Goal: Task Accomplishment & Management: Manage account settings

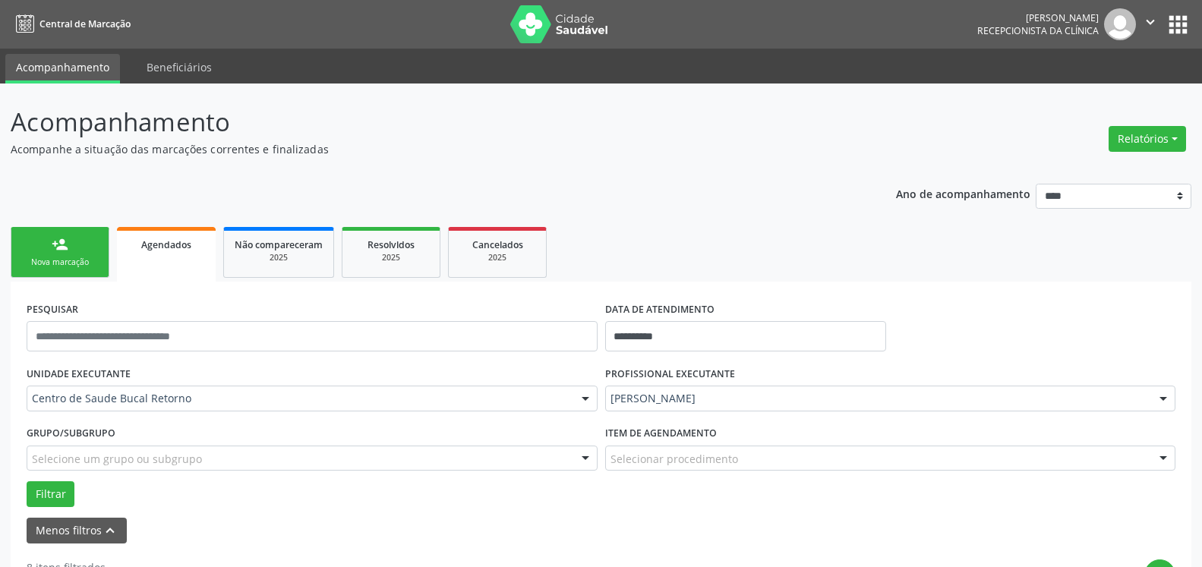
click at [878, 513] on form "**********" at bounding box center [601, 421] width 1149 height 246
click at [306, 256] on div "2025" at bounding box center [279, 257] width 88 height 11
select select "*"
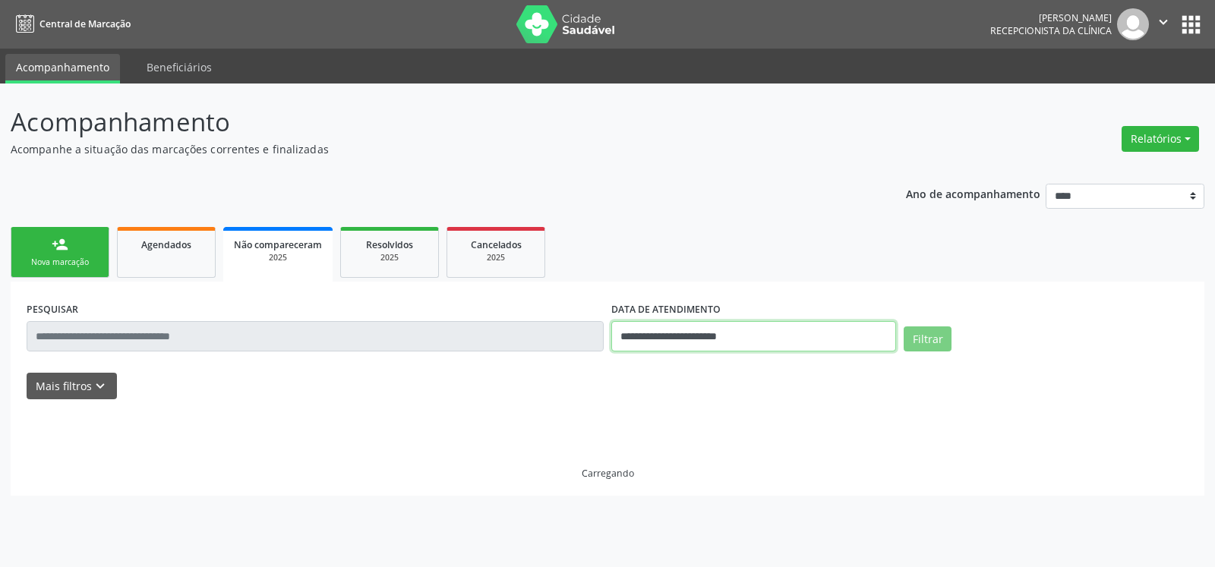
click at [688, 335] on input "**********" at bounding box center [753, 336] width 285 height 30
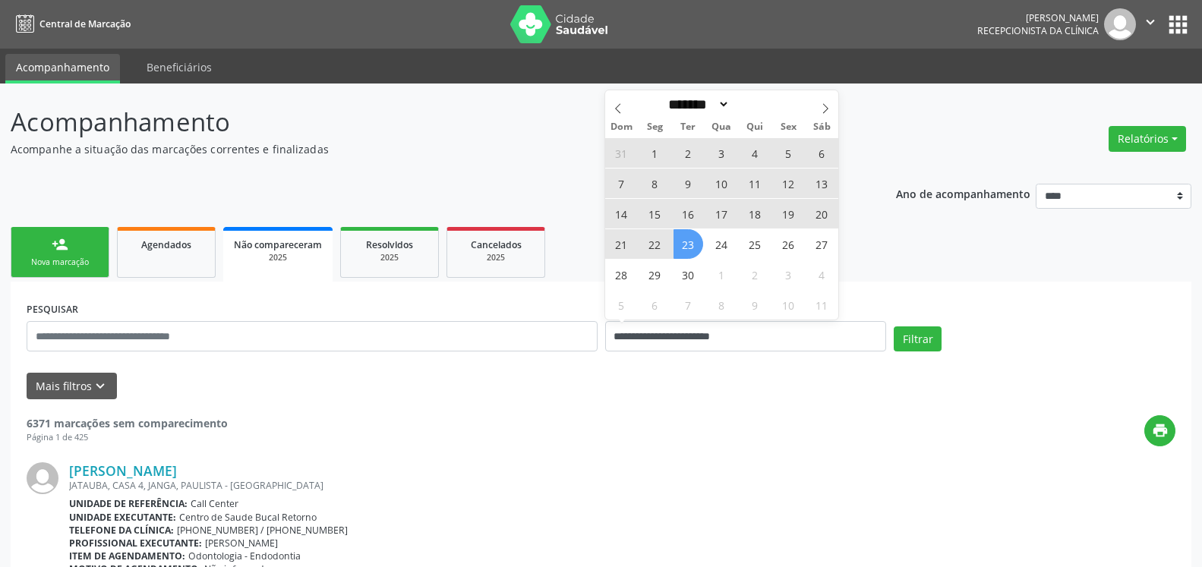
click at [756, 213] on span "18" at bounding box center [756, 214] width 30 height 30
type input "**********"
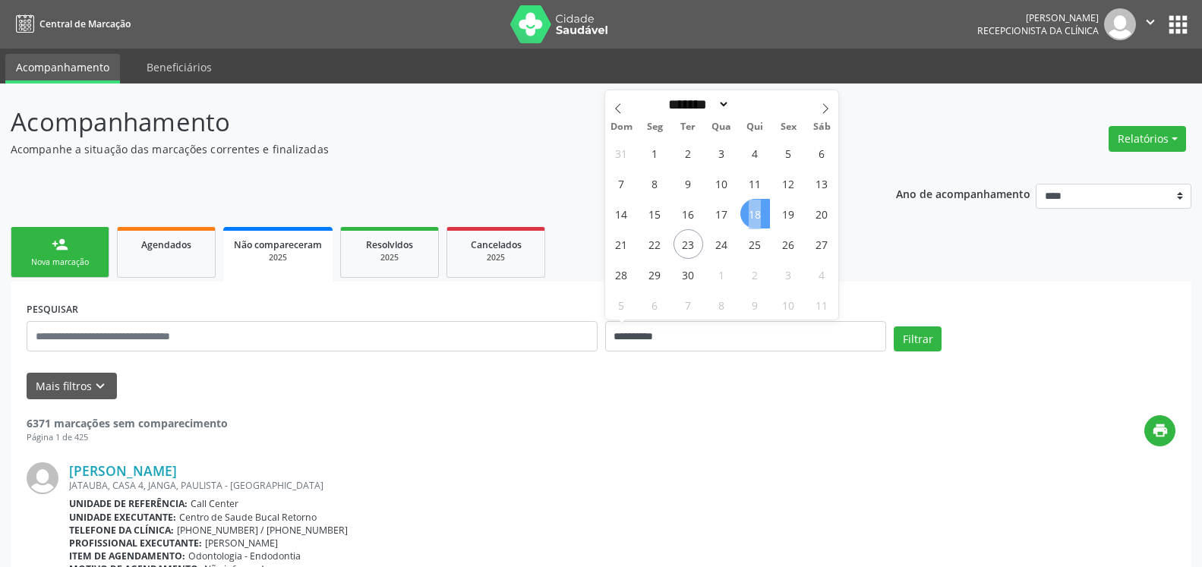
click at [756, 213] on span "18" at bounding box center [756, 214] width 30 height 30
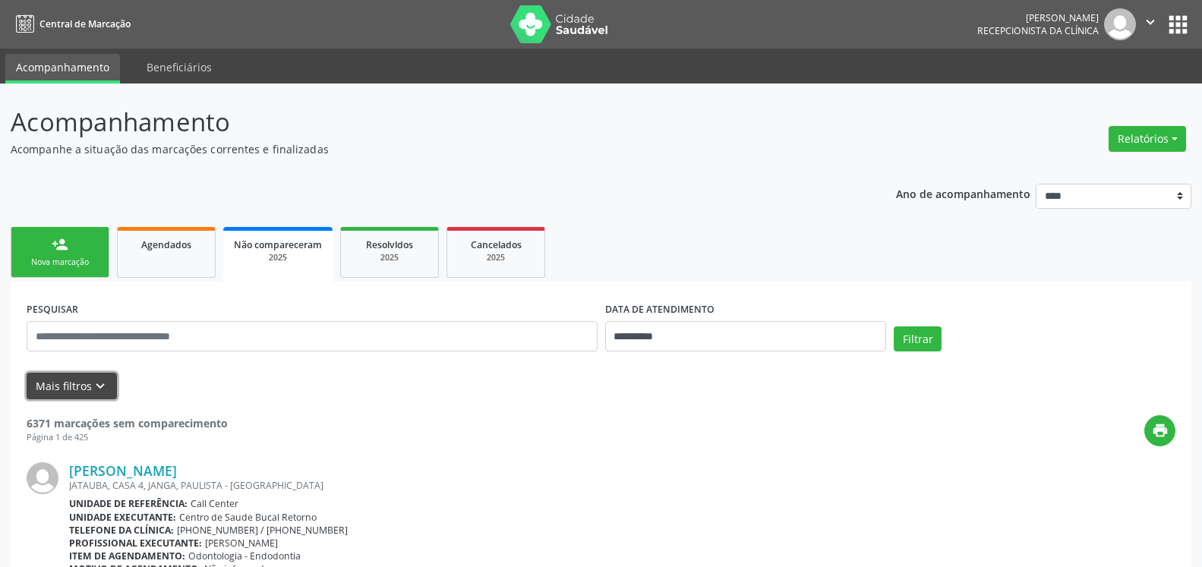
click at [107, 382] on button "Mais filtros keyboard_arrow_down" at bounding box center [72, 386] width 90 height 27
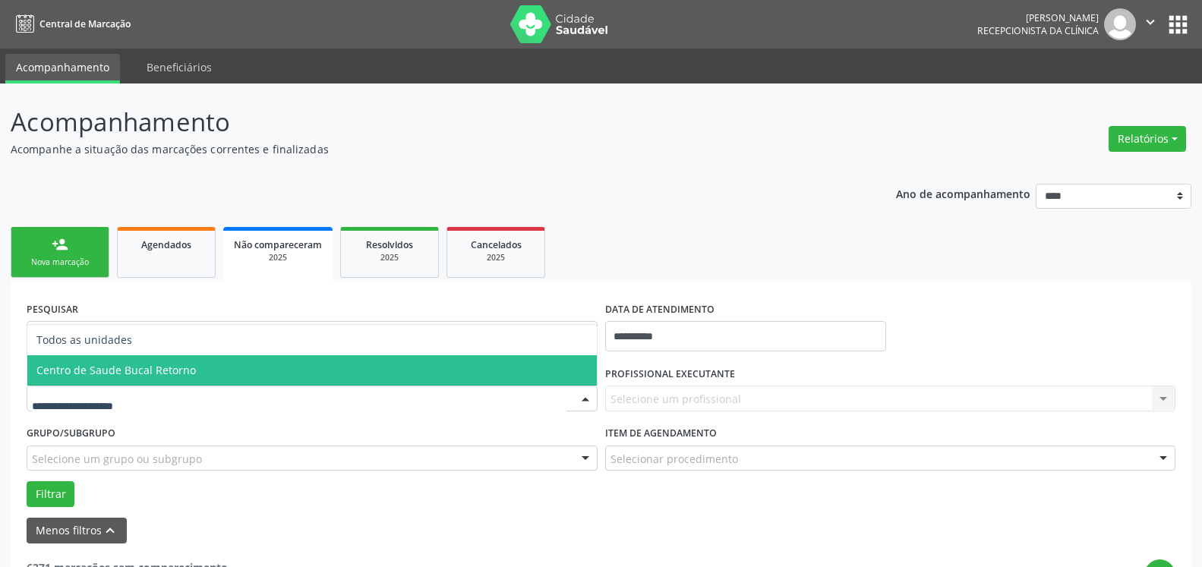
drag, startPoint x: 194, startPoint y: 378, endPoint x: 545, endPoint y: 391, distance: 351.1
click at [200, 377] on span "Centro de Saude Bucal Retorno" at bounding box center [312, 370] width 570 height 30
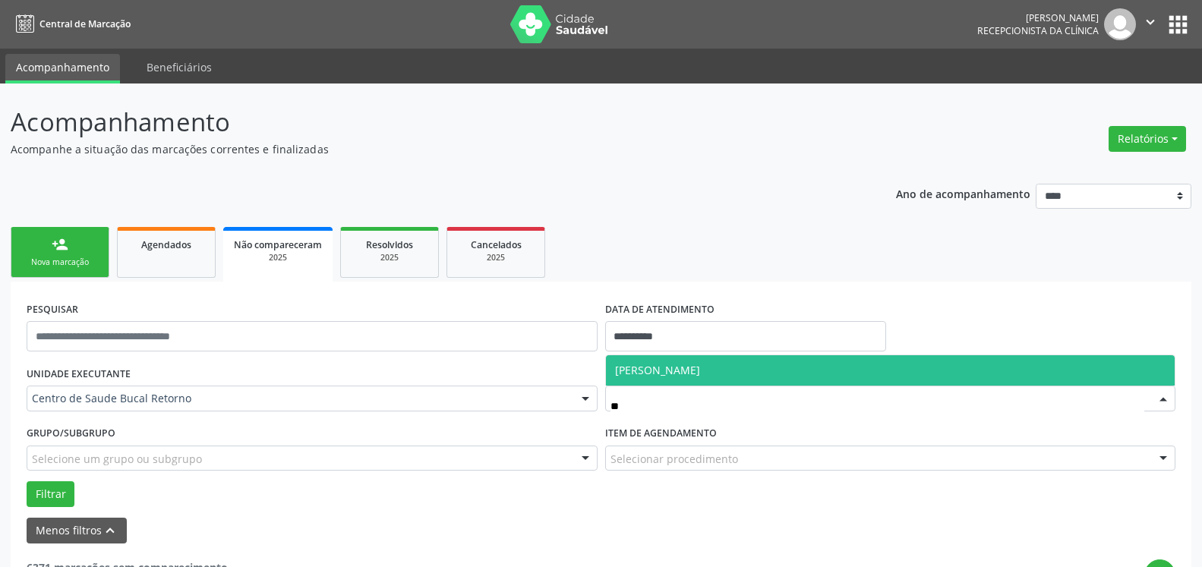
type input "***"
click at [796, 371] on span "[PERSON_NAME]" at bounding box center [891, 370] width 570 height 30
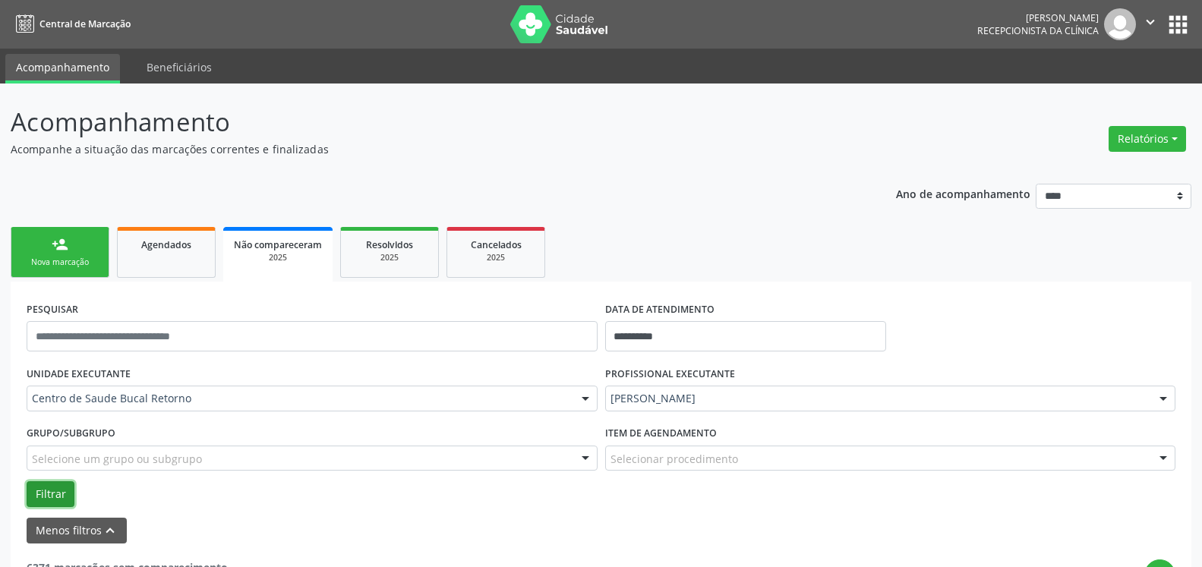
click at [42, 499] on button "Filtrar" at bounding box center [51, 495] width 48 height 26
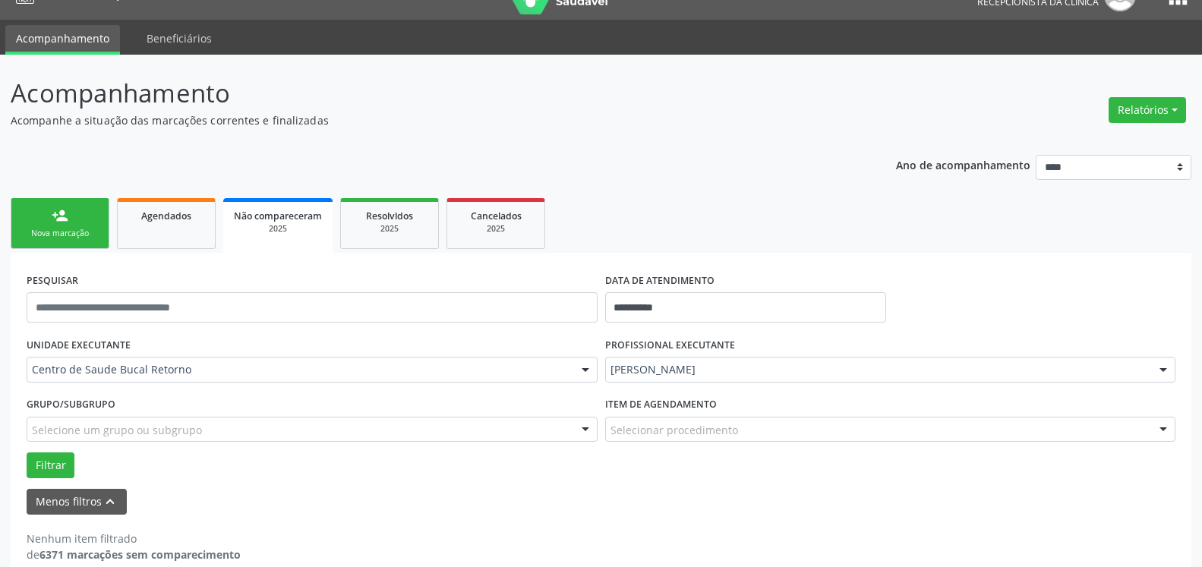
scroll to position [51, 0]
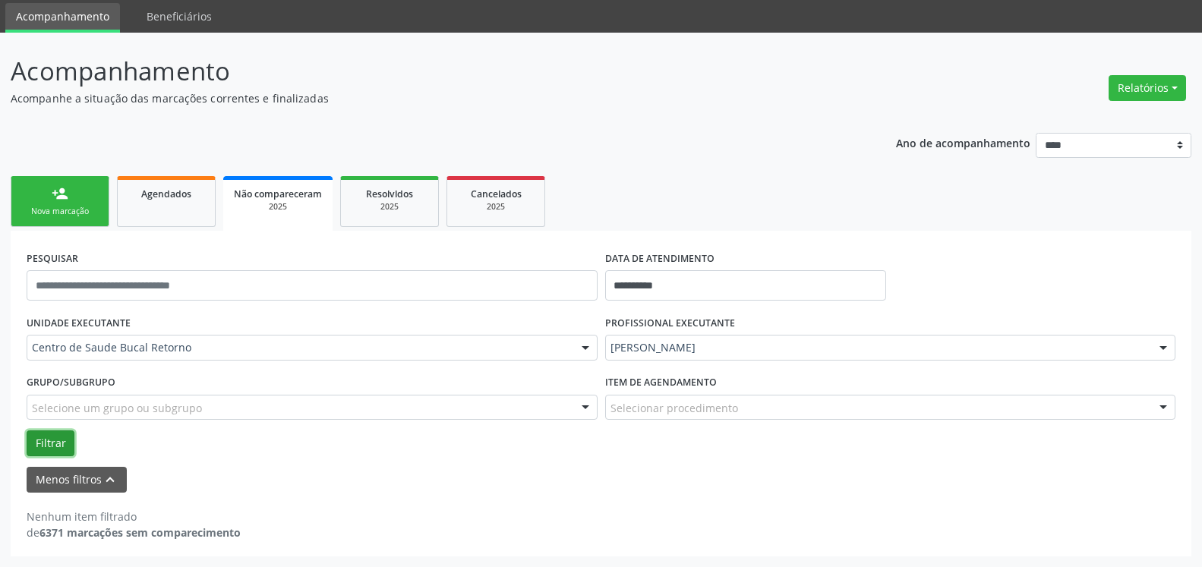
click at [52, 446] on button "Filtrar" at bounding box center [51, 444] width 48 height 26
click at [500, 202] on div "2025" at bounding box center [496, 206] width 76 height 11
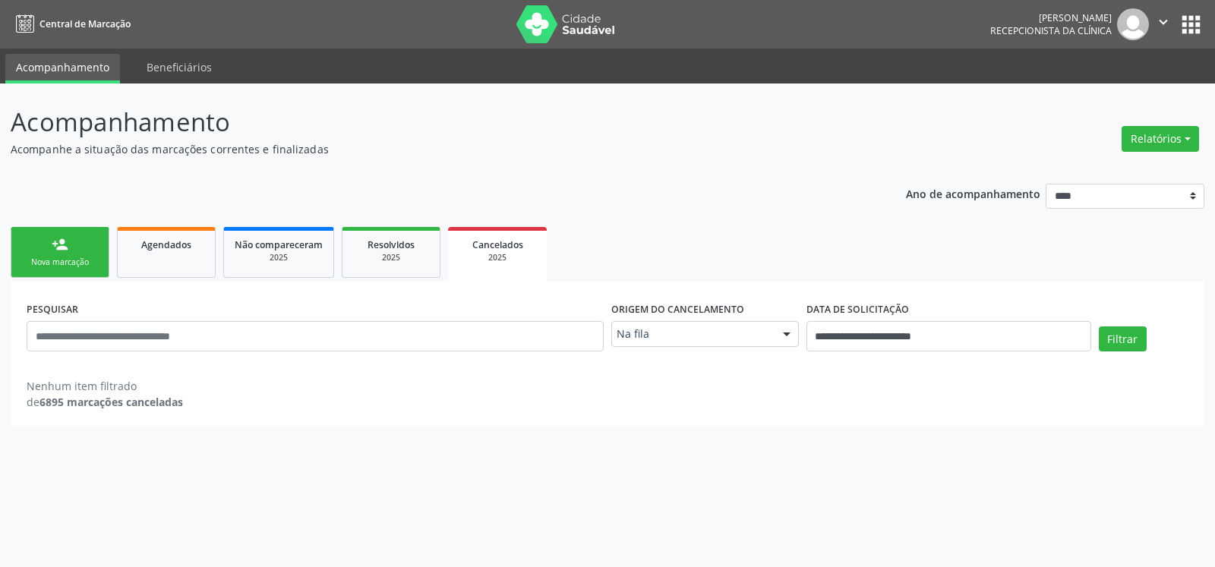
click at [788, 333] on div at bounding box center [786, 335] width 23 height 26
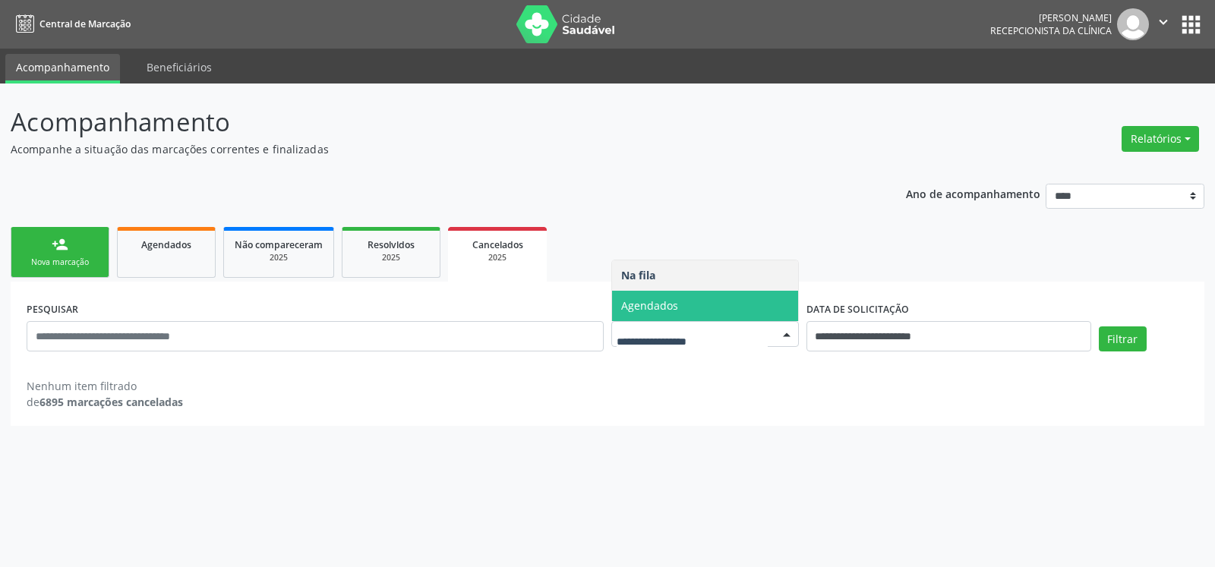
click at [764, 307] on span "Agendados" at bounding box center [705, 306] width 186 height 30
select select "*"
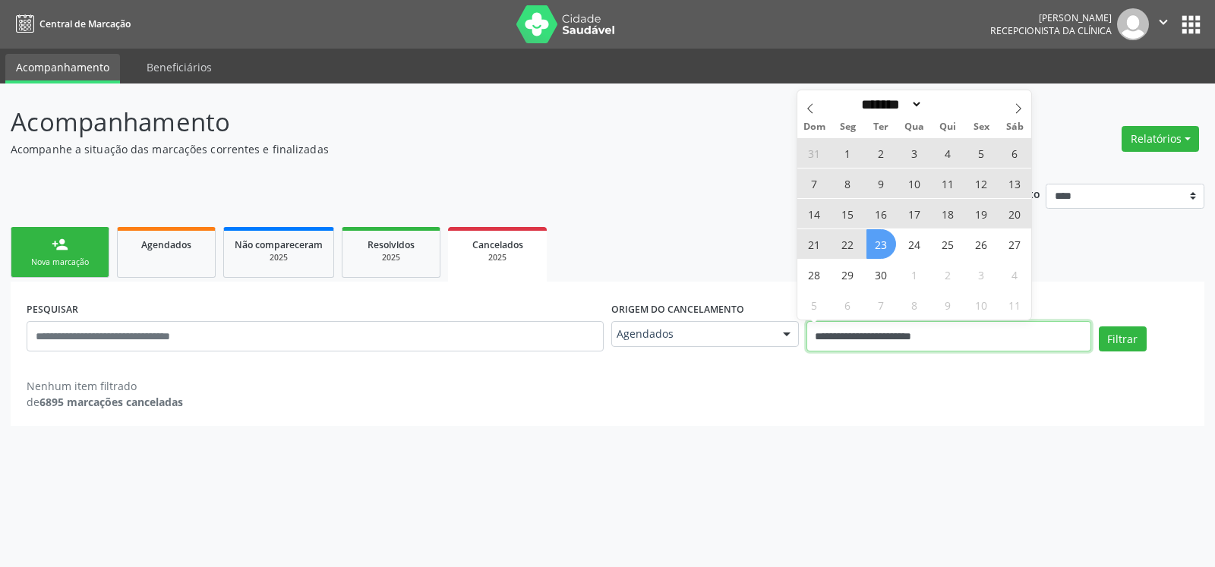
click at [918, 333] on input "**********" at bounding box center [949, 336] width 285 height 30
click at [953, 209] on span "18" at bounding box center [948, 214] width 30 height 30
type input "**********"
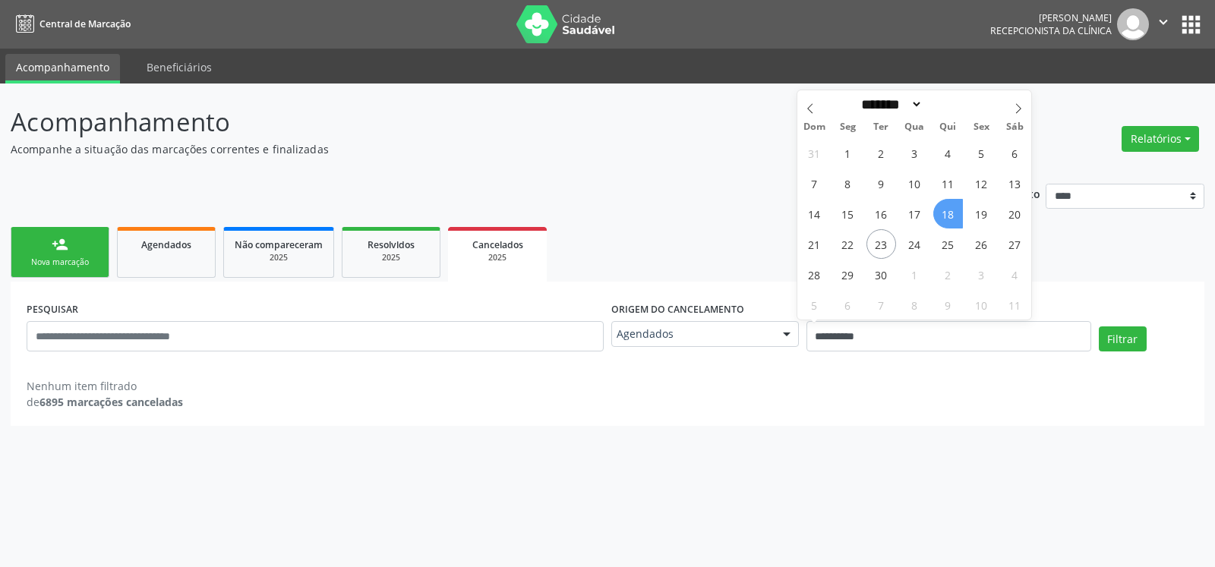
click at [953, 209] on span "18" at bounding box center [948, 214] width 30 height 30
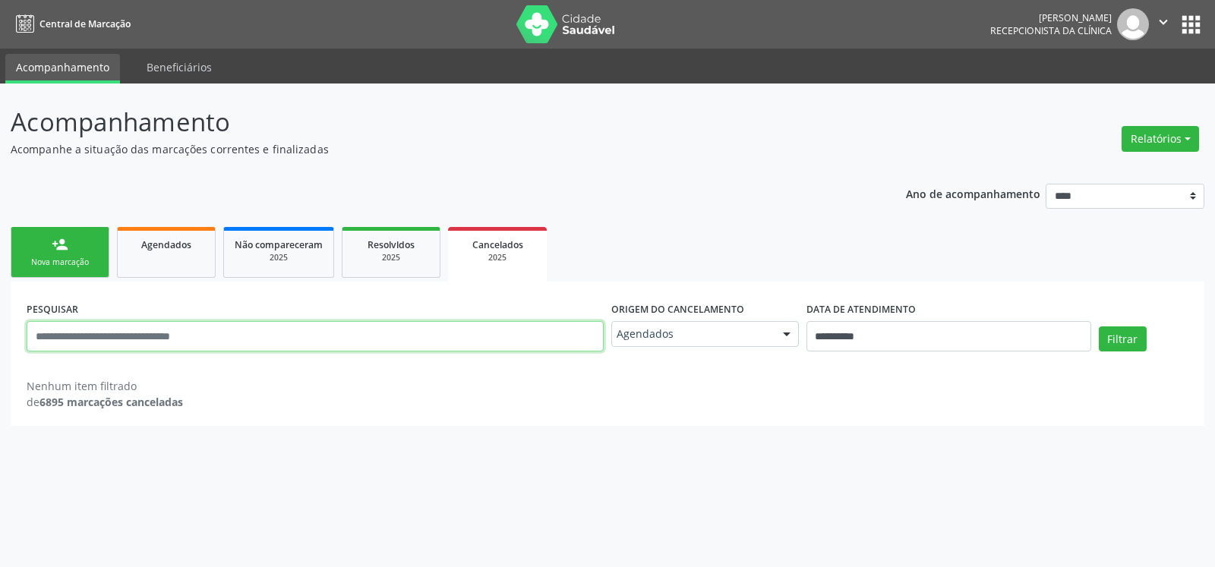
click at [322, 340] on input "text" at bounding box center [315, 336] width 577 height 30
type input "**********"
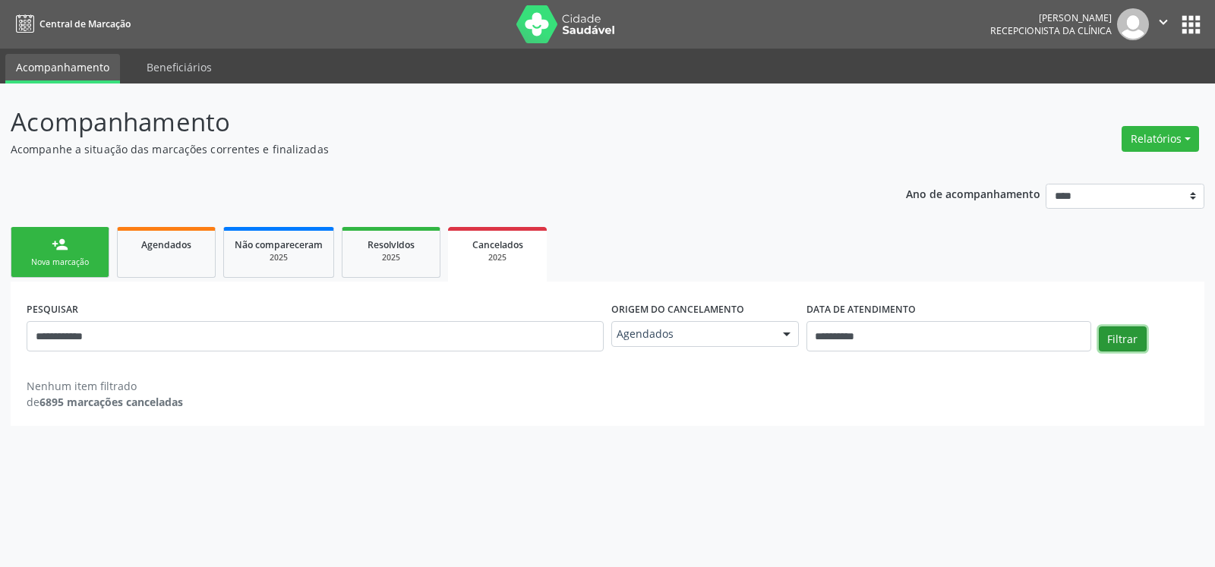
click at [1123, 343] on button "Filtrar" at bounding box center [1123, 340] width 48 height 26
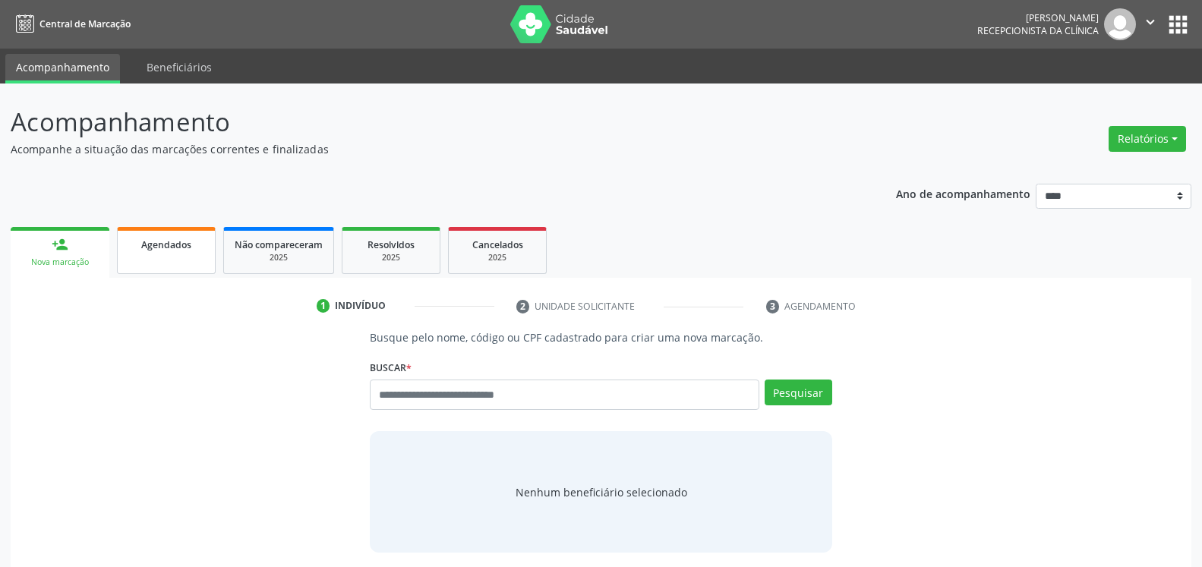
click at [145, 241] on span "Agendados" at bounding box center [166, 244] width 50 height 13
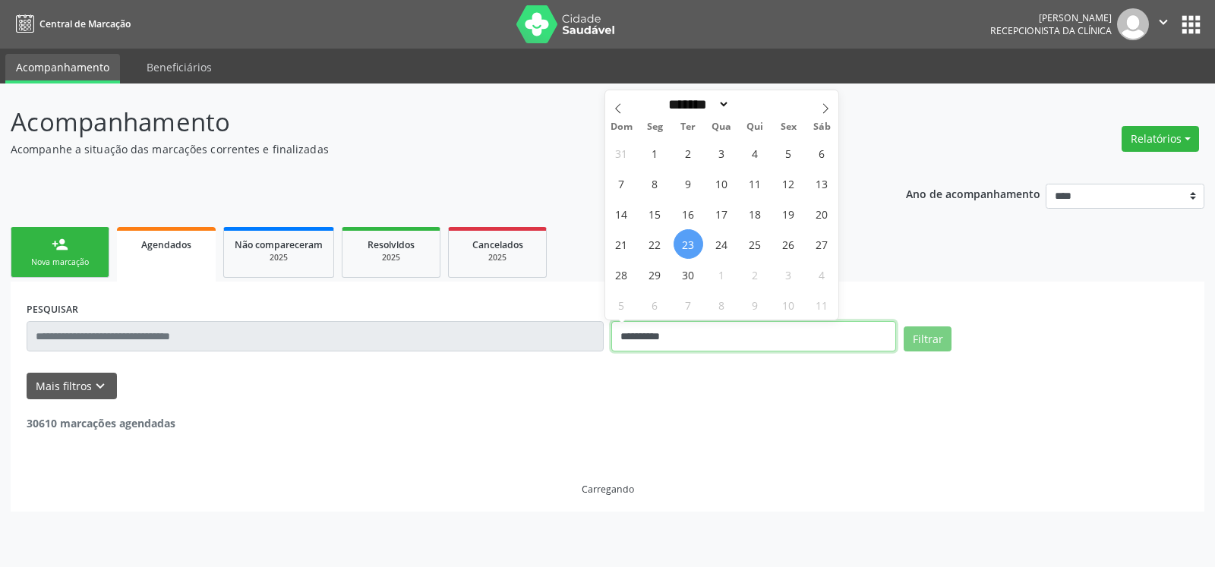
click at [672, 333] on input "**********" at bounding box center [753, 336] width 285 height 30
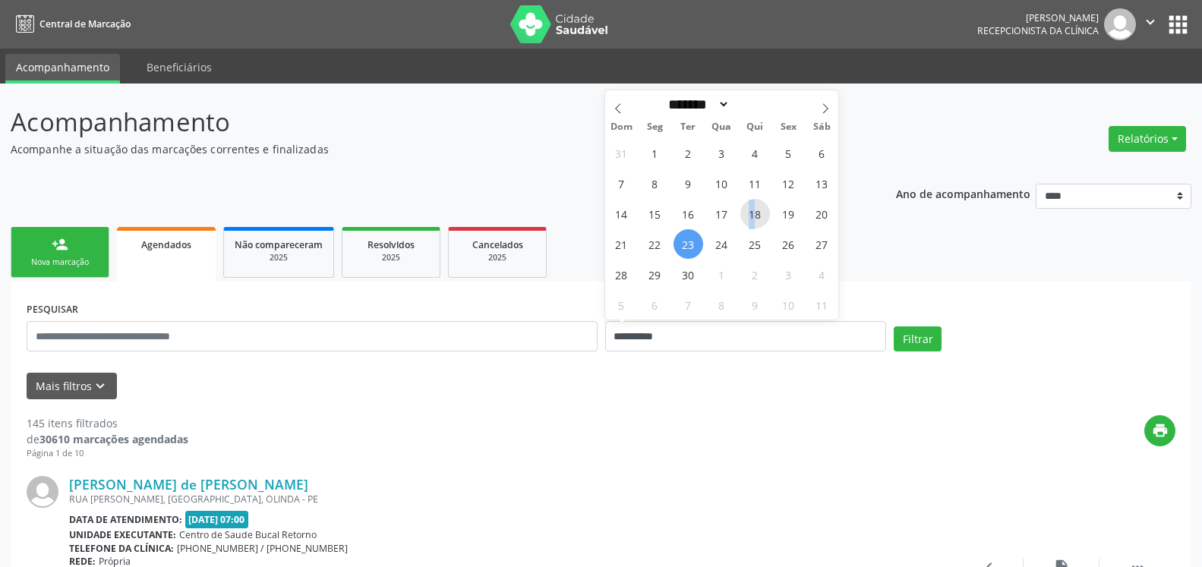
click at [753, 216] on span "18" at bounding box center [756, 214] width 30 height 30
type input "**********"
click at [753, 216] on span "18" at bounding box center [756, 214] width 30 height 30
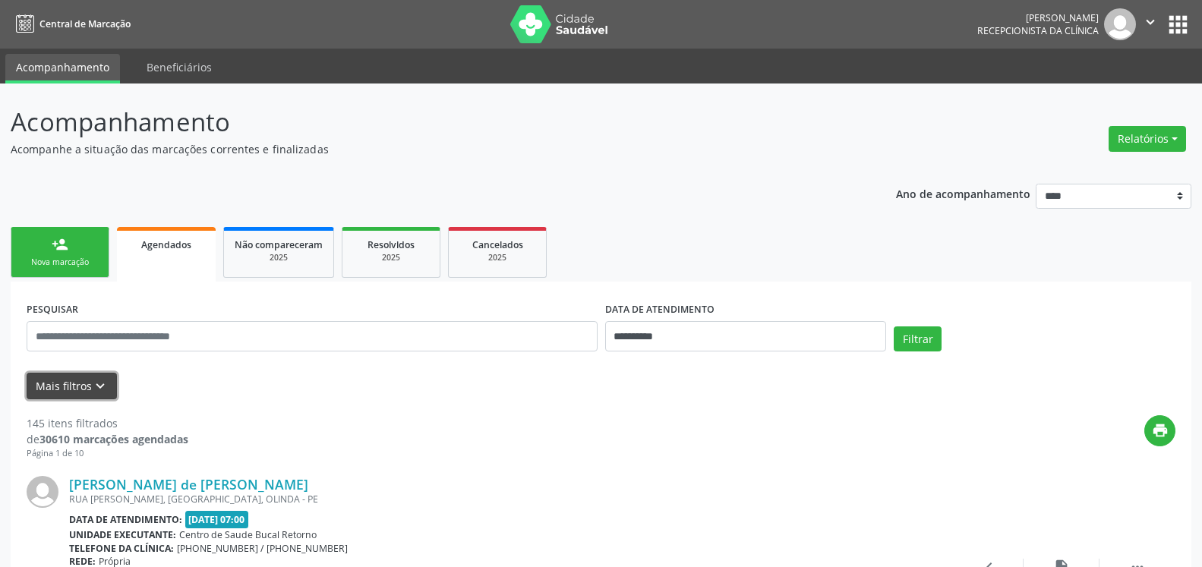
click at [92, 387] on icon "keyboard_arrow_down" at bounding box center [100, 386] width 17 height 17
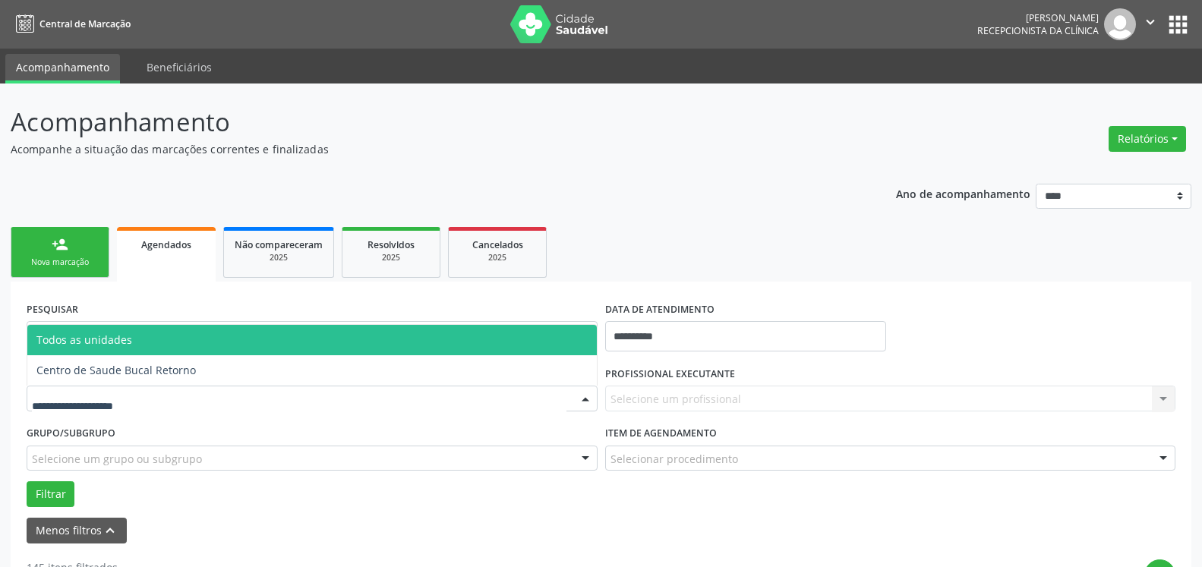
click at [85, 388] on div at bounding box center [312, 399] width 571 height 26
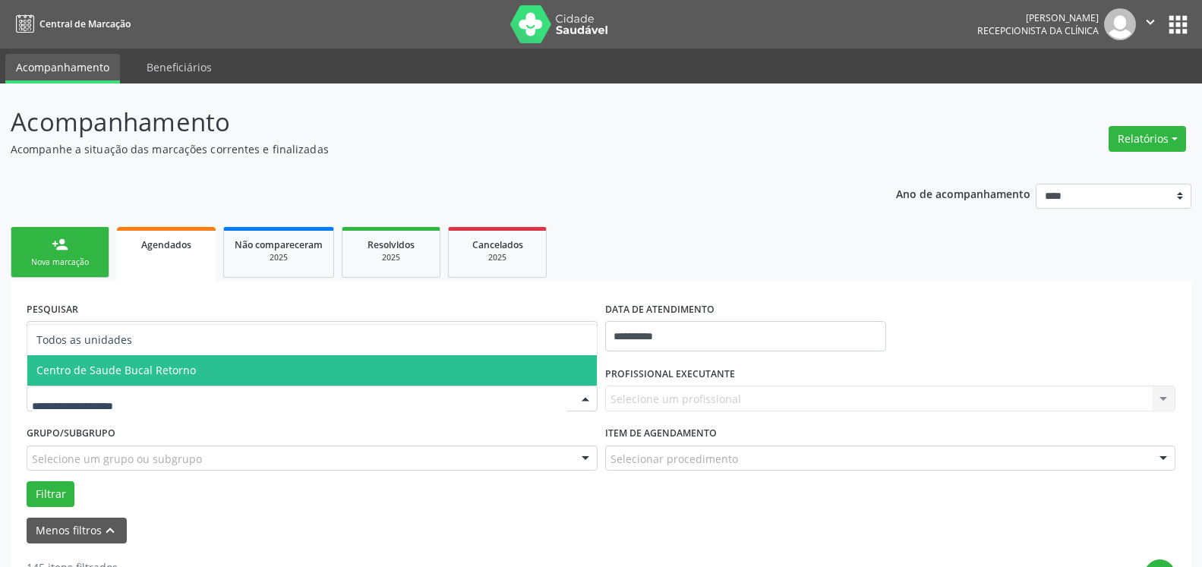
click at [103, 372] on span "Centro de Saude Bucal Retorno" at bounding box center [115, 370] width 159 height 14
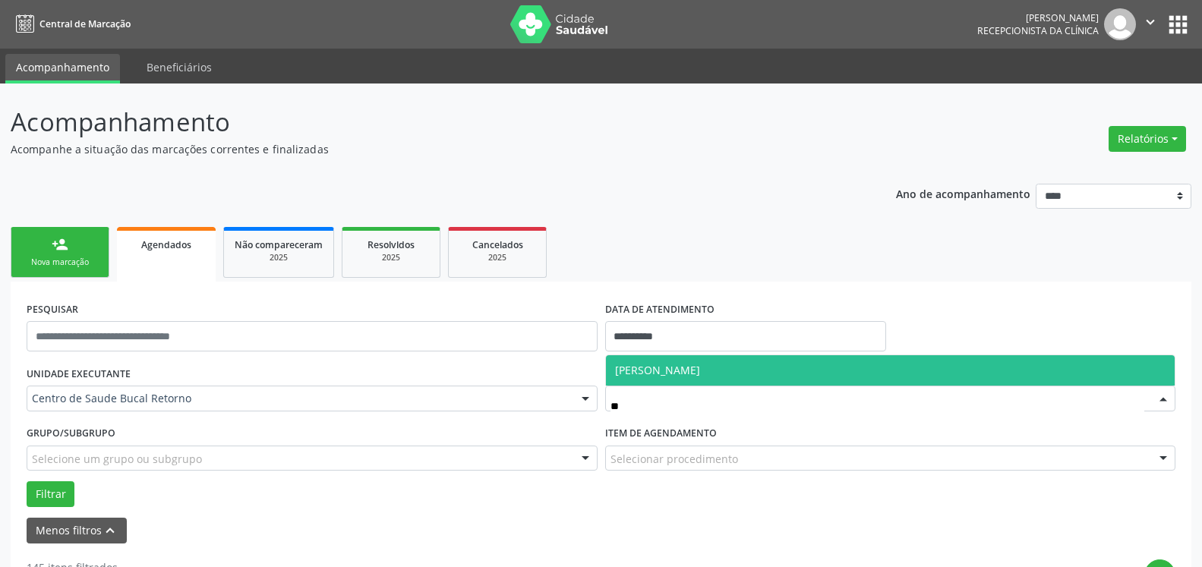
type input "***"
click at [718, 379] on span "[PERSON_NAME]" at bounding box center [891, 370] width 570 height 30
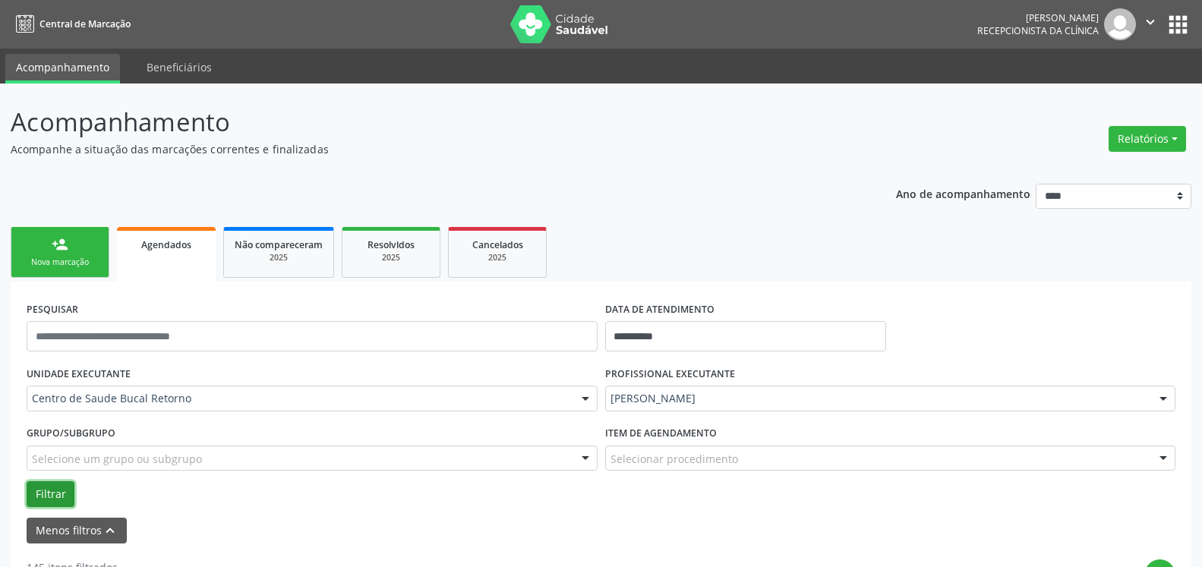
click at [43, 495] on button "Filtrar" at bounding box center [51, 495] width 48 height 26
click at [381, 257] on div "2025" at bounding box center [391, 257] width 76 height 11
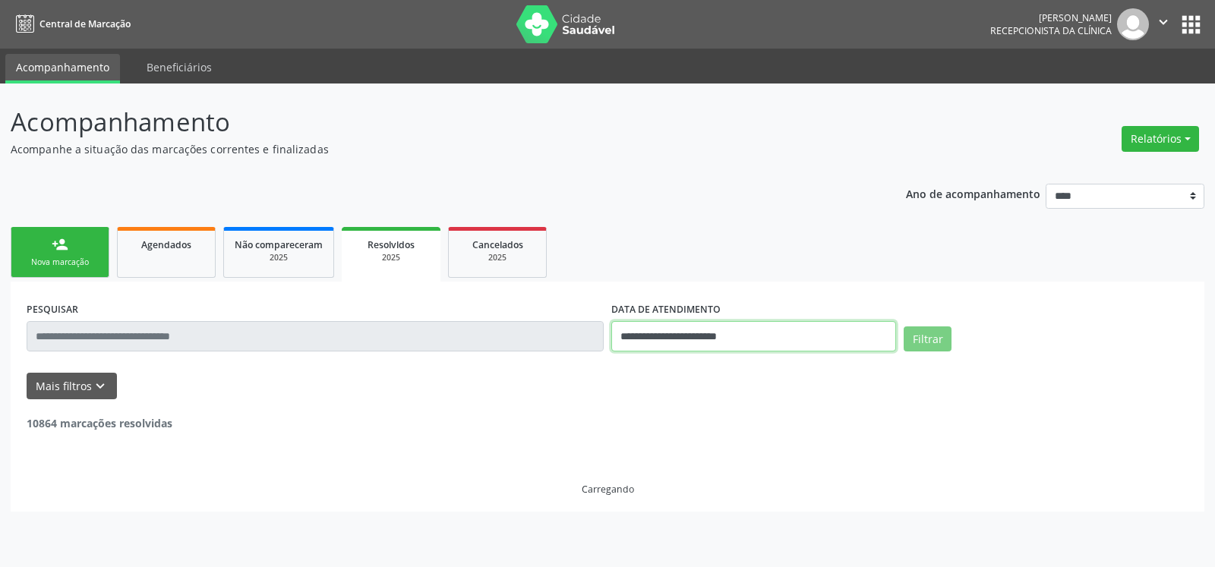
click at [792, 336] on input "**********" at bounding box center [753, 336] width 285 height 30
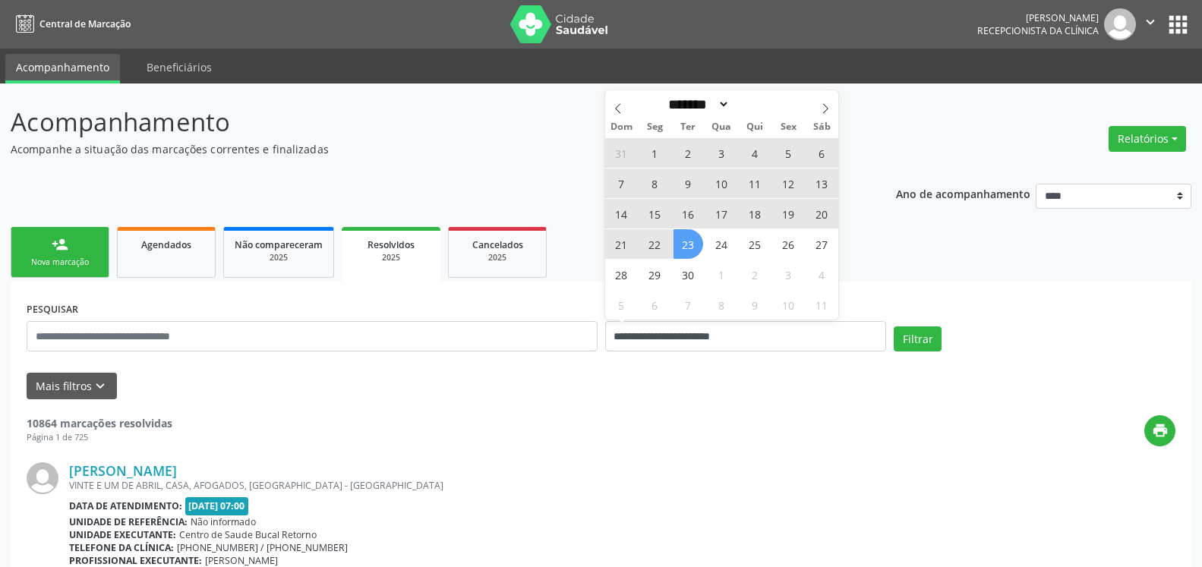
click at [759, 213] on span "18" at bounding box center [756, 214] width 30 height 30
type input "**********"
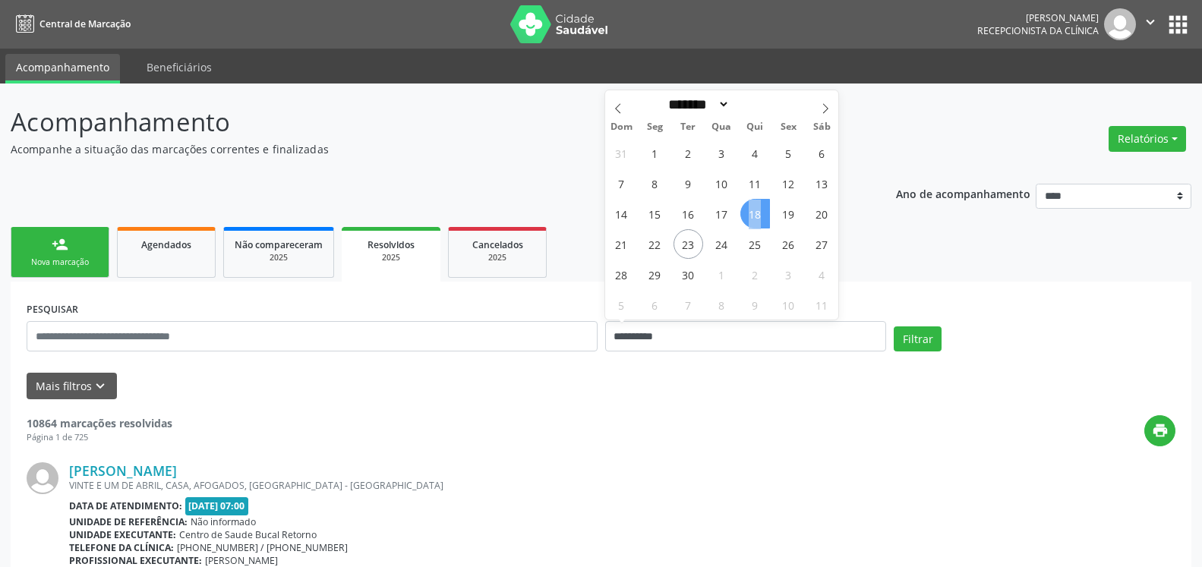
click at [759, 213] on span "18" at bounding box center [756, 214] width 30 height 30
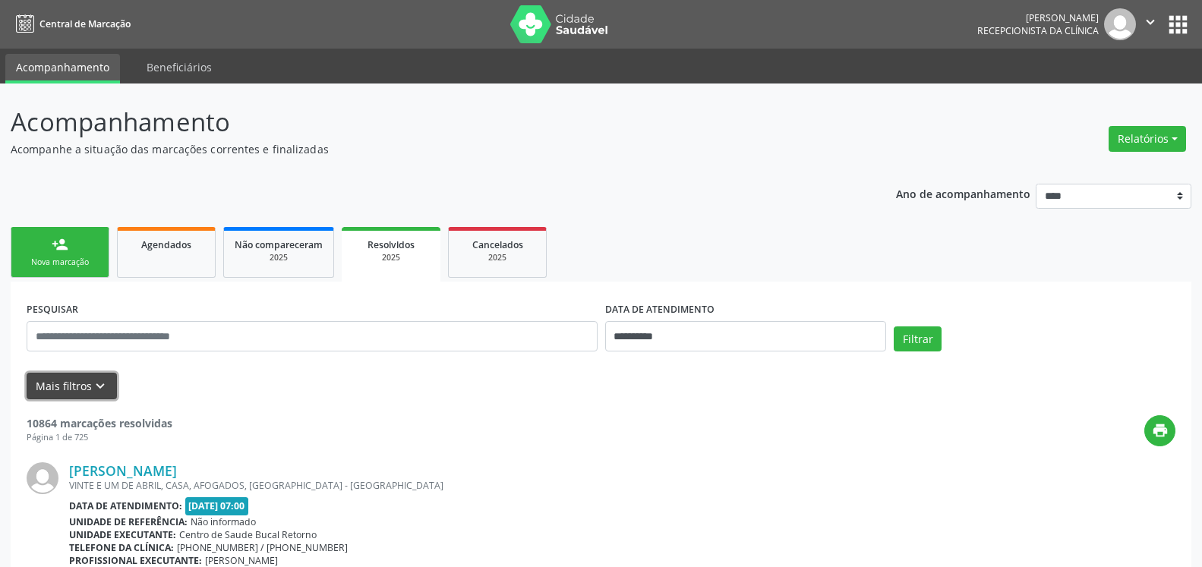
click at [102, 386] on icon "keyboard_arrow_down" at bounding box center [100, 386] width 17 height 17
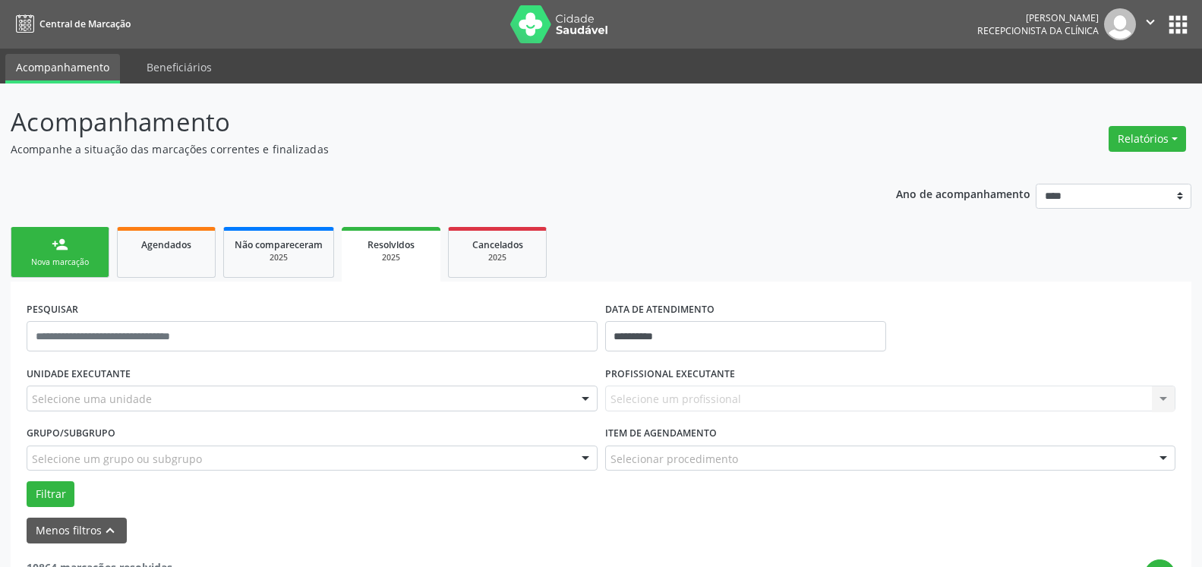
click at [106, 386] on label "UNIDADE EXECUTANTE" at bounding box center [79, 374] width 104 height 24
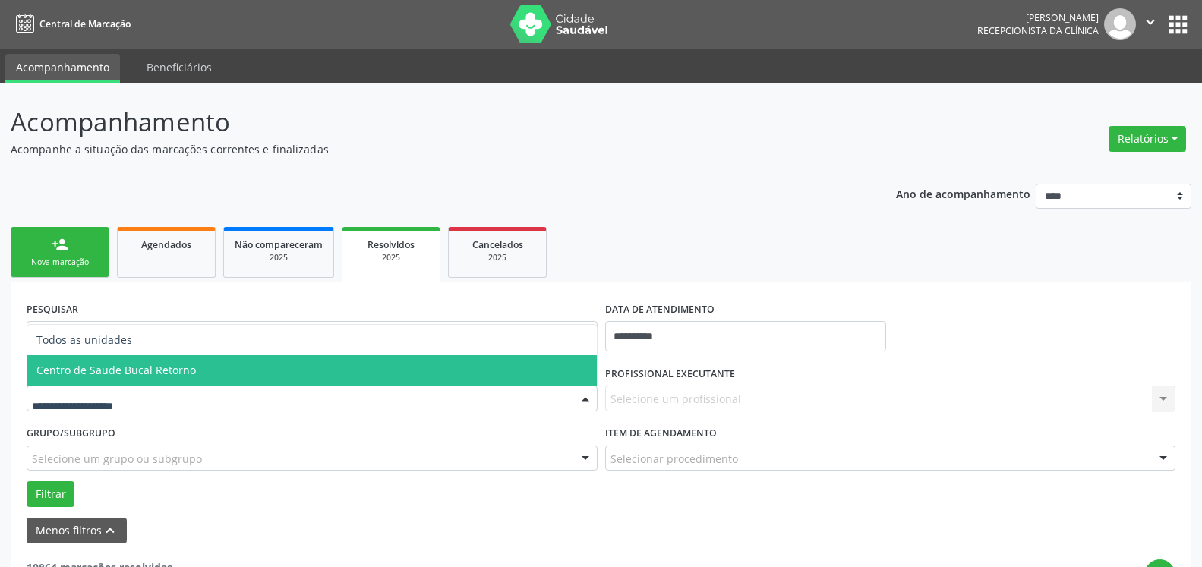
click at [170, 375] on span "Centro de Saude Bucal Retorno" at bounding box center [115, 370] width 159 height 14
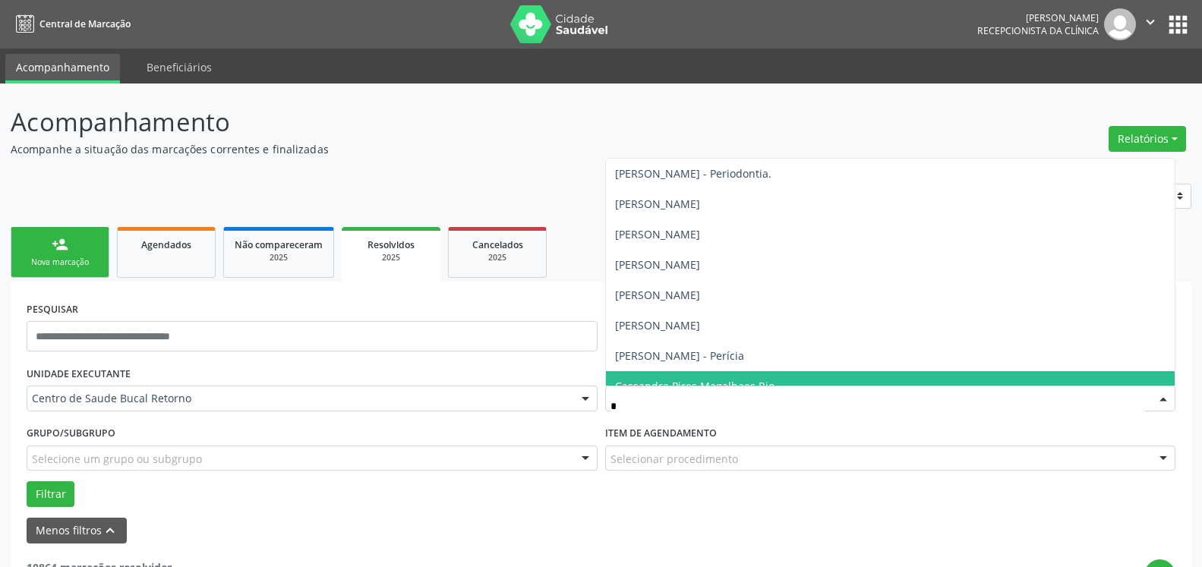
type input "**"
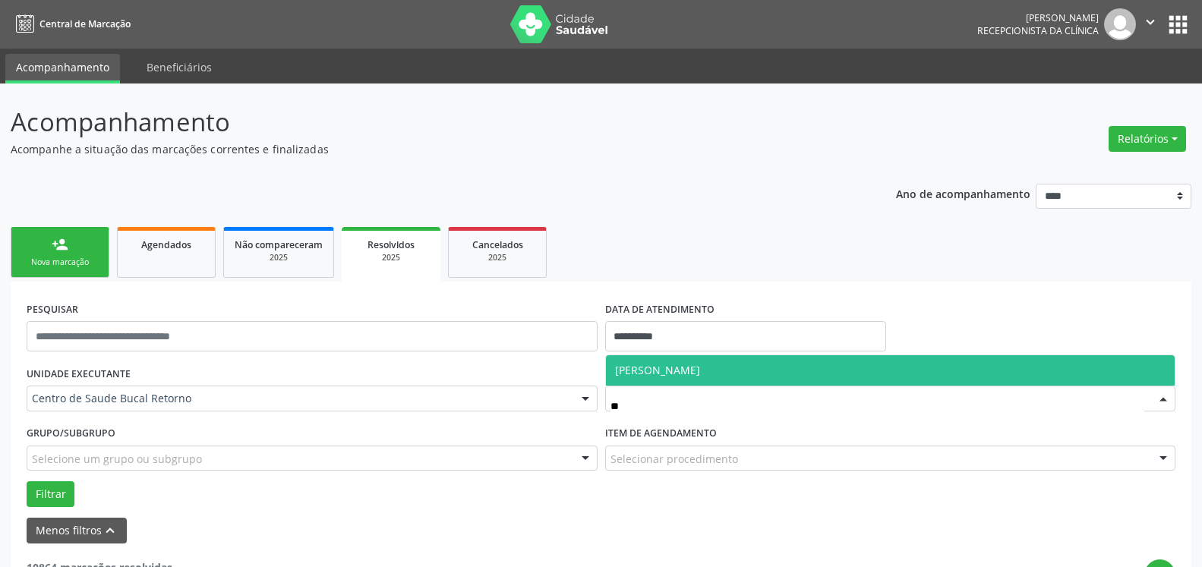
click at [680, 361] on span "[PERSON_NAME]" at bounding box center [891, 370] width 570 height 30
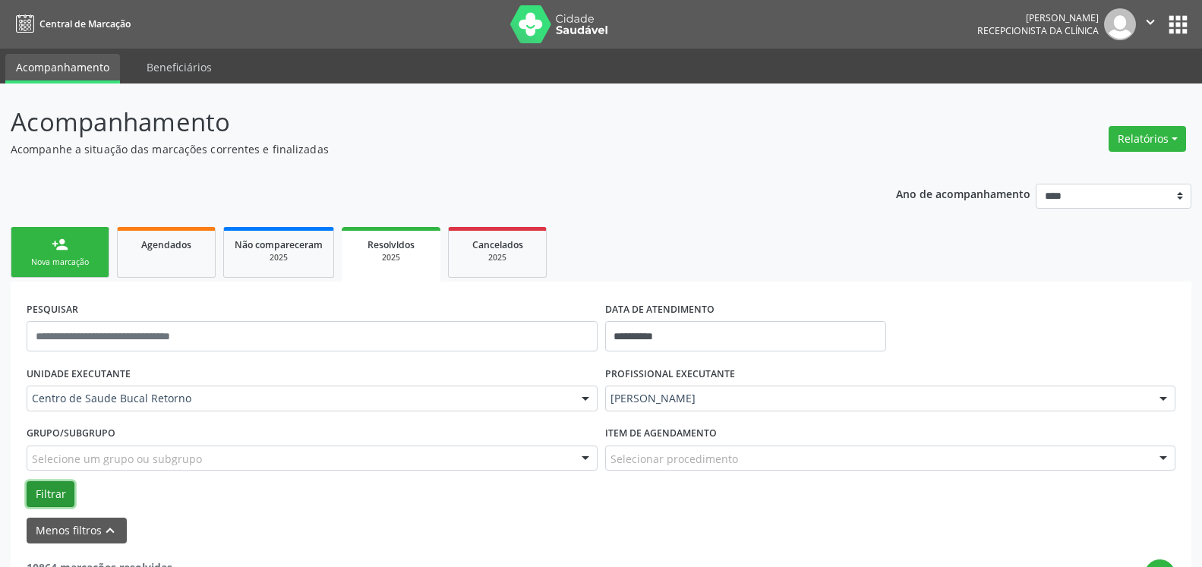
click at [52, 495] on button "Filtrar" at bounding box center [51, 495] width 48 height 26
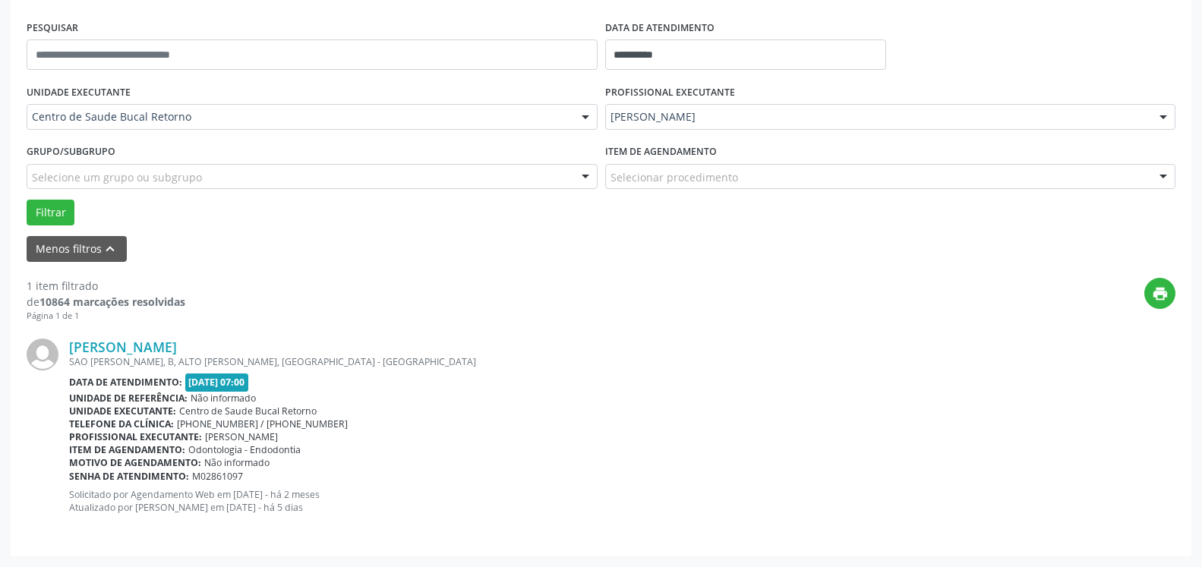
click at [47, 357] on img at bounding box center [43, 355] width 32 height 32
click at [52, 347] on img at bounding box center [43, 355] width 32 height 32
click at [529, 375] on div "Data de atendimento: 18/09/2025 - 07:00" at bounding box center [622, 382] width 1107 height 17
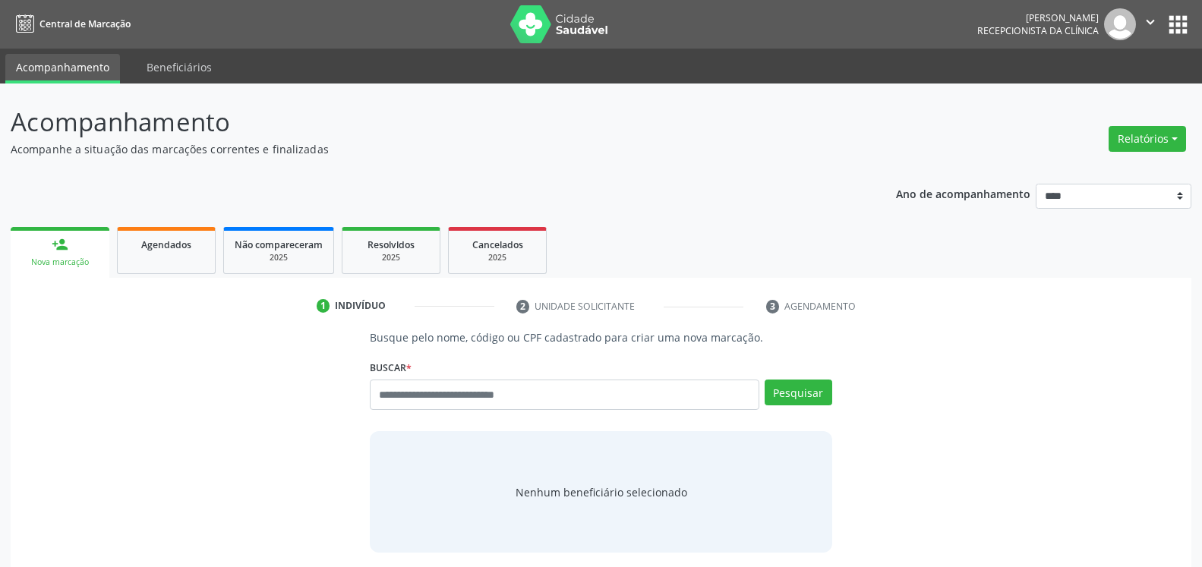
click at [169, 245] on span "Agendados" at bounding box center [166, 244] width 50 height 13
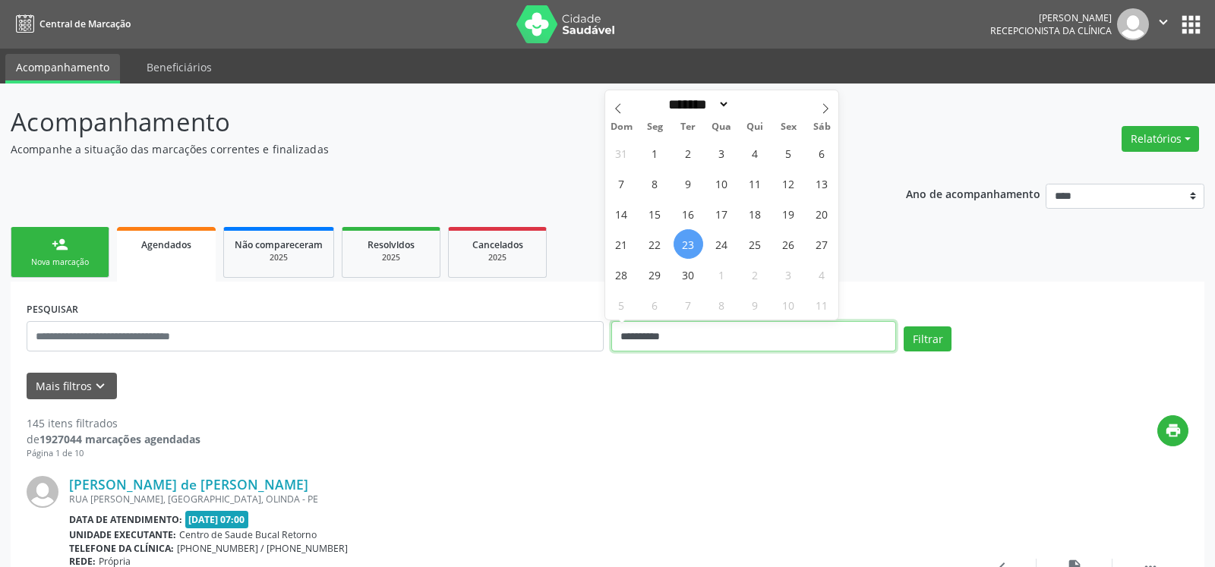
click at [700, 337] on input "**********" at bounding box center [753, 336] width 285 height 30
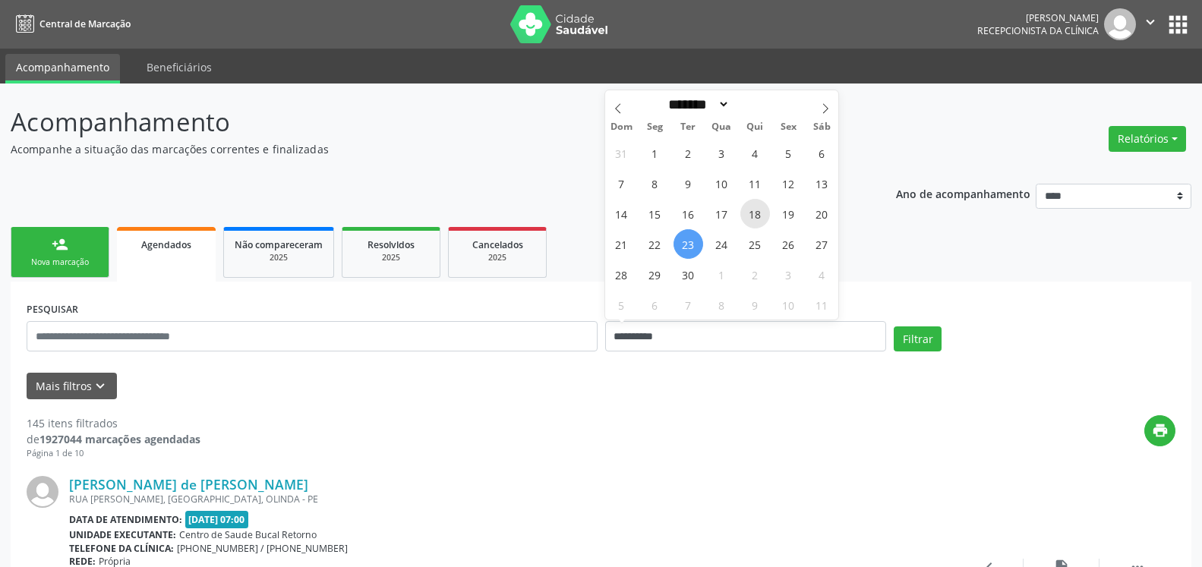
click at [756, 213] on span "18" at bounding box center [756, 214] width 30 height 30
type input "**********"
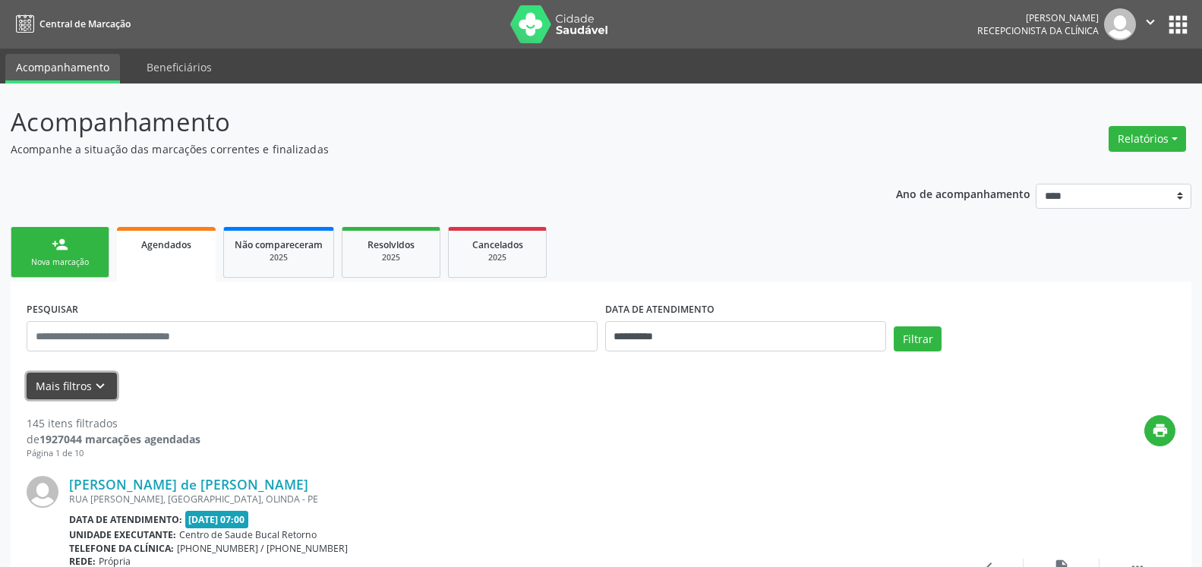
click at [99, 385] on icon "keyboard_arrow_down" at bounding box center [100, 386] width 17 height 17
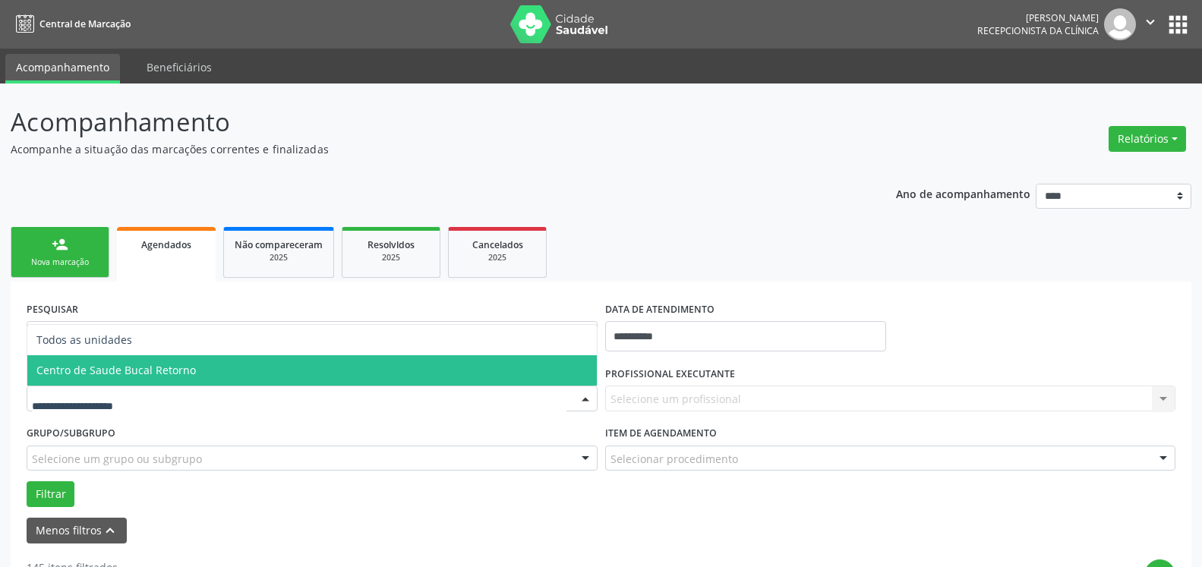
drag, startPoint x: 226, startPoint y: 377, endPoint x: 349, endPoint y: 423, distance: 131.2
click at [229, 377] on span "Centro de Saude Bucal Retorno" at bounding box center [312, 370] width 570 height 30
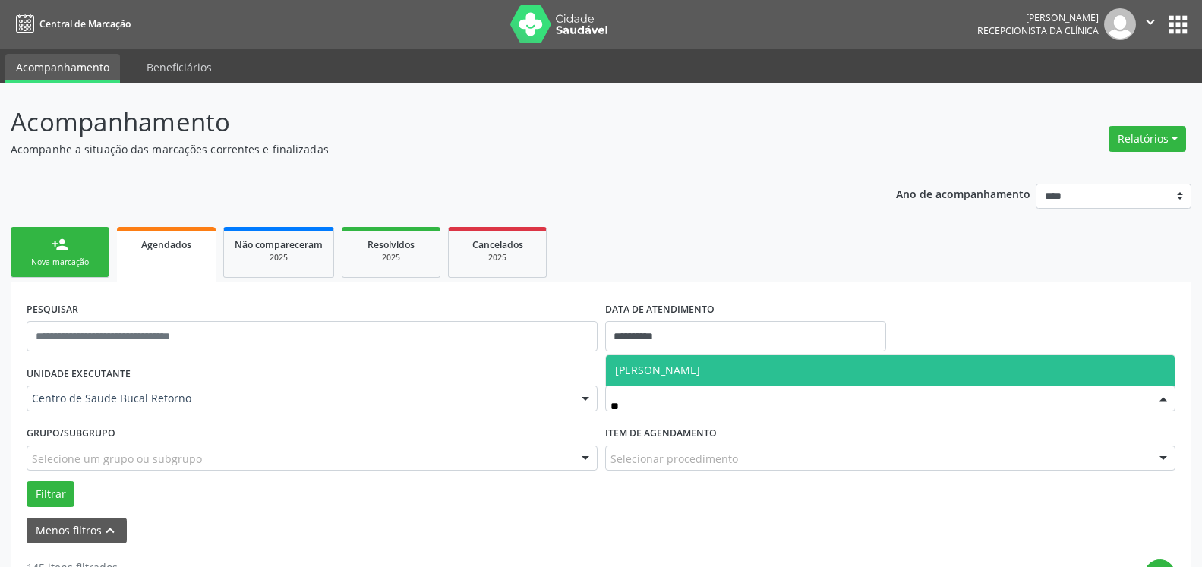
click at [756, 365] on span "[PERSON_NAME]" at bounding box center [891, 370] width 570 height 30
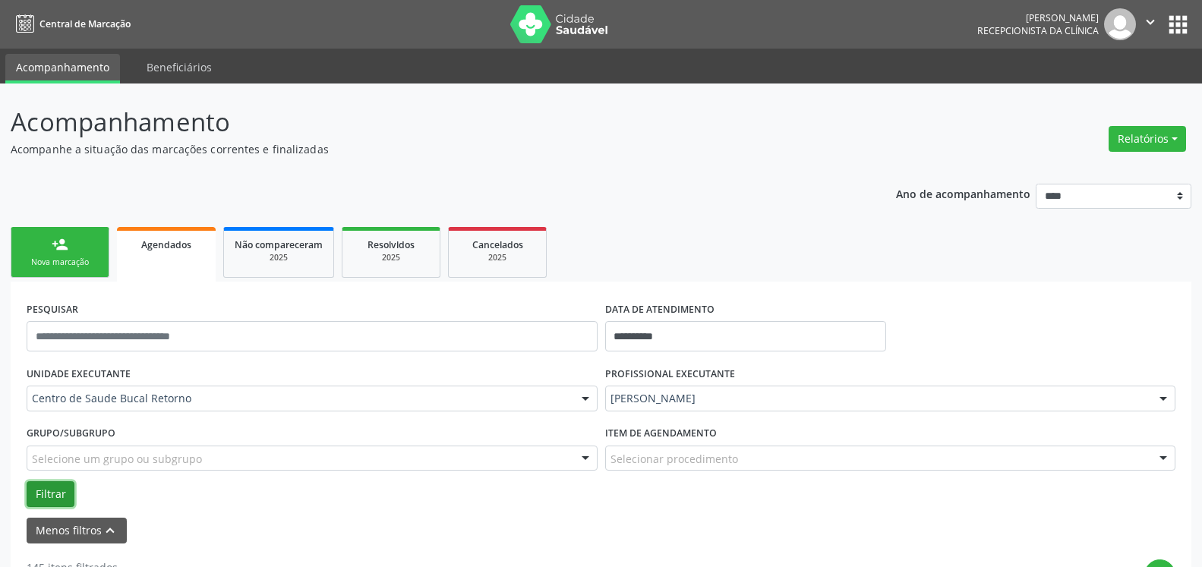
click at [59, 501] on button "Filtrar" at bounding box center [51, 495] width 48 height 26
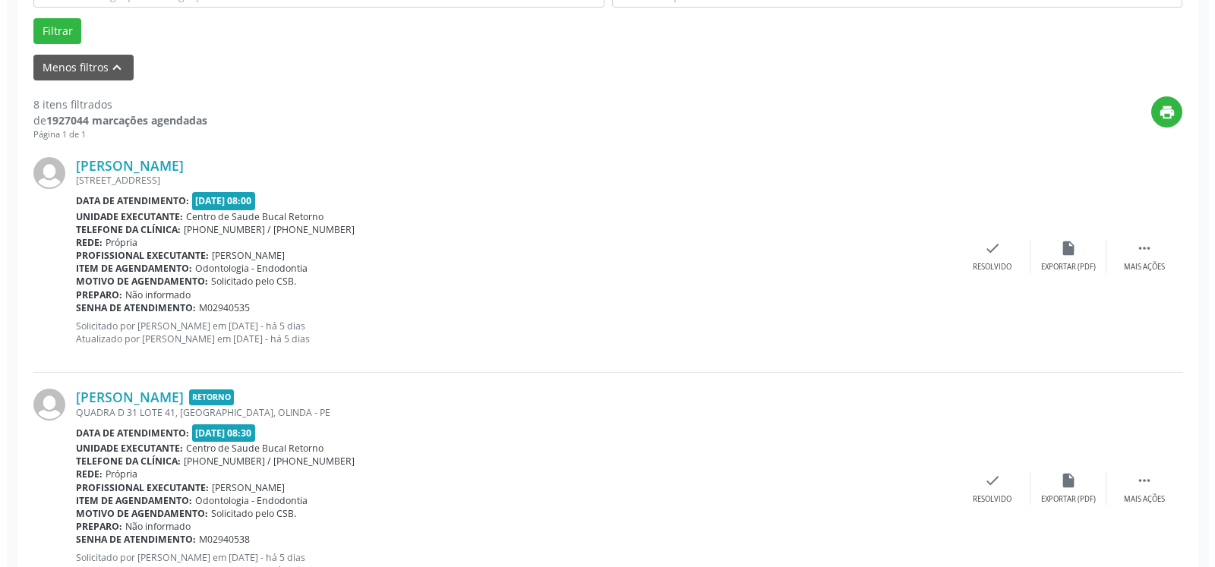
scroll to position [465, 0]
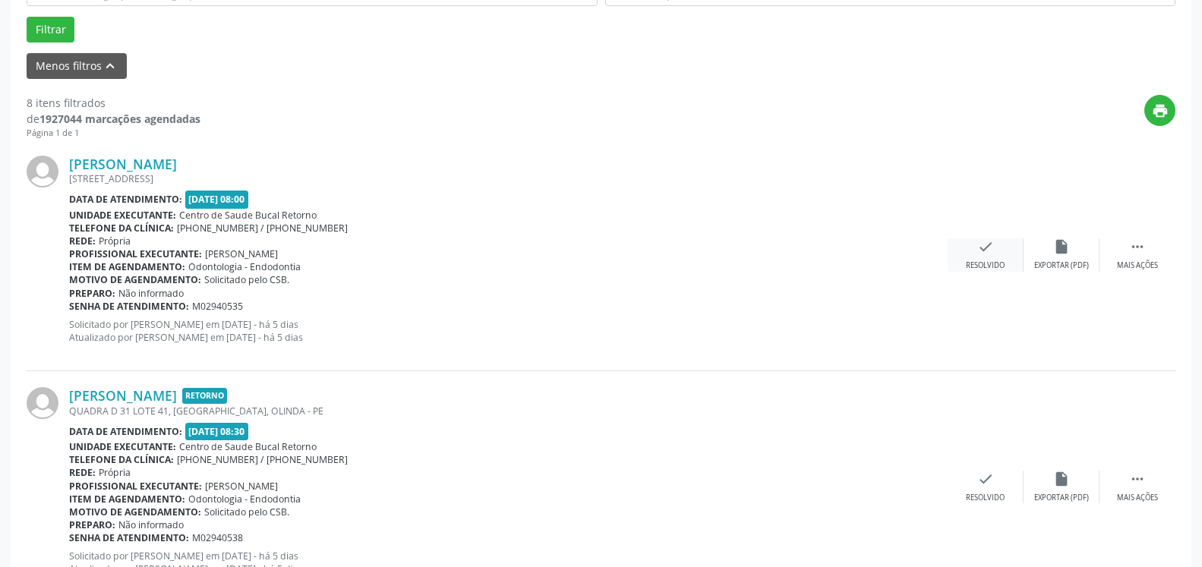
click at [993, 261] on div "check Resolvido" at bounding box center [986, 254] width 76 height 33
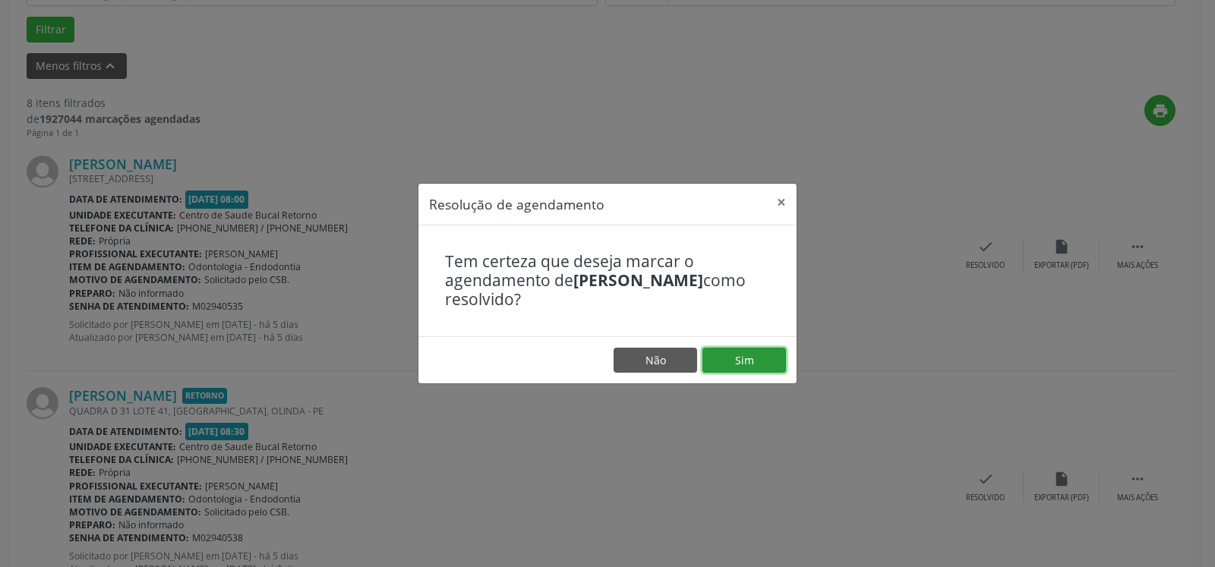
click at [732, 360] on button "Sim" at bounding box center [745, 361] width 84 height 26
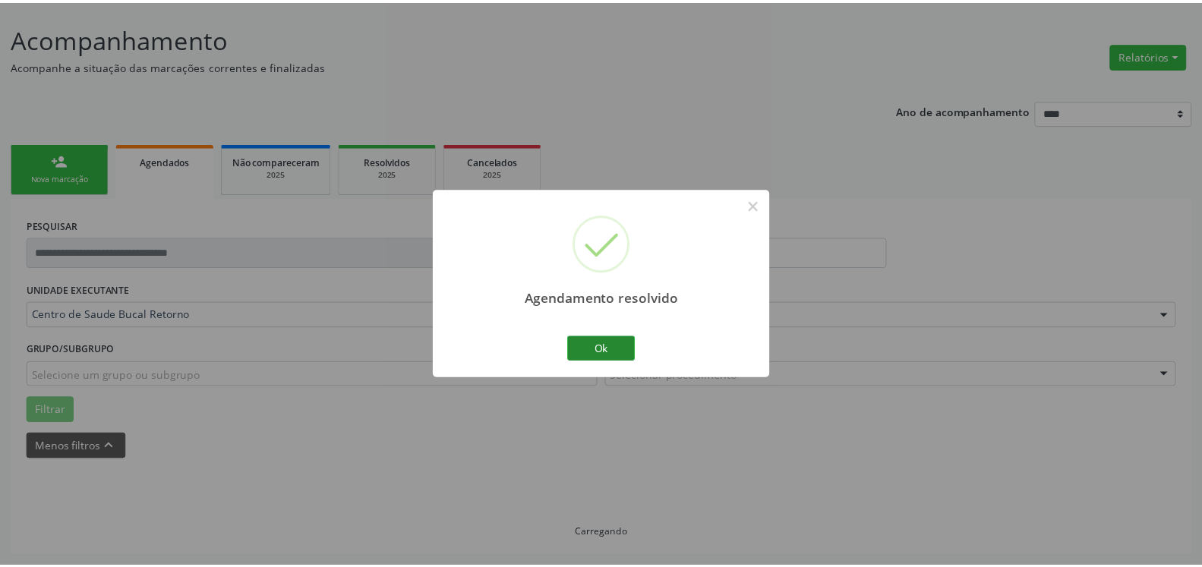
scroll to position [84, 0]
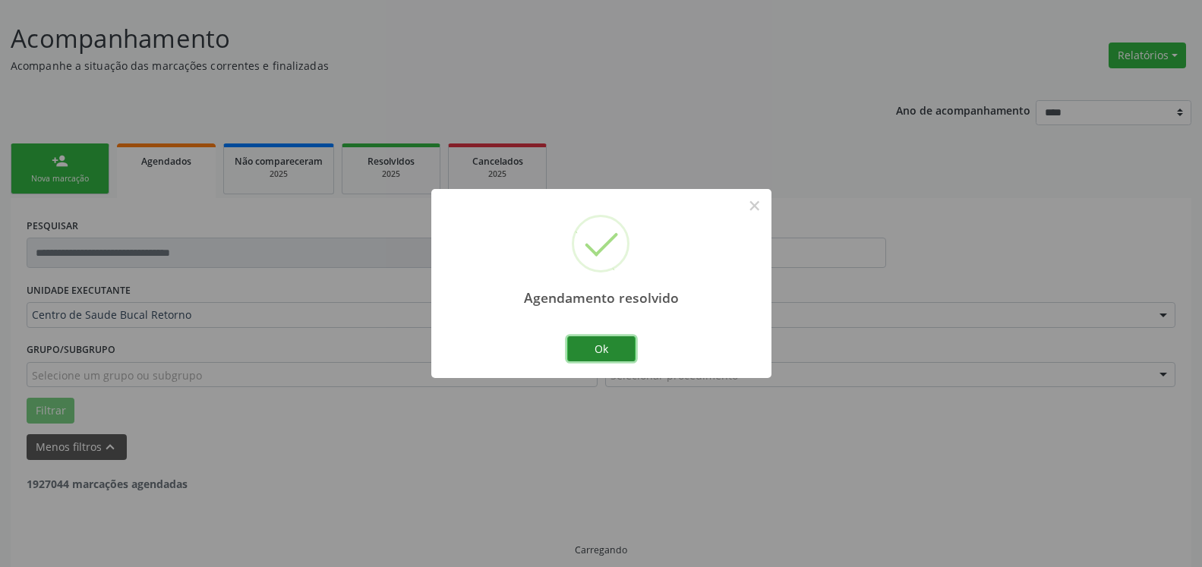
click at [630, 345] on button "Ok" at bounding box center [601, 349] width 68 height 26
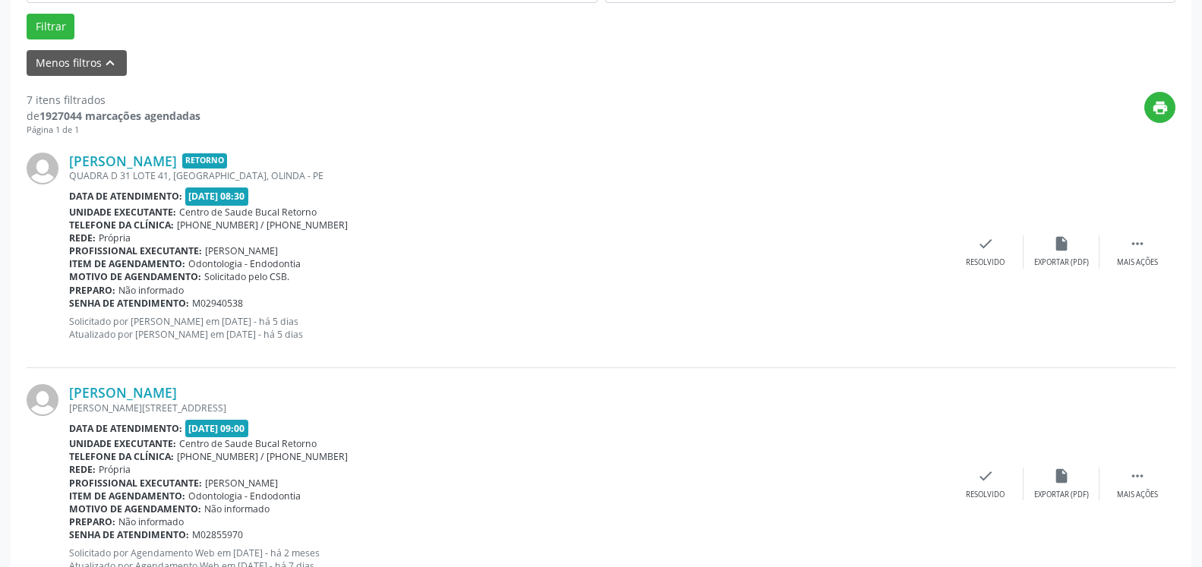
scroll to position [471, 0]
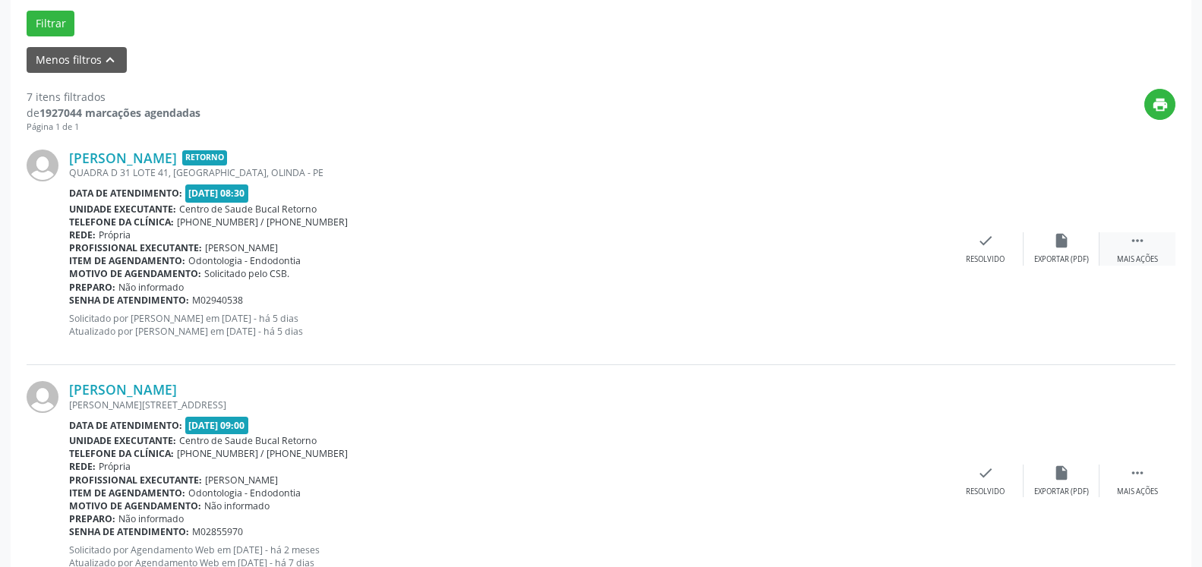
click at [1142, 247] on icon "" at bounding box center [1137, 240] width 17 height 17
click at [1060, 248] on icon "alarm_off" at bounding box center [1061, 240] width 17 height 17
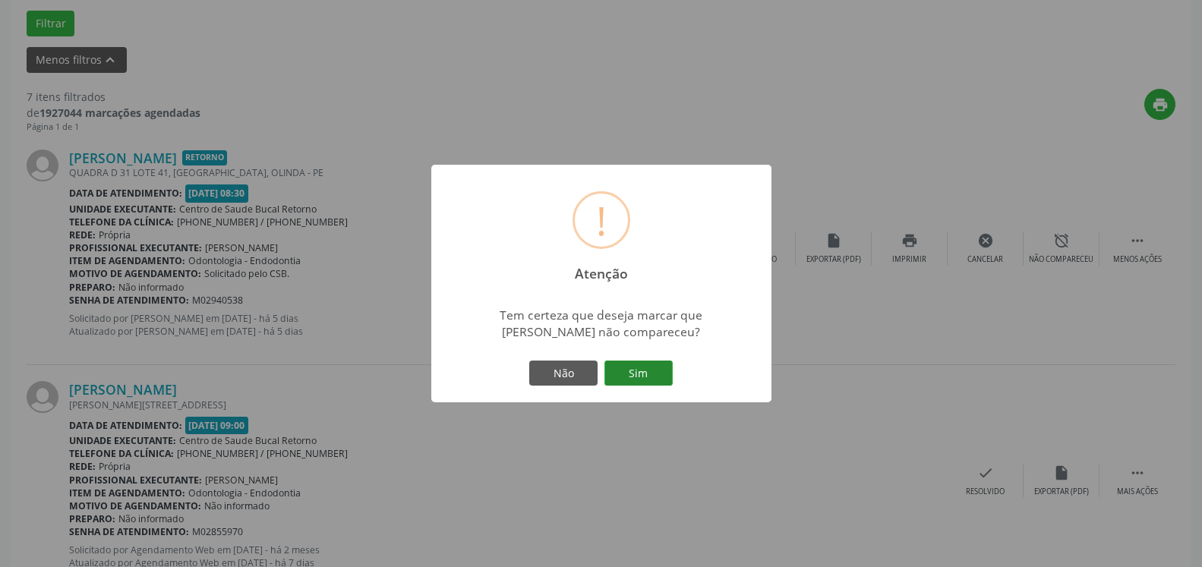
click at [662, 384] on button "Sim" at bounding box center [639, 374] width 68 height 26
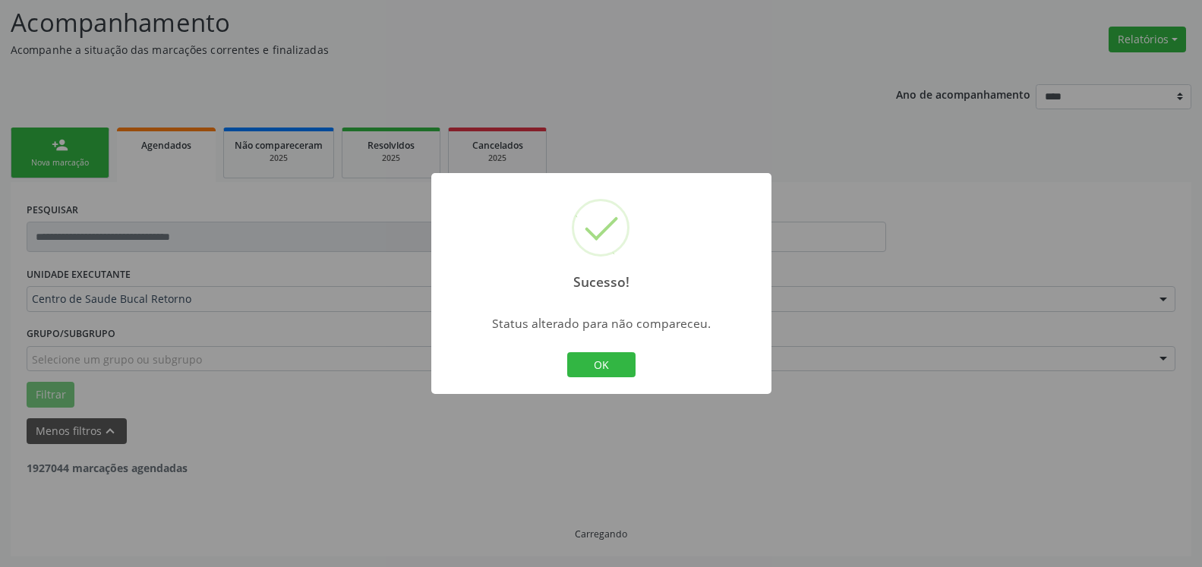
scroll to position [99, 0]
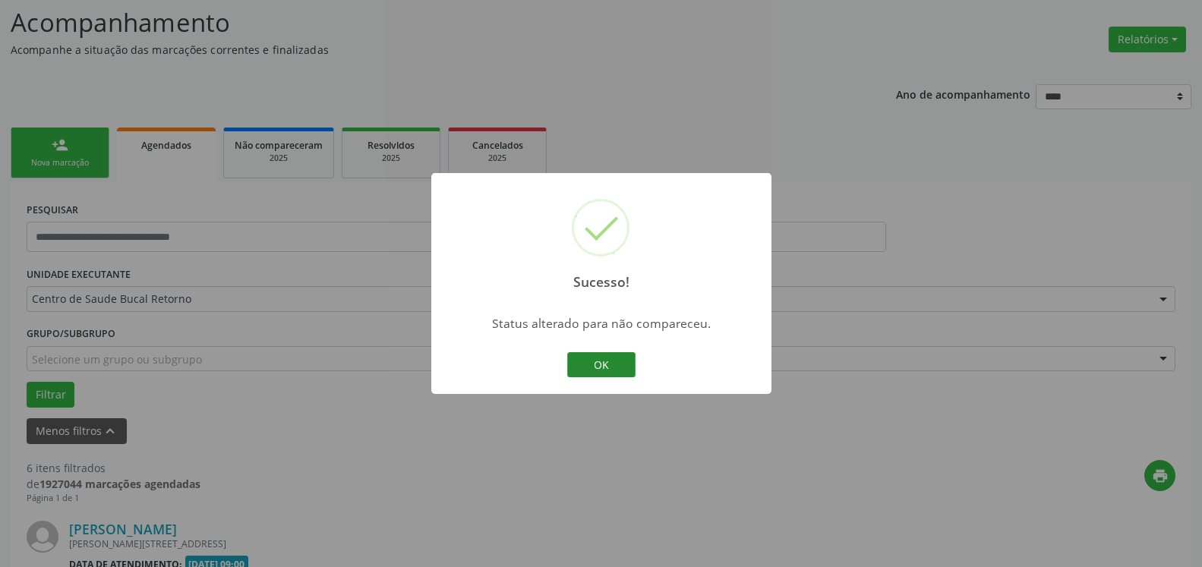
click at [617, 360] on button "OK" at bounding box center [601, 365] width 68 height 26
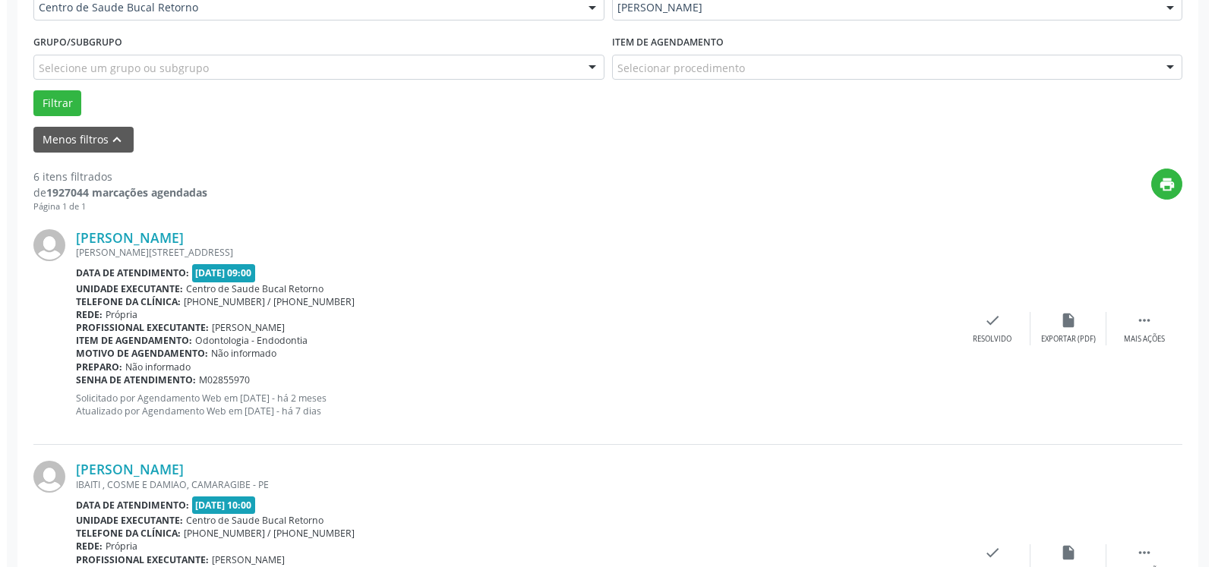
scroll to position [409, 0]
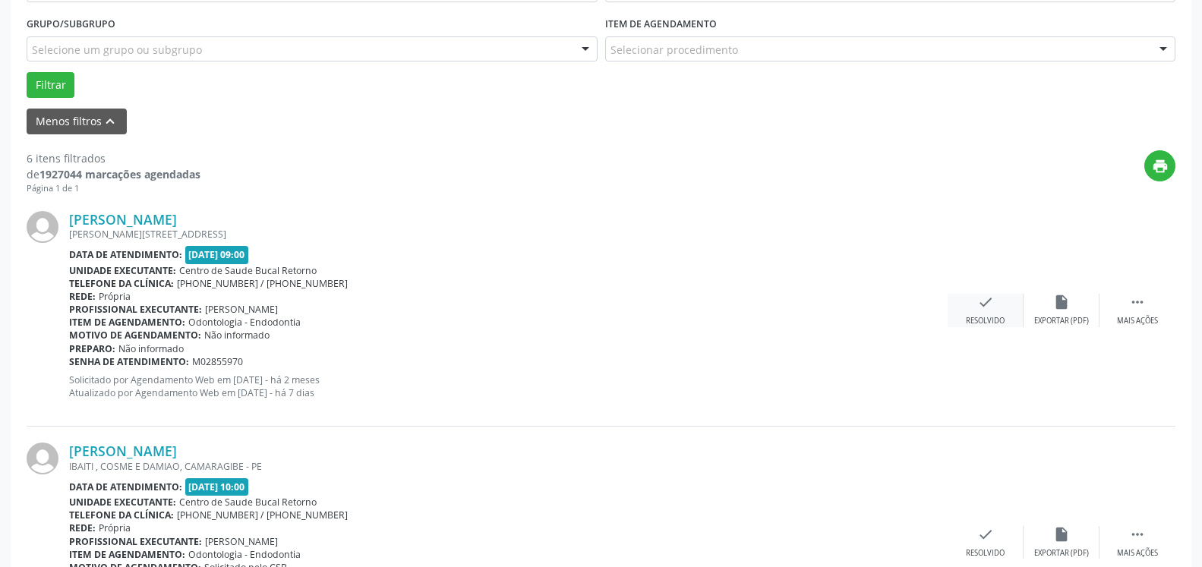
click at [985, 304] on icon "check" at bounding box center [985, 302] width 17 height 17
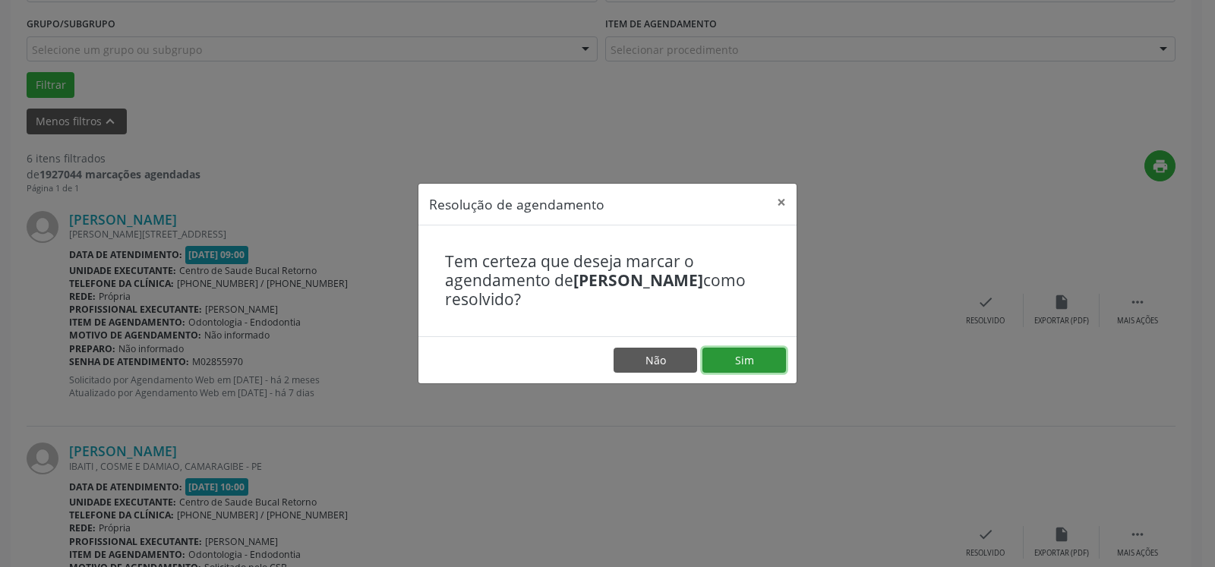
click at [760, 364] on button "Sim" at bounding box center [745, 361] width 84 height 26
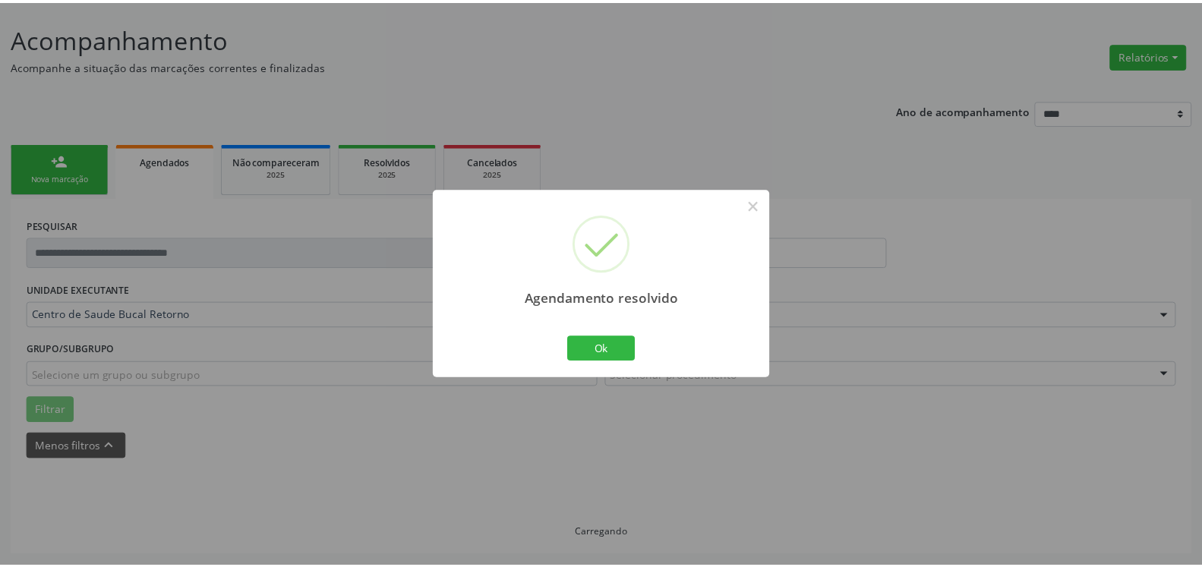
scroll to position [84, 0]
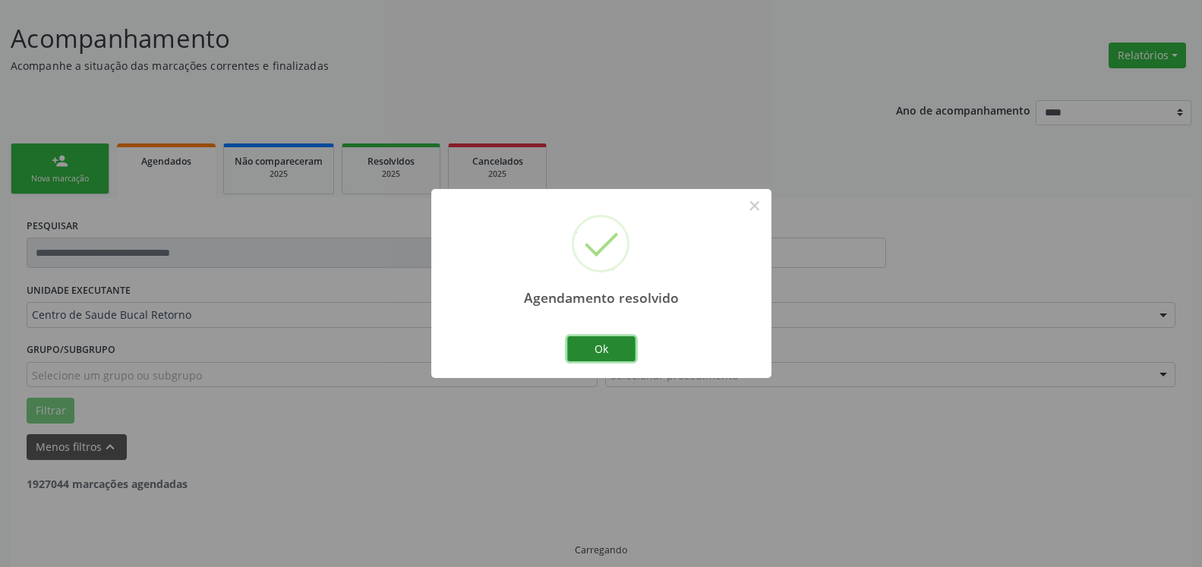
click at [597, 344] on button "Ok" at bounding box center [601, 349] width 68 height 26
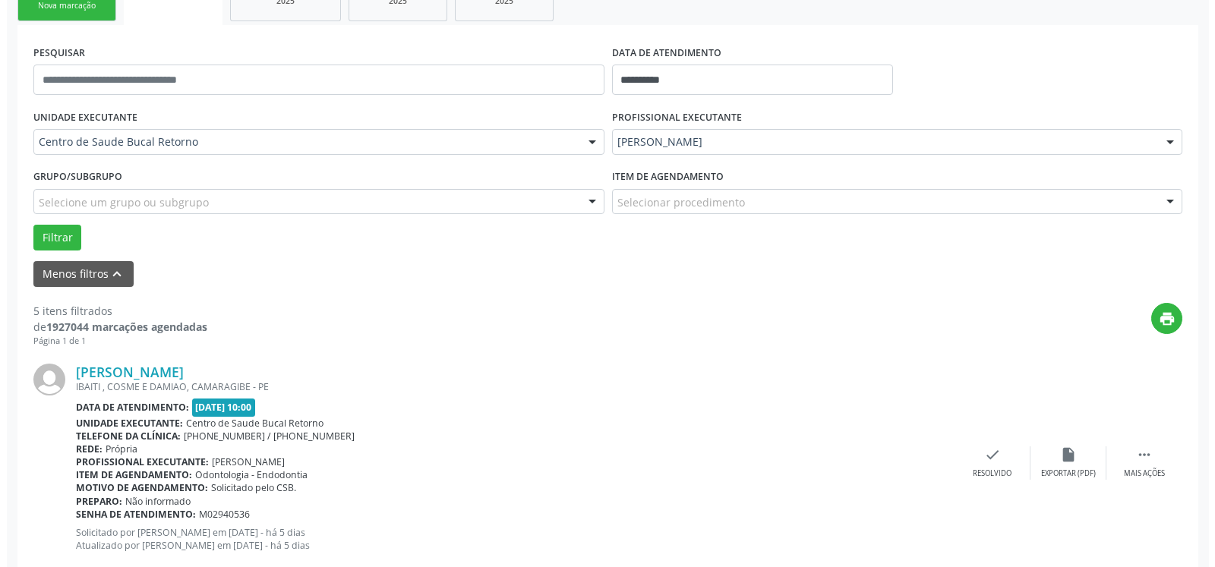
scroll to position [471, 0]
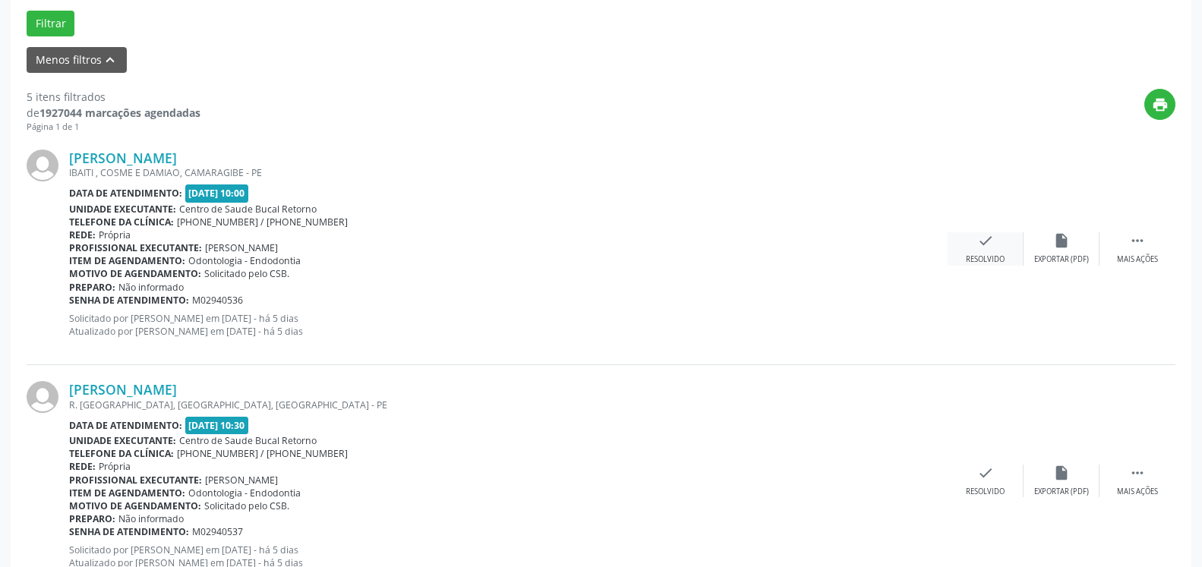
click at [980, 248] on icon "check" at bounding box center [985, 240] width 17 height 17
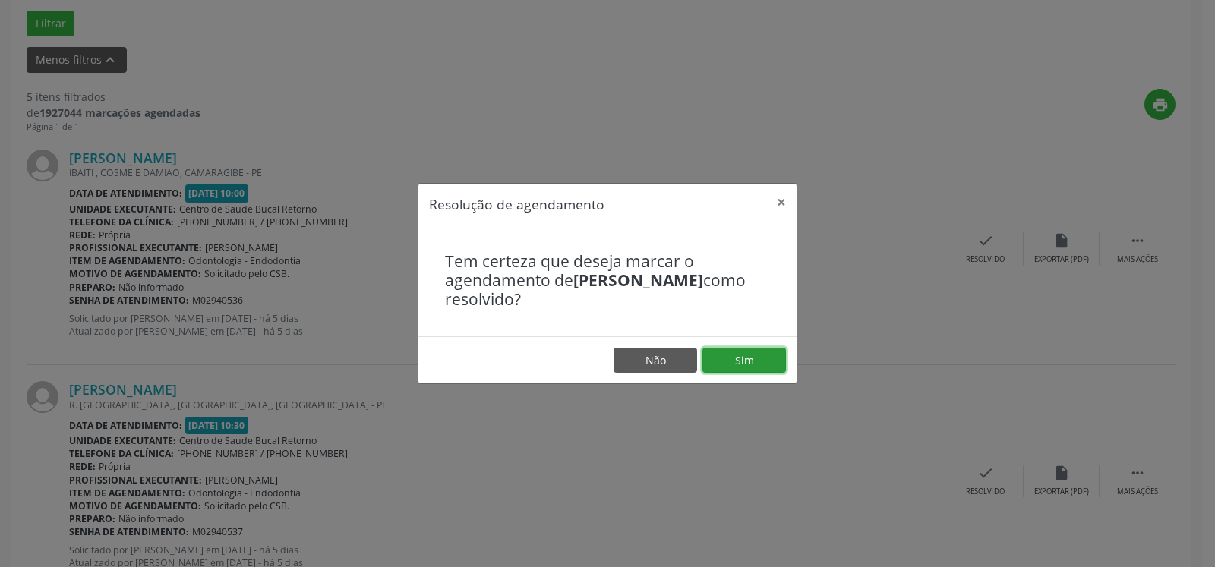
click at [743, 363] on button "Sim" at bounding box center [745, 361] width 84 height 26
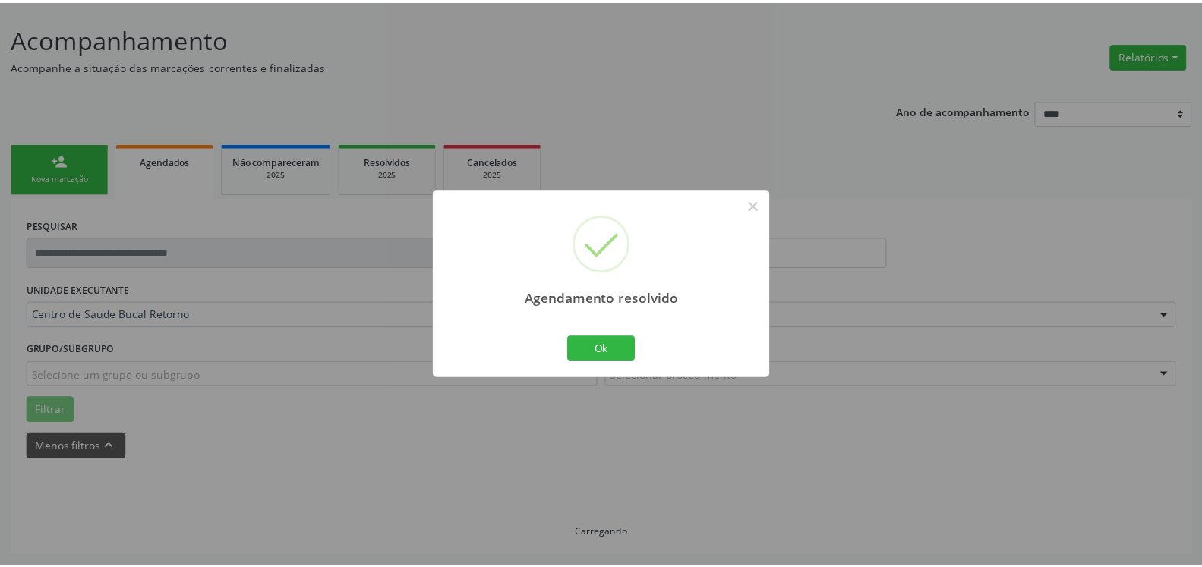
scroll to position [84, 0]
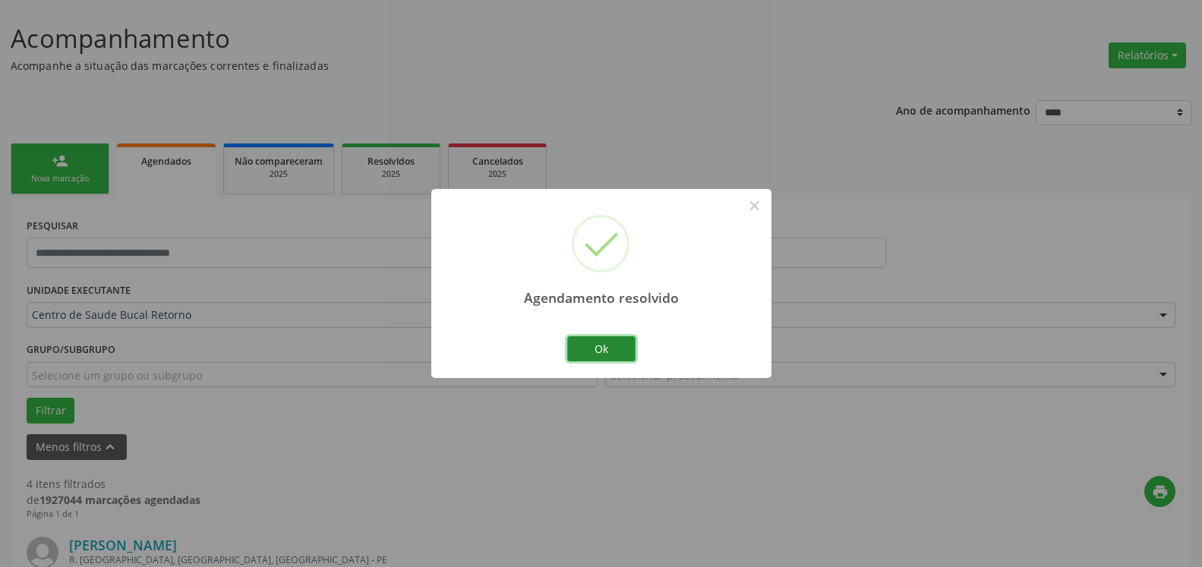
click at [589, 345] on button "Ok" at bounding box center [601, 349] width 68 height 26
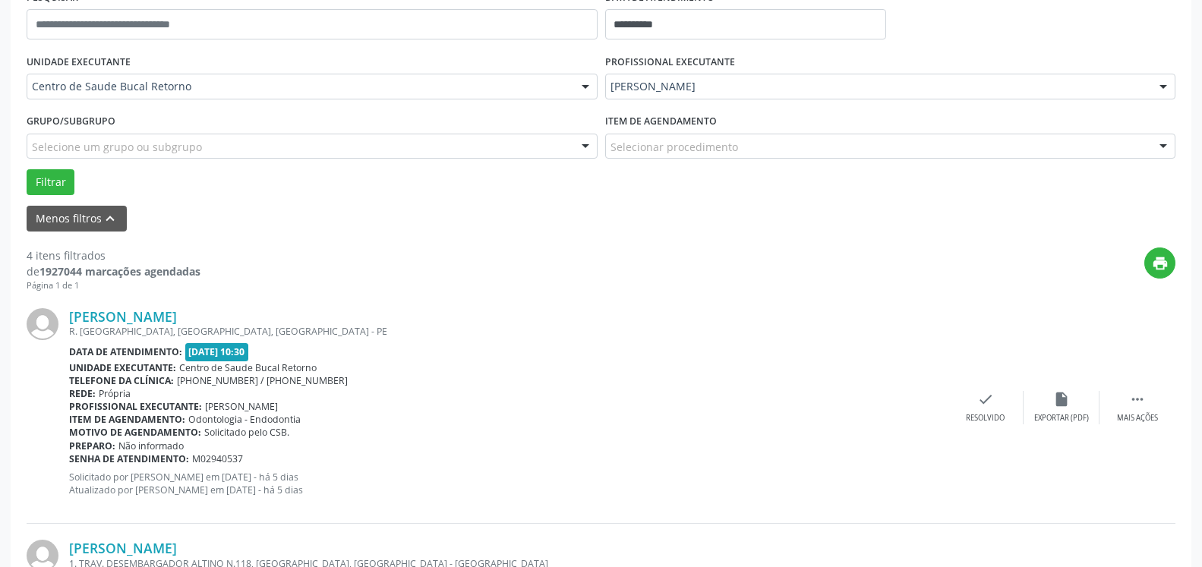
scroll to position [393, 0]
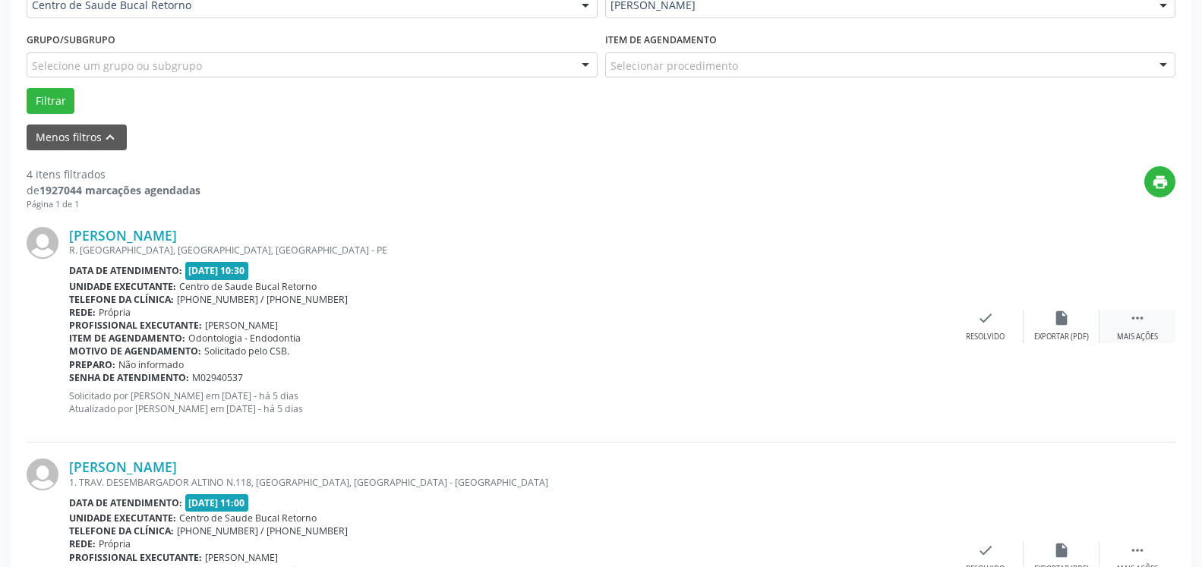
click at [1154, 327] on div " Mais ações" at bounding box center [1138, 326] width 76 height 33
click at [1050, 327] on div "alarm_off Não compareceu" at bounding box center [1062, 326] width 76 height 33
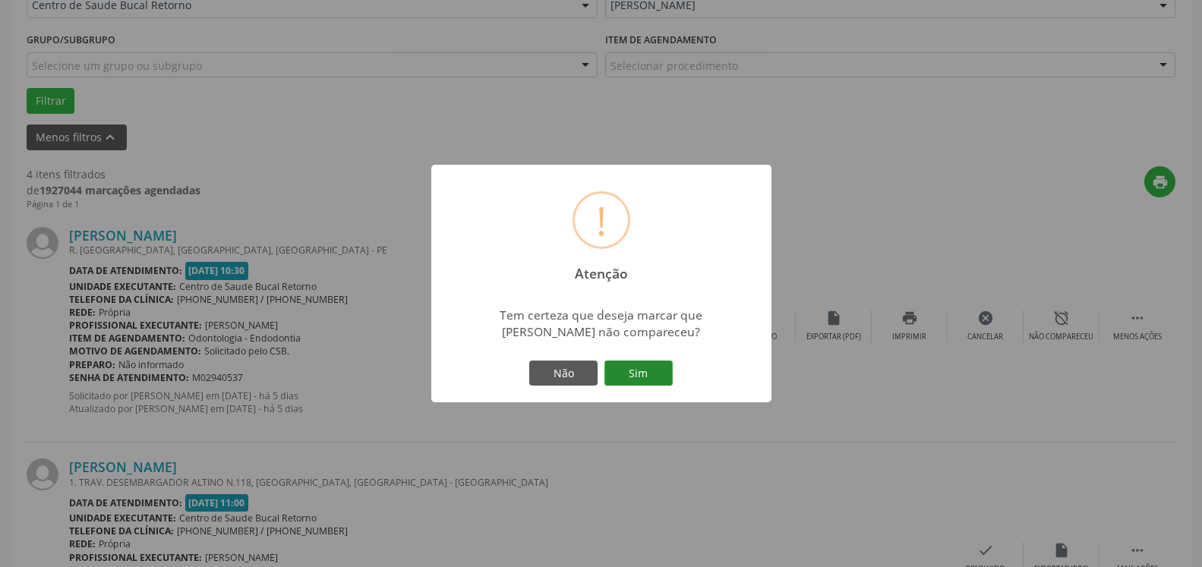
click at [659, 367] on button "Sim" at bounding box center [639, 374] width 68 height 26
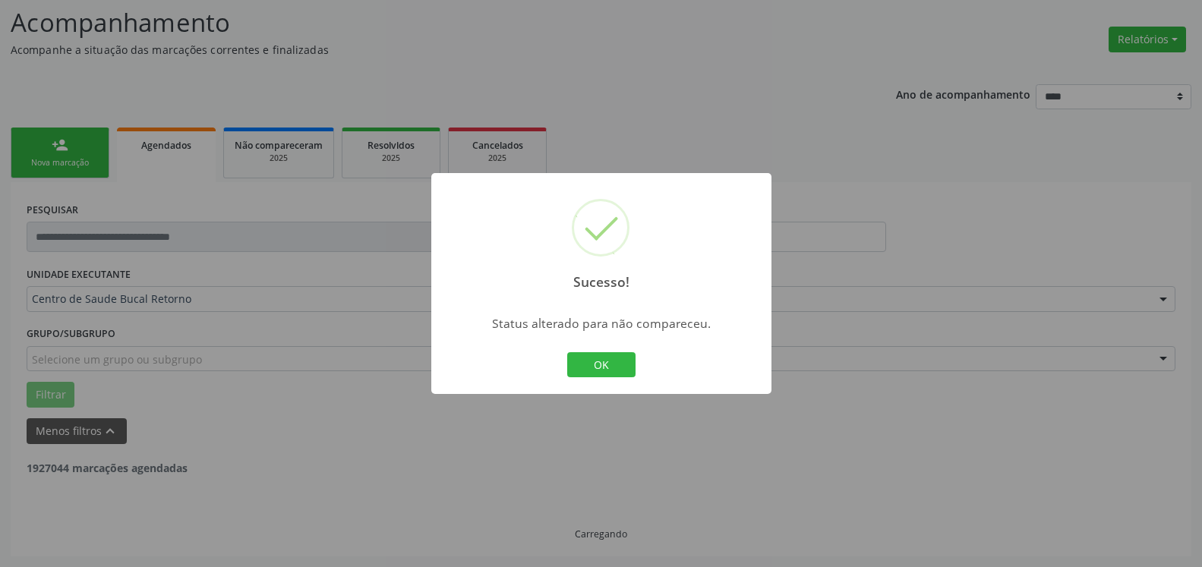
scroll to position [99, 0]
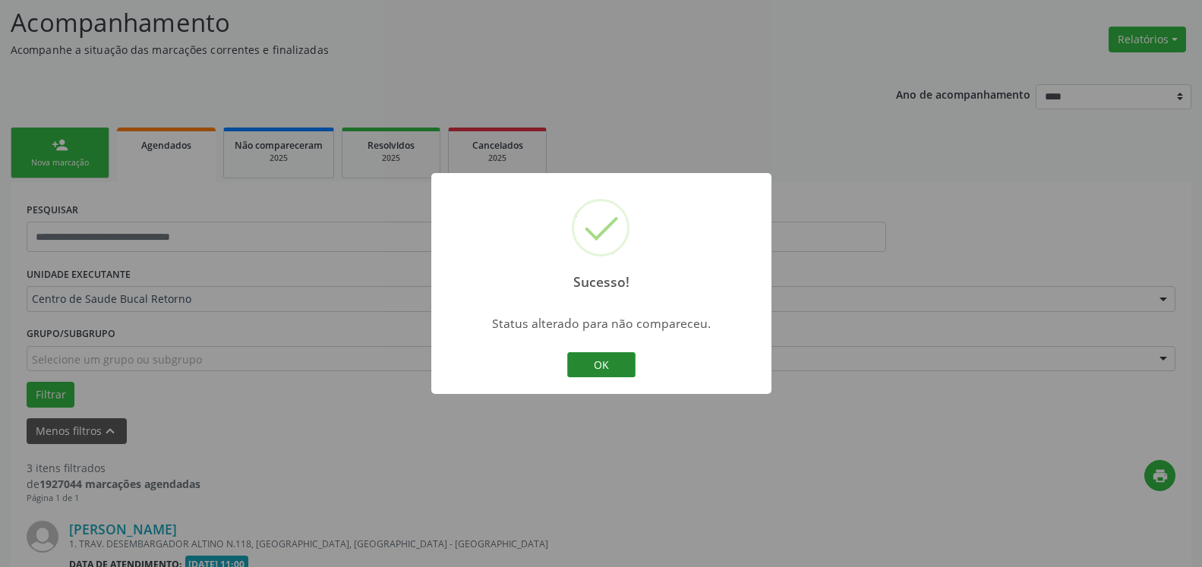
click at [605, 375] on button "OK" at bounding box center [601, 365] width 68 height 26
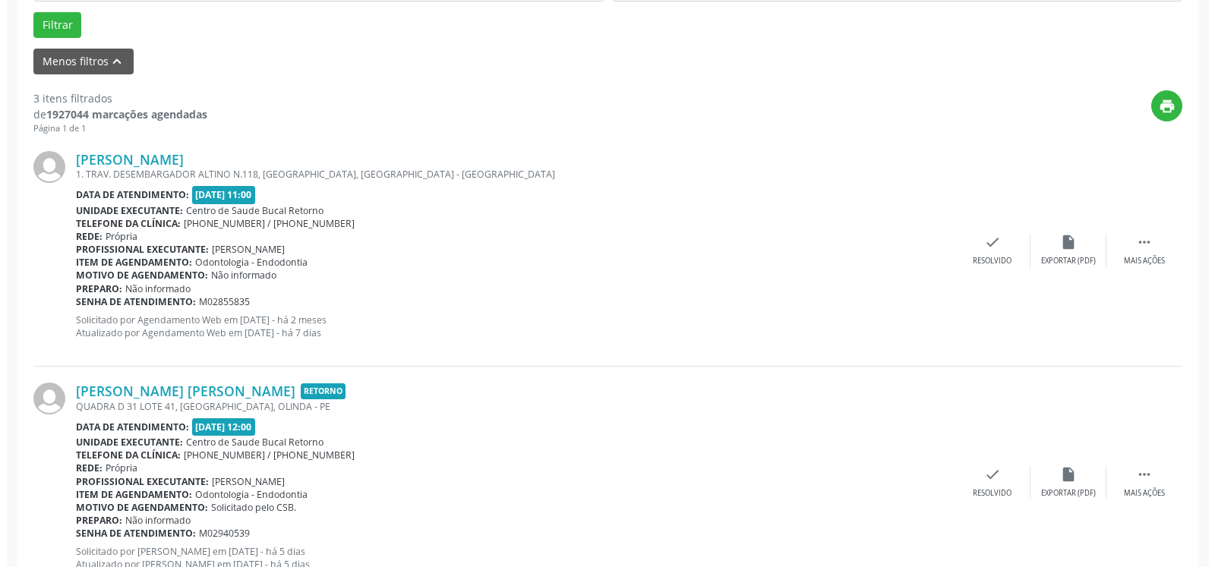
scroll to position [487, 0]
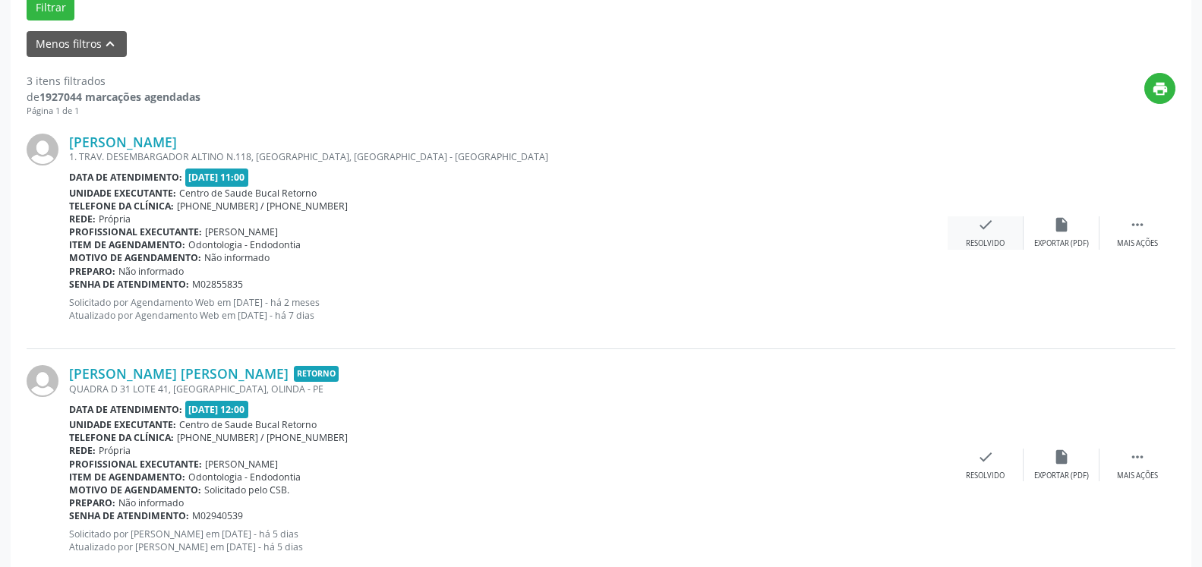
click at [987, 242] on div "Resolvido" at bounding box center [985, 243] width 39 height 11
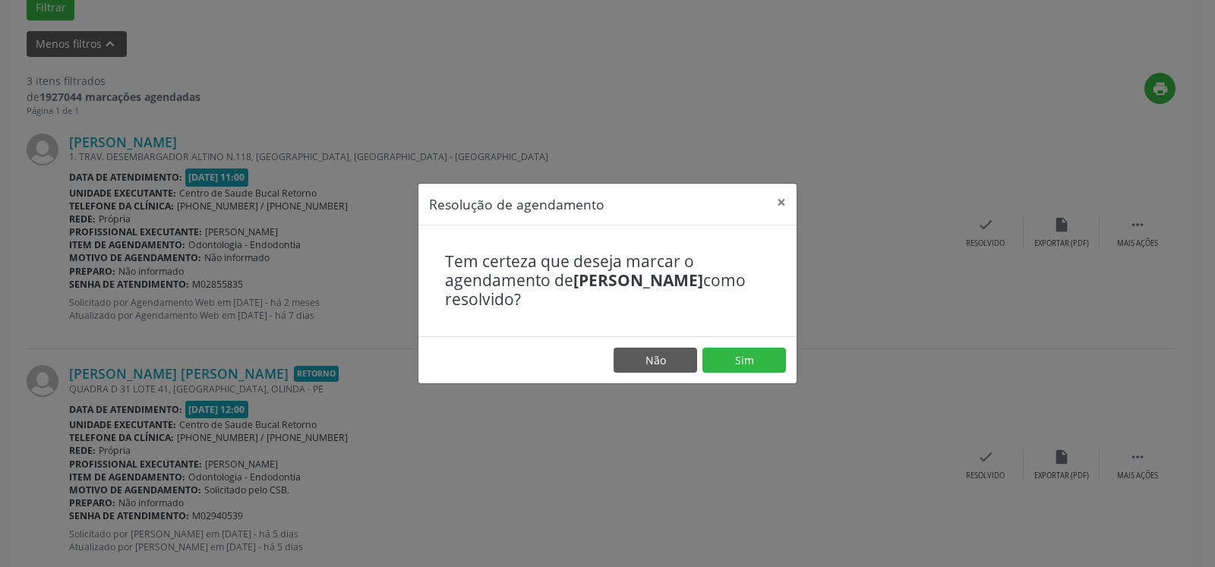
click at [739, 337] on footer "Não Sim" at bounding box center [607, 360] width 378 height 48
click at [734, 357] on button "Sim" at bounding box center [745, 361] width 84 height 26
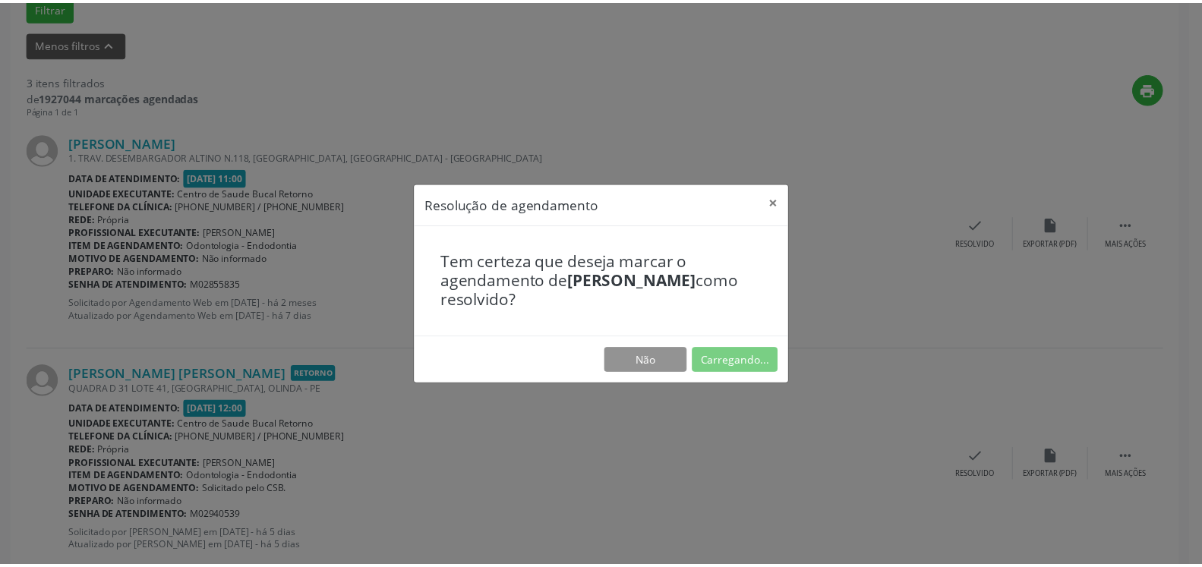
scroll to position [84, 0]
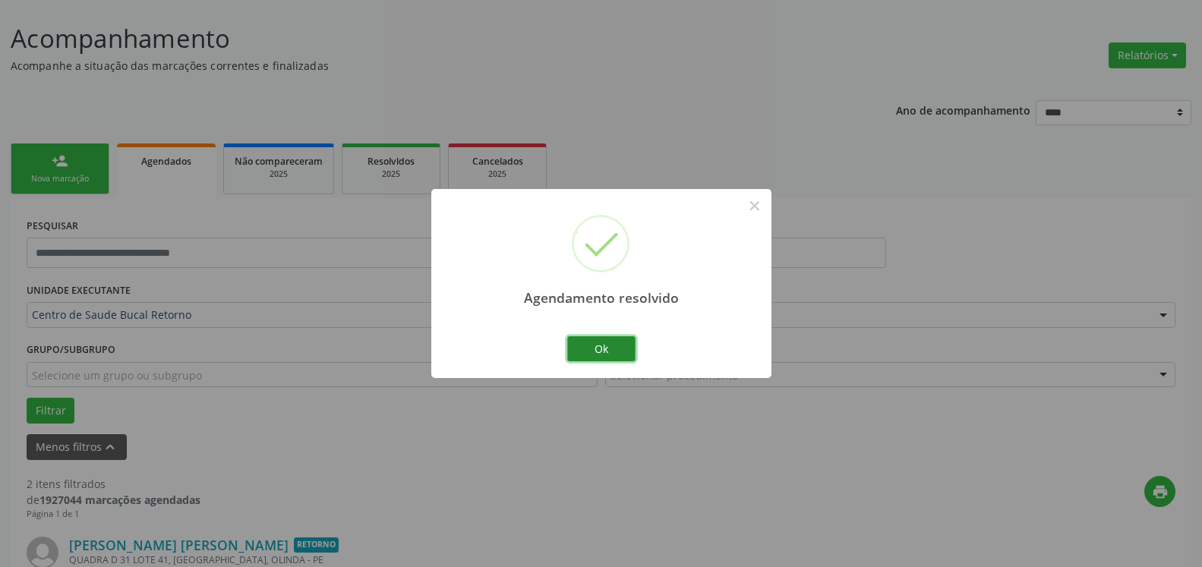
click at [585, 348] on button "Ok" at bounding box center [601, 349] width 68 height 26
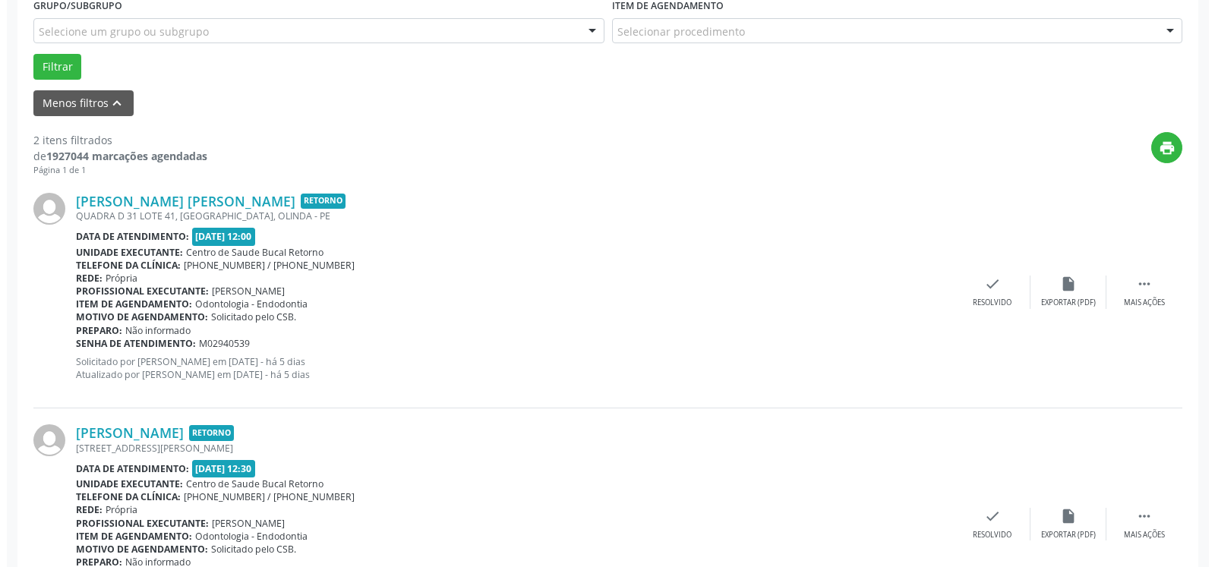
scroll to position [471, 0]
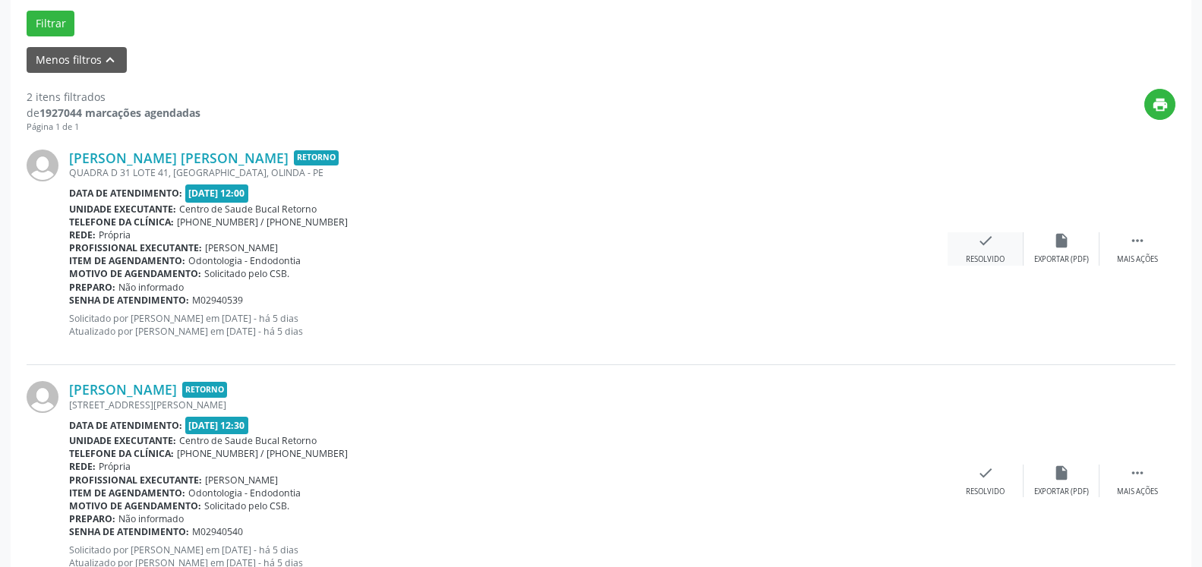
click at [986, 244] on icon "check" at bounding box center [985, 240] width 17 height 17
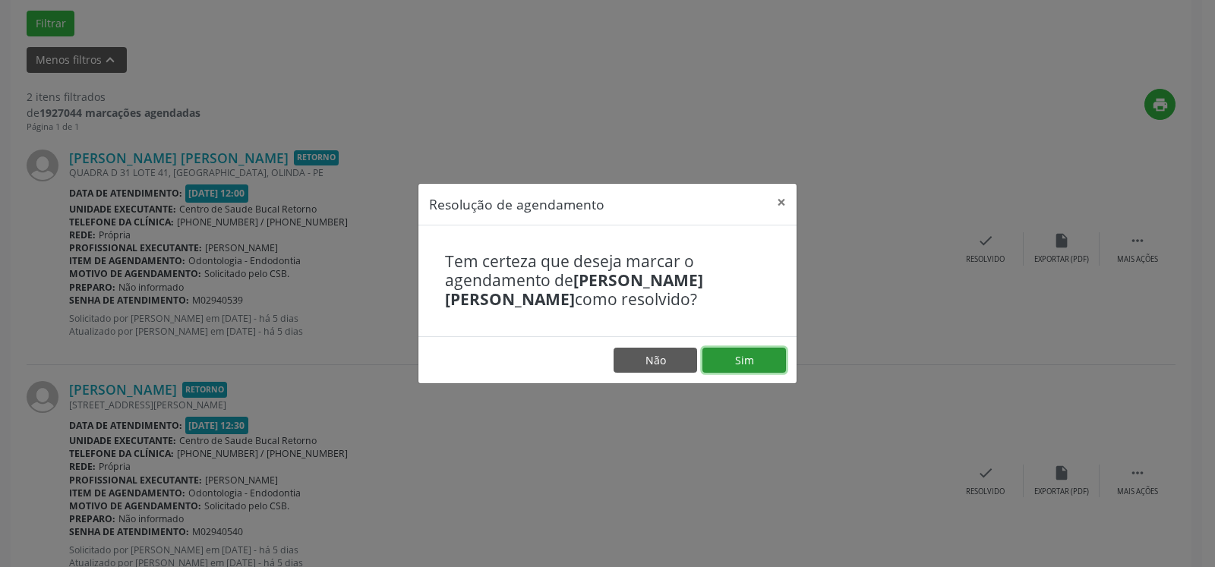
click at [762, 353] on button "Sim" at bounding box center [745, 361] width 84 height 26
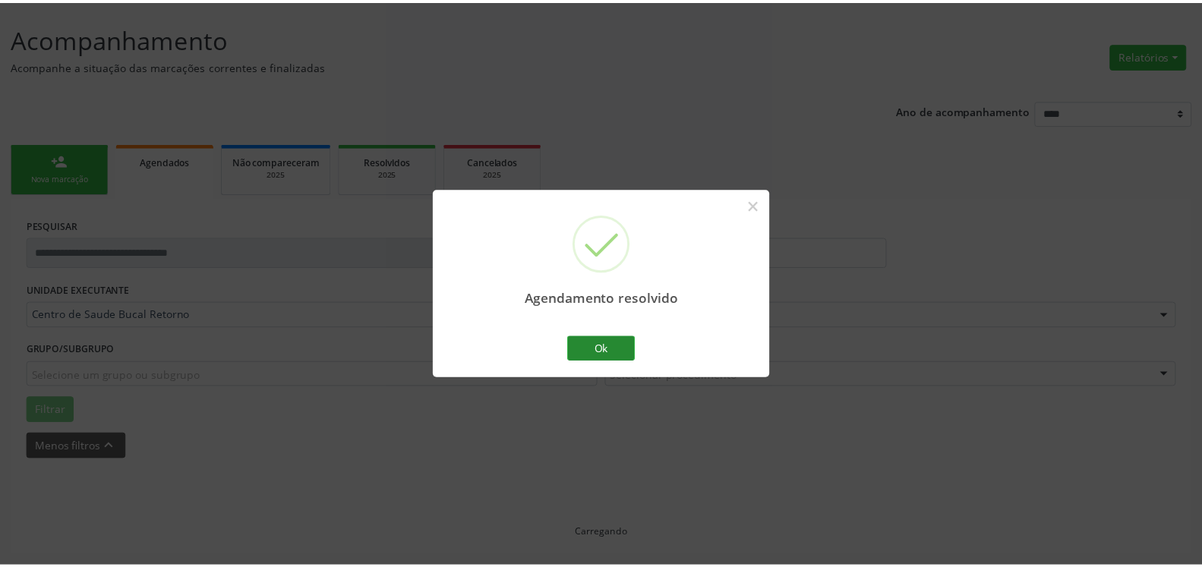
scroll to position [84, 0]
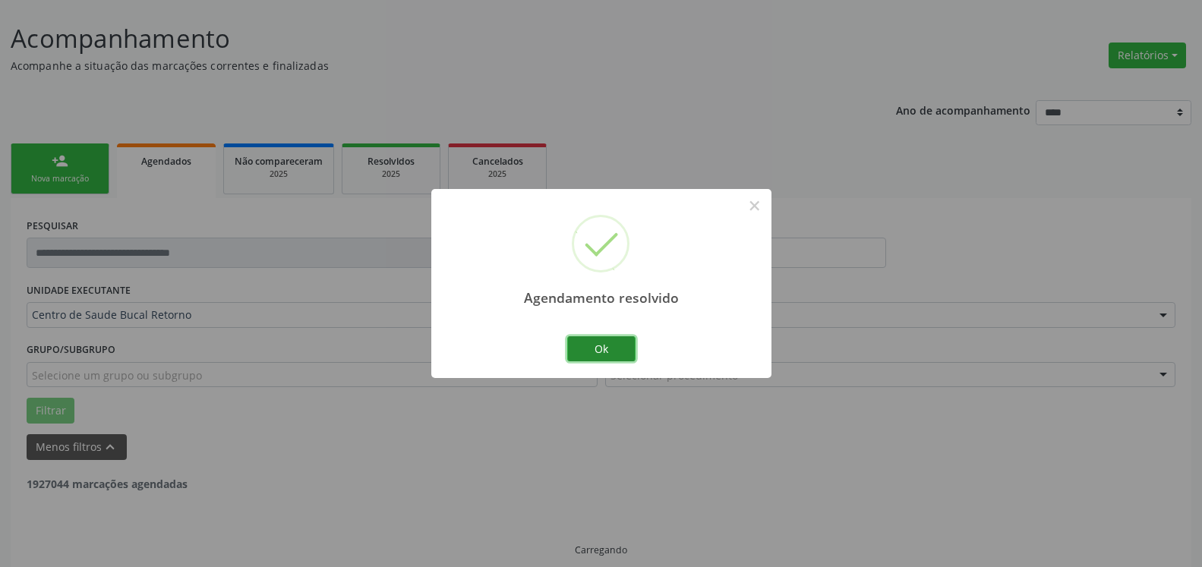
click at [575, 353] on button "Ok" at bounding box center [601, 349] width 68 height 26
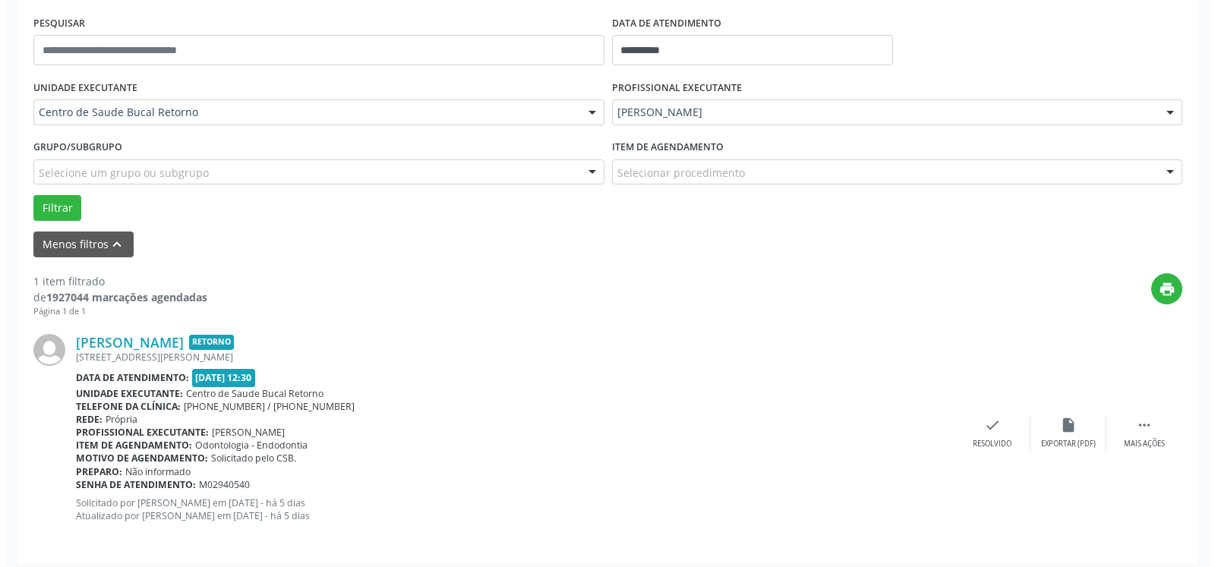
scroll to position [295, 0]
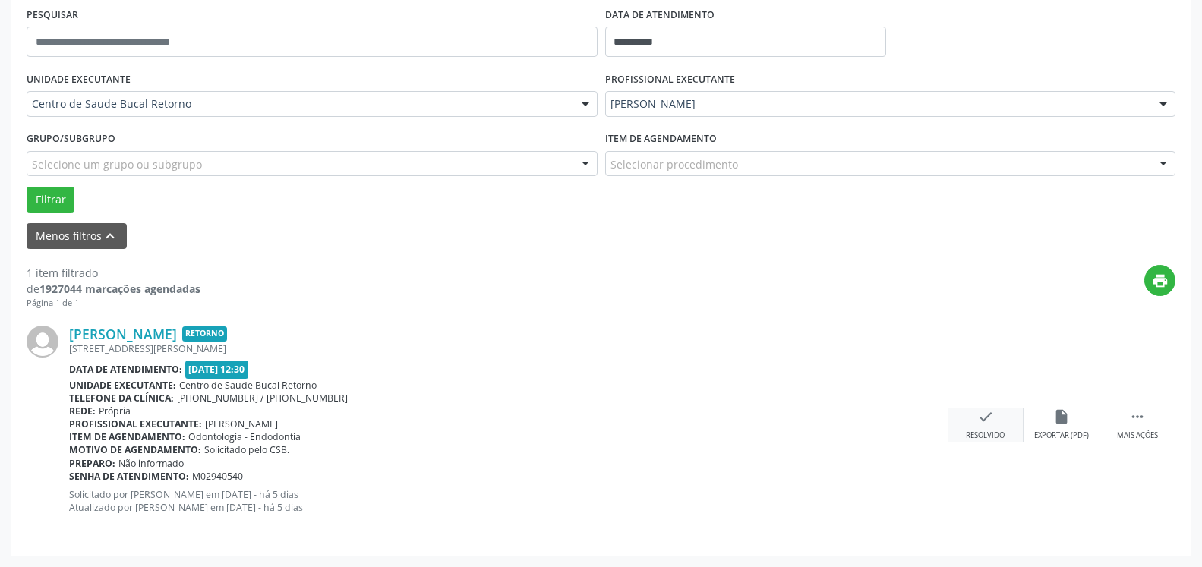
click at [985, 420] on icon "check" at bounding box center [985, 417] width 17 height 17
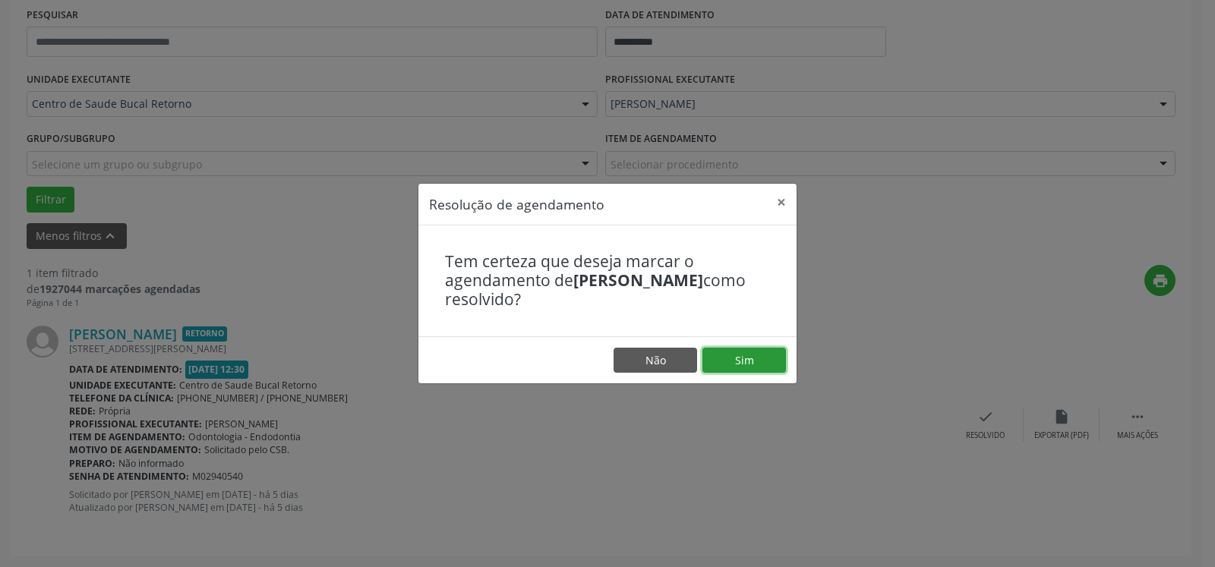
click at [773, 358] on button "Sim" at bounding box center [745, 361] width 84 height 26
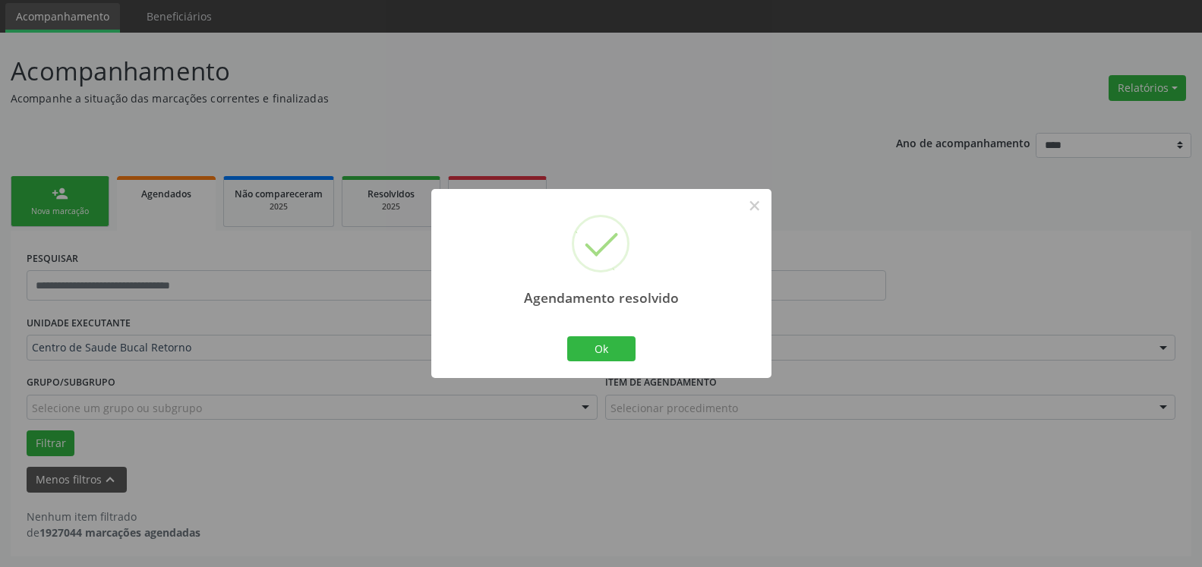
scroll to position [51, 0]
click at [614, 348] on button "Ok" at bounding box center [601, 349] width 68 height 26
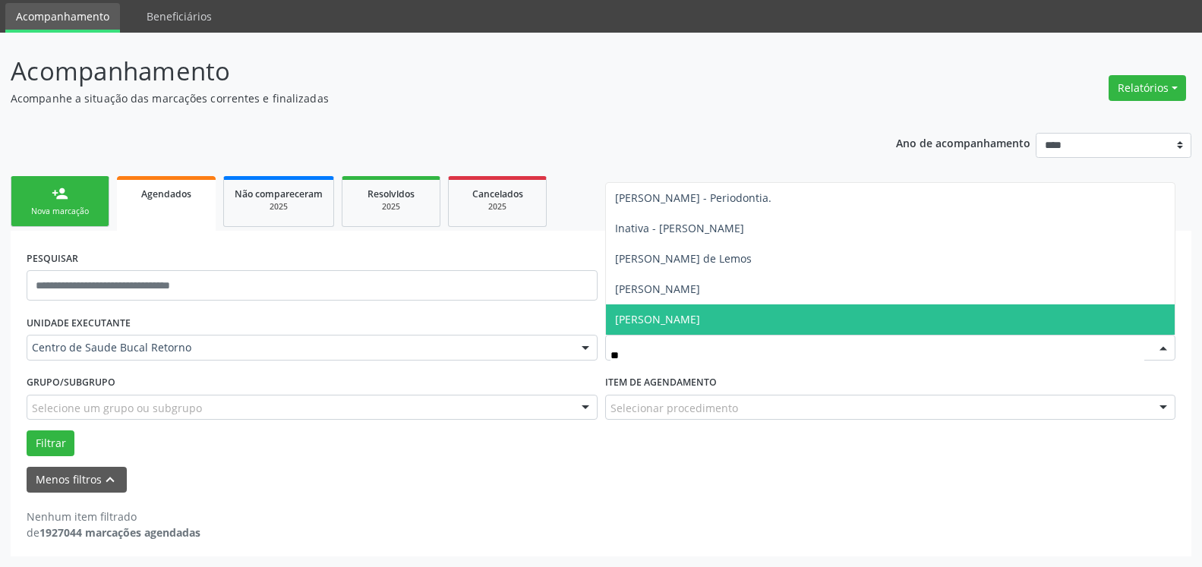
type input "***"
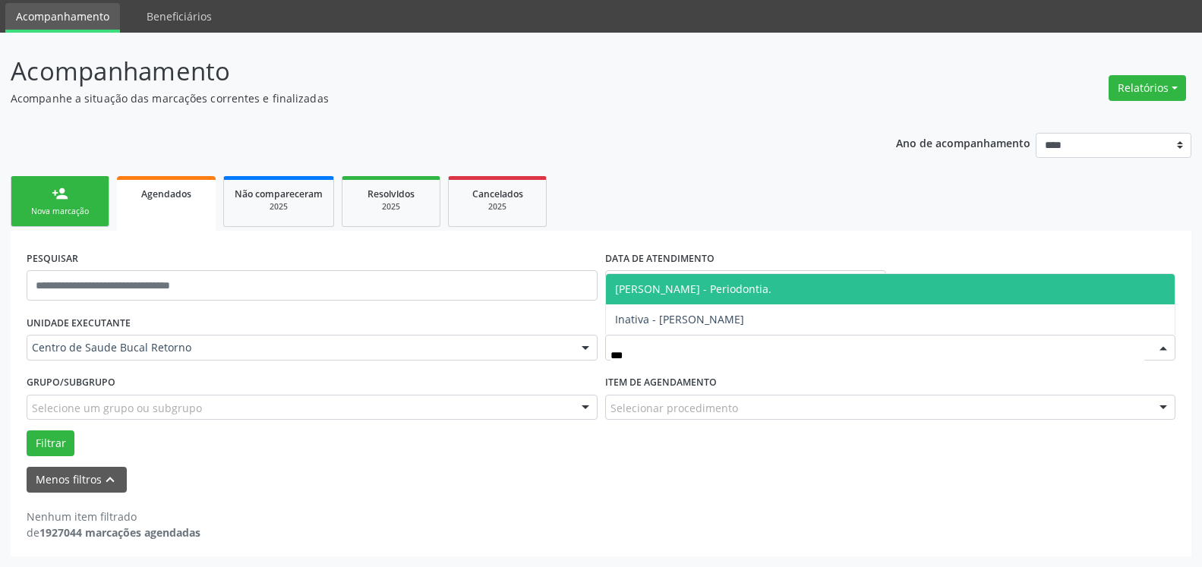
click at [696, 274] on div "[PERSON_NAME] - Periodontia. Inativa - [PERSON_NAME] resultado encontrado para:…" at bounding box center [890, 304] width 571 height 62
click at [677, 292] on span "[PERSON_NAME] - Periodontia." at bounding box center [693, 289] width 156 height 14
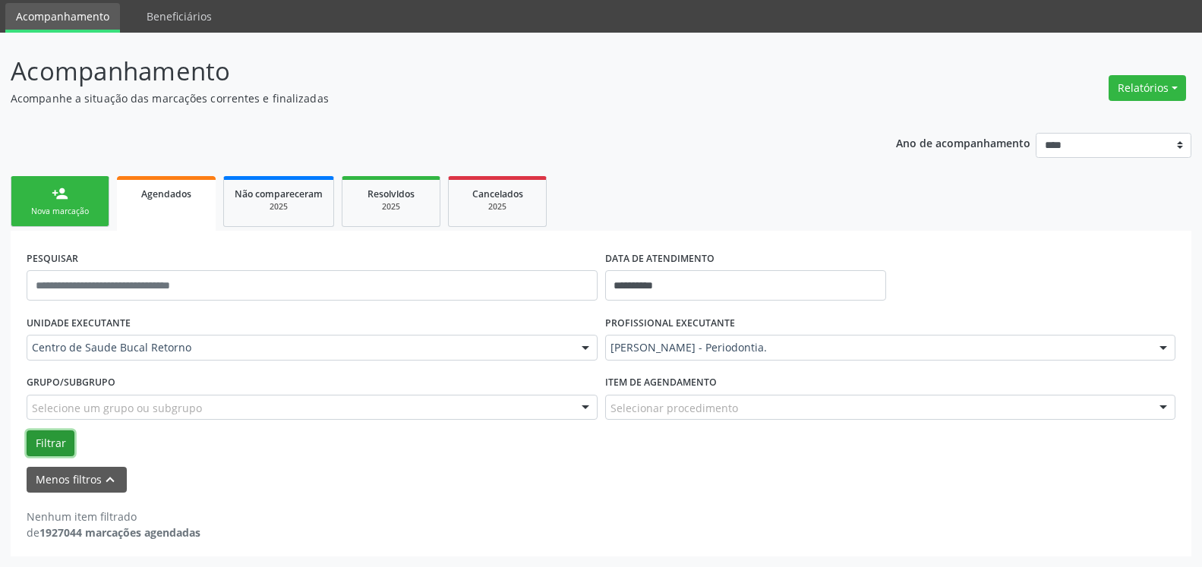
click at [52, 445] on button "Filtrar" at bounding box center [51, 444] width 48 height 26
click at [744, 286] on input "**********" at bounding box center [746, 285] width 282 height 30
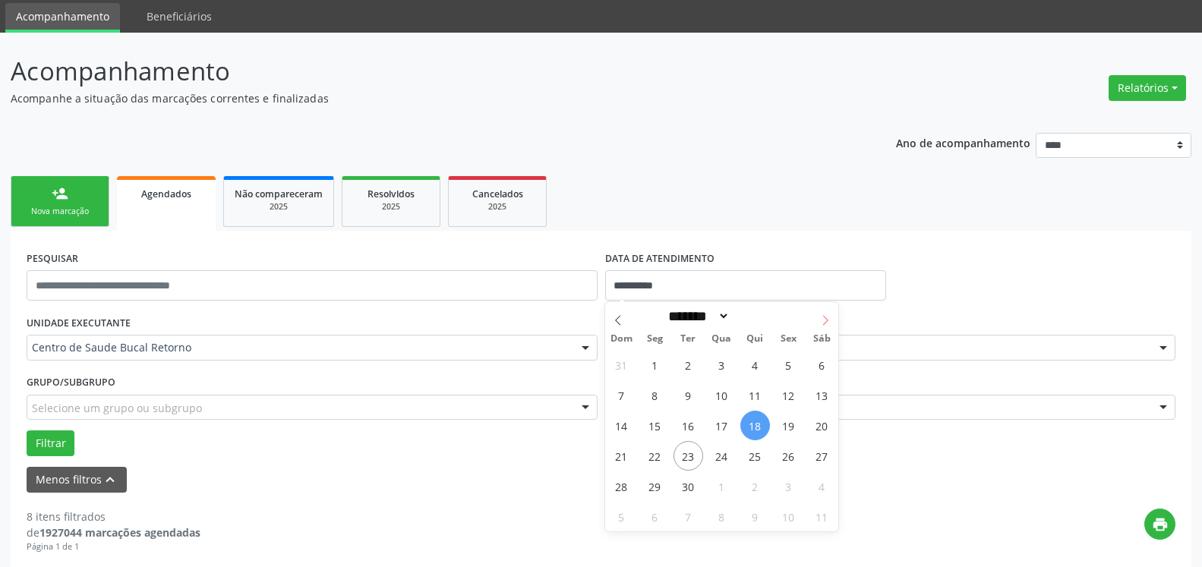
click at [824, 319] on icon at bounding box center [825, 320] width 11 height 11
select select "*"
click at [719, 362] on span "1" at bounding box center [722, 365] width 30 height 30
type input "**********"
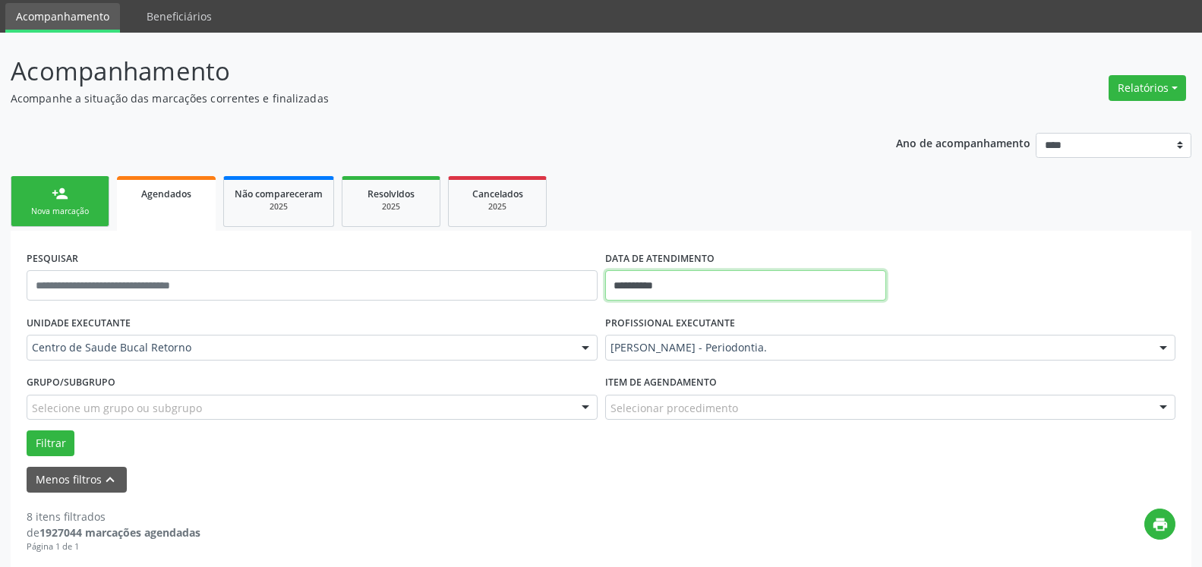
click at [683, 285] on input "**********" at bounding box center [746, 285] width 282 height 30
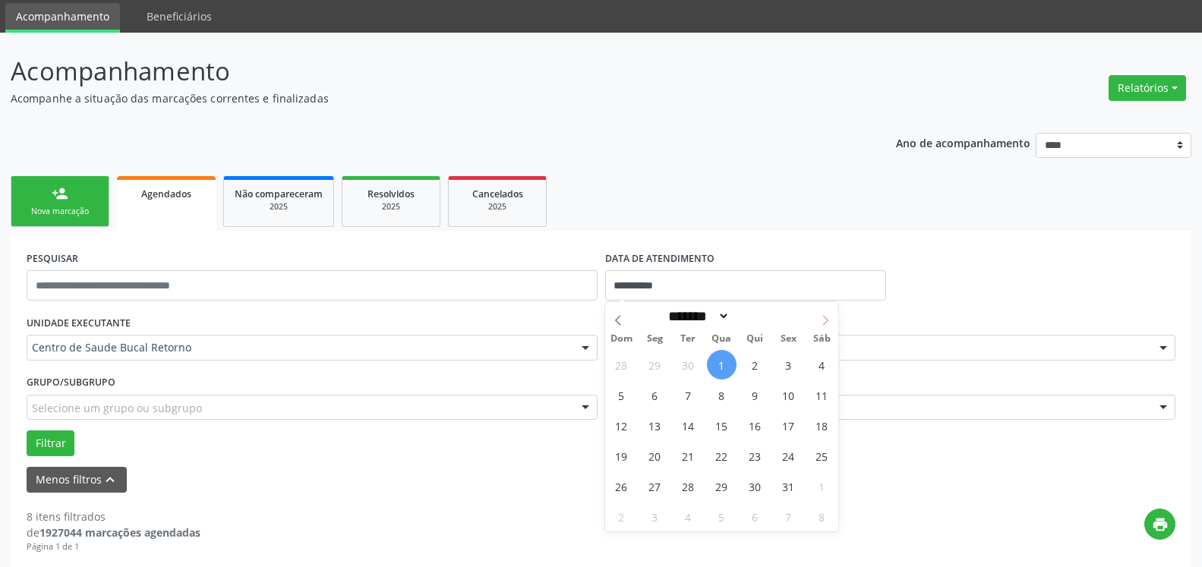
drag, startPoint x: 836, startPoint y: 321, endPoint x: 827, endPoint y: 321, distance: 9.1
click at [835, 321] on span at bounding box center [826, 315] width 26 height 26
select select "**"
click at [655, 392] on span "3" at bounding box center [655, 396] width 30 height 30
type input "**********"
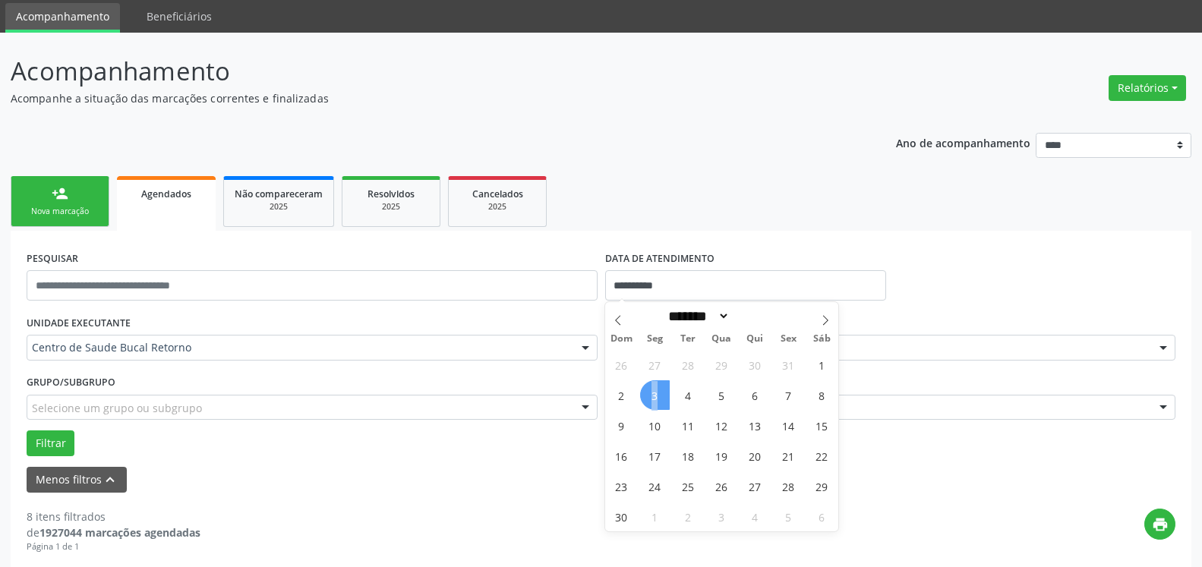
click at [655, 392] on span "3" at bounding box center [655, 396] width 30 height 30
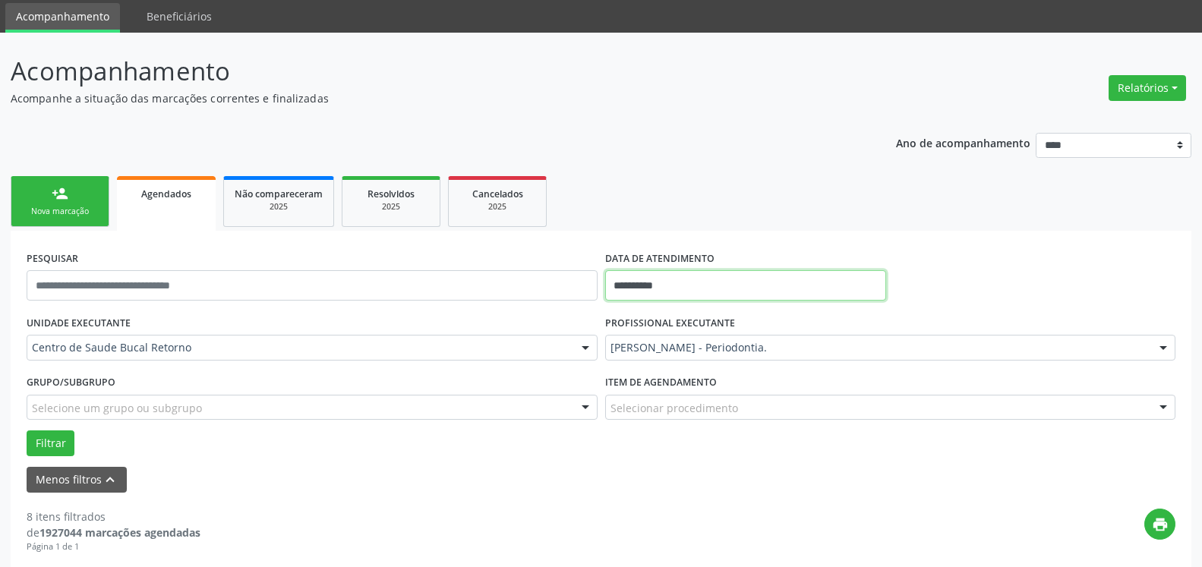
click at [692, 283] on input "**********" at bounding box center [746, 285] width 282 height 30
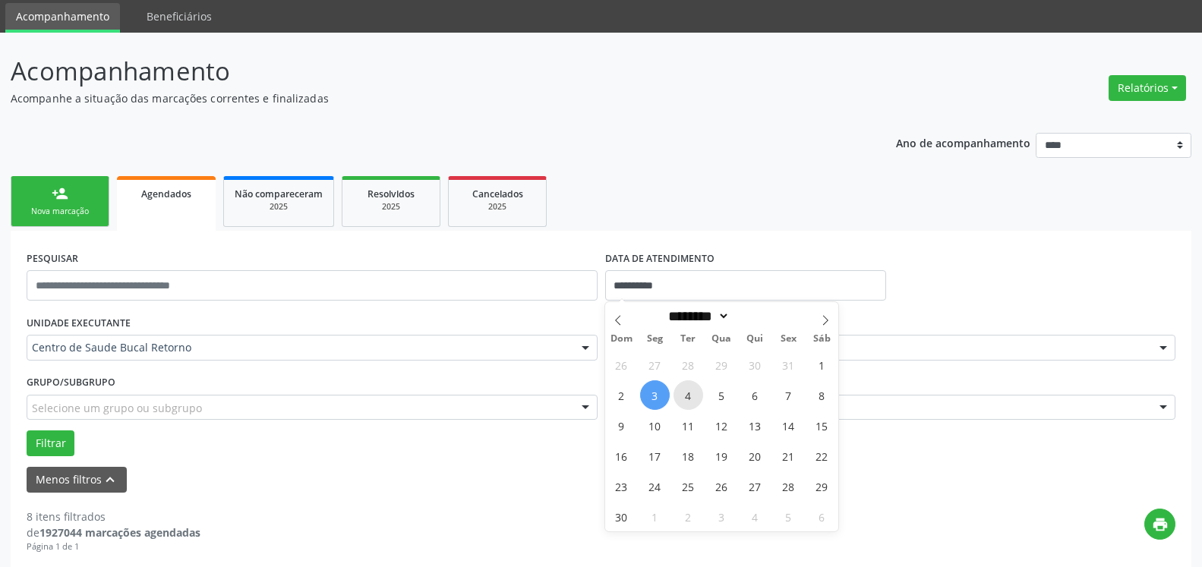
click at [695, 388] on span "4" at bounding box center [689, 396] width 30 height 30
type input "**********"
click at [693, 388] on span "4" at bounding box center [689, 396] width 30 height 30
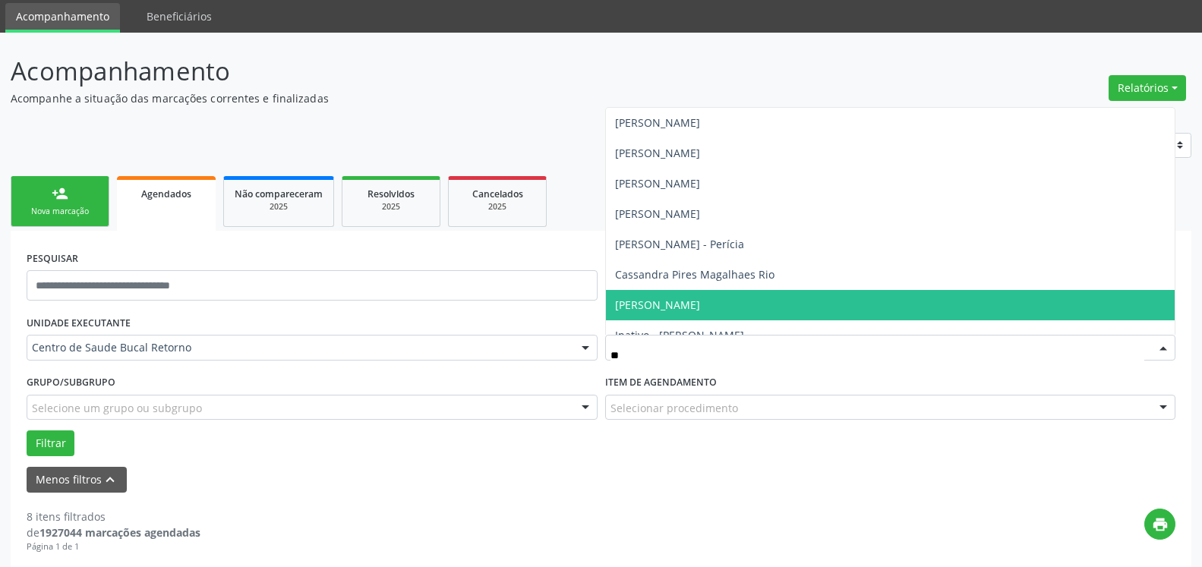
type input "***"
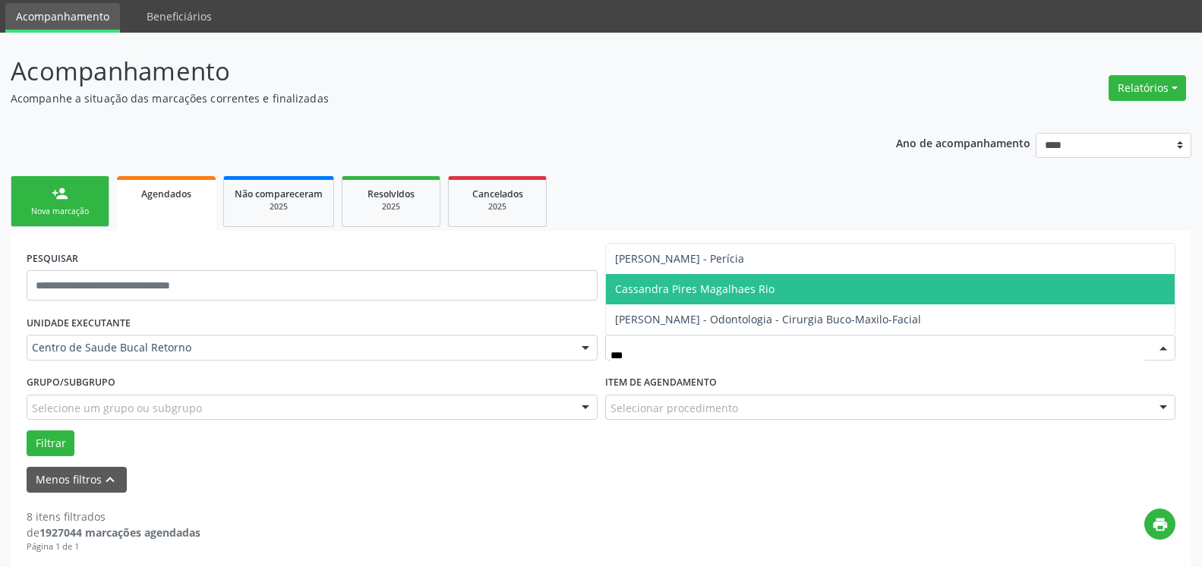
click at [725, 297] on span "Cassandra Pires Magalhaes Rio" at bounding box center [891, 289] width 570 height 30
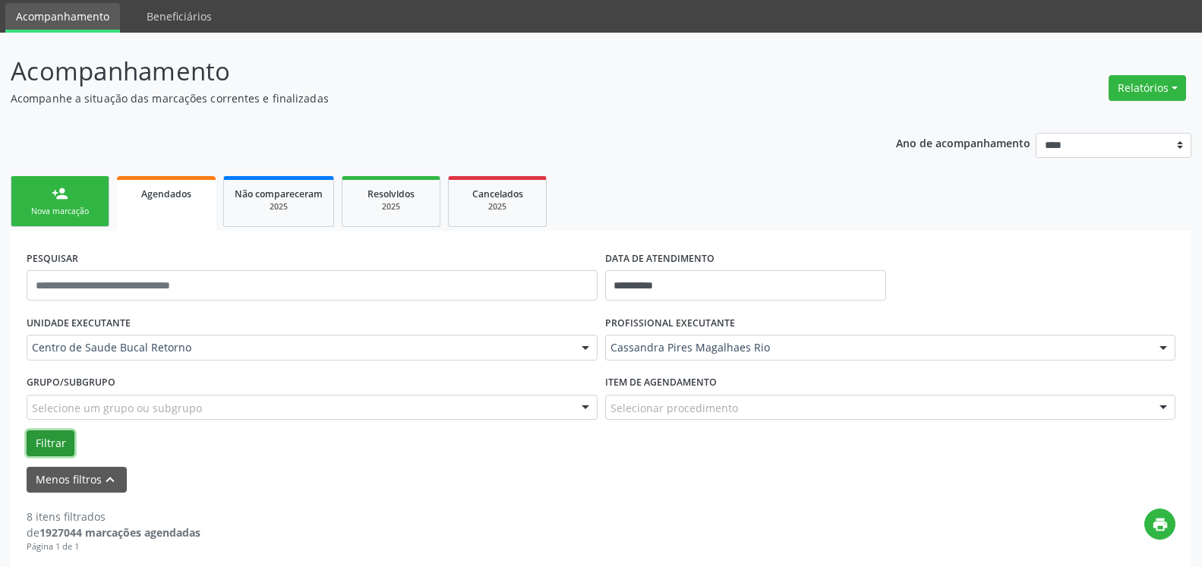
click at [58, 441] on button "Filtrar" at bounding box center [51, 444] width 48 height 26
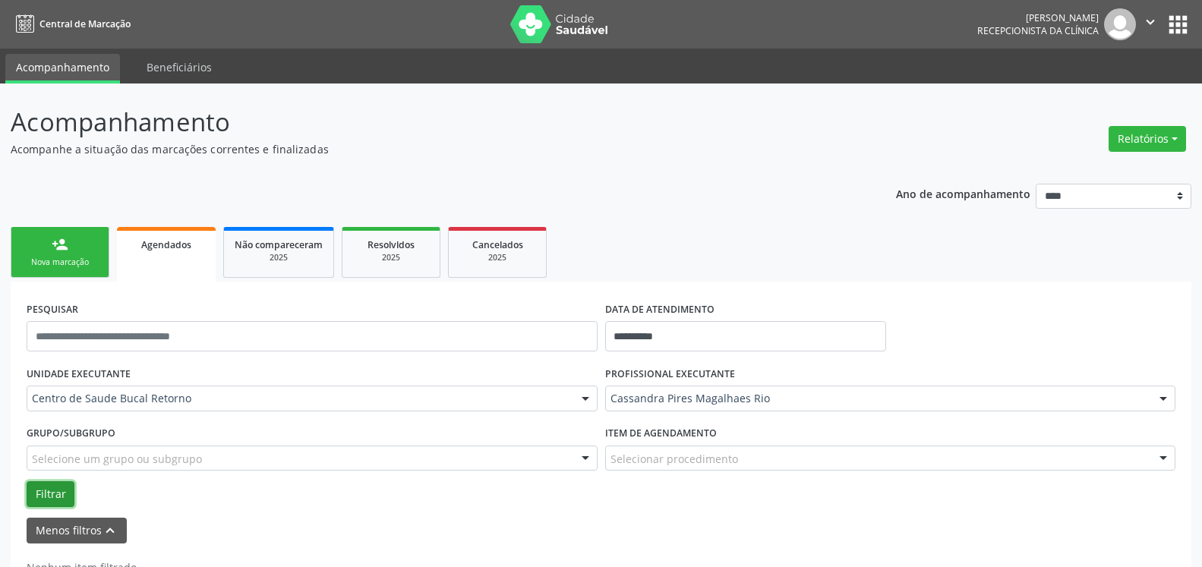
click at [33, 488] on button "Filtrar" at bounding box center [51, 495] width 48 height 26
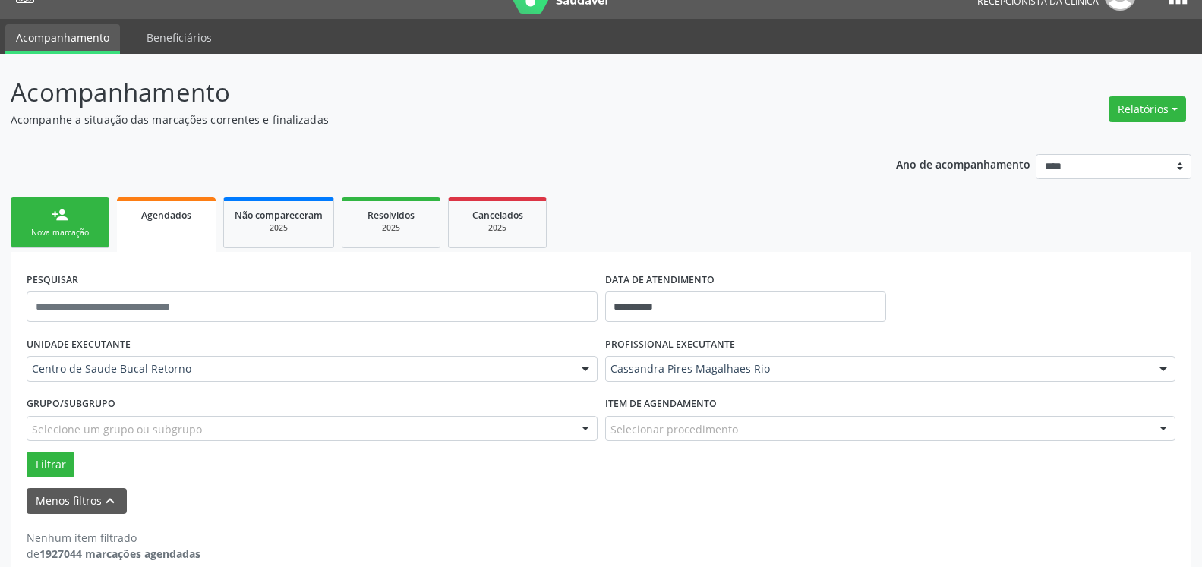
scroll to position [51, 0]
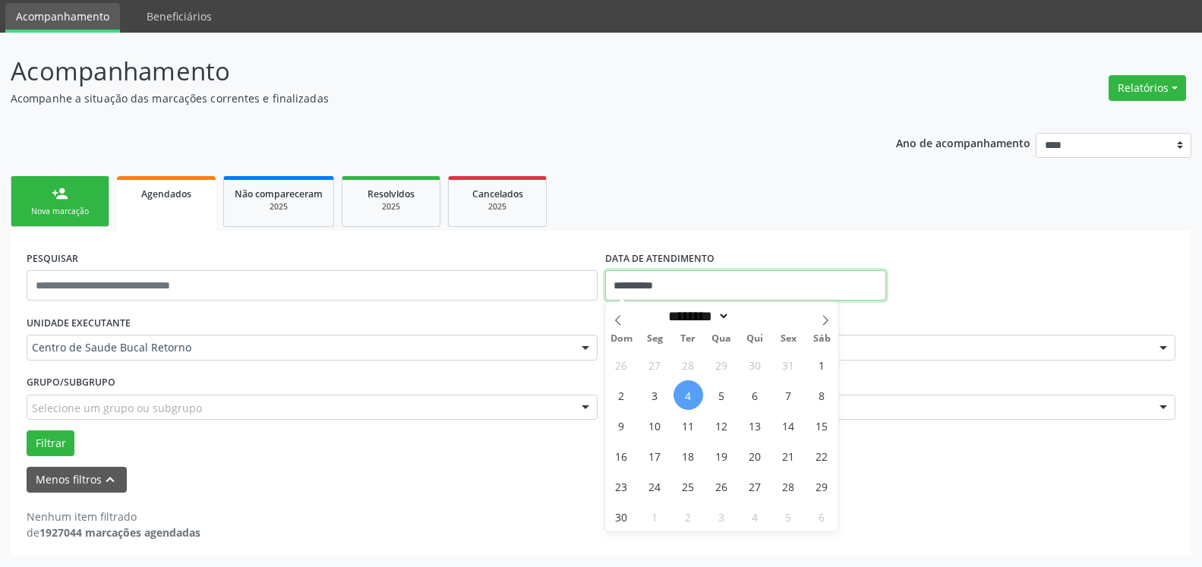
click at [694, 289] on input "**********" at bounding box center [746, 285] width 282 height 30
click at [719, 401] on span "5" at bounding box center [722, 396] width 30 height 30
type input "**********"
select select "**"
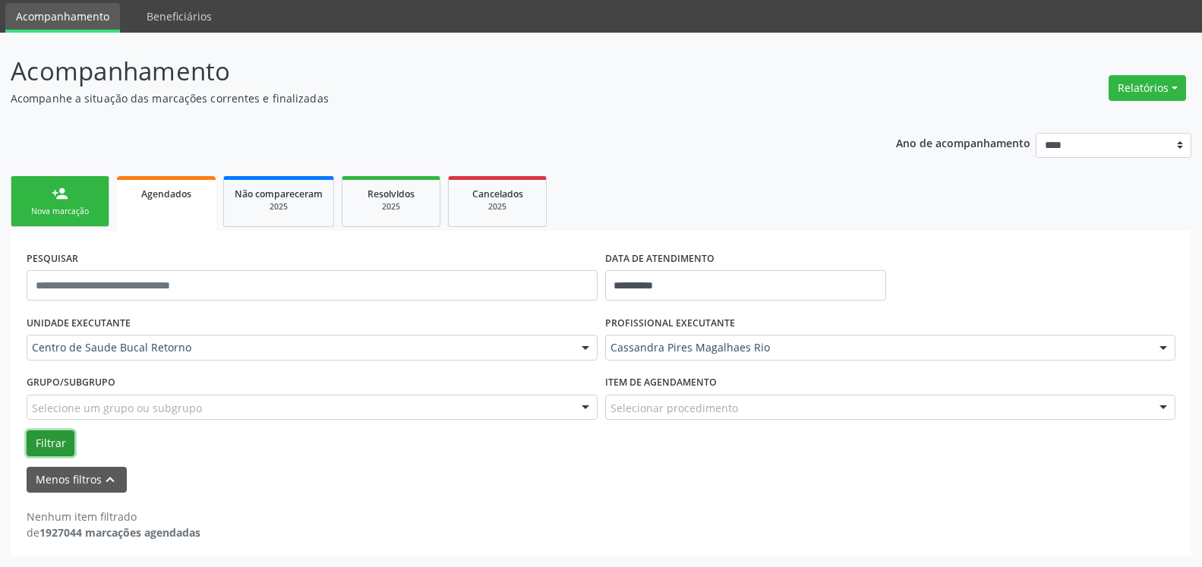
click at [36, 442] on button "Filtrar" at bounding box center [51, 444] width 48 height 26
click at [713, 288] on input "**********" at bounding box center [746, 285] width 282 height 30
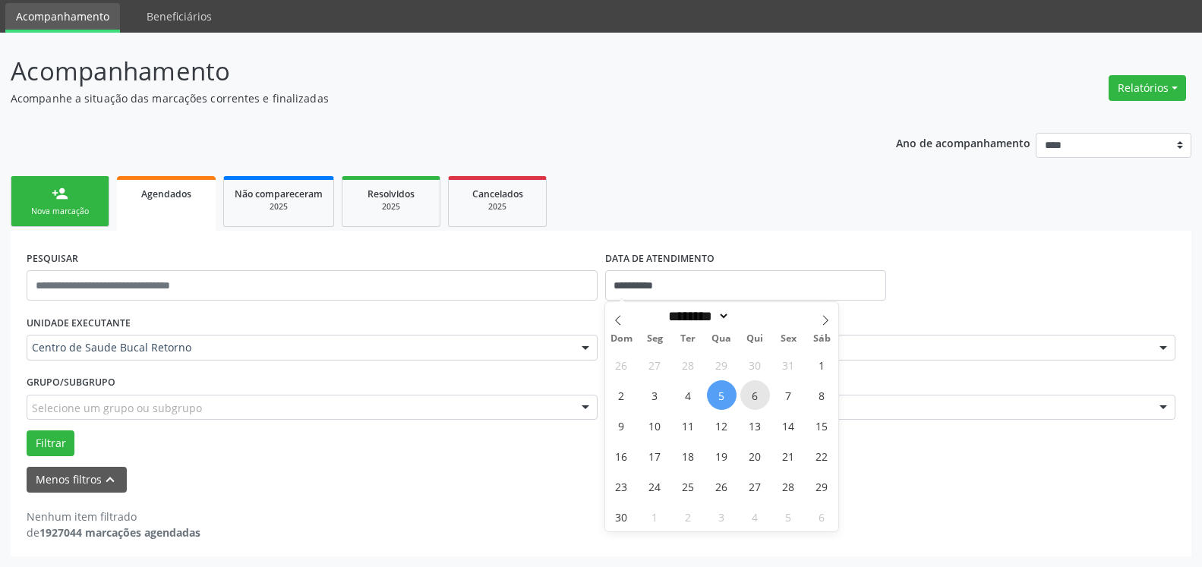
click at [760, 397] on span "6" at bounding box center [756, 396] width 30 height 30
type input "**********"
click at [760, 397] on span "6" at bounding box center [756, 396] width 30 height 30
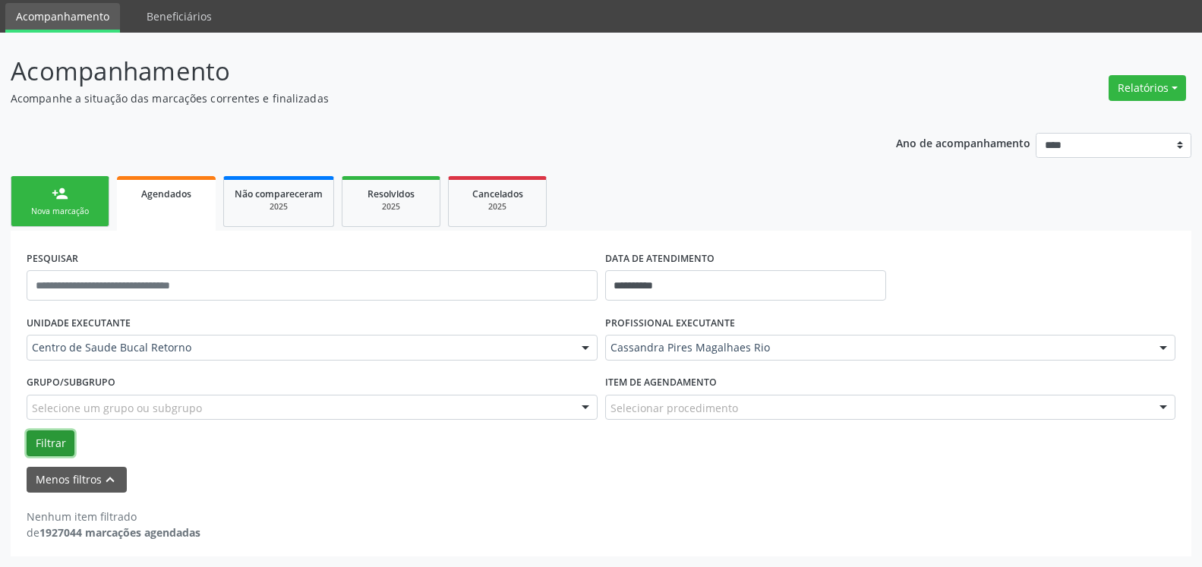
click at [46, 444] on button "Filtrar" at bounding box center [51, 444] width 48 height 26
click at [703, 282] on input "**********" at bounding box center [746, 285] width 282 height 30
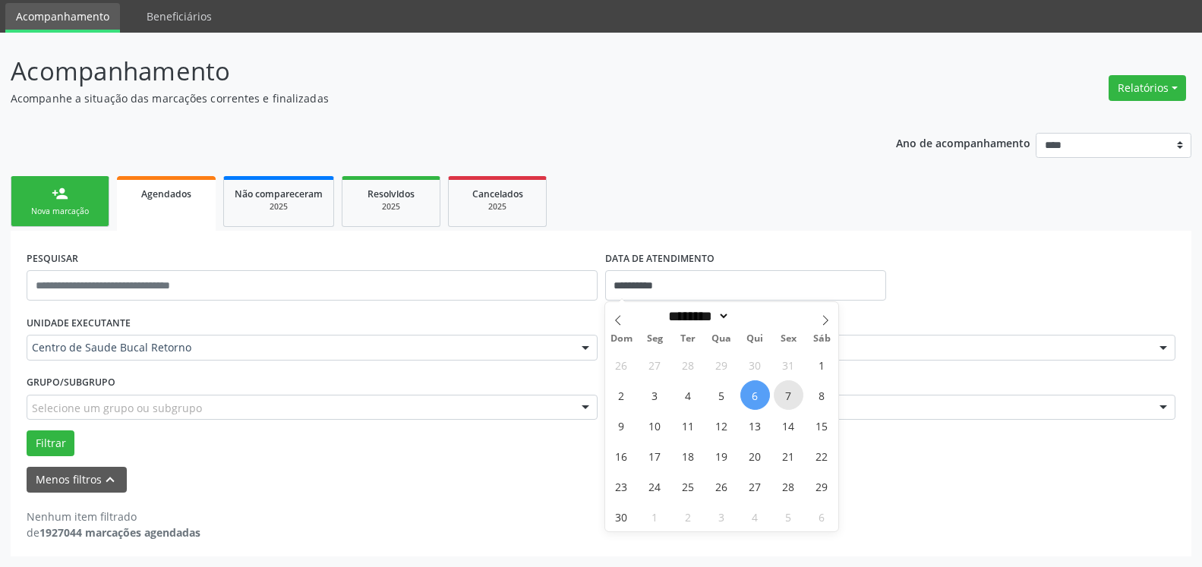
click at [794, 398] on span "7" at bounding box center [789, 396] width 30 height 30
type input "**********"
click at [794, 398] on span "7" at bounding box center [789, 396] width 30 height 30
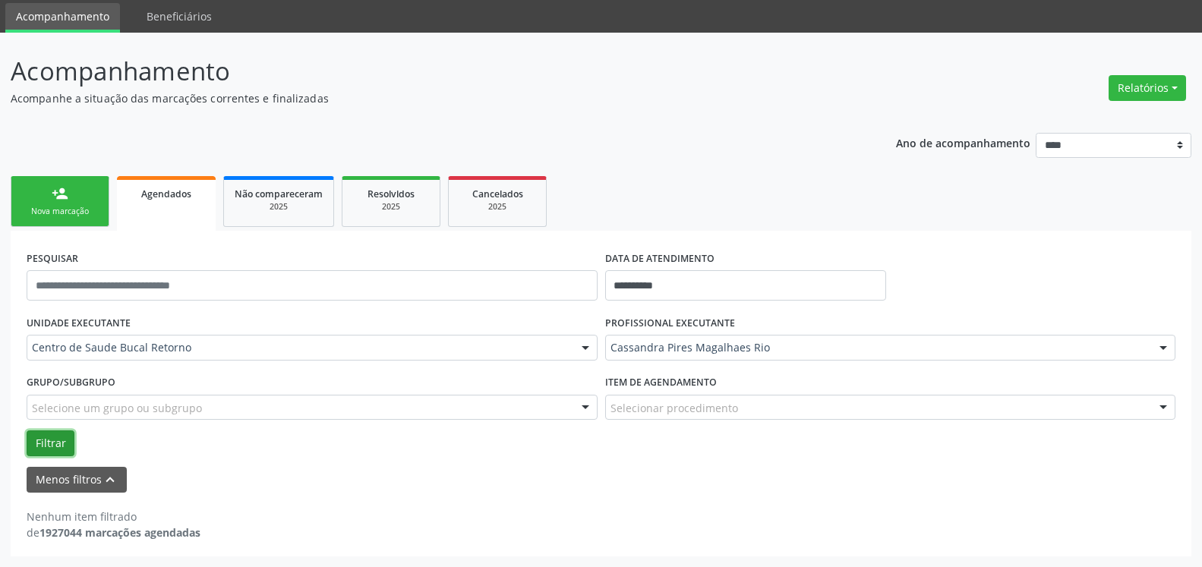
click at [36, 450] on button "Filtrar" at bounding box center [51, 444] width 48 height 26
click at [719, 278] on input "**********" at bounding box center [746, 285] width 282 height 30
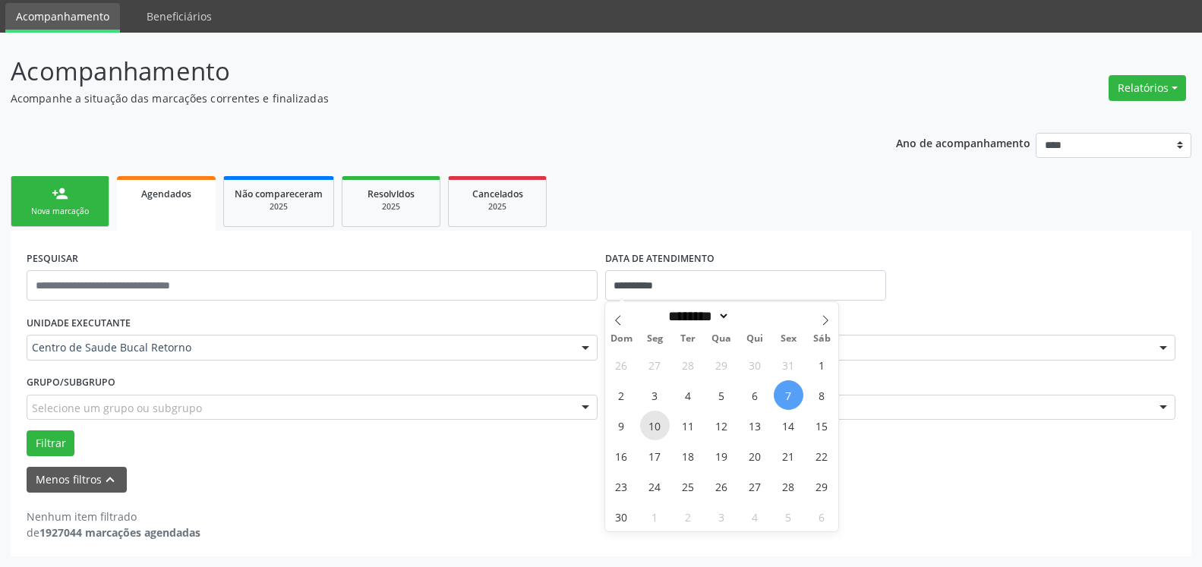
click at [652, 419] on span "10" at bounding box center [655, 426] width 30 height 30
type input "**********"
click at [652, 419] on span "10" at bounding box center [655, 426] width 30 height 30
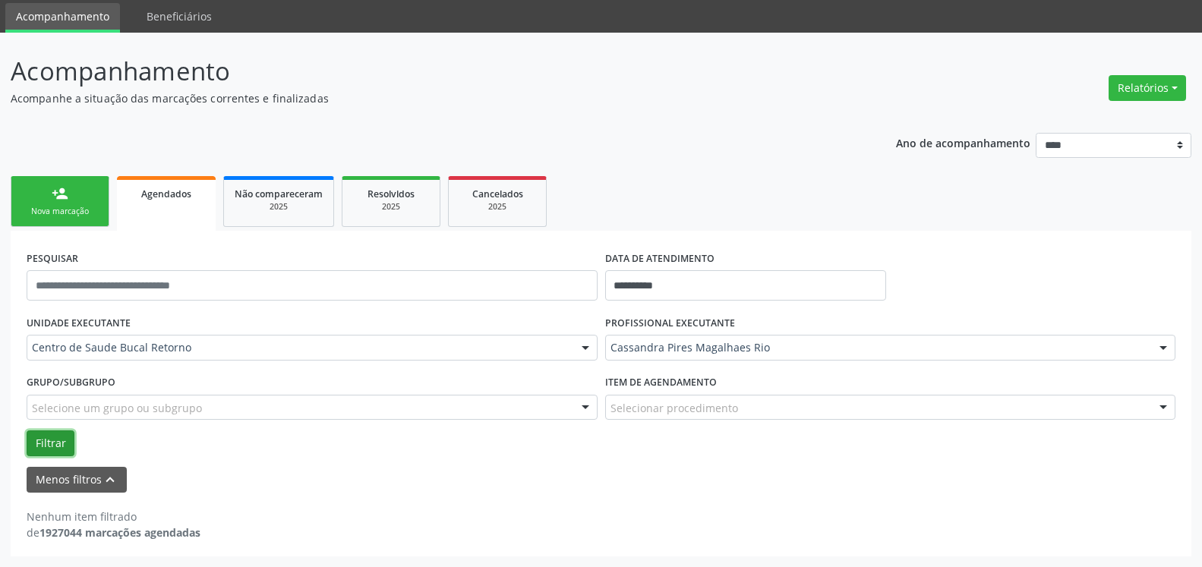
click at [54, 442] on button "Filtrar" at bounding box center [51, 444] width 48 height 26
click at [1128, 97] on button "Relatórios" at bounding box center [1147, 88] width 77 height 26
click at [1120, 115] on link "Agendamentos" at bounding box center [1105, 120] width 163 height 21
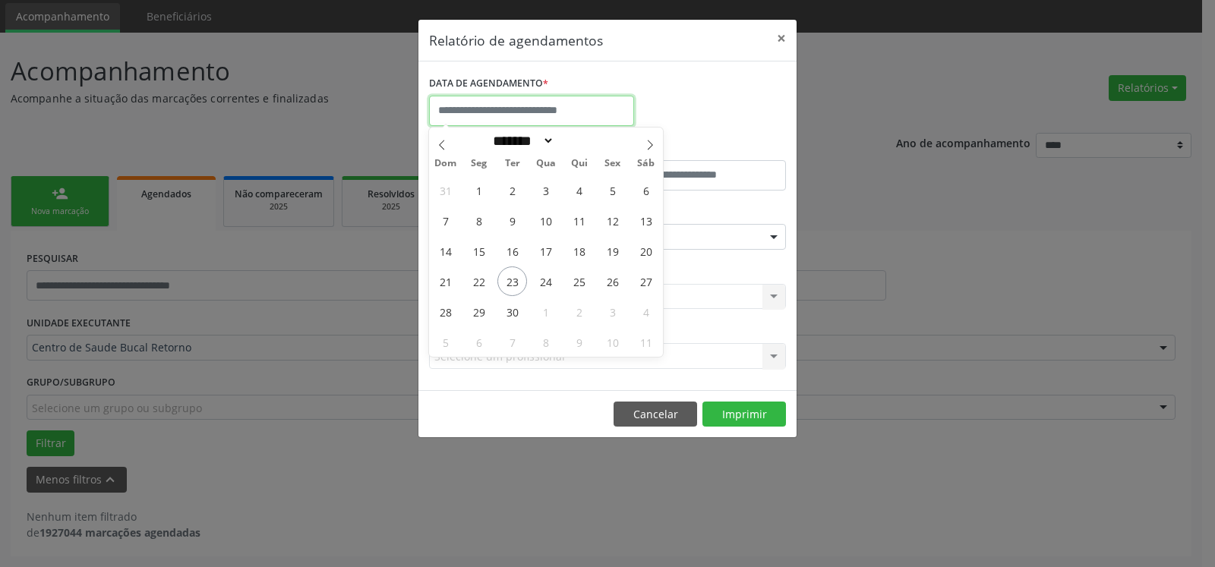
click at [460, 114] on input "text" at bounding box center [531, 111] width 205 height 30
click at [650, 149] on icon at bounding box center [650, 145] width 11 height 11
select select "**"
click at [543, 256] on span "12" at bounding box center [546, 251] width 30 height 30
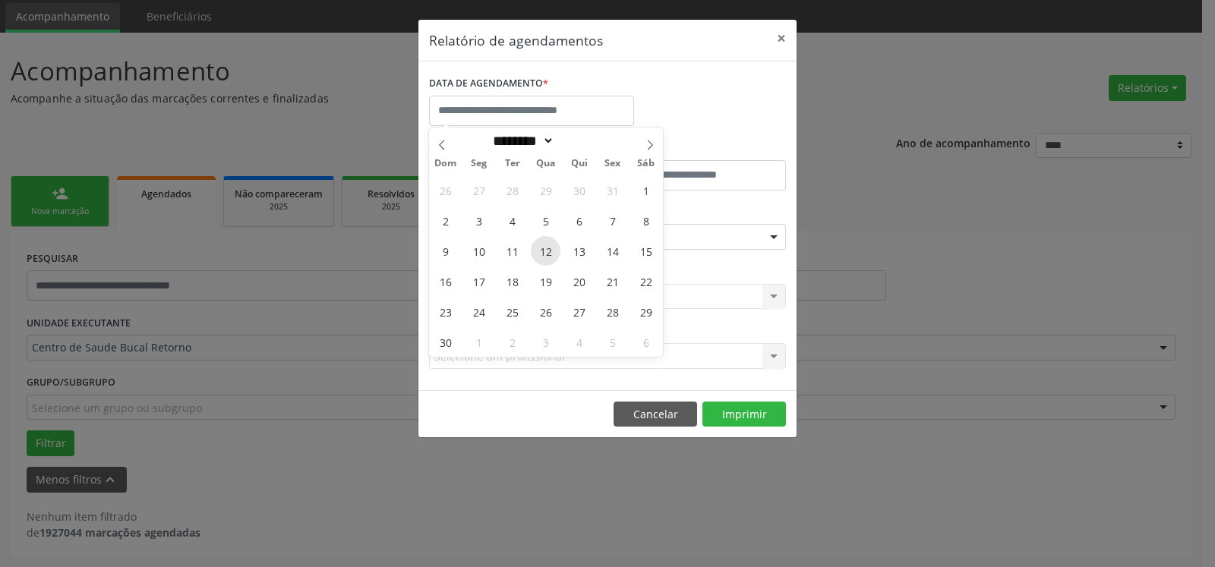
type input "**********"
click at [543, 256] on span "12" at bounding box center [546, 251] width 30 height 30
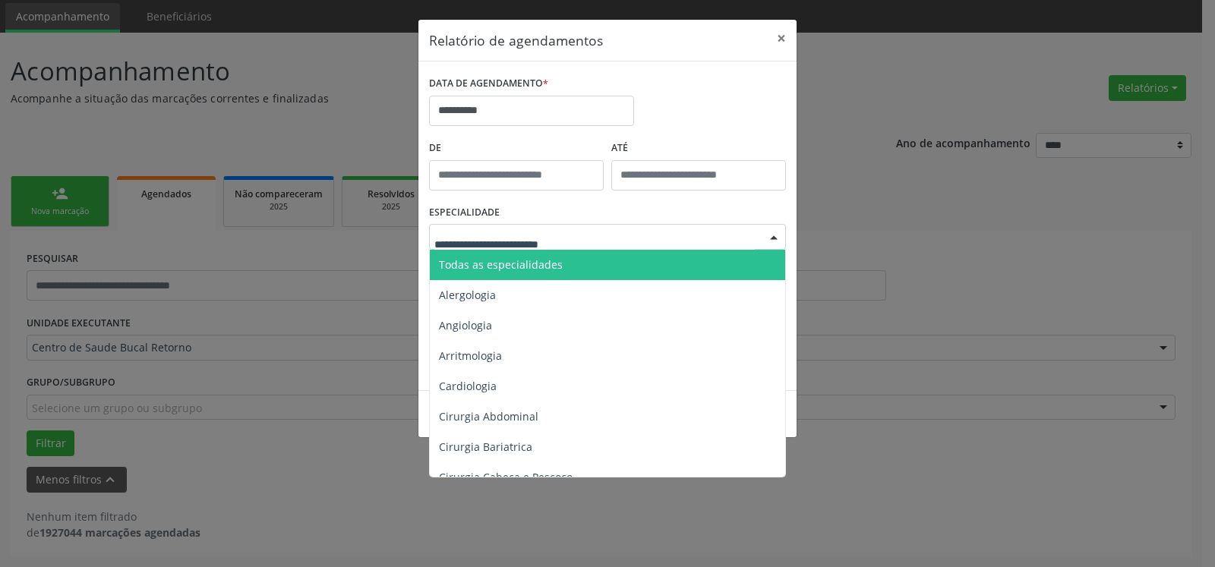
click at [551, 255] on span "Todas as especialidades" at bounding box center [609, 265] width 358 height 30
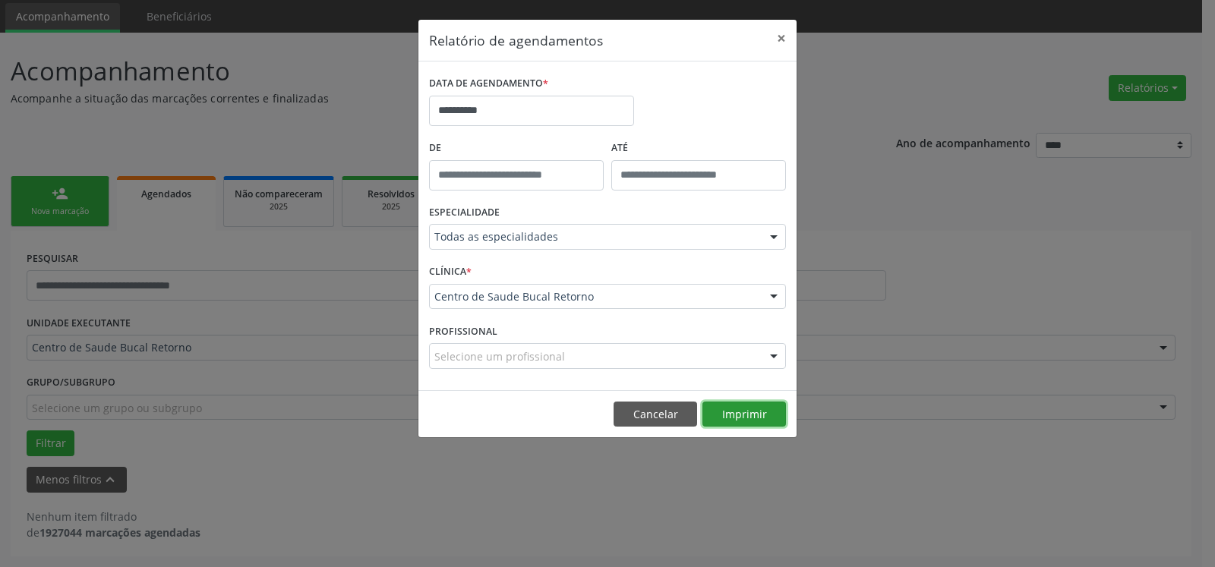
click at [743, 417] on button "Imprimir" at bounding box center [745, 415] width 84 height 26
drag, startPoint x: 795, startPoint y: 36, endPoint x: 788, endPoint y: 38, distance: 7.7
click at [794, 36] on button "×" at bounding box center [781, 38] width 30 height 37
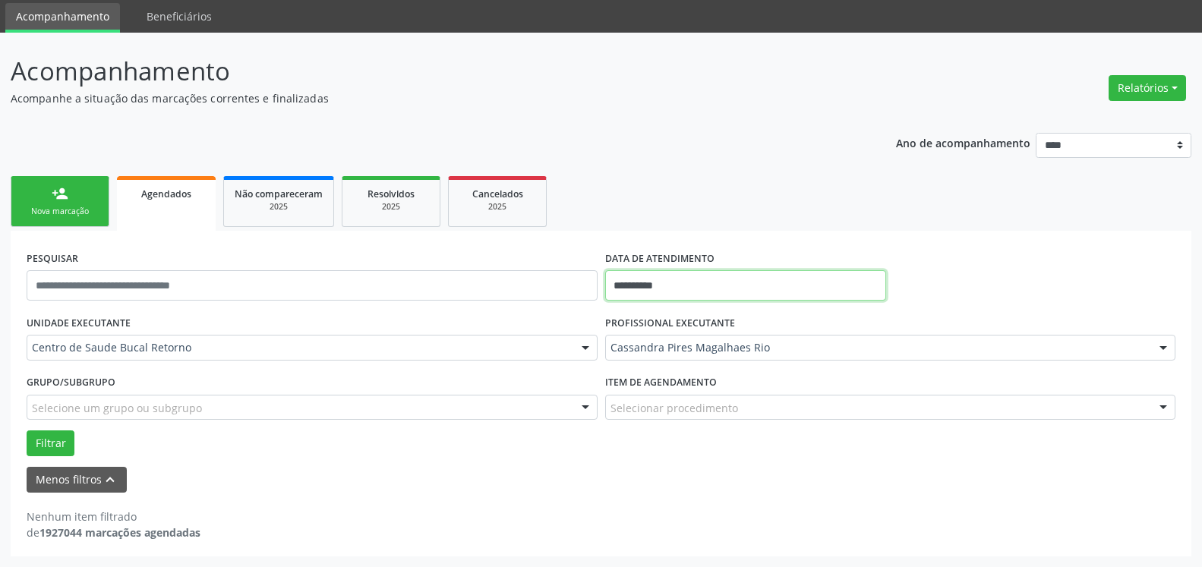
click at [687, 298] on input "**********" at bounding box center [746, 285] width 282 height 30
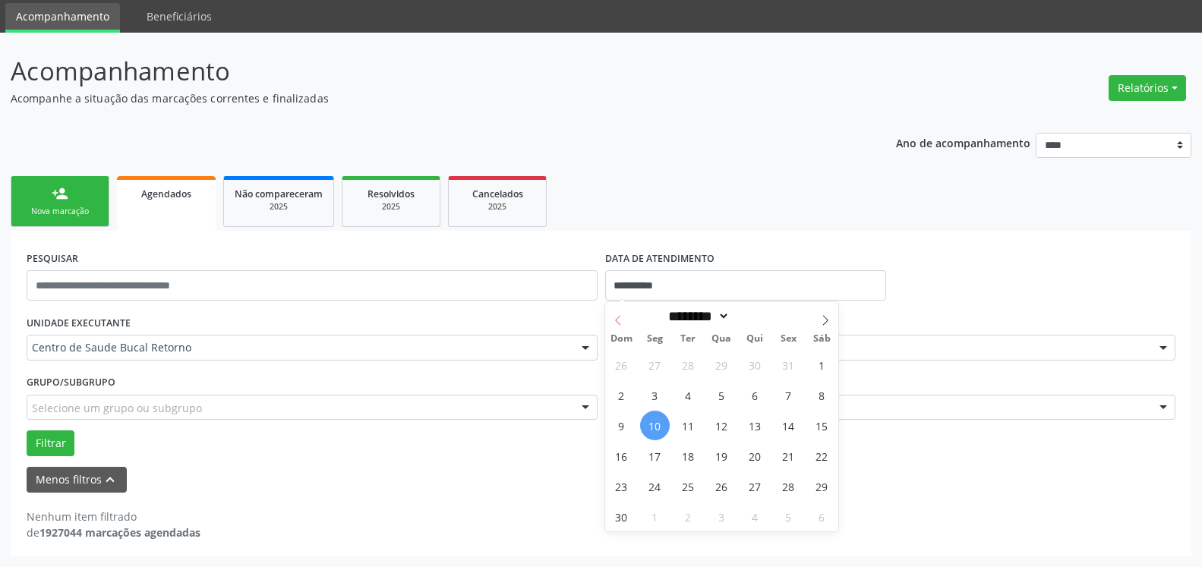
click at [627, 317] on span at bounding box center [618, 315] width 26 height 26
select select "*"
click at [753, 426] on span "18" at bounding box center [756, 426] width 30 height 30
type input "**********"
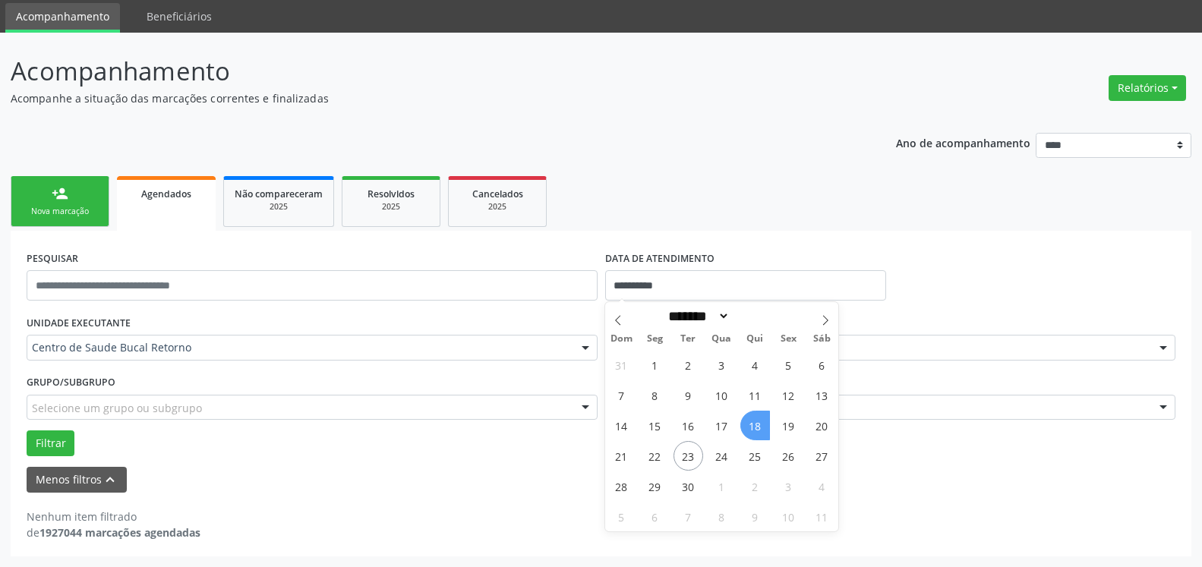
click at [753, 426] on span "18" at bounding box center [756, 426] width 30 height 30
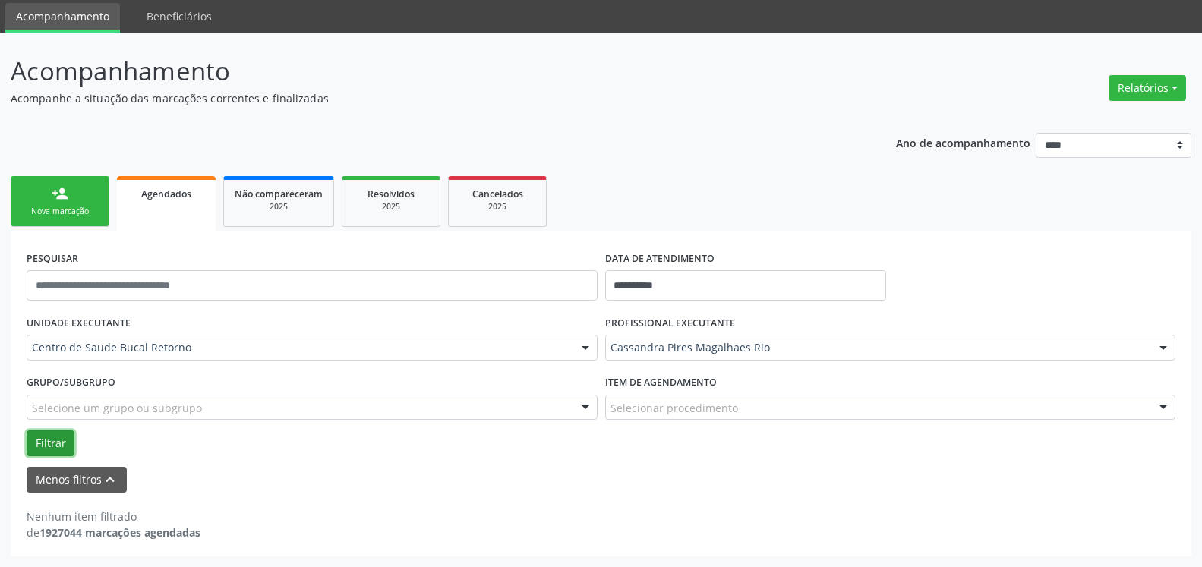
click at [52, 441] on button "Filtrar" at bounding box center [51, 444] width 48 height 26
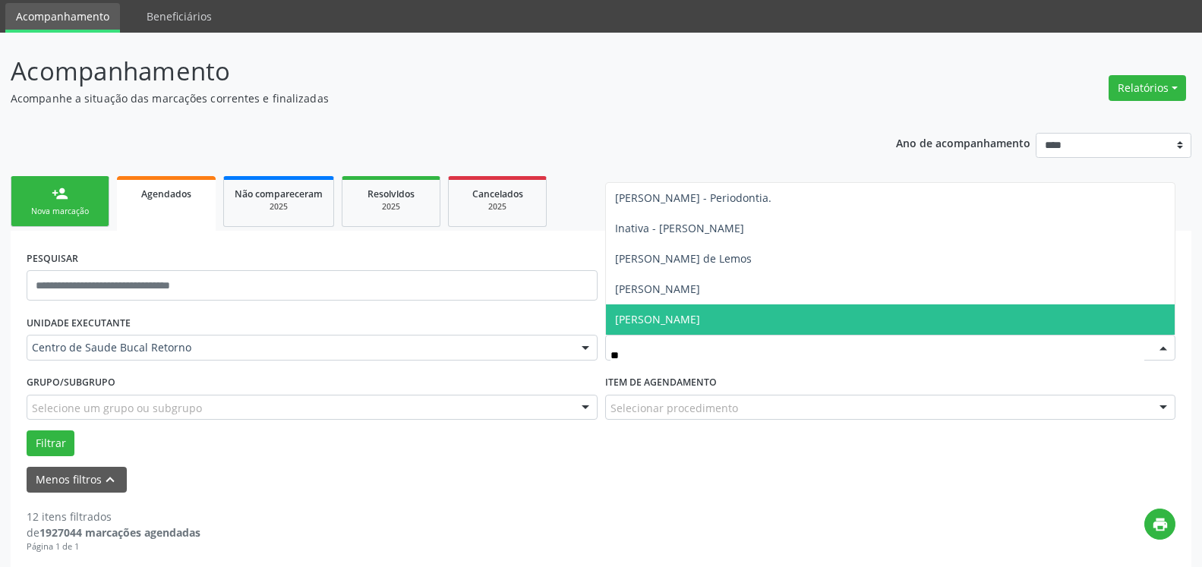
type input "***"
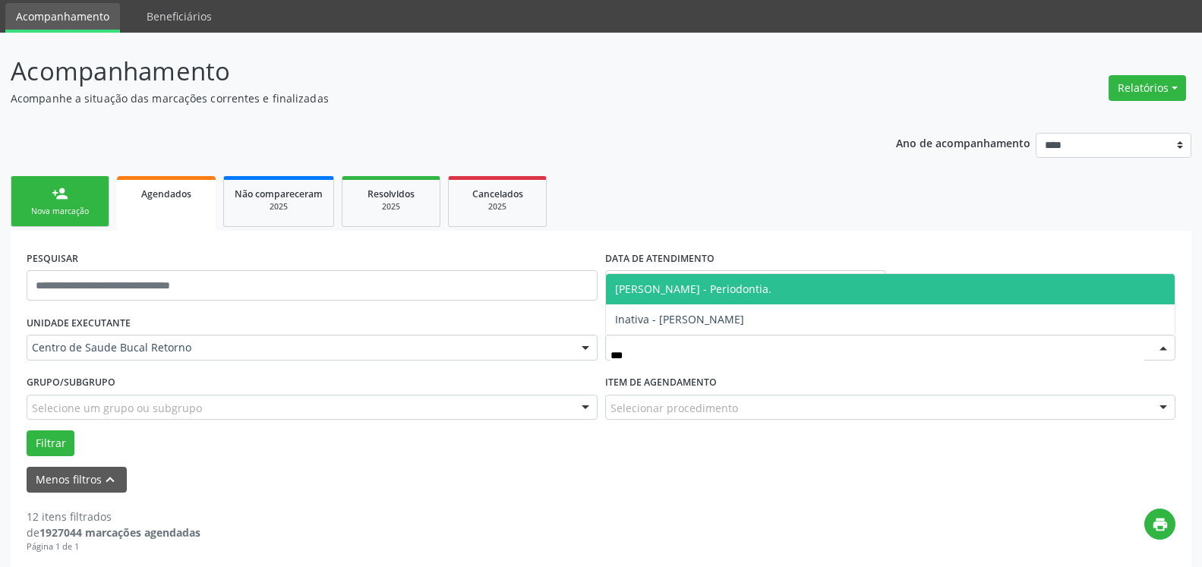
click at [690, 294] on span "[PERSON_NAME] - Periodontia." at bounding box center [693, 289] width 156 height 14
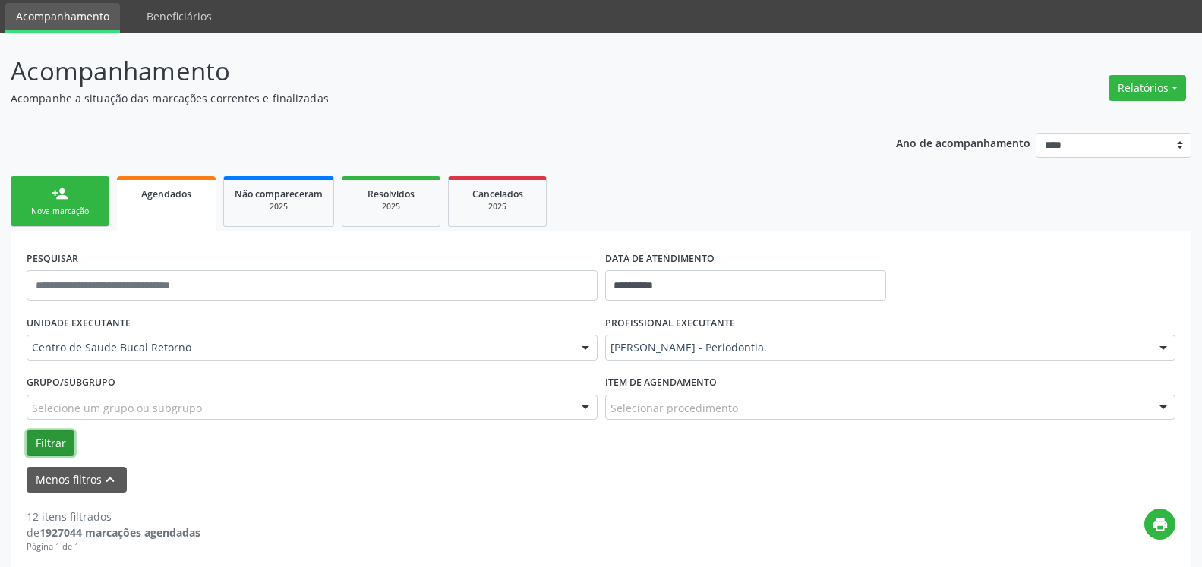
click at [56, 441] on button "Filtrar" at bounding box center [51, 444] width 48 height 26
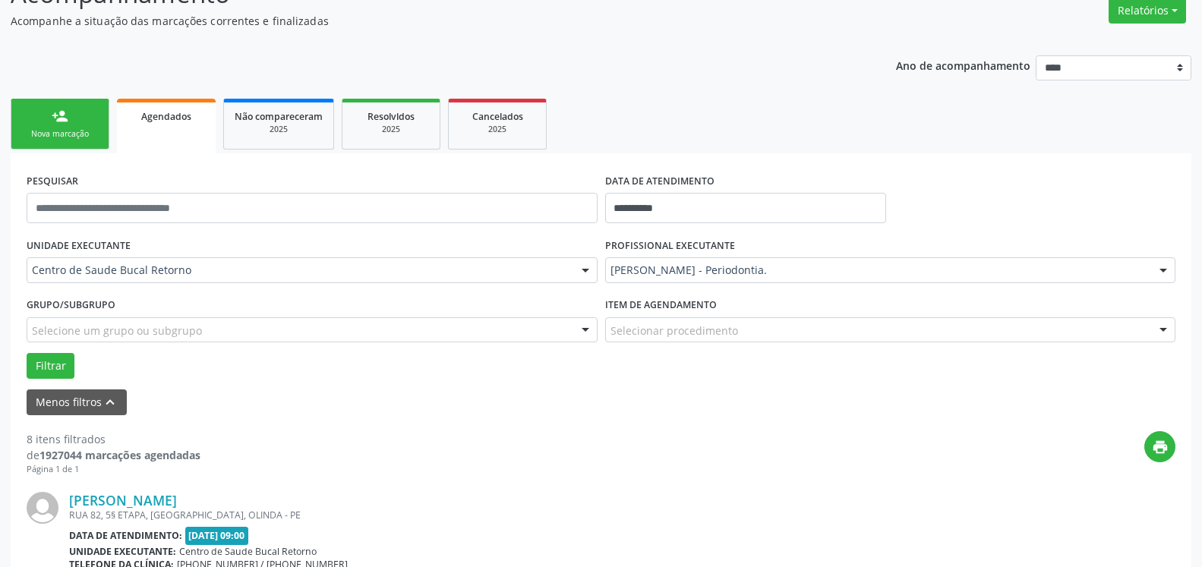
scroll to position [0, 0]
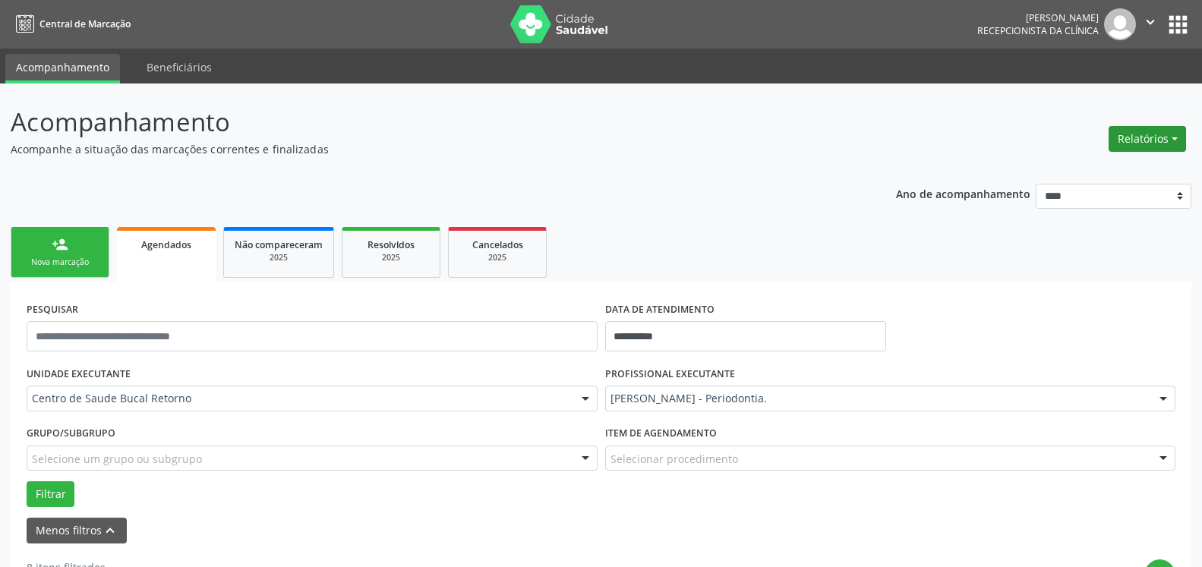
click at [1148, 137] on button "Relatórios" at bounding box center [1147, 139] width 77 height 26
click at [1054, 165] on link "Agendamentos" at bounding box center [1105, 171] width 163 height 21
select select "*"
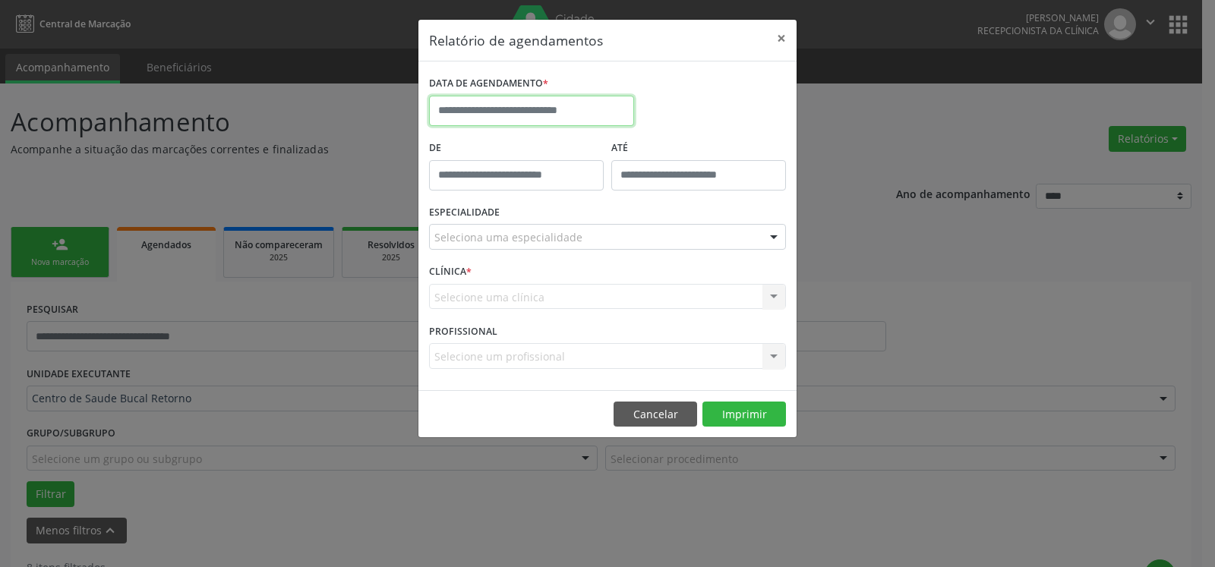
click at [566, 107] on input "text" at bounding box center [531, 111] width 205 height 30
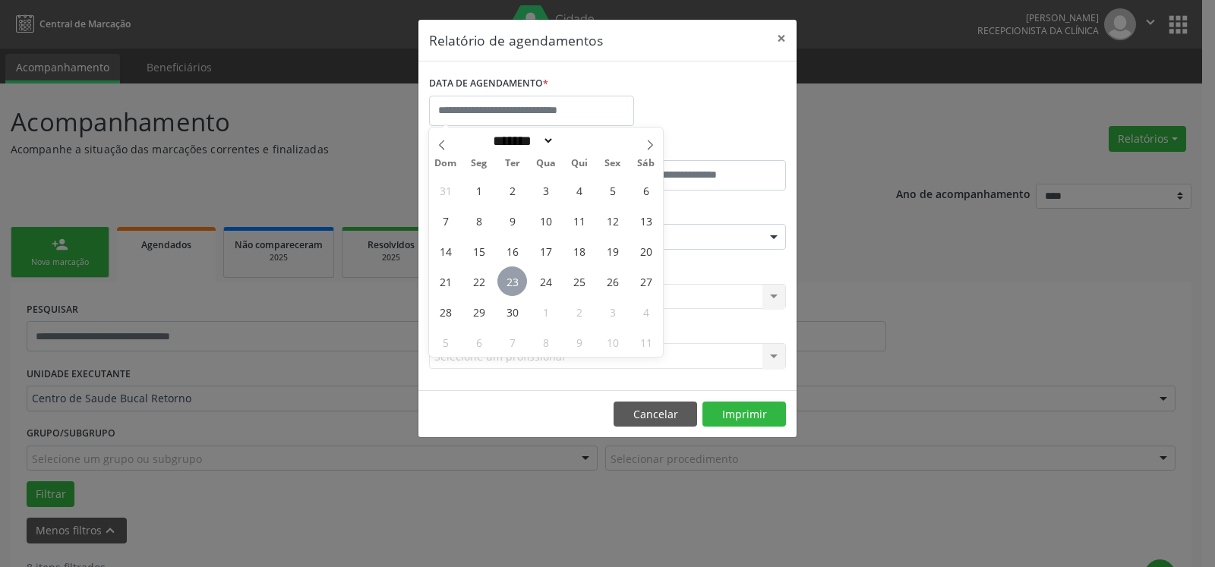
click at [515, 285] on span "23" at bounding box center [512, 282] width 30 height 30
type input "**********"
click at [515, 285] on span "23" at bounding box center [512, 282] width 30 height 30
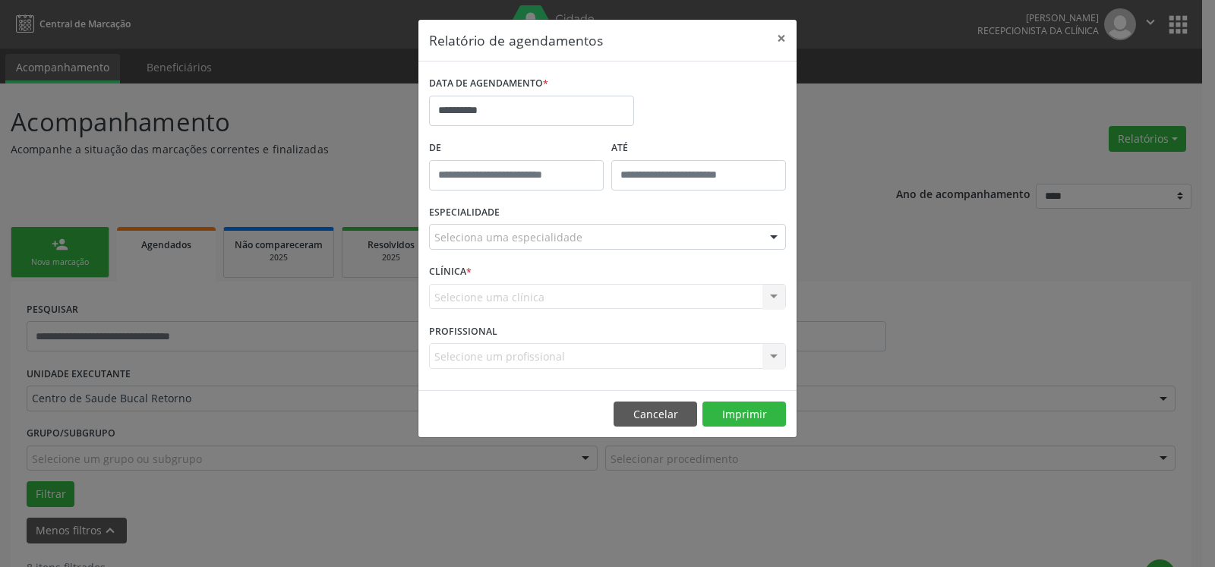
click at [515, 285] on div "Selecione uma clínica Centro de Saude Bucal Retorno Nenhum resultado encontrado…" at bounding box center [607, 297] width 357 height 26
click at [650, 238] on div "Seleciona uma especialidade" at bounding box center [607, 237] width 357 height 26
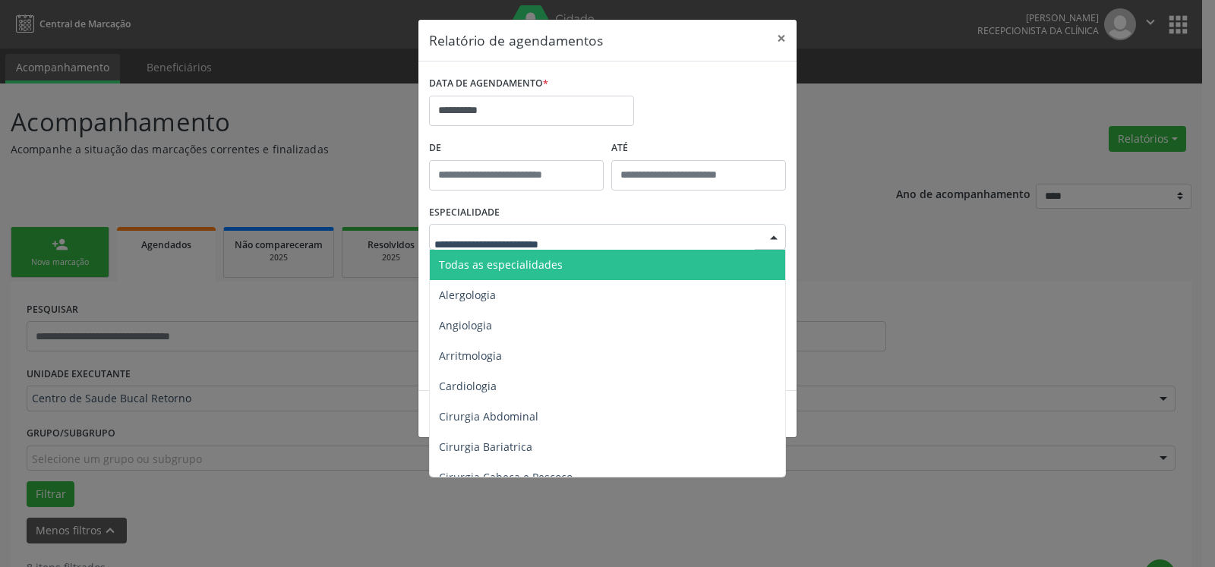
click at [646, 262] on span "Todas as especialidades" at bounding box center [609, 265] width 358 height 30
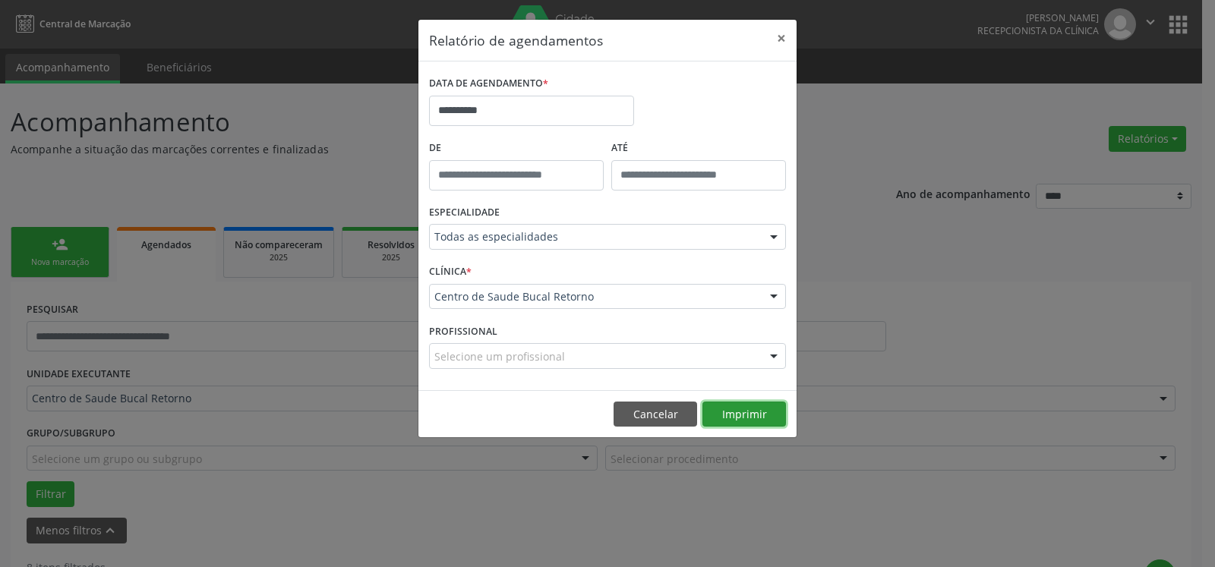
click at [748, 412] on button "Imprimir" at bounding box center [745, 415] width 84 height 26
click at [779, 36] on button "×" at bounding box center [781, 38] width 30 height 37
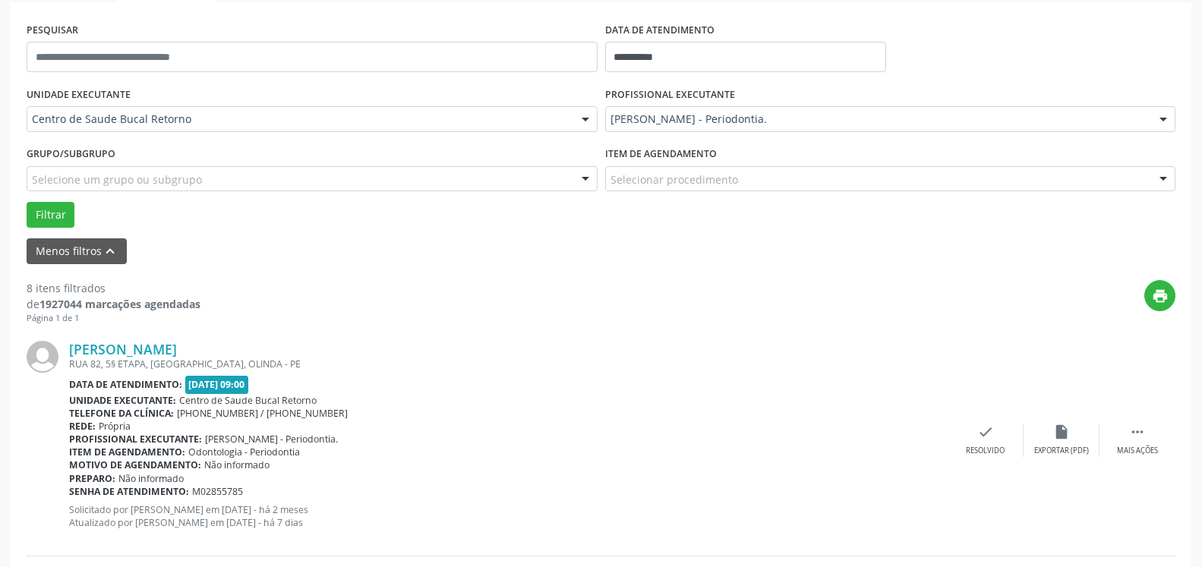
scroll to position [310, 0]
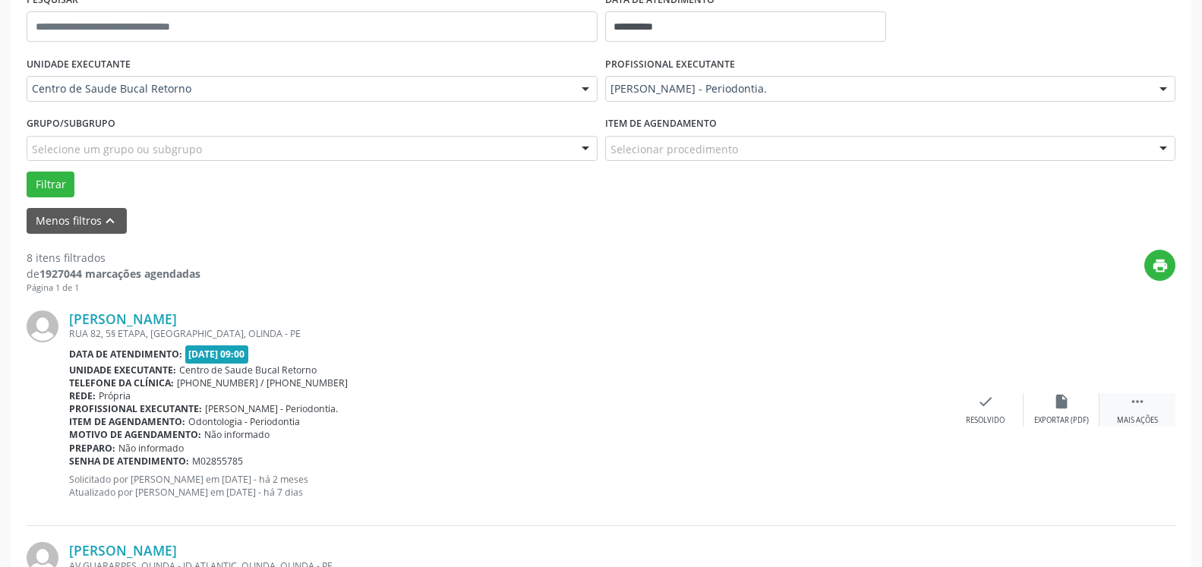
drag, startPoint x: 1142, startPoint y: 405, endPoint x: 1116, endPoint y: 400, distance: 26.4
click at [1139, 405] on icon "" at bounding box center [1137, 401] width 17 height 17
click at [1076, 393] on div "[PERSON_NAME] RUA 82, 5§ ETAPA, [GEOGRAPHIC_DATA], OLINDA - PE Data de atendime…" at bounding box center [601, 411] width 1149 height 232
click at [1062, 397] on icon "alarm_off" at bounding box center [1061, 401] width 17 height 17
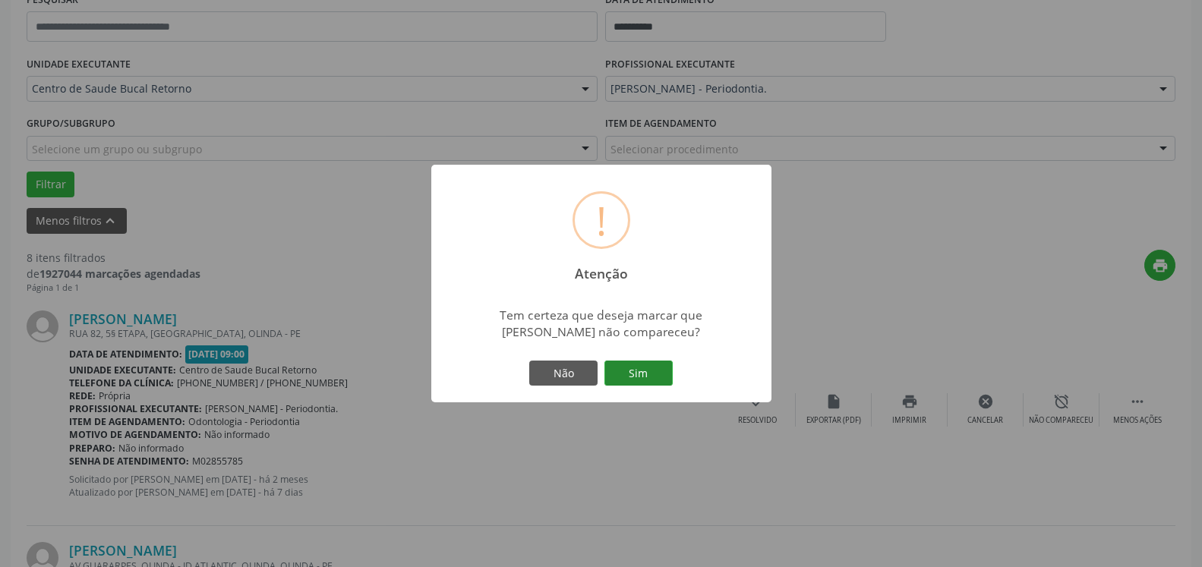
click at [659, 378] on button "Sim" at bounding box center [639, 374] width 68 height 26
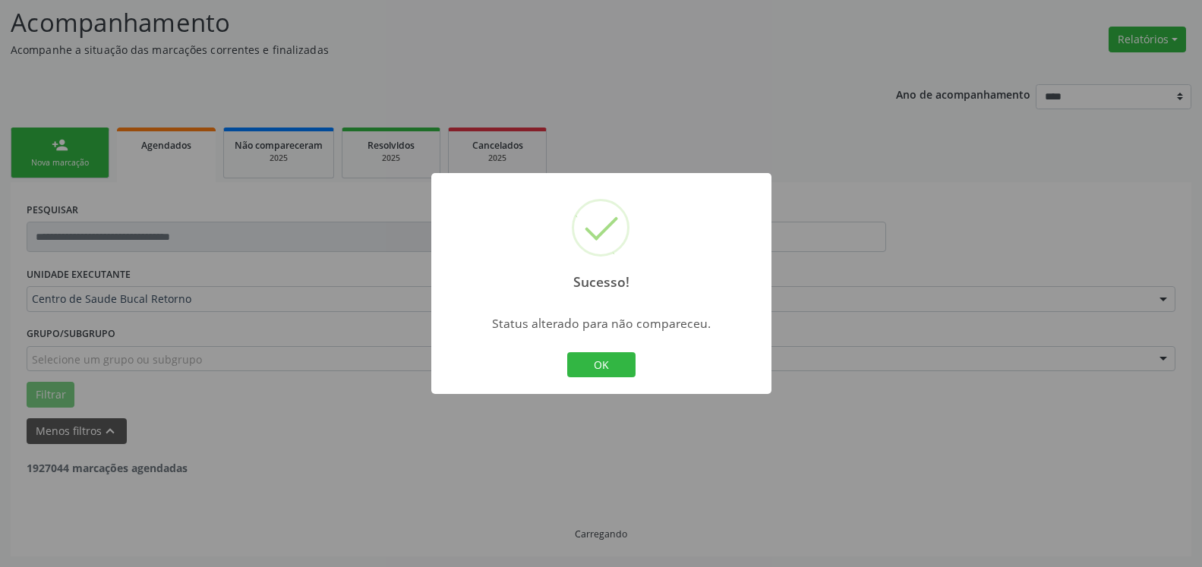
scroll to position [99, 0]
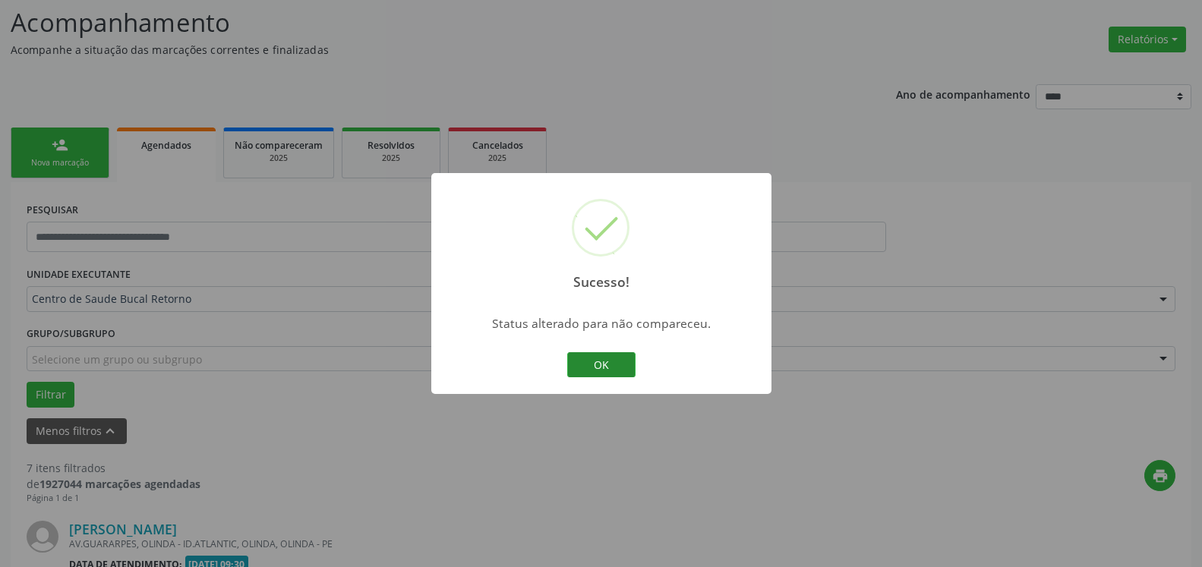
click at [624, 364] on button "OK" at bounding box center [601, 365] width 68 height 26
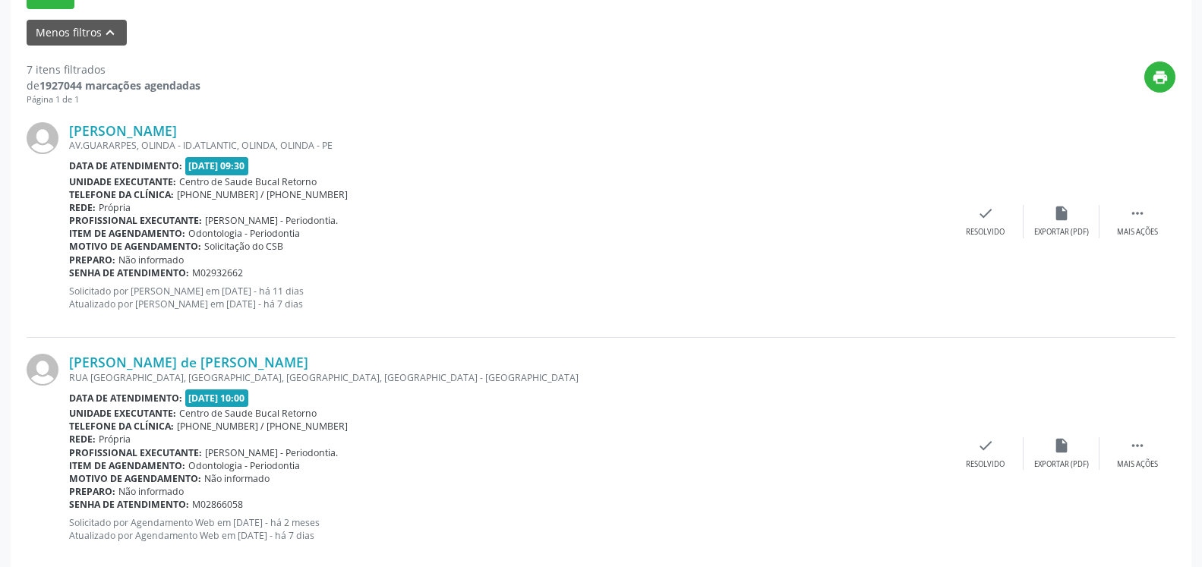
scroll to position [564, 0]
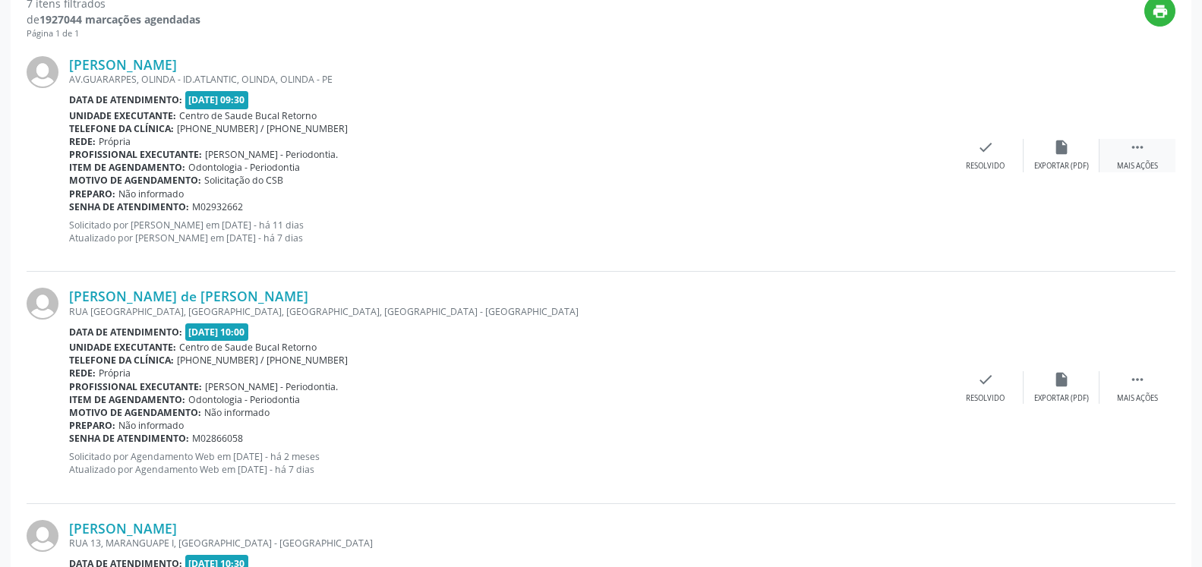
click at [1148, 150] on div " Mais ações" at bounding box center [1138, 155] width 76 height 33
click at [1075, 150] on div "alarm_off Não compareceu" at bounding box center [1062, 155] width 76 height 33
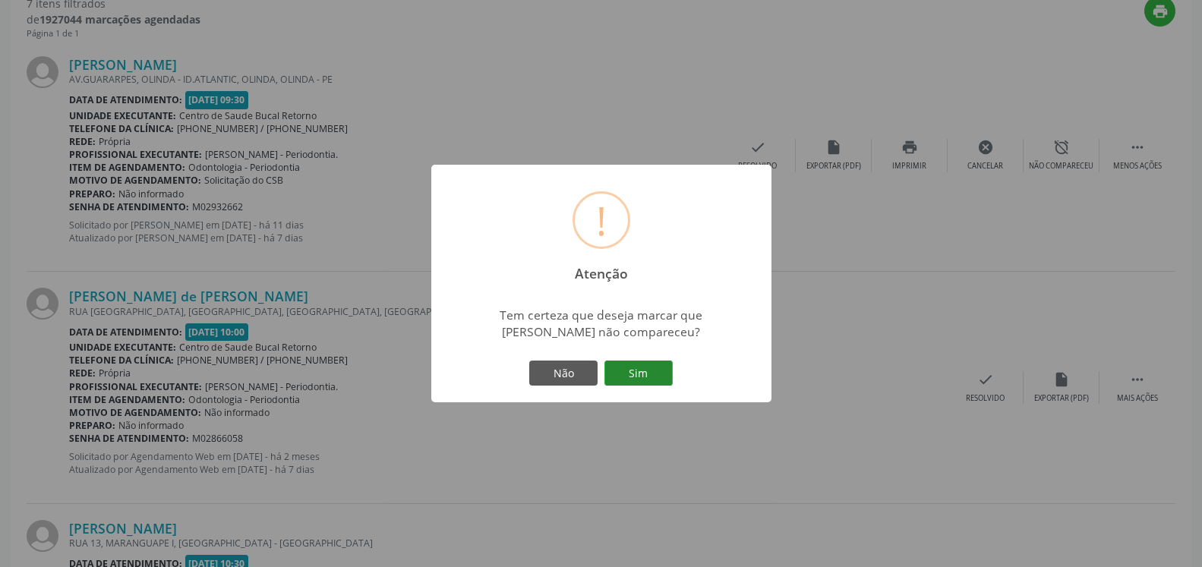
click at [634, 380] on button "Sim" at bounding box center [639, 374] width 68 height 26
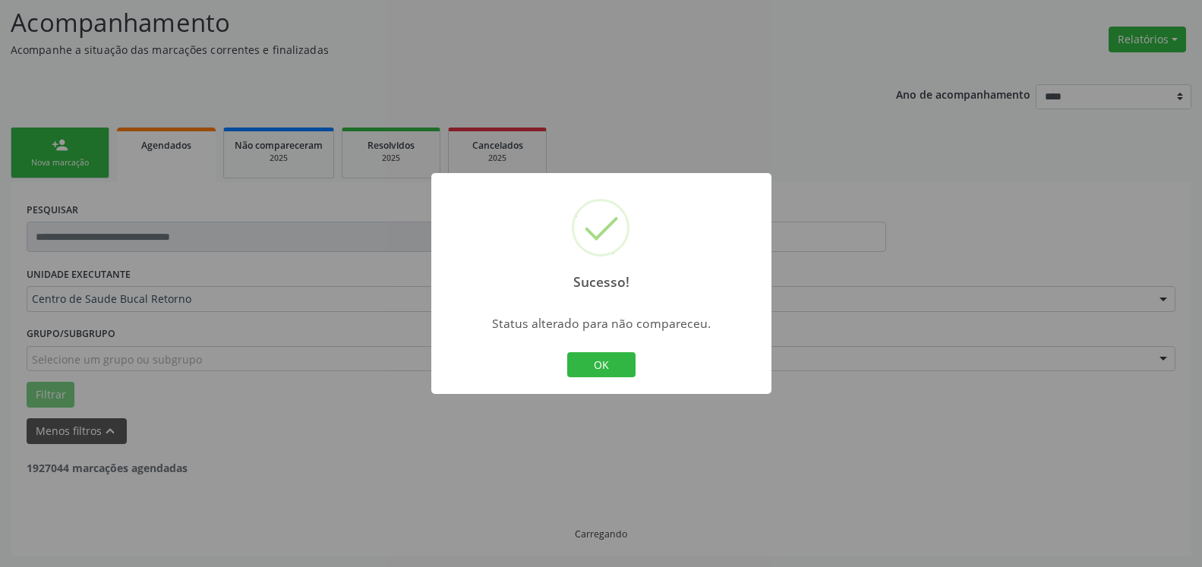
scroll to position [99, 0]
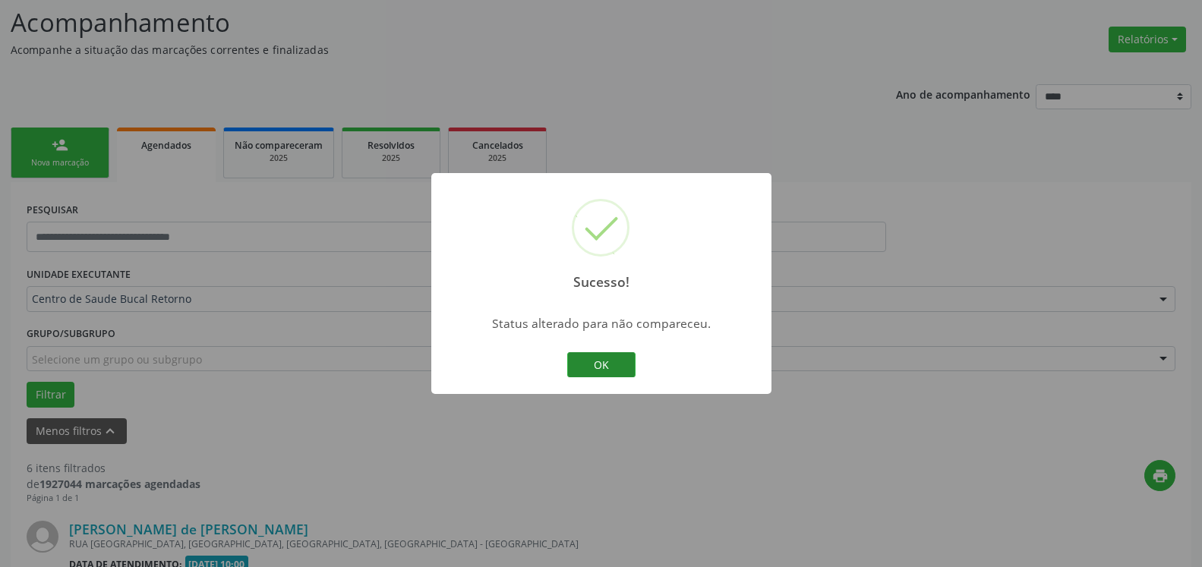
click at [617, 362] on button "OK" at bounding box center [601, 365] width 68 height 26
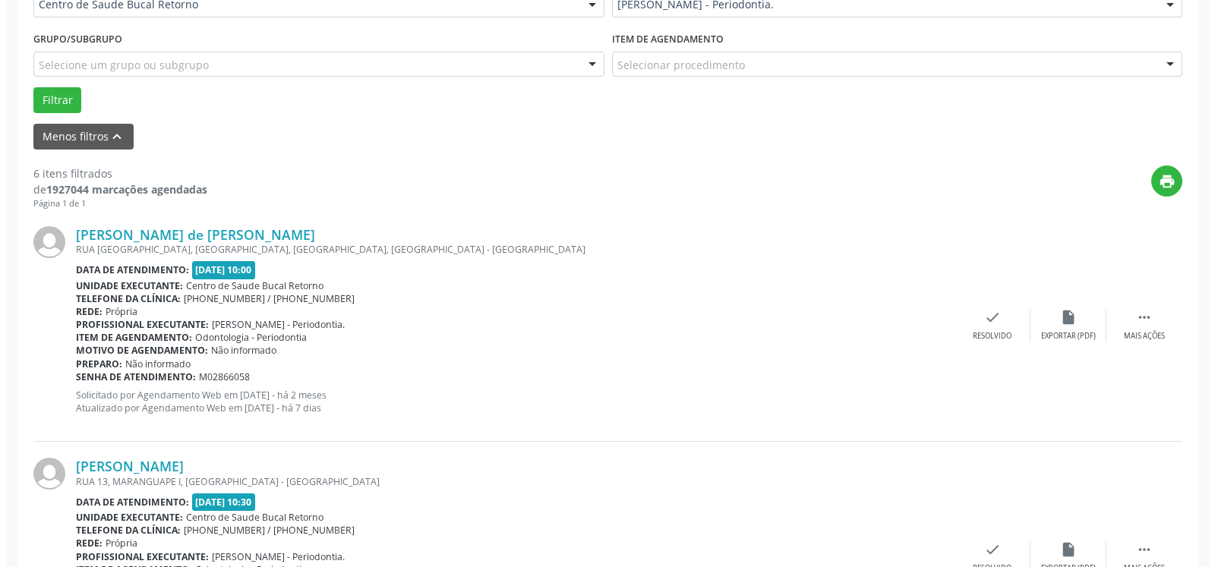
scroll to position [409, 0]
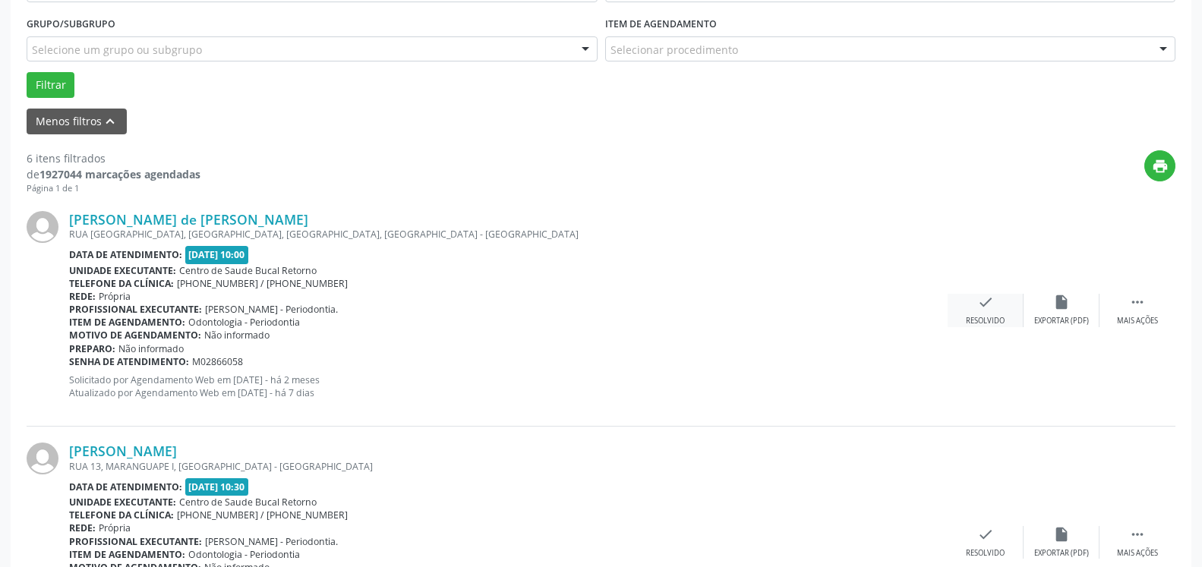
click at [997, 308] on div "check Resolvido" at bounding box center [986, 310] width 76 height 33
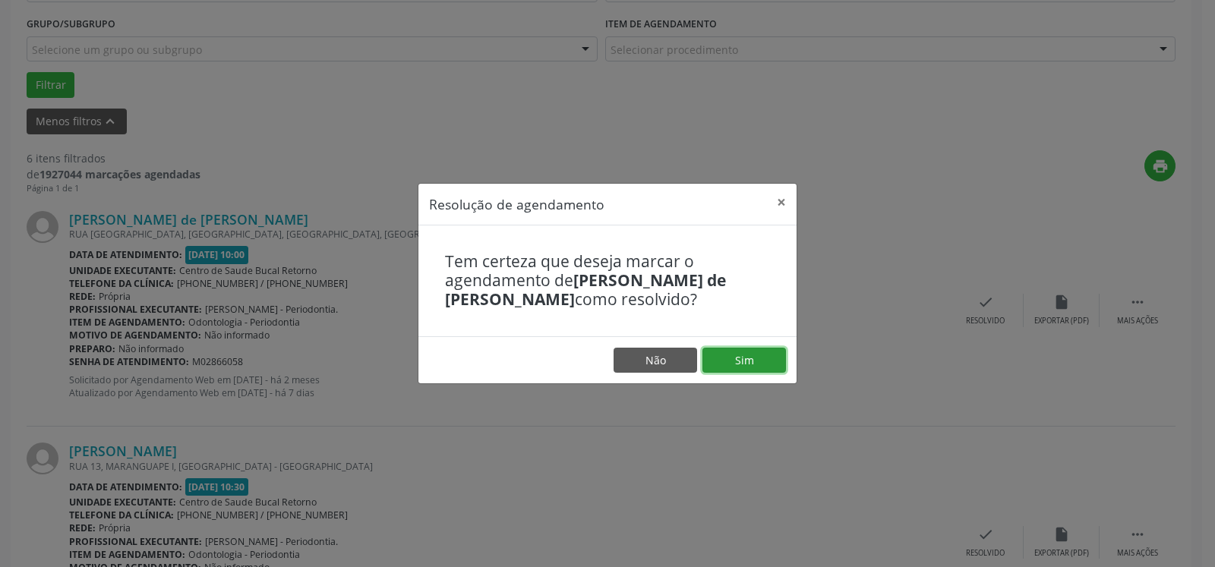
click at [756, 362] on button "Sim" at bounding box center [745, 361] width 84 height 26
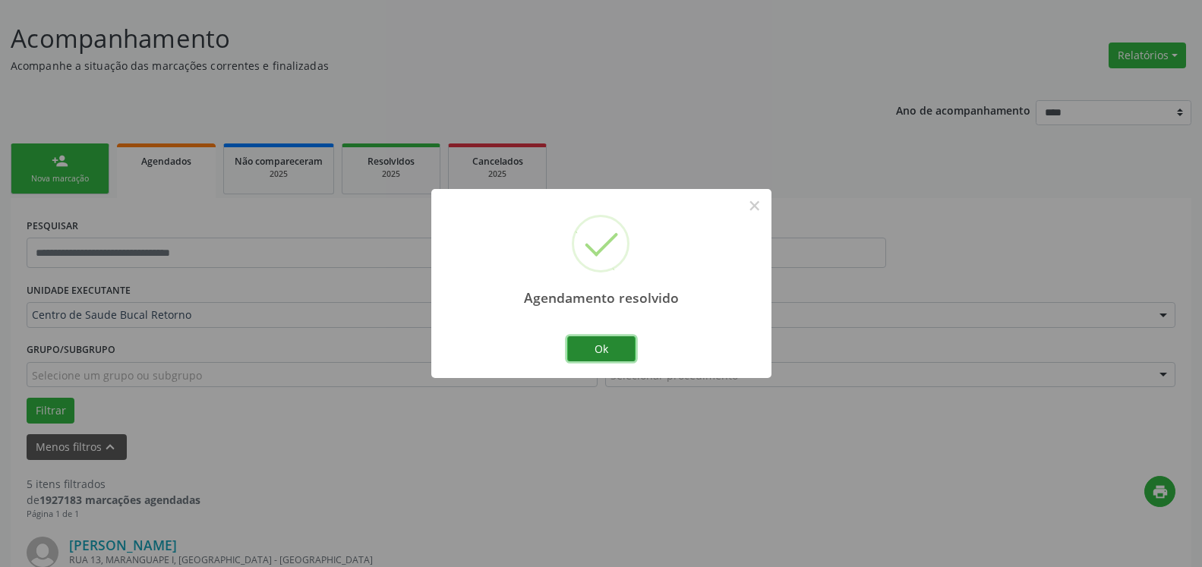
click at [612, 343] on button "Ok" at bounding box center [601, 349] width 68 height 26
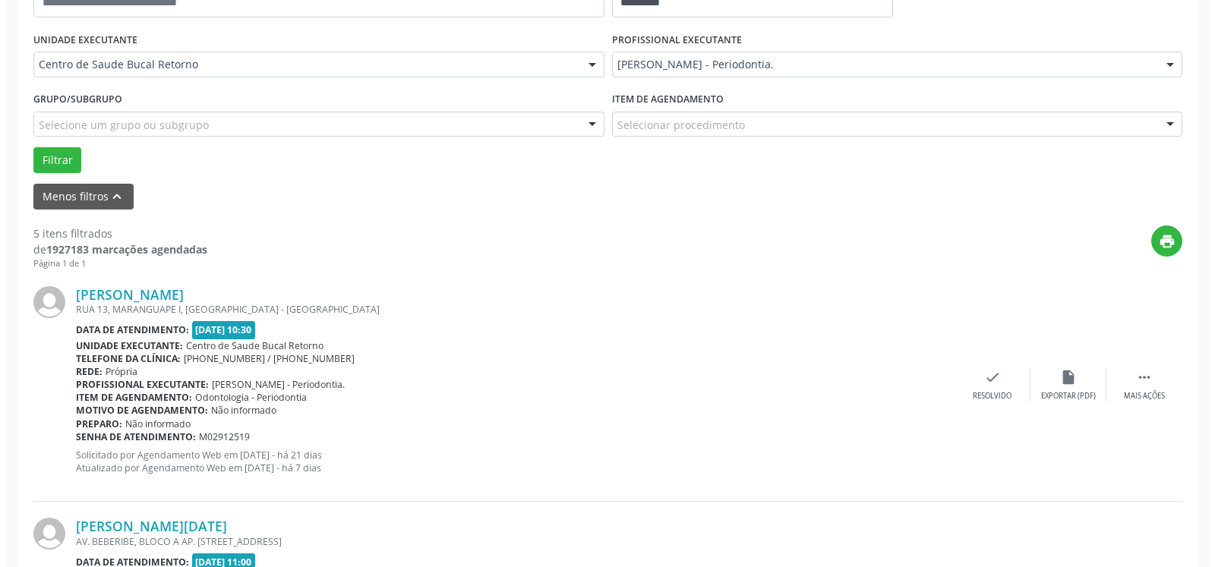
scroll to position [393, 0]
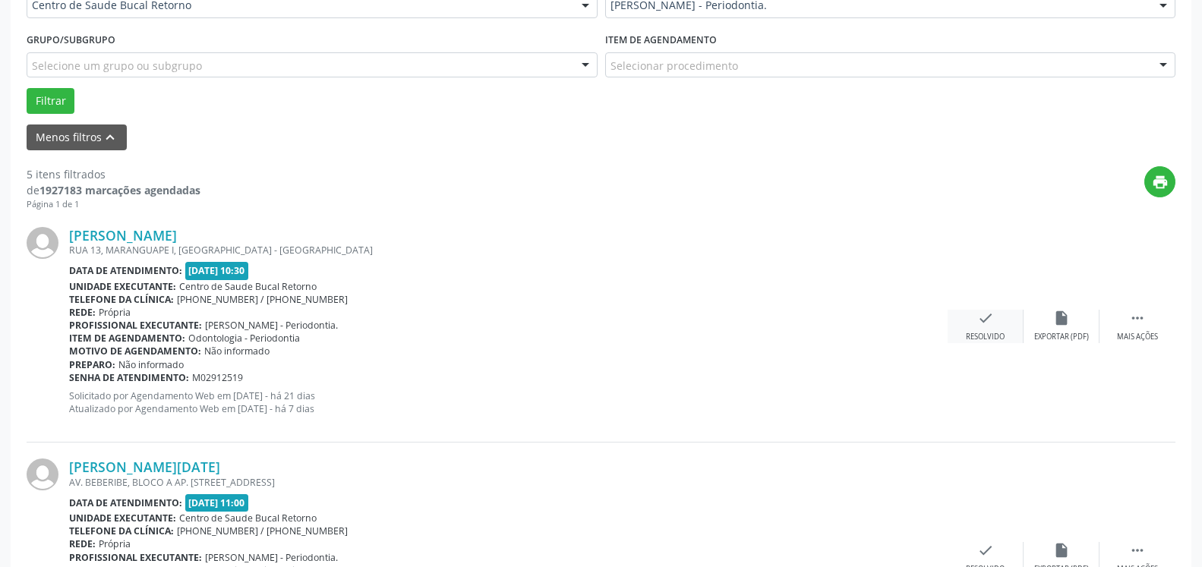
click at [980, 324] on icon "check" at bounding box center [985, 318] width 17 height 17
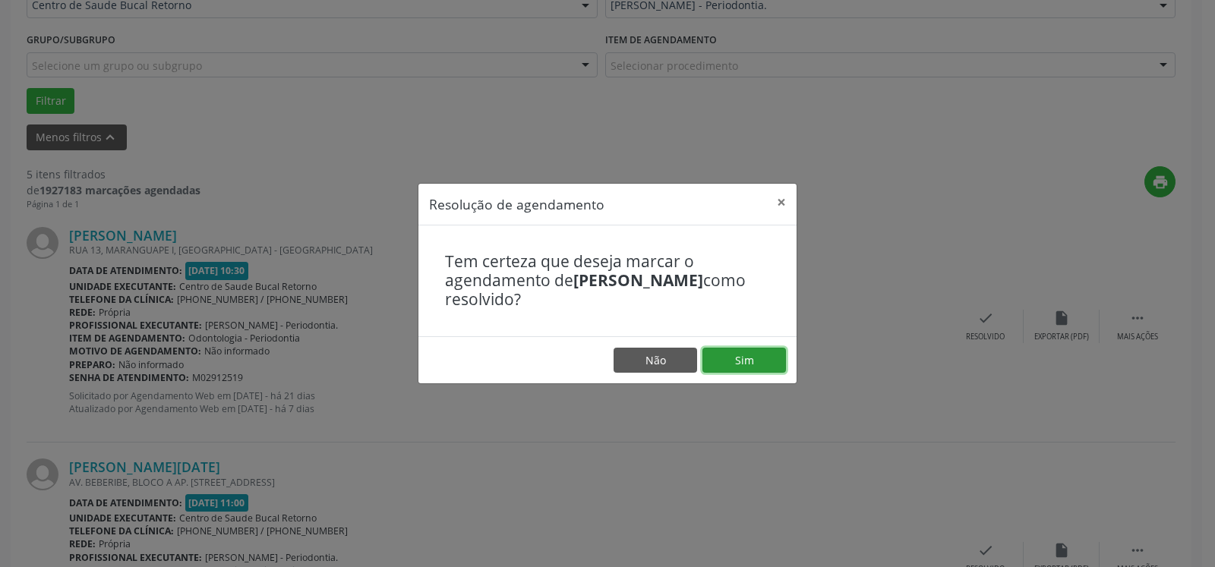
click at [758, 362] on button "Sim" at bounding box center [745, 361] width 84 height 26
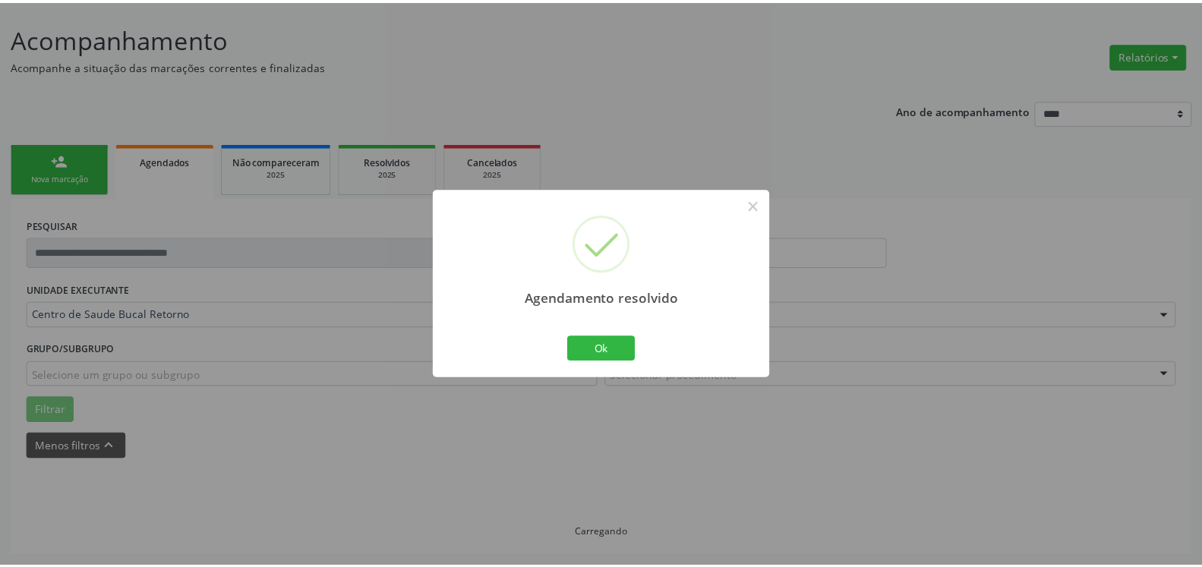
scroll to position [84, 0]
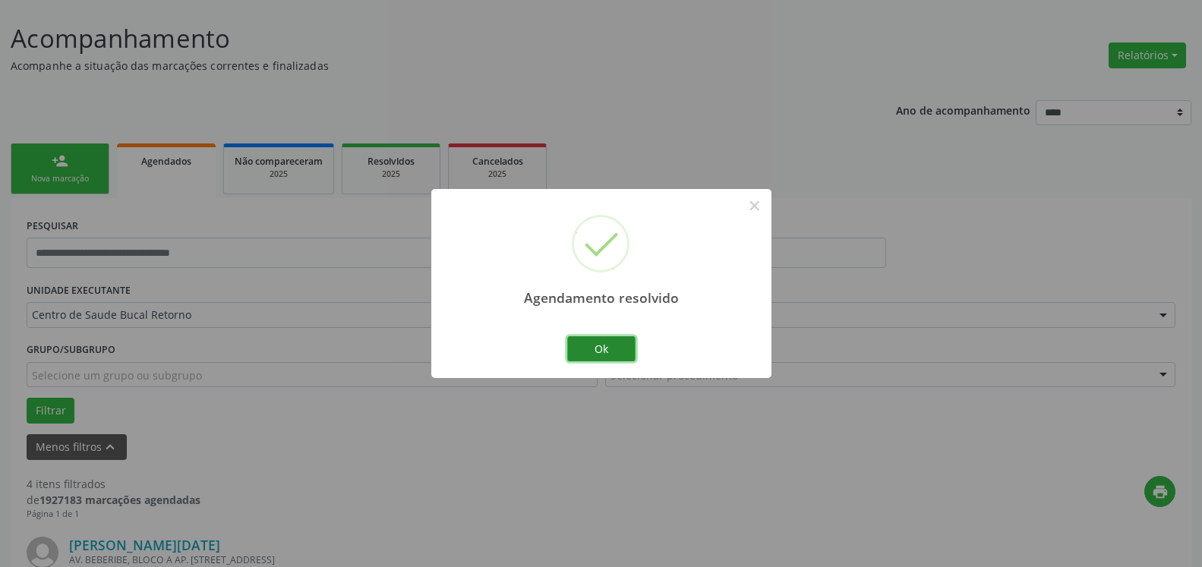
click at [611, 346] on button "Ok" at bounding box center [601, 349] width 68 height 26
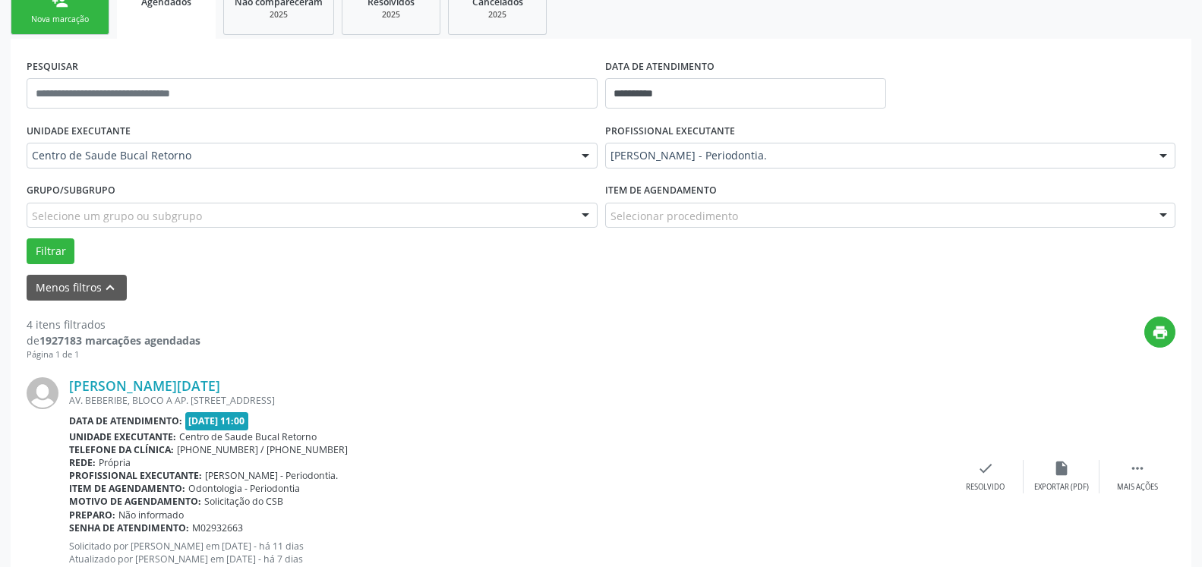
scroll to position [316, 0]
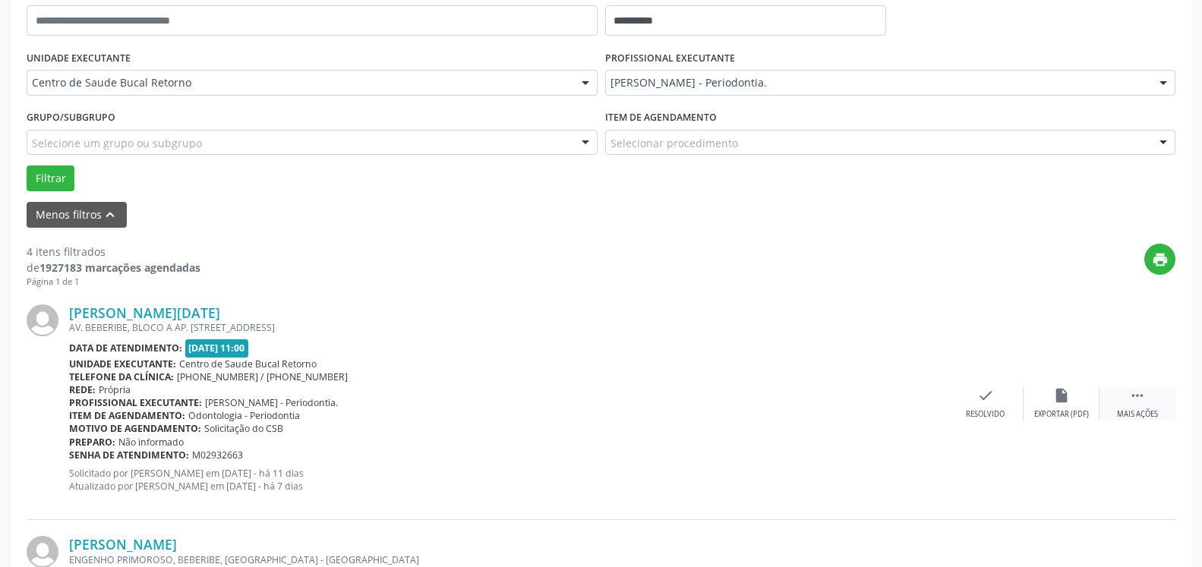
click at [1129, 405] on div " Mais ações" at bounding box center [1138, 403] width 76 height 33
click at [1069, 396] on icon "alarm_off" at bounding box center [1061, 395] width 17 height 17
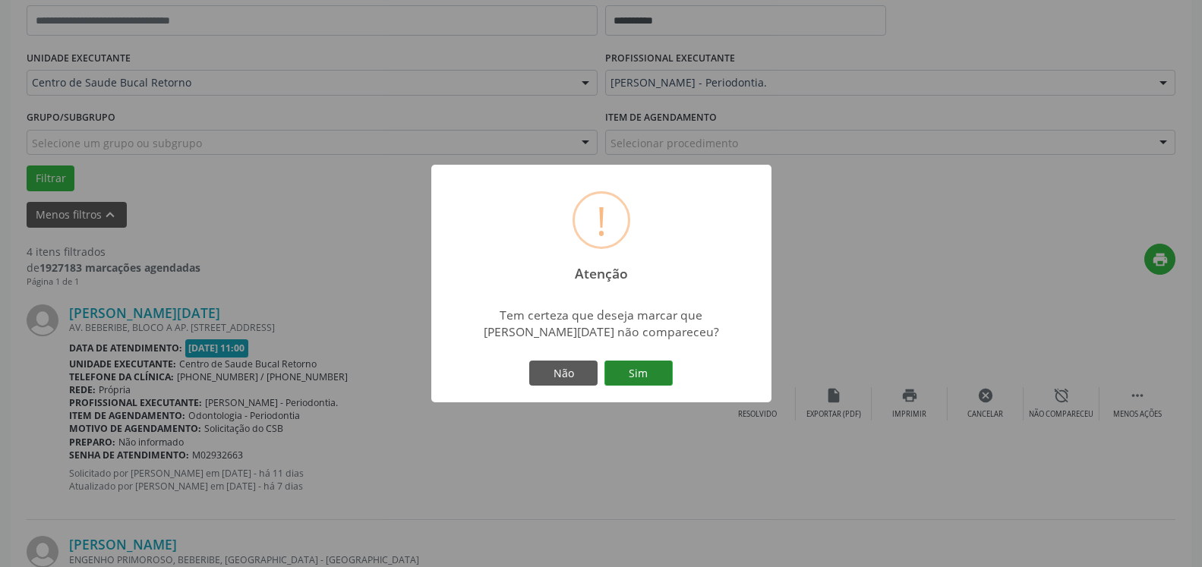
click at [634, 382] on button "Sim" at bounding box center [639, 374] width 68 height 26
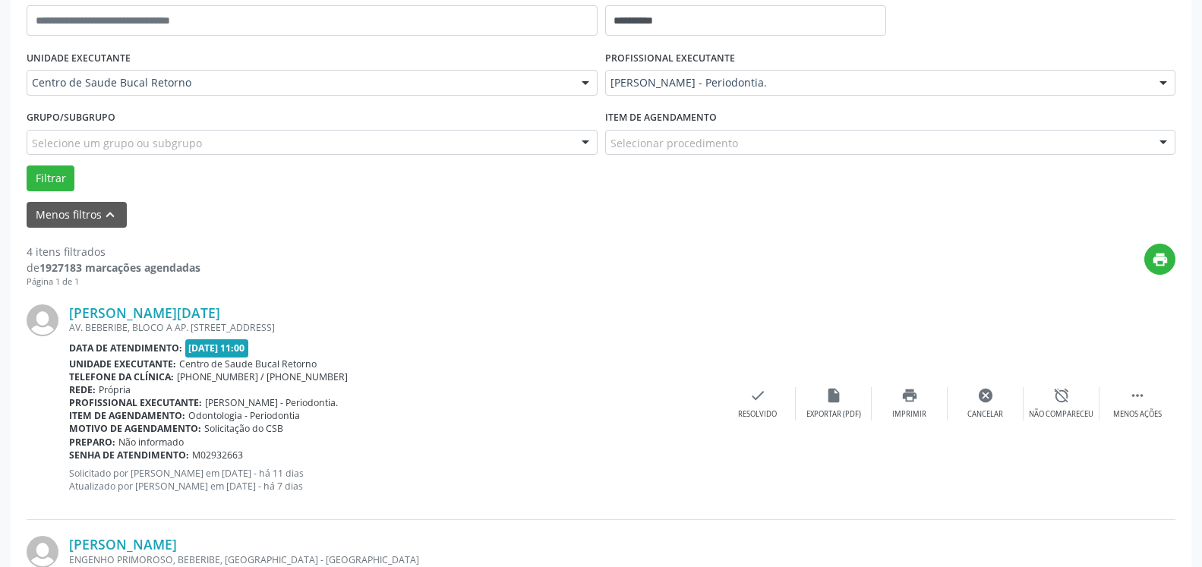
scroll to position [99, 0]
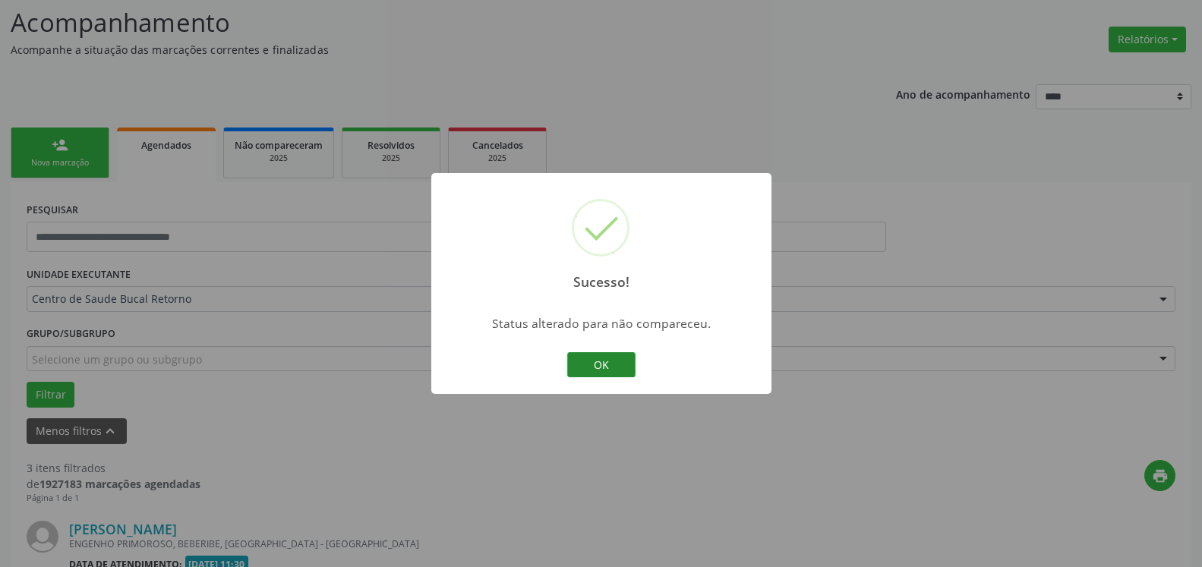
click at [599, 366] on button "OK" at bounding box center [601, 365] width 68 height 26
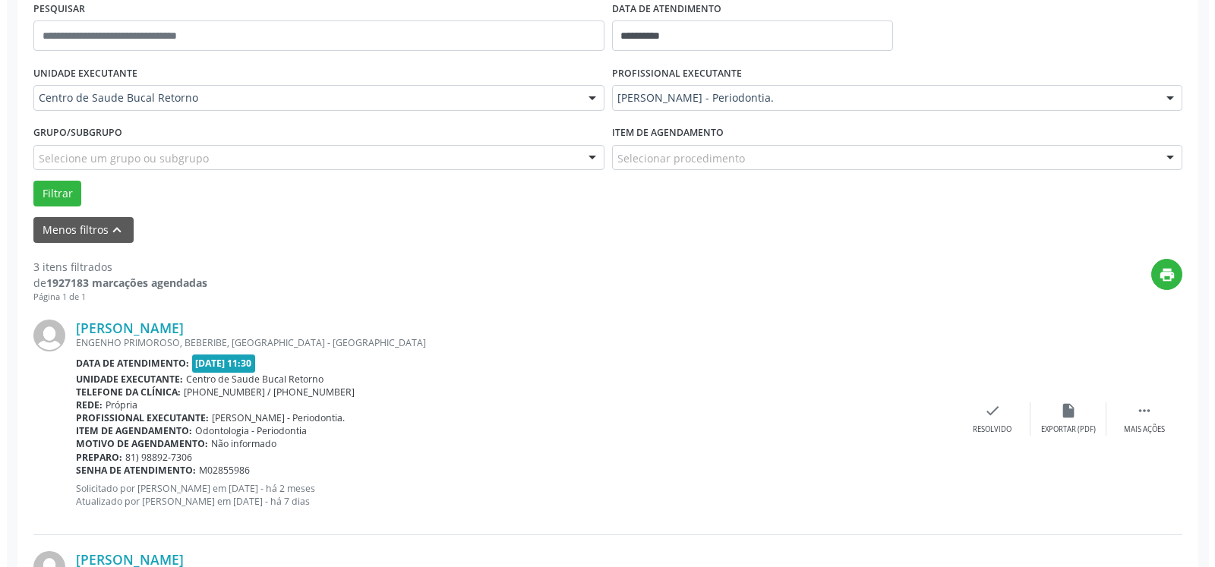
scroll to position [332, 0]
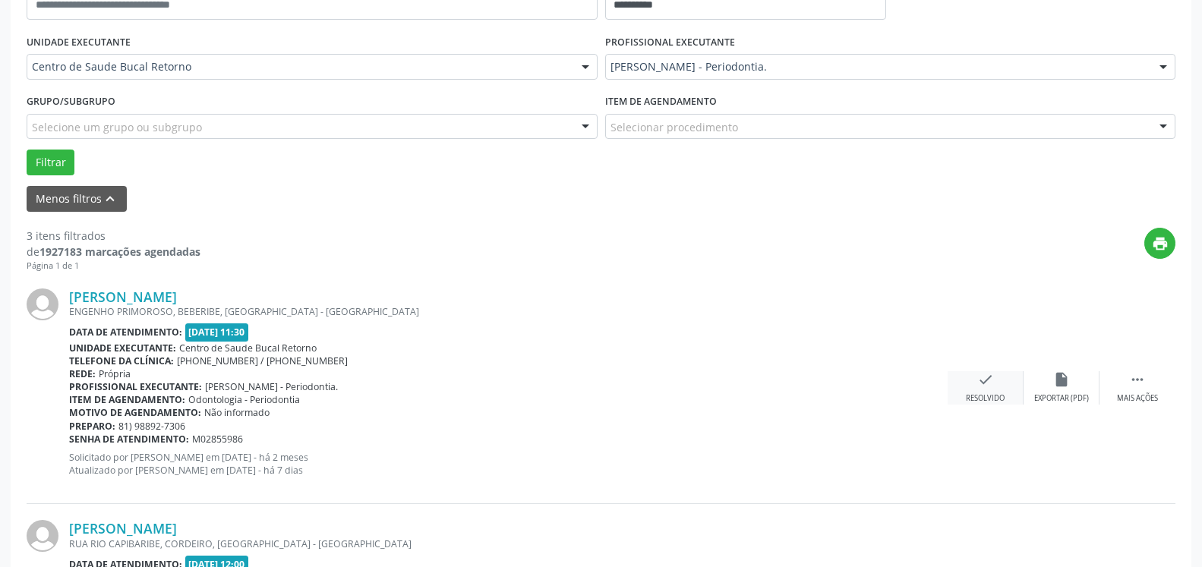
click at [993, 376] on icon "check" at bounding box center [985, 379] width 17 height 17
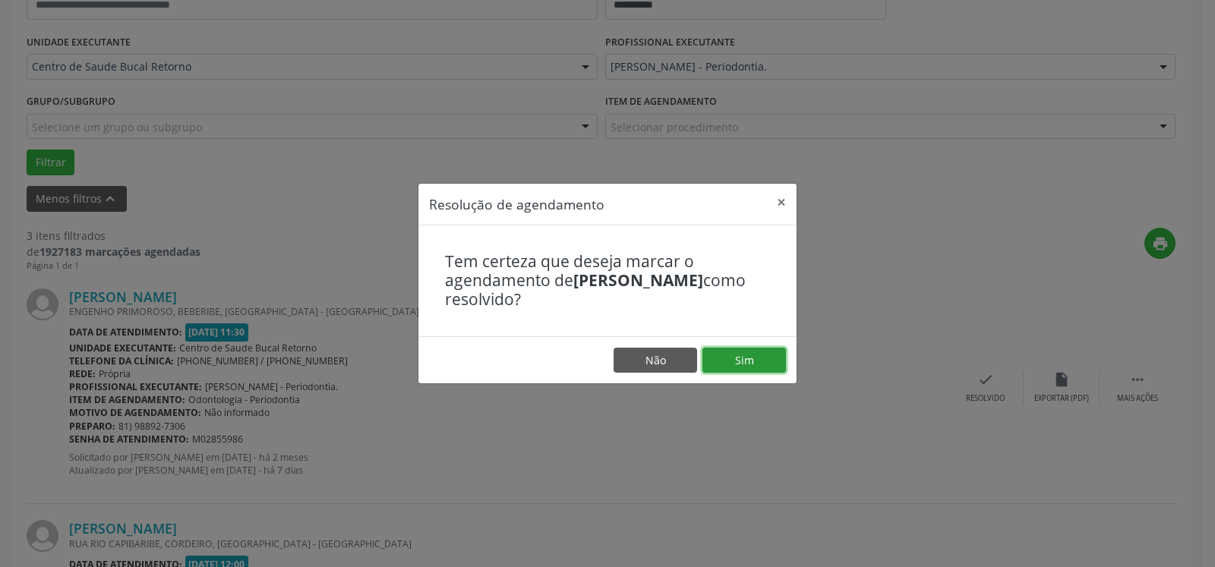
click at [769, 365] on button "Sim" at bounding box center [745, 361] width 84 height 26
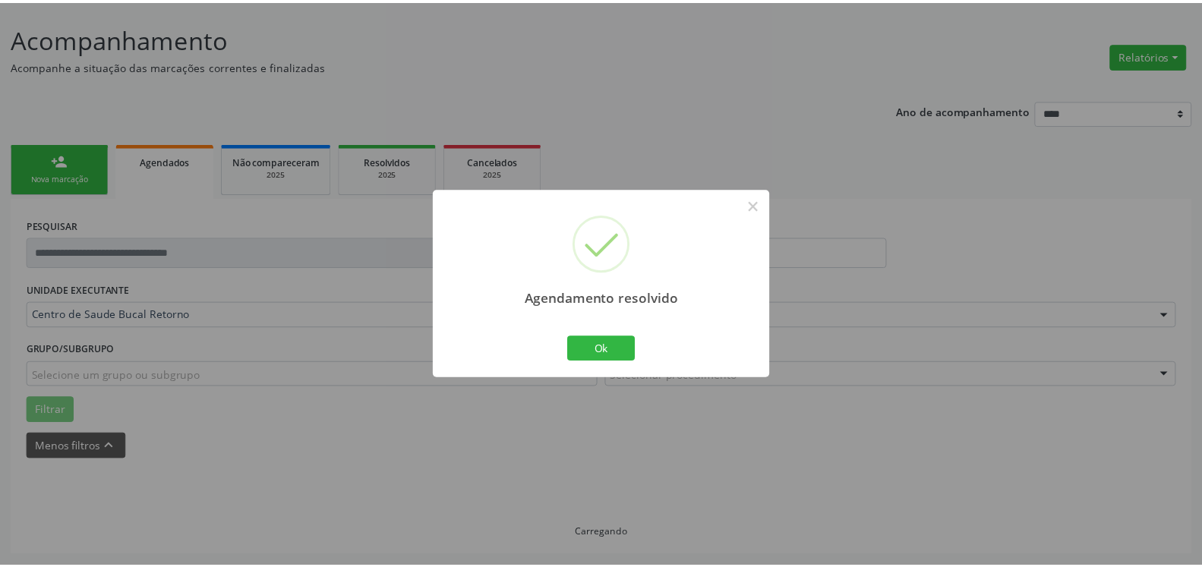
scroll to position [84, 0]
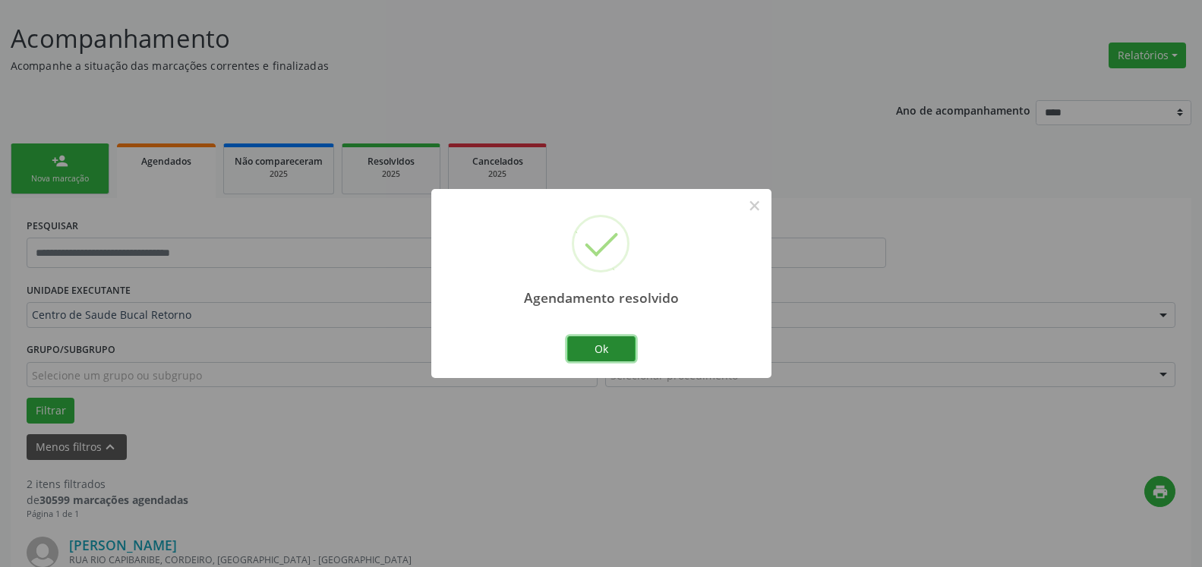
click at [612, 354] on button "Ok" at bounding box center [601, 349] width 68 height 26
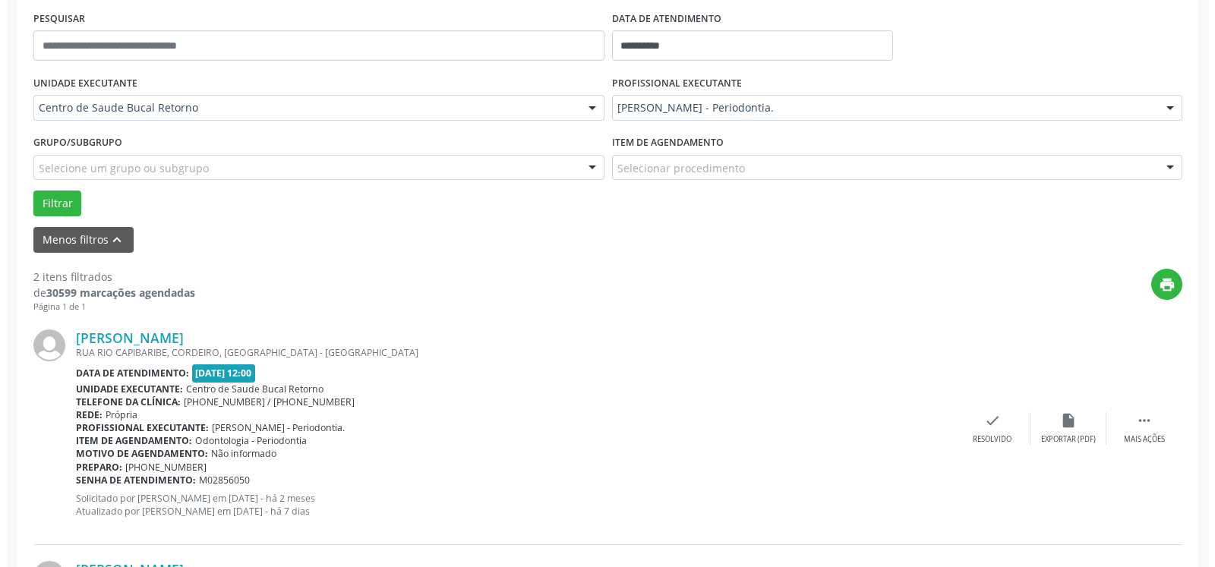
scroll to position [471, 0]
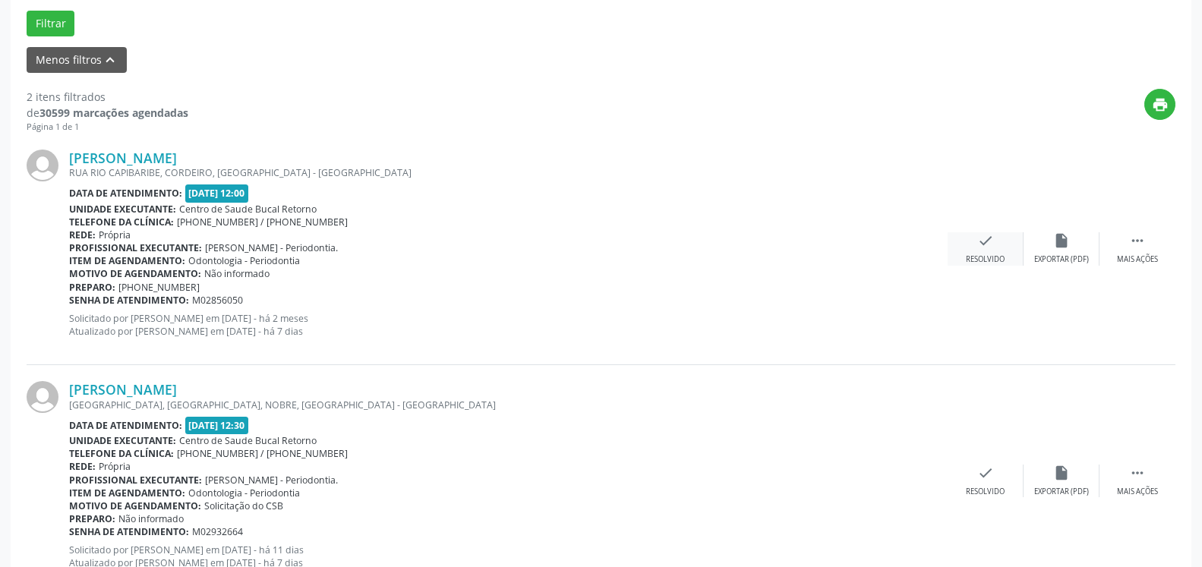
click at [989, 248] on icon "check" at bounding box center [985, 240] width 17 height 17
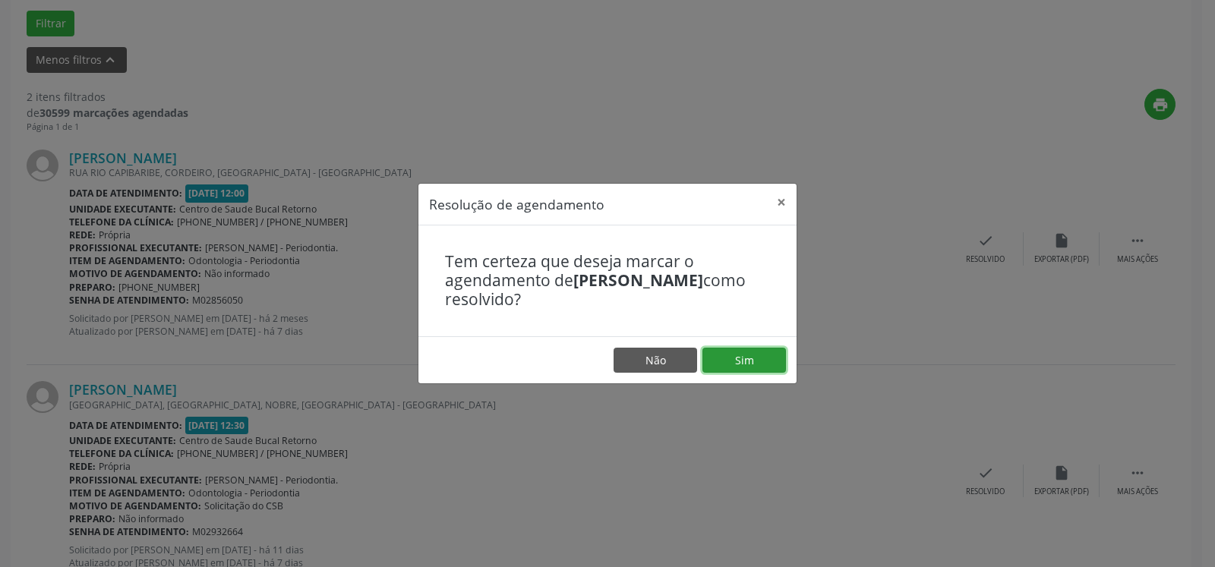
click at [764, 361] on button "Sim" at bounding box center [745, 361] width 84 height 26
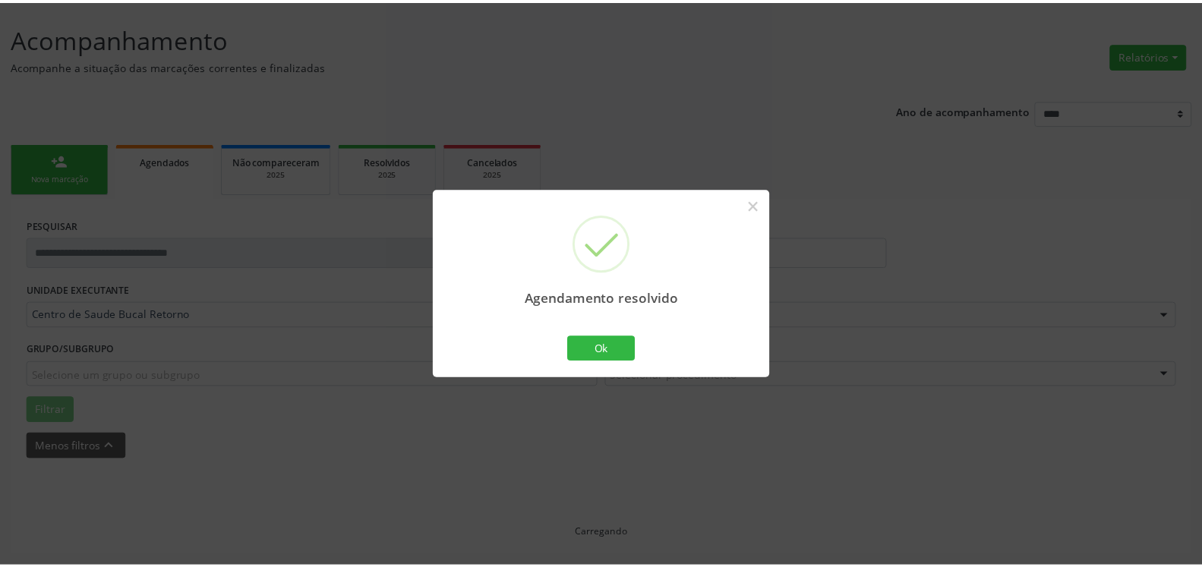
scroll to position [84, 0]
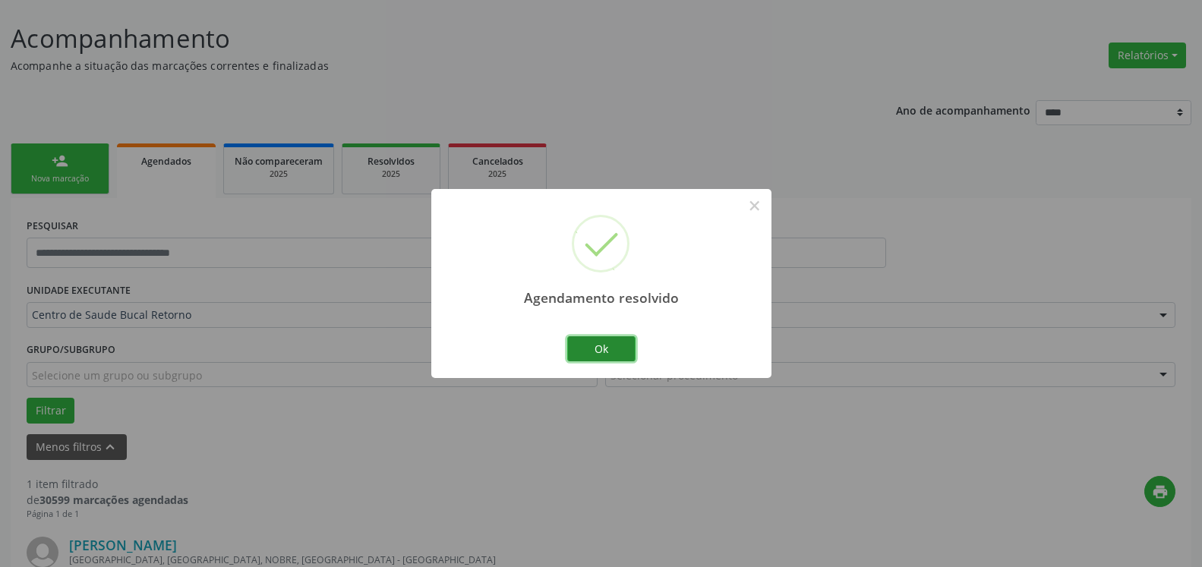
click at [603, 349] on button "Ok" at bounding box center [601, 349] width 68 height 26
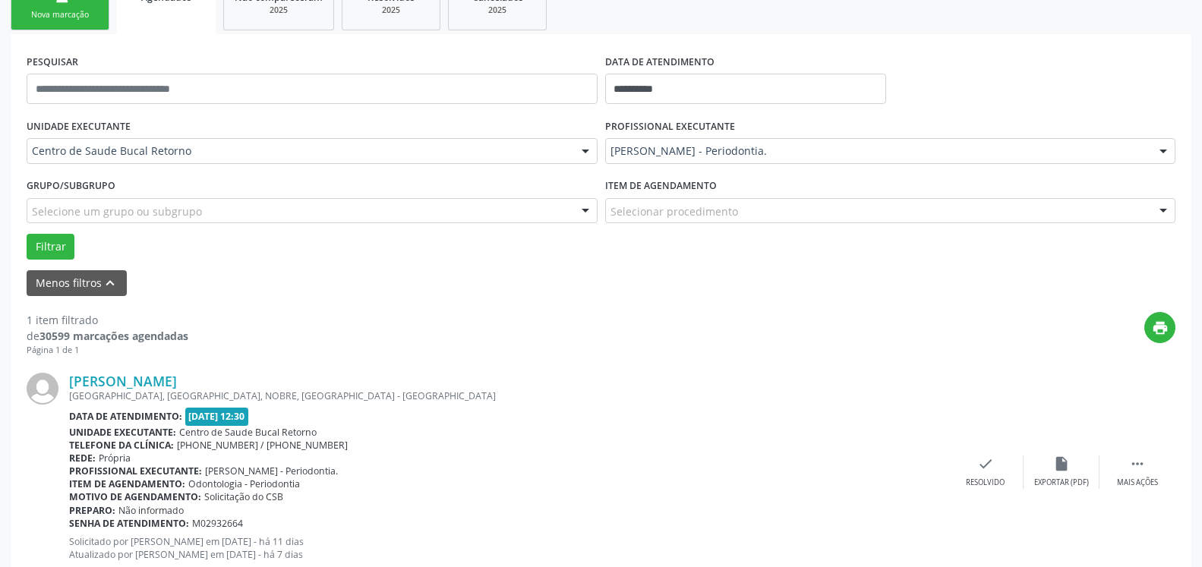
scroll to position [295, 0]
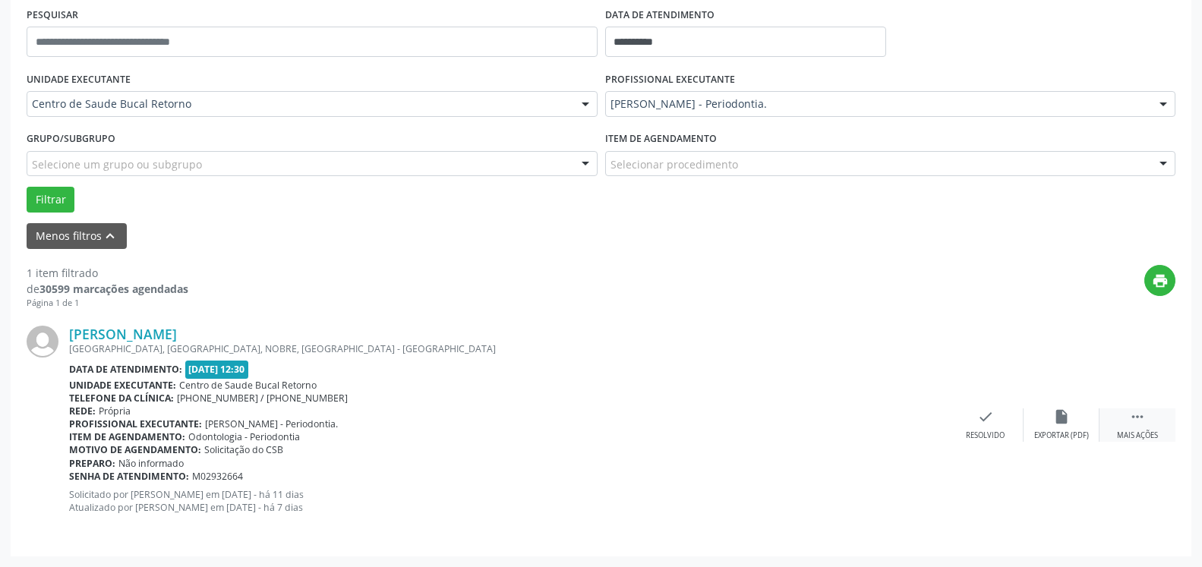
click at [1145, 415] on icon "" at bounding box center [1137, 417] width 17 height 17
click at [1053, 417] on div "alarm_off Não compareceu" at bounding box center [1062, 425] width 76 height 33
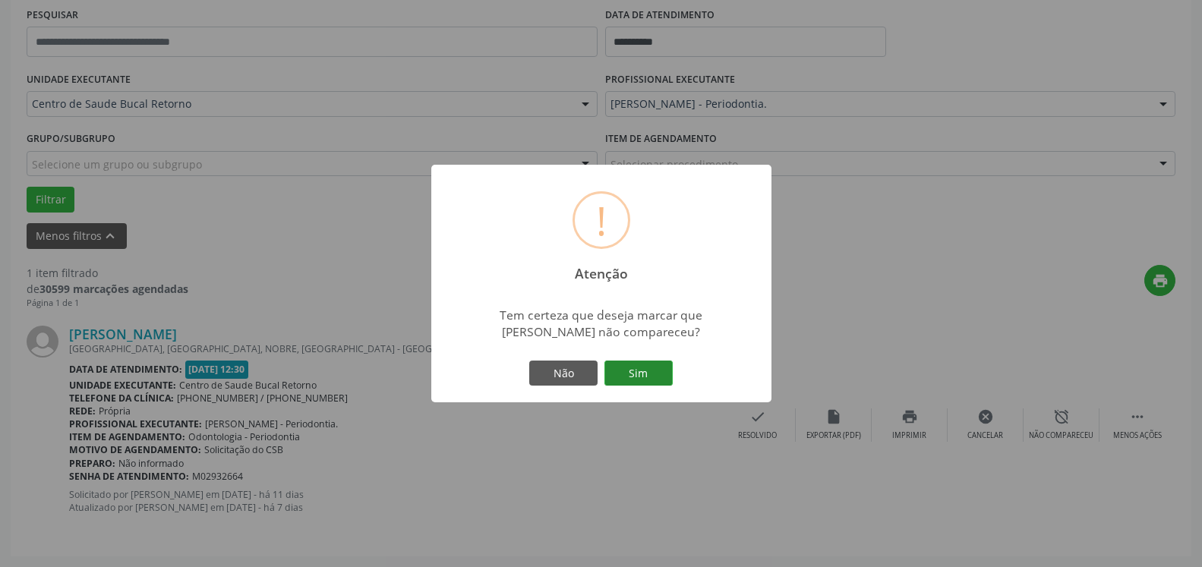
click at [643, 380] on button "Sim" at bounding box center [639, 374] width 68 height 26
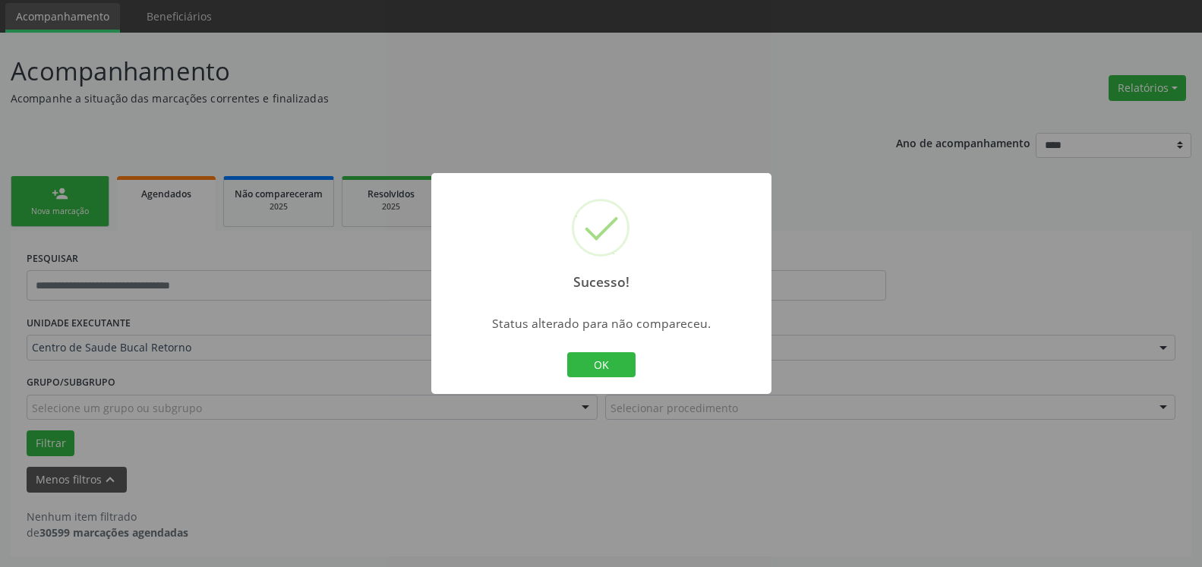
scroll to position [51, 0]
click at [592, 371] on button "OK" at bounding box center [601, 365] width 68 height 26
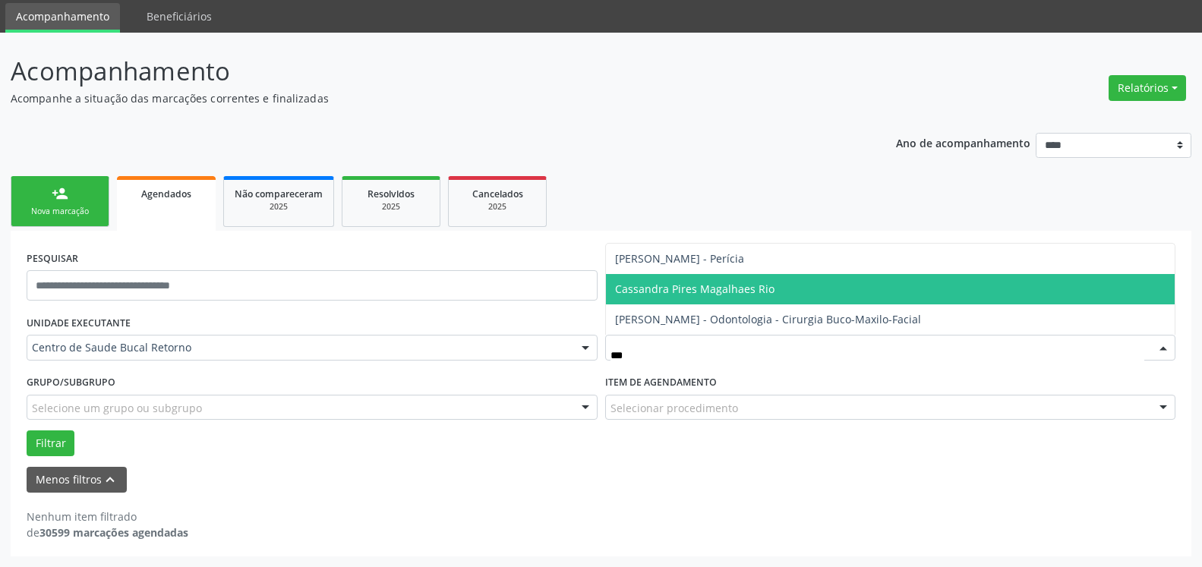
click at [690, 294] on span "Cassandra Pires Magalhaes Rio" at bounding box center [694, 289] width 159 height 14
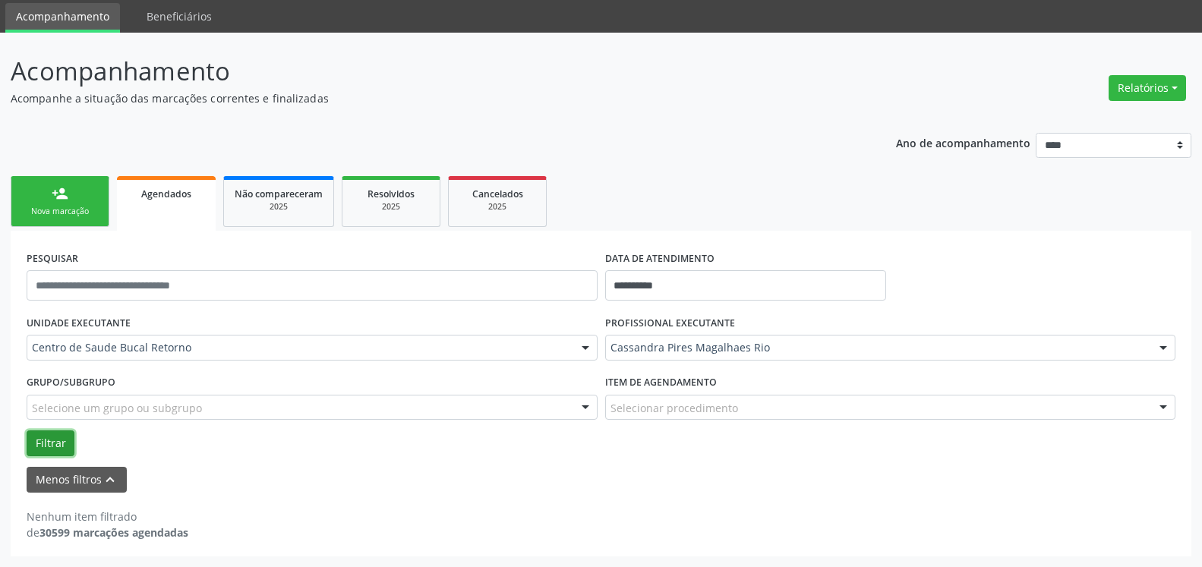
click at [55, 439] on button "Filtrar" at bounding box center [51, 444] width 48 height 26
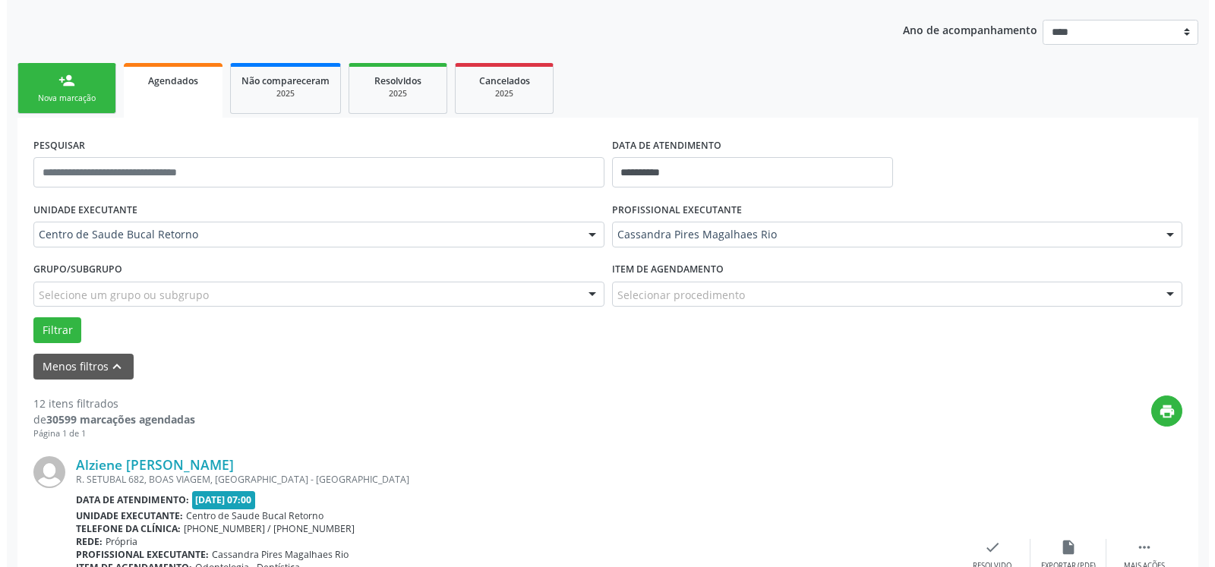
scroll to position [361, 0]
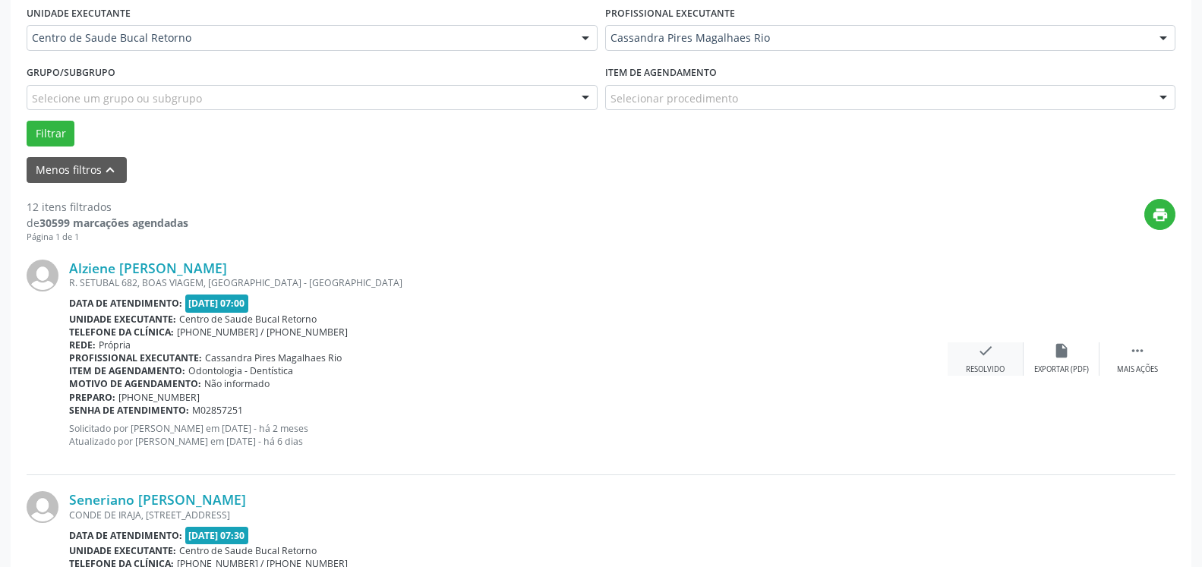
click at [982, 359] on icon "check" at bounding box center [985, 351] width 17 height 17
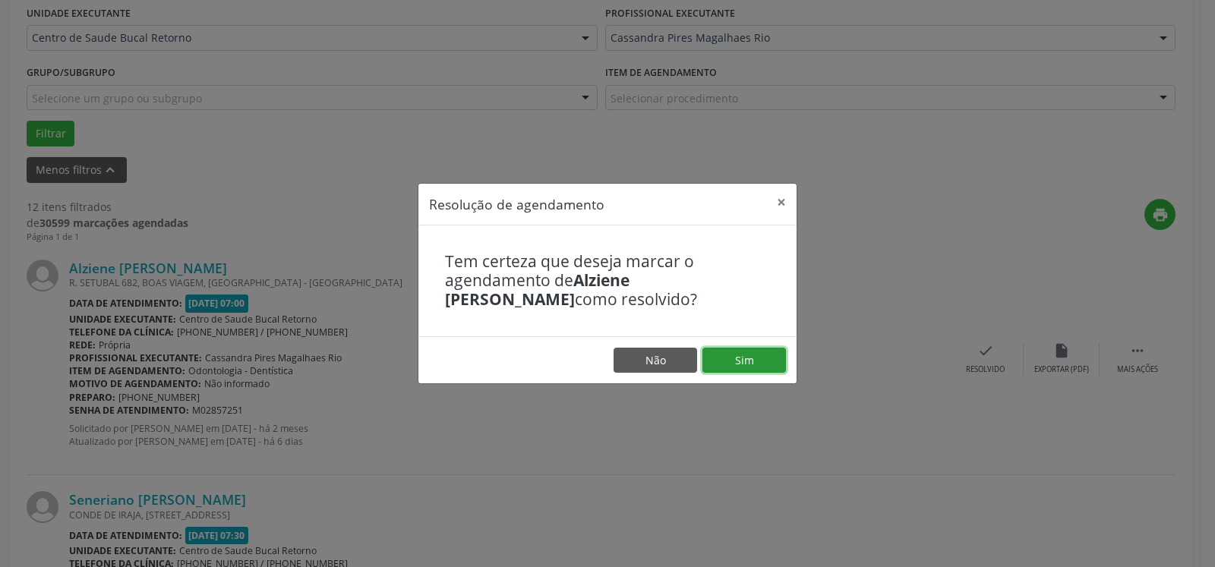
click at [759, 361] on button "Sim" at bounding box center [745, 361] width 84 height 26
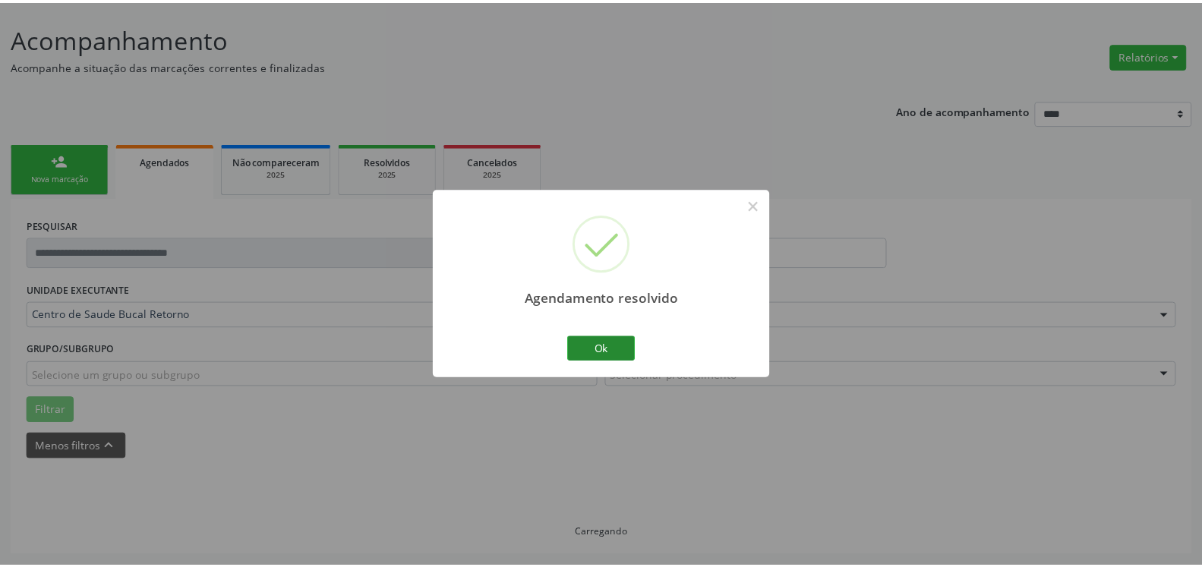
scroll to position [84, 0]
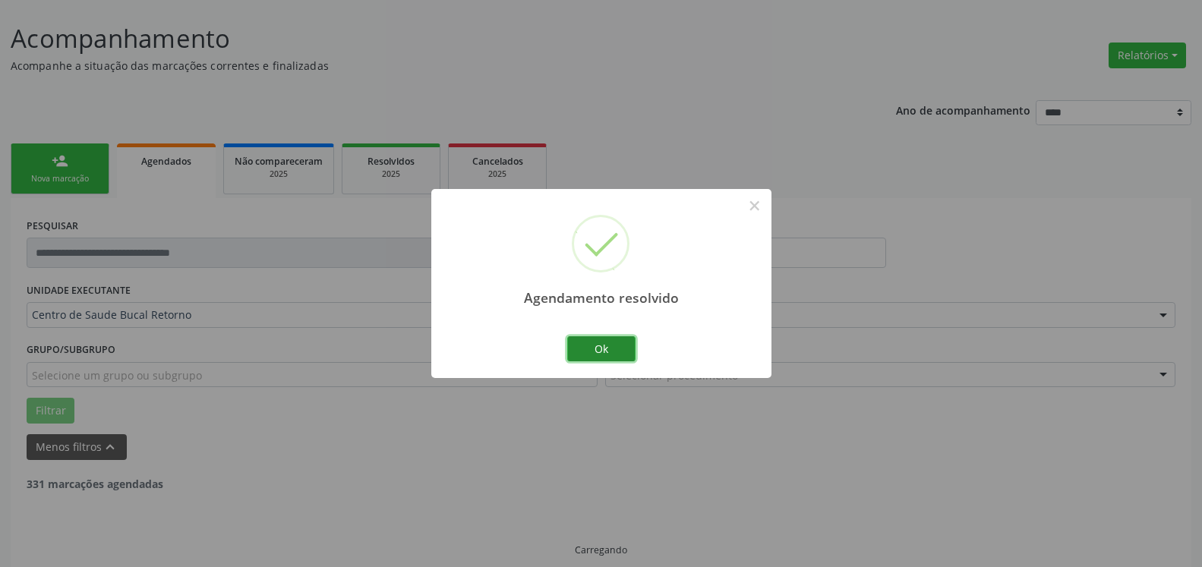
click at [605, 350] on button "Ok" at bounding box center [601, 349] width 68 height 26
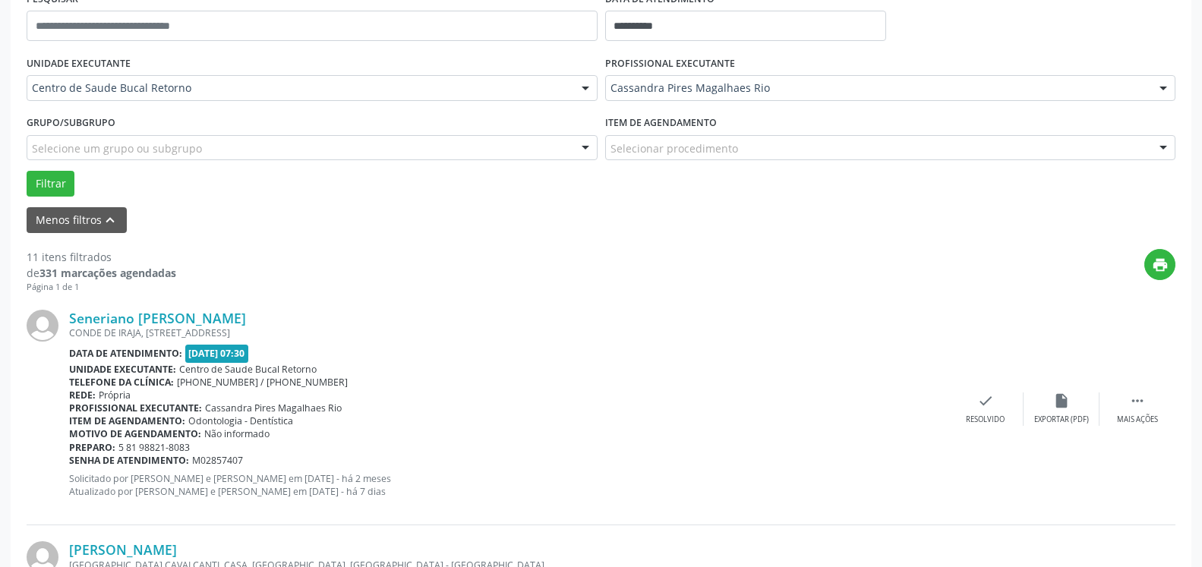
scroll to position [316, 0]
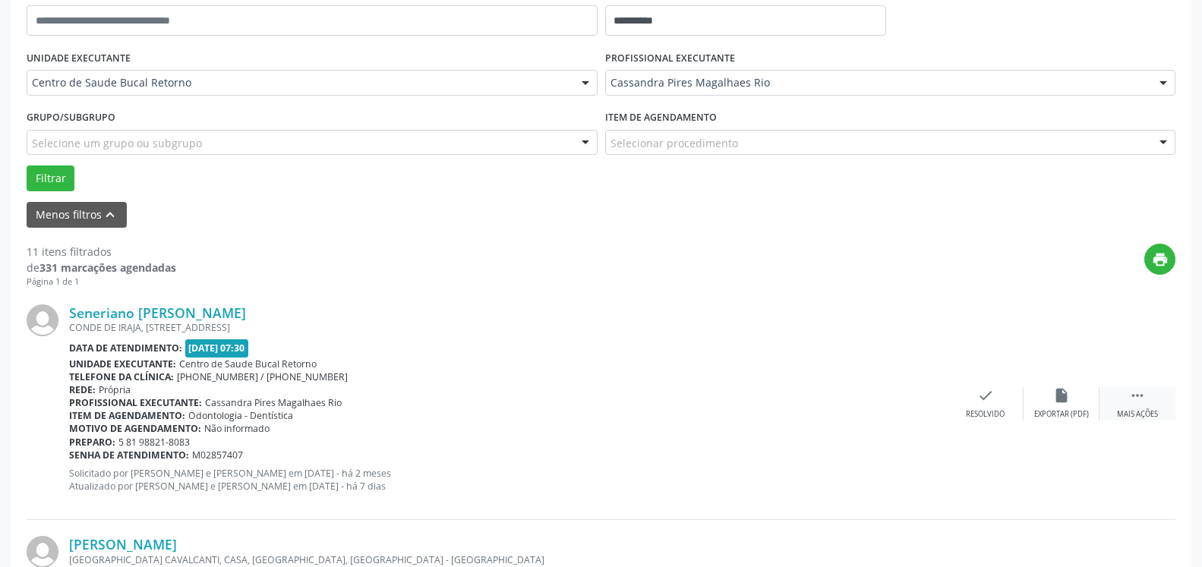
click at [1155, 403] on div " Mais ações" at bounding box center [1138, 403] width 76 height 33
click at [1059, 394] on icon "alarm_off" at bounding box center [1061, 395] width 17 height 17
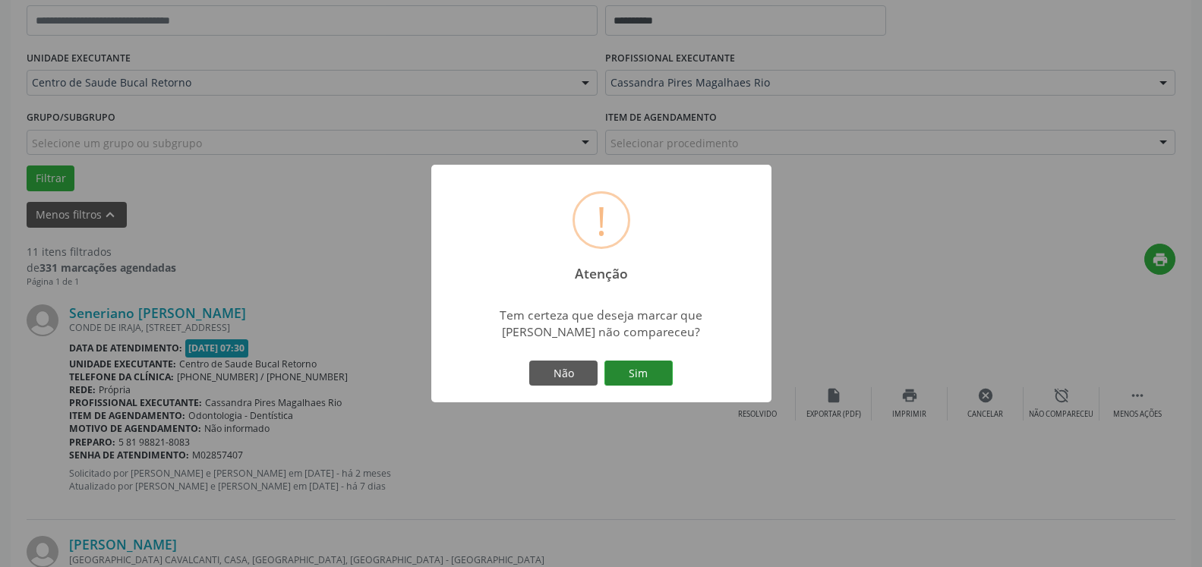
click at [646, 364] on button "Sim" at bounding box center [639, 374] width 68 height 26
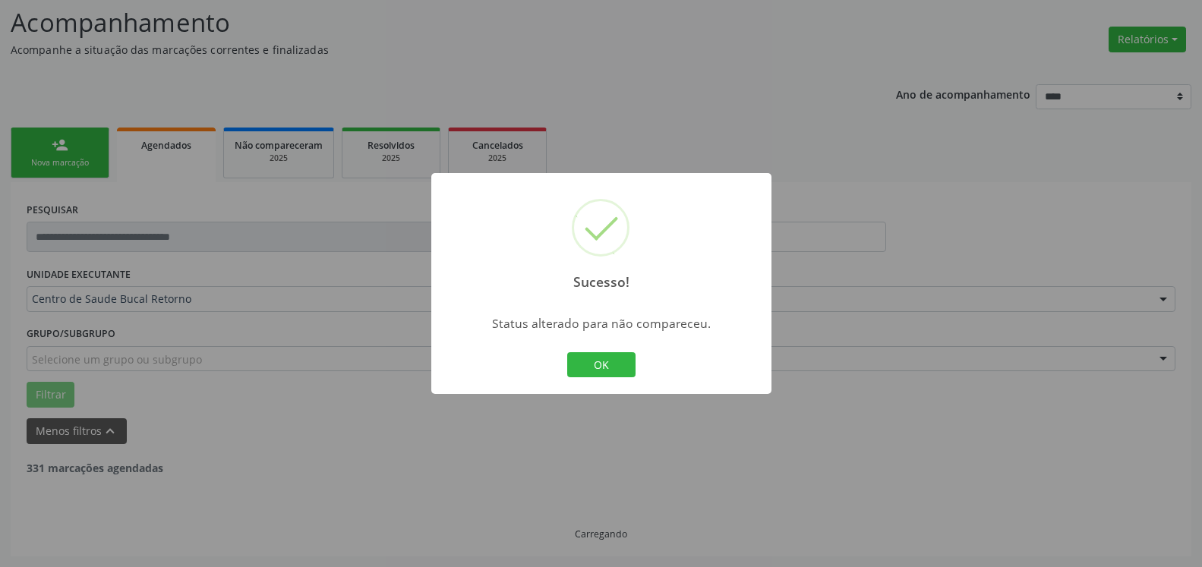
scroll to position [99, 0]
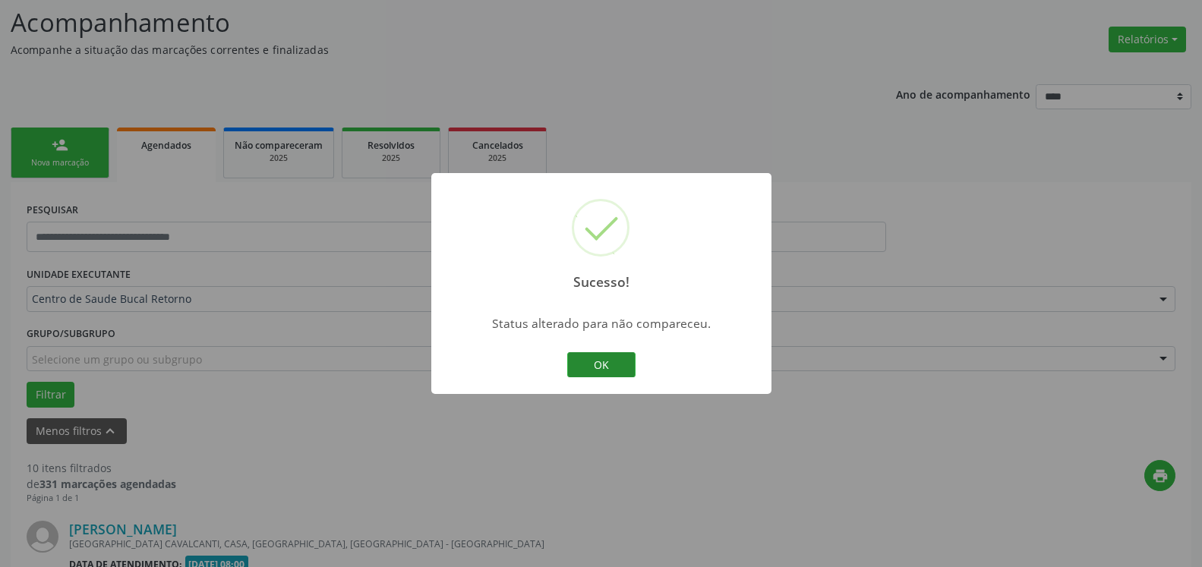
click at [611, 368] on button "OK" at bounding box center [601, 365] width 68 height 26
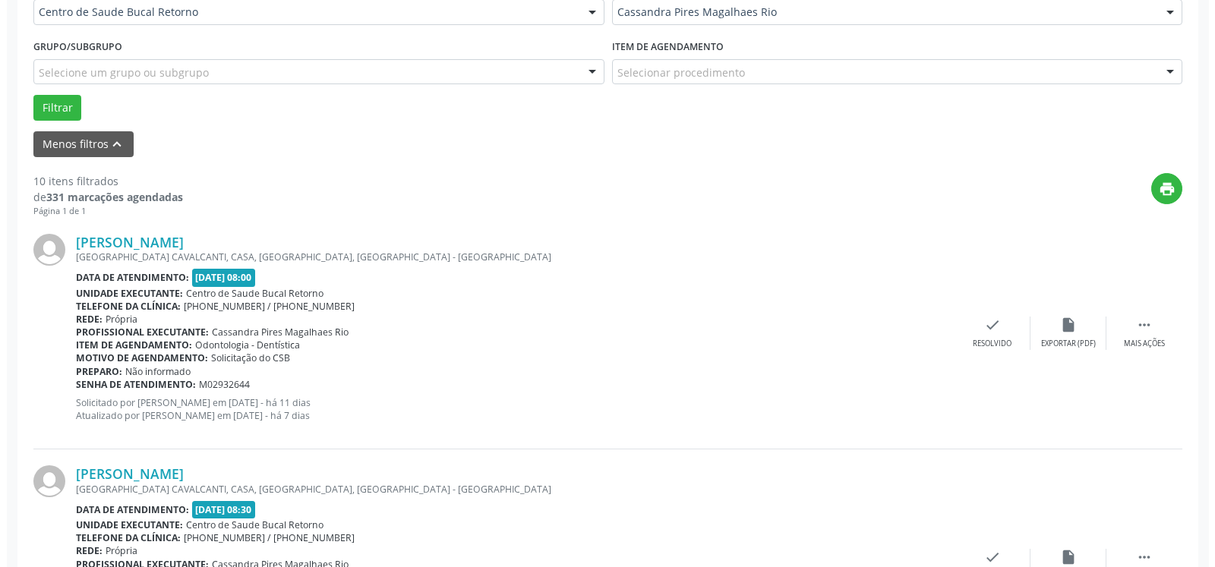
scroll to position [409, 0]
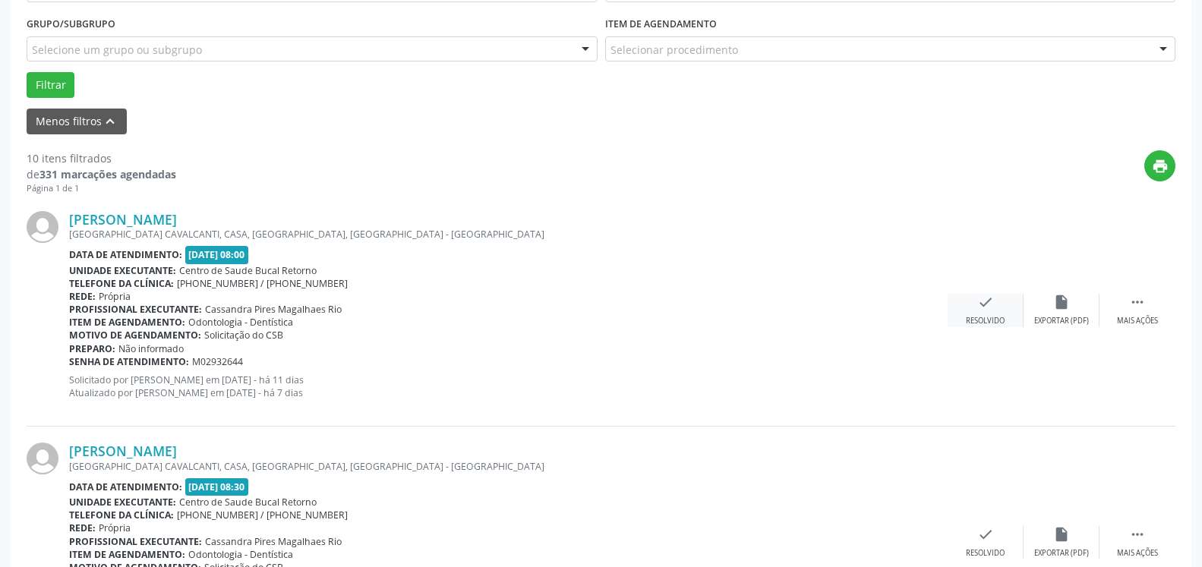
click at [987, 308] on icon "check" at bounding box center [985, 302] width 17 height 17
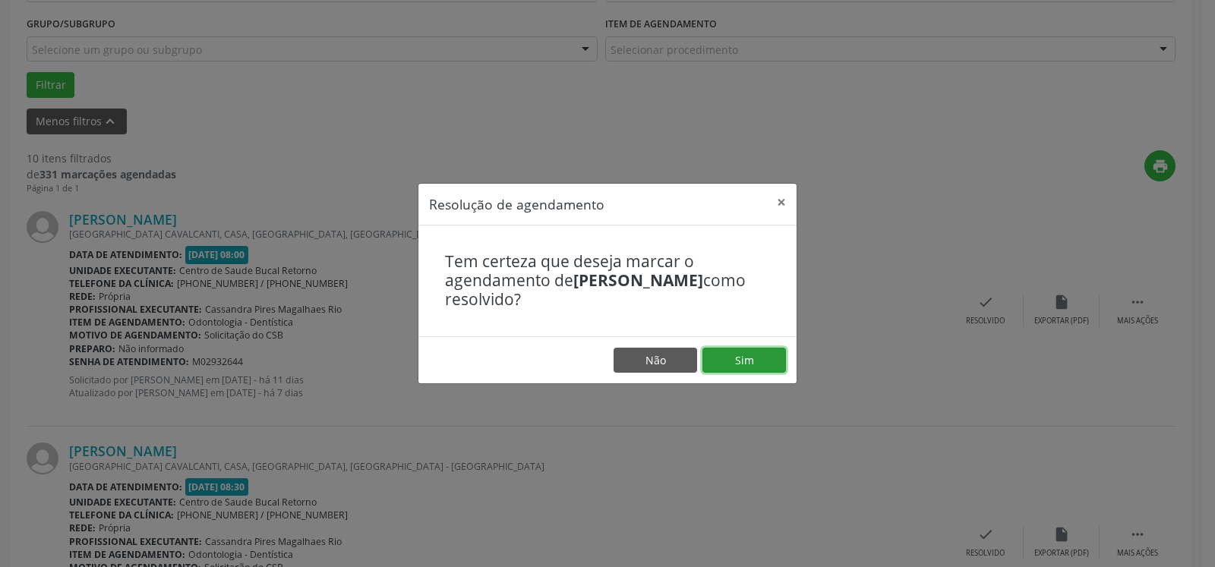
click at [762, 362] on button "Sim" at bounding box center [745, 361] width 84 height 26
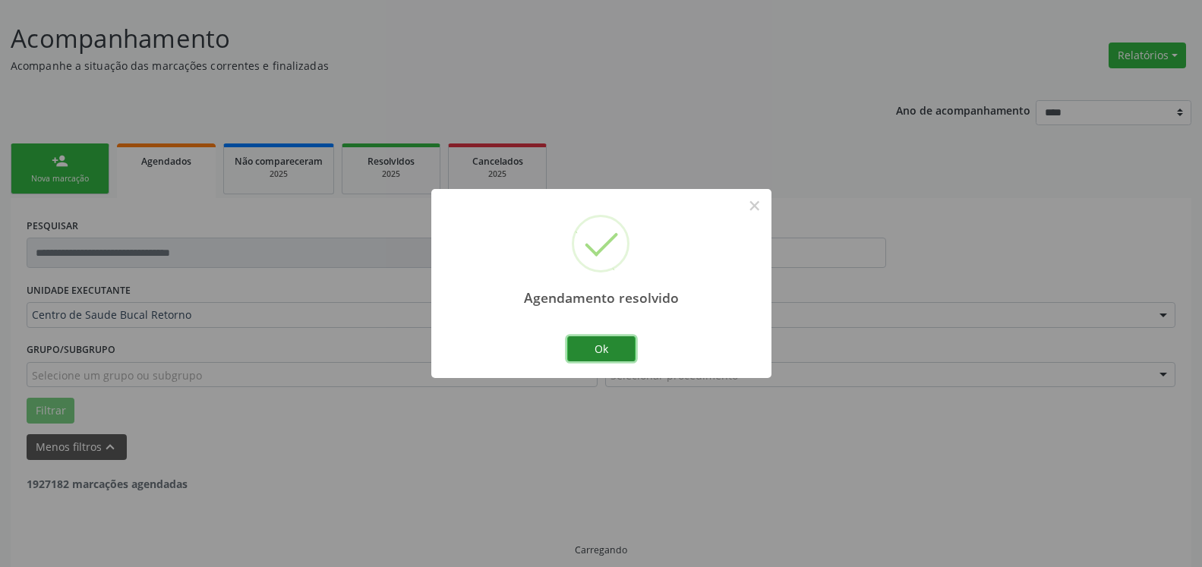
click at [576, 341] on button "Ok" at bounding box center [601, 349] width 68 height 26
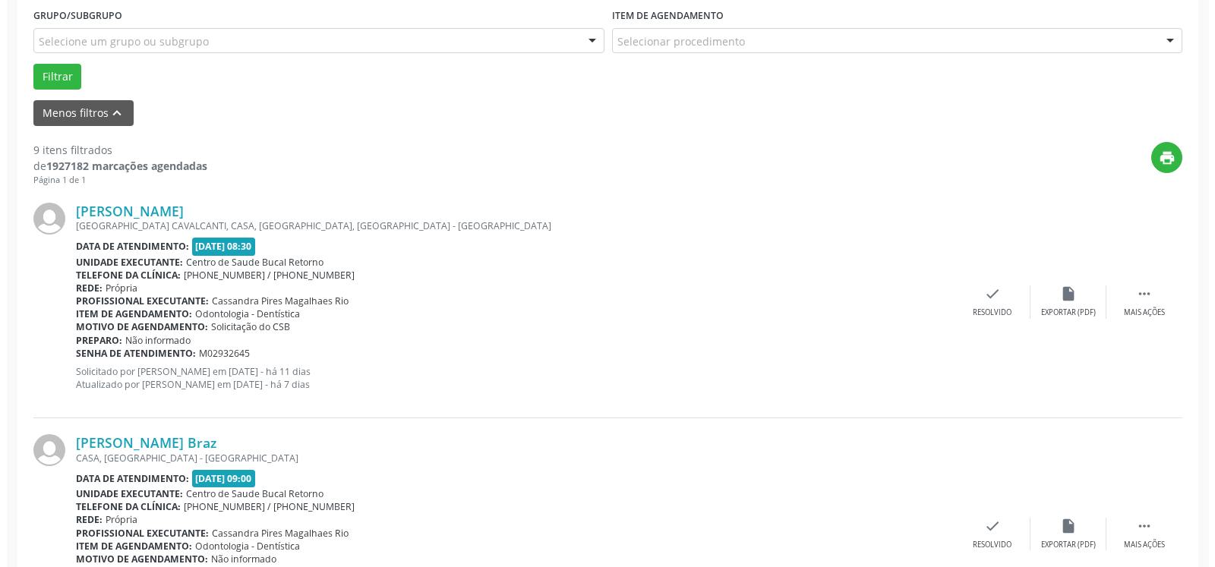
scroll to position [471, 0]
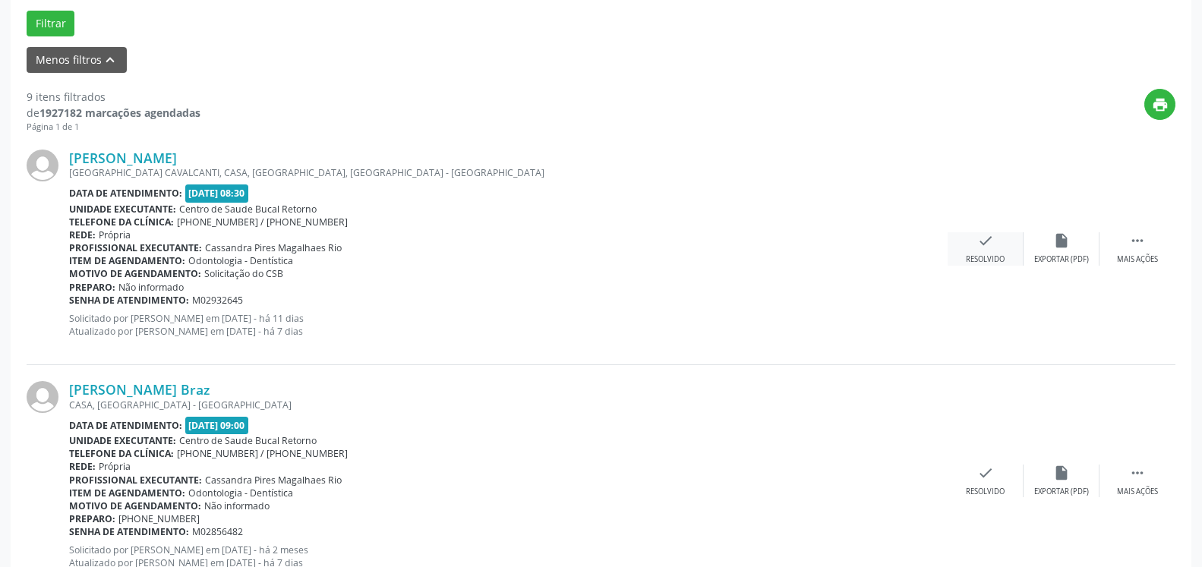
click at [984, 242] on icon "check" at bounding box center [985, 240] width 17 height 17
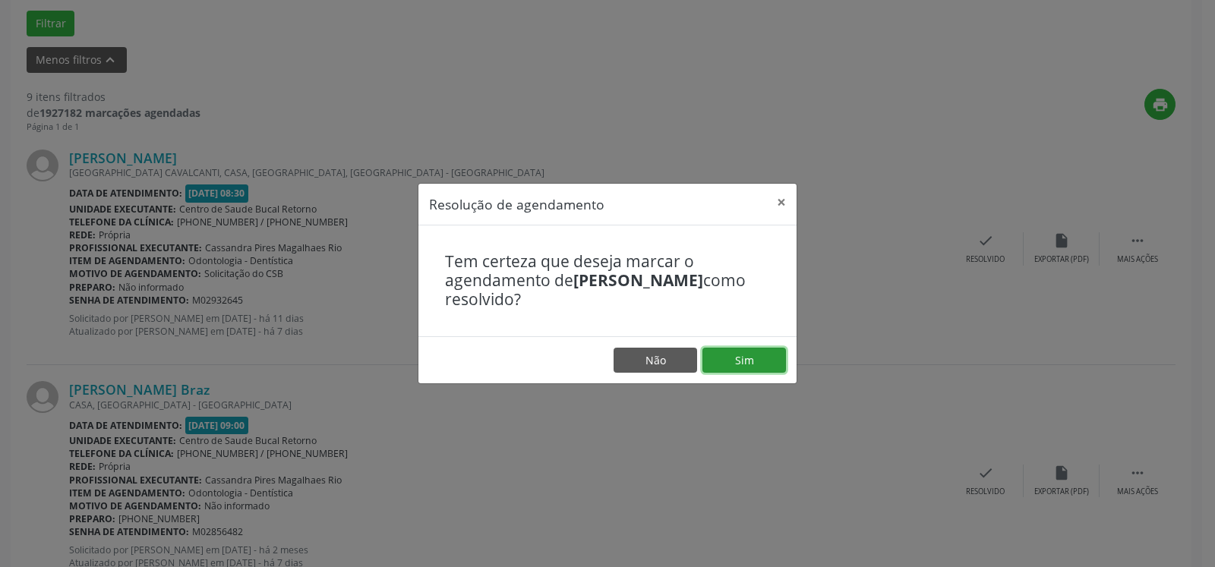
click at [728, 361] on button "Sim" at bounding box center [745, 361] width 84 height 26
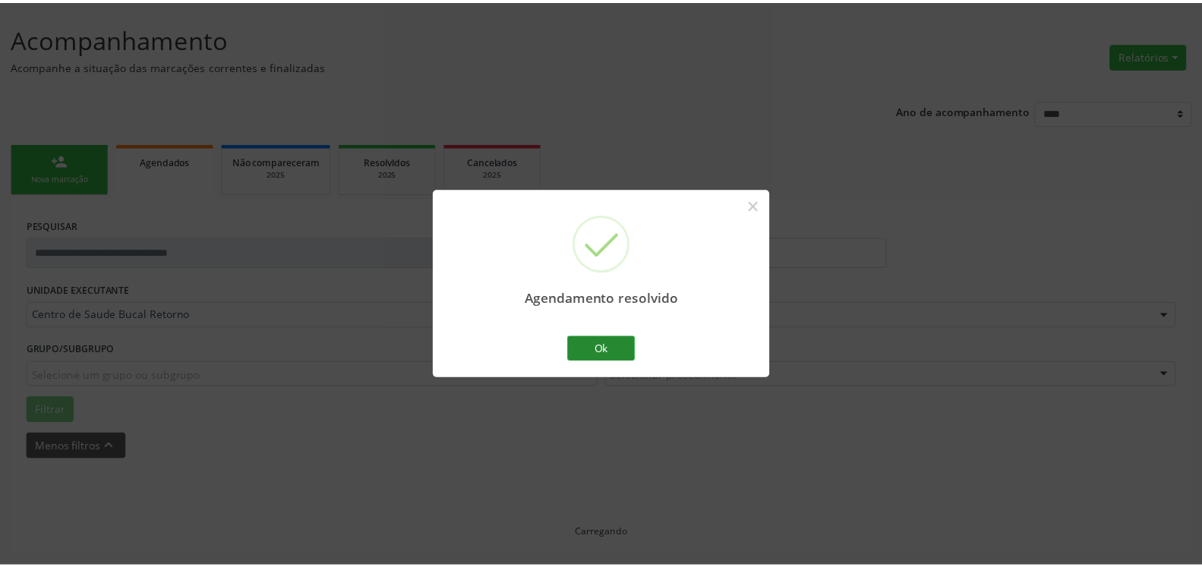
scroll to position [84, 0]
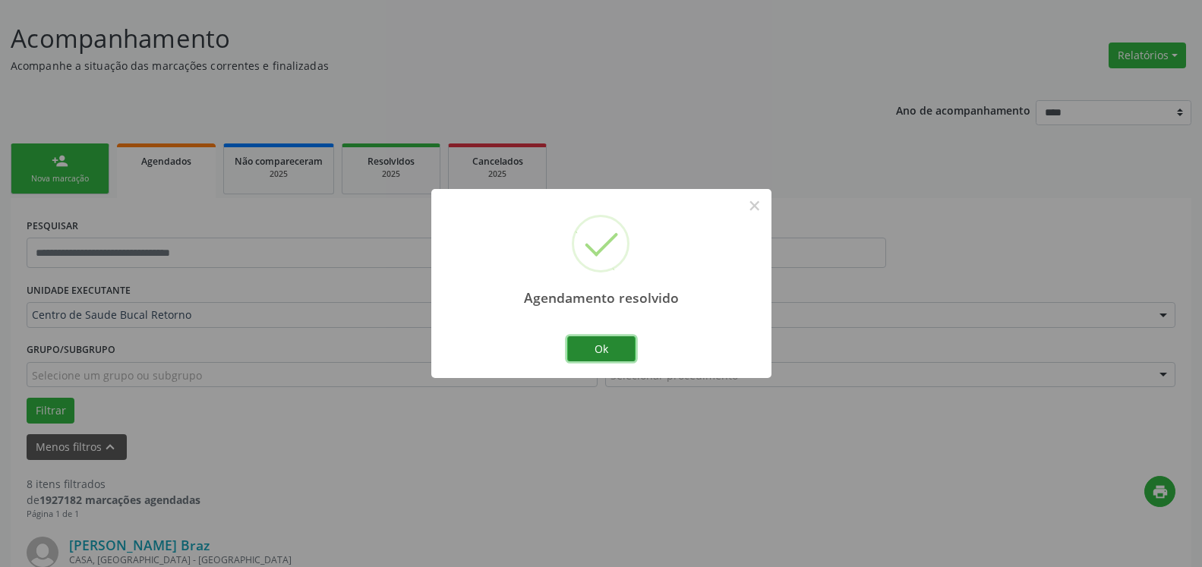
click at [607, 344] on button "Ok" at bounding box center [601, 349] width 68 height 26
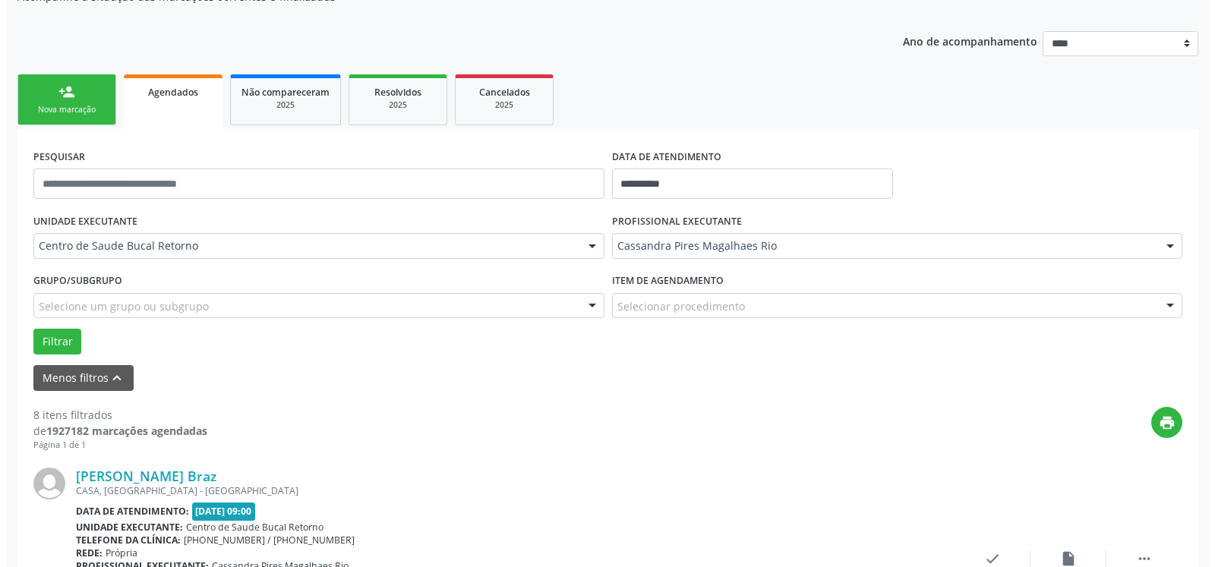
scroll to position [316, 0]
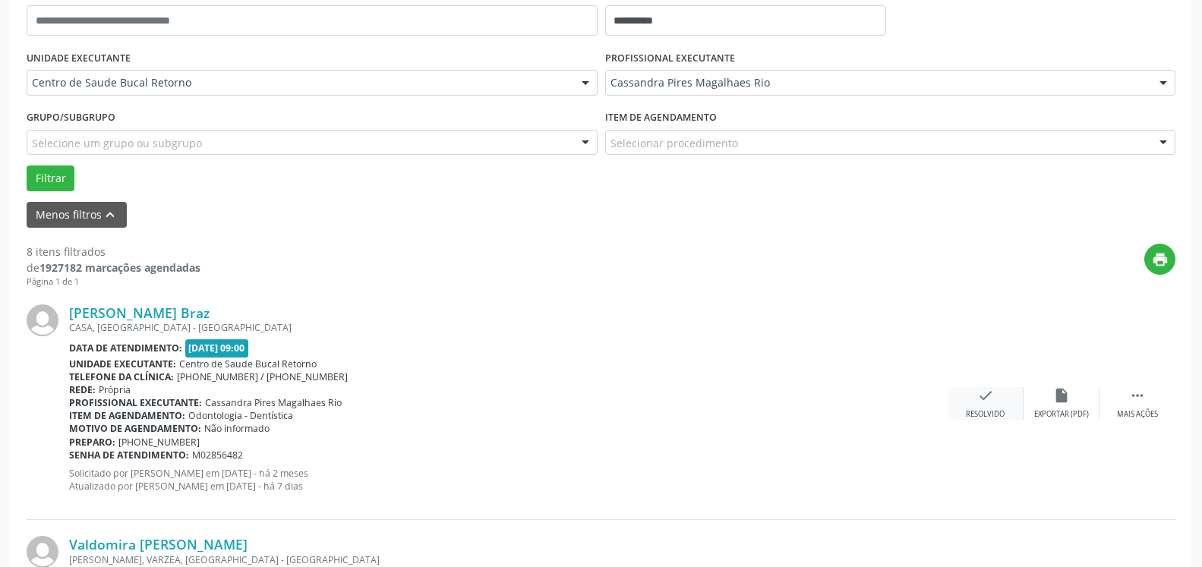
click at [978, 418] on div "Resolvido" at bounding box center [985, 414] width 39 height 11
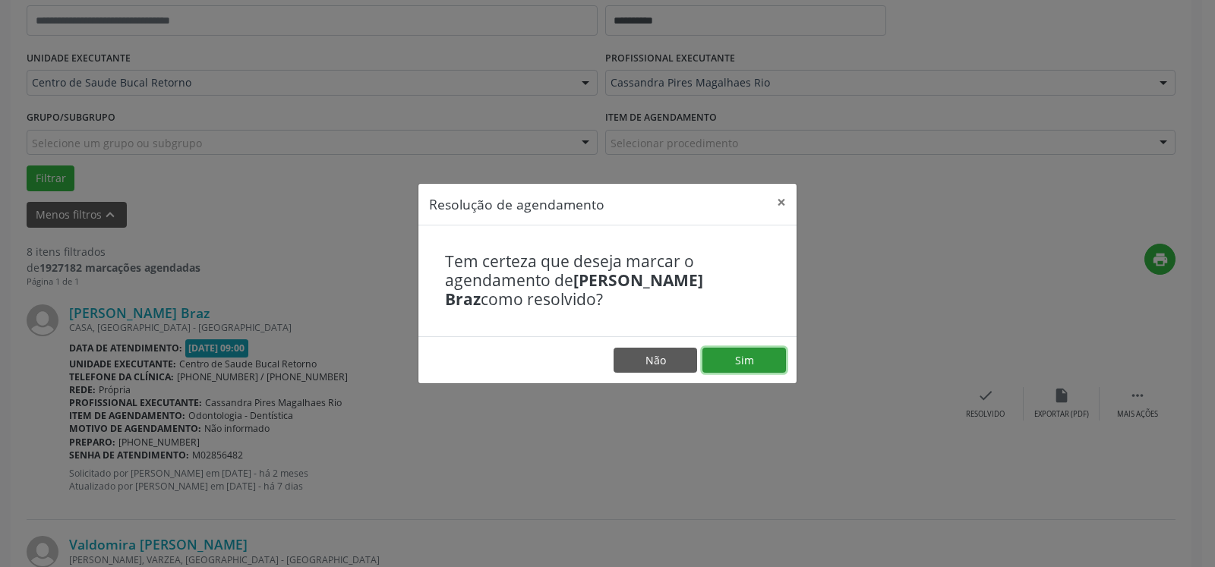
click at [756, 349] on button "Sim" at bounding box center [745, 361] width 84 height 26
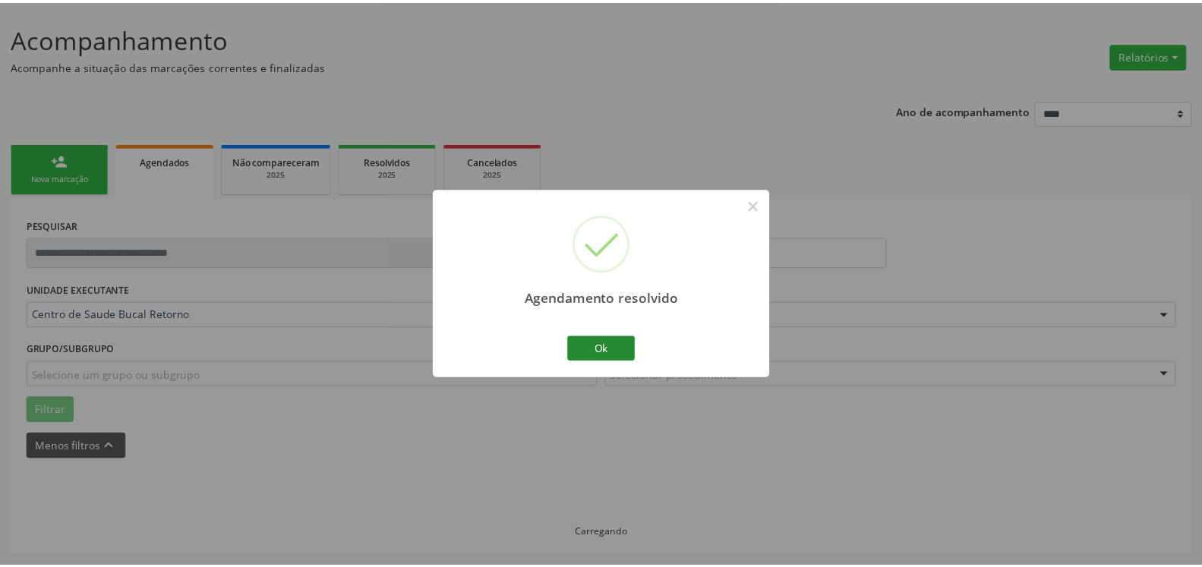
scroll to position [84, 0]
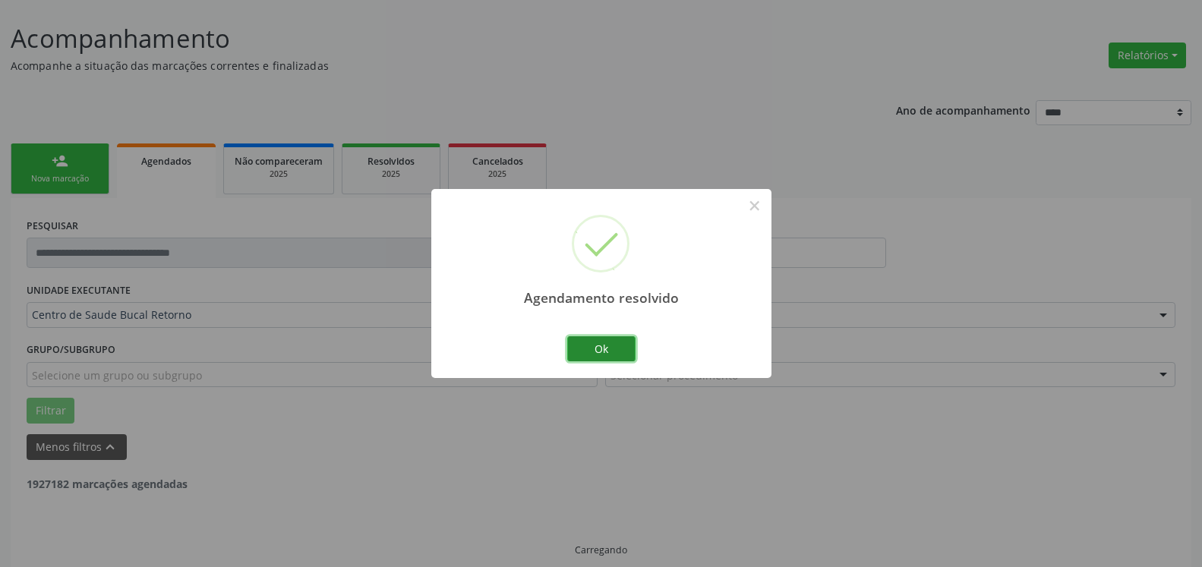
click at [617, 351] on button "Ok" at bounding box center [601, 349] width 68 height 26
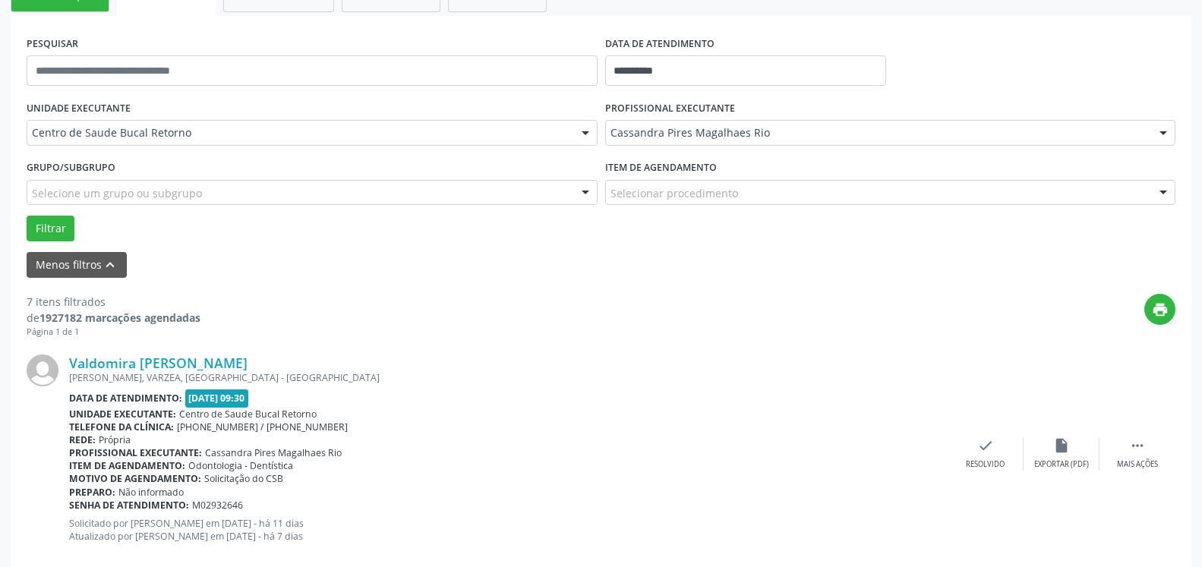
scroll to position [393, 0]
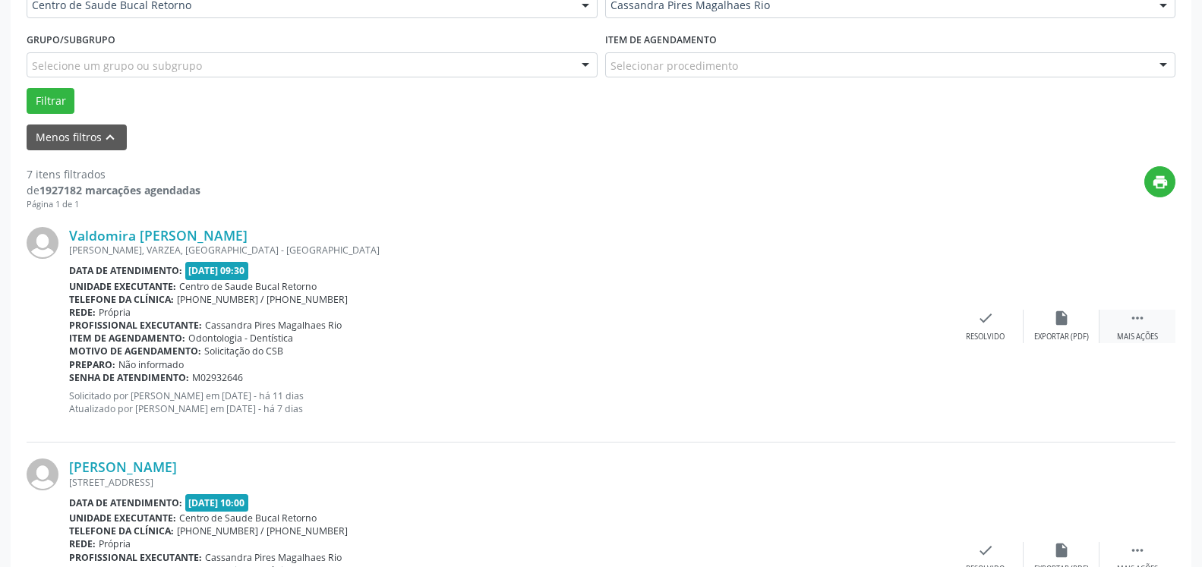
click at [1145, 323] on icon "" at bounding box center [1137, 318] width 17 height 17
click at [1085, 321] on div "alarm_off Não compareceu" at bounding box center [1062, 326] width 76 height 33
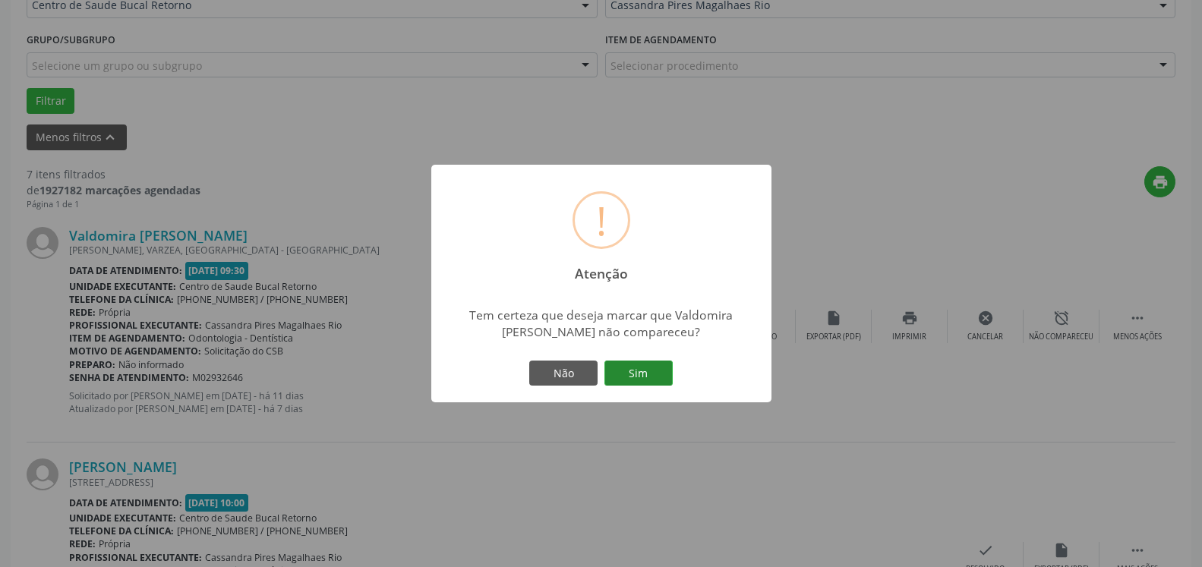
click at [656, 366] on button "Sim" at bounding box center [639, 374] width 68 height 26
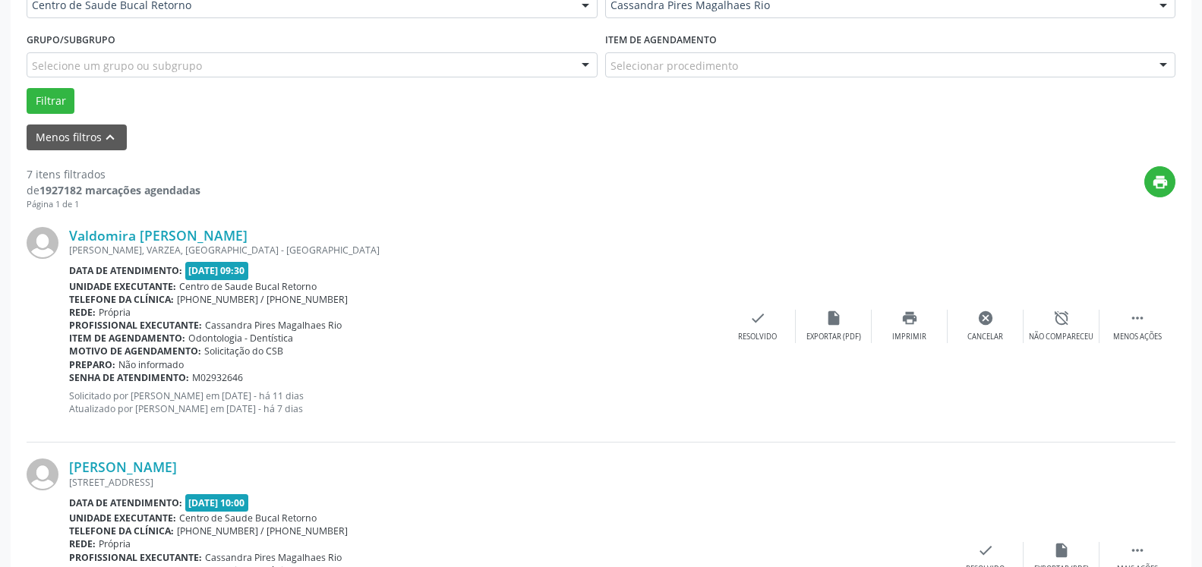
scroll to position [99, 0]
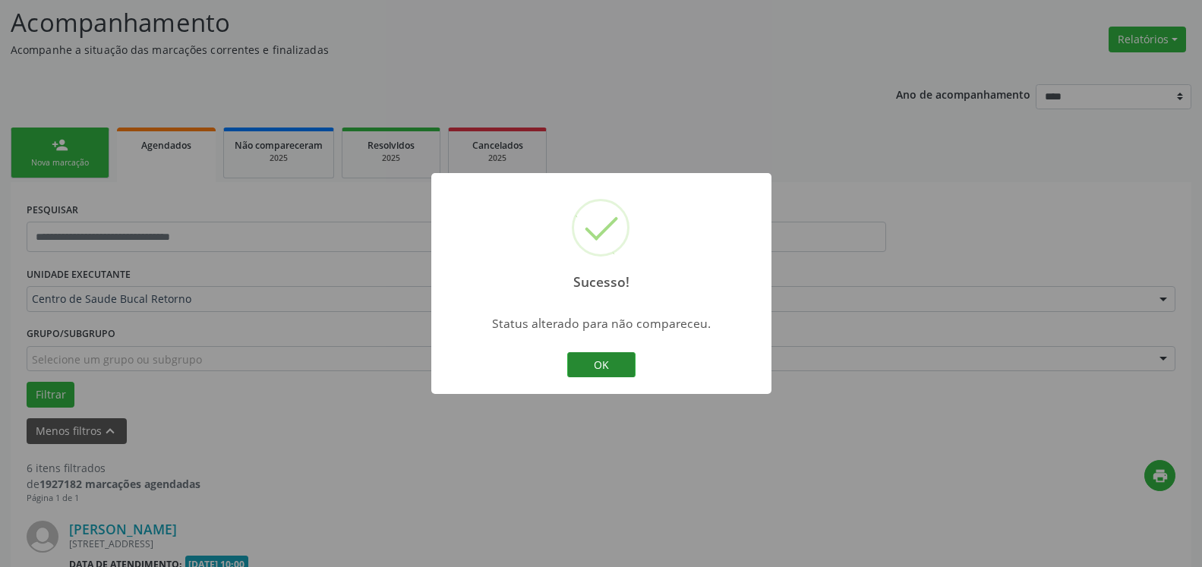
click at [589, 362] on button "OK" at bounding box center [601, 365] width 68 height 26
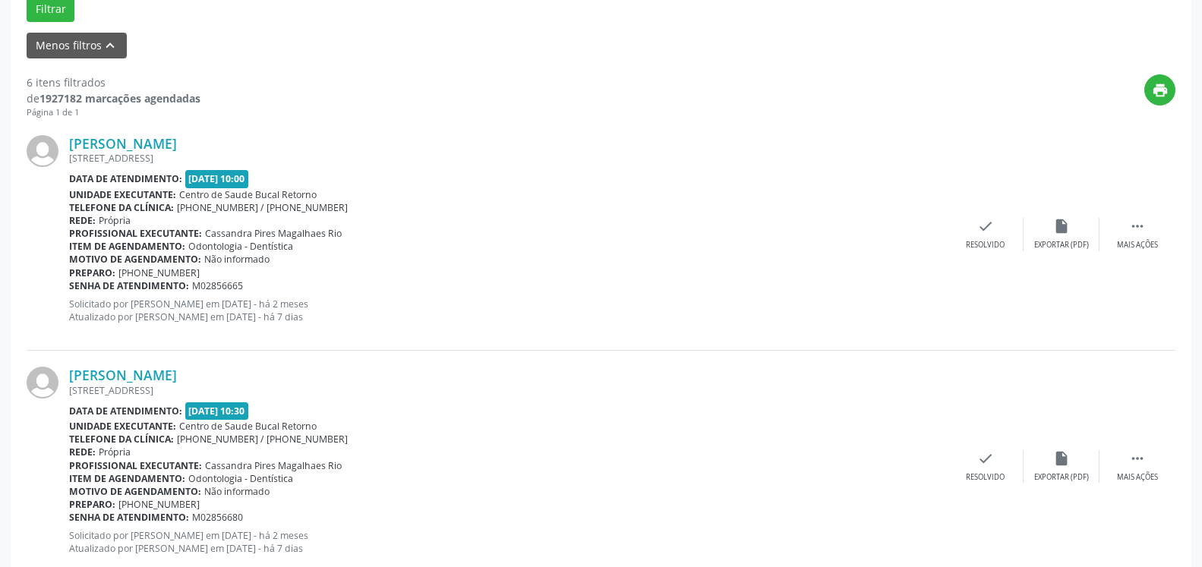
scroll to position [487, 0]
click at [1145, 229] on icon "" at bounding box center [1137, 224] width 17 height 17
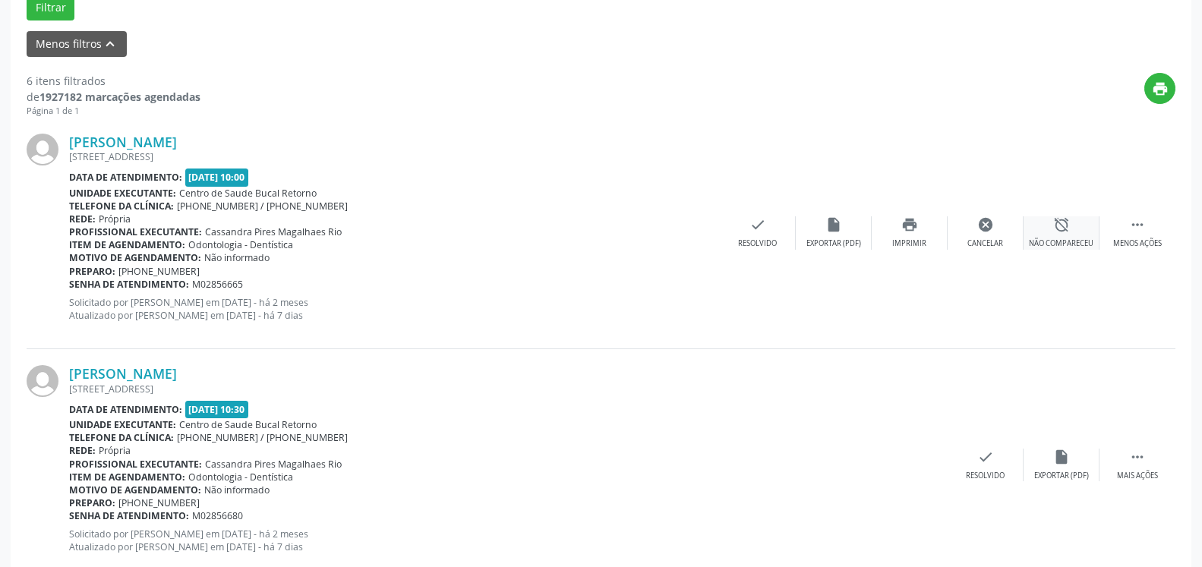
click at [1077, 240] on div "Não compareceu" at bounding box center [1061, 243] width 65 height 11
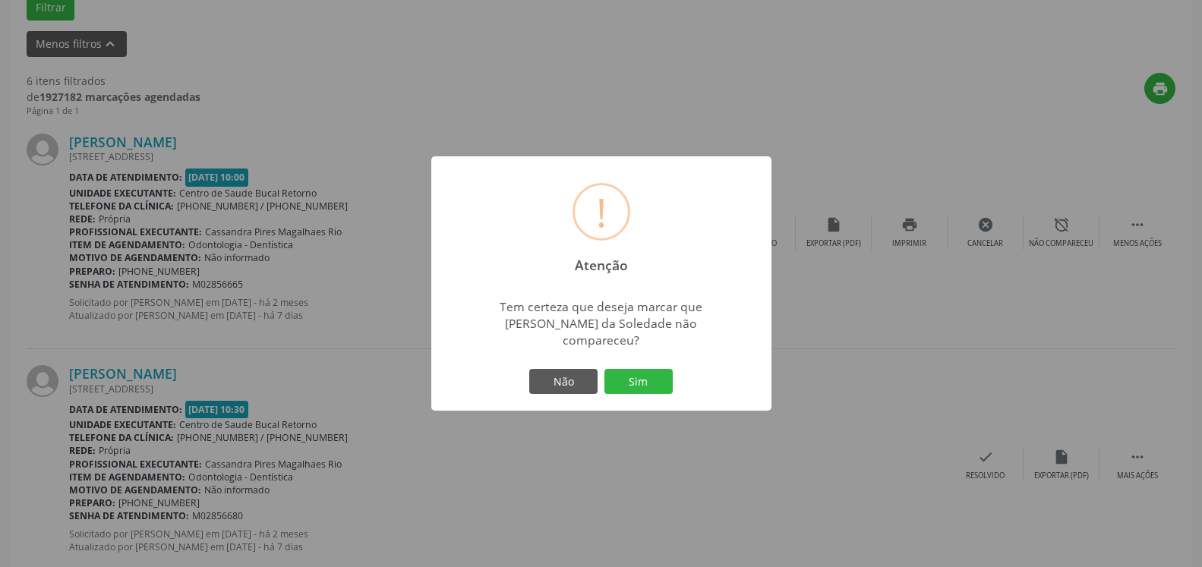
click at [647, 387] on button "Sim" at bounding box center [639, 382] width 68 height 26
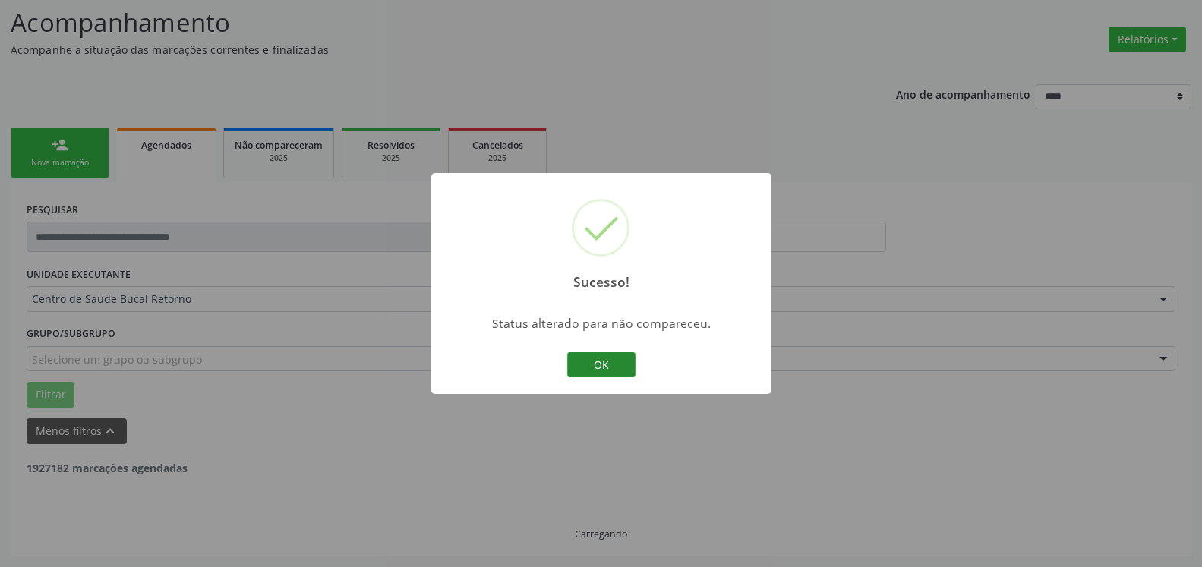
click at [618, 365] on button "OK" at bounding box center [601, 365] width 68 height 26
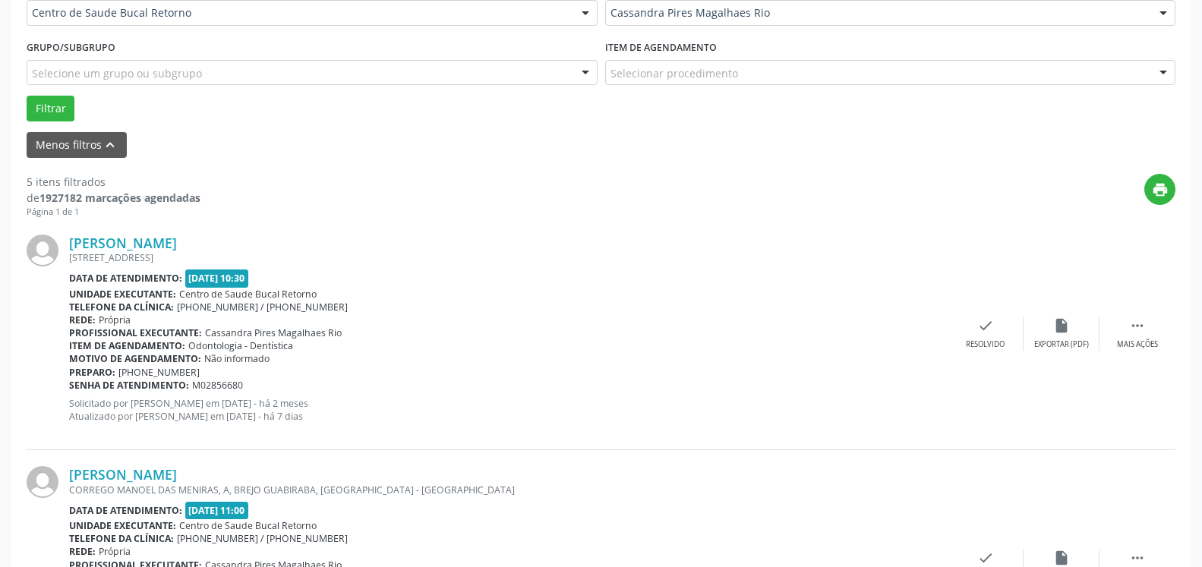
scroll to position [409, 0]
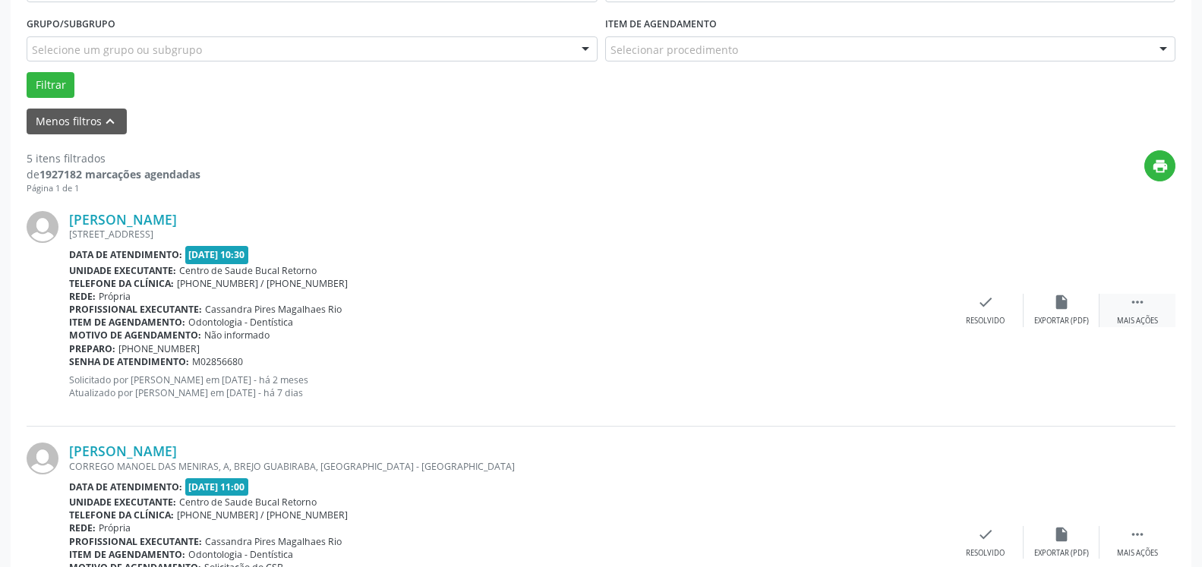
click at [1147, 305] on div " Mais ações" at bounding box center [1138, 310] width 76 height 33
click at [1076, 311] on div "alarm_off Não compareceu" at bounding box center [1062, 310] width 76 height 33
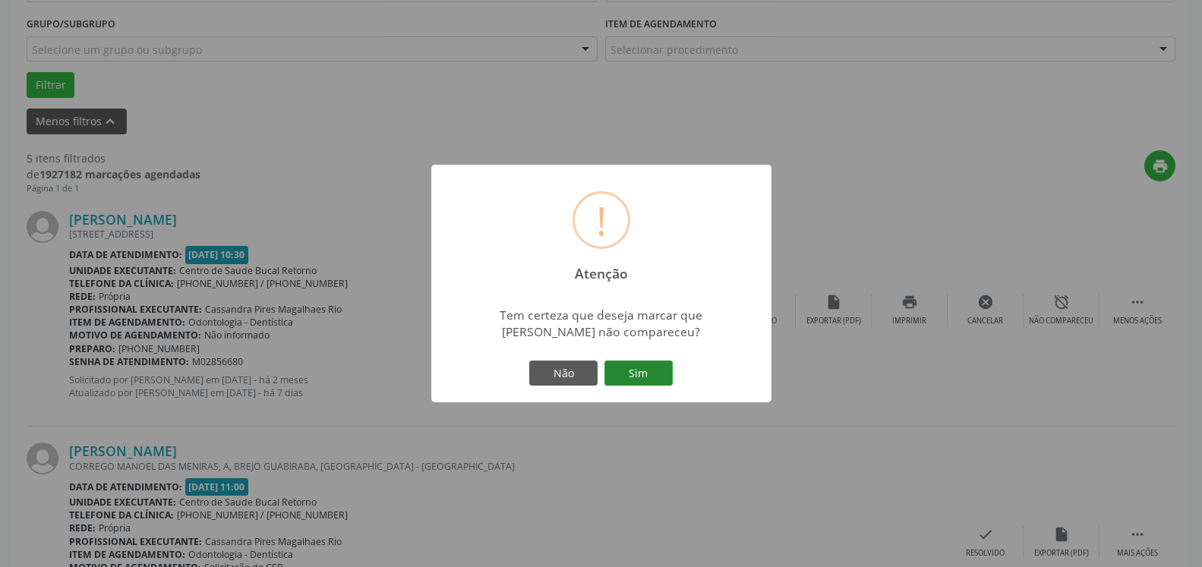
click at [633, 371] on button "Sim" at bounding box center [639, 374] width 68 height 26
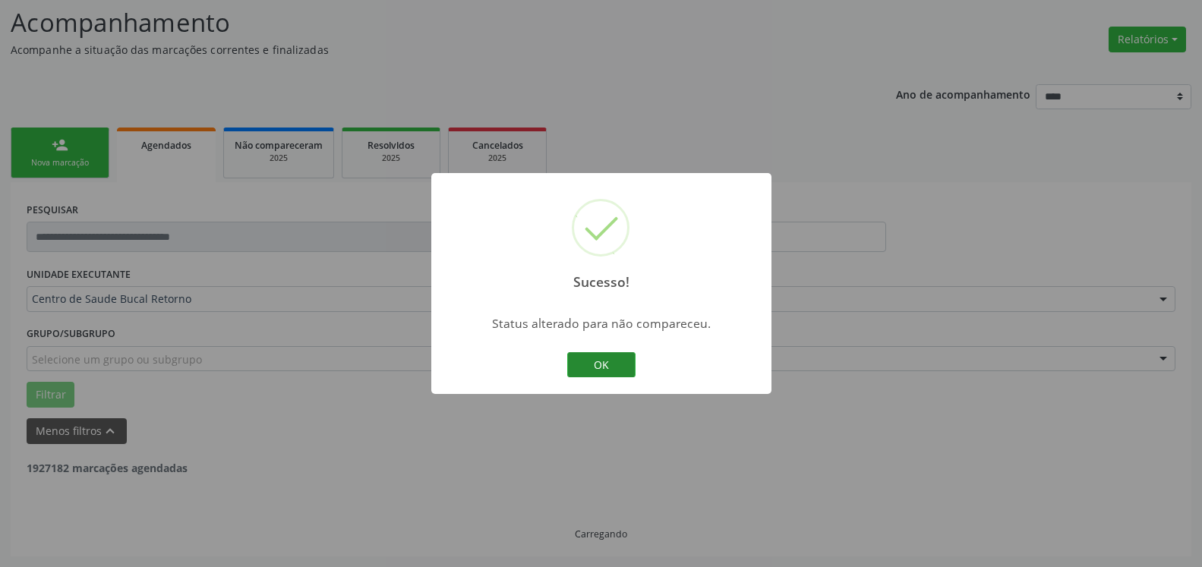
scroll to position [99, 0]
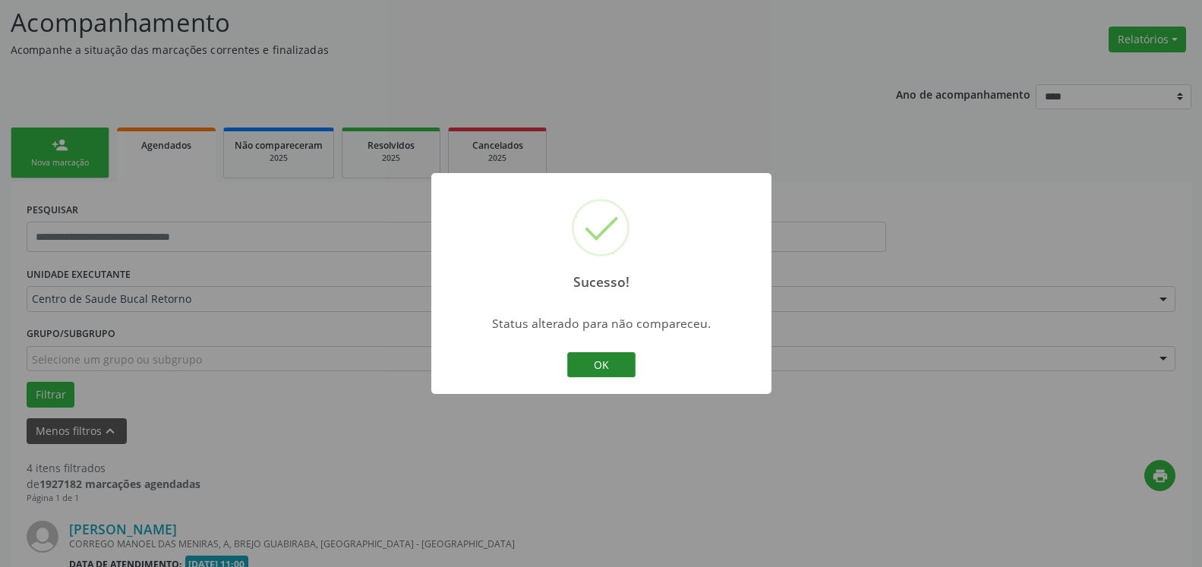
click at [598, 358] on button "OK" at bounding box center [601, 365] width 68 height 26
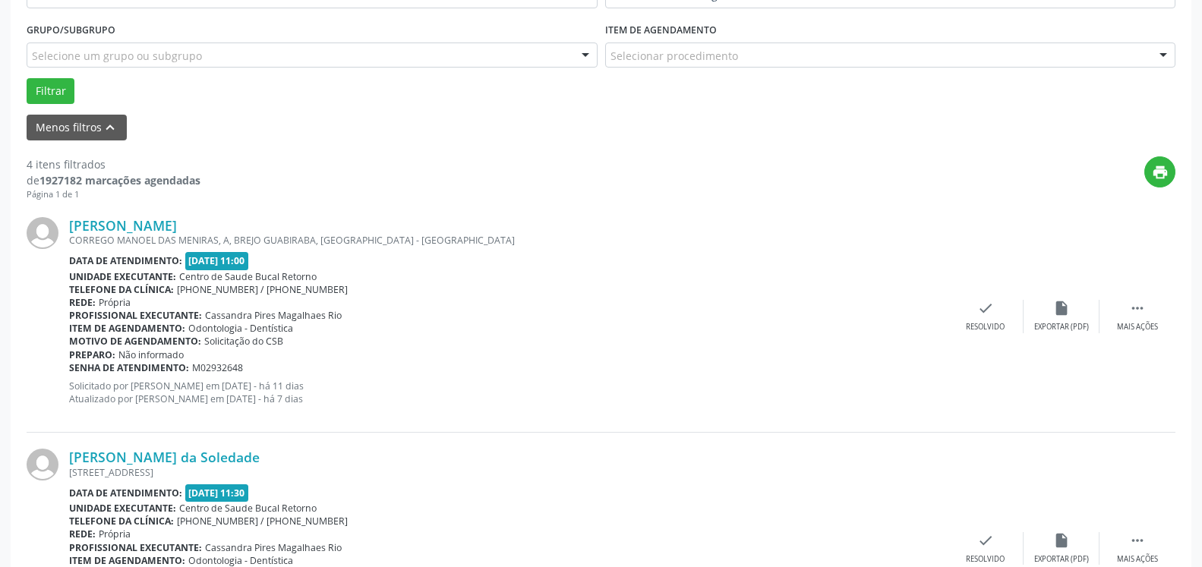
scroll to position [409, 0]
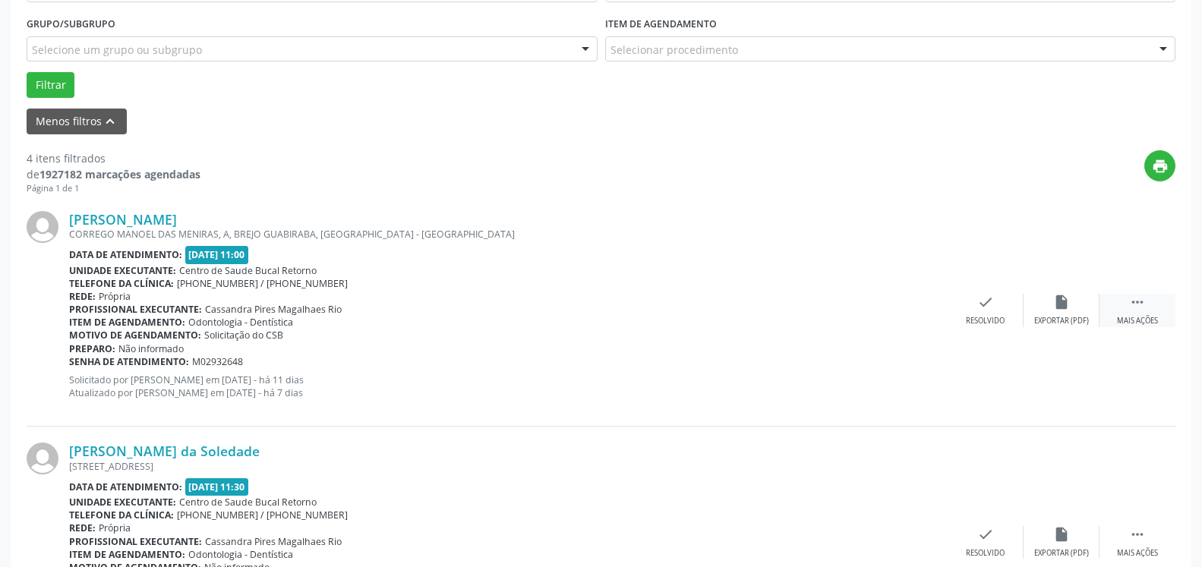
drag, startPoint x: 1148, startPoint y: 301, endPoint x: 1116, endPoint y: 308, distance: 32.8
click at [1148, 301] on div " Mais ações" at bounding box center [1138, 310] width 76 height 33
click at [1083, 316] on div "alarm_off Não compareceu" at bounding box center [1062, 310] width 76 height 33
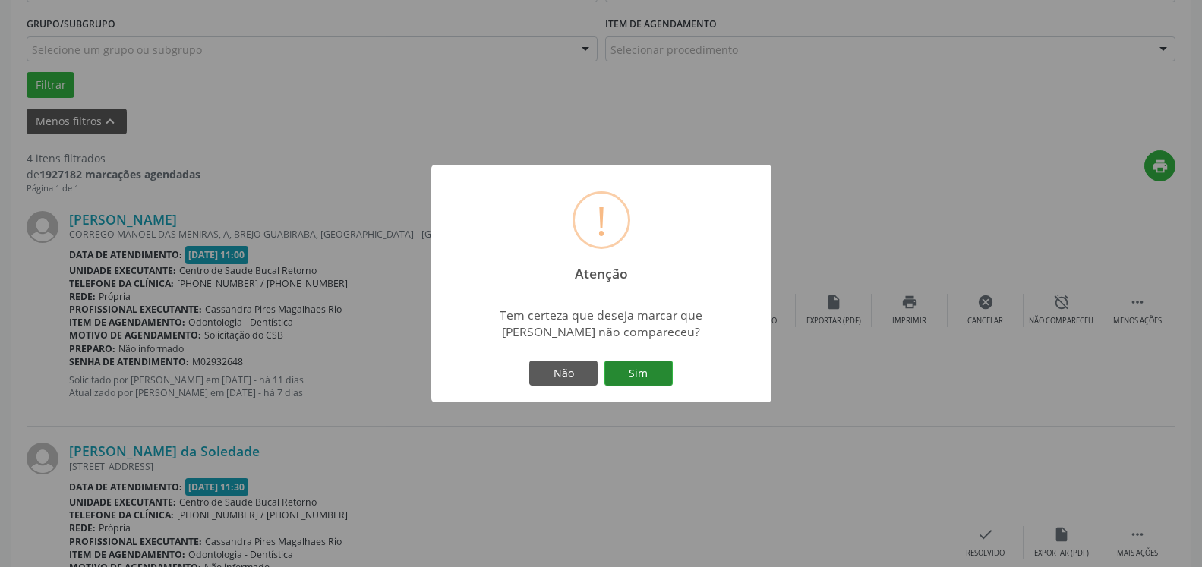
click at [623, 380] on button "Sim" at bounding box center [639, 374] width 68 height 26
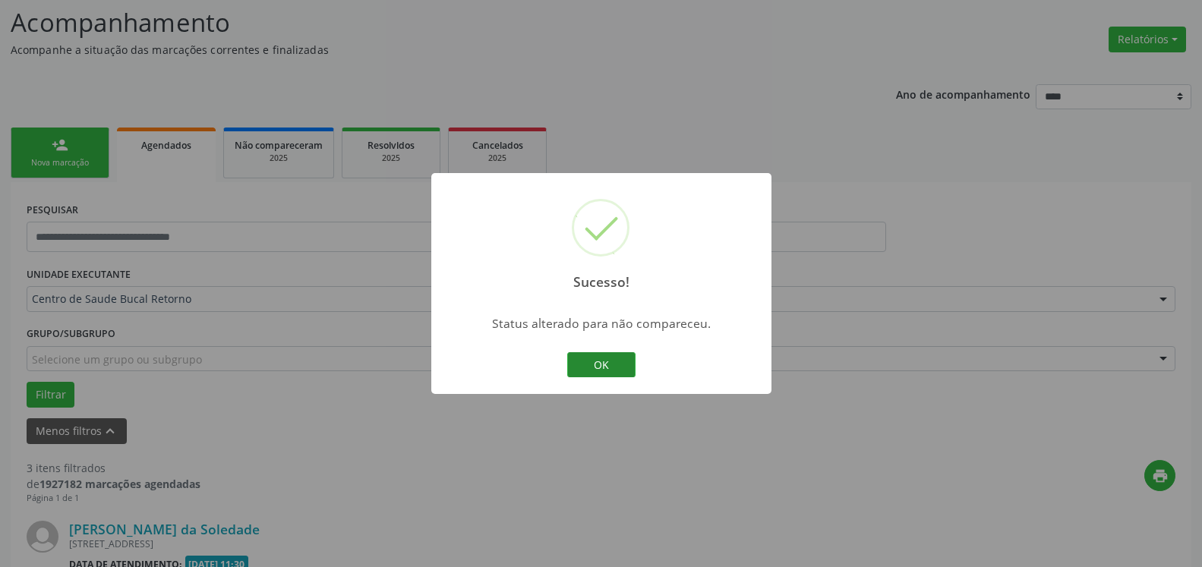
click at [580, 374] on button "OK" at bounding box center [601, 365] width 68 height 26
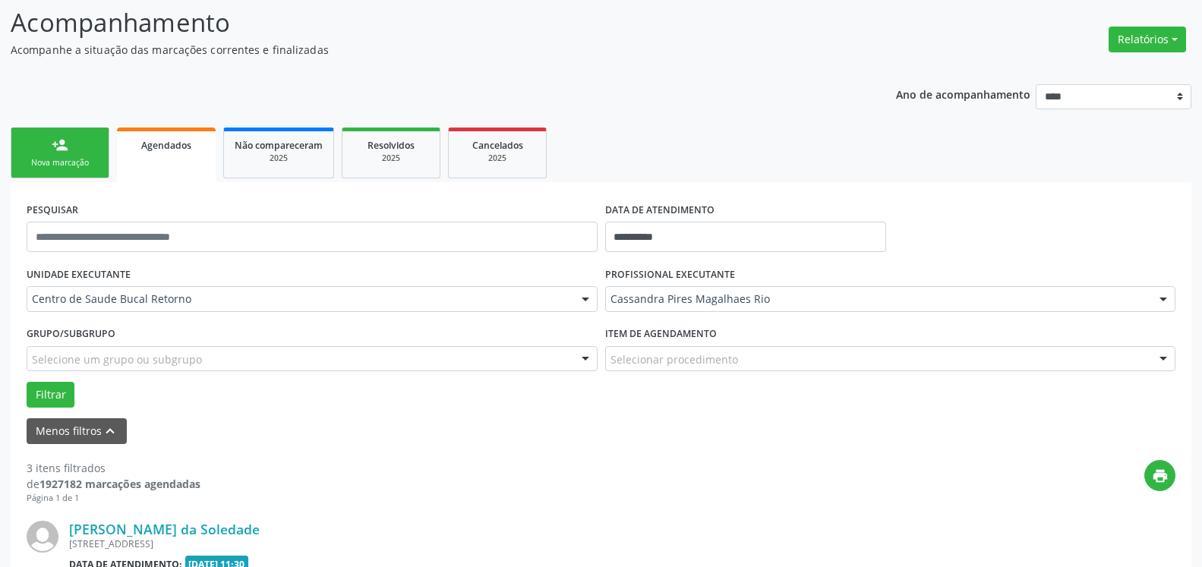
scroll to position [487, 0]
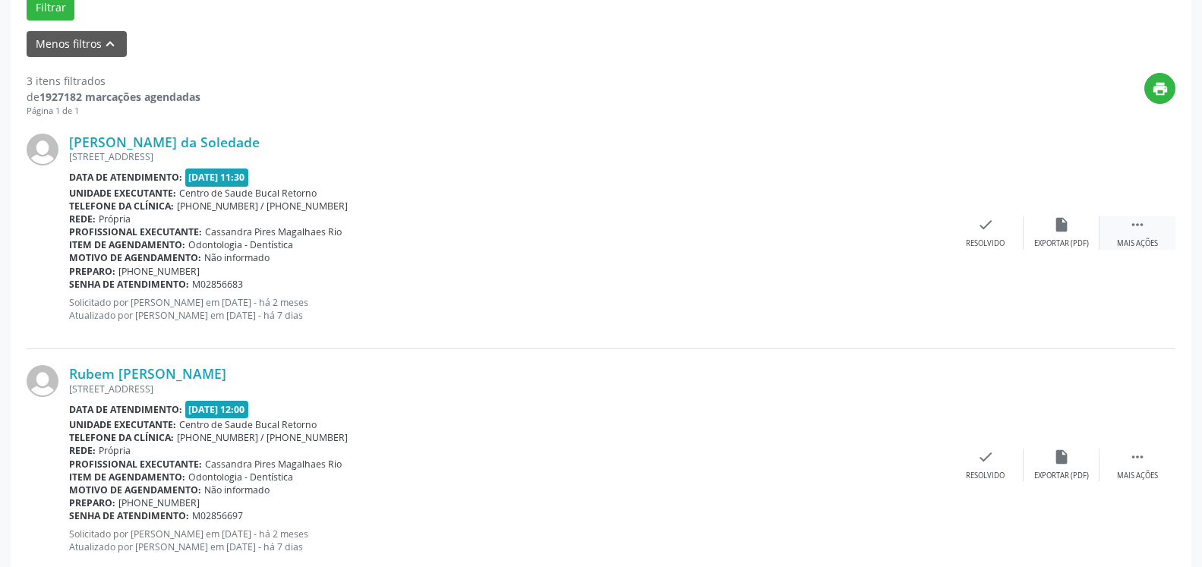
click at [1128, 234] on div " Mais ações" at bounding box center [1138, 232] width 76 height 33
click at [1074, 236] on div "alarm_off Não compareceu" at bounding box center [1062, 232] width 76 height 33
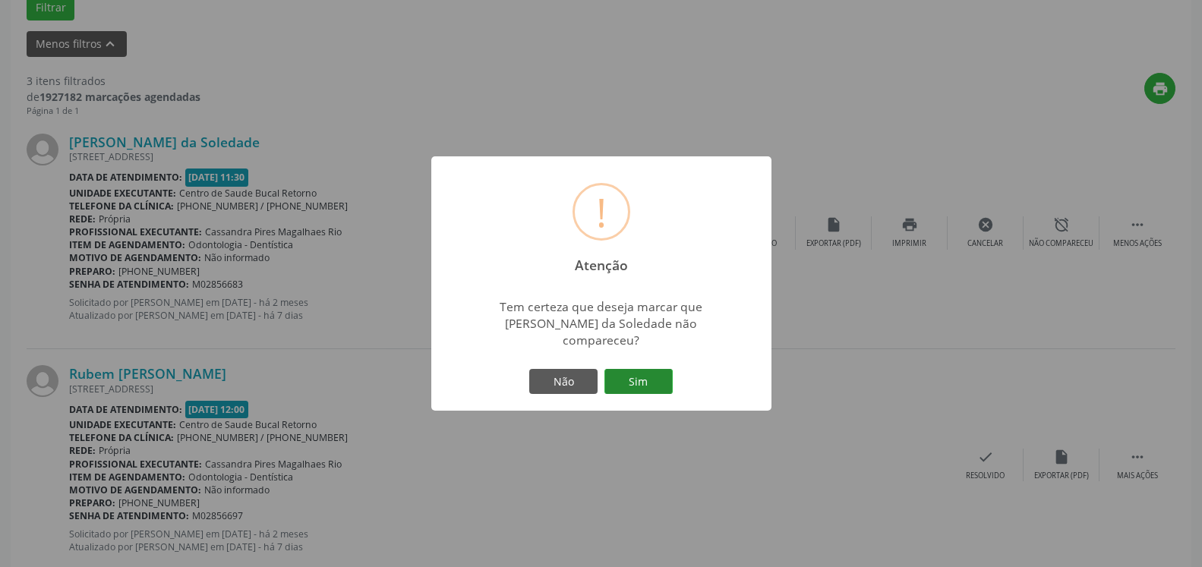
click at [654, 372] on button "Sim" at bounding box center [639, 382] width 68 height 26
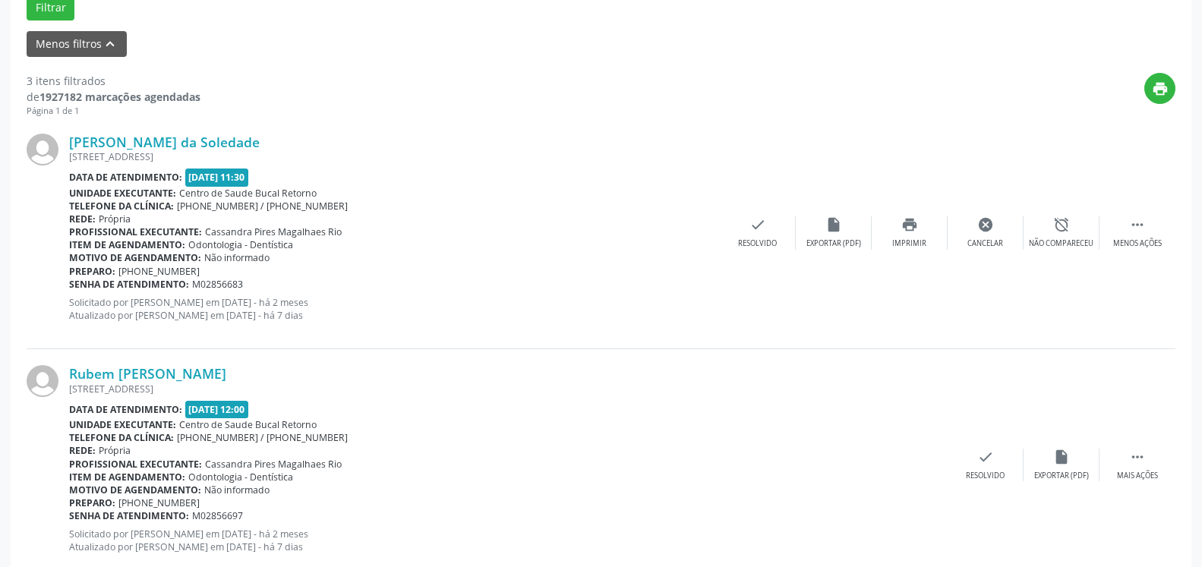
scroll to position [99, 0]
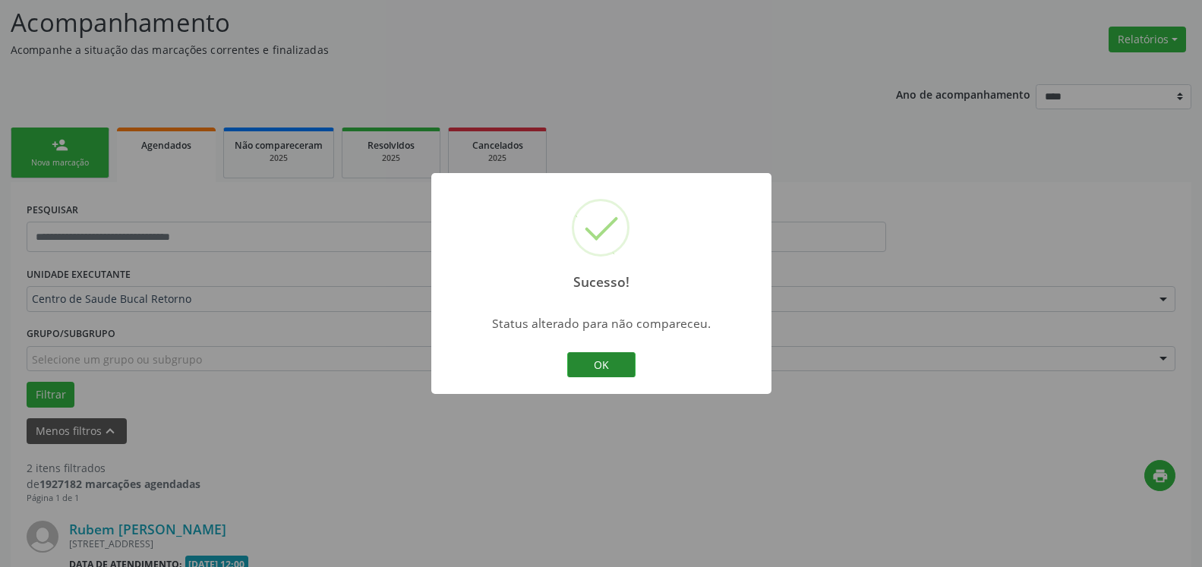
drag, startPoint x: 621, startPoint y: 364, endPoint x: 608, endPoint y: 364, distance: 12.2
click at [608, 364] on button "OK" at bounding box center [601, 365] width 68 height 26
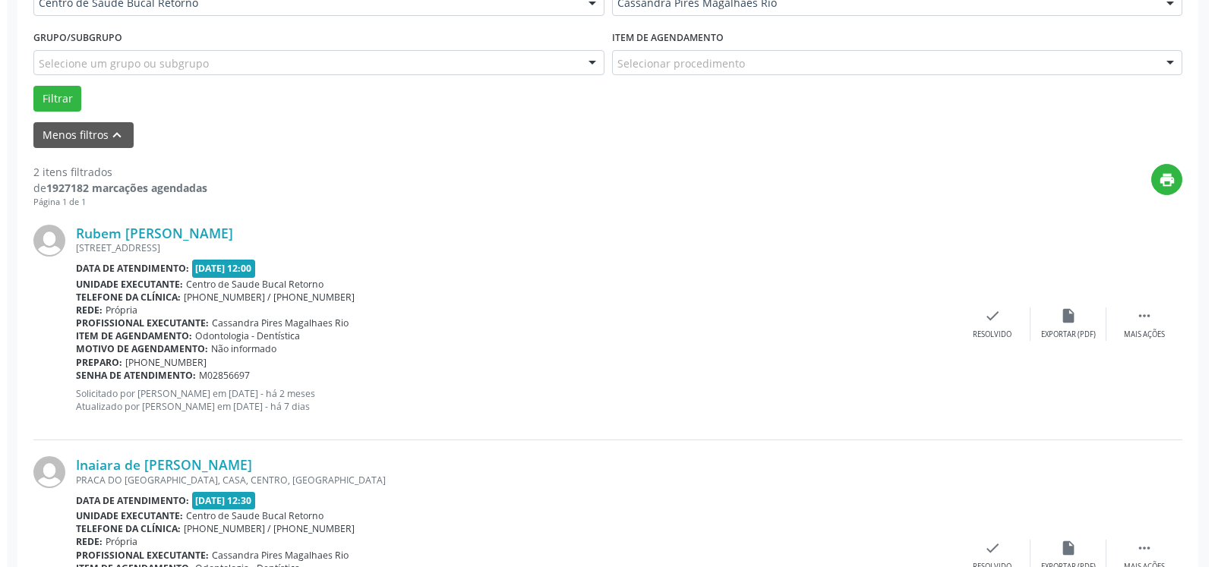
scroll to position [409, 0]
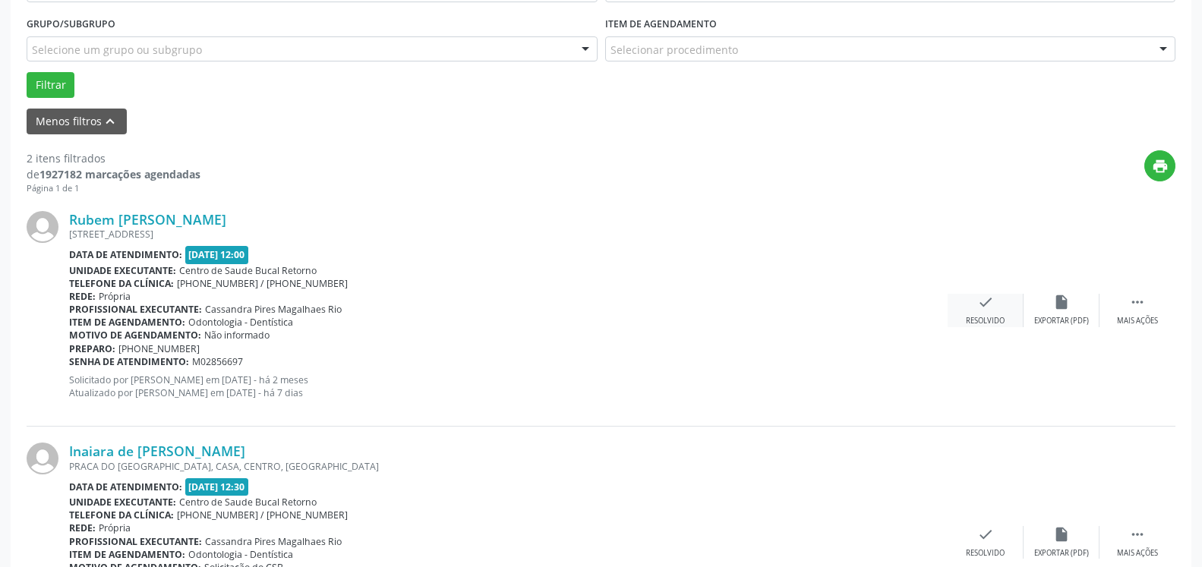
click at [993, 307] on icon "check" at bounding box center [985, 302] width 17 height 17
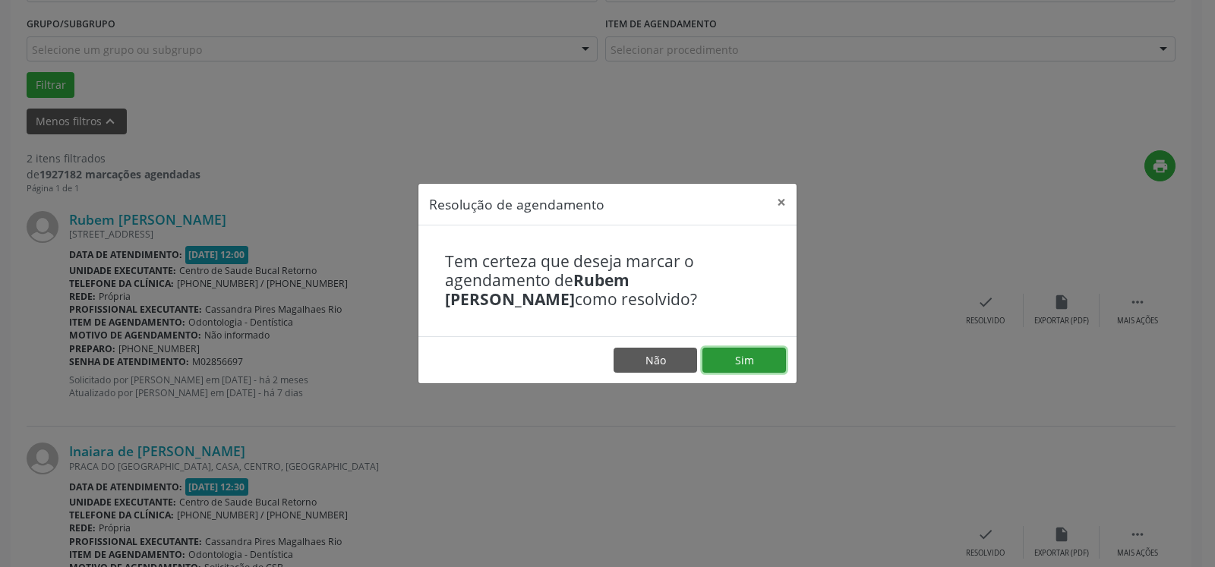
click at [763, 360] on button "Sim" at bounding box center [745, 361] width 84 height 26
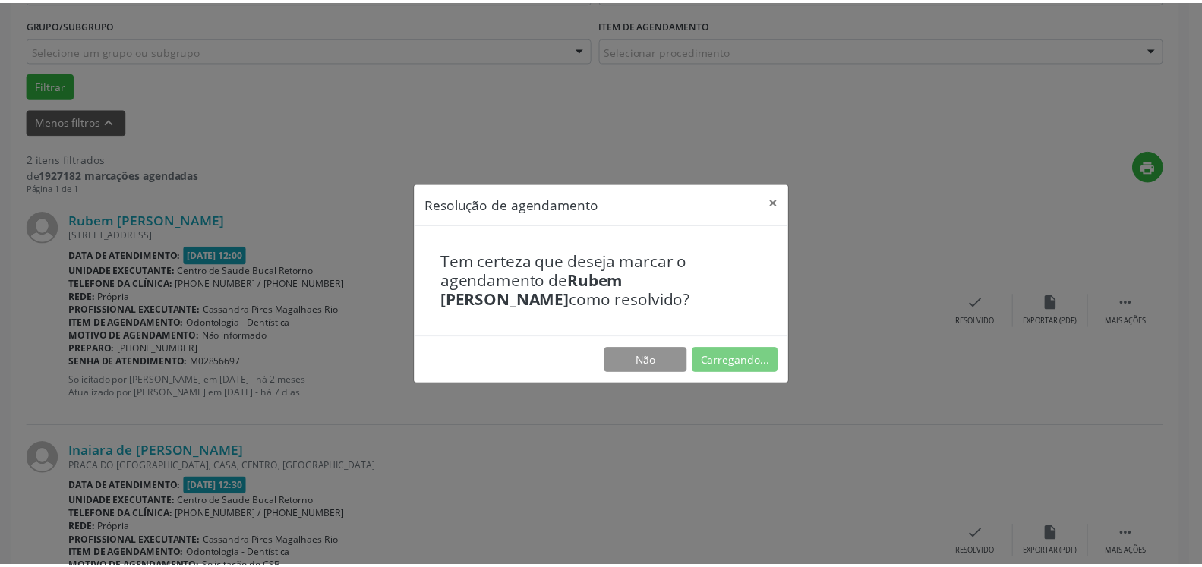
scroll to position [84, 0]
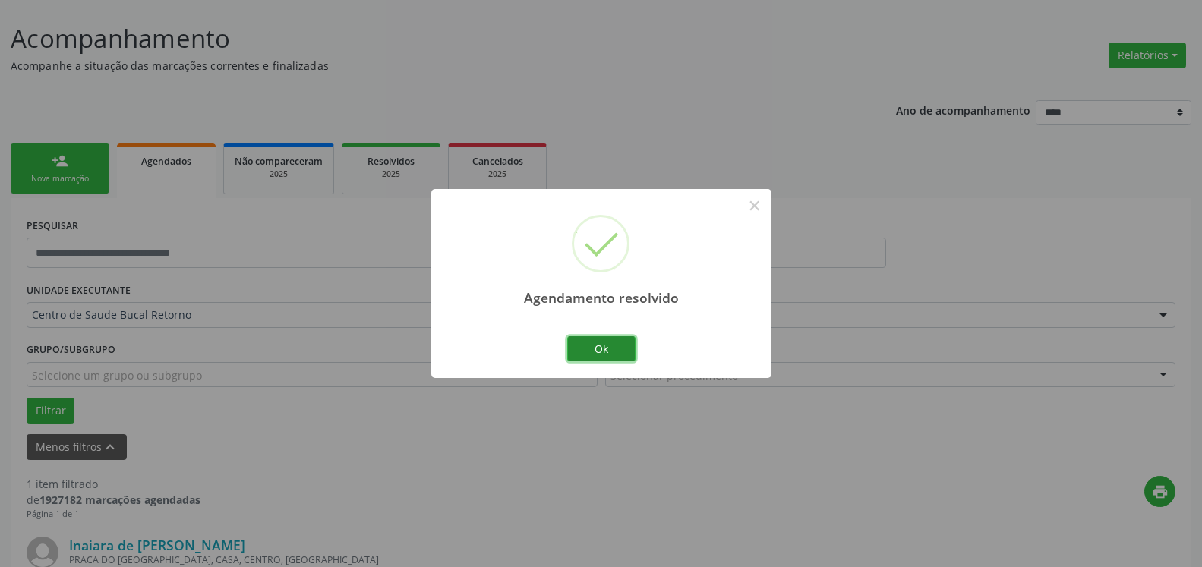
click at [593, 350] on button "Ok" at bounding box center [601, 349] width 68 height 26
click at [593, 350] on div "Agendamento resolvido × Ok Cancel" at bounding box center [601, 283] width 340 height 189
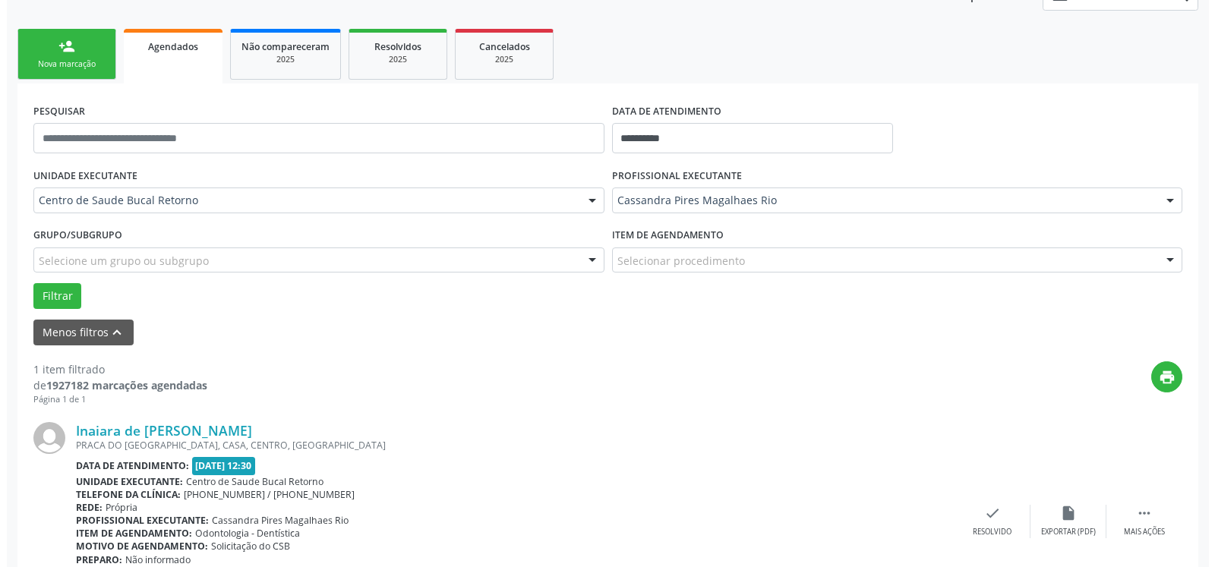
scroll to position [295, 0]
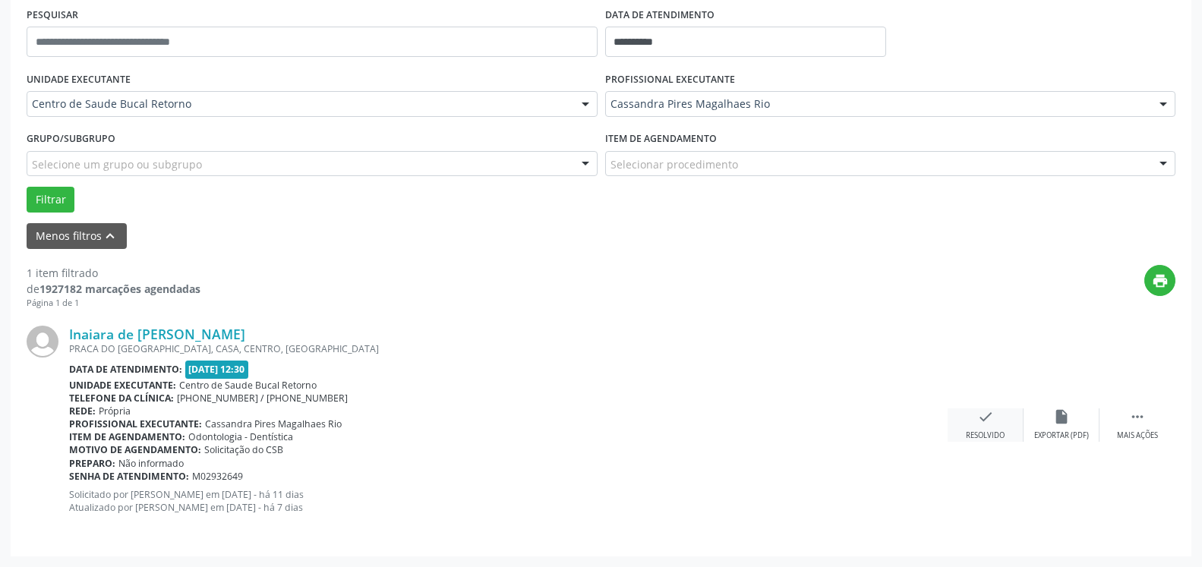
click at [983, 419] on icon "check" at bounding box center [985, 417] width 17 height 17
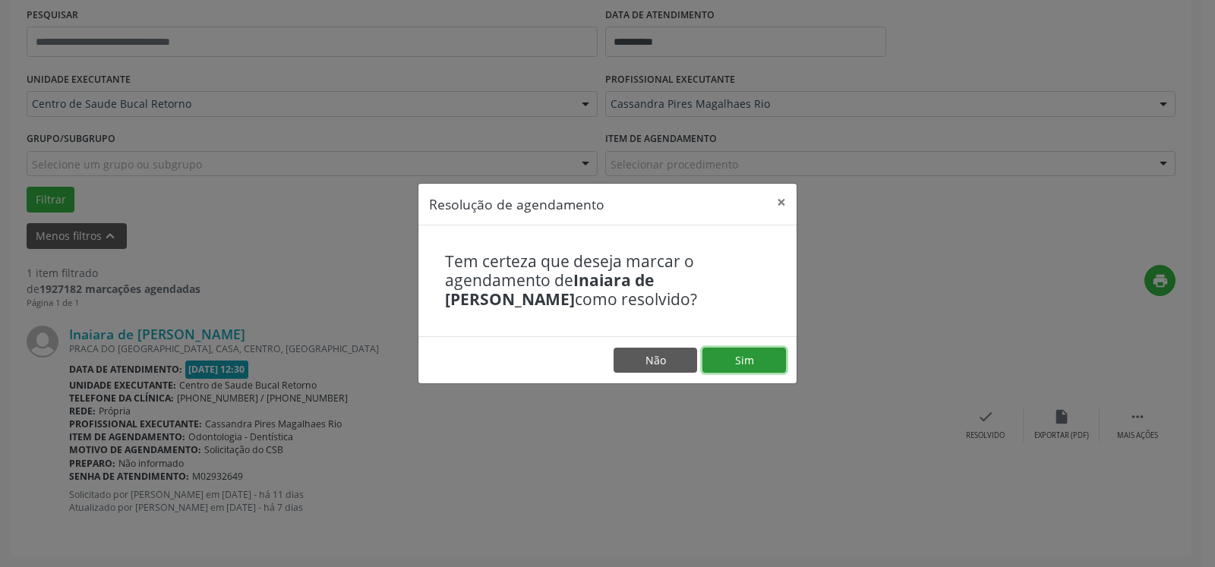
click at [766, 362] on button "Sim" at bounding box center [745, 361] width 84 height 26
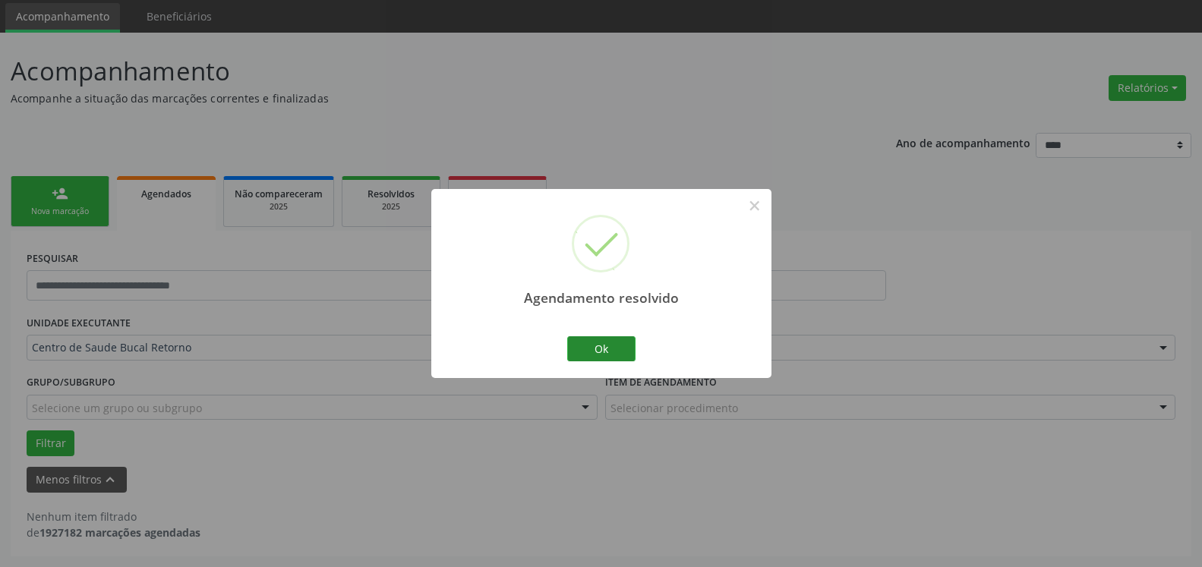
scroll to position [51, 0]
click at [621, 346] on button "Ok" at bounding box center [601, 349] width 68 height 26
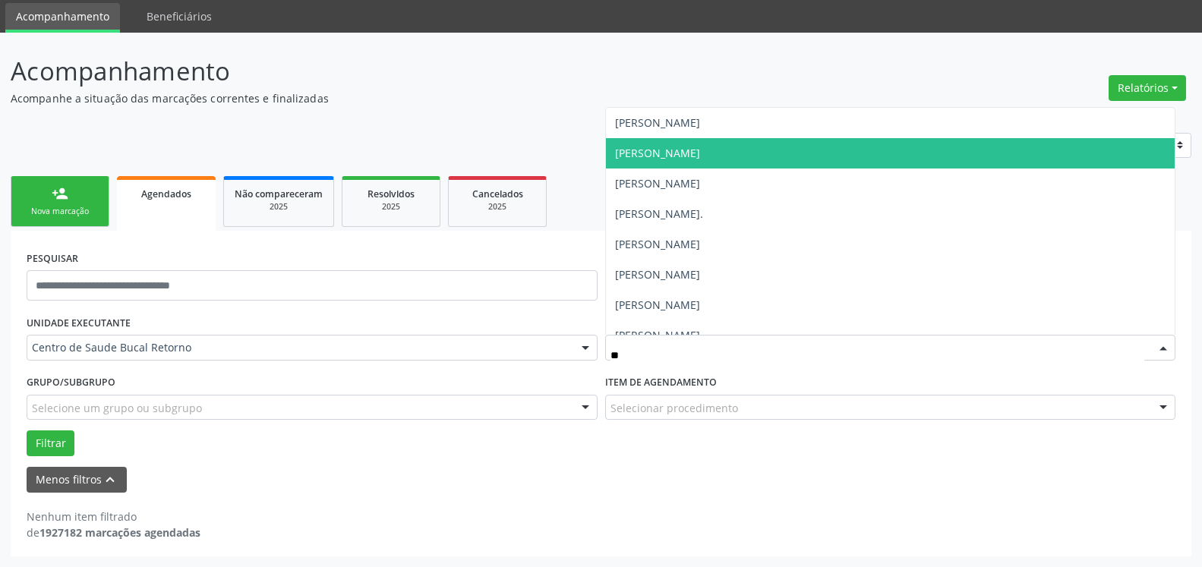
click at [698, 155] on span "[PERSON_NAME]" at bounding box center [657, 153] width 85 height 14
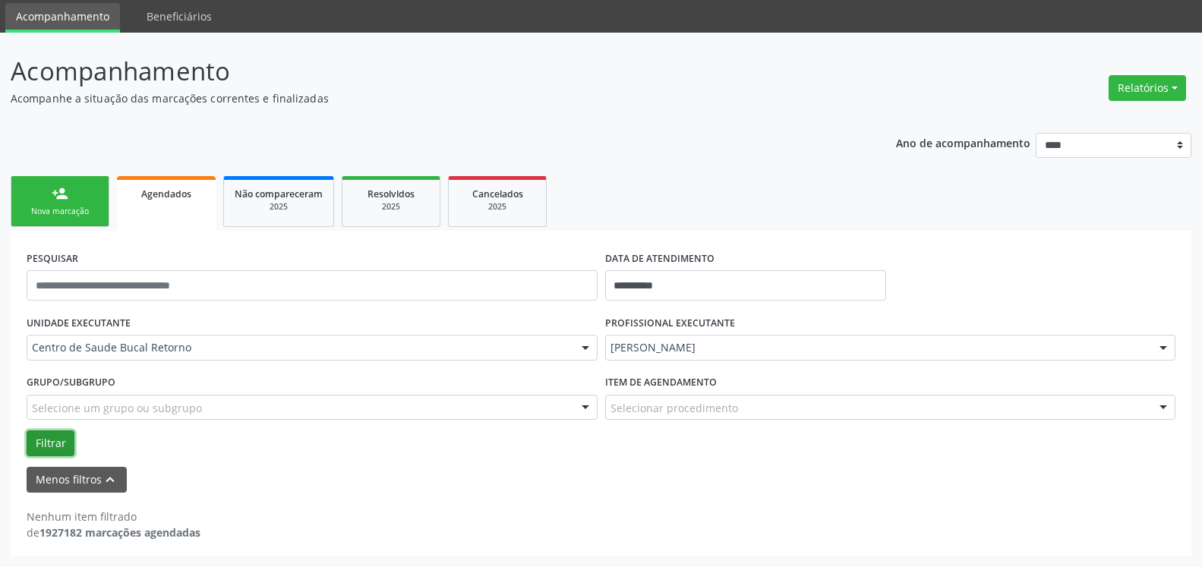
click at [52, 444] on button "Filtrar" at bounding box center [51, 444] width 48 height 26
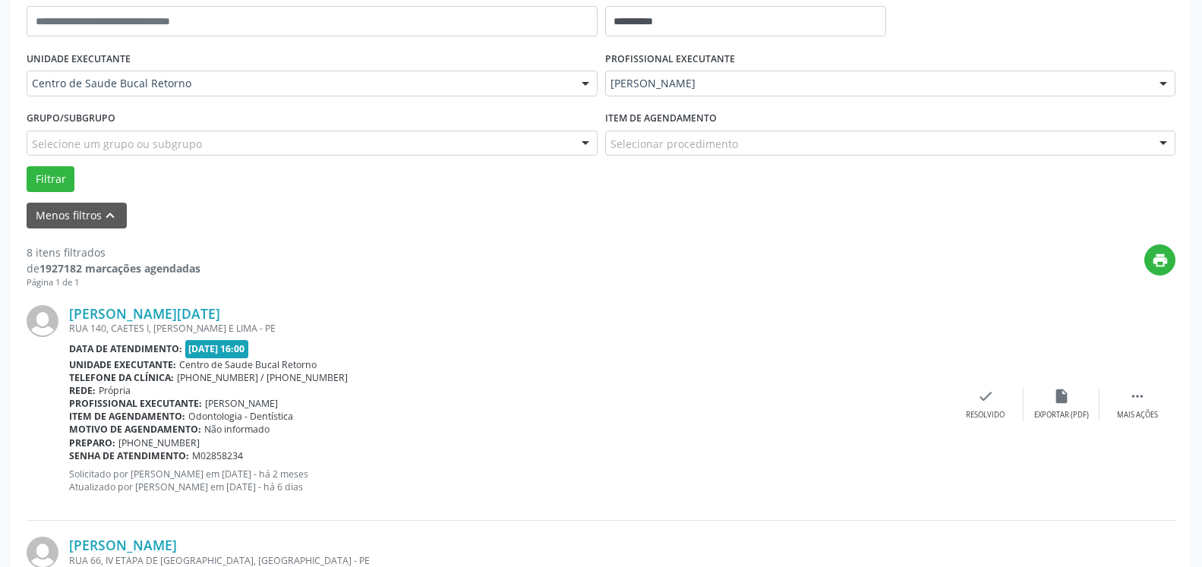
scroll to position [361, 0]
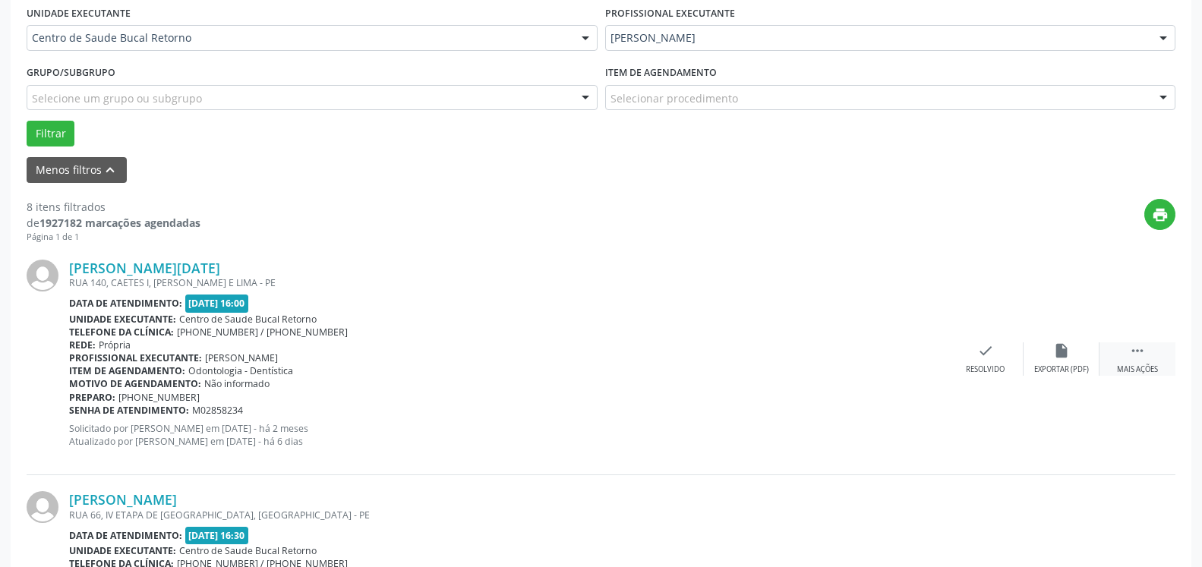
click at [1139, 365] on div " Mais ações" at bounding box center [1138, 359] width 76 height 33
click at [1057, 354] on icon "alarm_off" at bounding box center [1061, 351] width 17 height 17
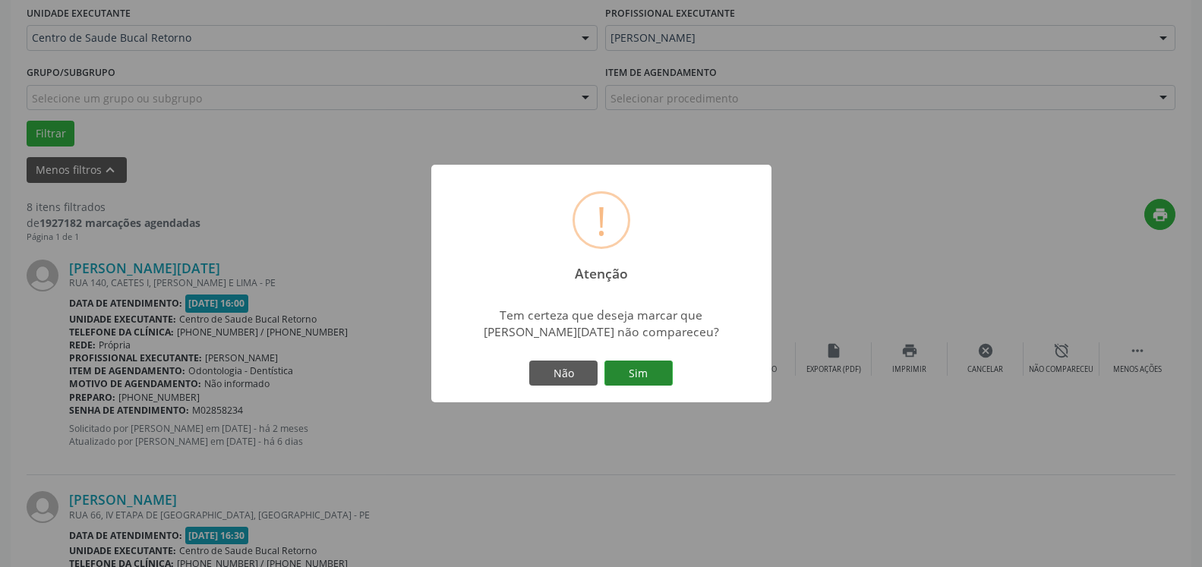
click at [665, 374] on button "Sim" at bounding box center [639, 374] width 68 height 26
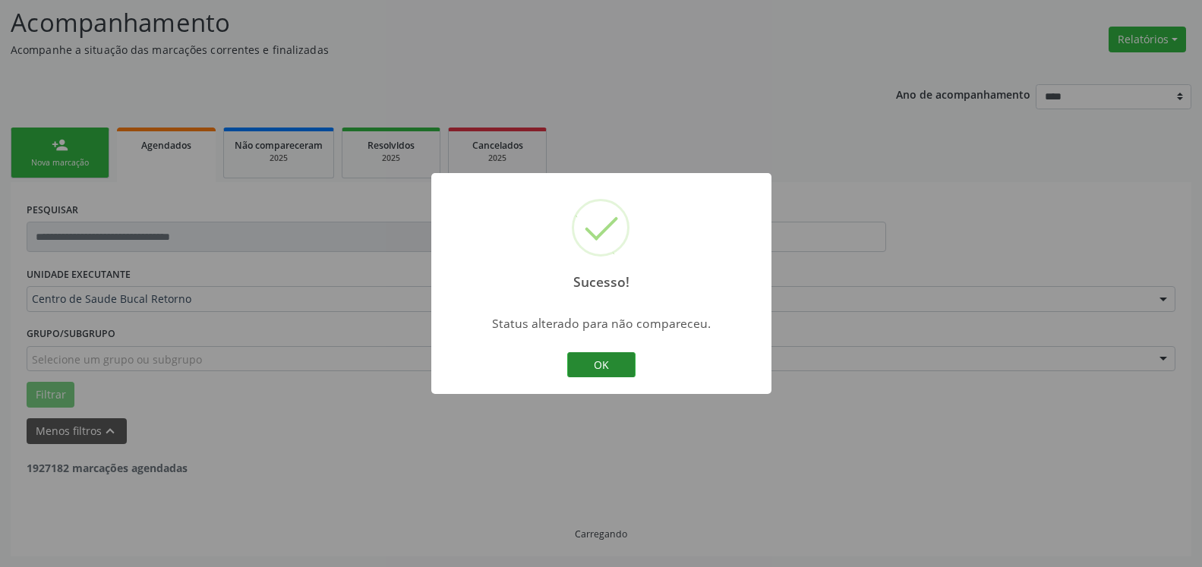
scroll to position [99, 0]
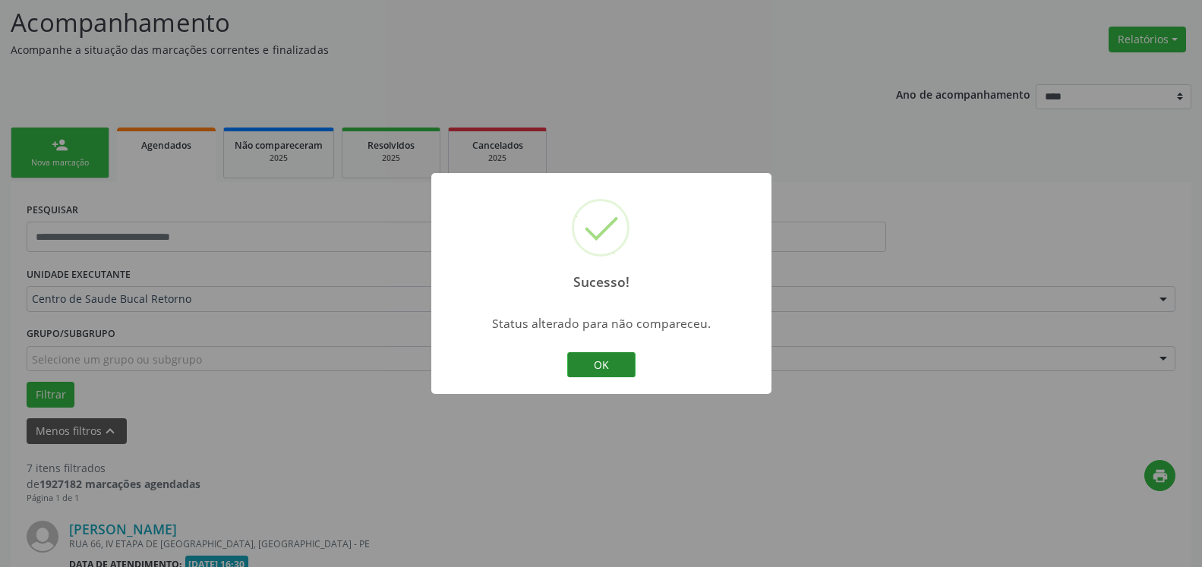
click at [618, 358] on button "OK" at bounding box center [601, 365] width 68 height 26
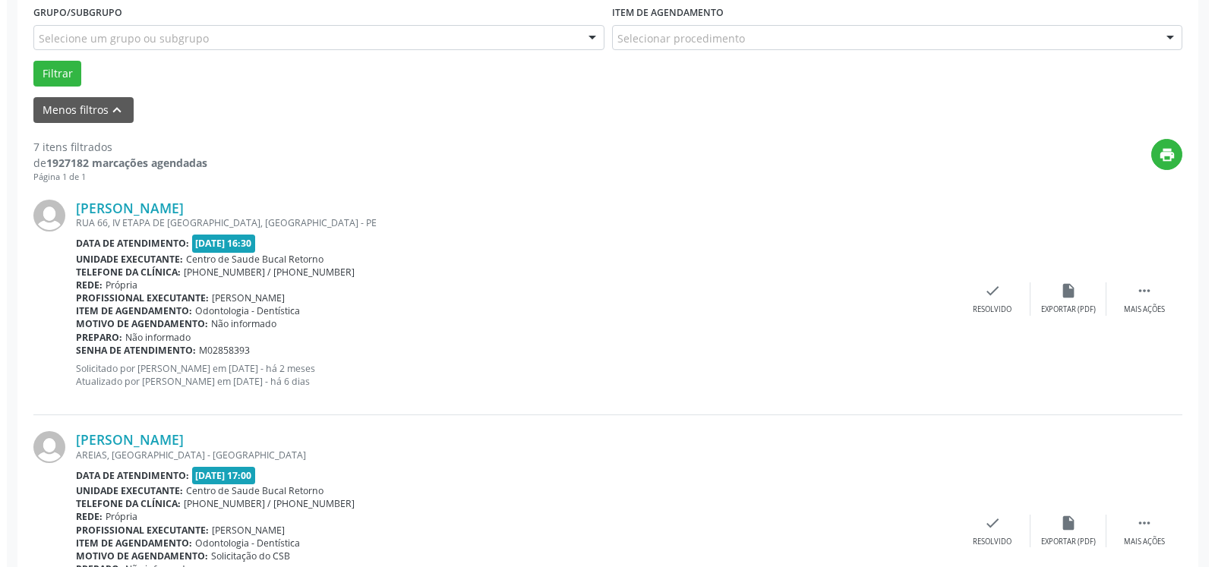
scroll to position [487, 0]
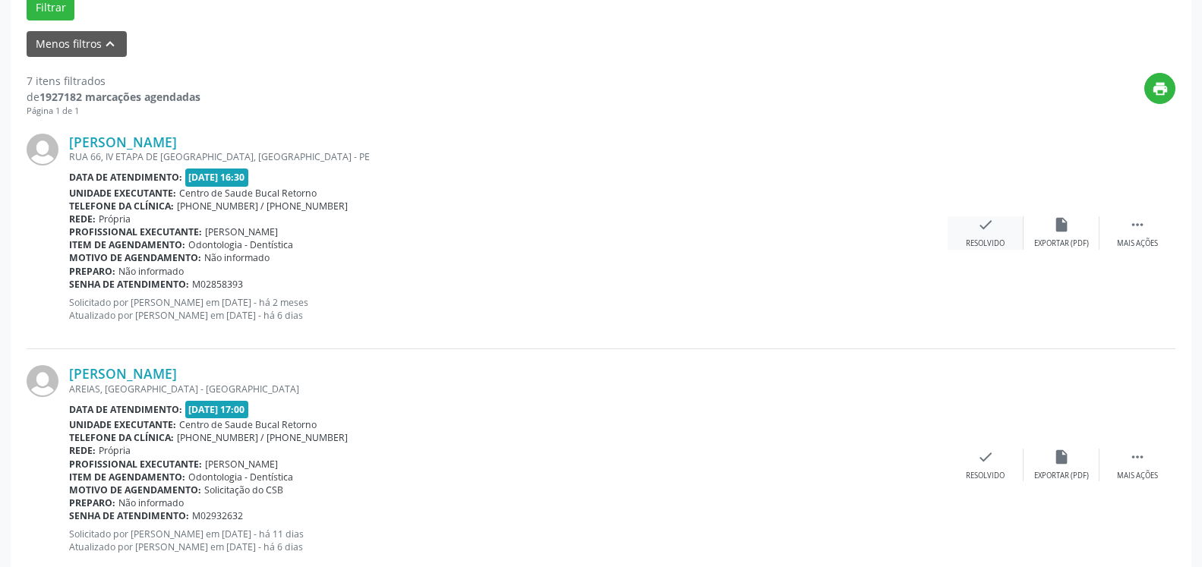
click at [985, 226] on icon "check" at bounding box center [985, 224] width 17 height 17
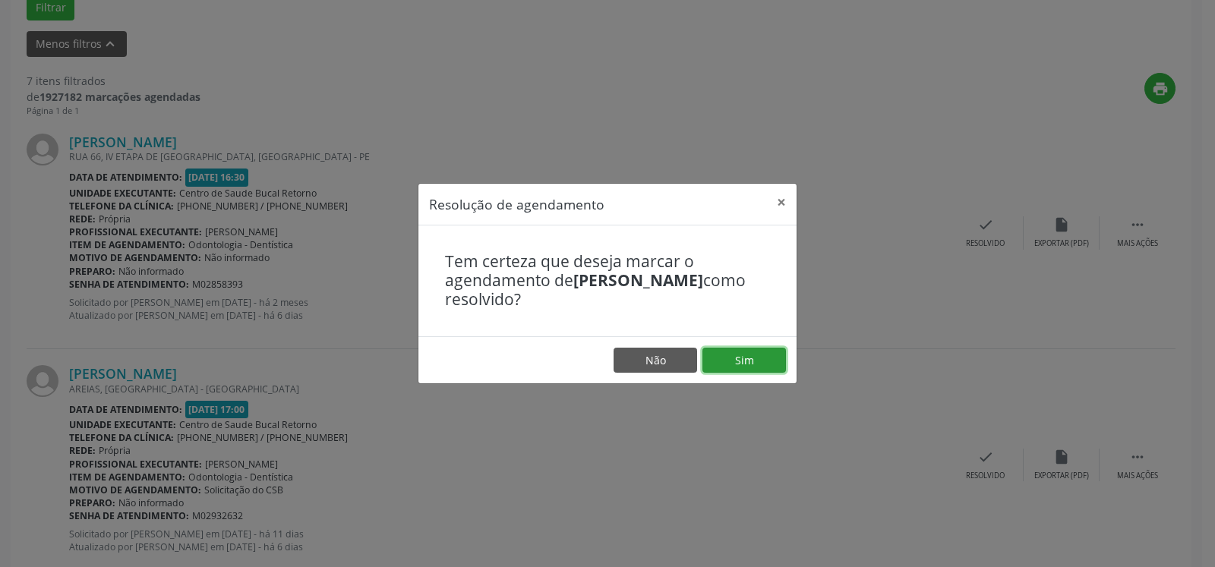
click at [774, 354] on button "Sim" at bounding box center [745, 361] width 84 height 26
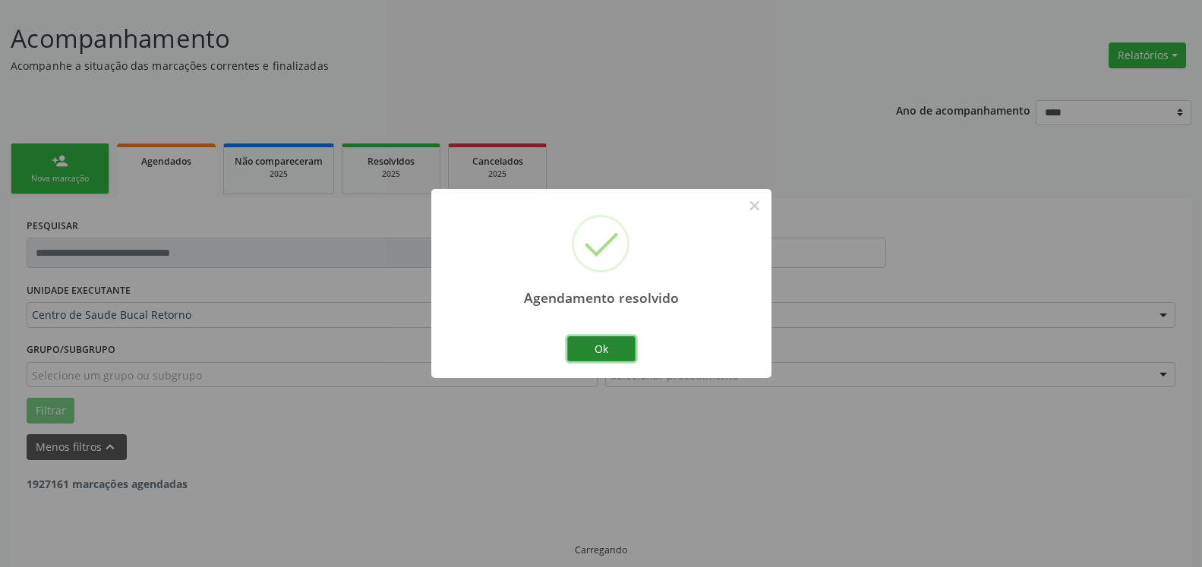
click at [609, 353] on button "Ok" at bounding box center [601, 349] width 68 height 26
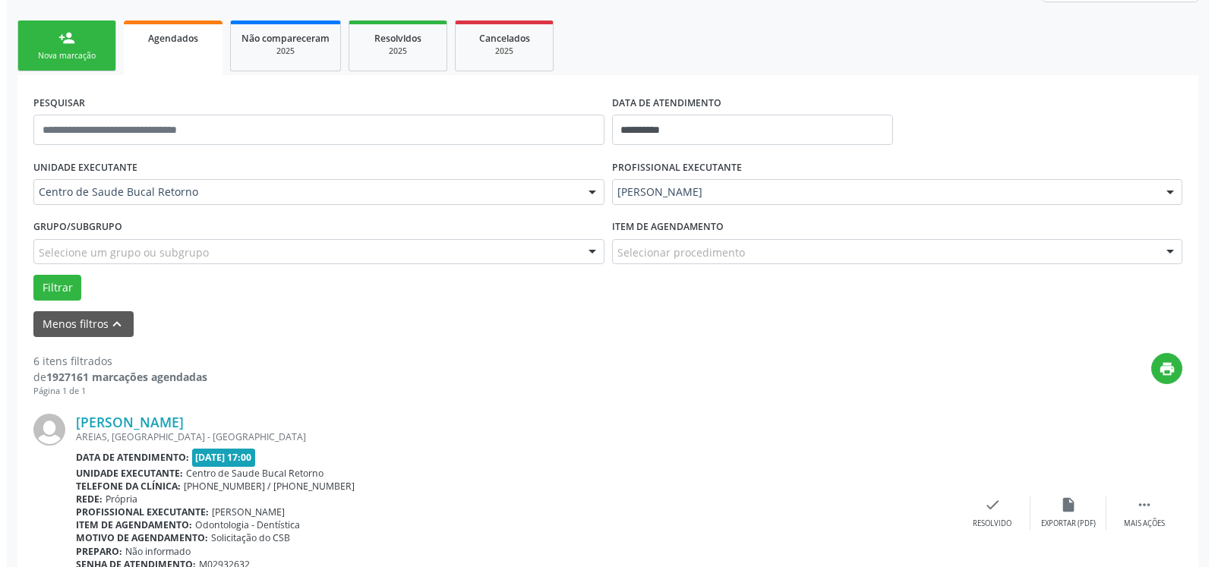
scroll to position [393, 0]
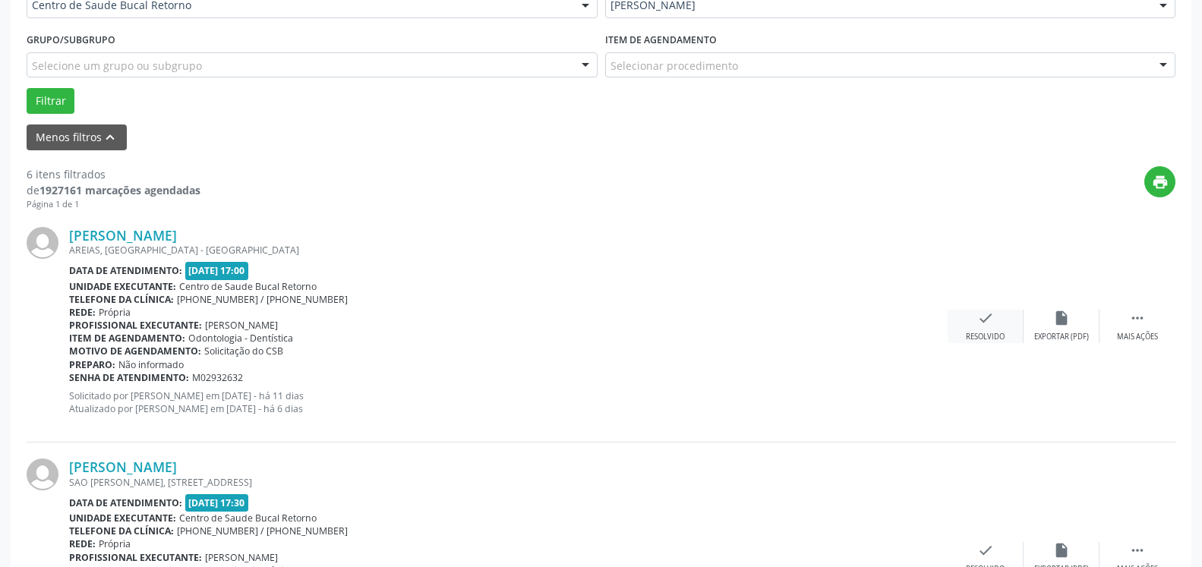
click at [987, 327] on icon "check" at bounding box center [985, 318] width 17 height 17
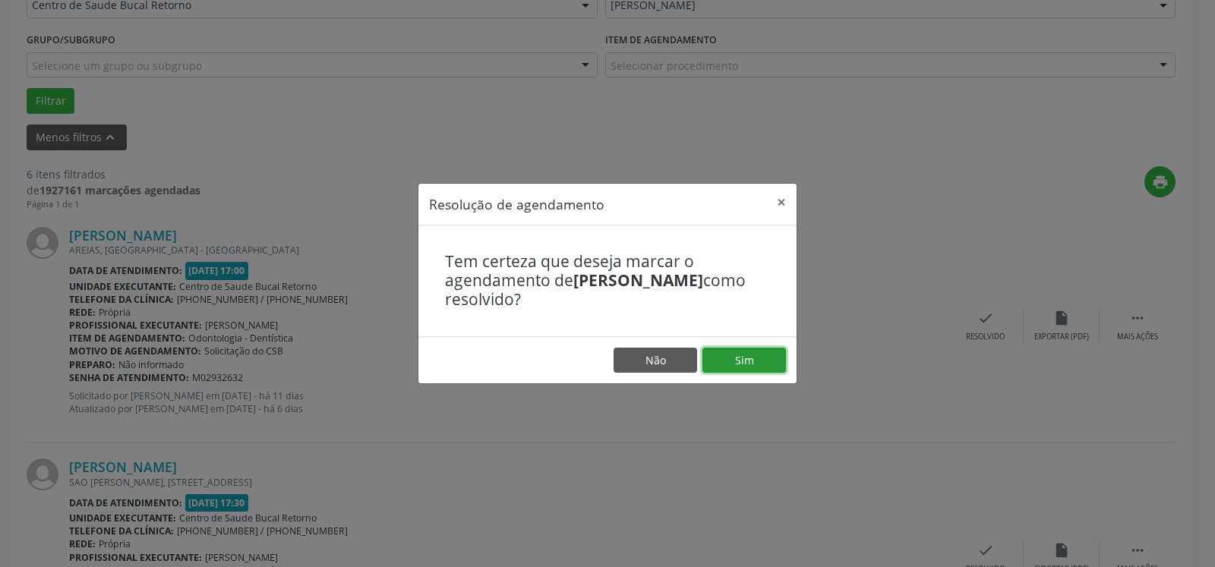
click at [776, 365] on button "Sim" at bounding box center [745, 361] width 84 height 26
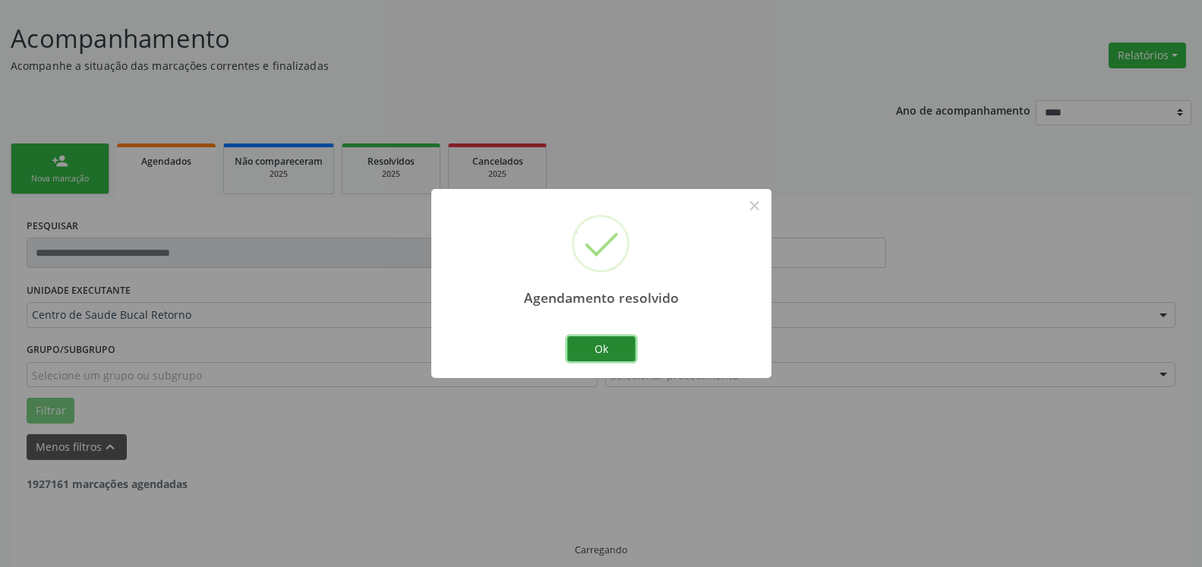
click at [626, 352] on button "Ok" at bounding box center [601, 349] width 68 height 26
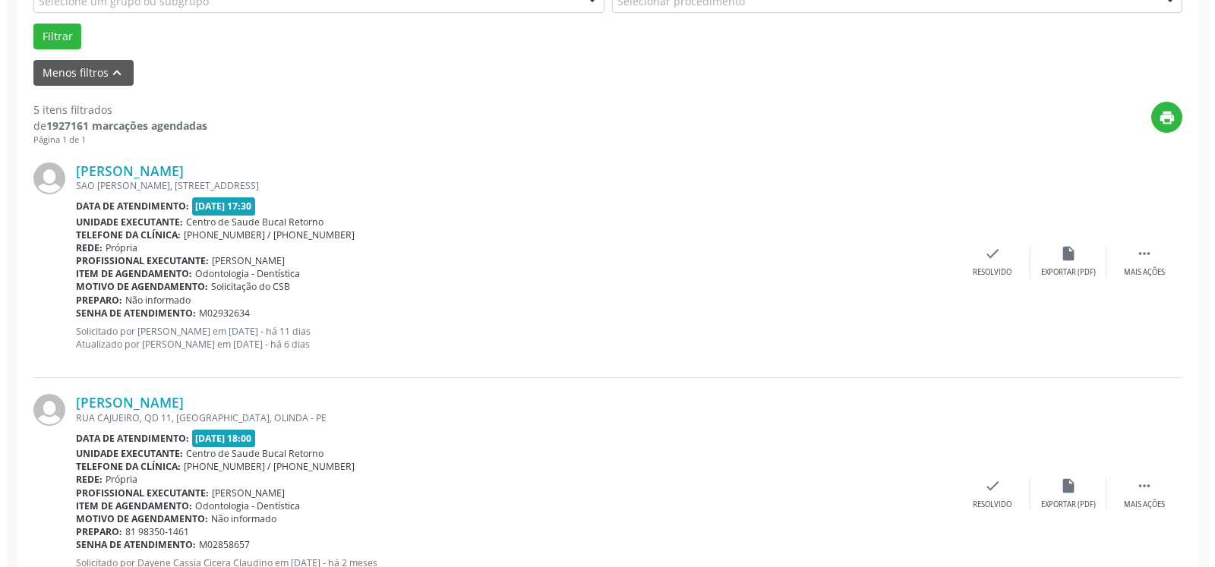
scroll to position [471, 0]
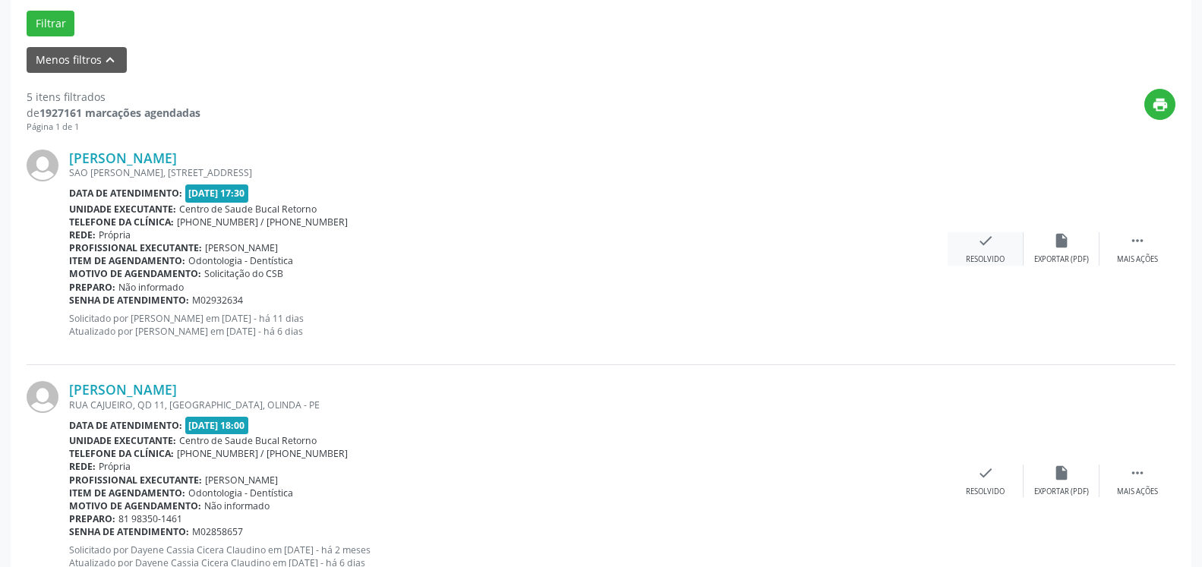
click at [979, 247] on icon "check" at bounding box center [985, 240] width 17 height 17
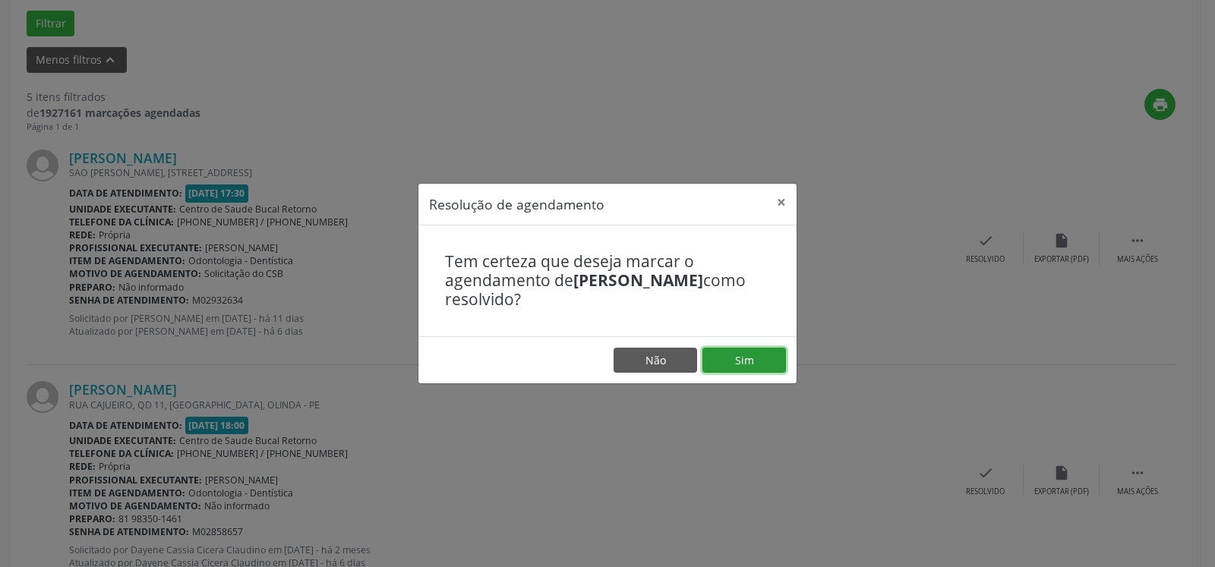
click at [744, 367] on button "Sim" at bounding box center [745, 361] width 84 height 26
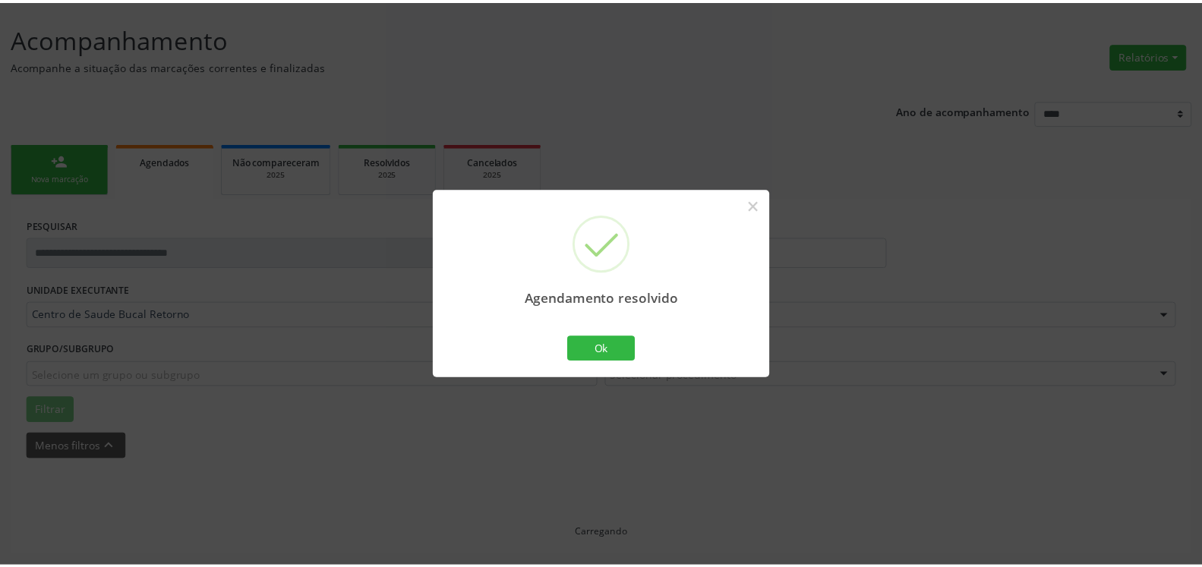
scroll to position [84, 0]
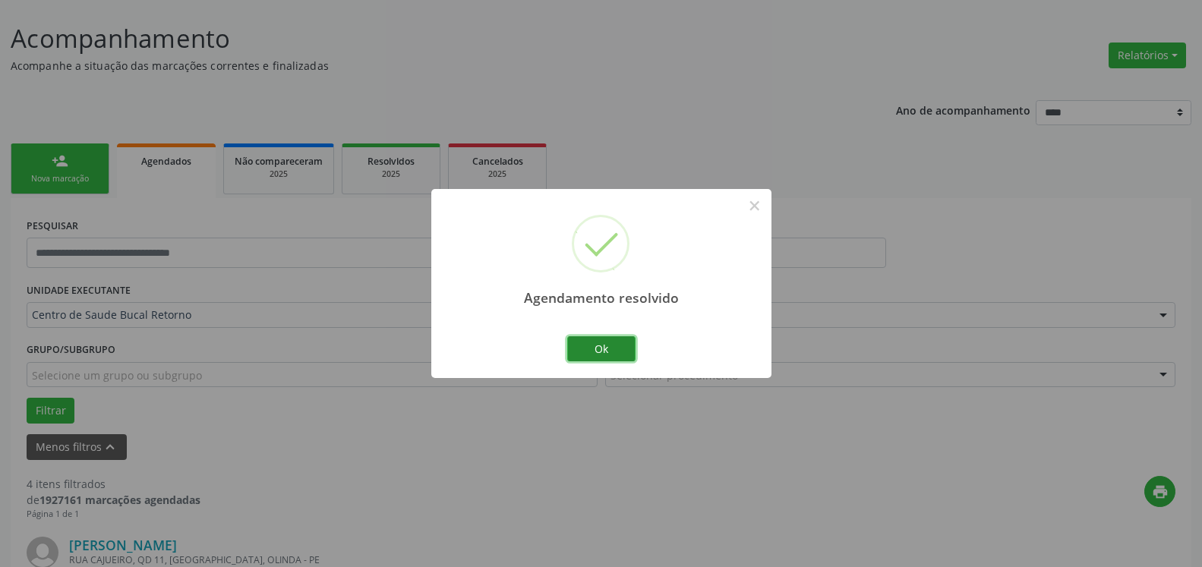
click at [611, 354] on button "Ok" at bounding box center [601, 349] width 68 height 26
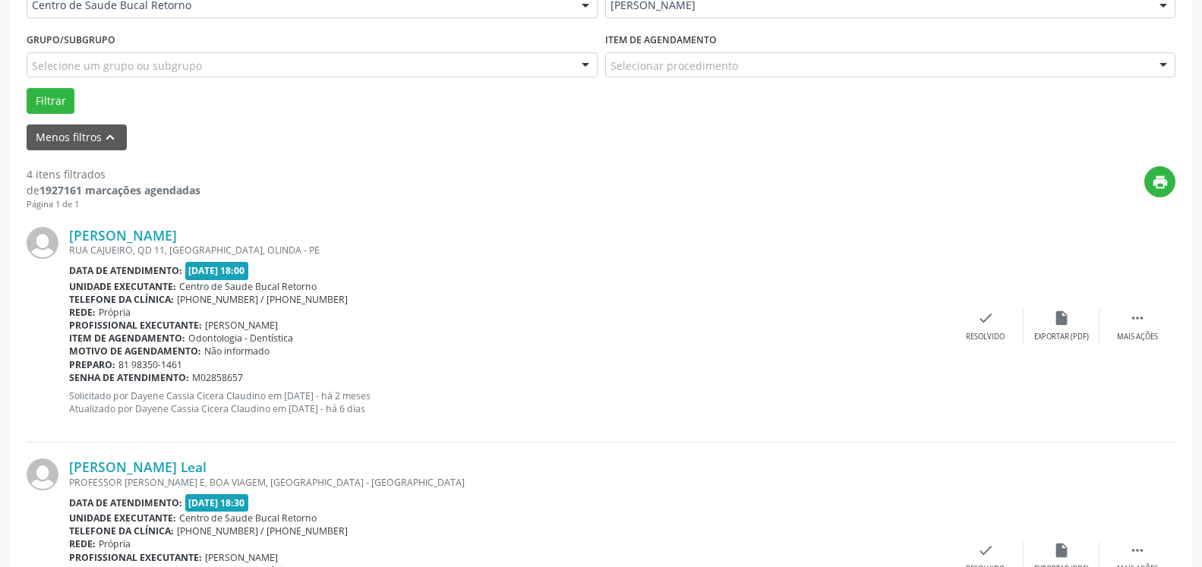
scroll to position [471, 0]
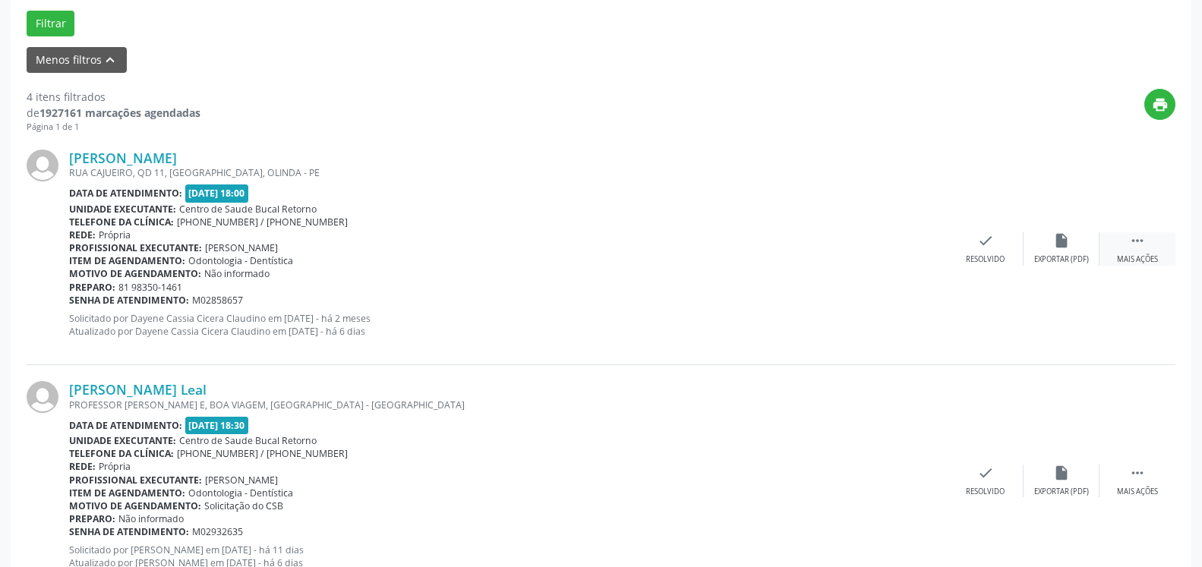
click at [1138, 242] on icon "" at bounding box center [1137, 240] width 17 height 17
click at [1059, 241] on icon "alarm_off" at bounding box center [1061, 240] width 17 height 17
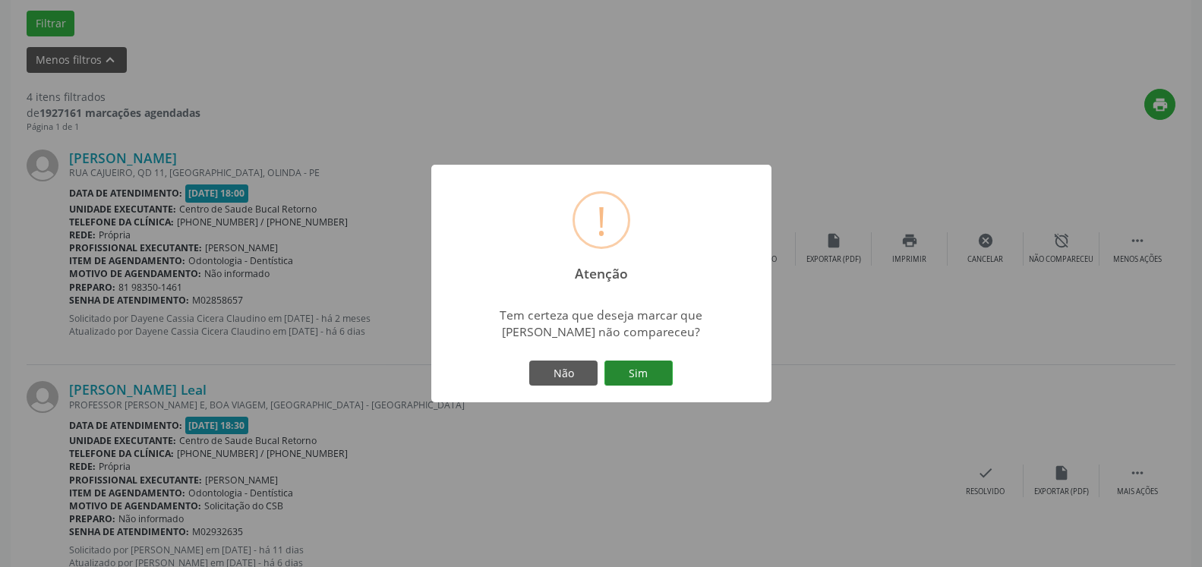
click at [649, 381] on button "Sim" at bounding box center [639, 374] width 68 height 26
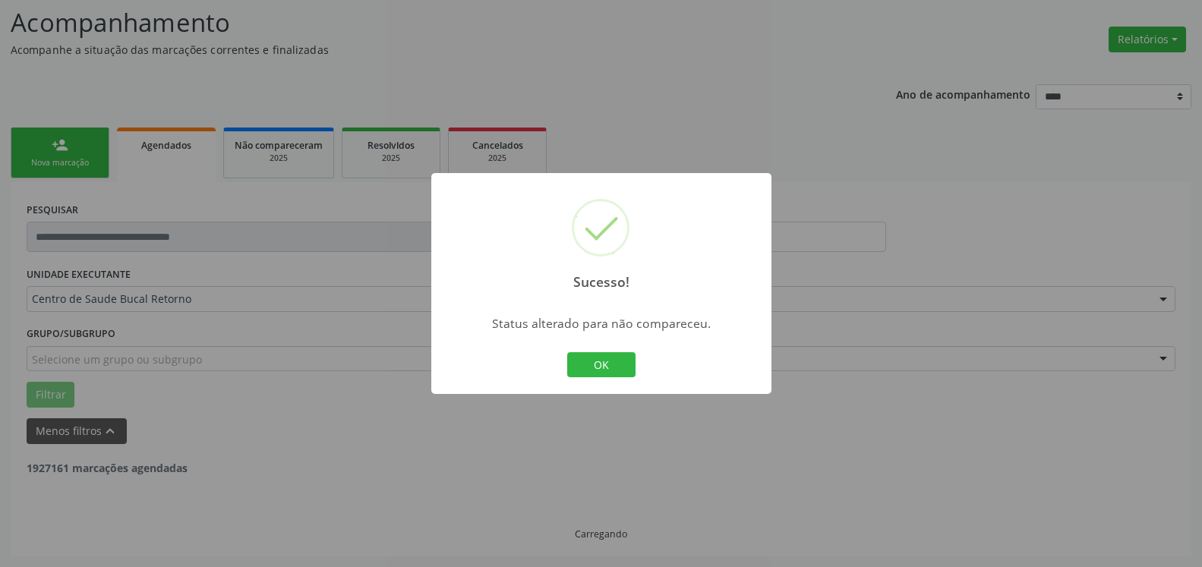
scroll to position [99, 0]
click at [593, 367] on button "OK" at bounding box center [601, 365] width 68 height 26
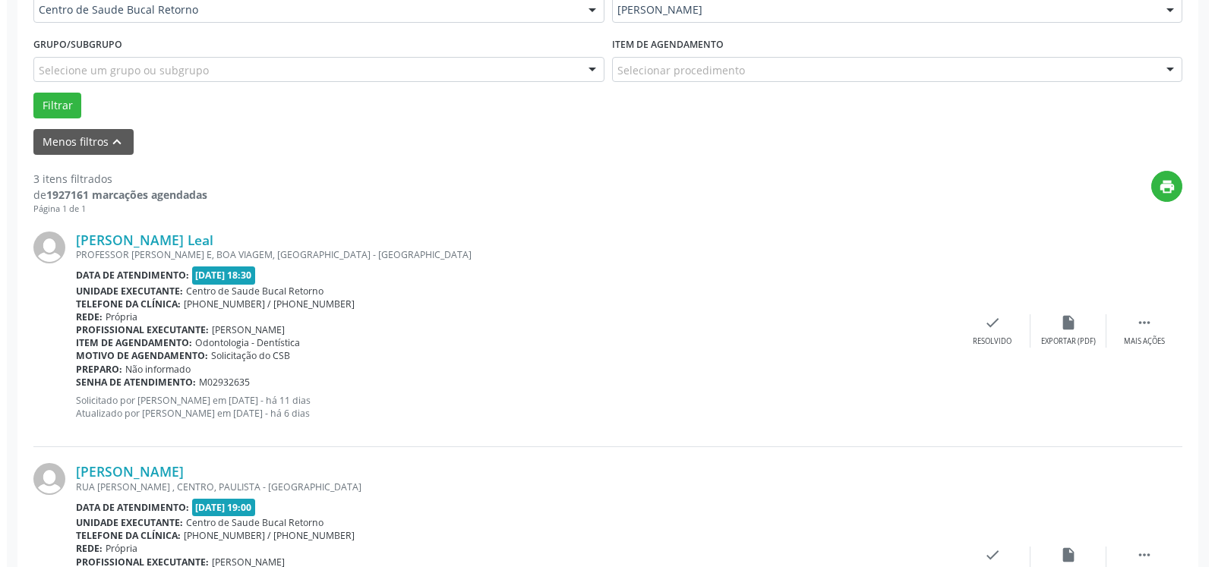
scroll to position [409, 0]
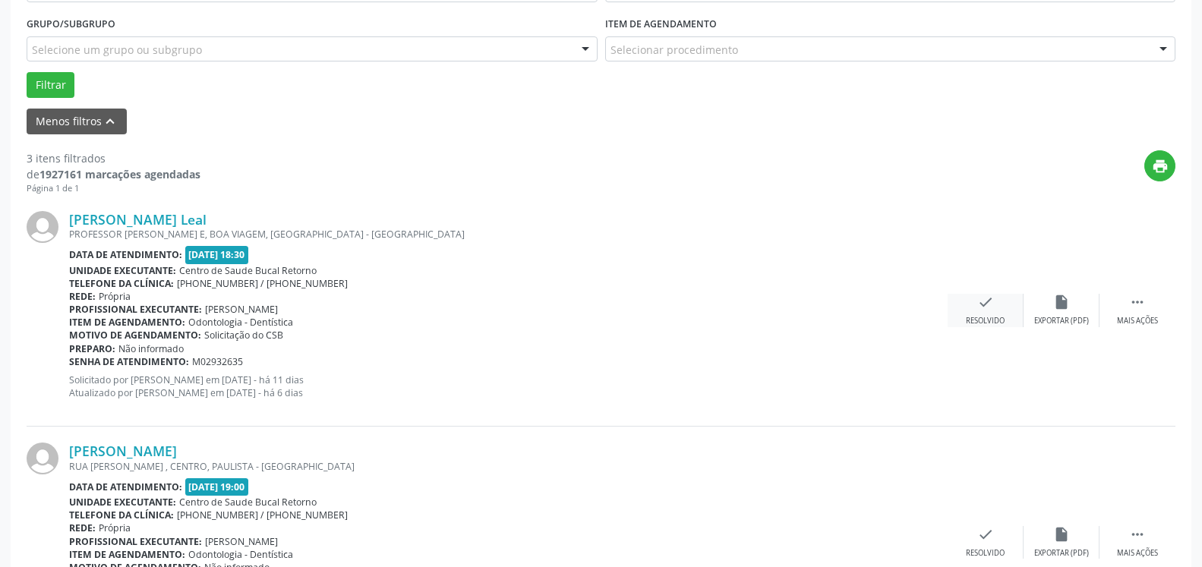
click at [980, 317] on div "Resolvido" at bounding box center [985, 321] width 39 height 11
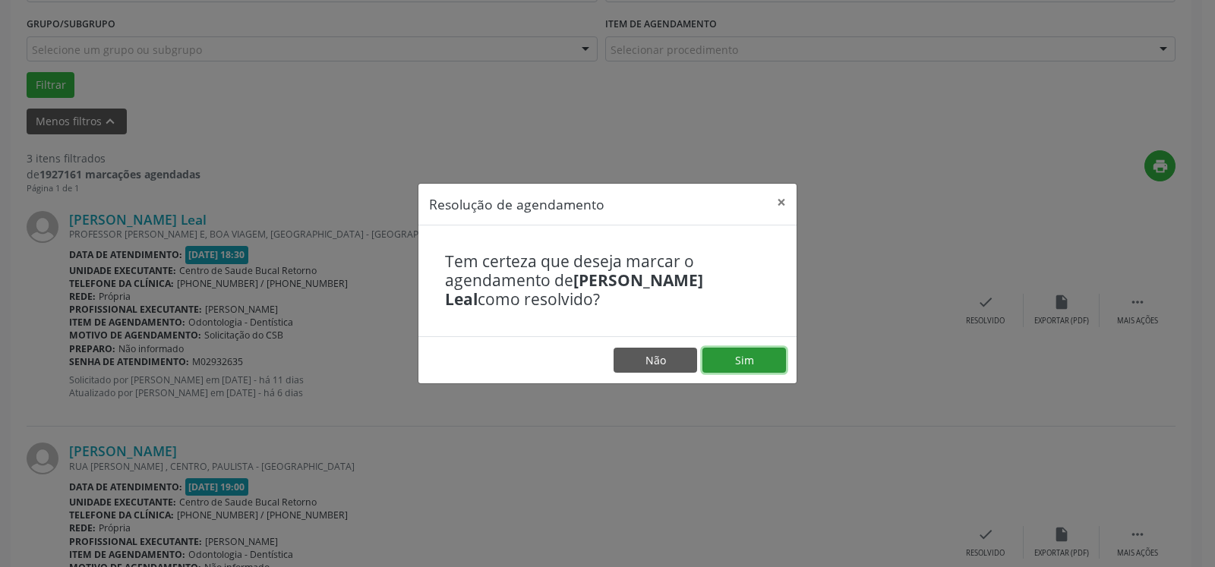
click at [744, 358] on button "Sim" at bounding box center [745, 361] width 84 height 26
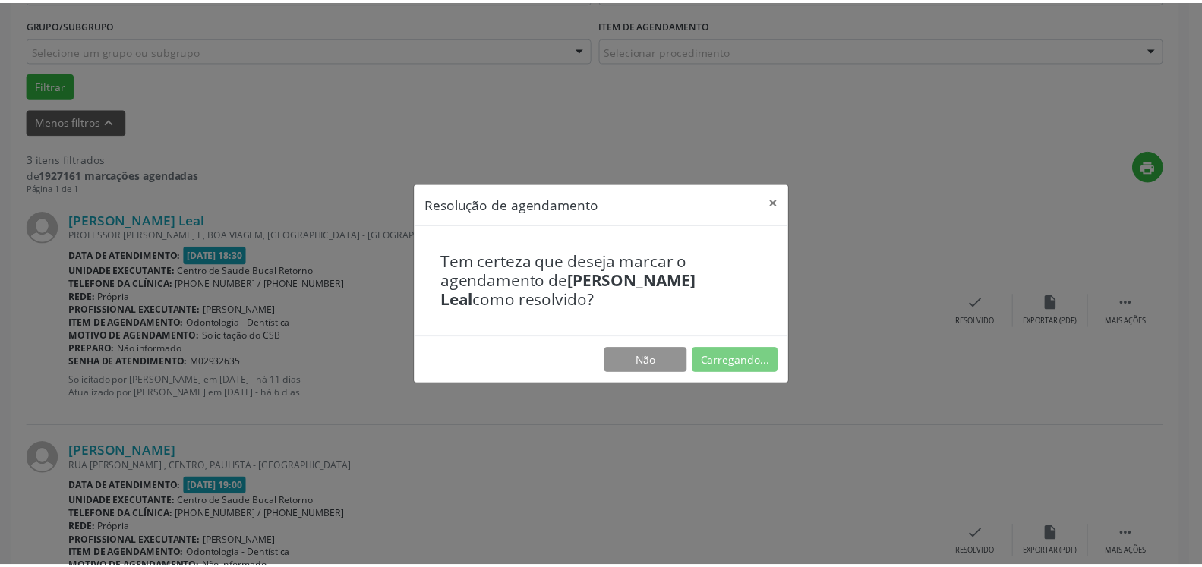
scroll to position [84, 0]
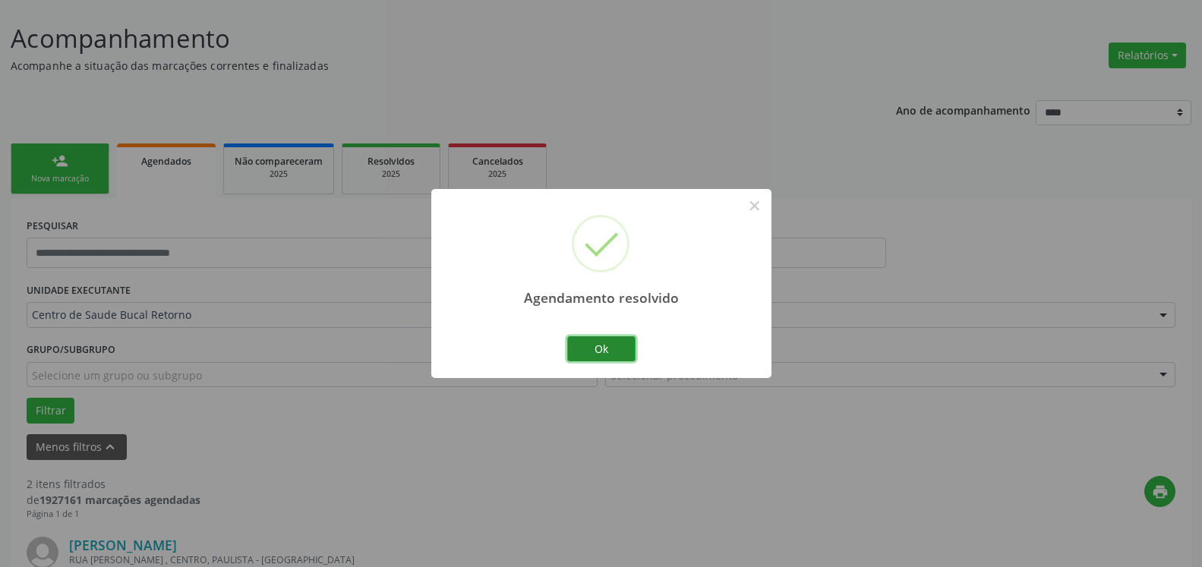
click at [614, 346] on button "Ok" at bounding box center [601, 349] width 68 height 26
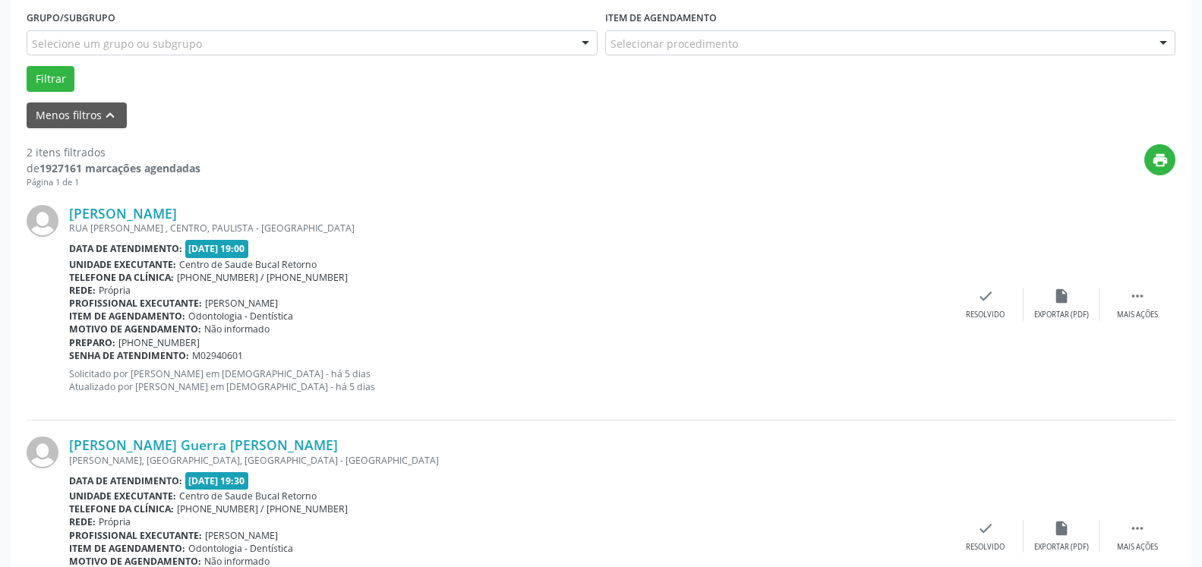
scroll to position [471, 0]
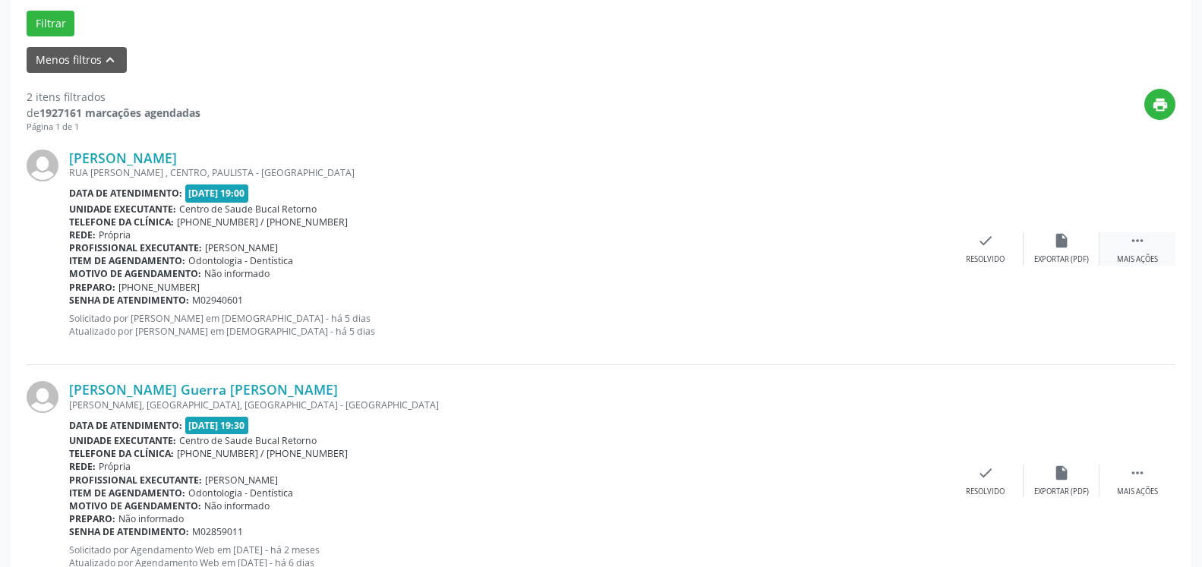
click at [1147, 252] on div " Mais ações" at bounding box center [1138, 248] width 76 height 33
click at [1060, 248] on icon "alarm_off" at bounding box center [1061, 240] width 17 height 17
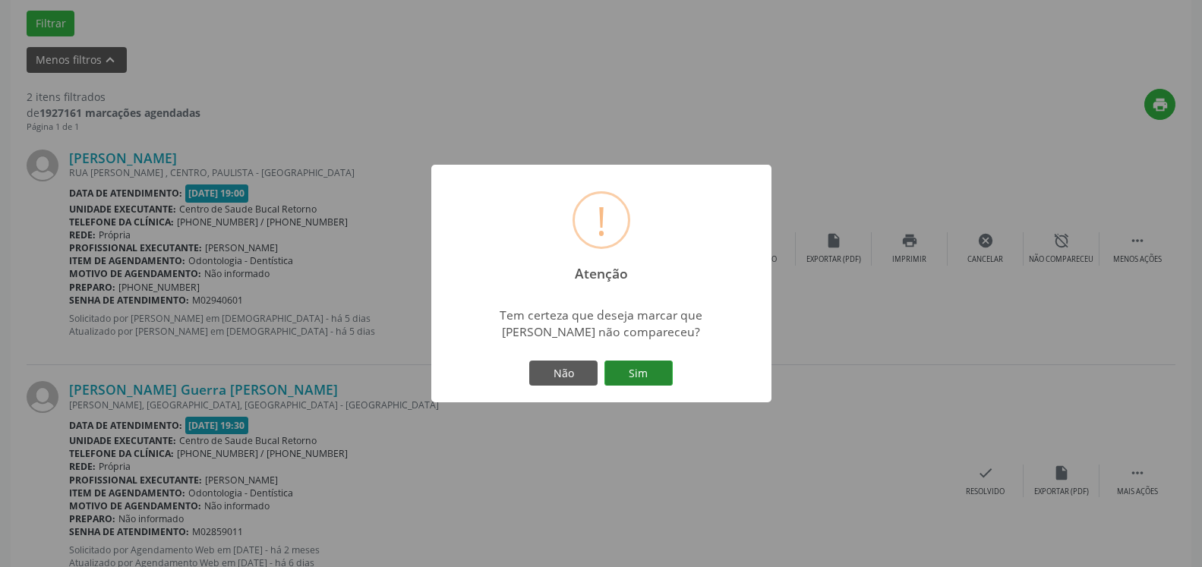
click at [636, 367] on button "Sim" at bounding box center [639, 374] width 68 height 26
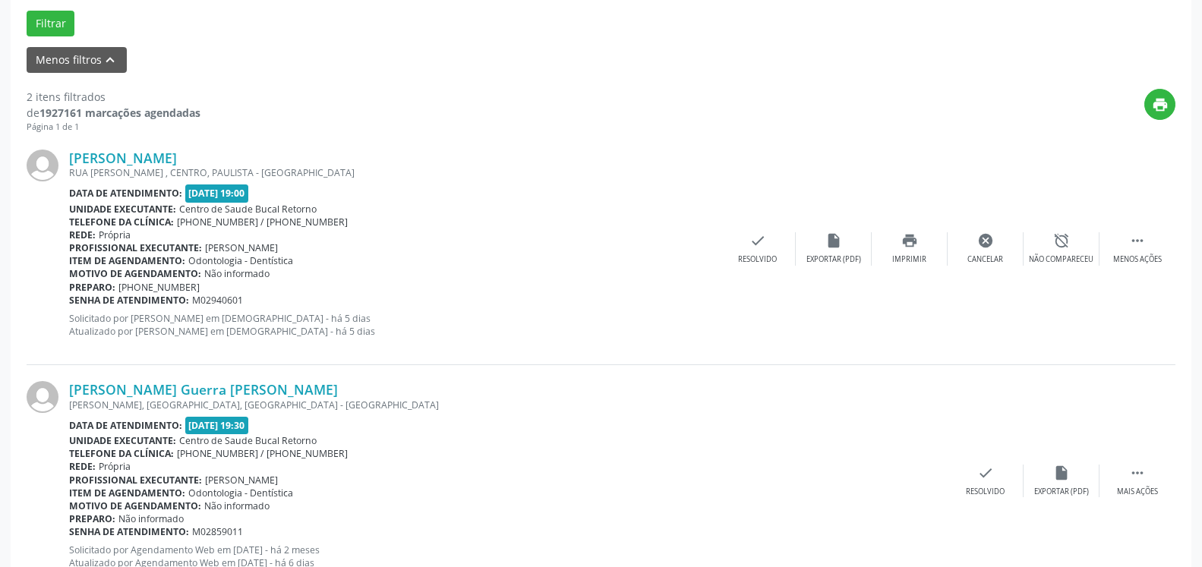
scroll to position [99, 0]
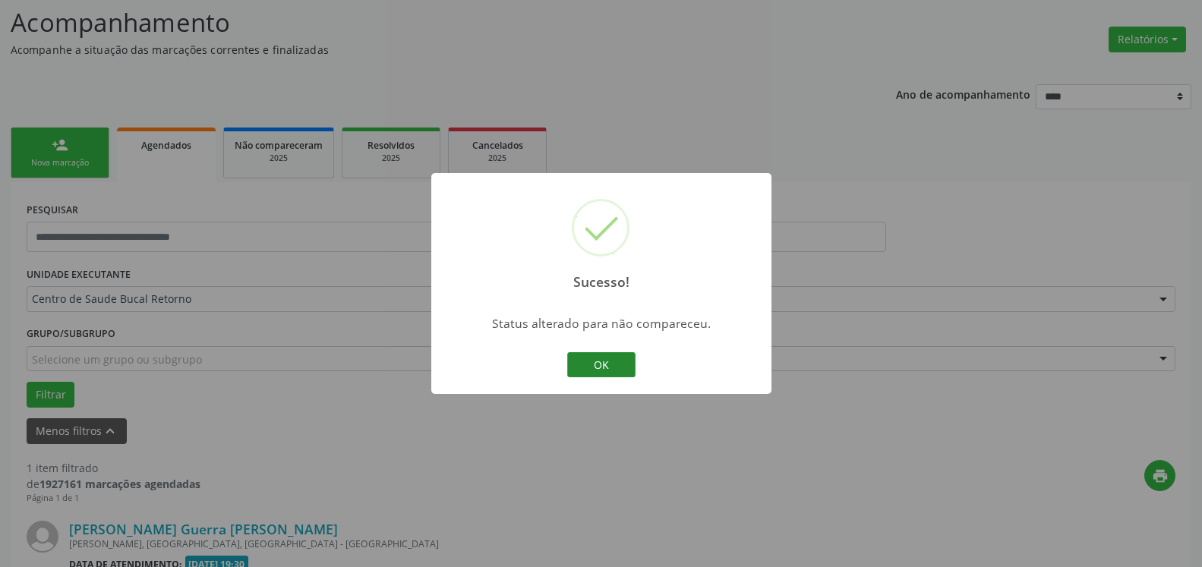
click at [600, 358] on button "OK" at bounding box center [601, 365] width 68 height 26
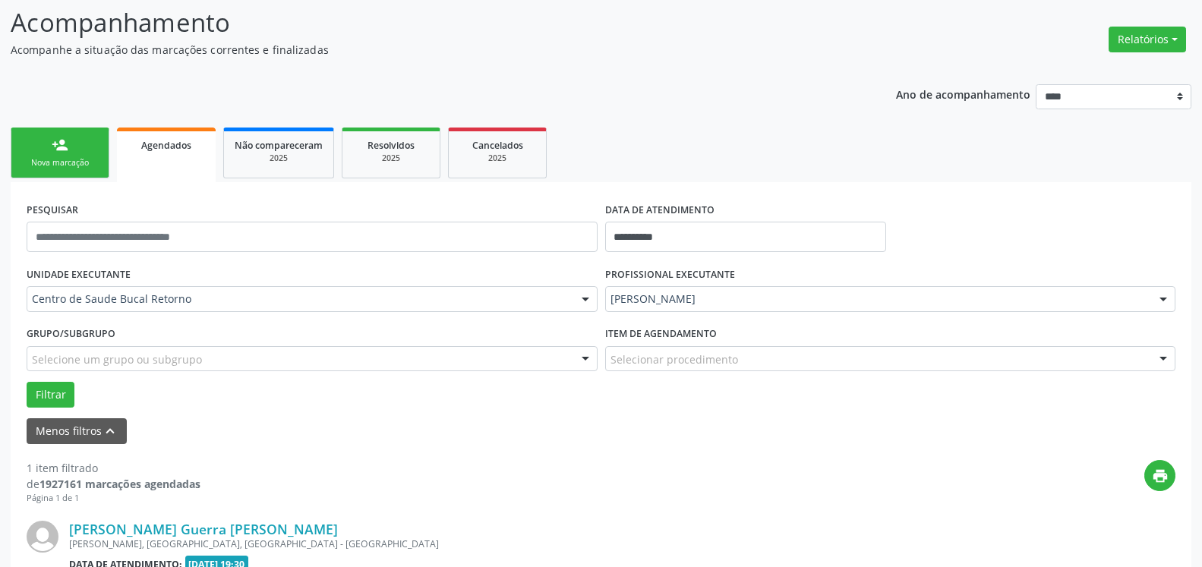
scroll to position [295, 0]
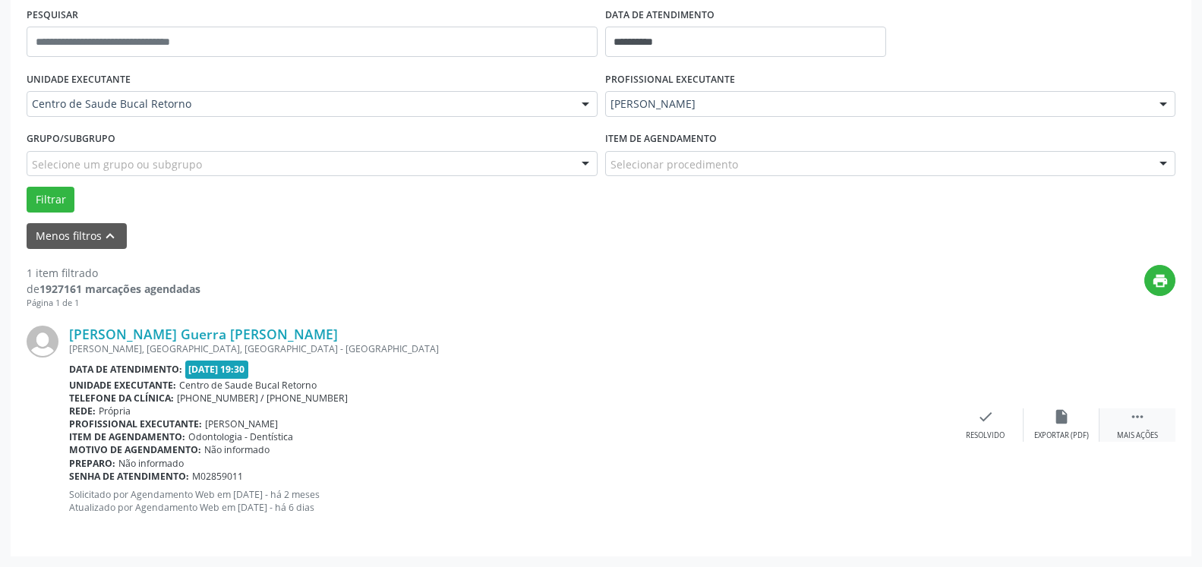
drag, startPoint x: 1145, startPoint y: 434, endPoint x: 1105, endPoint y: 428, distance: 39.9
click at [1139, 431] on div "Mais ações" at bounding box center [1137, 436] width 41 height 11
click at [1062, 420] on icon "alarm_off" at bounding box center [1061, 417] width 17 height 17
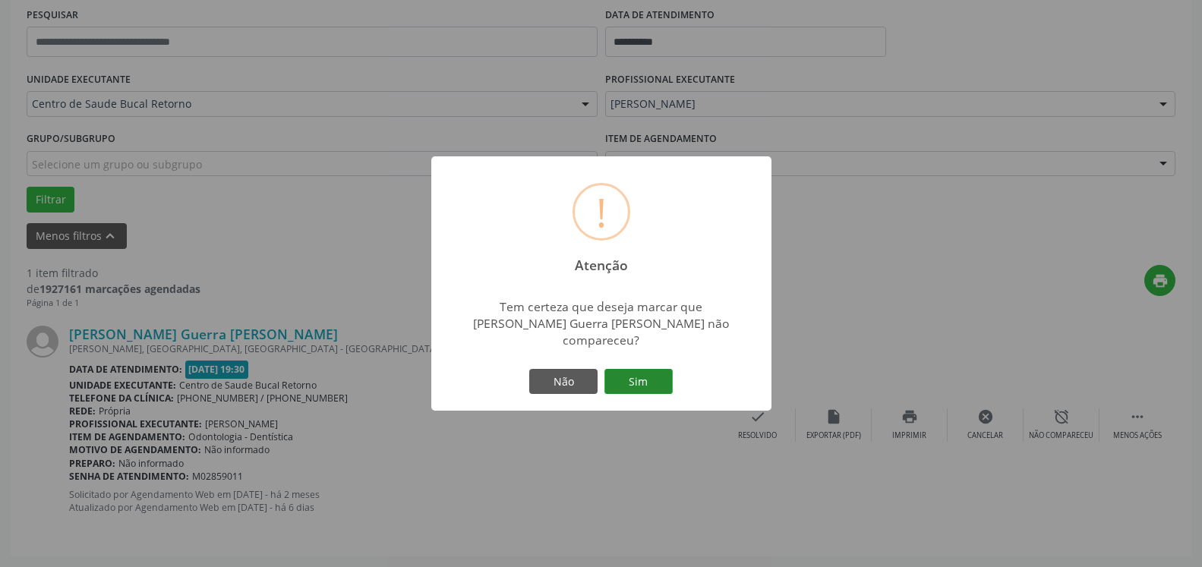
click at [650, 371] on button "Sim" at bounding box center [639, 382] width 68 height 26
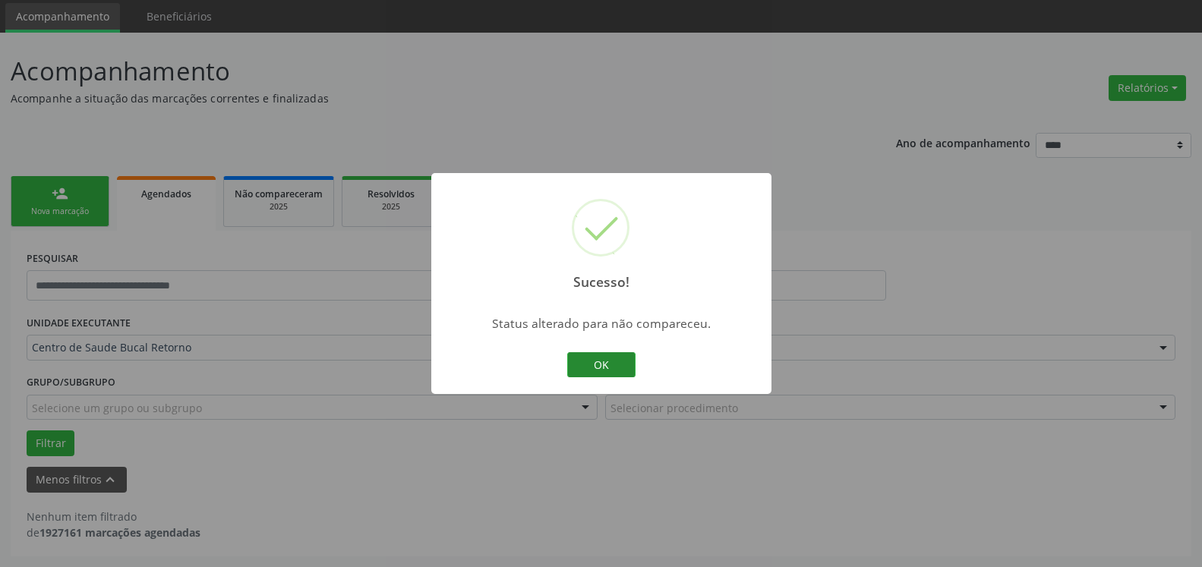
scroll to position [51, 0]
click at [615, 361] on button "OK" at bounding box center [601, 365] width 68 height 26
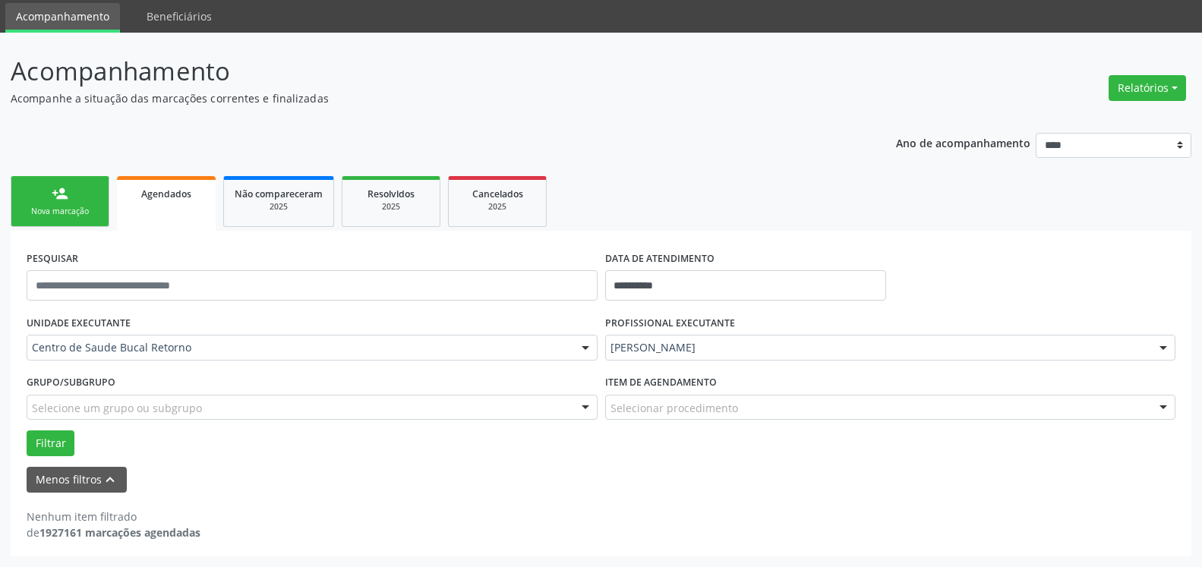
click at [668, 340] on div "[PERSON_NAME]" at bounding box center [890, 348] width 571 height 26
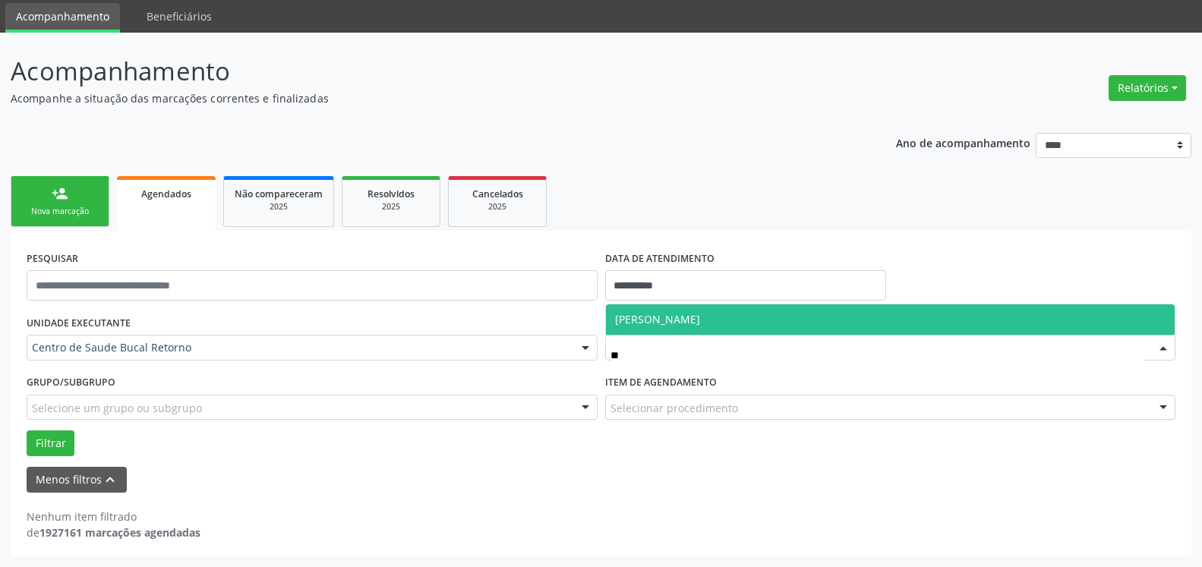
click at [669, 327] on span "[PERSON_NAME]" at bounding box center [657, 319] width 85 height 14
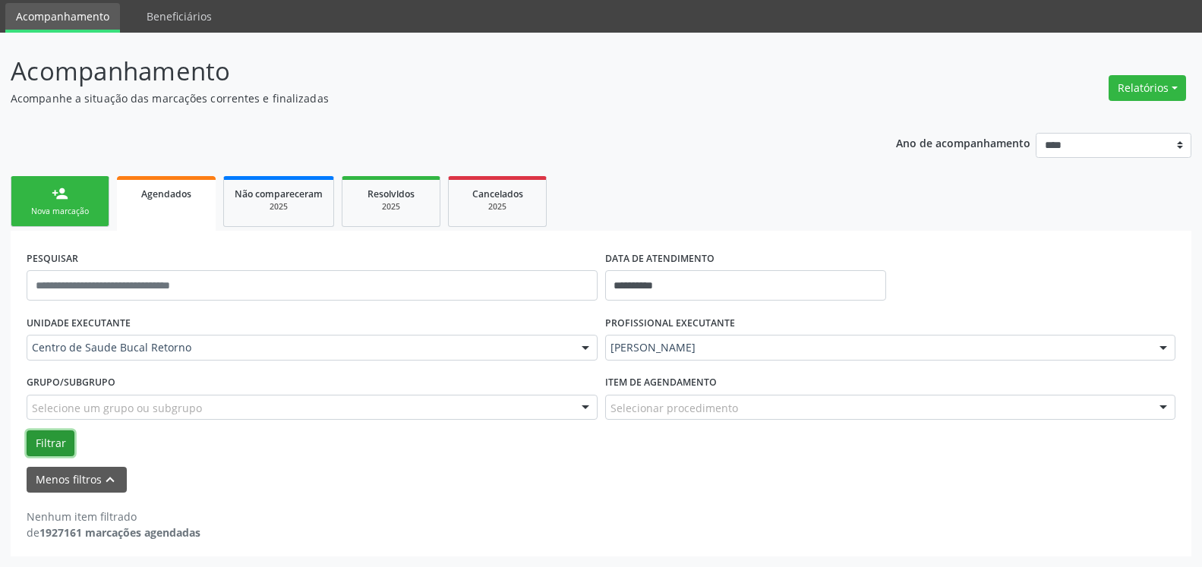
click at [46, 440] on button "Filtrar" at bounding box center [51, 444] width 48 height 26
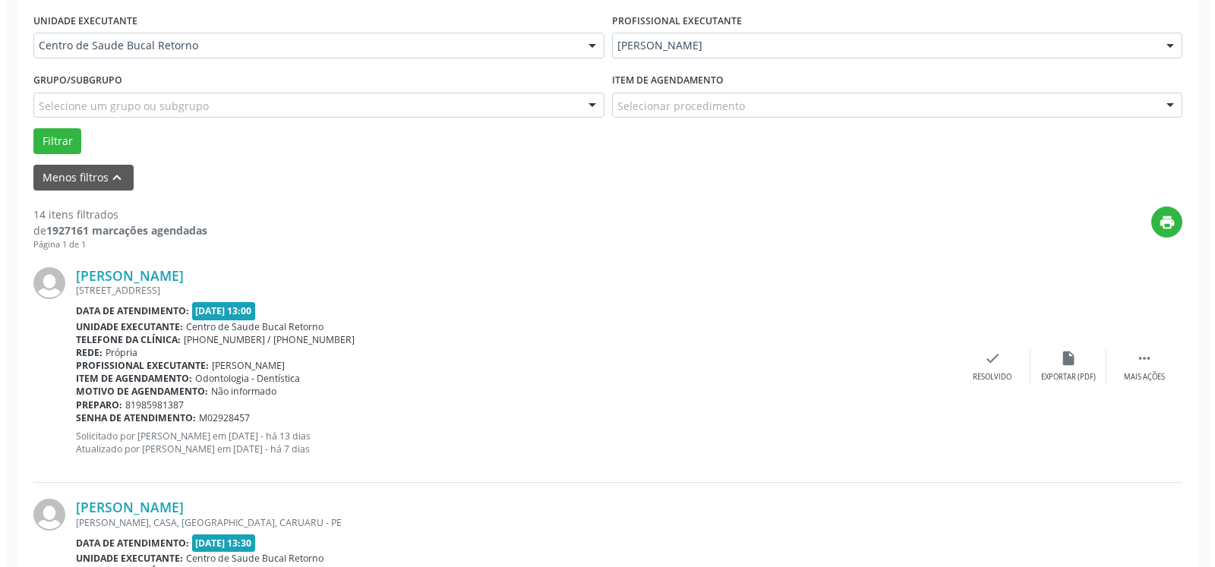
scroll to position [361, 0]
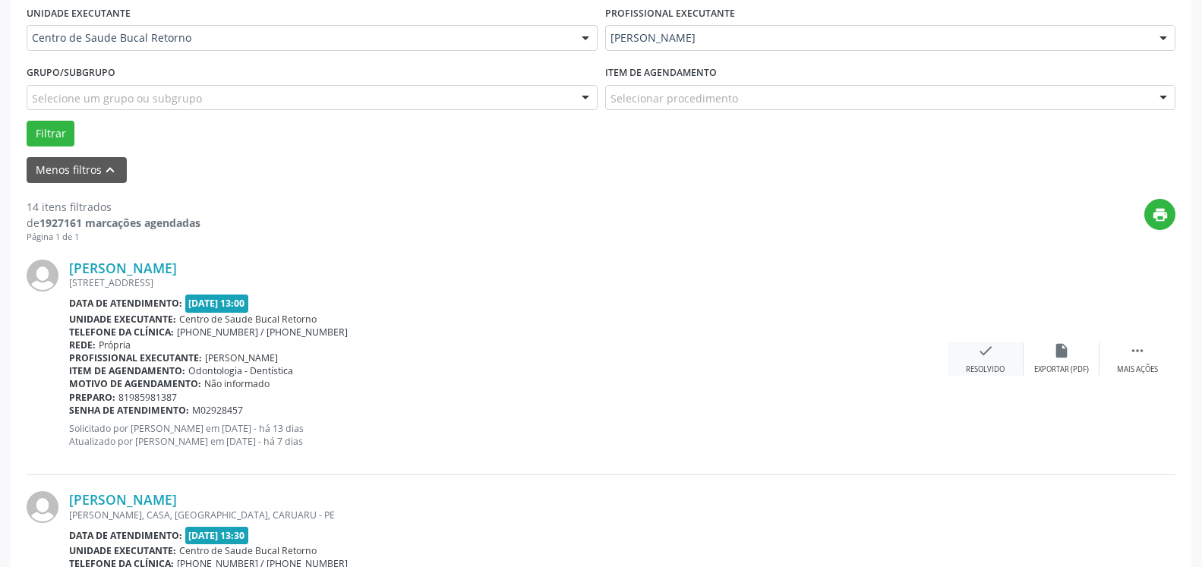
click at [990, 352] on icon "check" at bounding box center [985, 351] width 17 height 17
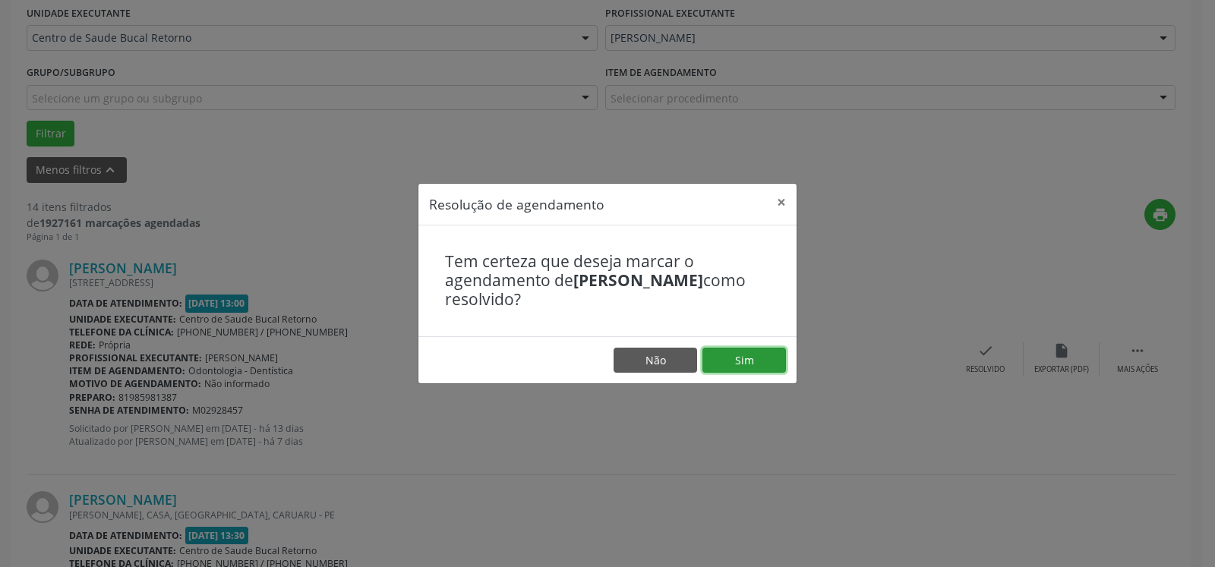
click at [761, 349] on button "Sim" at bounding box center [745, 361] width 84 height 26
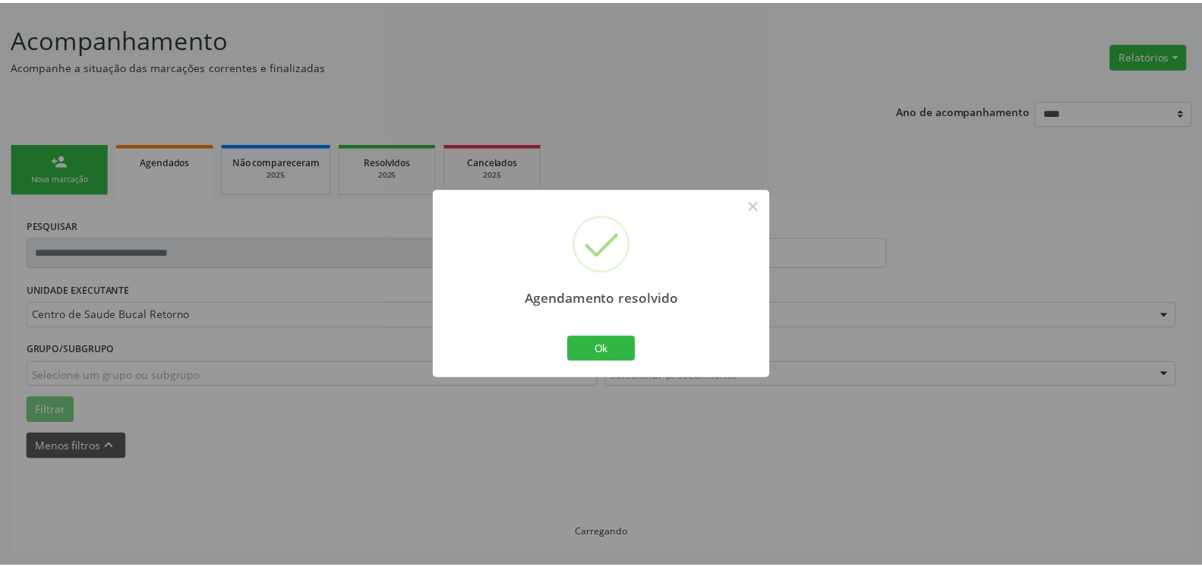
scroll to position [84, 0]
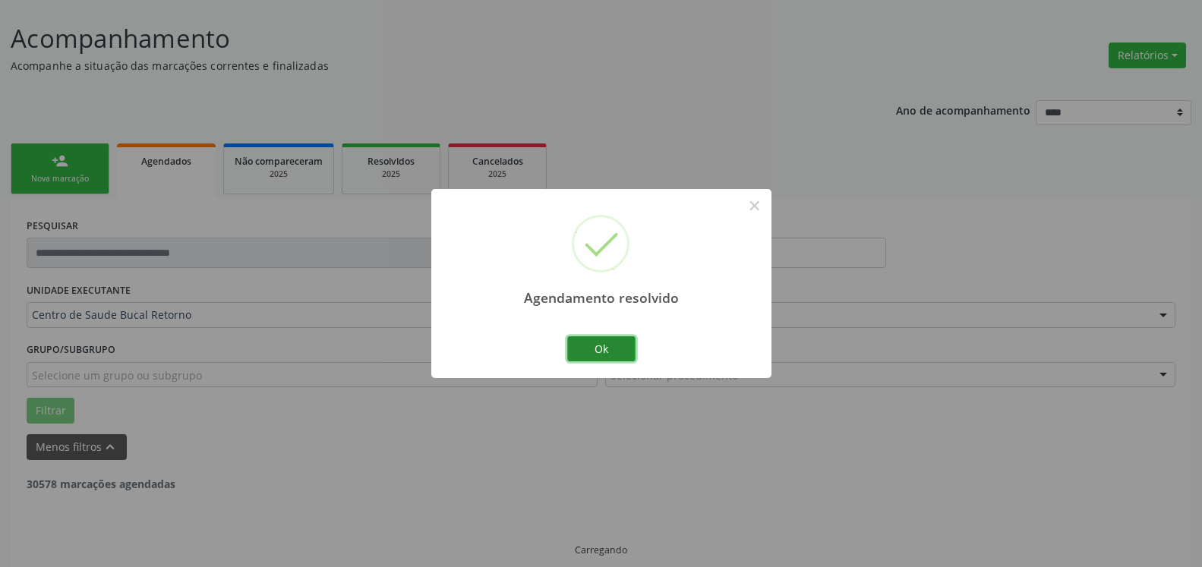
click at [587, 343] on button "Ok" at bounding box center [601, 349] width 68 height 26
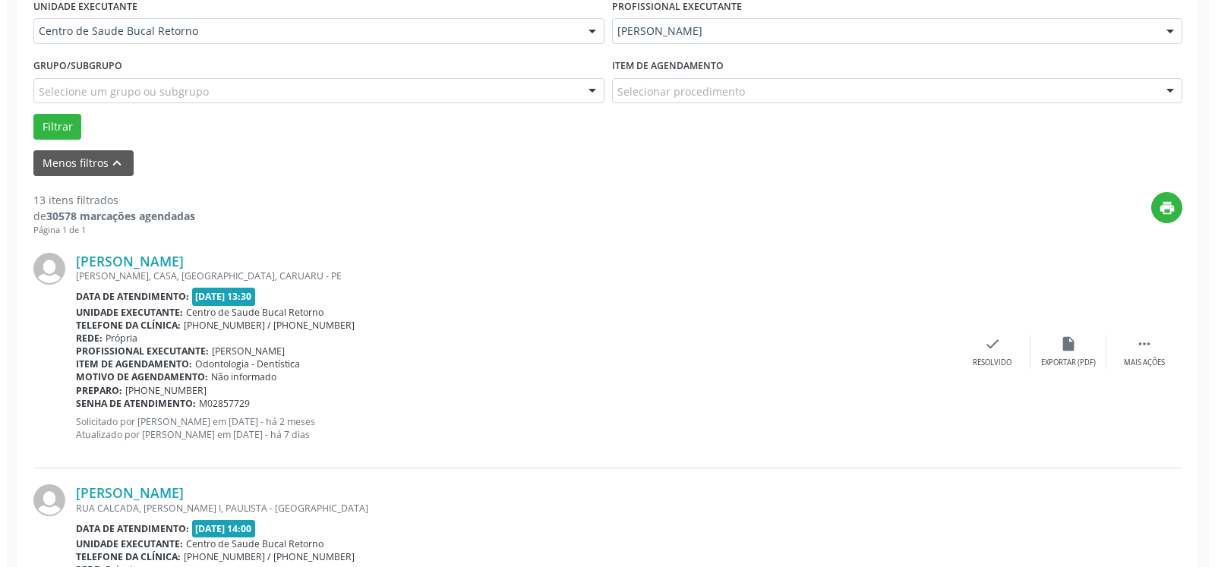
scroll to position [409, 0]
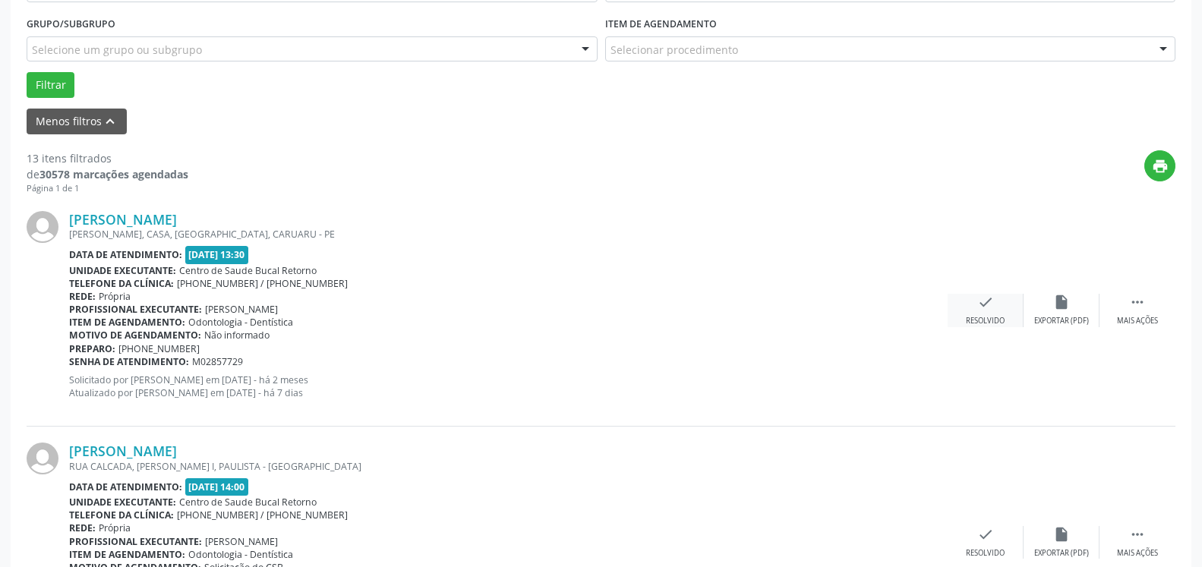
click at [982, 316] on div "check Resolvido" at bounding box center [986, 310] width 76 height 33
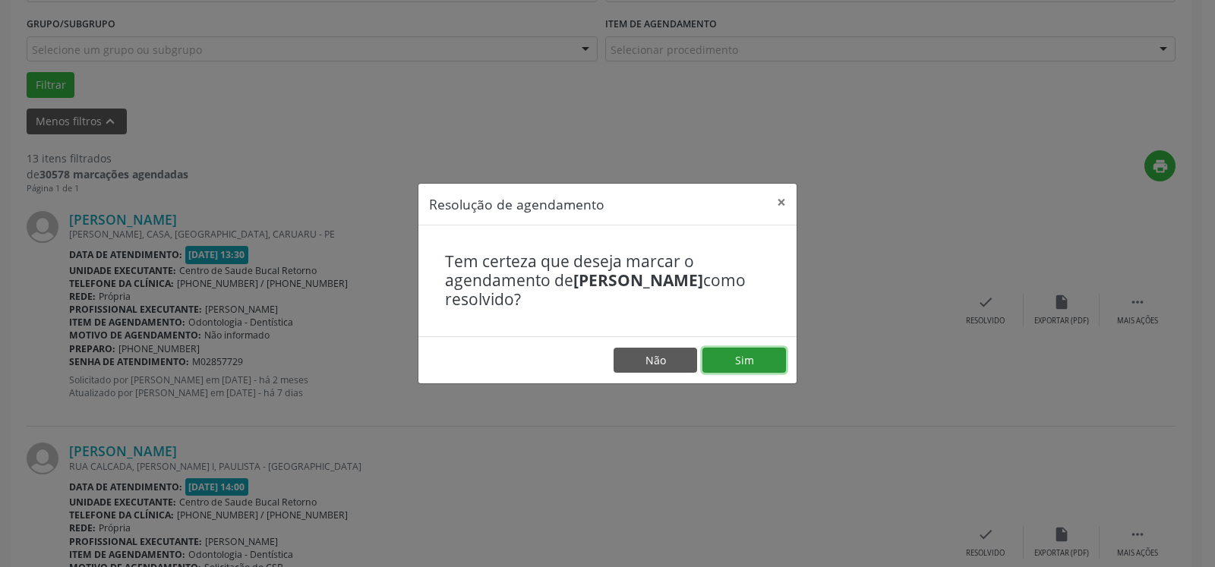
click at [762, 366] on button "Sim" at bounding box center [745, 361] width 84 height 26
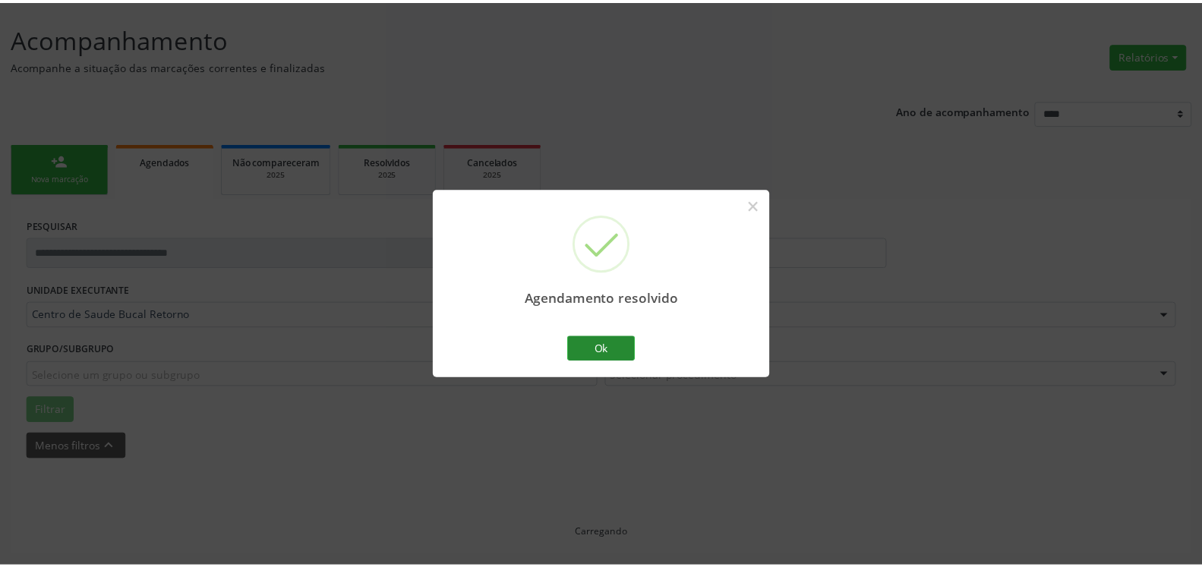
scroll to position [84, 0]
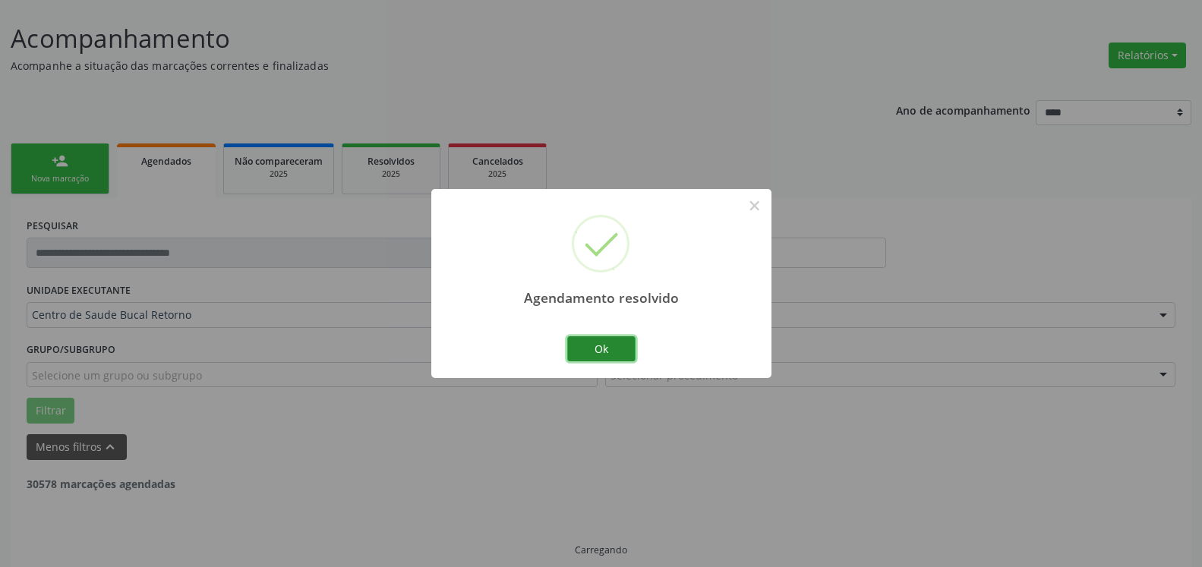
click at [596, 350] on button "Ok" at bounding box center [601, 349] width 68 height 26
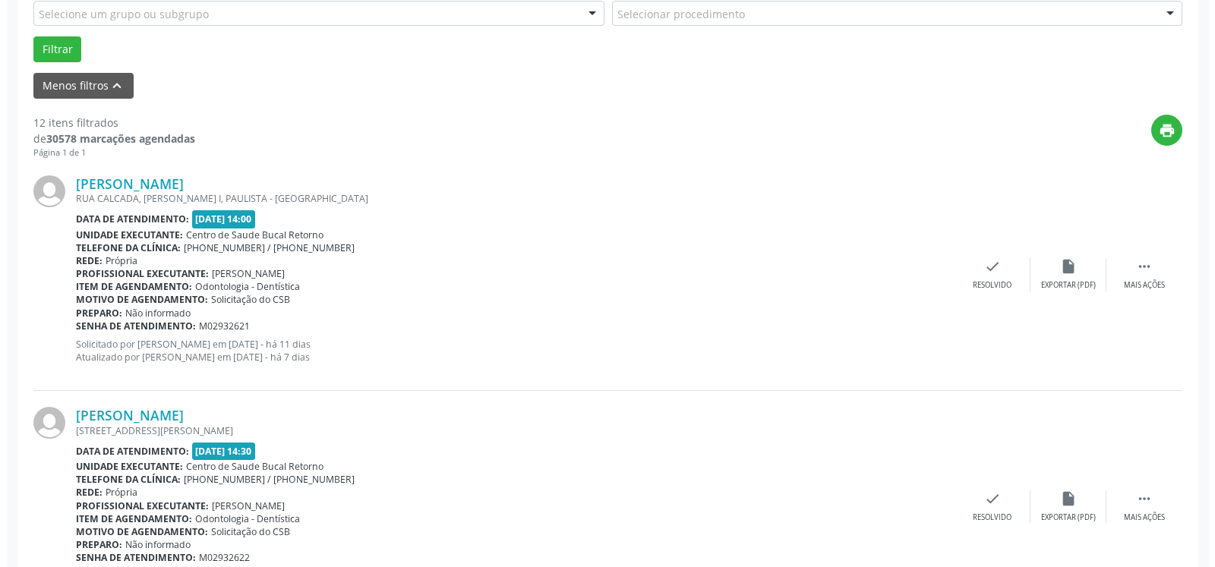
scroll to position [471, 0]
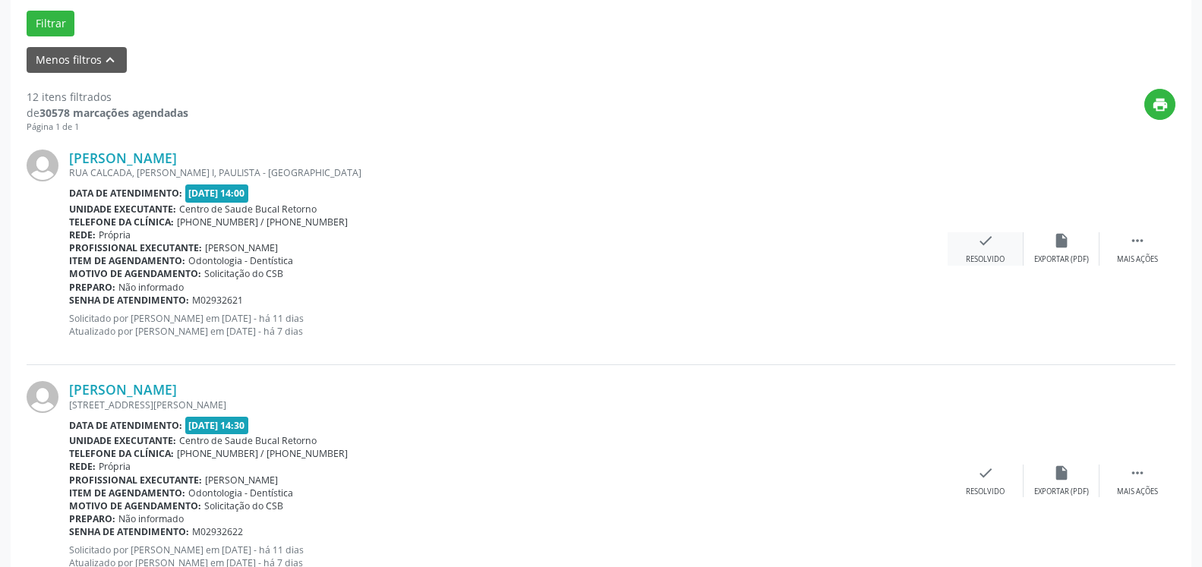
click at [979, 249] on icon "check" at bounding box center [985, 240] width 17 height 17
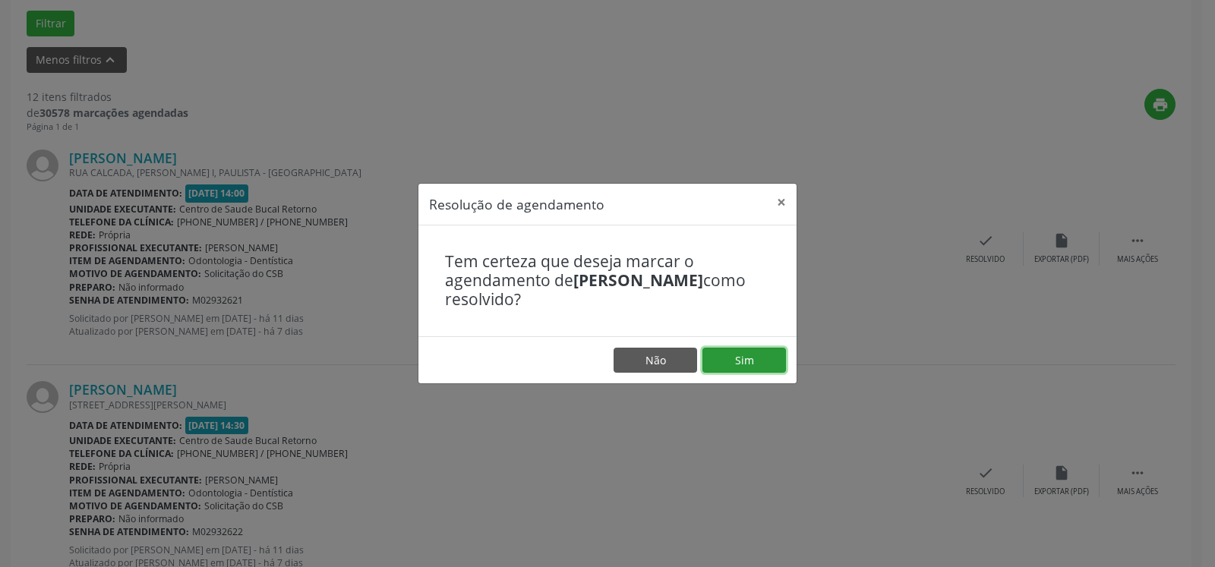
click at [750, 353] on button "Sim" at bounding box center [745, 361] width 84 height 26
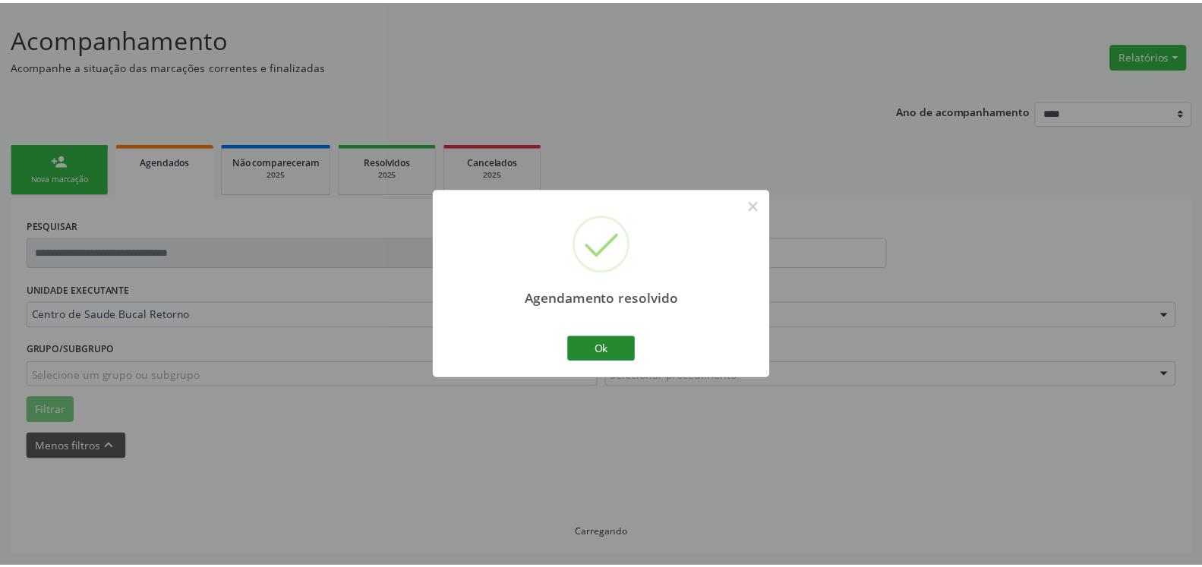
scroll to position [84, 0]
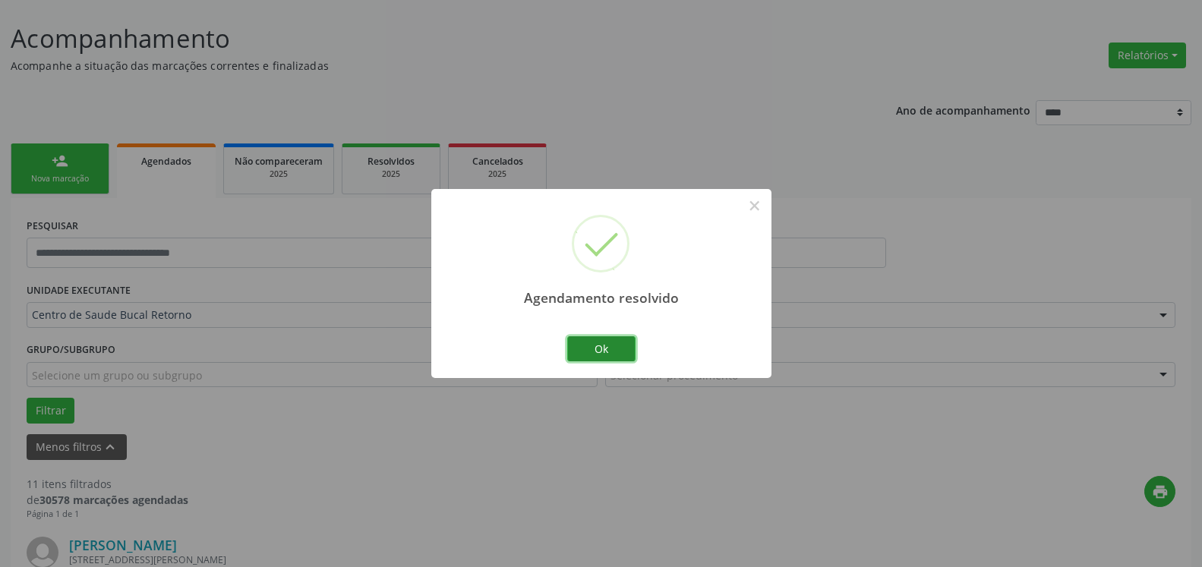
click at [619, 350] on button "Ok" at bounding box center [601, 349] width 68 height 26
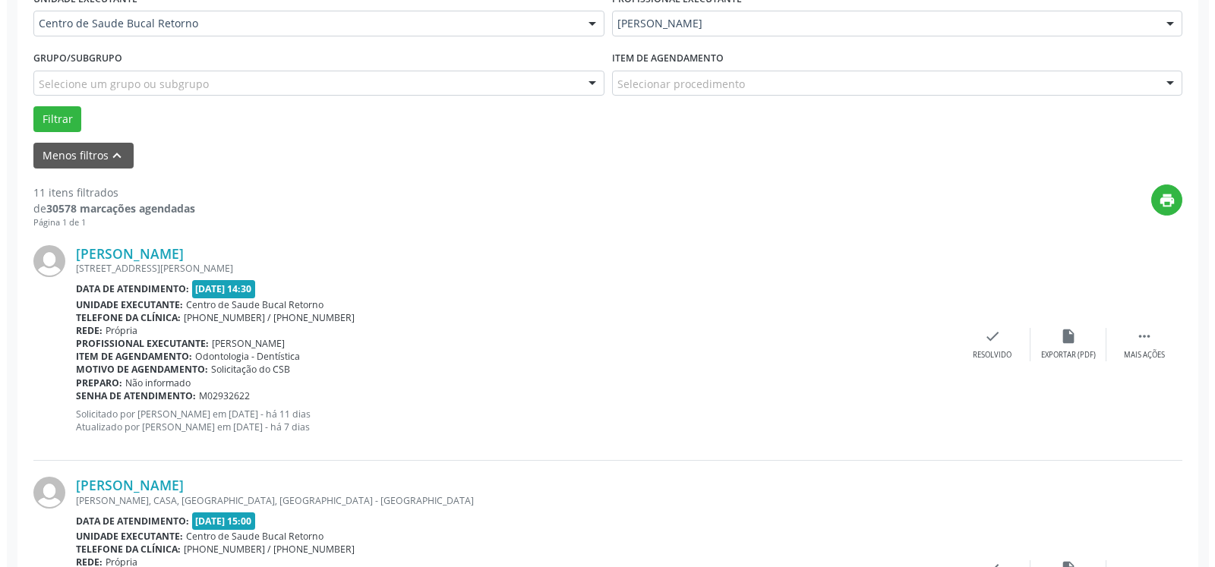
scroll to position [393, 0]
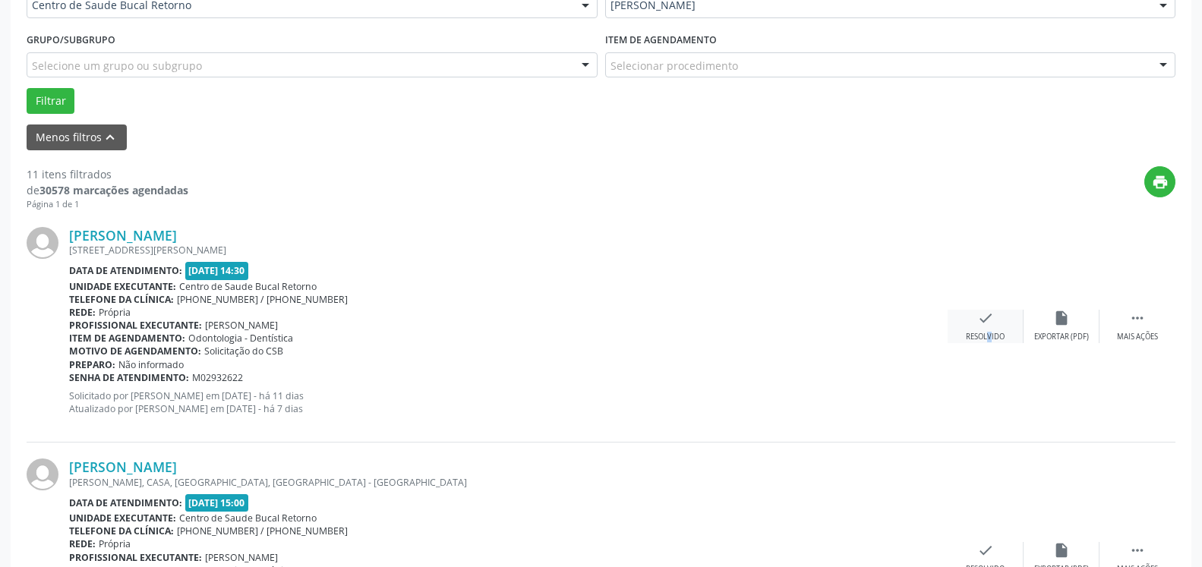
click at [977, 321] on div "check Resolvido" at bounding box center [986, 326] width 76 height 33
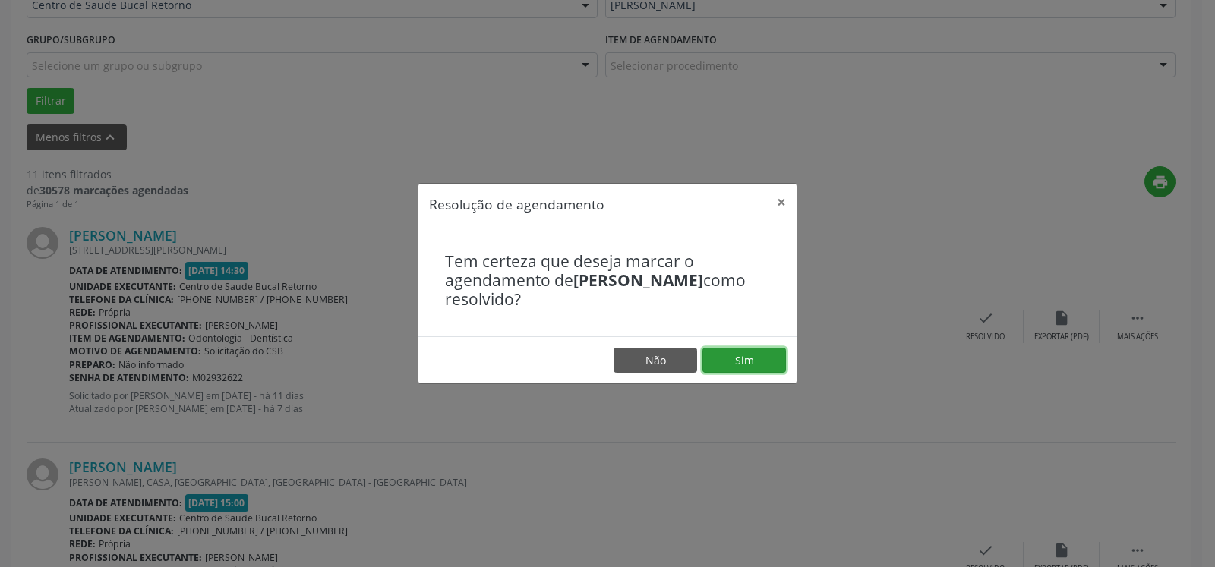
click at [743, 361] on button "Sim" at bounding box center [745, 361] width 84 height 26
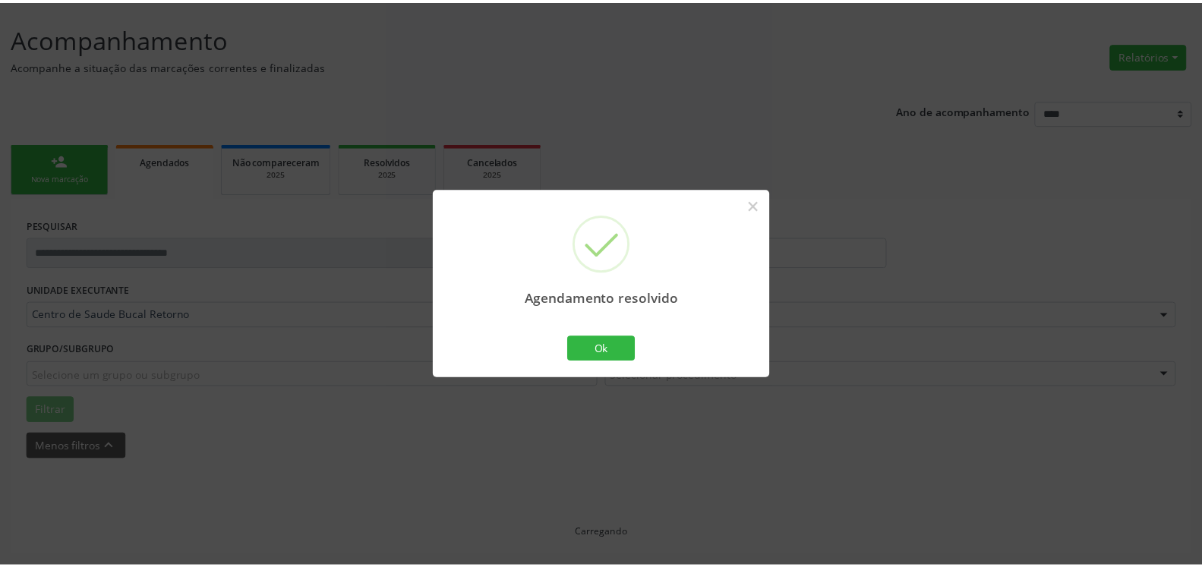
scroll to position [84, 0]
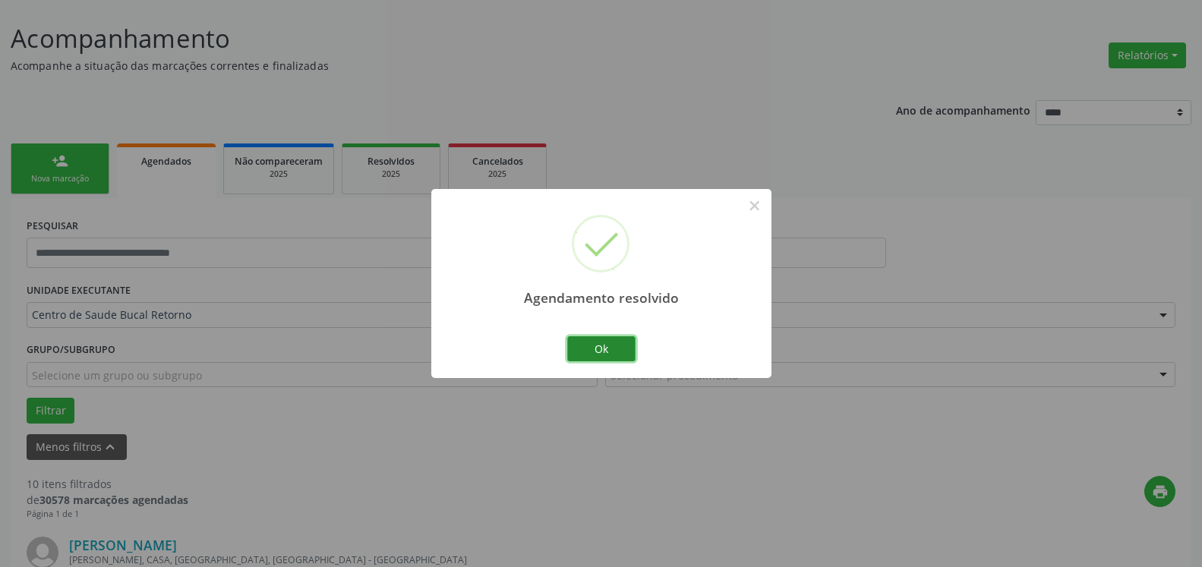
click at [605, 345] on button "Ok" at bounding box center [601, 349] width 68 height 26
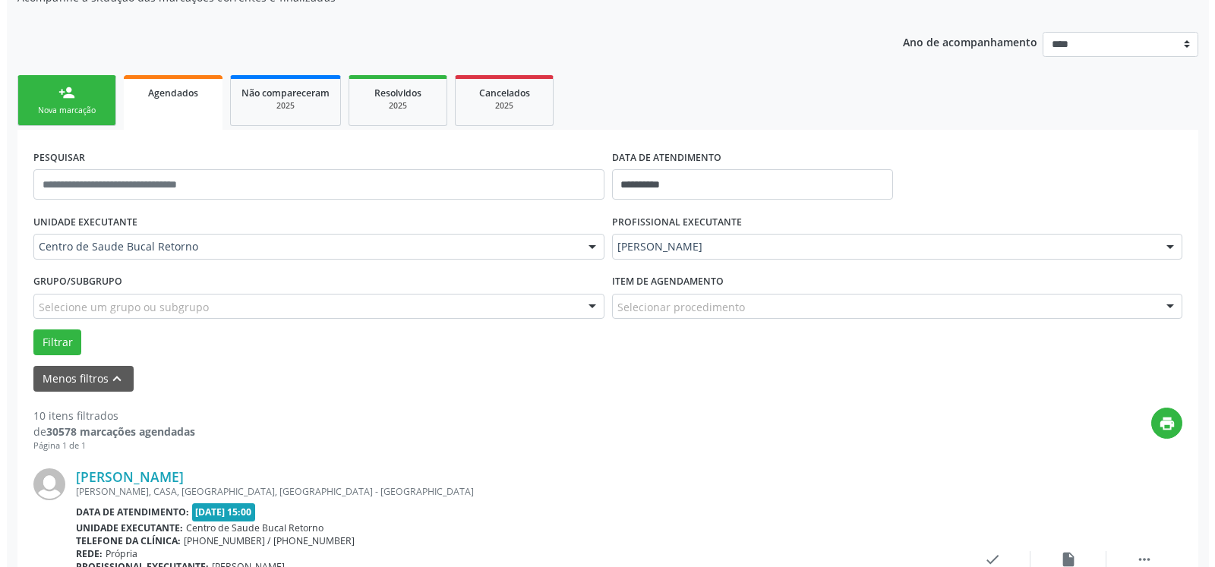
scroll to position [393, 0]
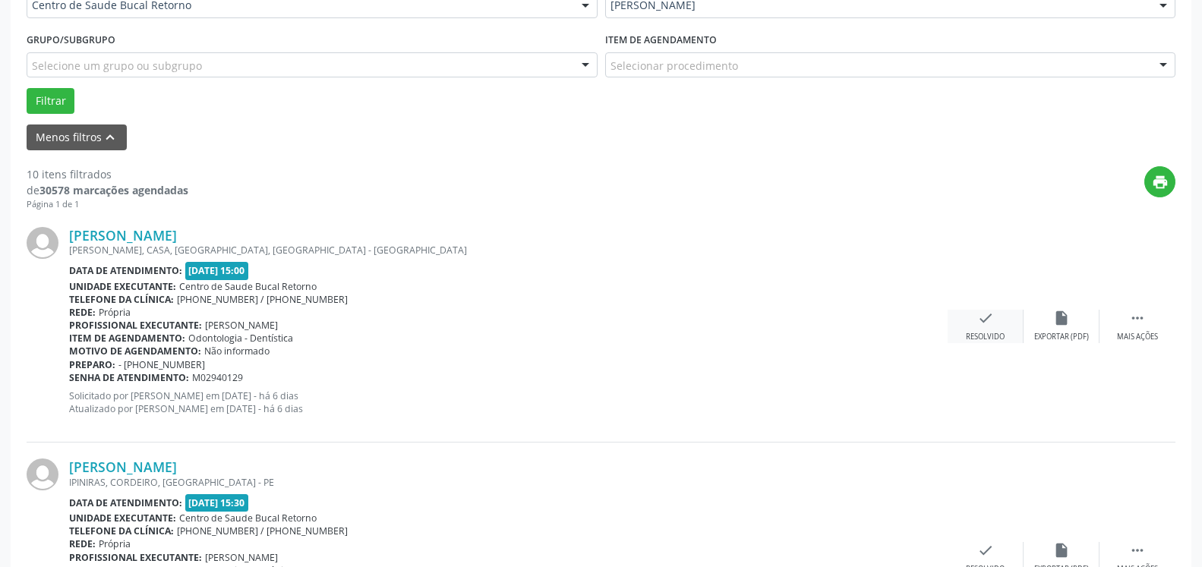
click at [985, 327] on icon "check" at bounding box center [985, 318] width 17 height 17
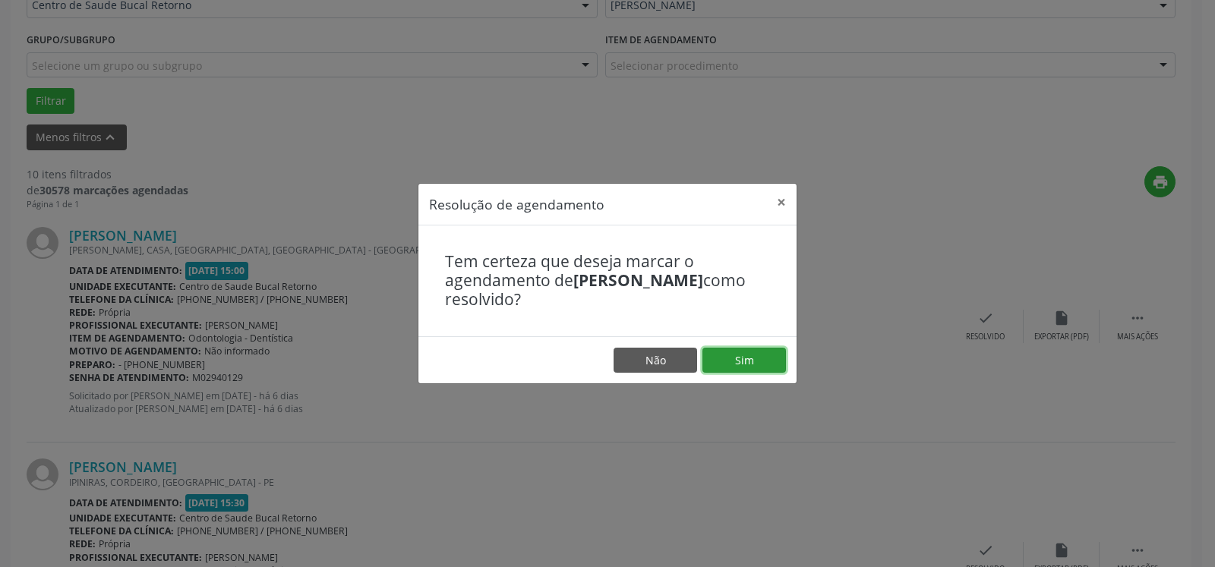
click at [768, 354] on button "Sim" at bounding box center [745, 361] width 84 height 26
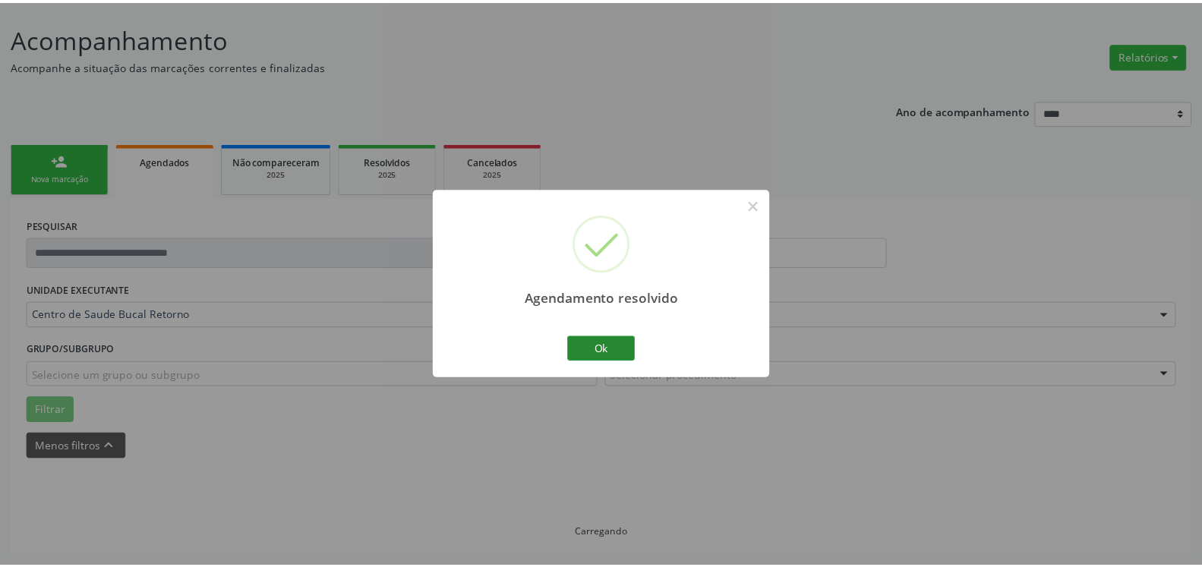
scroll to position [84, 0]
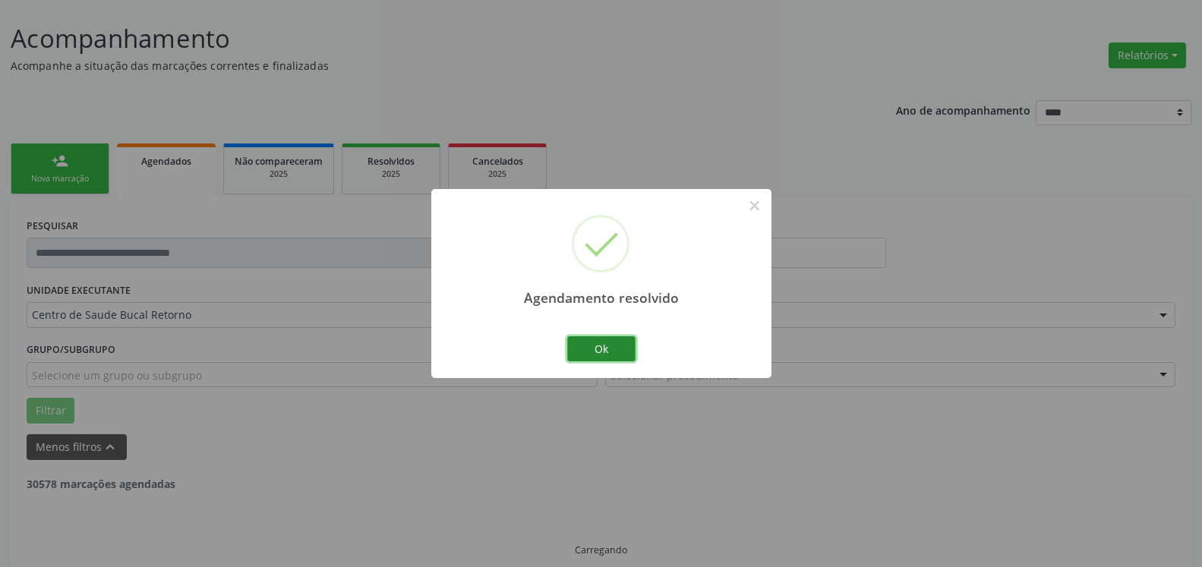
click at [611, 351] on button "Ok" at bounding box center [601, 349] width 68 height 26
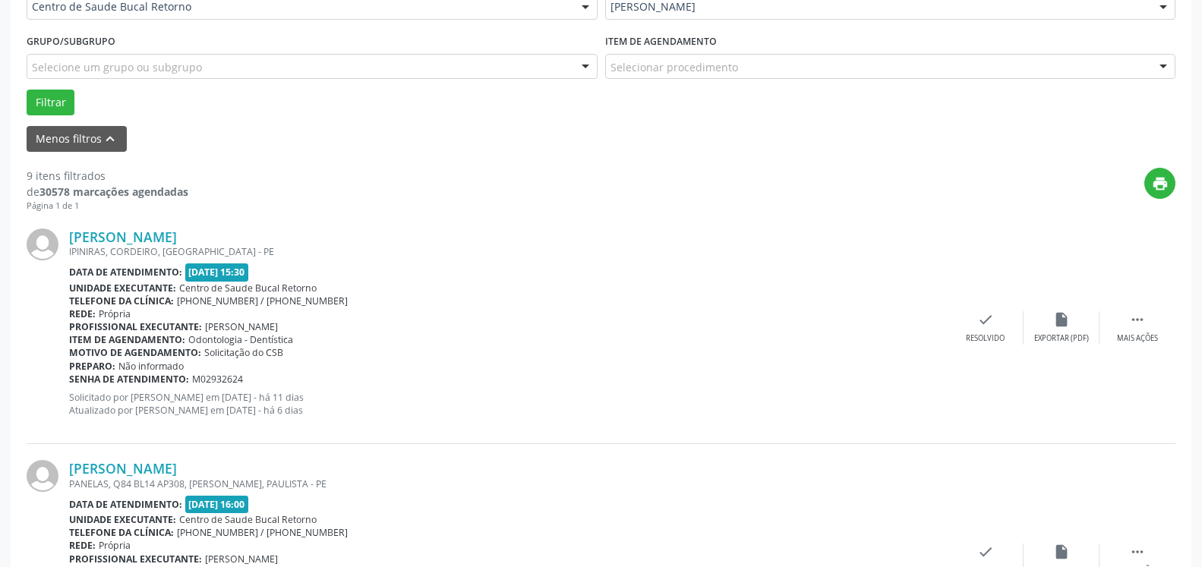
scroll to position [393, 0]
click at [1150, 320] on div " Mais ações" at bounding box center [1138, 326] width 76 height 33
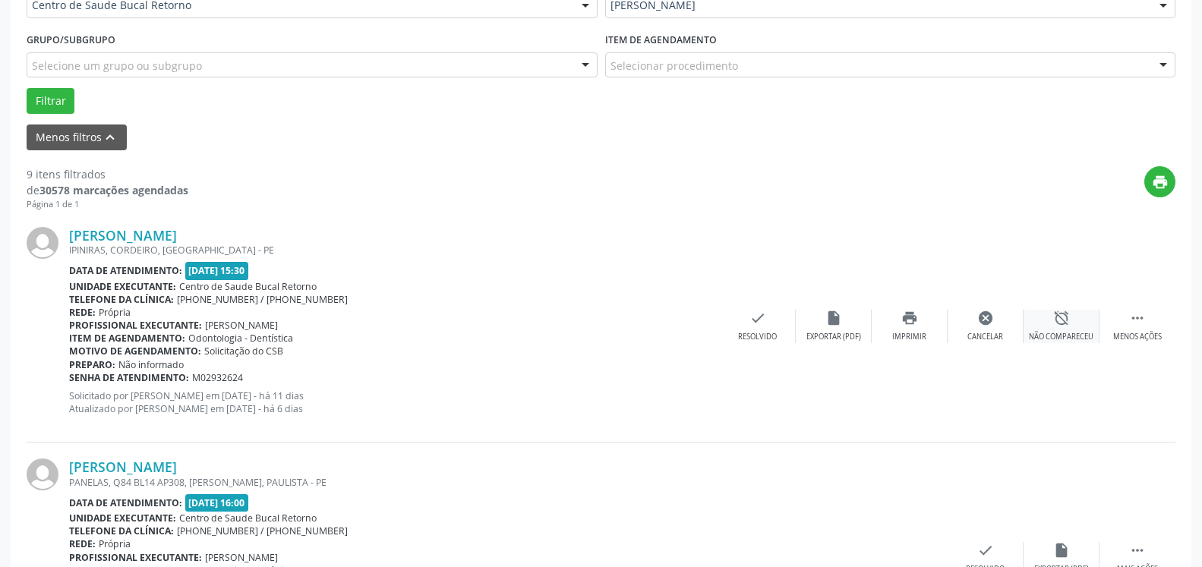
click at [1069, 334] on div "Não compareceu" at bounding box center [1061, 337] width 65 height 11
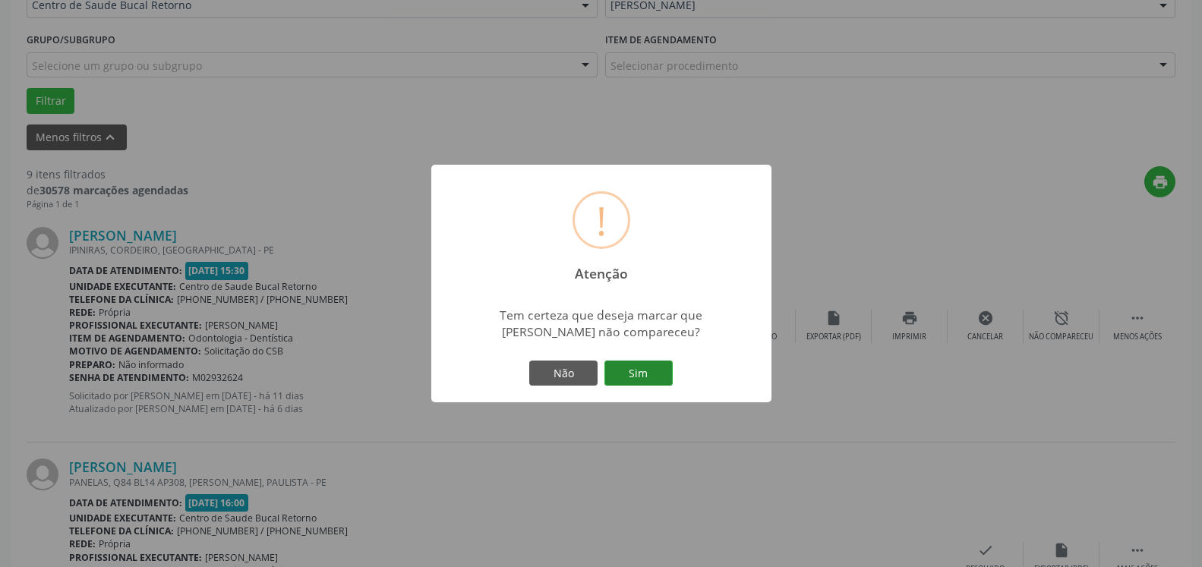
click at [628, 376] on button "Sim" at bounding box center [639, 374] width 68 height 26
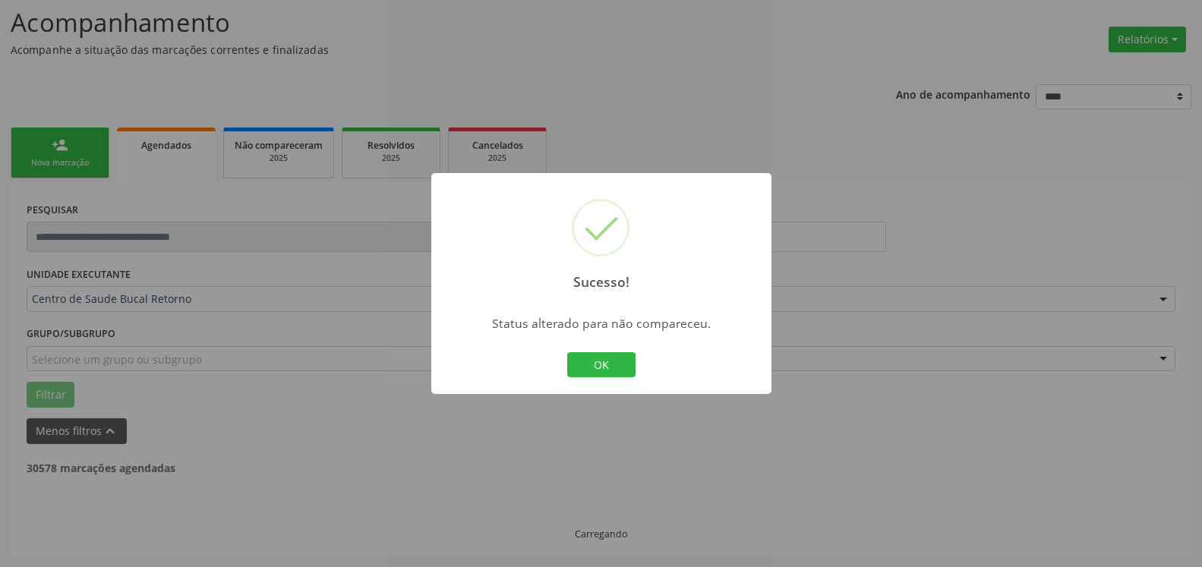
scroll to position [99, 0]
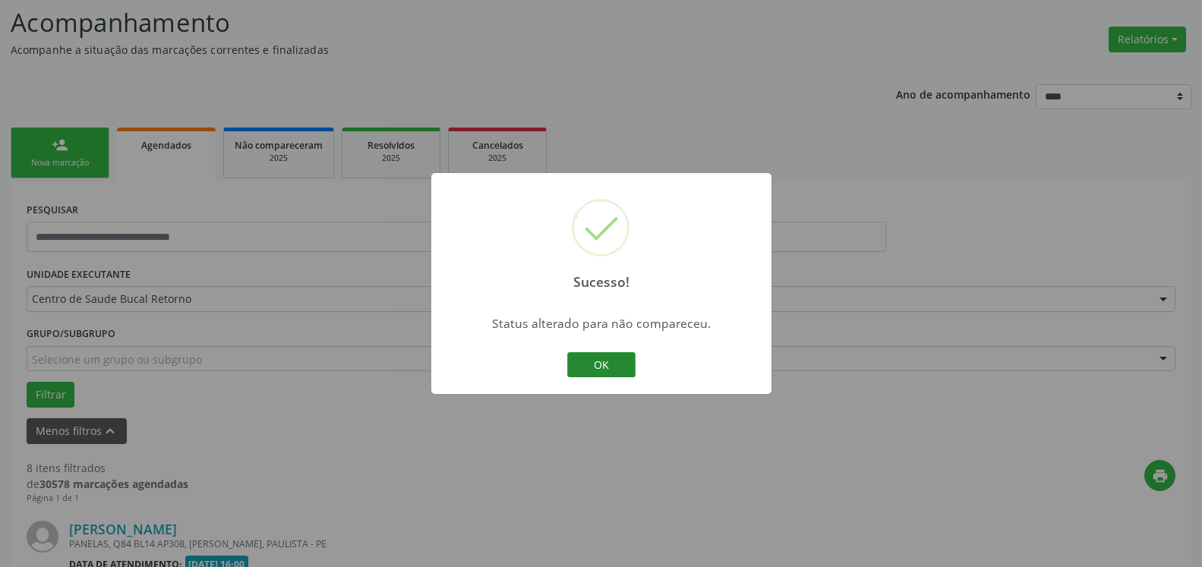
click at [597, 364] on button "OK" at bounding box center [601, 365] width 68 height 26
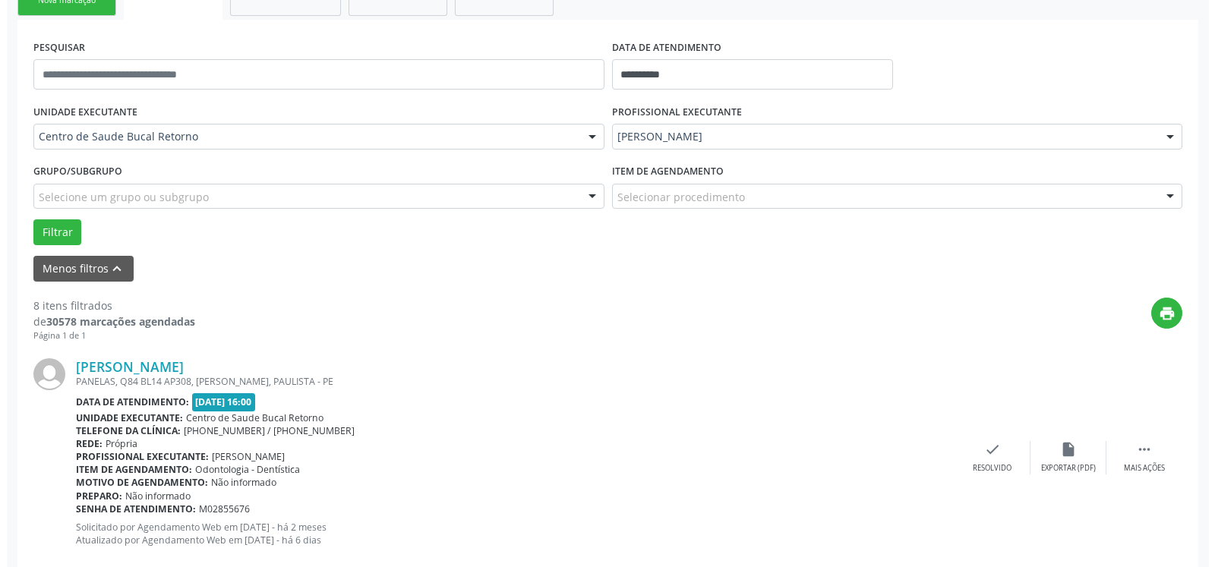
scroll to position [409, 0]
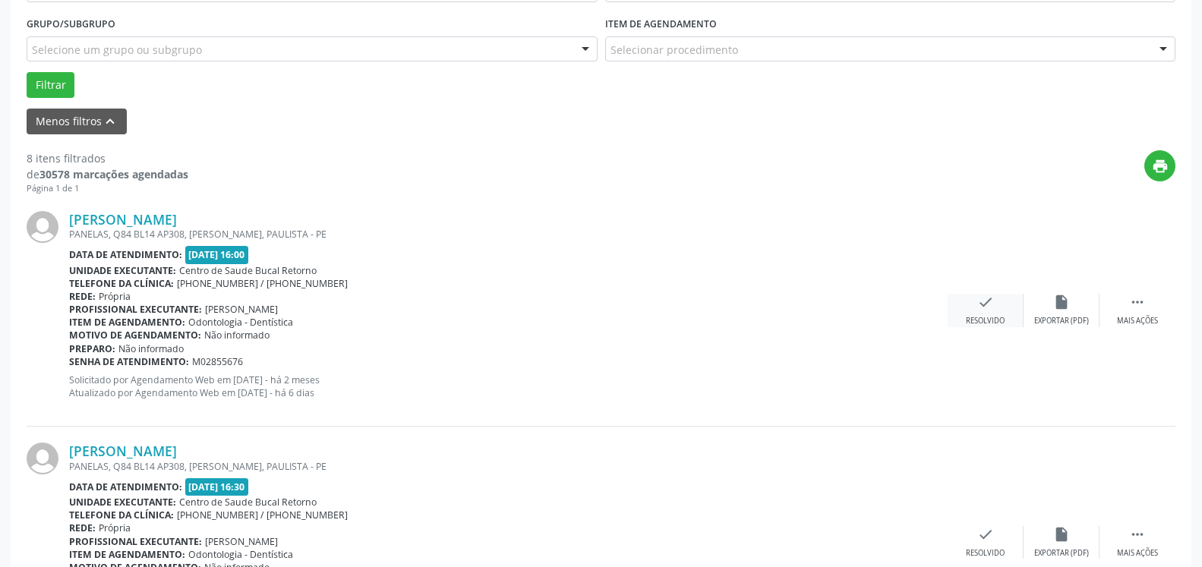
click at [981, 305] on icon "check" at bounding box center [985, 302] width 17 height 17
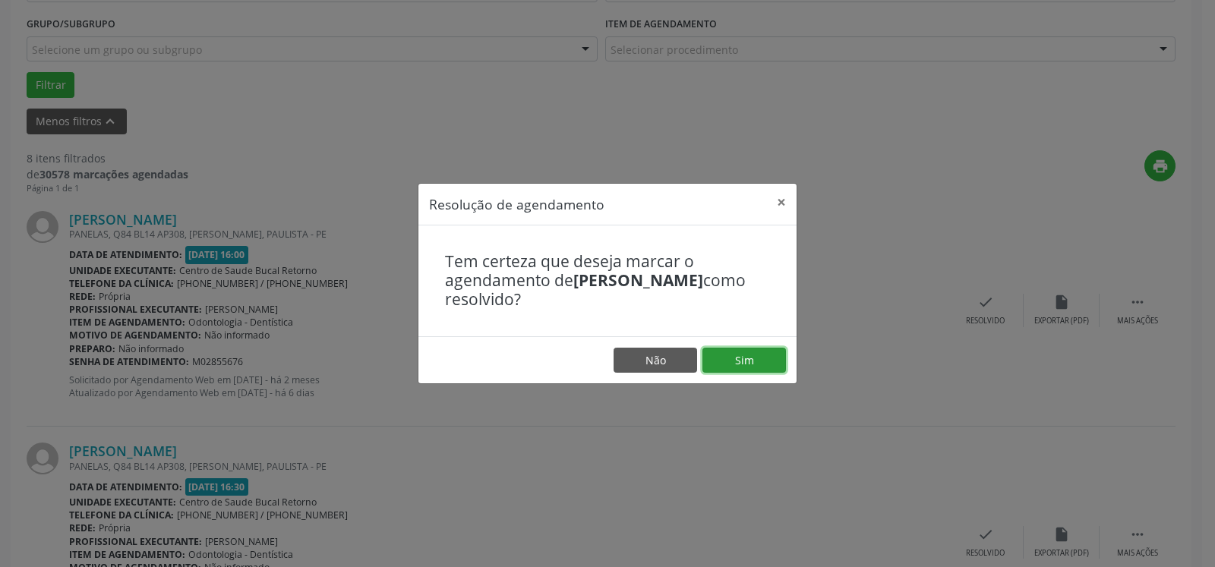
click at [741, 363] on button "Sim" at bounding box center [745, 361] width 84 height 26
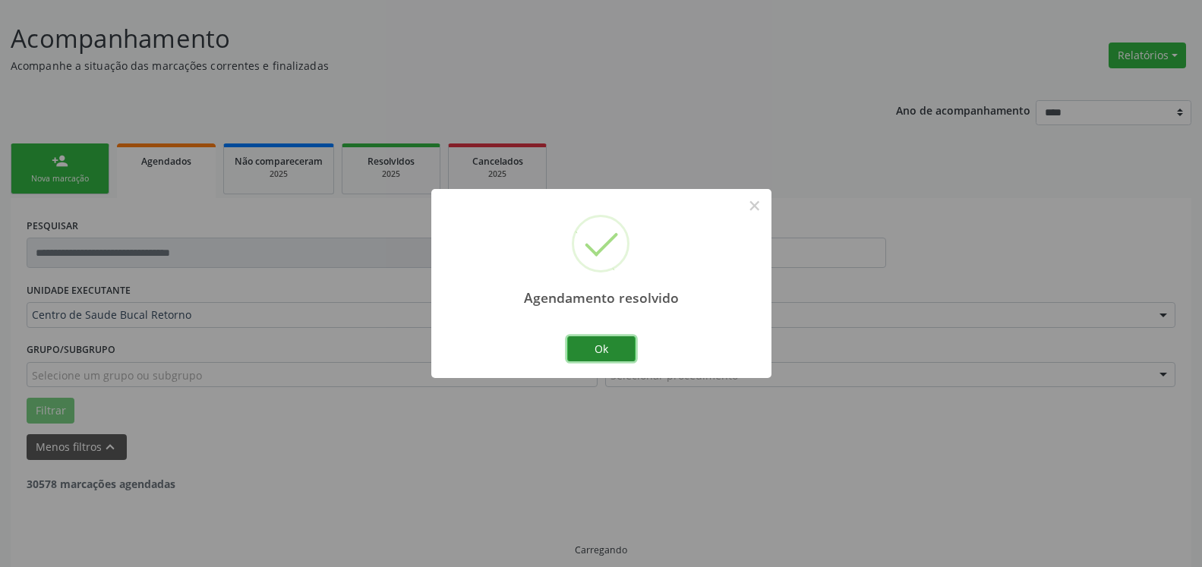
click at [606, 350] on button "Ok" at bounding box center [601, 349] width 68 height 26
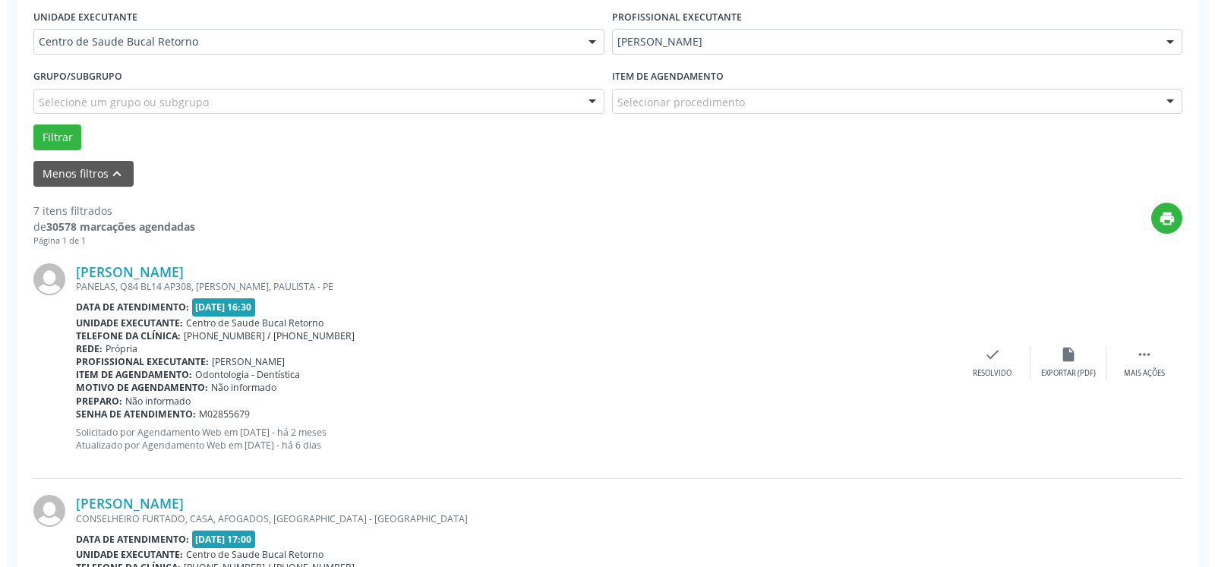
scroll to position [471, 0]
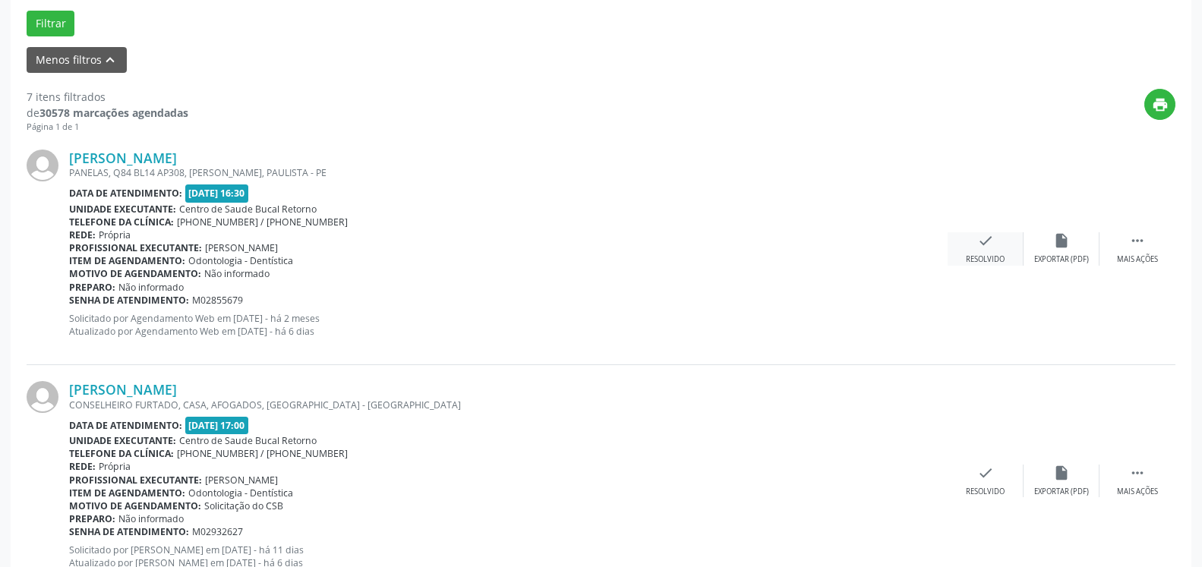
click at [987, 245] on icon "check" at bounding box center [985, 240] width 17 height 17
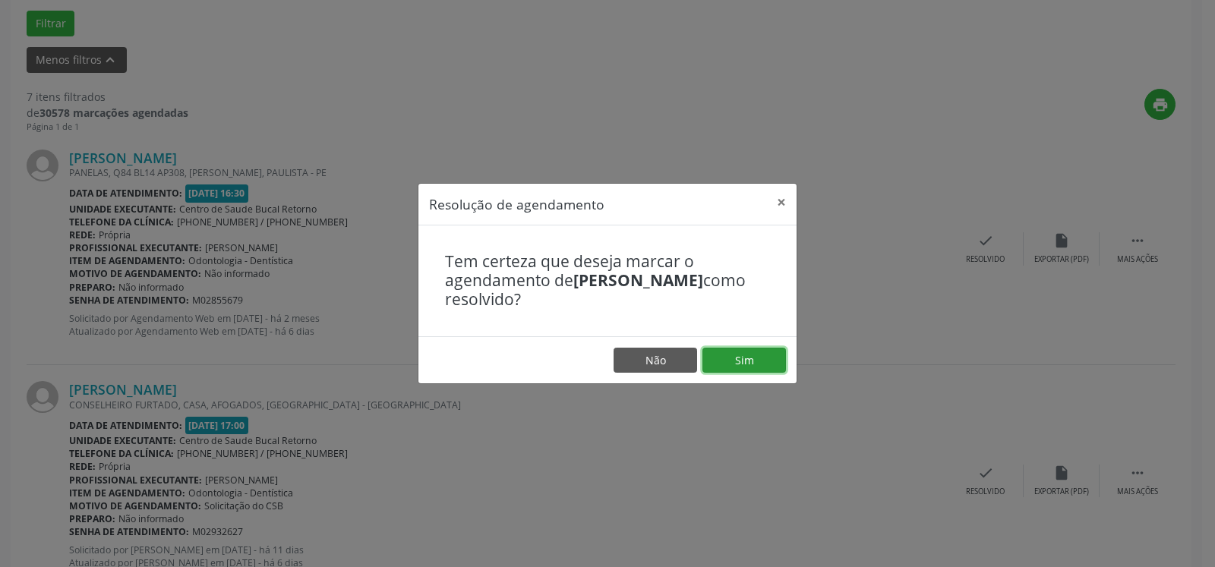
click at [754, 365] on button "Sim" at bounding box center [745, 361] width 84 height 26
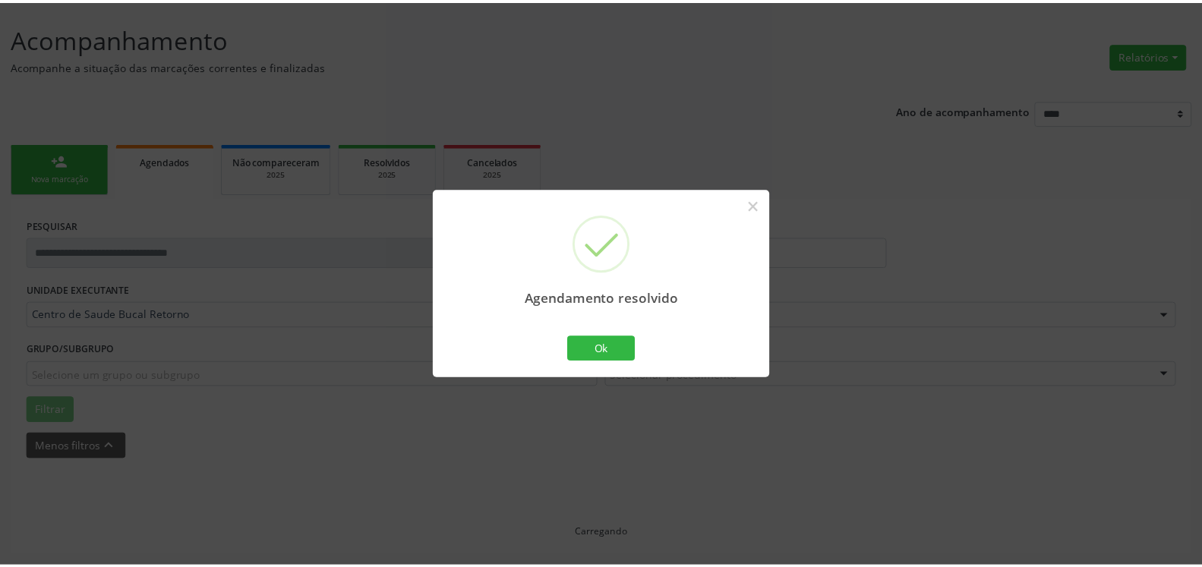
scroll to position [84, 0]
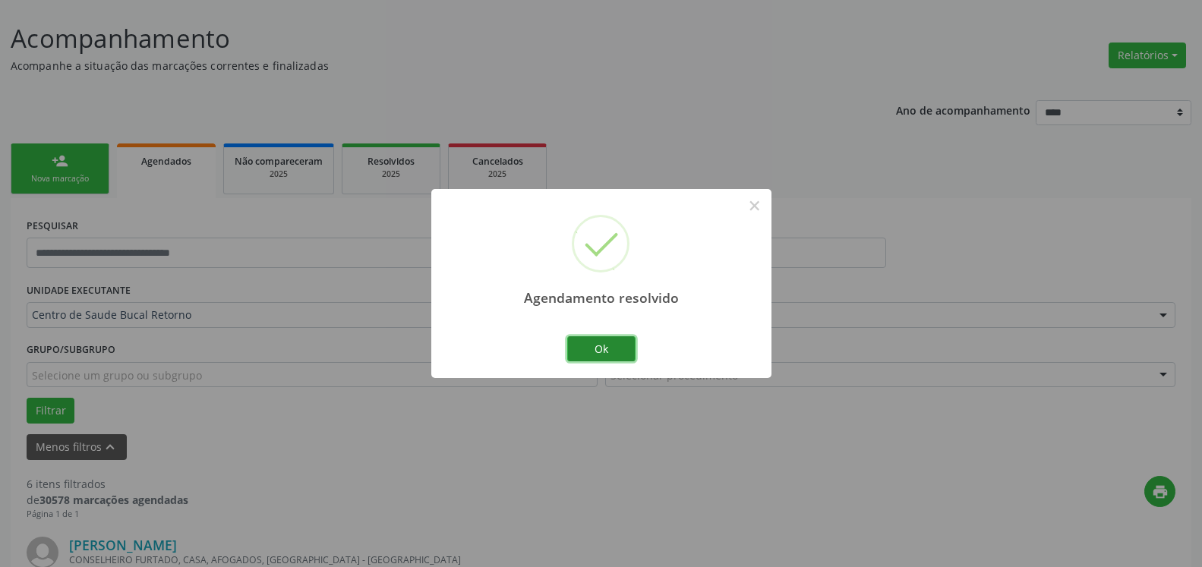
click at [623, 352] on button "Ok" at bounding box center [601, 349] width 68 height 26
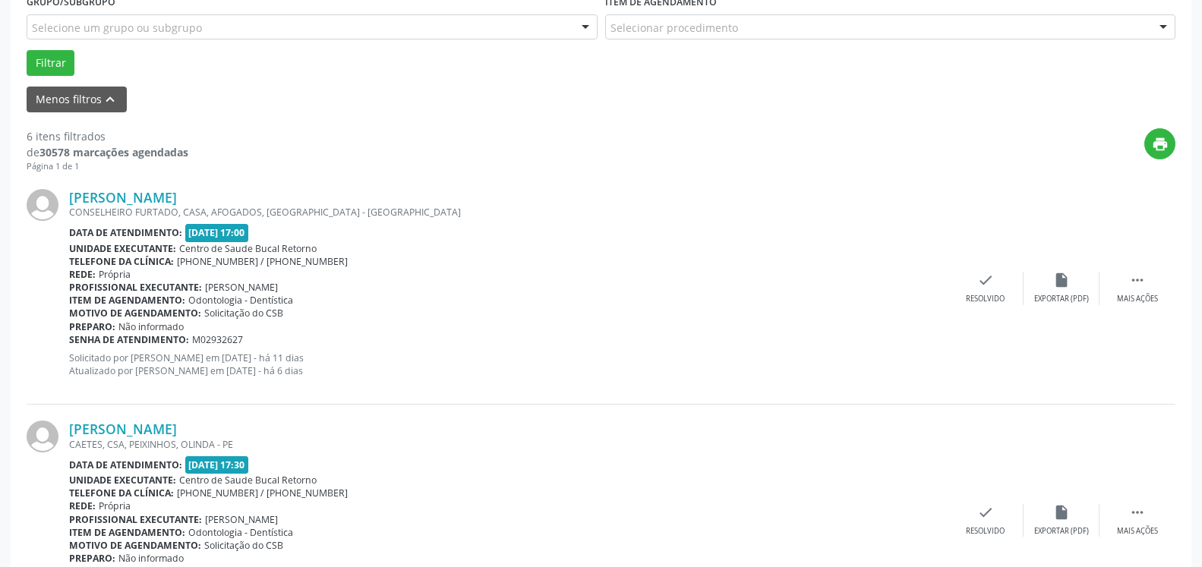
scroll to position [471, 0]
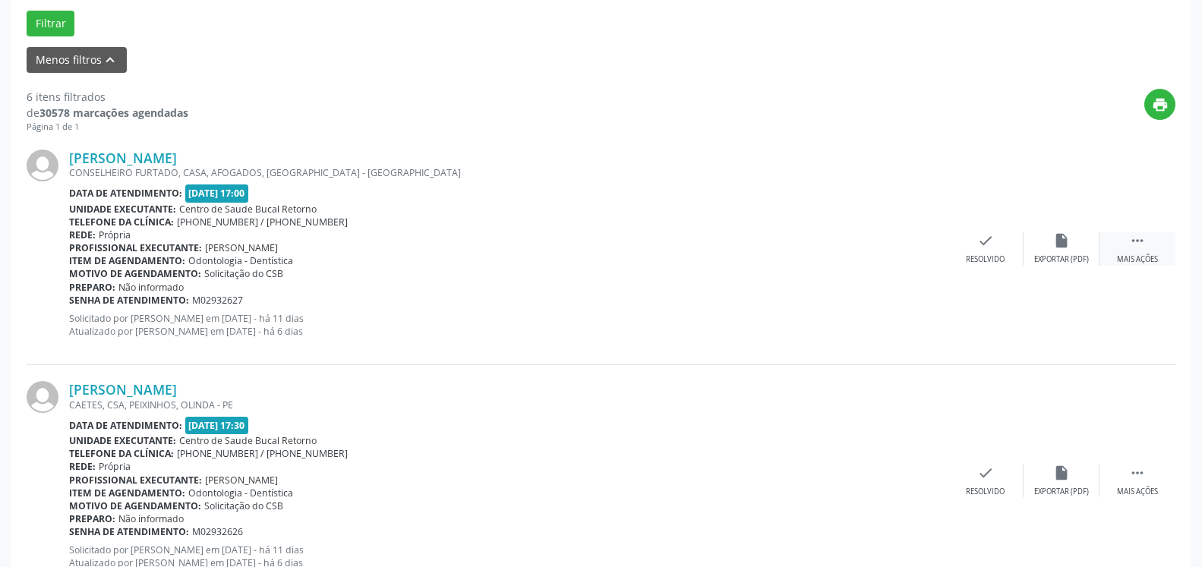
click at [1131, 244] on icon "" at bounding box center [1137, 240] width 17 height 17
click at [1043, 245] on div "alarm_off Não compareceu" at bounding box center [1062, 248] width 76 height 33
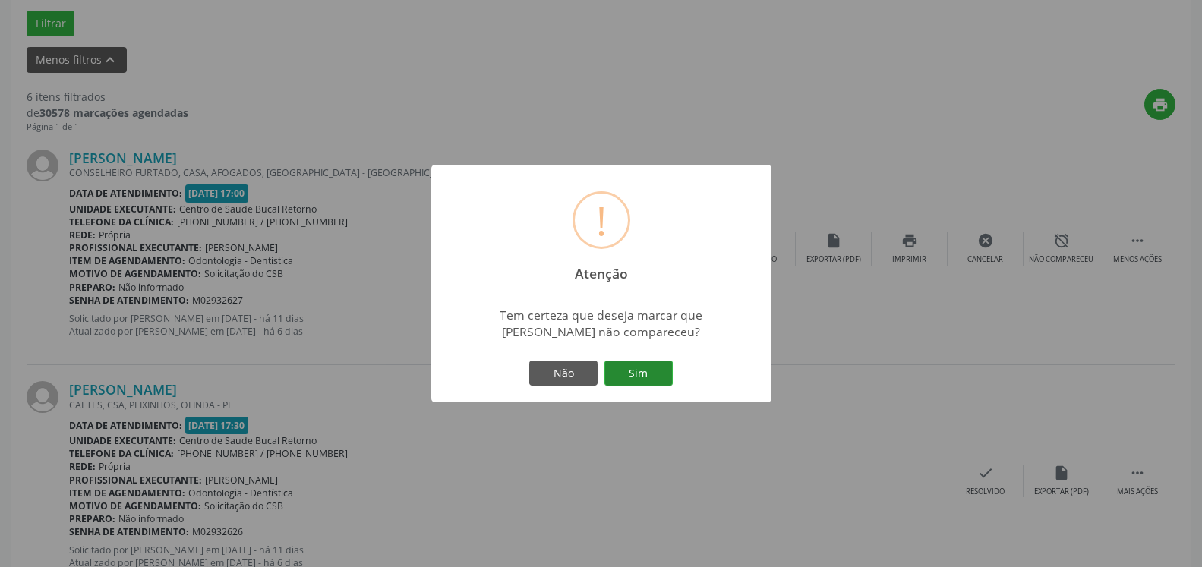
click at [637, 383] on button "Sim" at bounding box center [639, 374] width 68 height 26
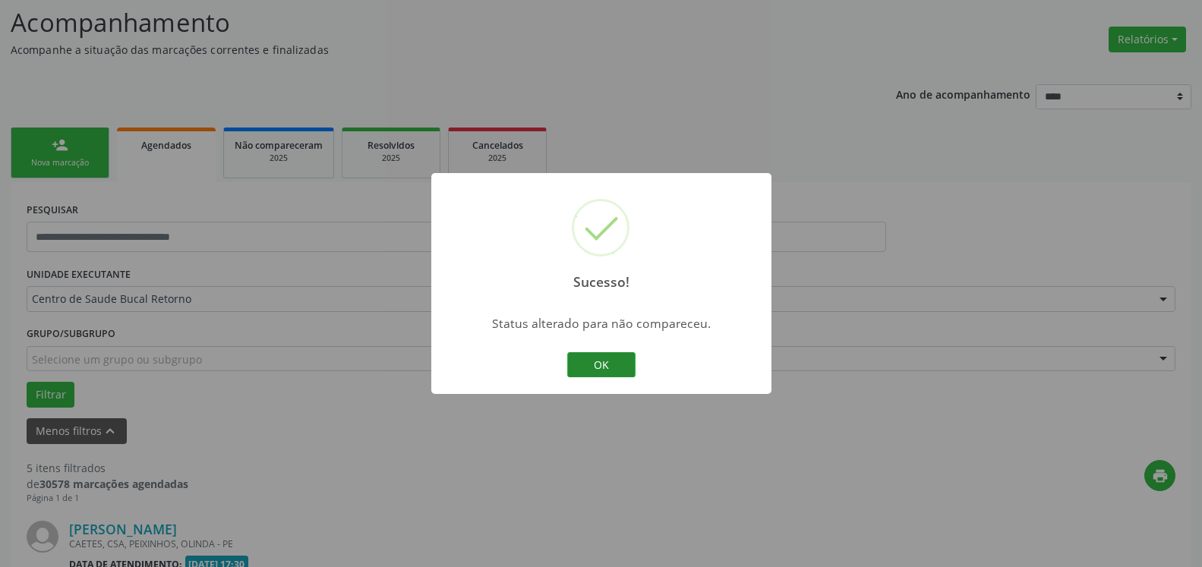
click at [608, 368] on button "OK" at bounding box center [601, 365] width 68 height 26
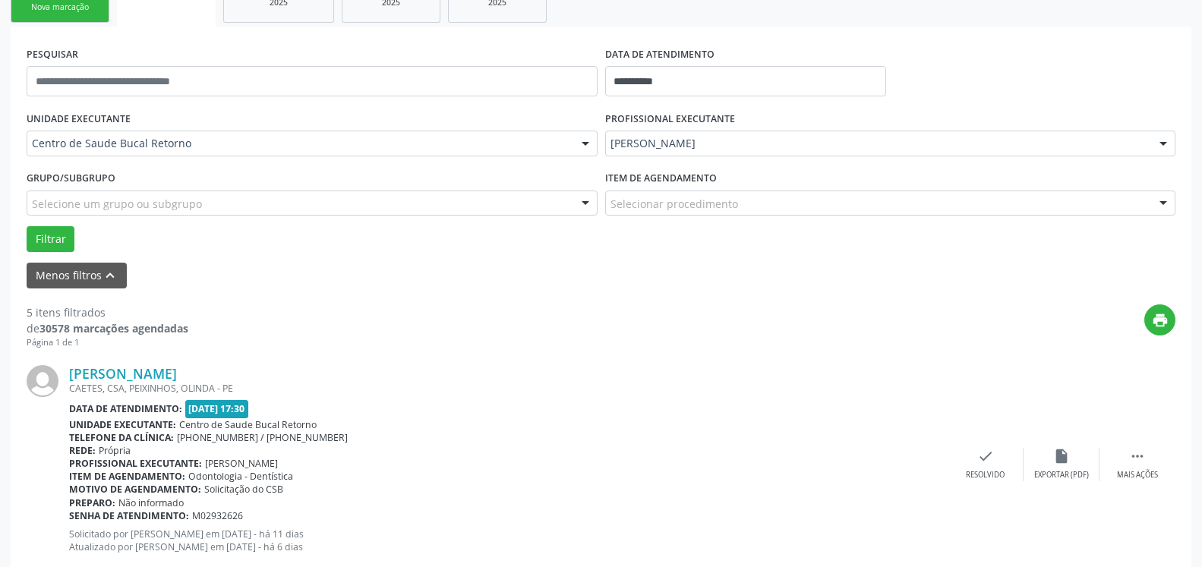
scroll to position [409, 0]
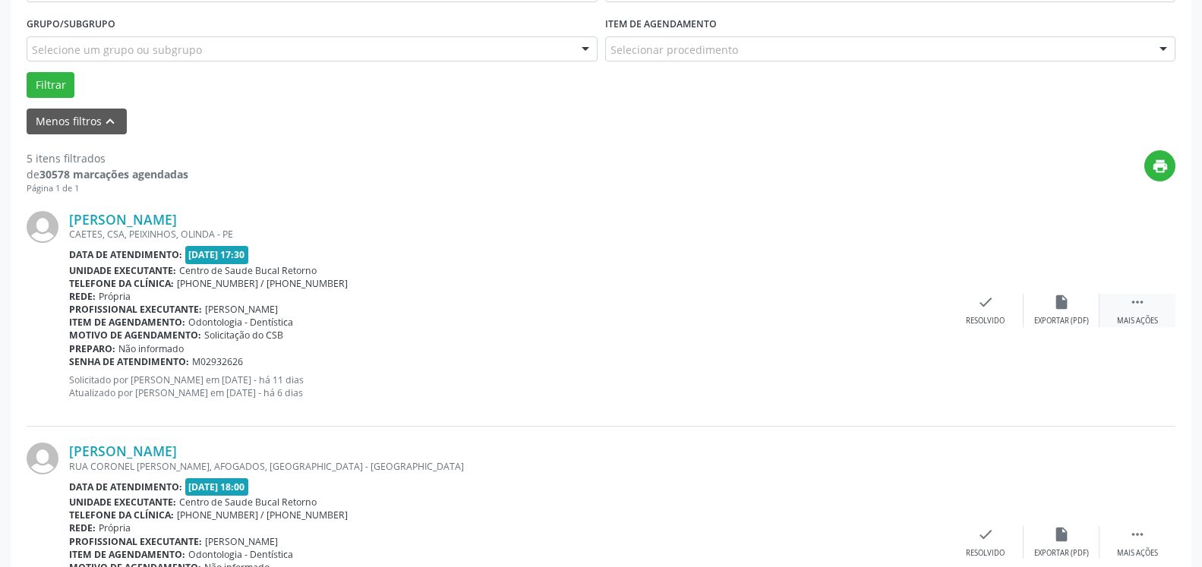
click at [1145, 317] on div "Mais ações" at bounding box center [1137, 321] width 41 height 11
click at [1042, 314] on div "alarm_off Não compareceu" at bounding box center [1062, 310] width 76 height 33
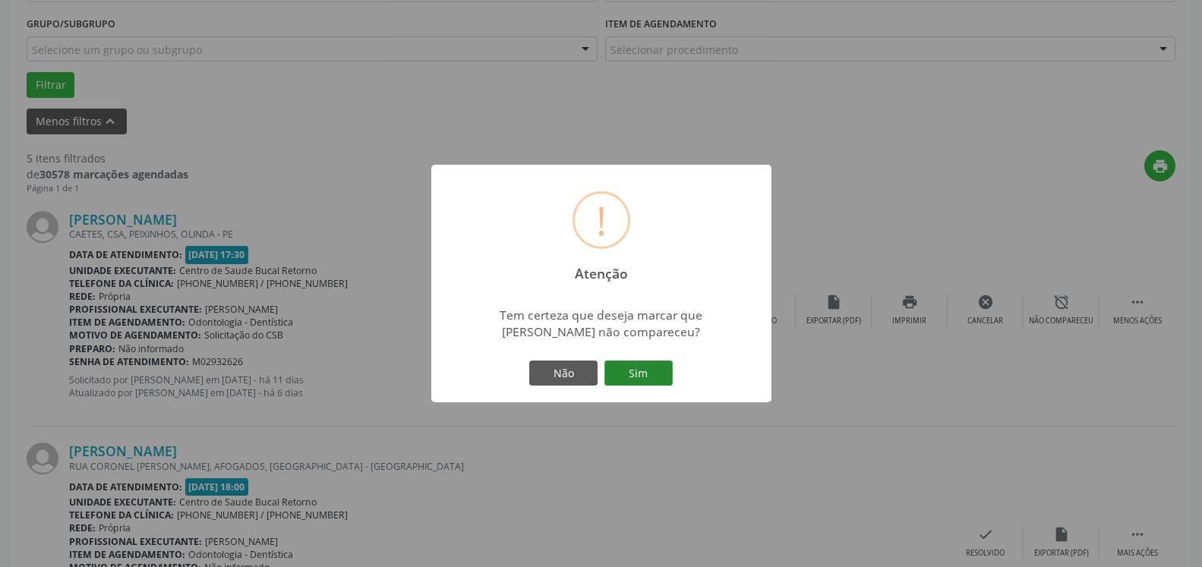
click at [648, 371] on button "Sim" at bounding box center [639, 374] width 68 height 26
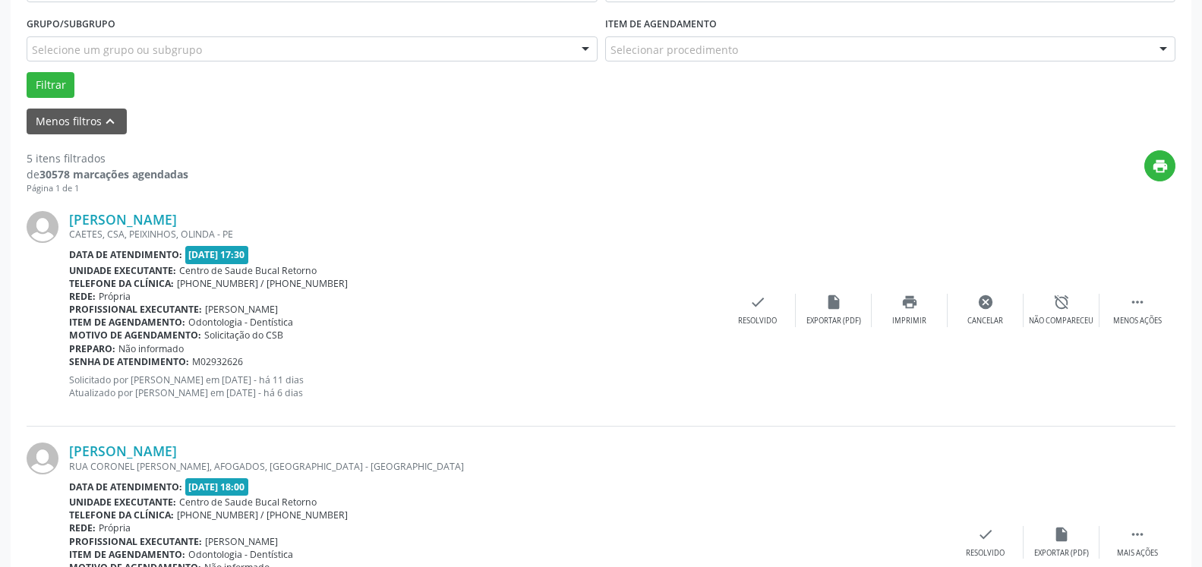
scroll to position [99, 0]
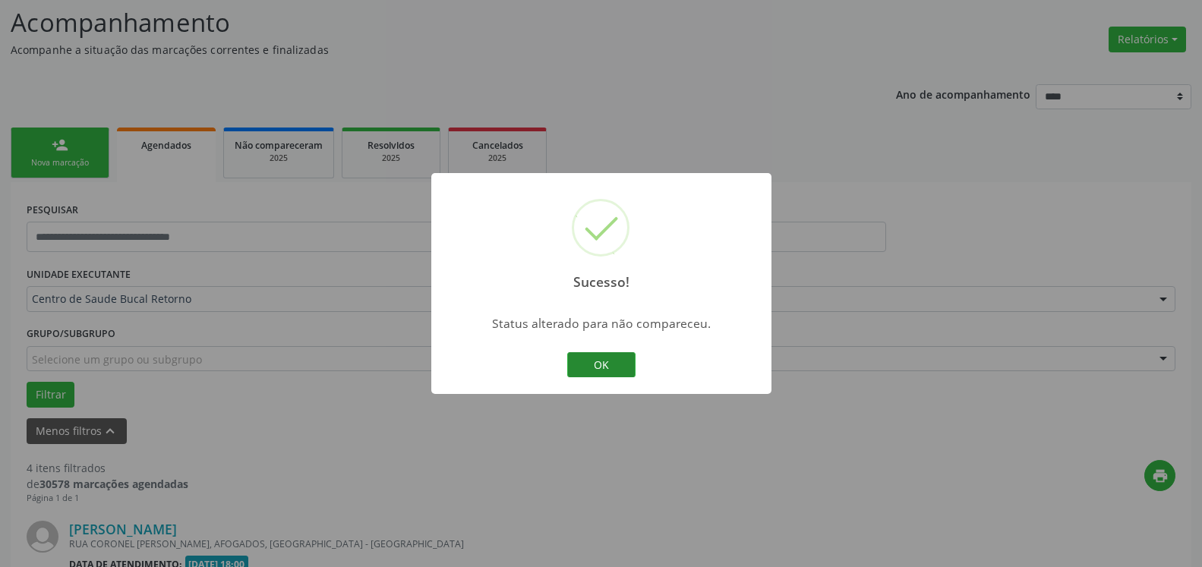
click at [597, 371] on button "OK" at bounding box center [601, 365] width 68 height 26
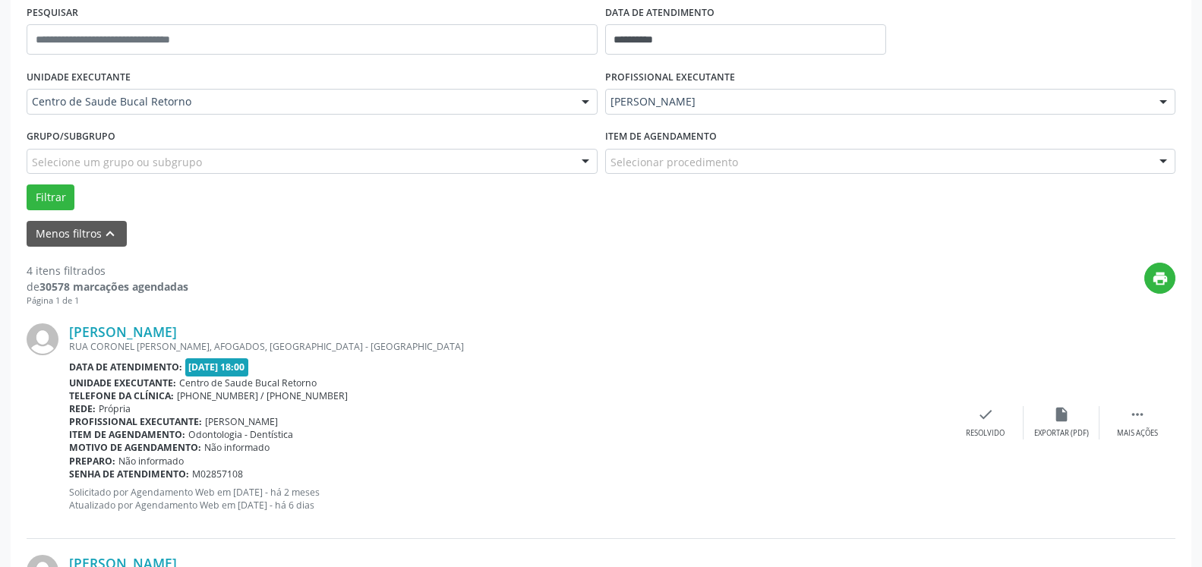
scroll to position [487, 0]
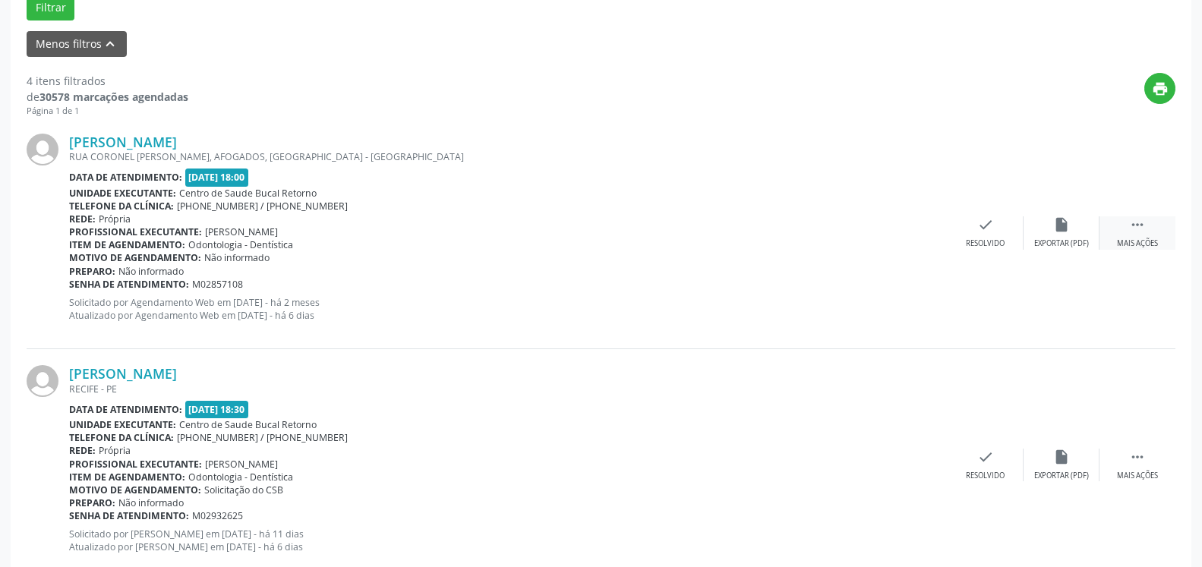
click at [1148, 231] on div " Mais ações" at bounding box center [1138, 232] width 76 height 33
click at [1082, 236] on div "alarm_off Não compareceu" at bounding box center [1062, 232] width 76 height 33
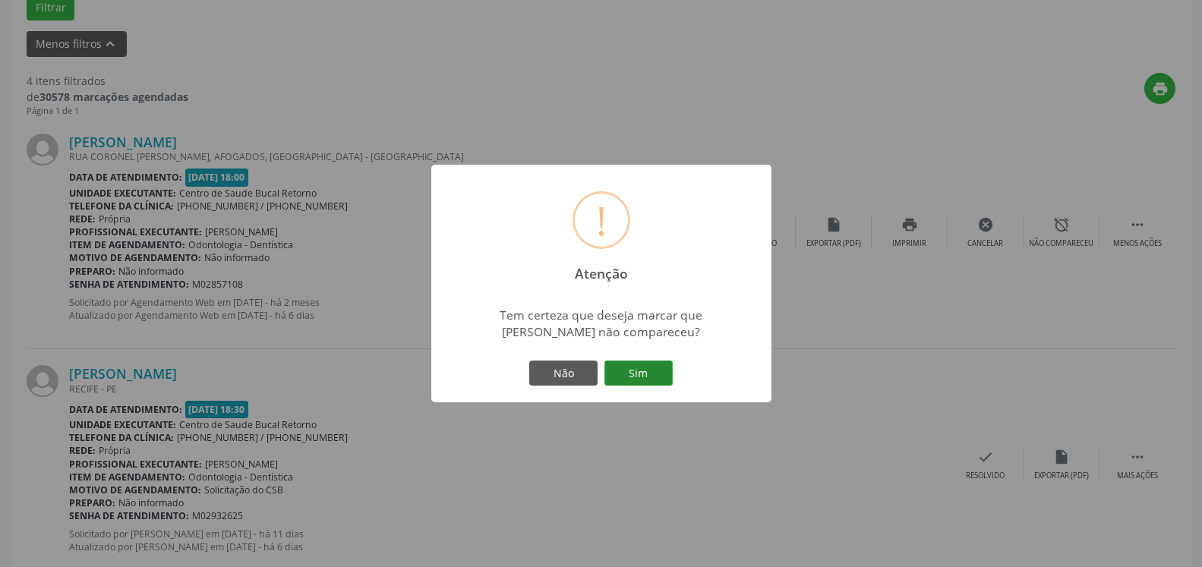
click at [645, 368] on button "Sim" at bounding box center [639, 374] width 68 height 26
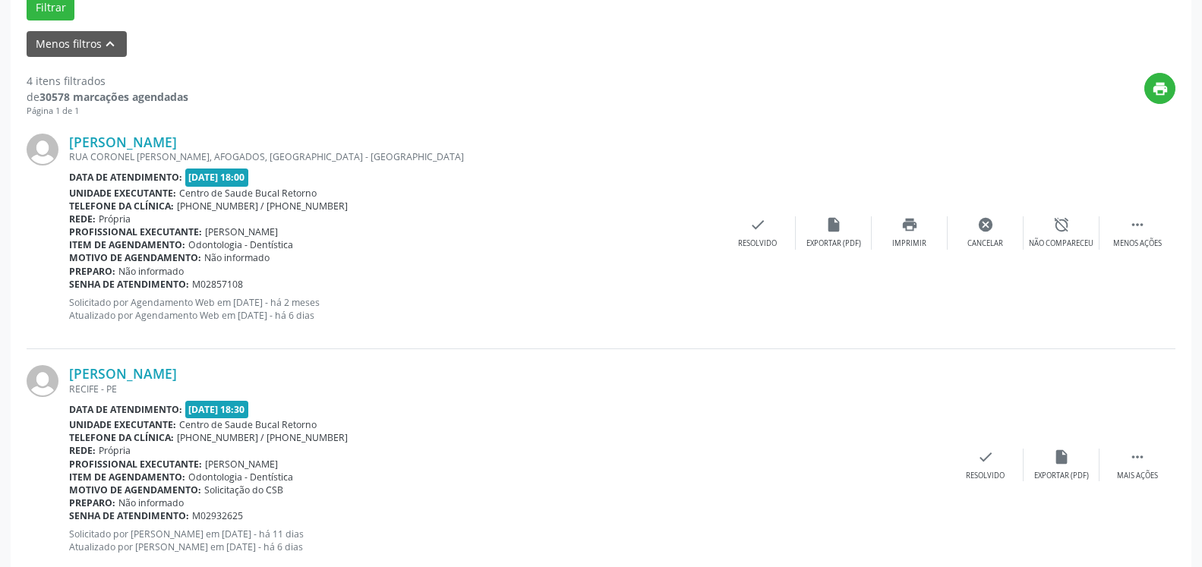
scroll to position [99, 0]
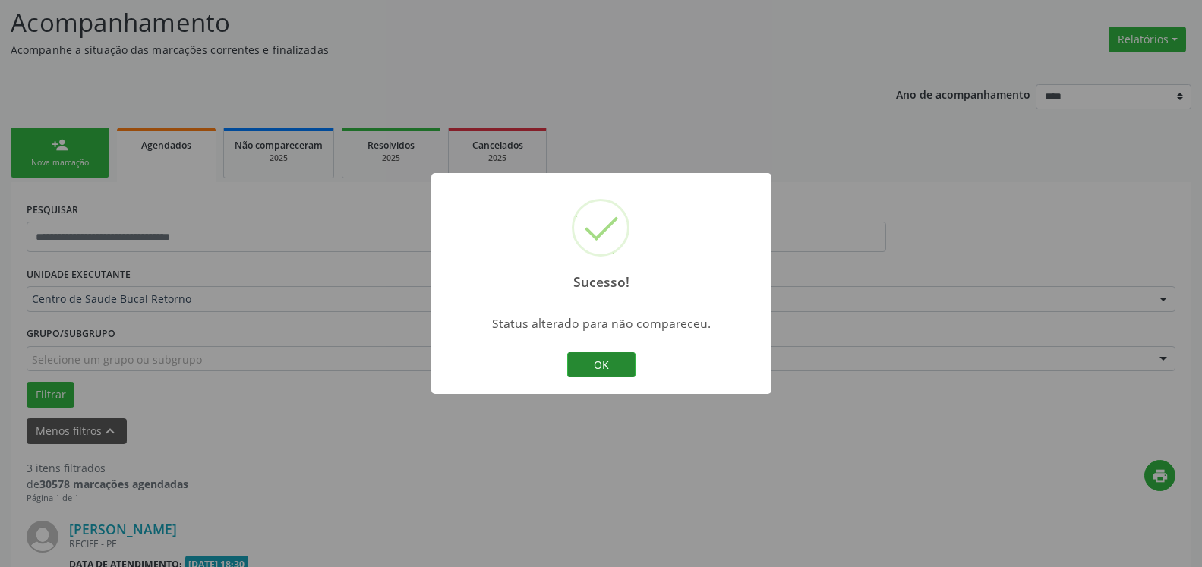
click at [595, 367] on button "OK" at bounding box center [601, 365] width 68 height 26
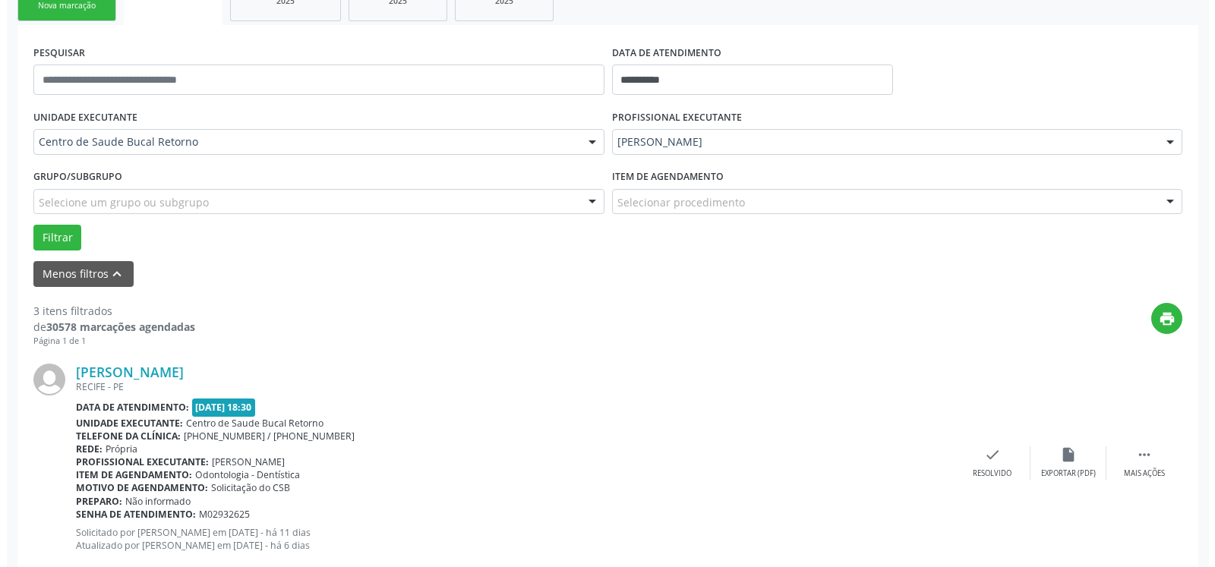
scroll to position [332, 0]
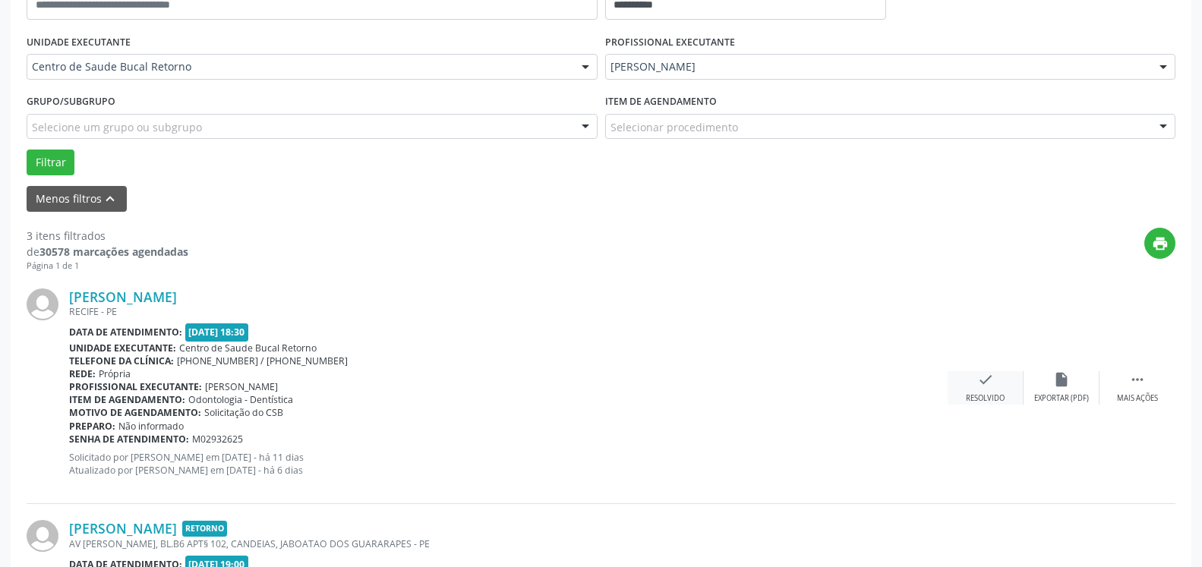
click at [985, 388] on icon "check" at bounding box center [985, 379] width 17 height 17
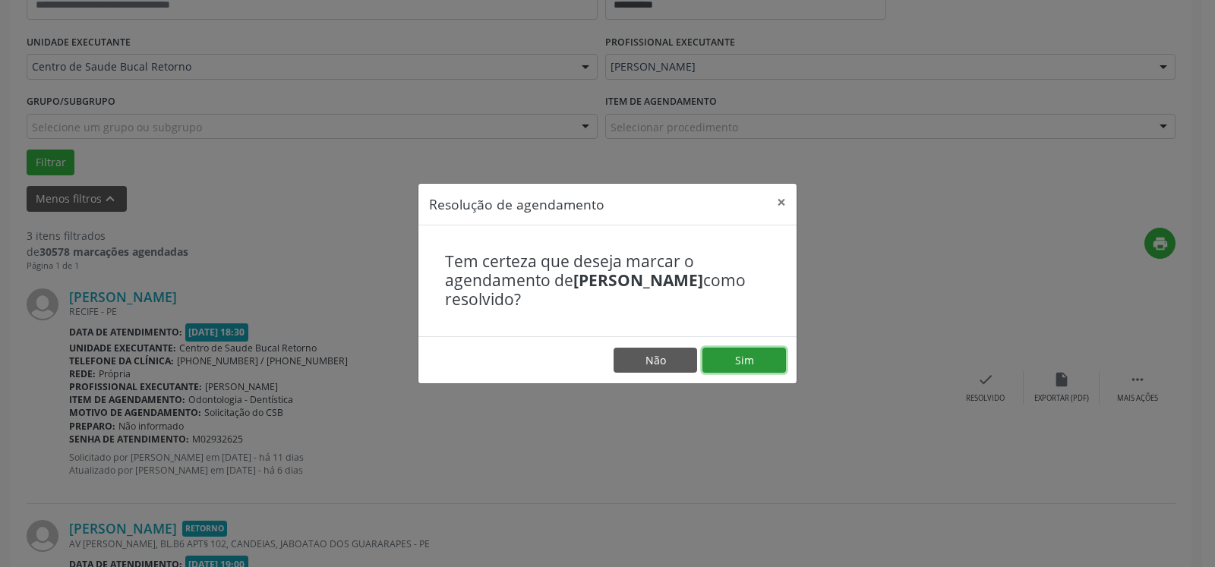
click at [730, 356] on button "Sim" at bounding box center [745, 361] width 84 height 26
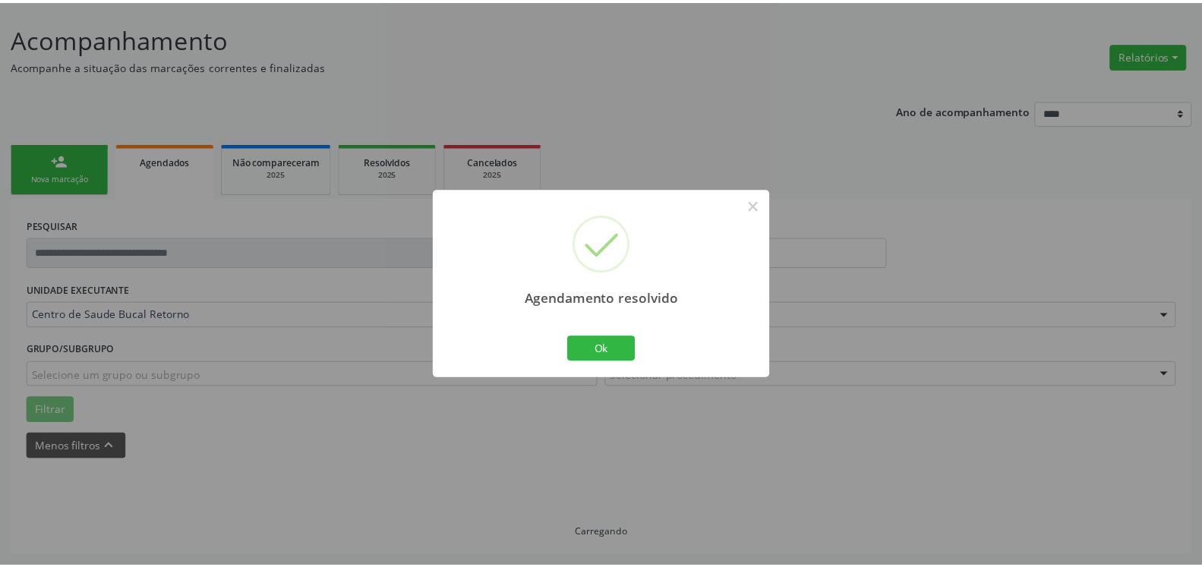
scroll to position [84, 0]
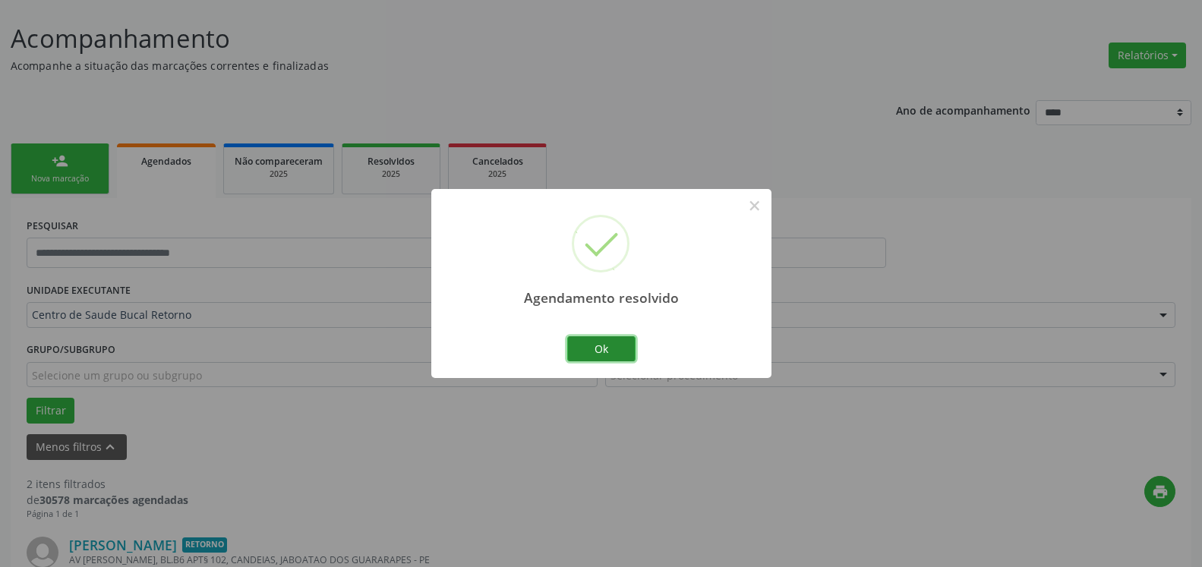
click at [600, 352] on button "Ok" at bounding box center [601, 349] width 68 height 26
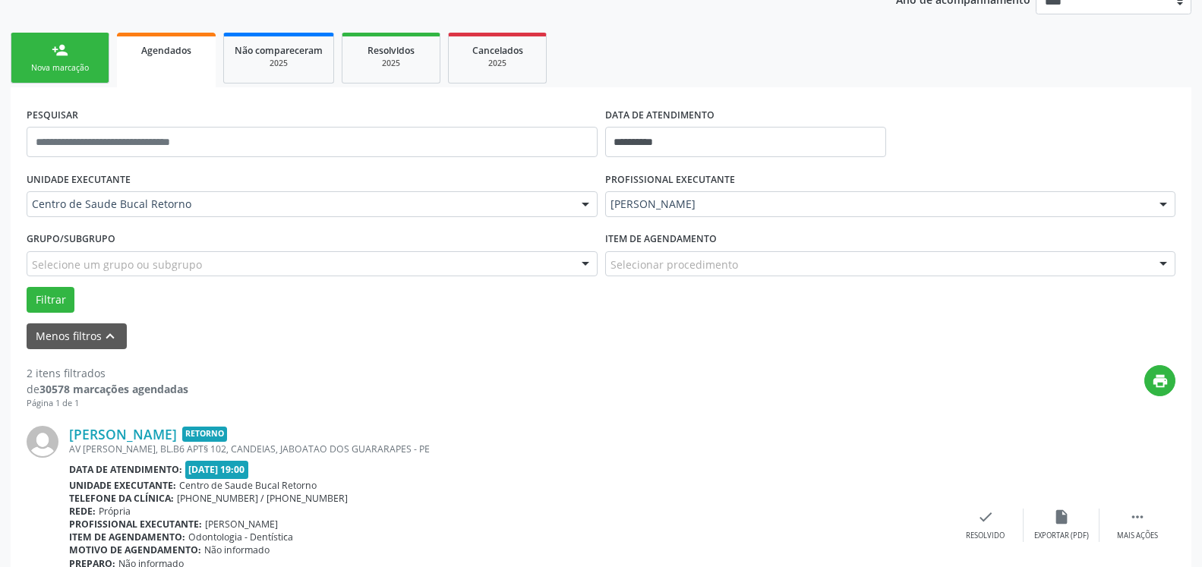
scroll to position [471, 0]
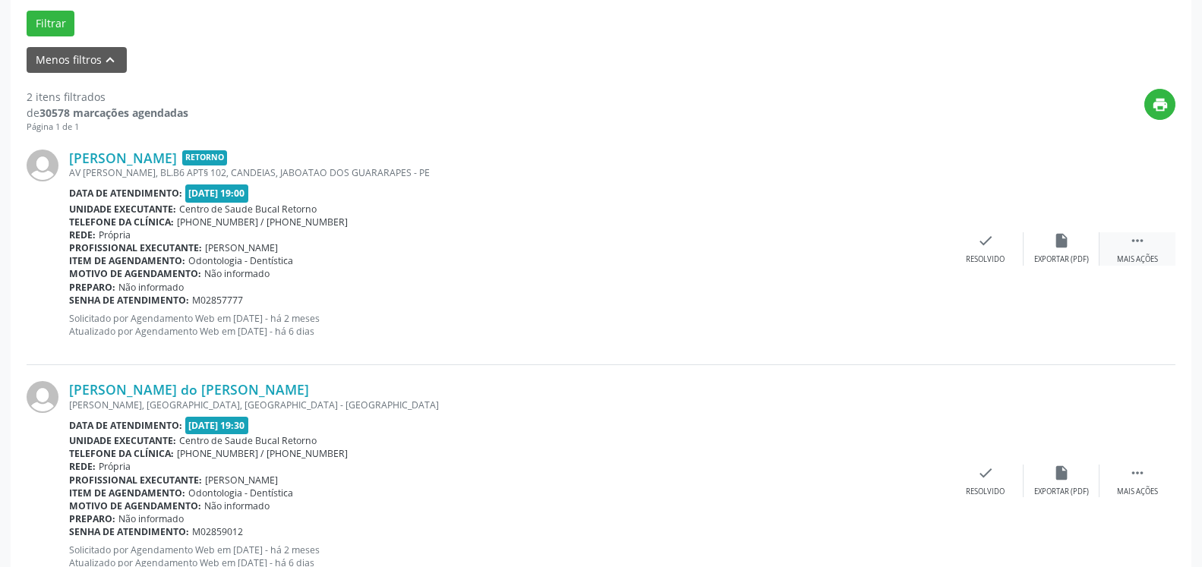
click at [1139, 248] on icon "" at bounding box center [1137, 240] width 17 height 17
click at [1074, 248] on div "alarm_off Não compareceu" at bounding box center [1062, 248] width 76 height 33
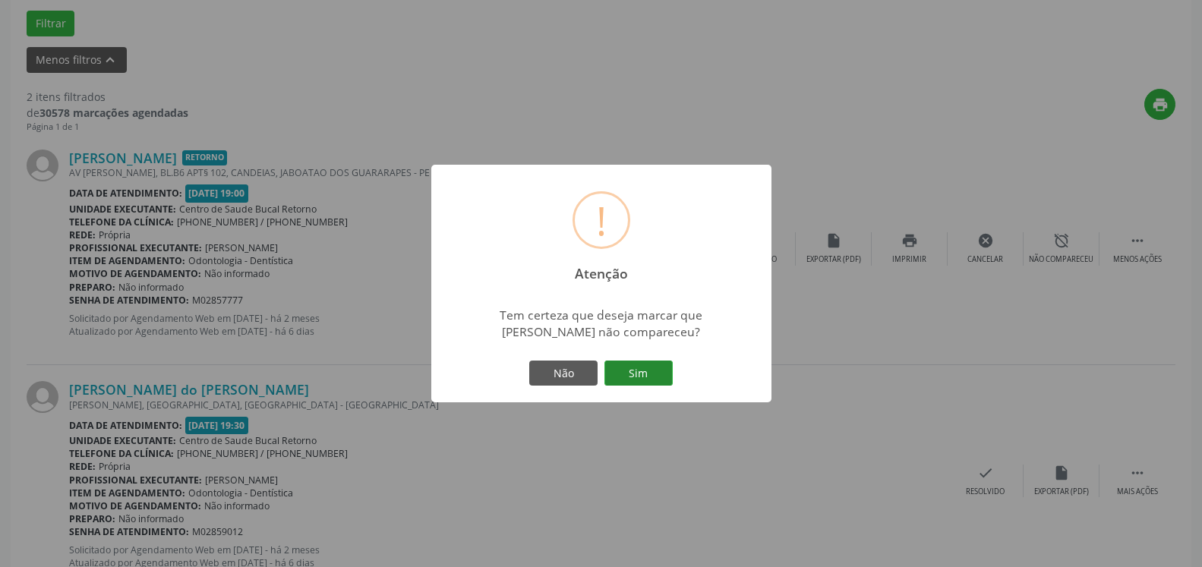
click at [650, 368] on button "Sim" at bounding box center [639, 374] width 68 height 26
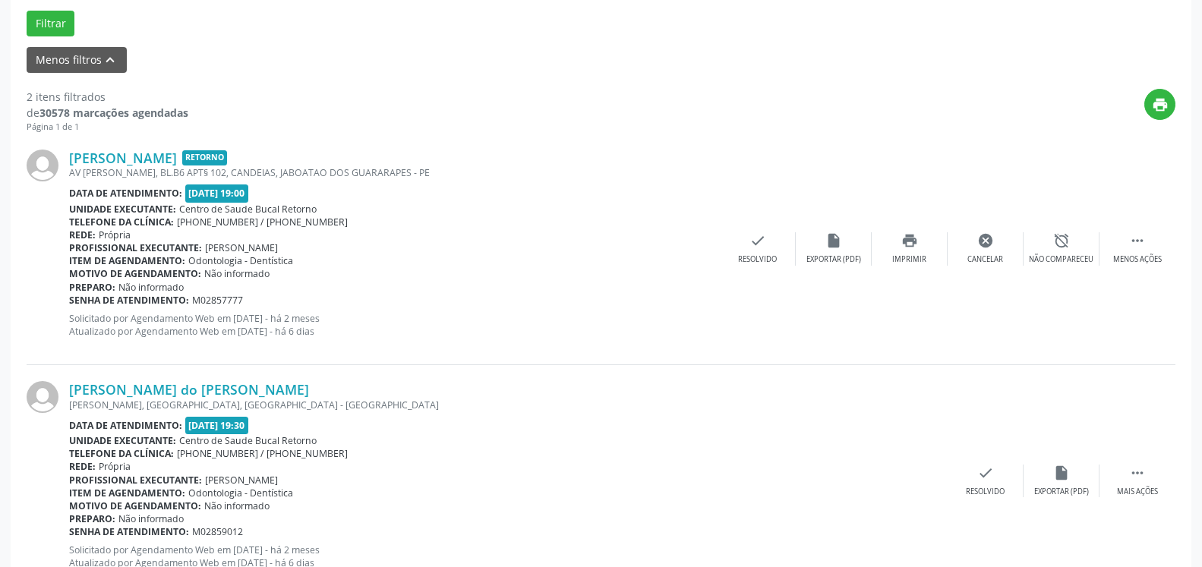
scroll to position [99, 0]
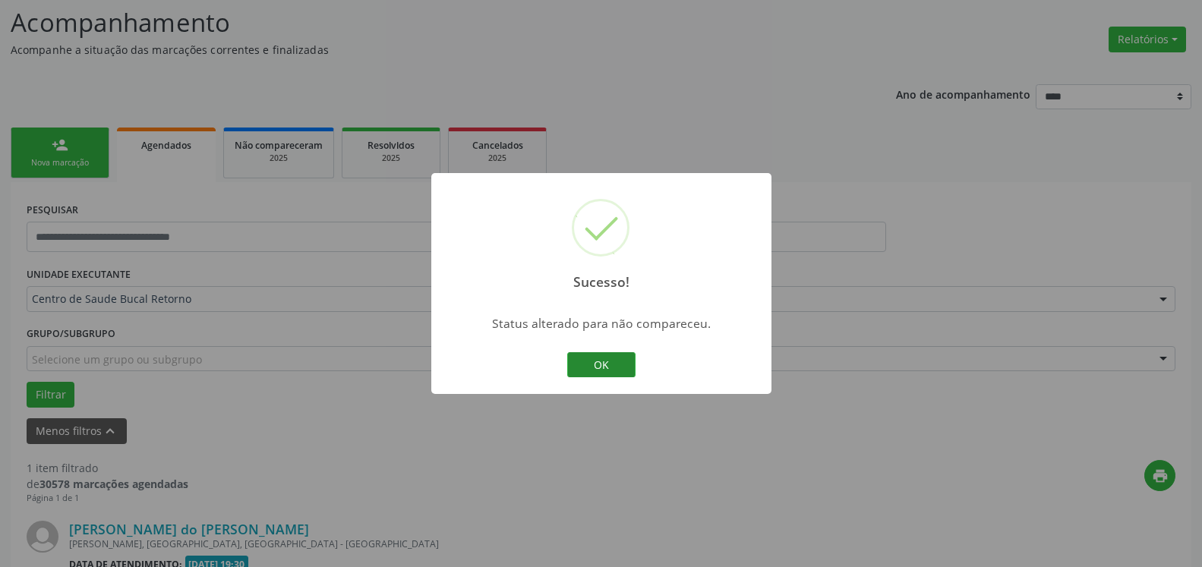
click at [592, 366] on button "OK" at bounding box center [601, 365] width 68 height 26
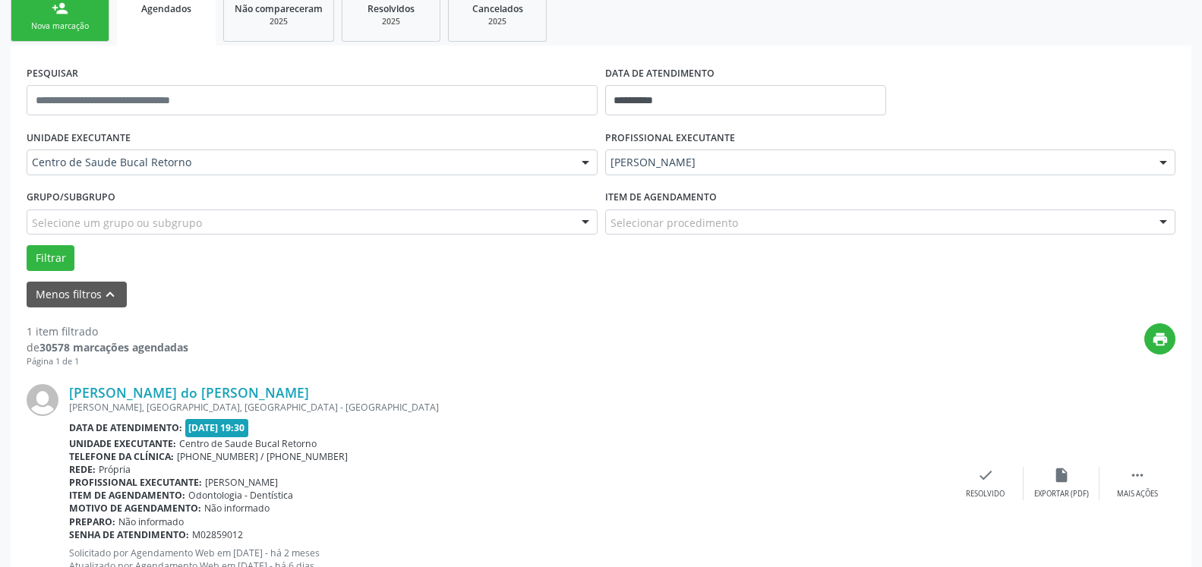
scroll to position [295, 0]
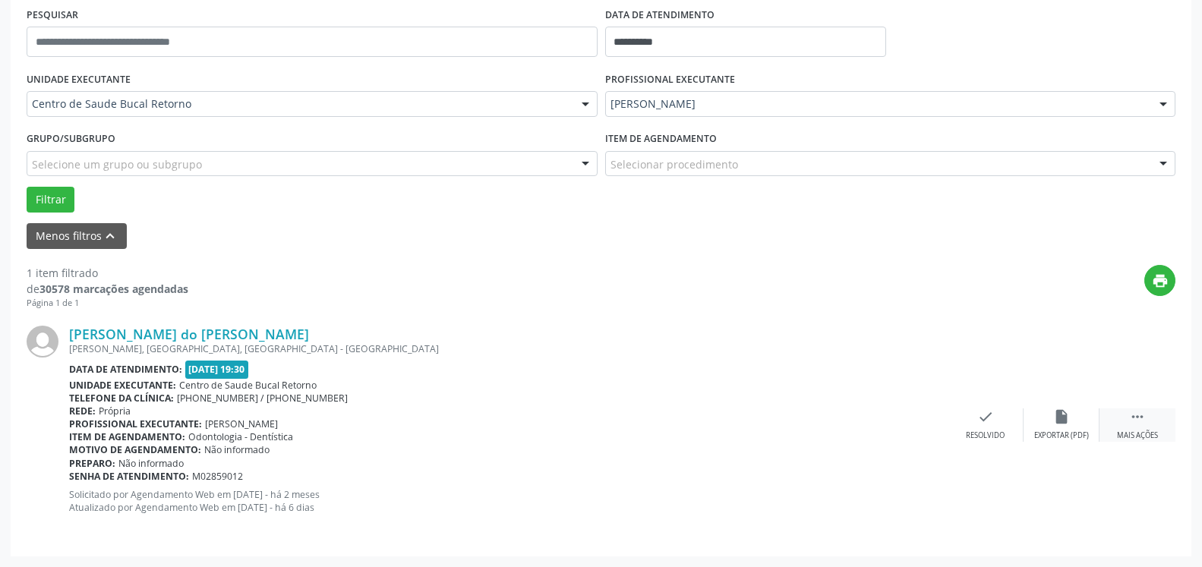
click at [1132, 414] on icon "" at bounding box center [1137, 417] width 17 height 17
click at [1072, 422] on div "alarm_off Não compareceu" at bounding box center [1062, 425] width 76 height 33
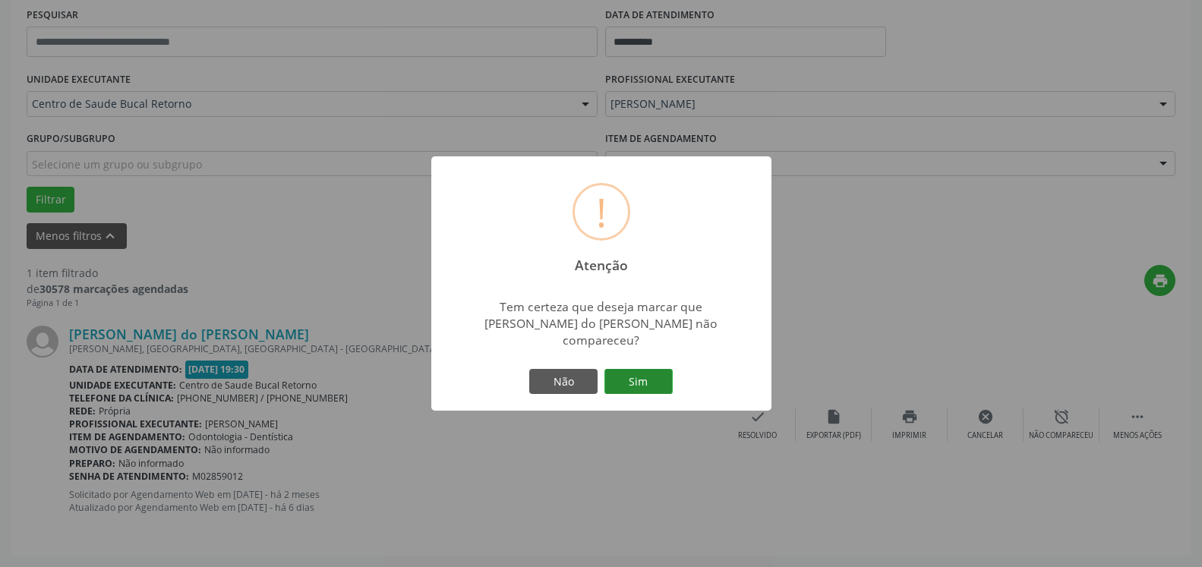
click at [652, 381] on button "Sim" at bounding box center [639, 382] width 68 height 26
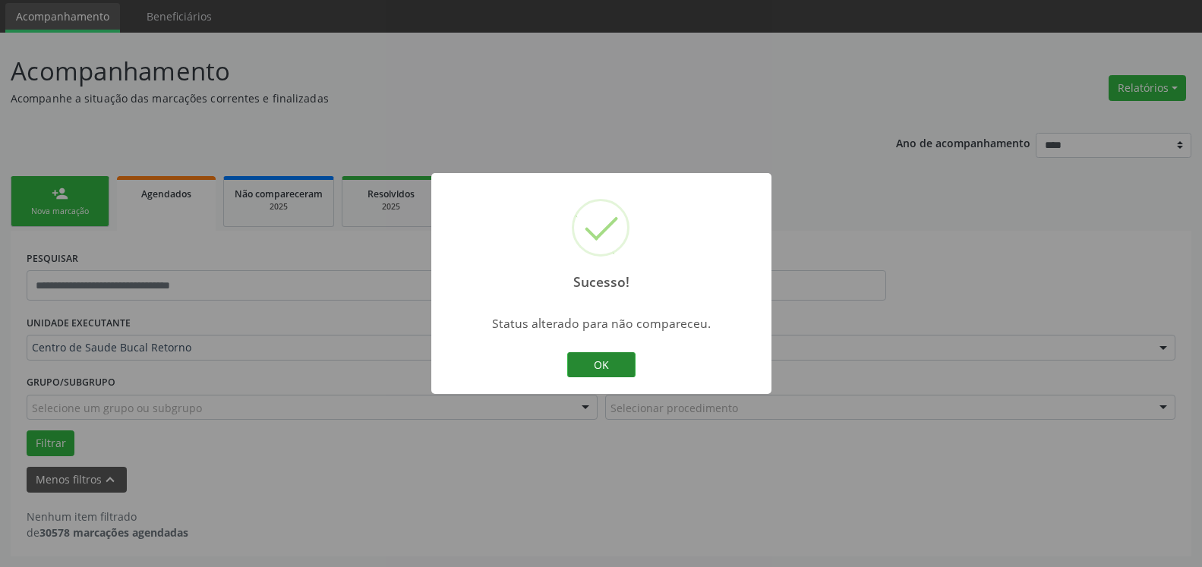
scroll to position [51, 0]
click at [583, 374] on button "OK" at bounding box center [601, 365] width 68 height 26
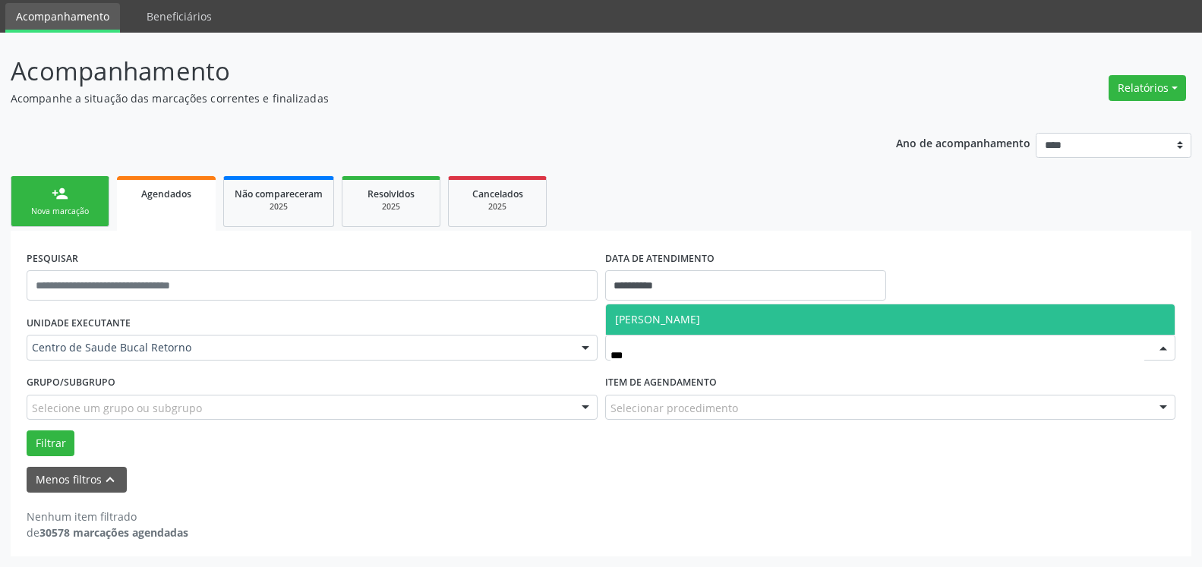
click at [678, 327] on span "[PERSON_NAME]" at bounding box center [891, 320] width 570 height 30
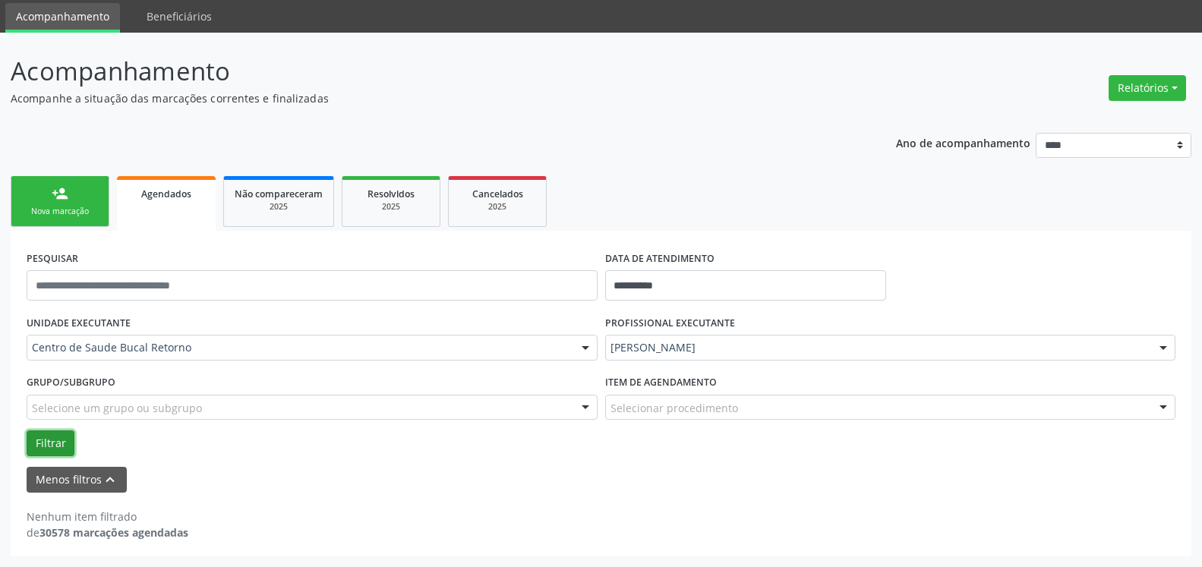
click at [52, 441] on button "Filtrar" at bounding box center [51, 444] width 48 height 26
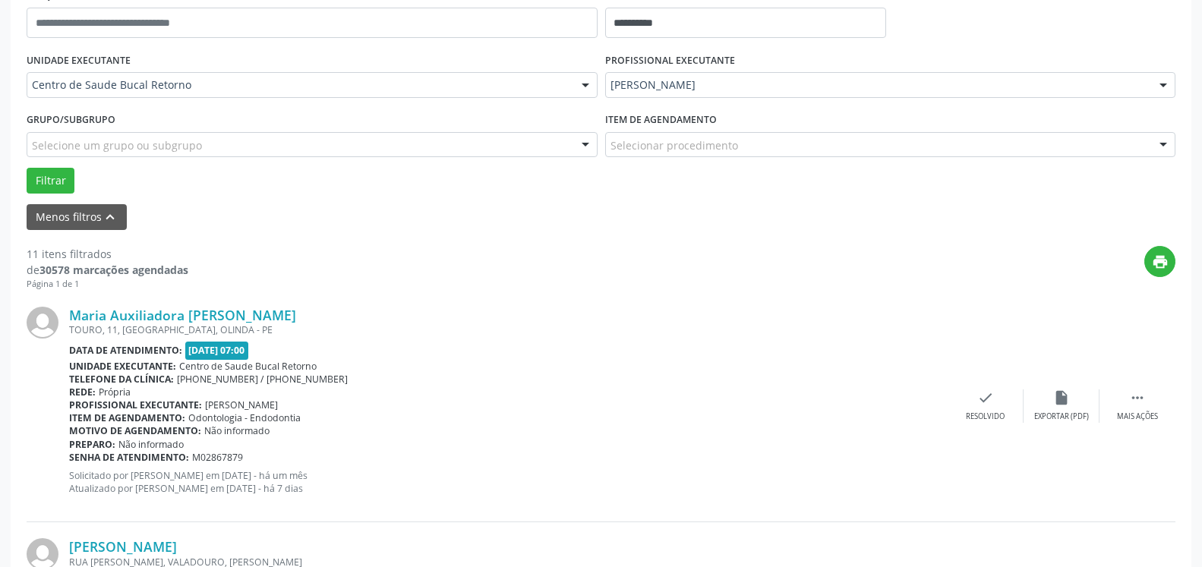
scroll to position [361, 0]
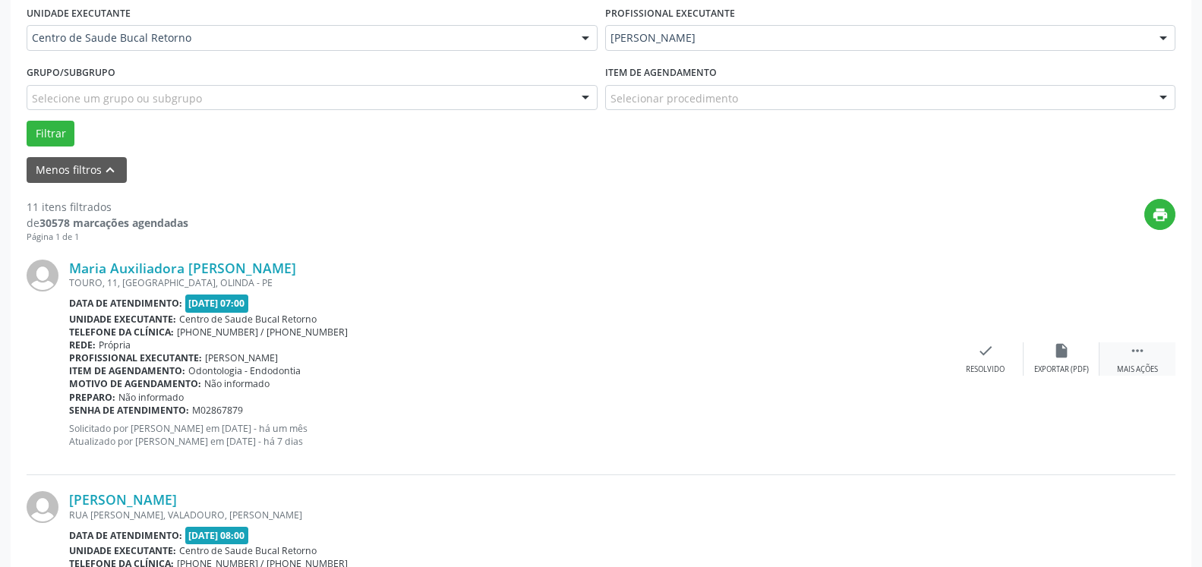
click at [1136, 355] on icon "" at bounding box center [1137, 351] width 17 height 17
click at [1066, 359] on icon "alarm_off" at bounding box center [1061, 351] width 17 height 17
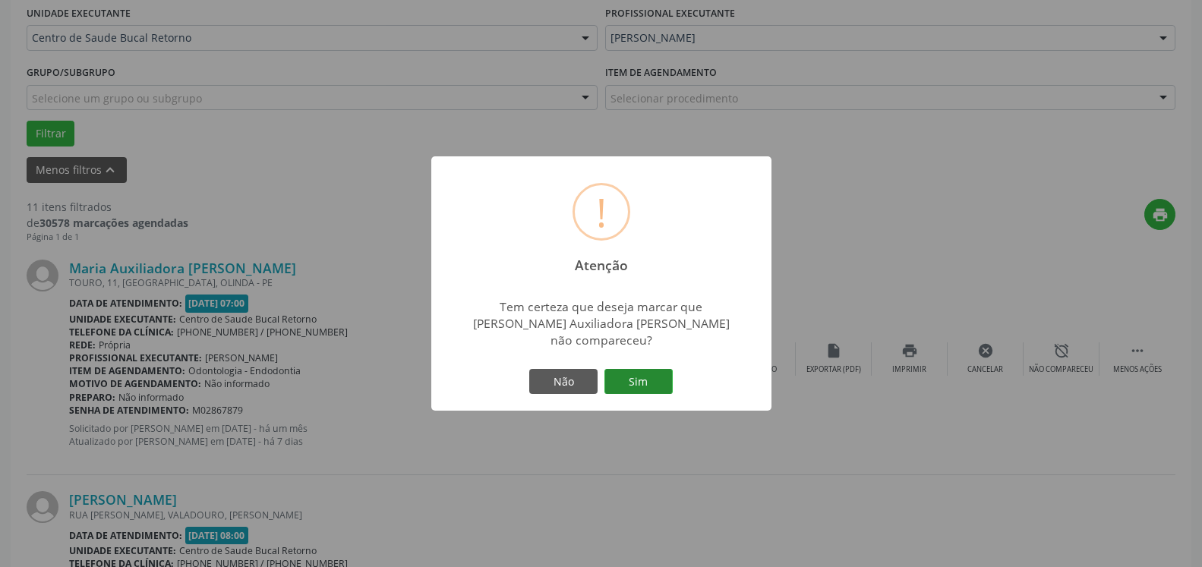
click at [641, 375] on button "Sim" at bounding box center [639, 382] width 68 height 26
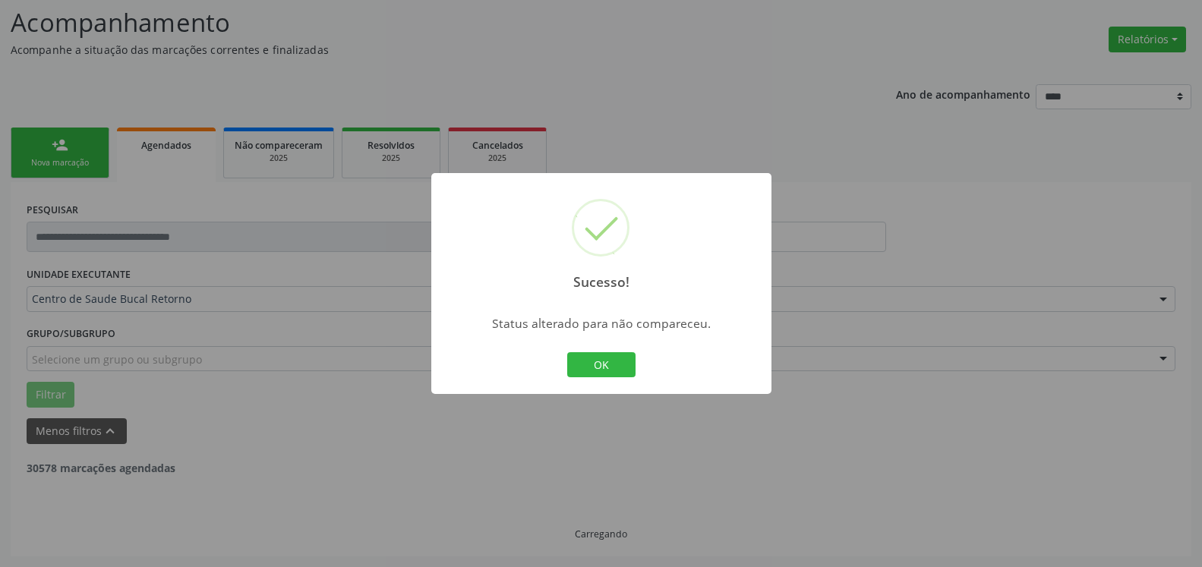
scroll to position [99, 0]
click at [582, 362] on button "OK" at bounding box center [601, 365] width 68 height 26
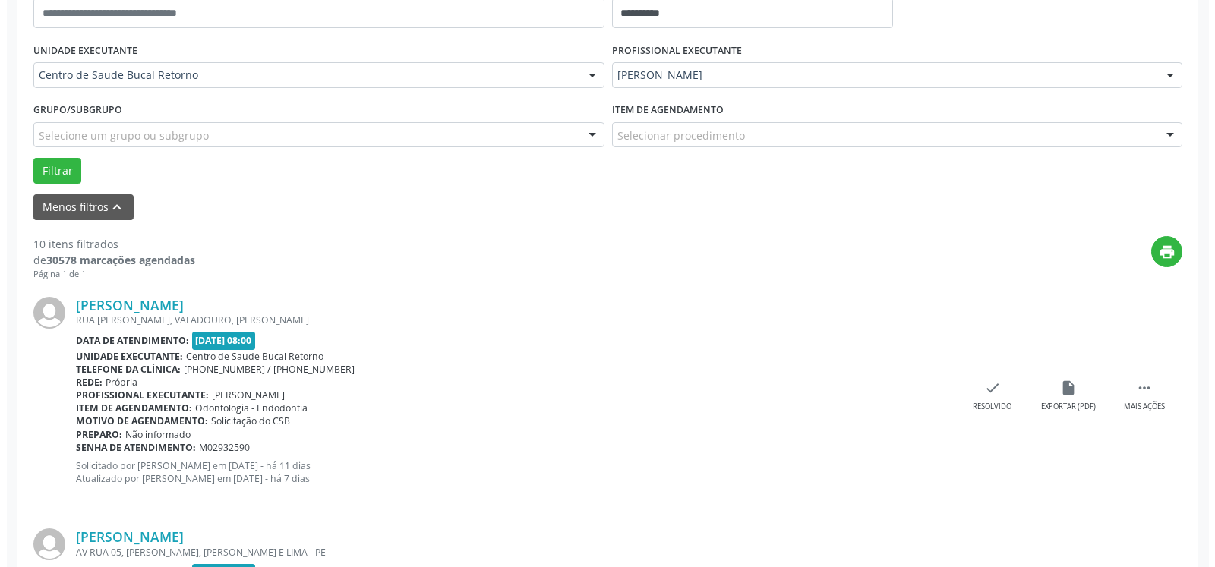
scroll to position [332, 0]
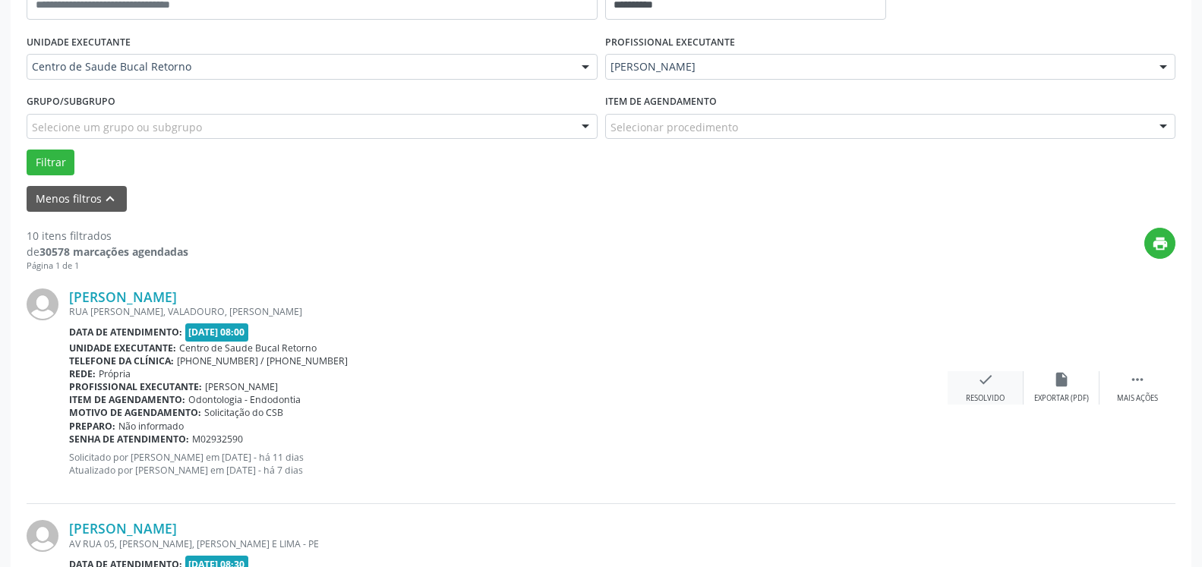
click at [977, 382] on icon "check" at bounding box center [985, 379] width 17 height 17
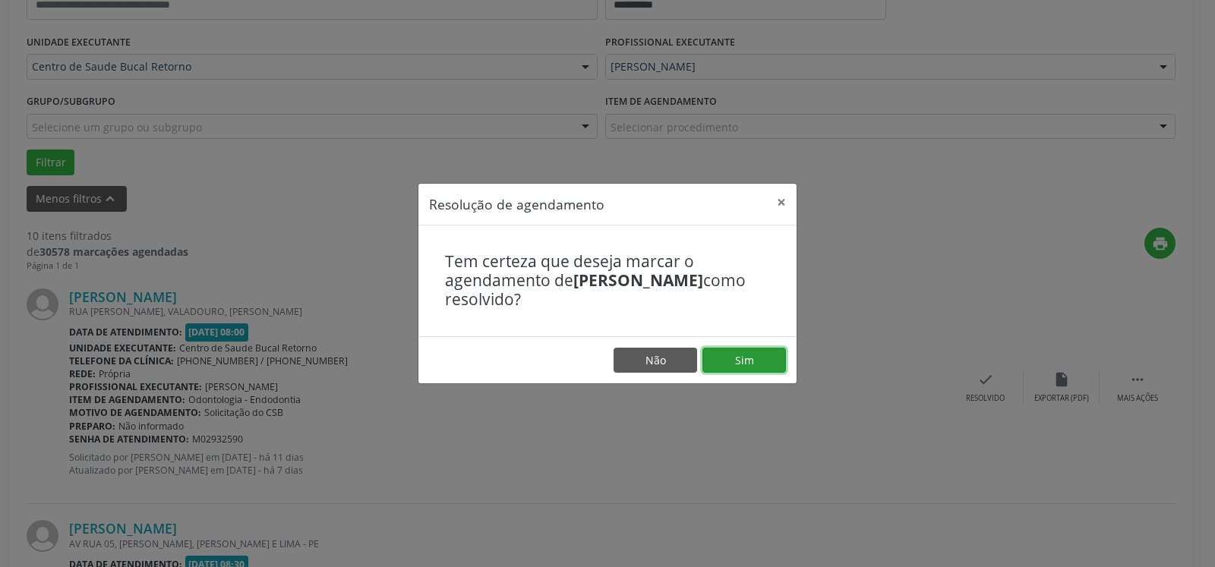
click at [770, 361] on button "Sim" at bounding box center [745, 361] width 84 height 26
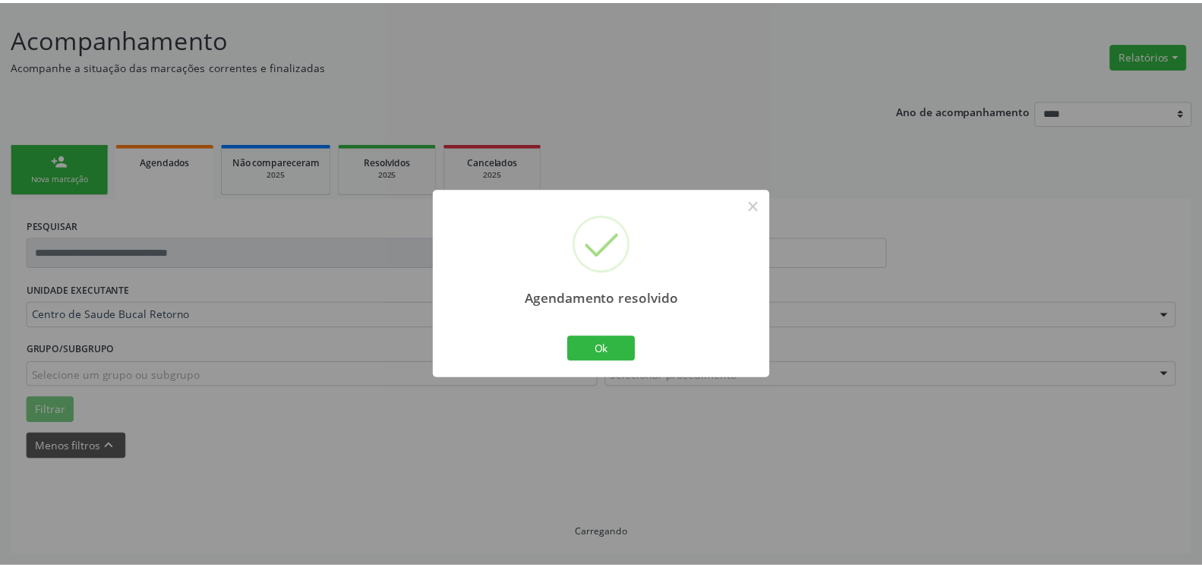
scroll to position [84, 0]
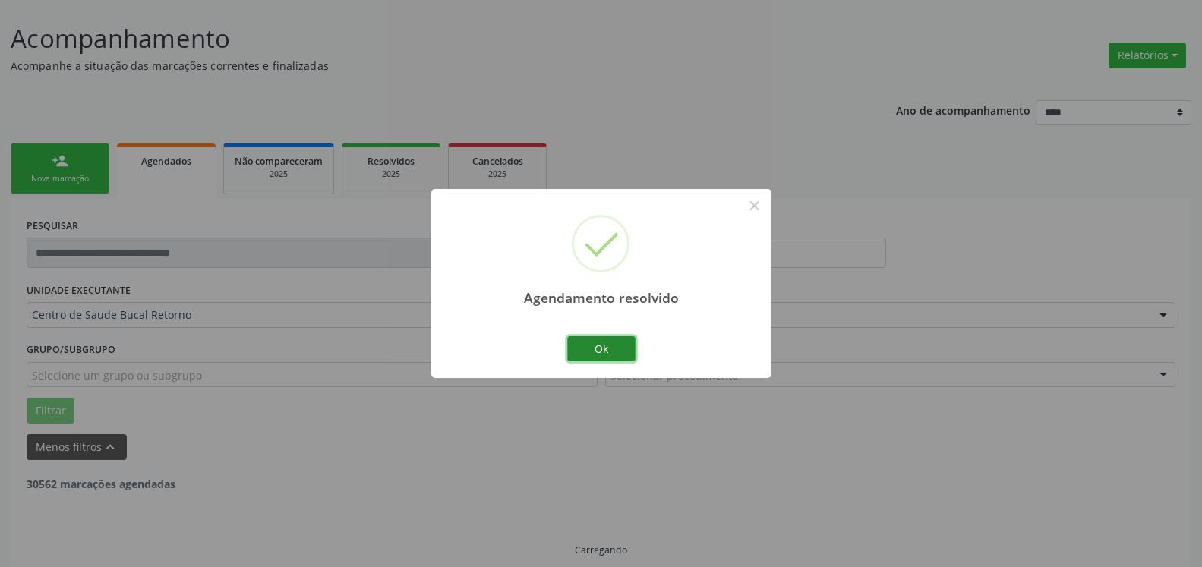
click at [628, 348] on button "Ok" at bounding box center [601, 349] width 68 height 26
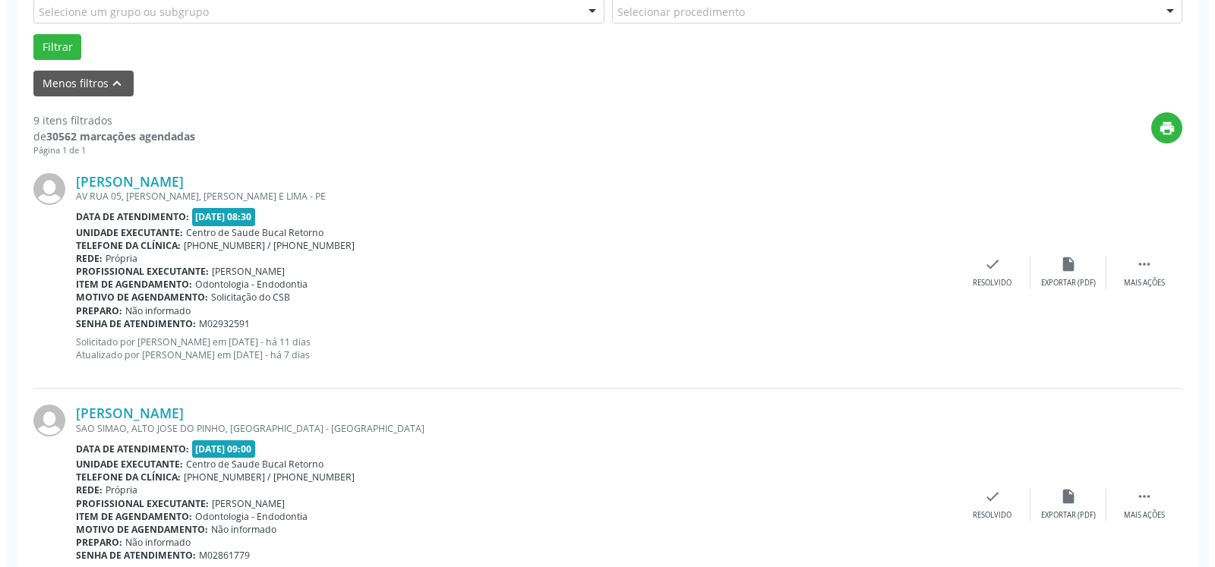
scroll to position [471, 0]
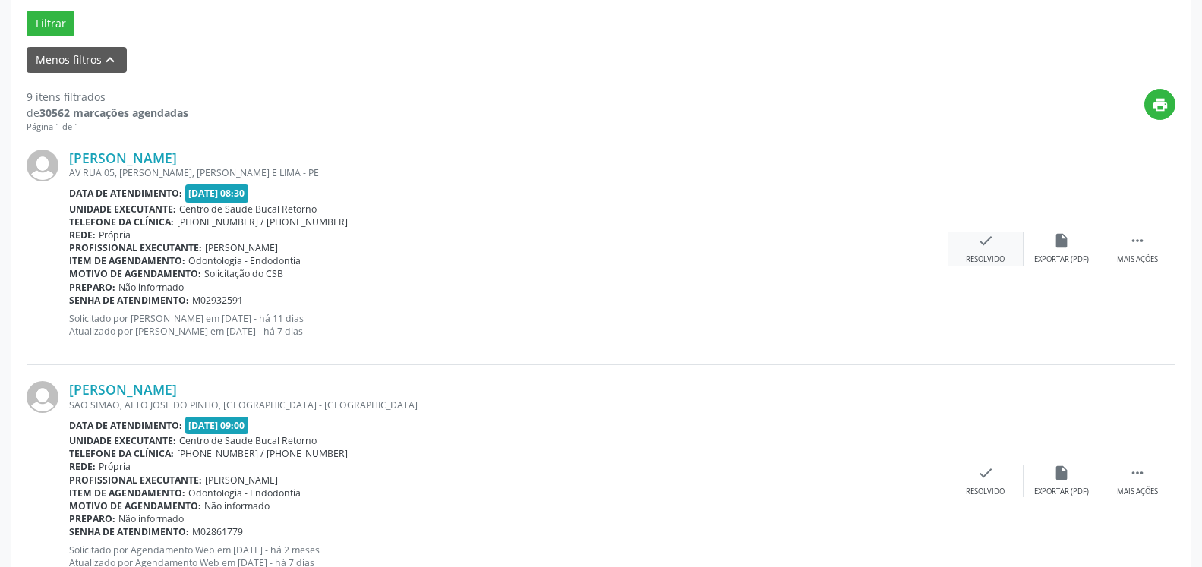
click at [987, 244] on icon "check" at bounding box center [985, 240] width 17 height 17
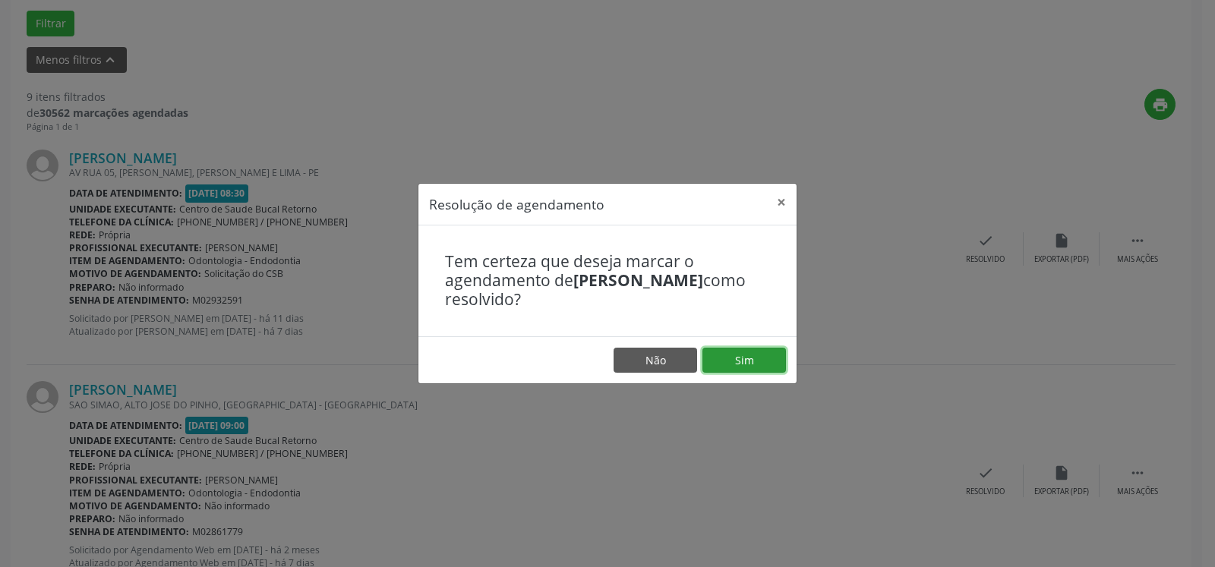
click at [731, 358] on button "Sim" at bounding box center [745, 361] width 84 height 26
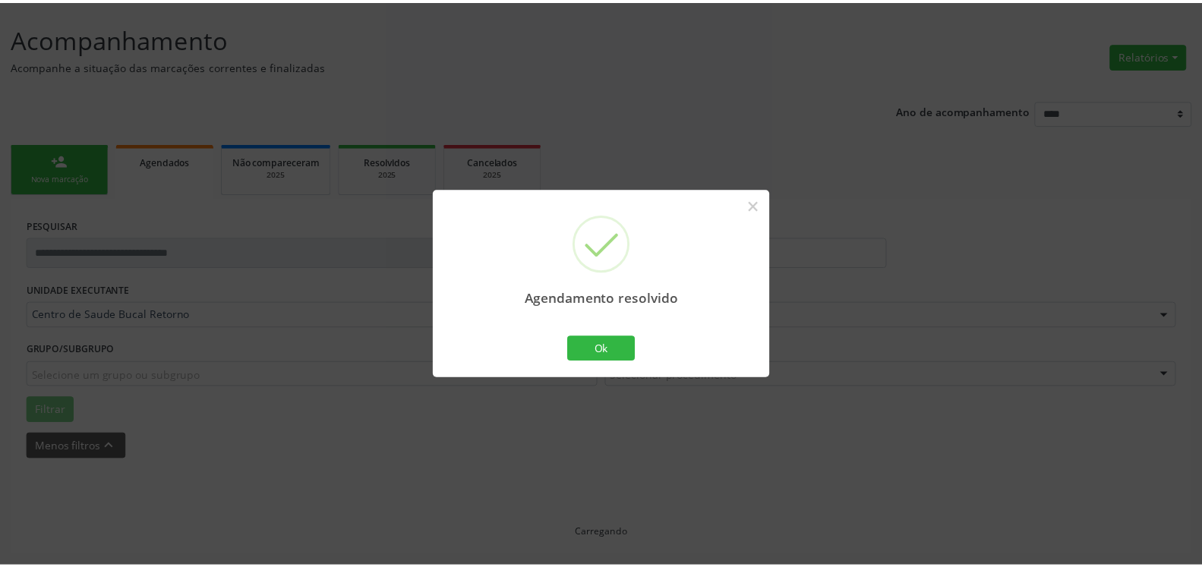
scroll to position [84, 0]
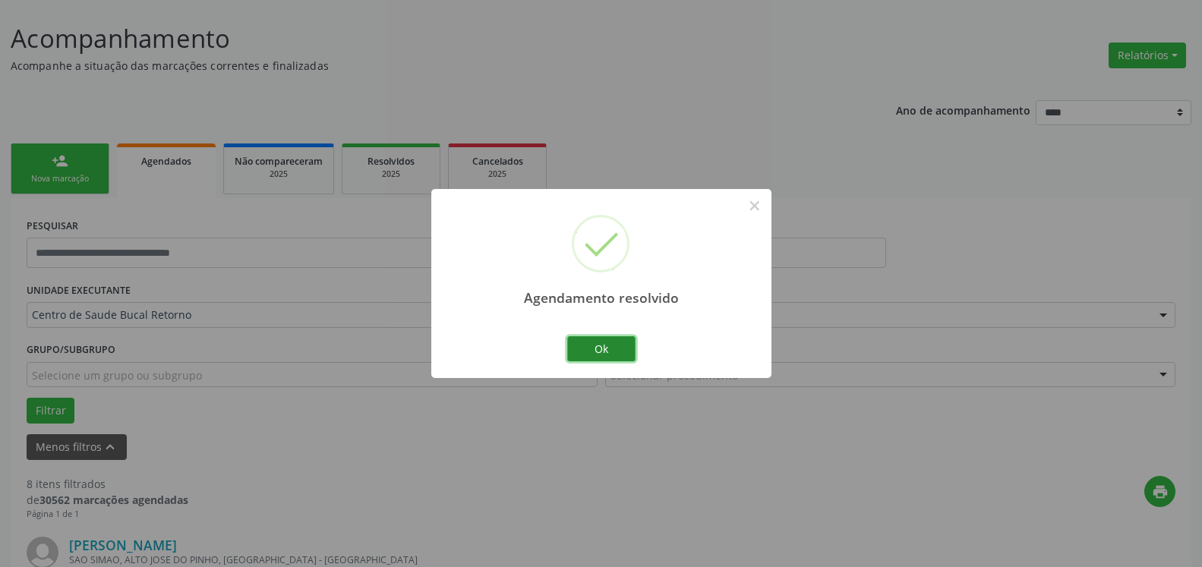
click at [603, 349] on button "Ok" at bounding box center [601, 349] width 68 height 26
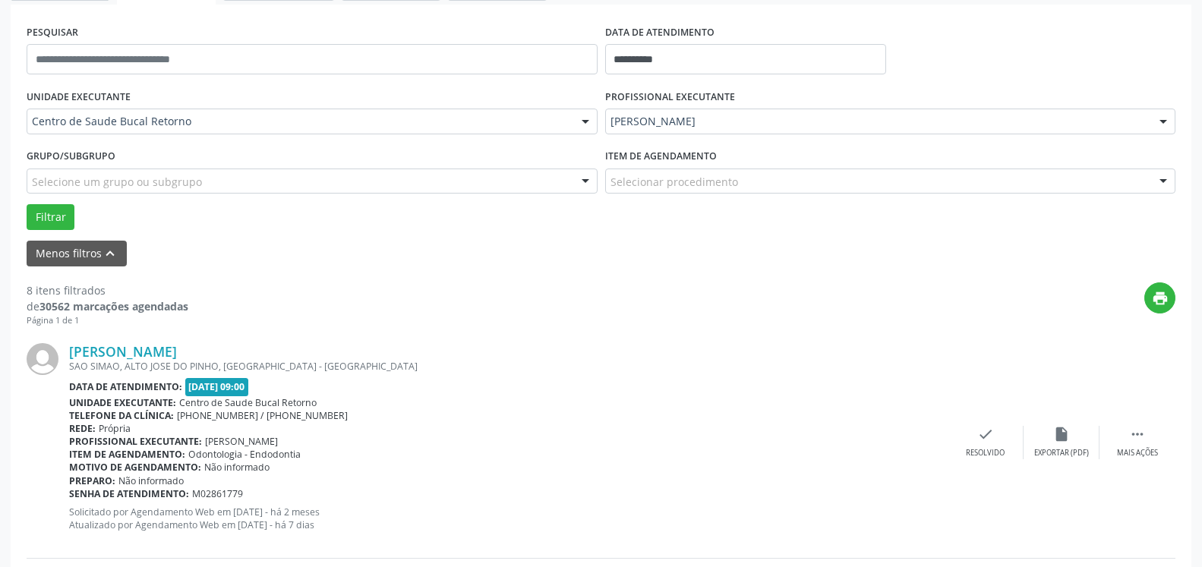
scroll to position [316, 0]
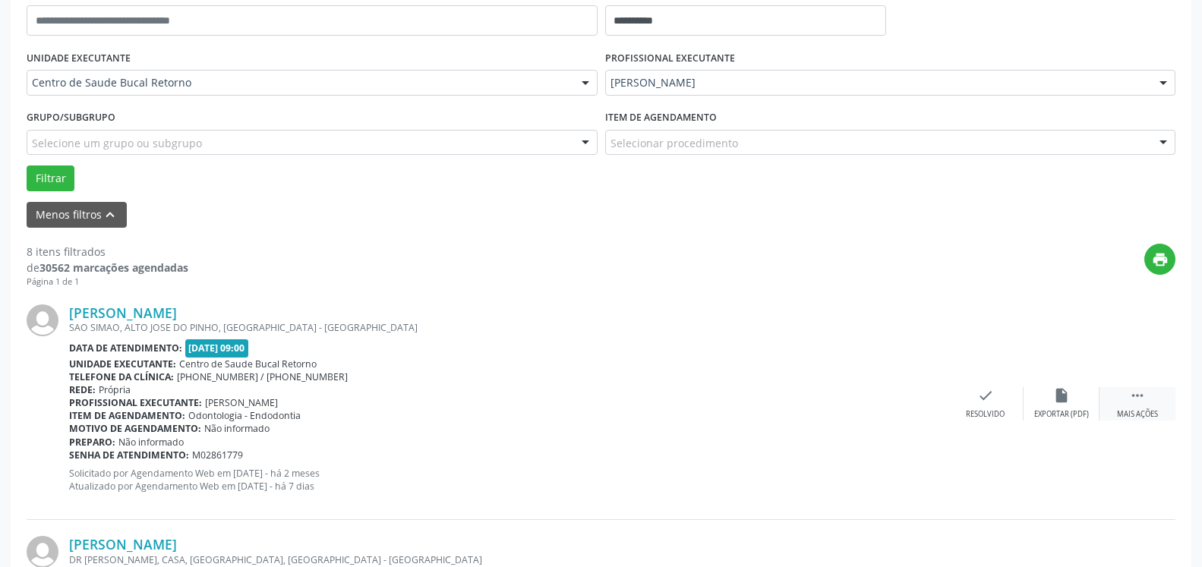
click at [1133, 398] on icon "" at bounding box center [1137, 395] width 17 height 17
click at [1061, 391] on icon "alarm_off" at bounding box center [1061, 395] width 17 height 17
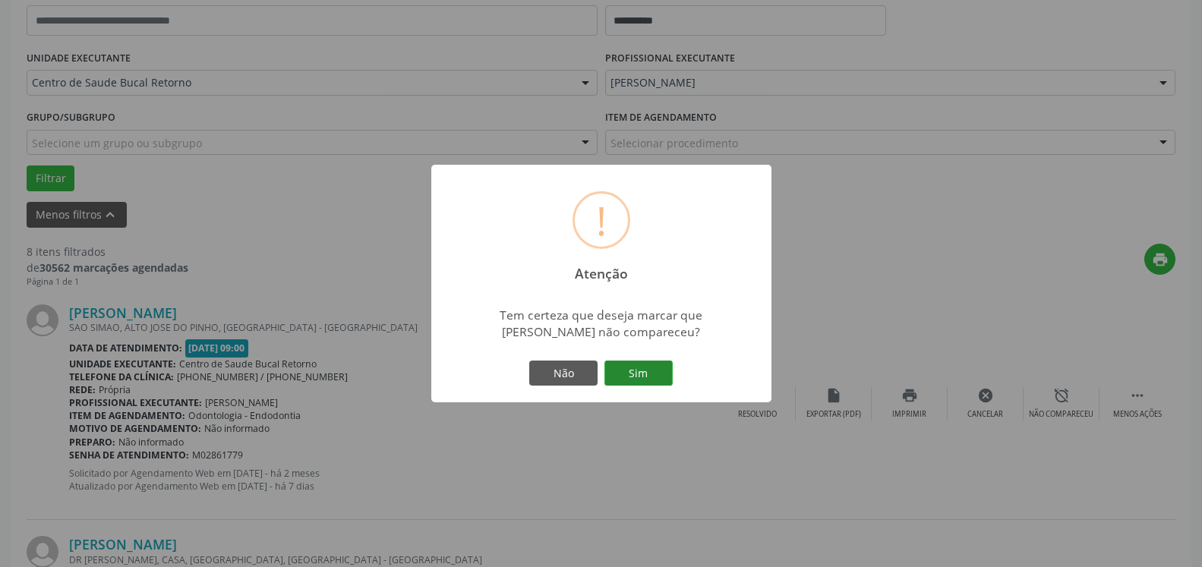
click at [652, 379] on button "Sim" at bounding box center [639, 374] width 68 height 26
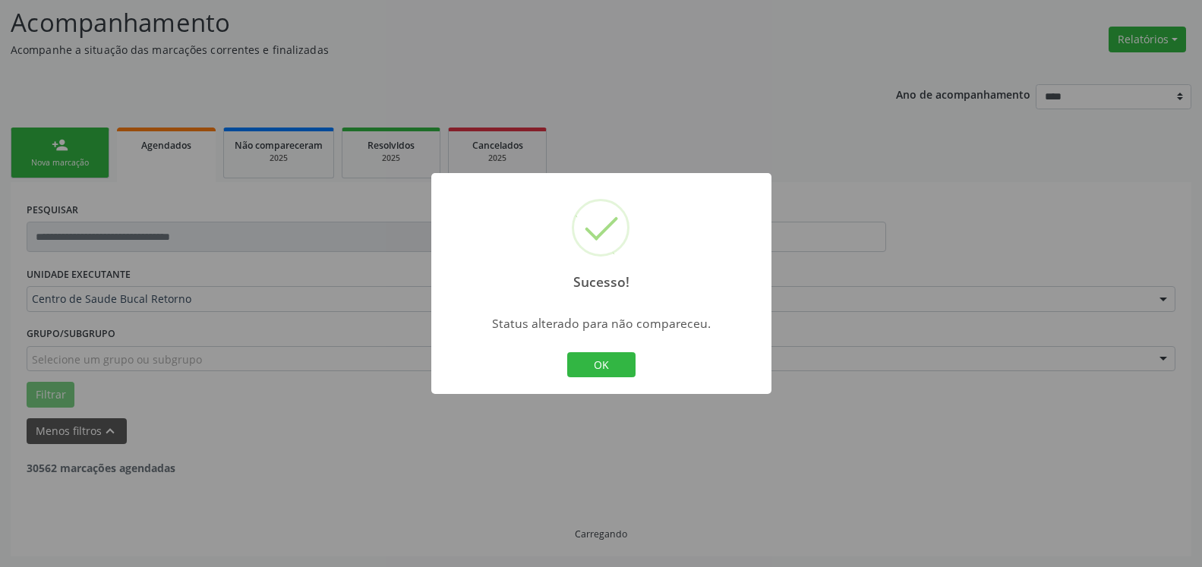
scroll to position [99, 0]
click at [593, 371] on button "OK" at bounding box center [601, 365] width 68 height 26
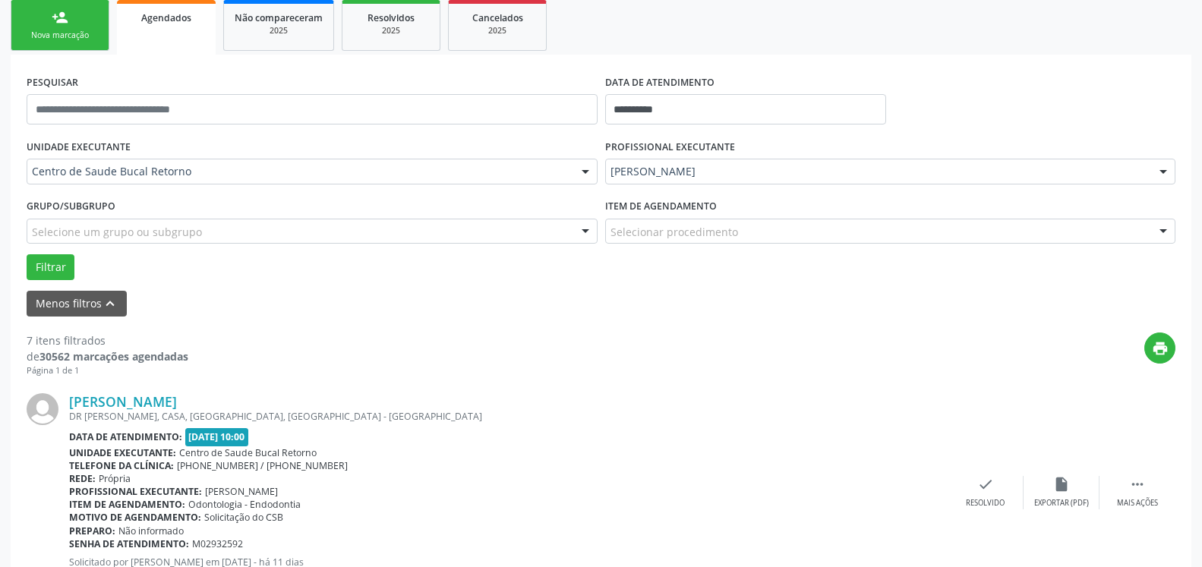
scroll to position [409, 0]
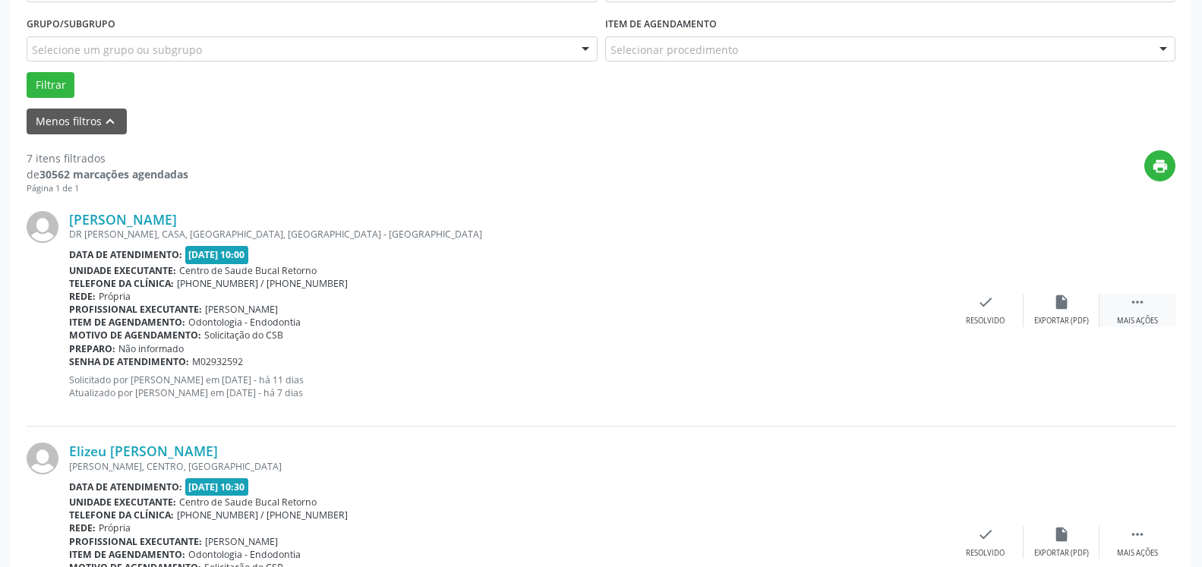
click at [1146, 308] on div " Mais ações" at bounding box center [1138, 310] width 76 height 33
click at [1069, 310] on icon "alarm_off" at bounding box center [1061, 302] width 17 height 17
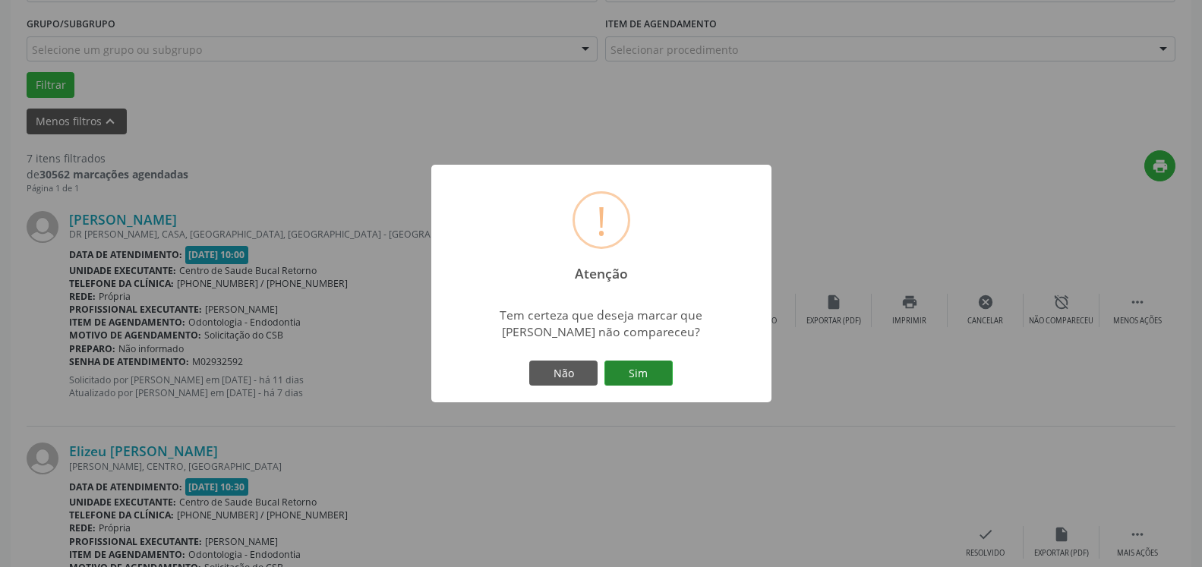
click at [644, 376] on button "Sim" at bounding box center [639, 374] width 68 height 26
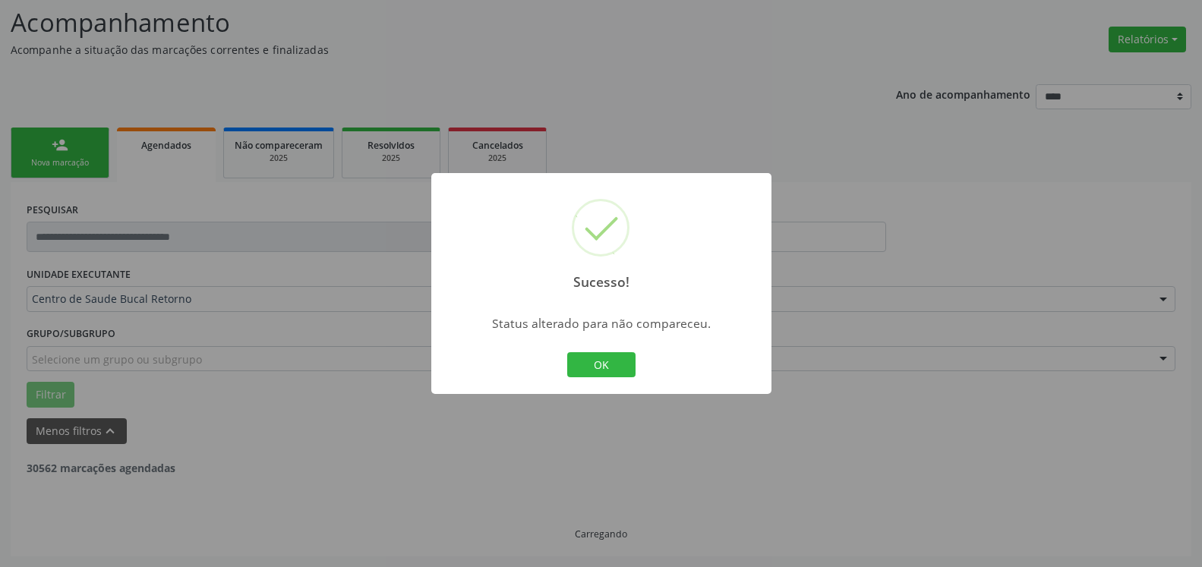
scroll to position [99, 0]
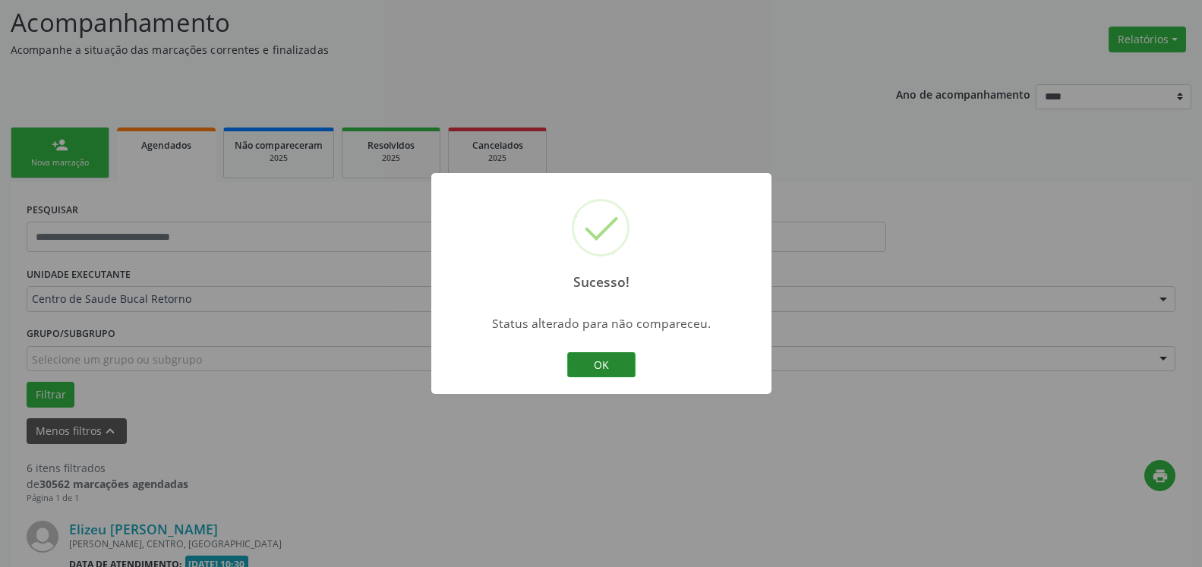
click at [582, 365] on button "OK" at bounding box center [601, 365] width 68 height 26
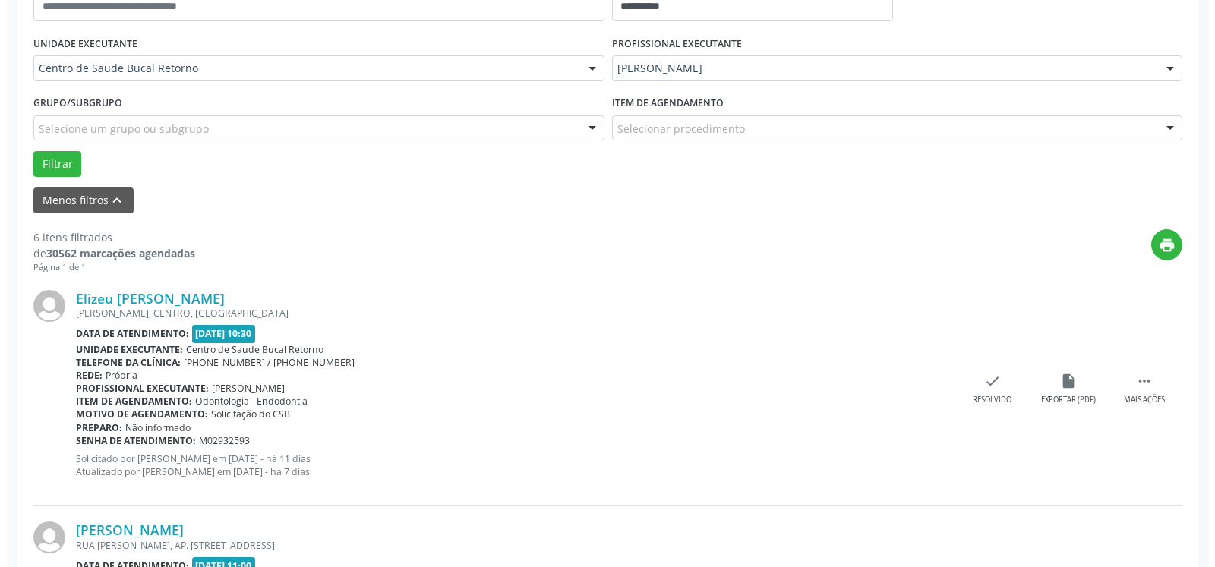
scroll to position [332, 0]
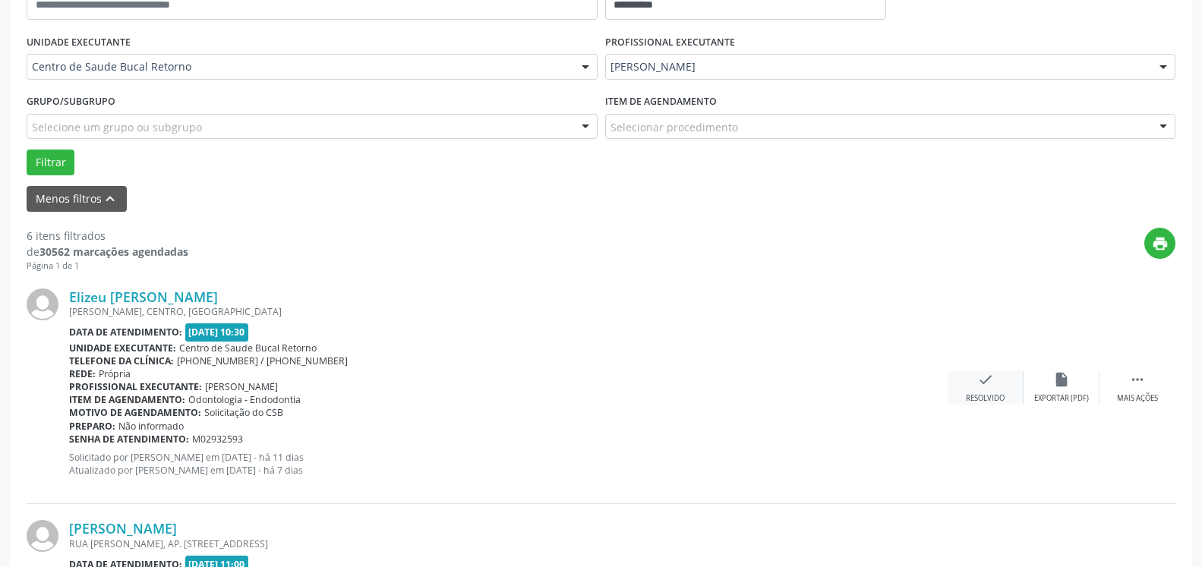
click at [984, 396] on div "Resolvido" at bounding box center [985, 398] width 39 height 11
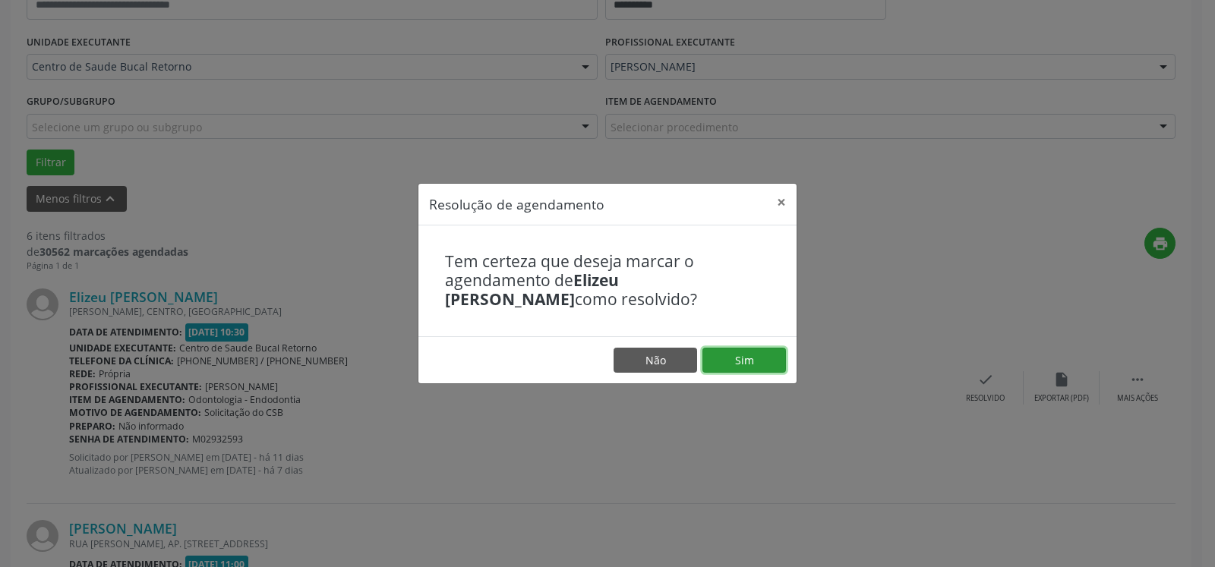
click at [764, 357] on button "Sim" at bounding box center [745, 361] width 84 height 26
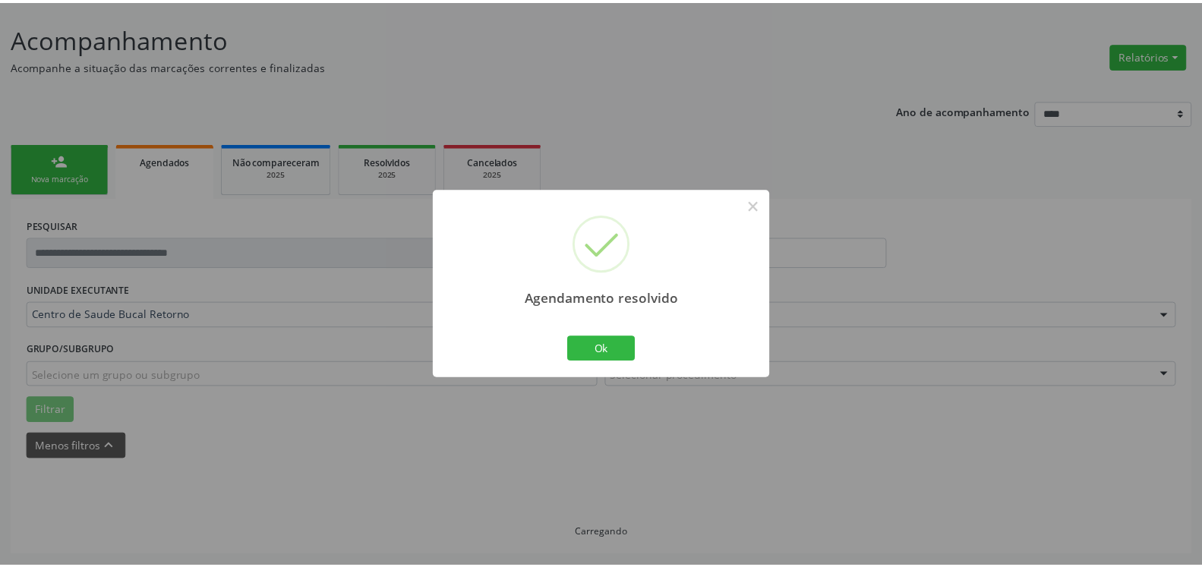
scroll to position [84, 0]
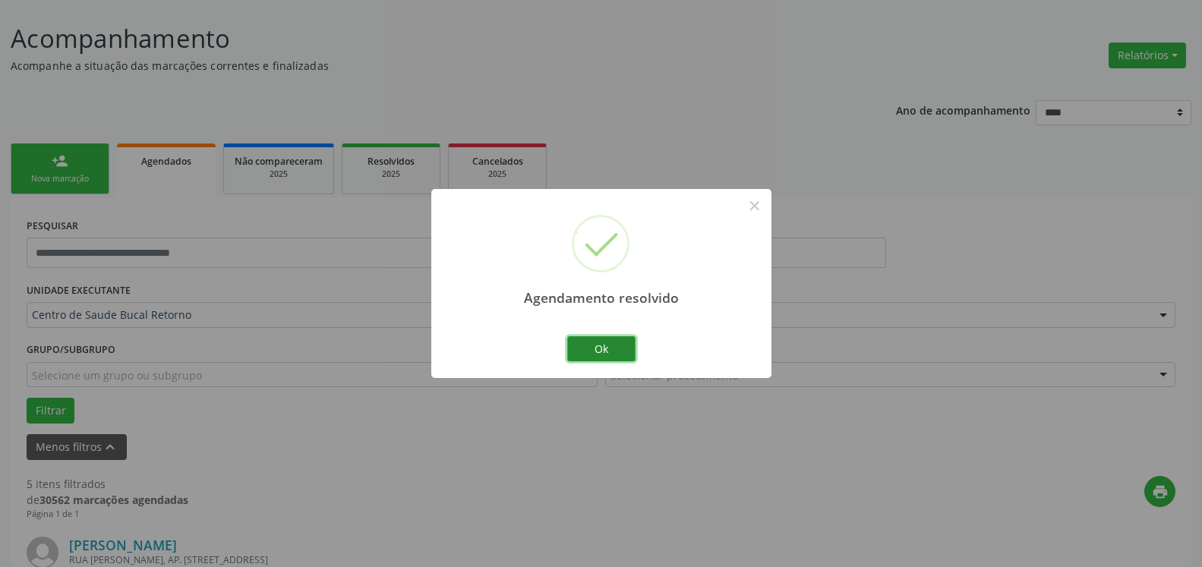
click at [602, 349] on button "Ok" at bounding box center [601, 349] width 68 height 26
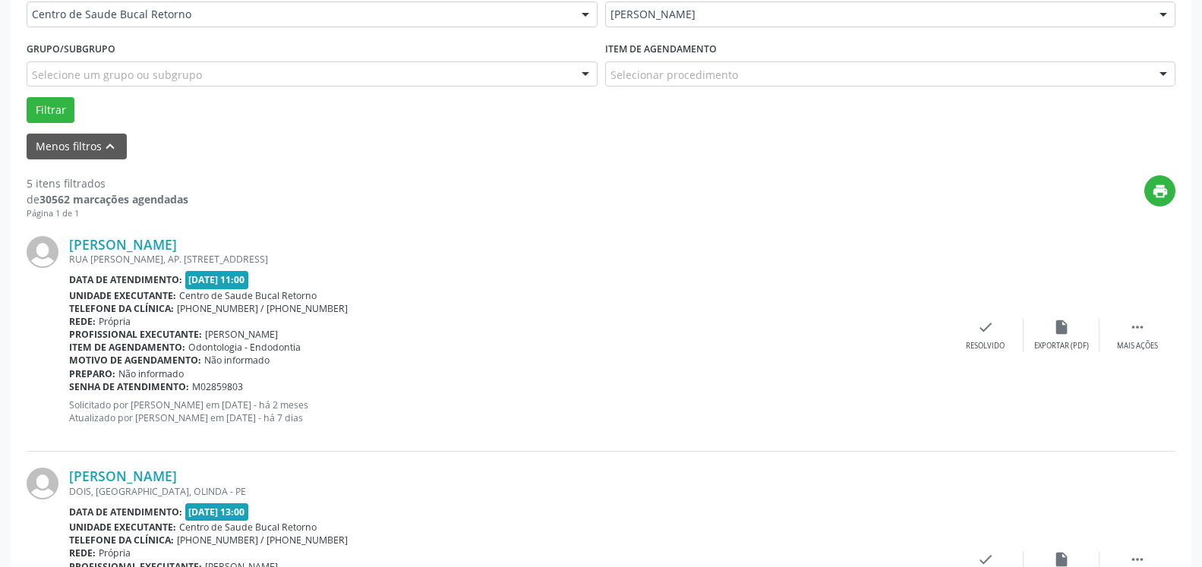
scroll to position [393, 0]
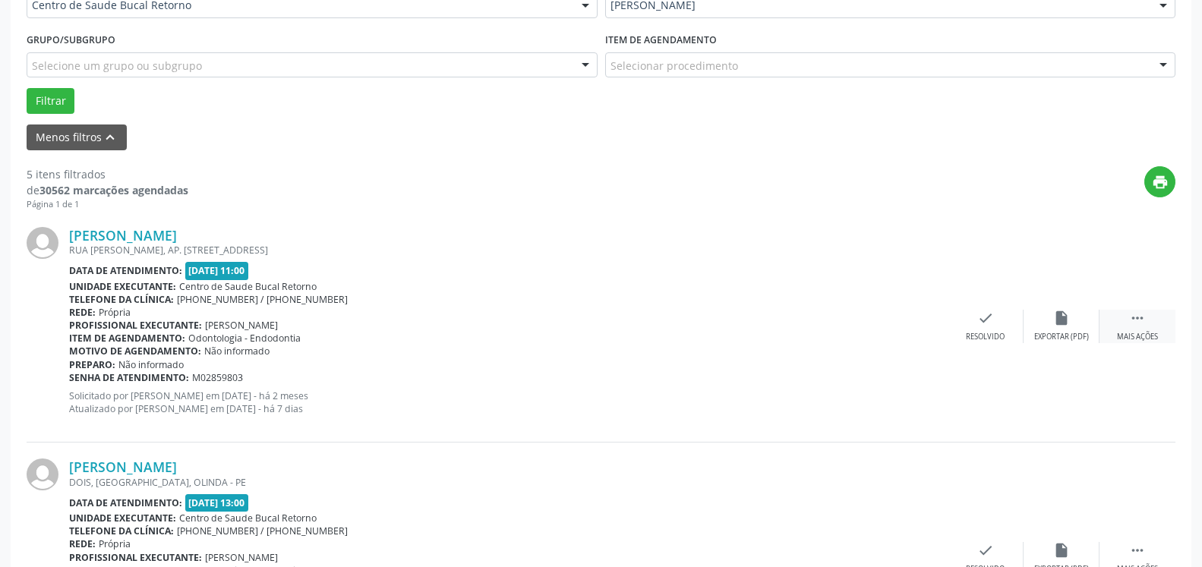
click at [1148, 321] on div " Mais ações" at bounding box center [1138, 326] width 76 height 33
click at [1061, 319] on icon "alarm_off" at bounding box center [1061, 318] width 17 height 17
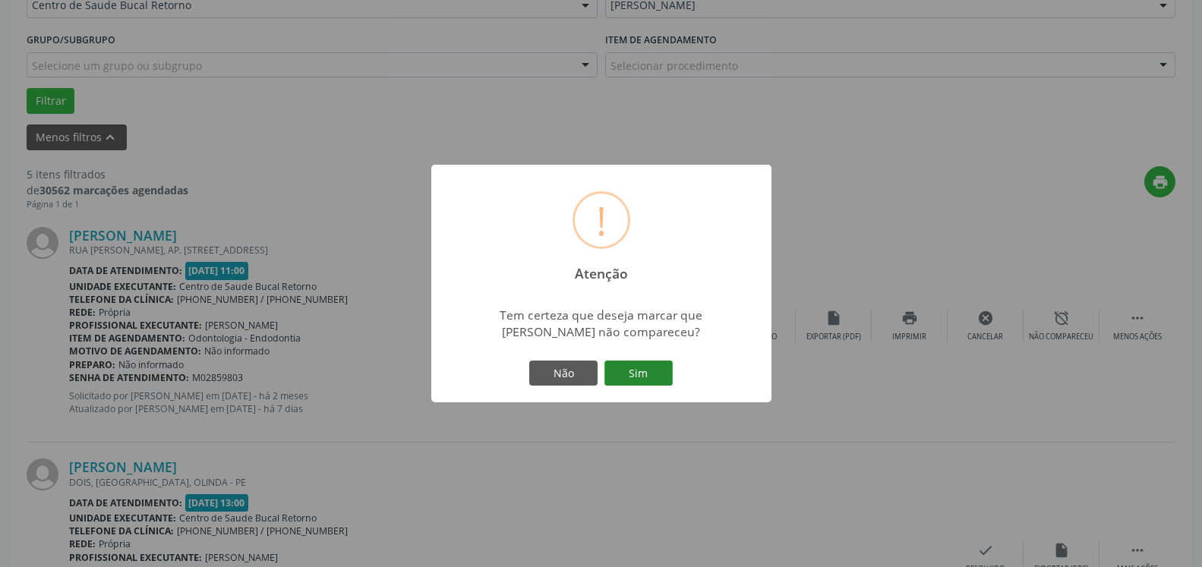
click at [666, 364] on button "Sim" at bounding box center [639, 374] width 68 height 26
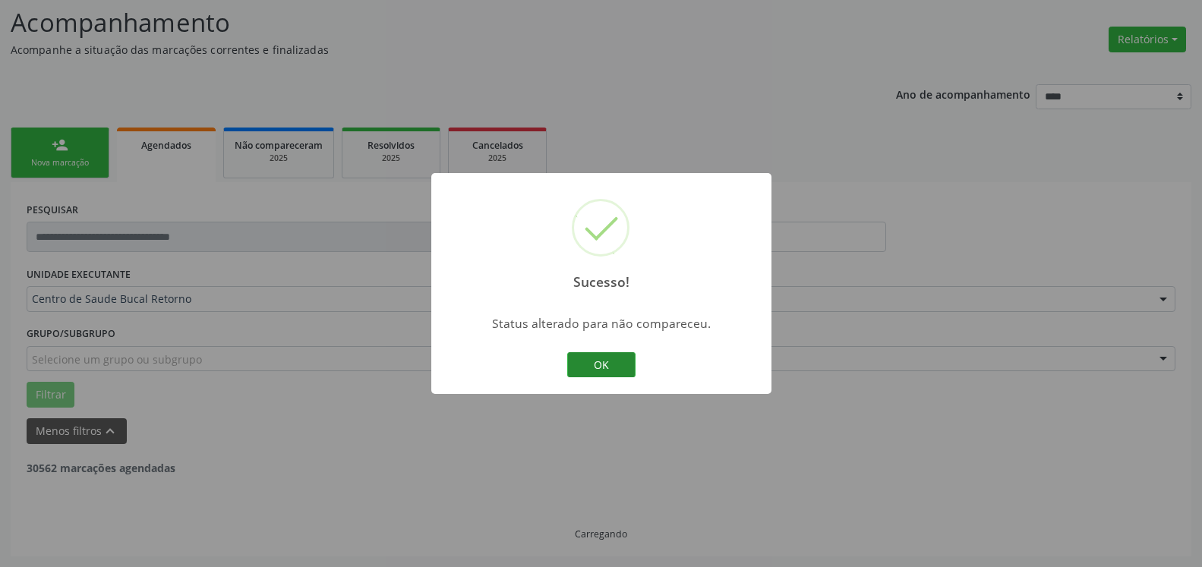
scroll to position [99, 0]
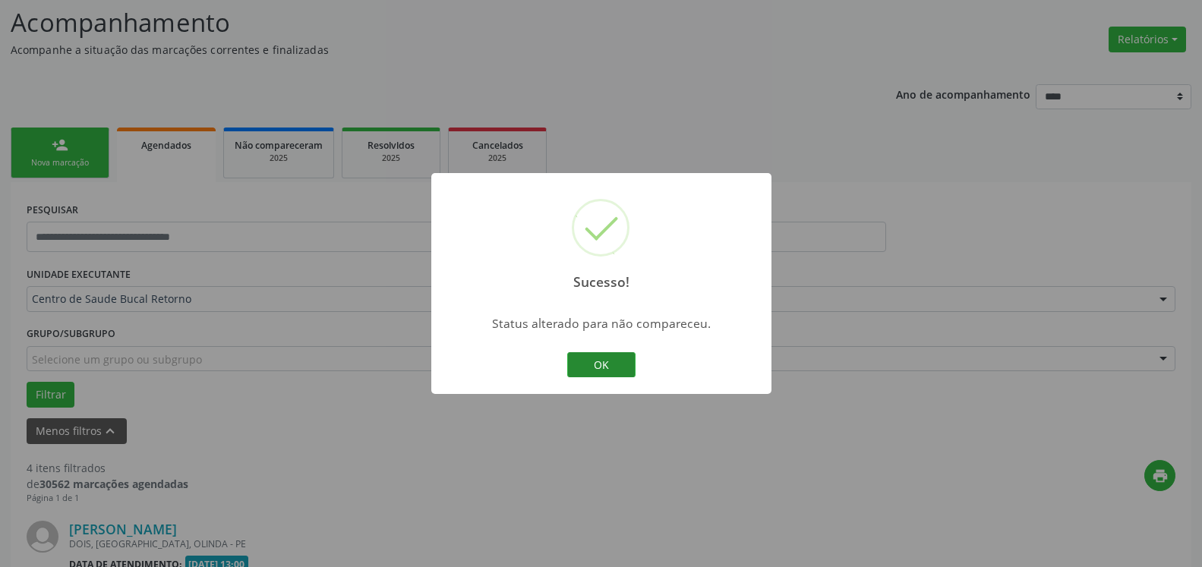
click at [614, 362] on button "OK" at bounding box center [601, 365] width 68 height 26
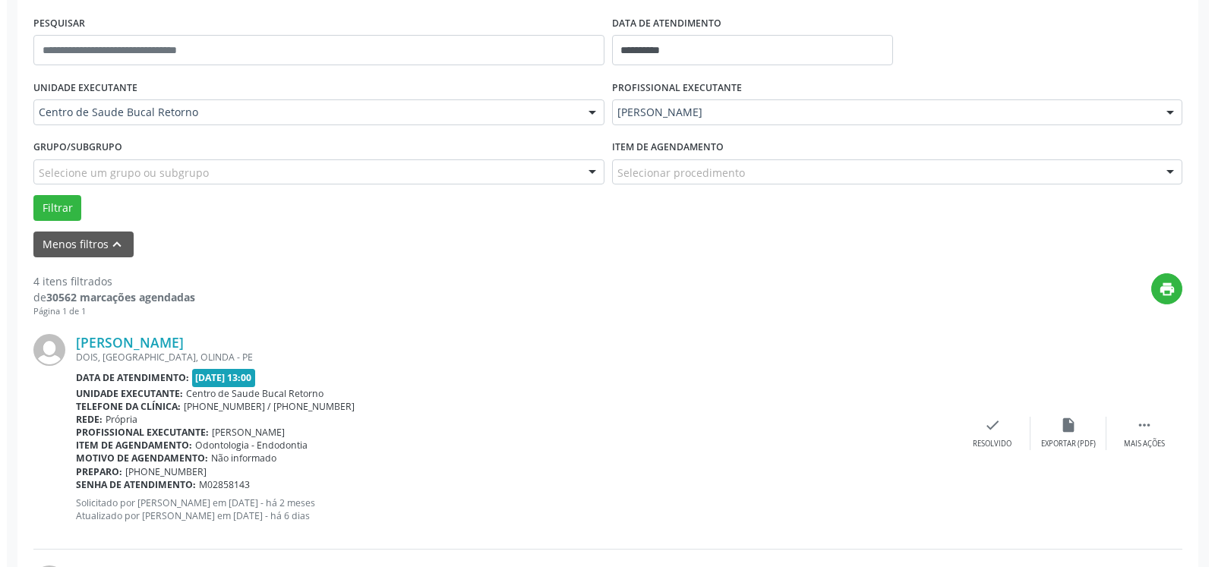
scroll to position [409, 0]
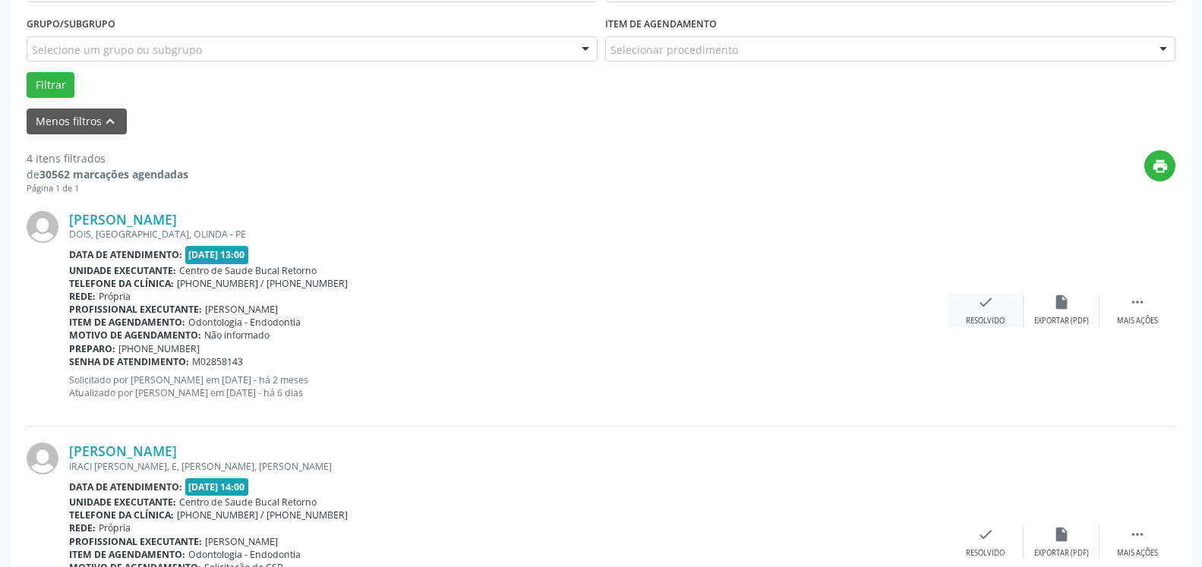
click at [993, 306] on icon "check" at bounding box center [985, 302] width 17 height 17
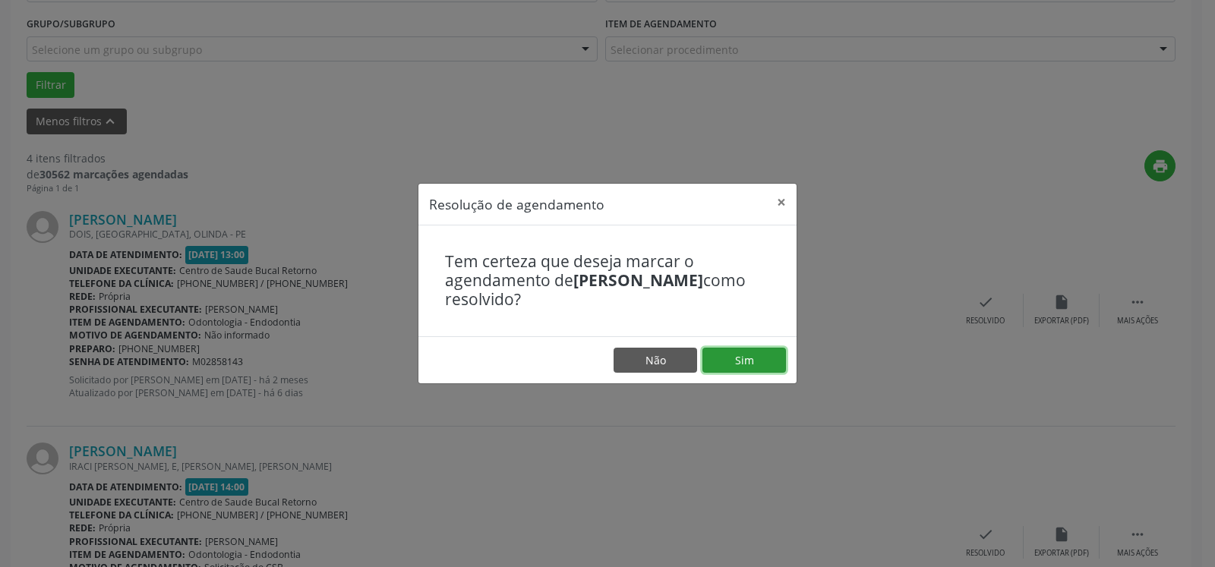
click at [731, 358] on button "Sim" at bounding box center [745, 361] width 84 height 26
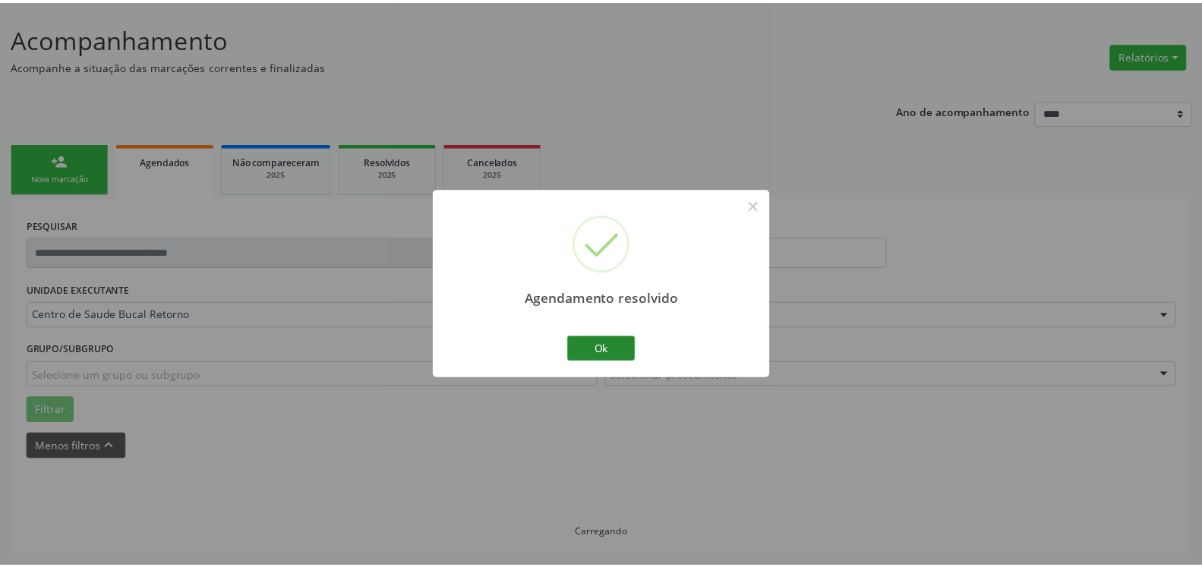
scroll to position [84, 0]
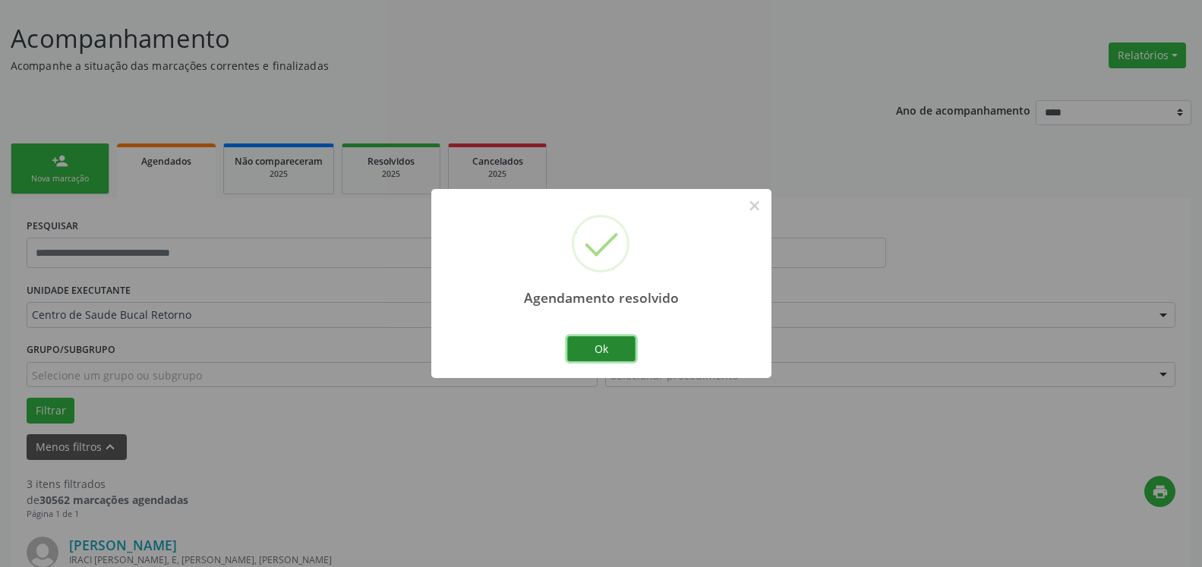
click at [592, 353] on button "Ok" at bounding box center [601, 349] width 68 height 26
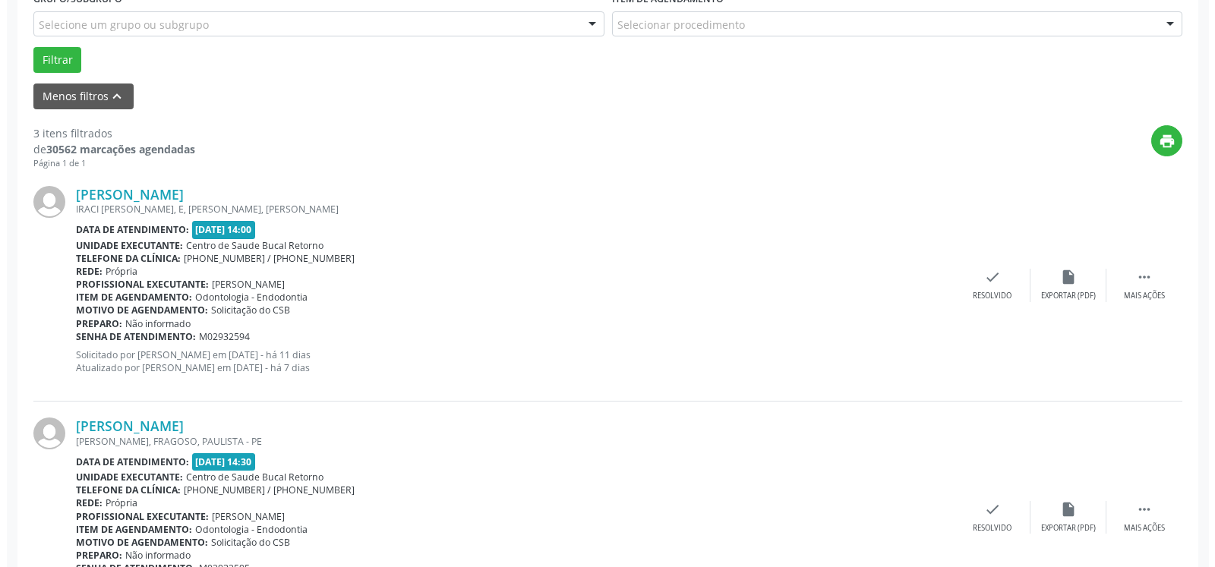
scroll to position [471, 0]
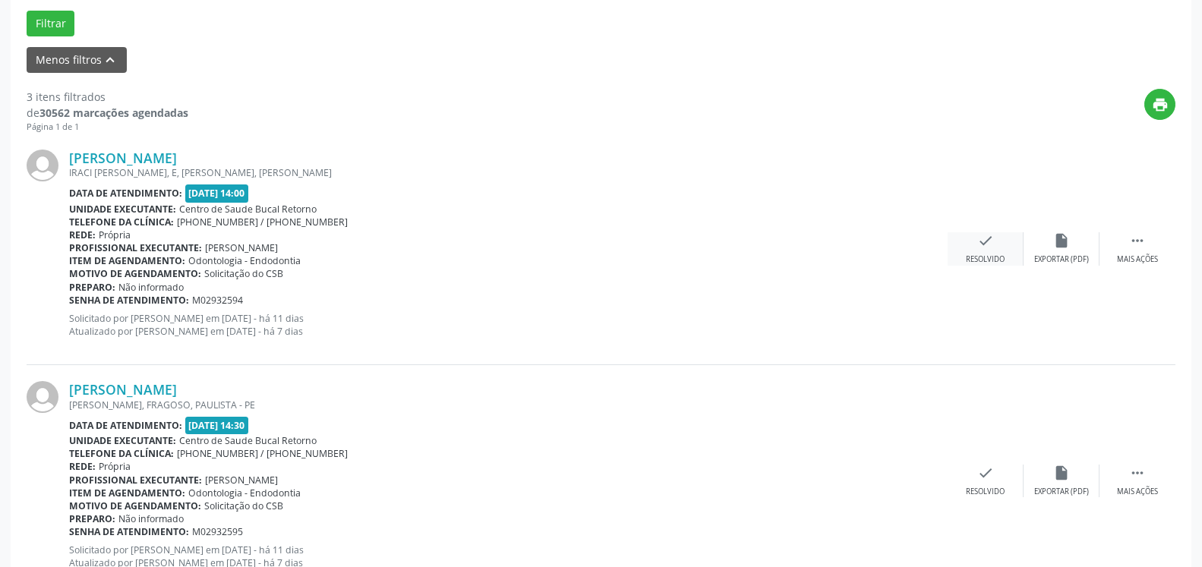
click at [984, 244] on icon "check" at bounding box center [985, 240] width 17 height 17
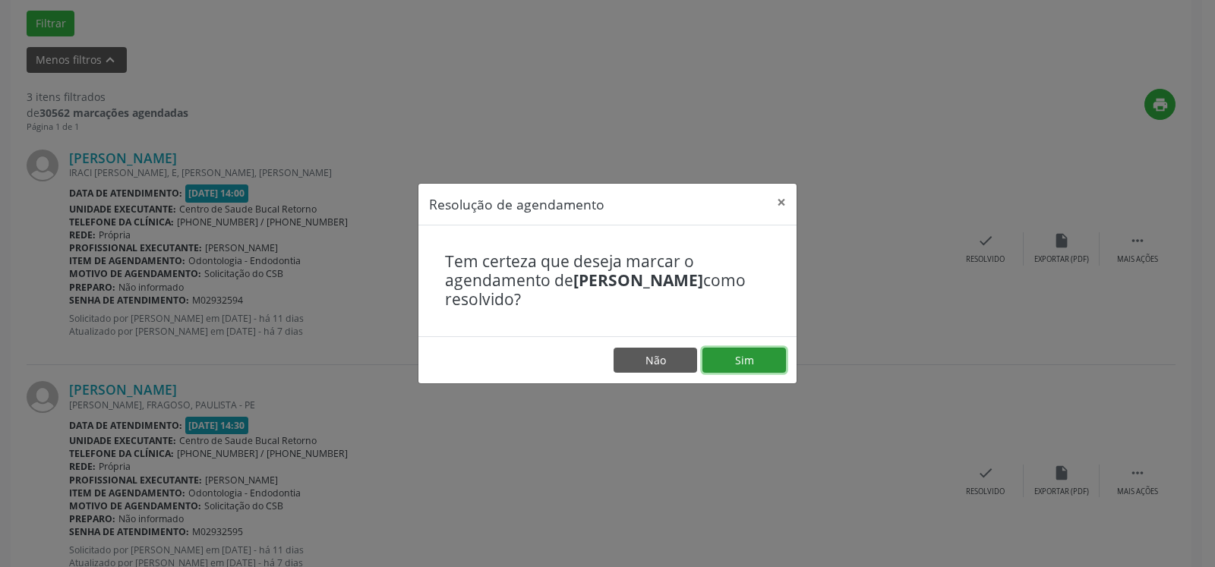
click at [776, 352] on button "Sim" at bounding box center [745, 361] width 84 height 26
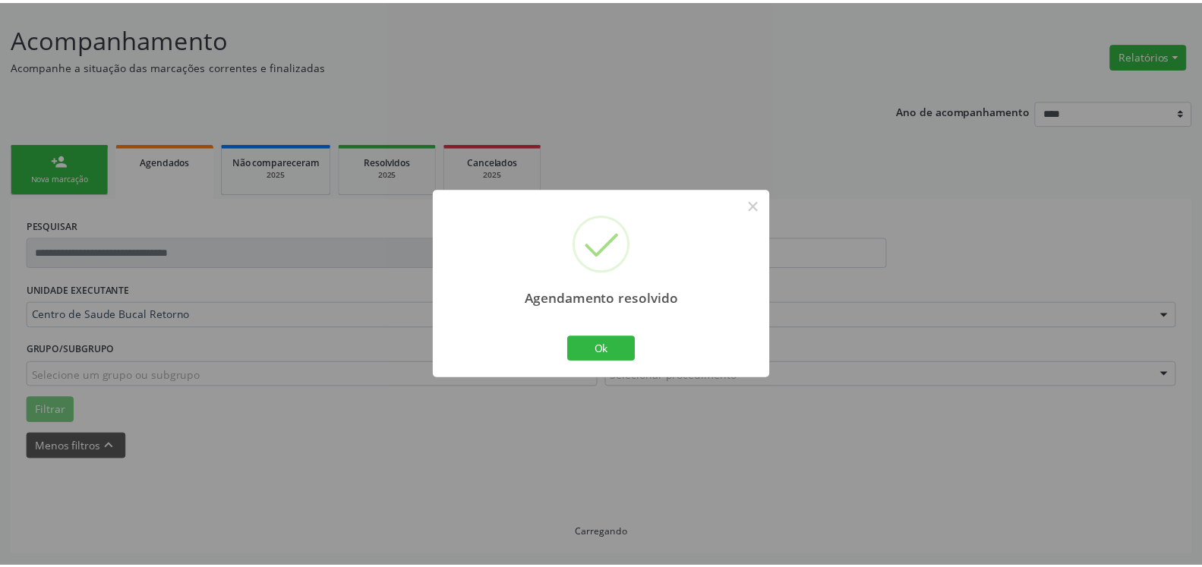
scroll to position [84, 0]
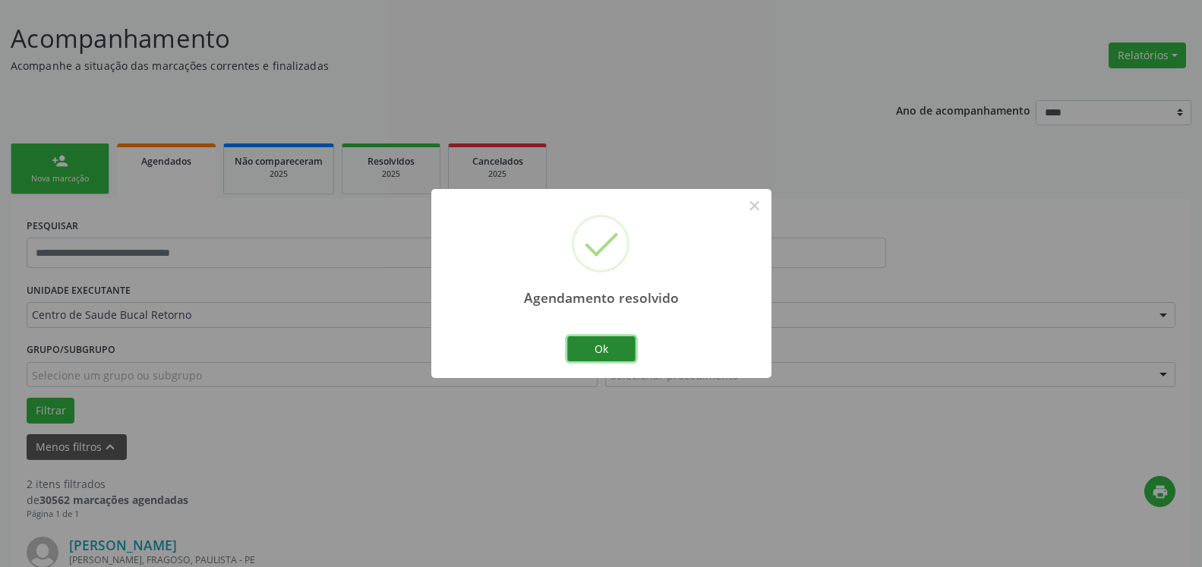
click at [594, 356] on button "Ok" at bounding box center [601, 349] width 68 height 26
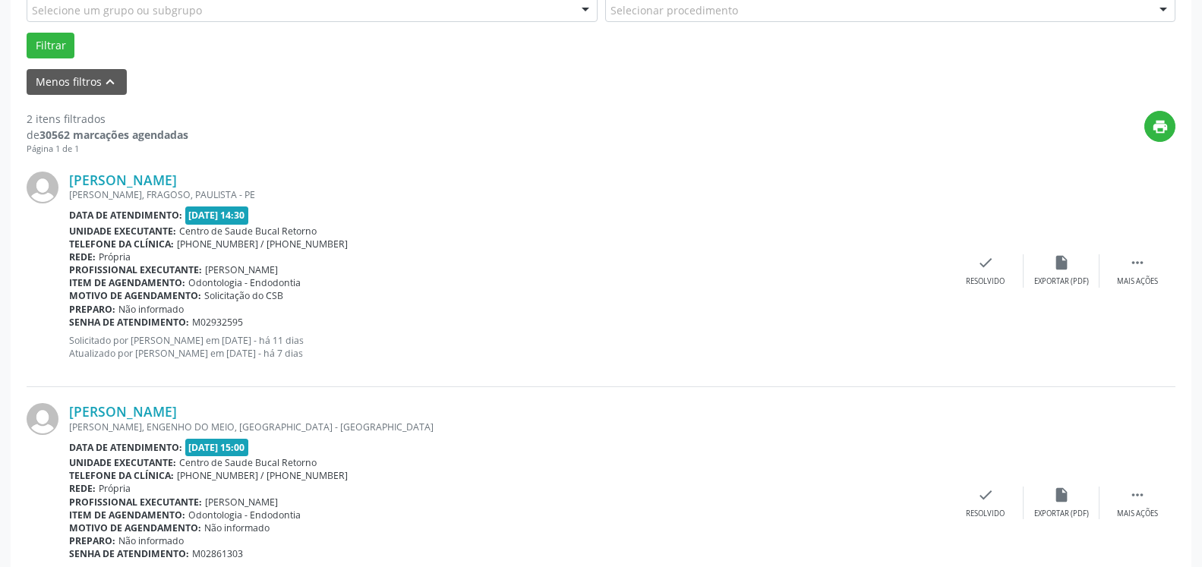
scroll to position [471, 0]
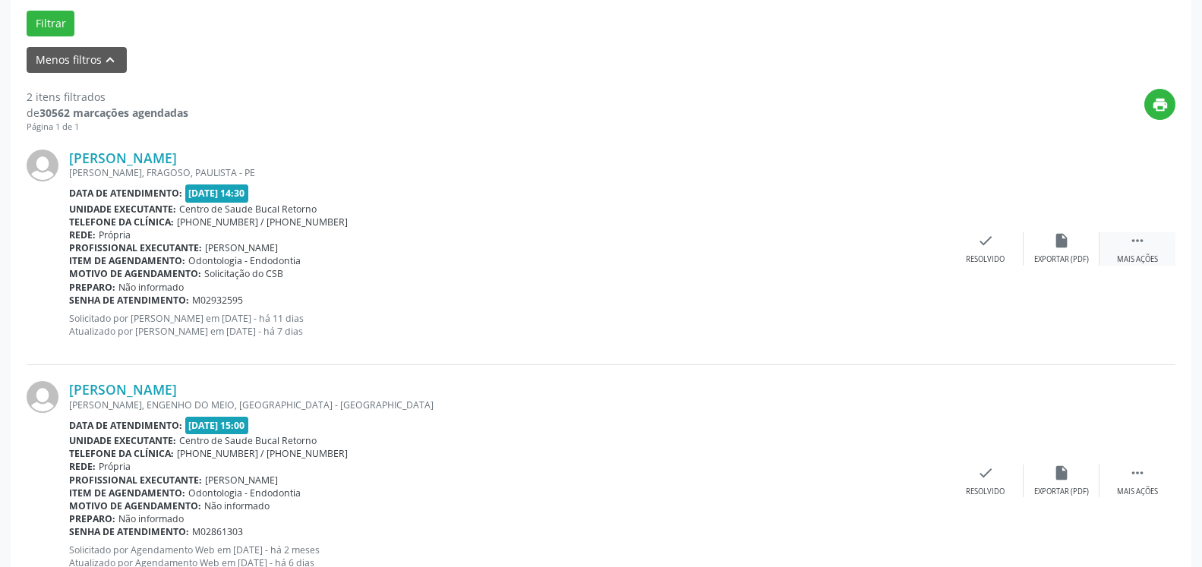
click at [1153, 242] on div " Mais ações" at bounding box center [1138, 248] width 76 height 33
click at [1063, 243] on icon "alarm_off" at bounding box center [1061, 240] width 17 height 17
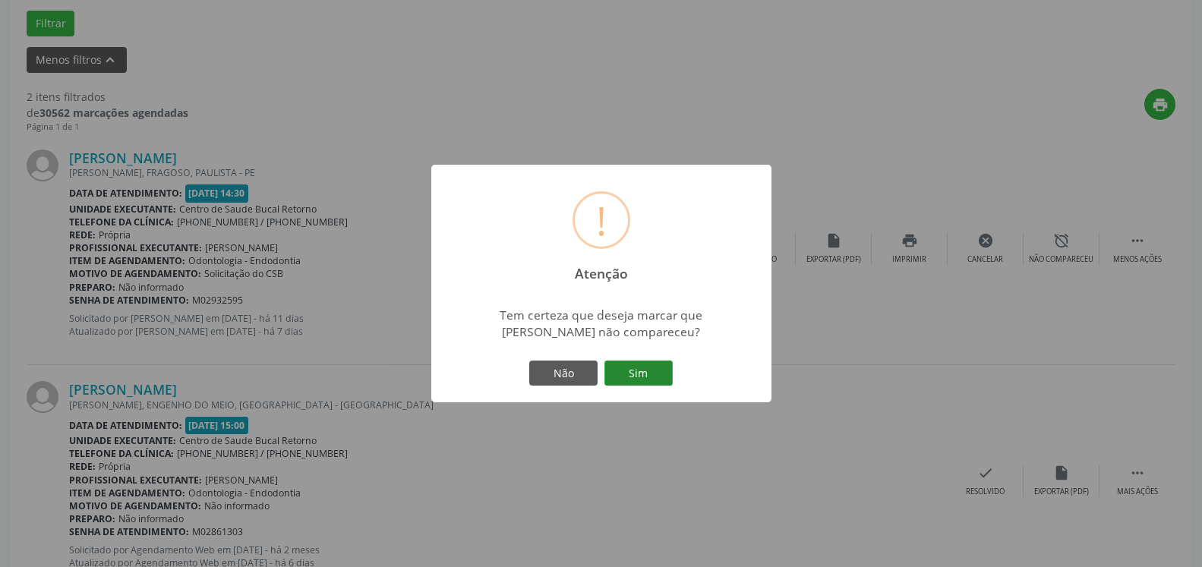
click at [657, 370] on button "Sim" at bounding box center [639, 374] width 68 height 26
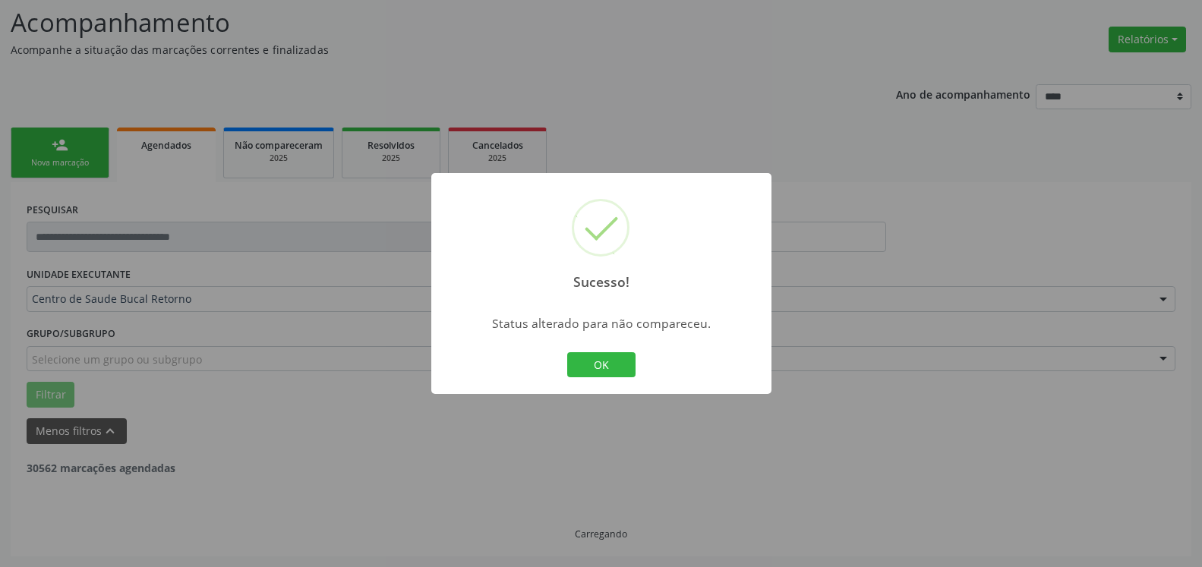
scroll to position [99, 0]
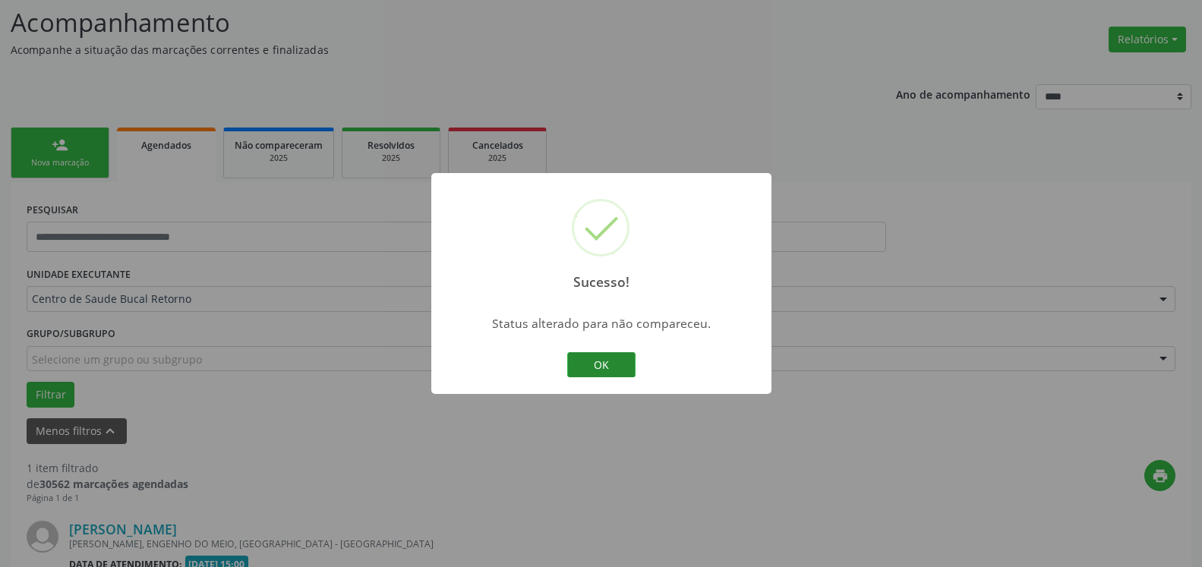
click at [586, 369] on button "OK" at bounding box center [601, 365] width 68 height 26
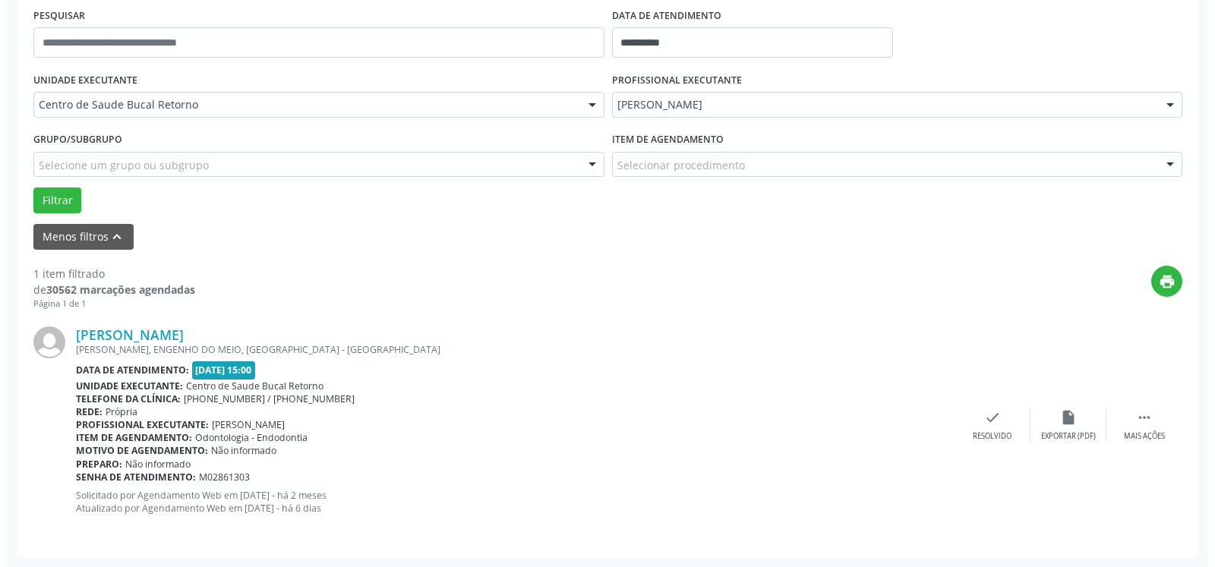
scroll to position [295, 0]
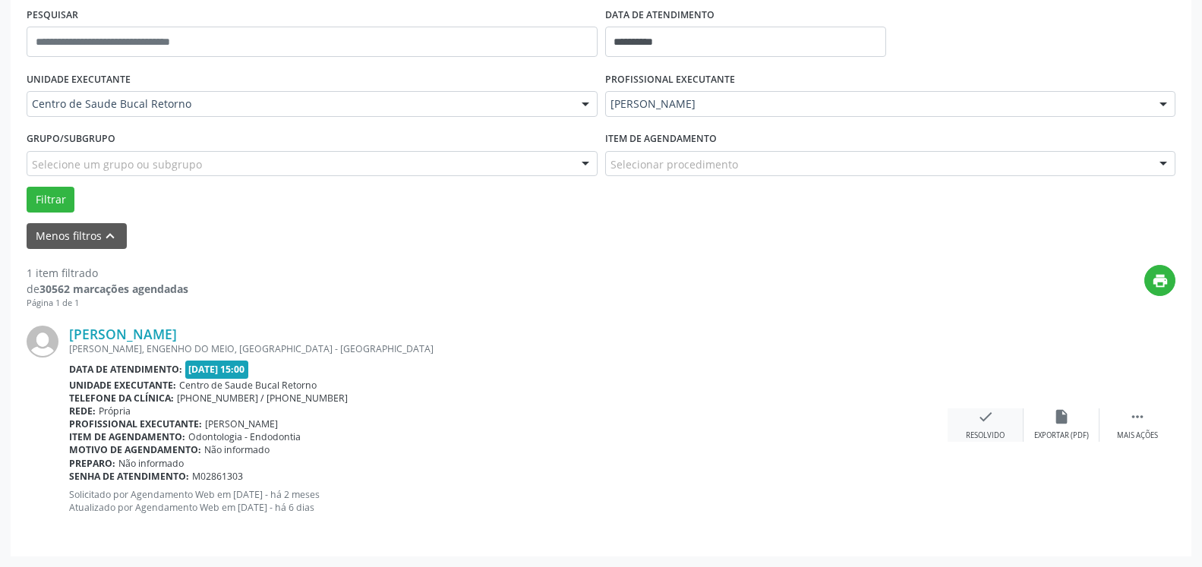
click at [990, 425] on icon "check" at bounding box center [985, 417] width 17 height 17
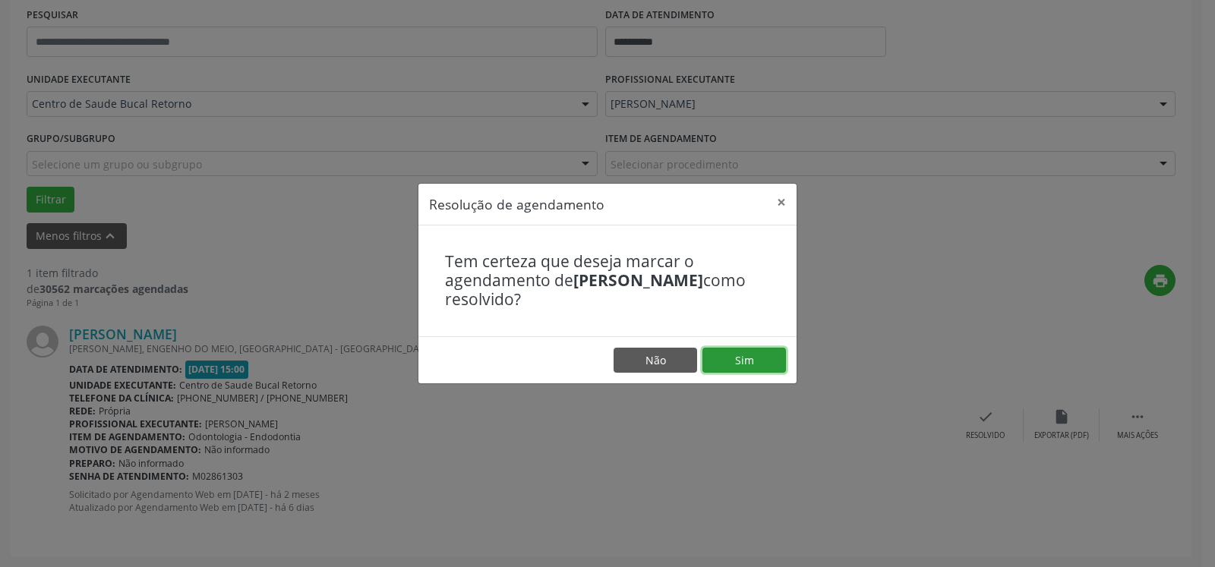
click at [774, 364] on button "Sim" at bounding box center [745, 361] width 84 height 26
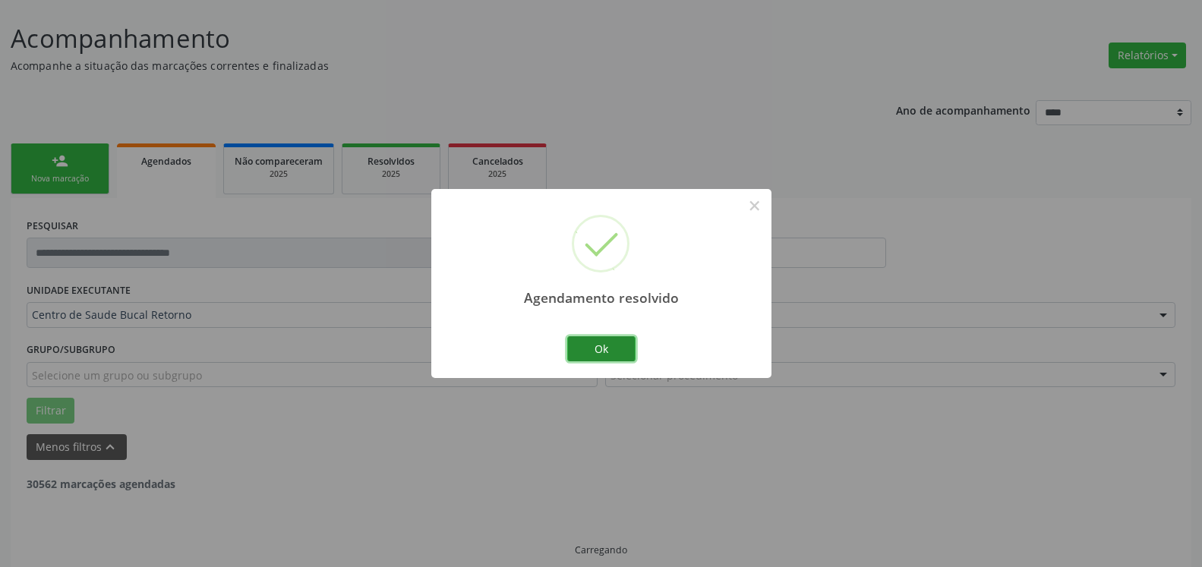
click at [580, 346] on button "Ok" at bounding box center [601, 349] width 68 height 26
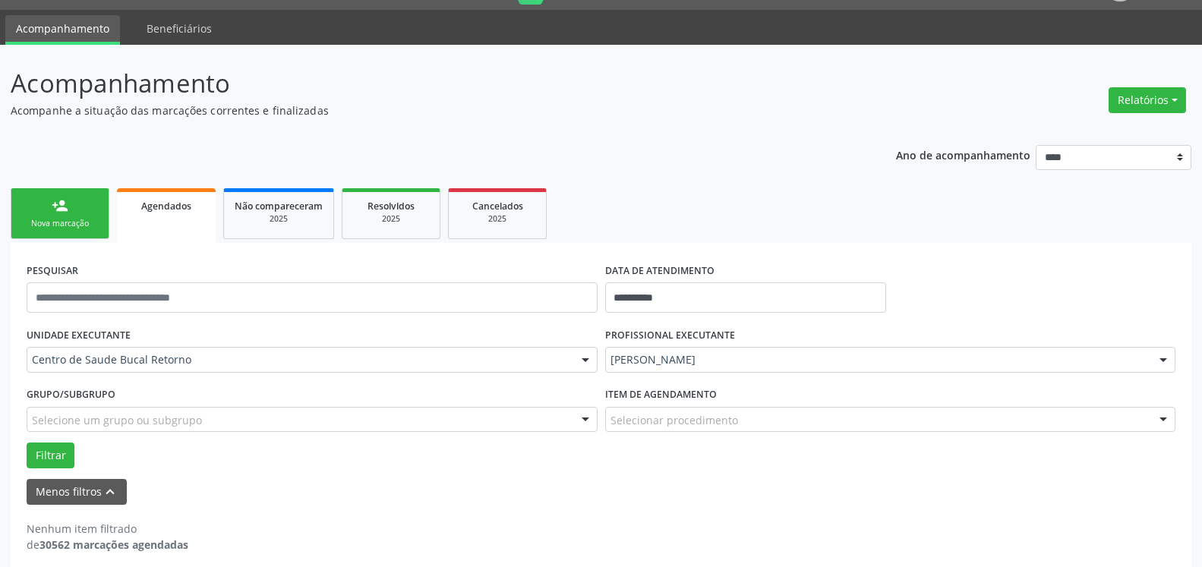
scroll to position [51, 0]
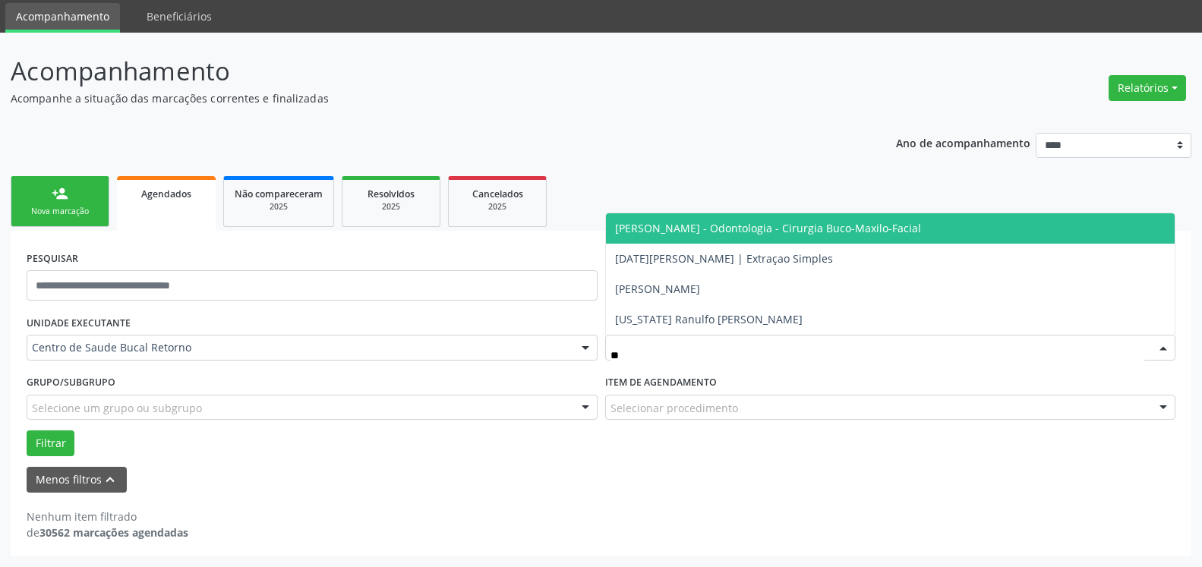
click at [727, 229] on span "[PERSON_NAME] - Odontologia - Cirurgia Buco-Maxilo-Facial" at bounding box center [768, 228] width 306 height 14
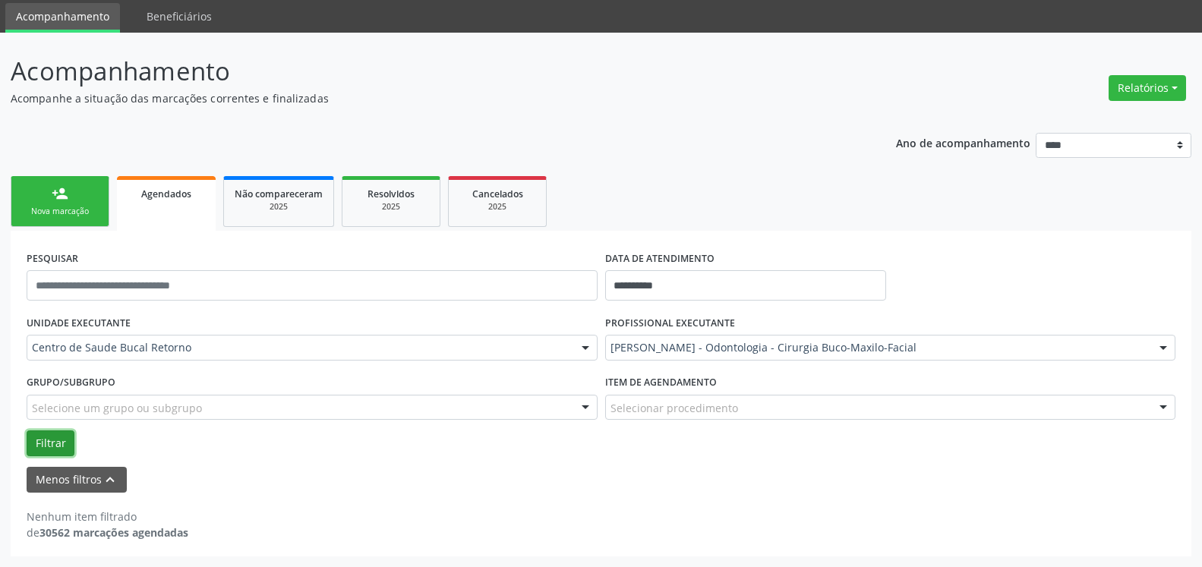
click at [43, 439] on button "Filtrar" at bounding box center [51, 444] width 48 height 26
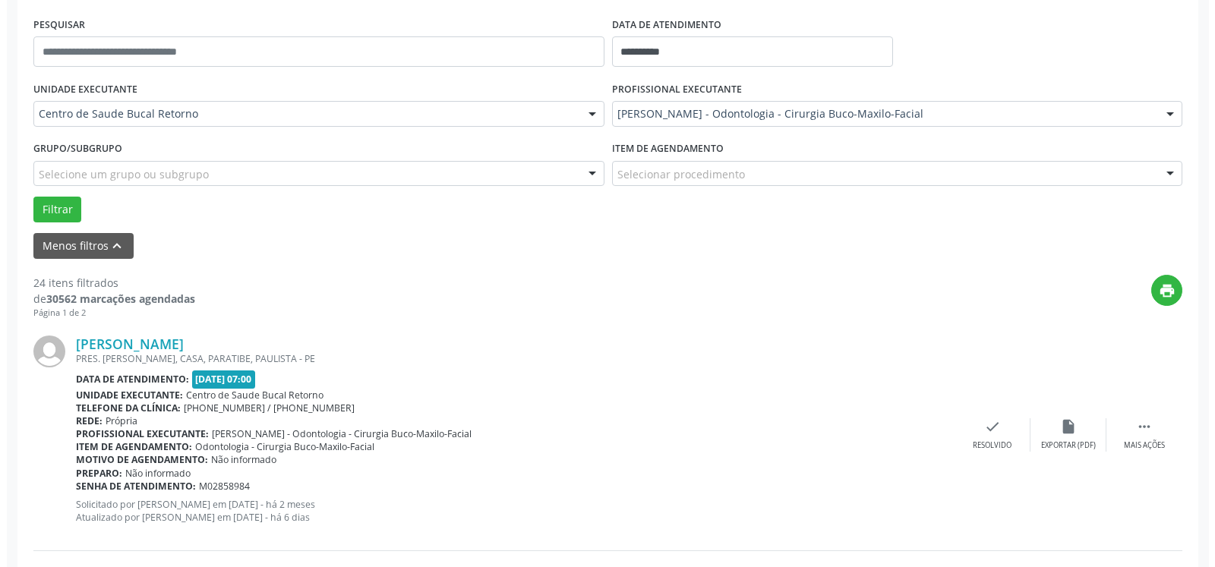
scroll to position [361, 0]
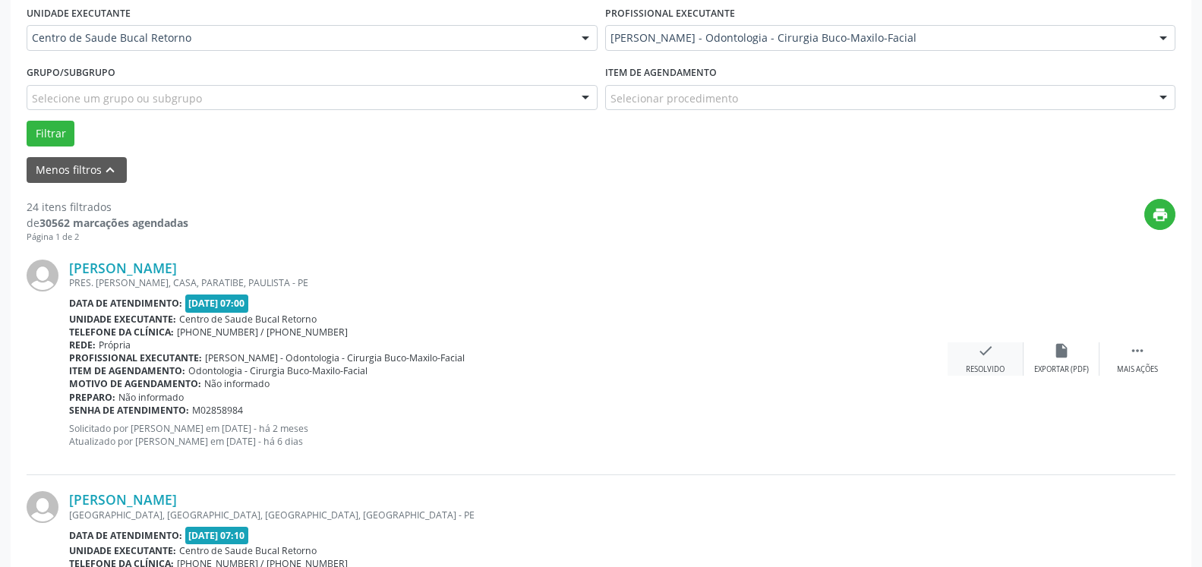
click at [994, 362] on div "check Resolvido" at bounding box center [986, 359] width 76 height 33
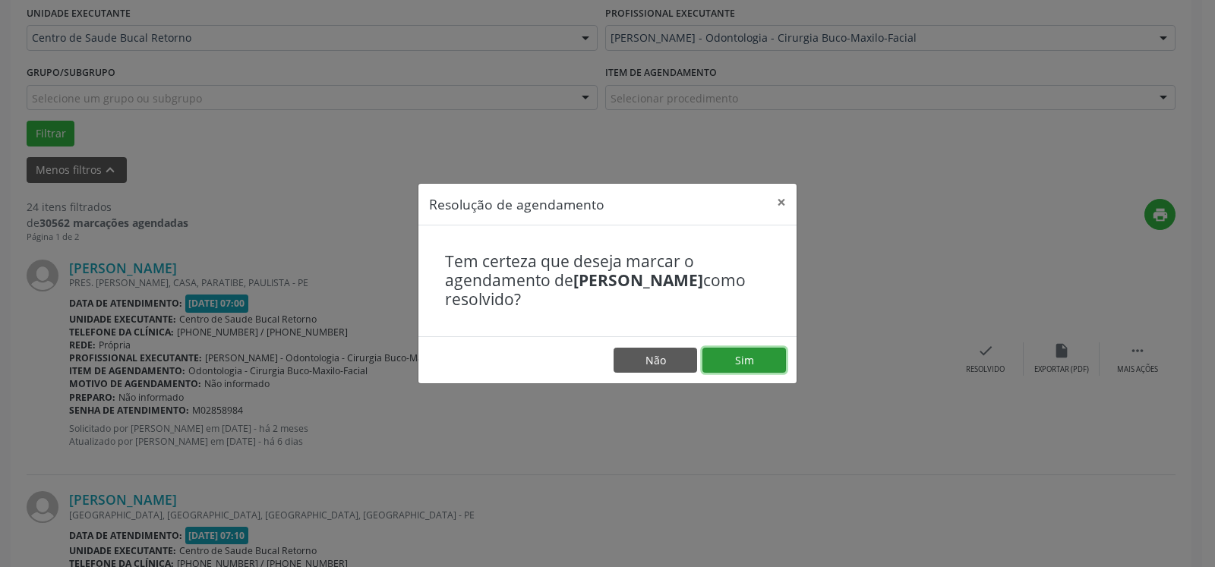
click at [781, 356] on button "Sim" at bounding box center [745, 361] width 84 height 26
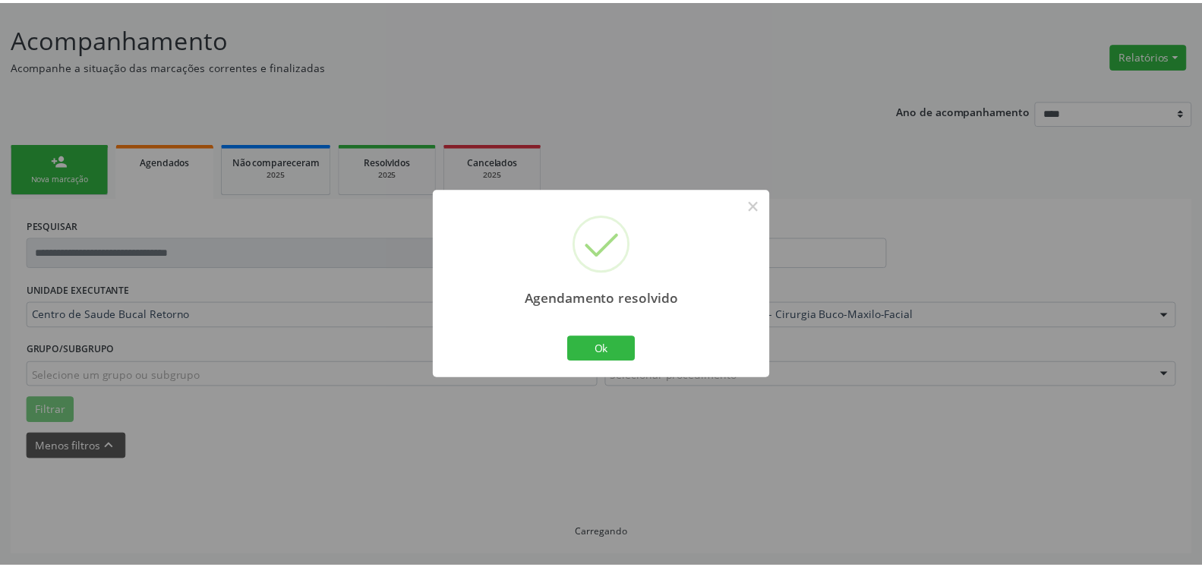
scroll to position [84, 0]
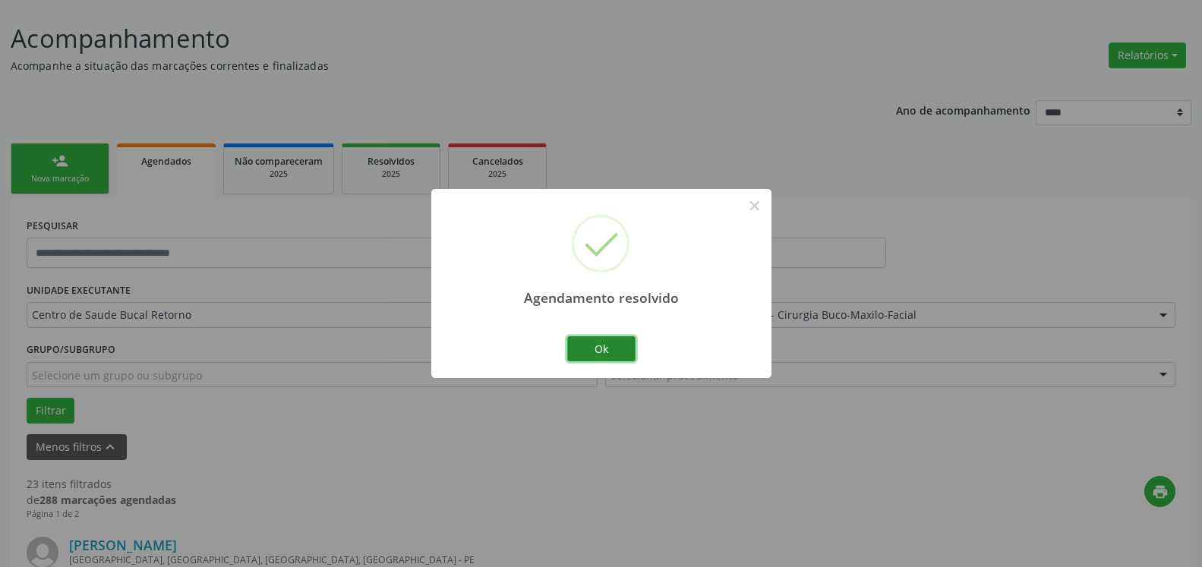
click at [593, 347] on button "Ok" at bounding box center [601, 349] width 68 height 26
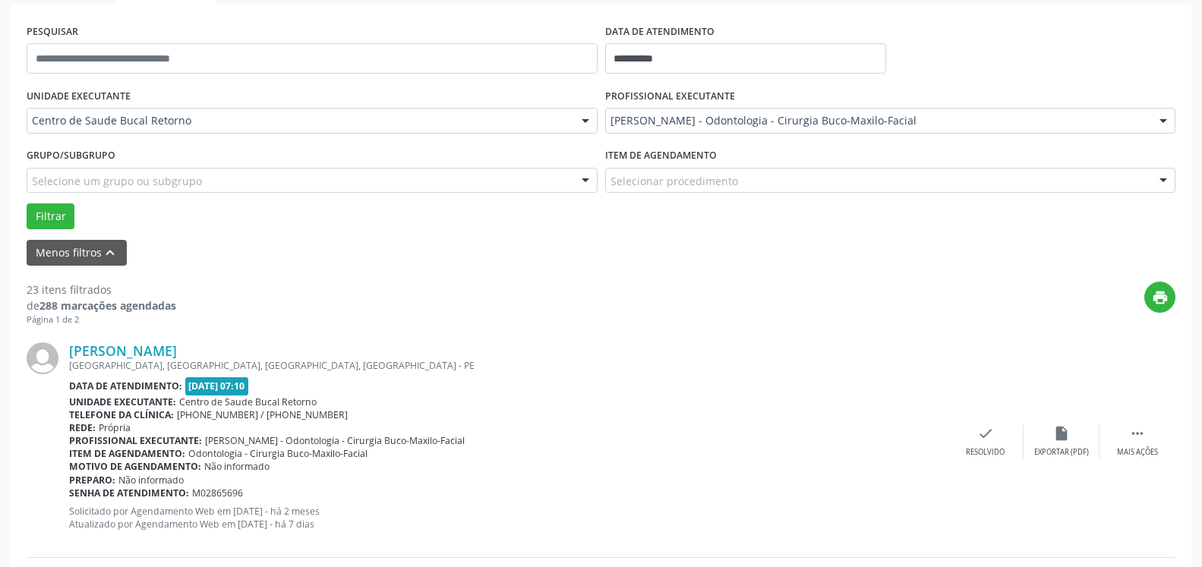
scroll to position [316, 0]
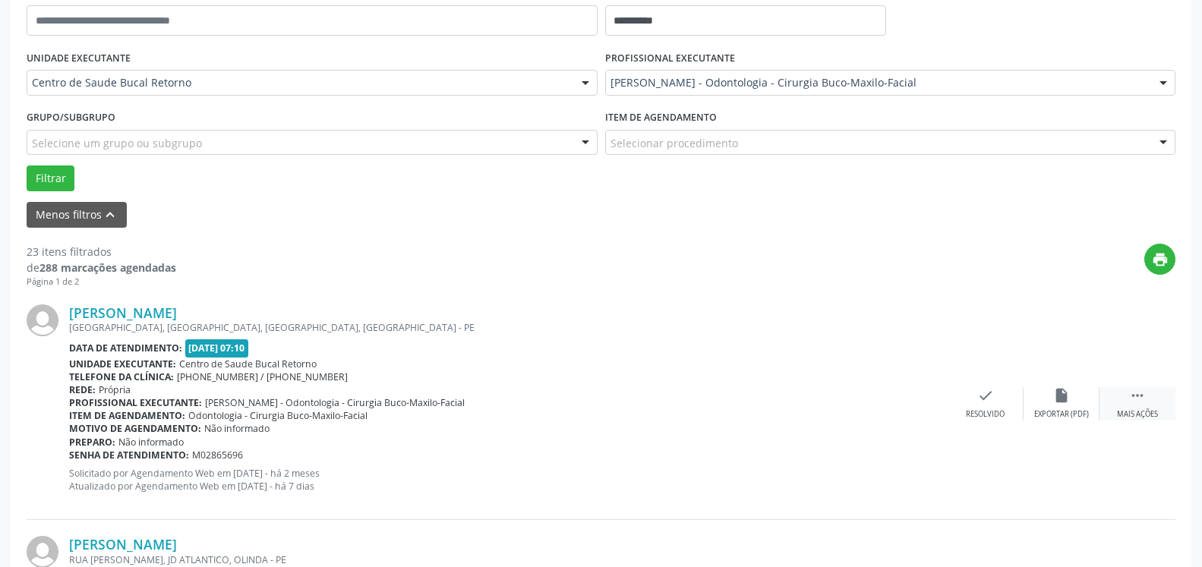
drag, startPoint x: 1148, startPoint y: 393, endPoint x: 1105, endPoint y: 400, distance: 43.7
click at [1148, 393] on div " Mais ações" at bounding box center [1138, 403] width 76 height 33
click at [1080, 400] on div "alarm_off Não compareceu" at bounding box center [1062, 403] width 76 height 33
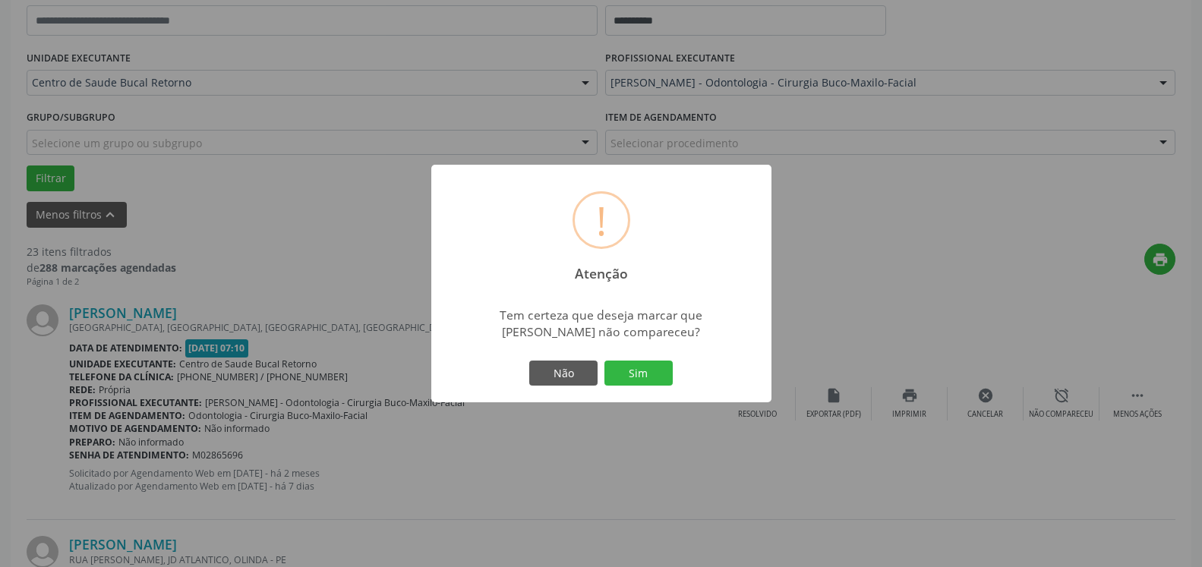
drag, startPoint x: 636, startPoint y: 378, endPoint x: 621, endPoint y: 378, distance: 15.9
click at [634, 380] on button "Sim" at bounding box center [639, 374] width 68 height 26
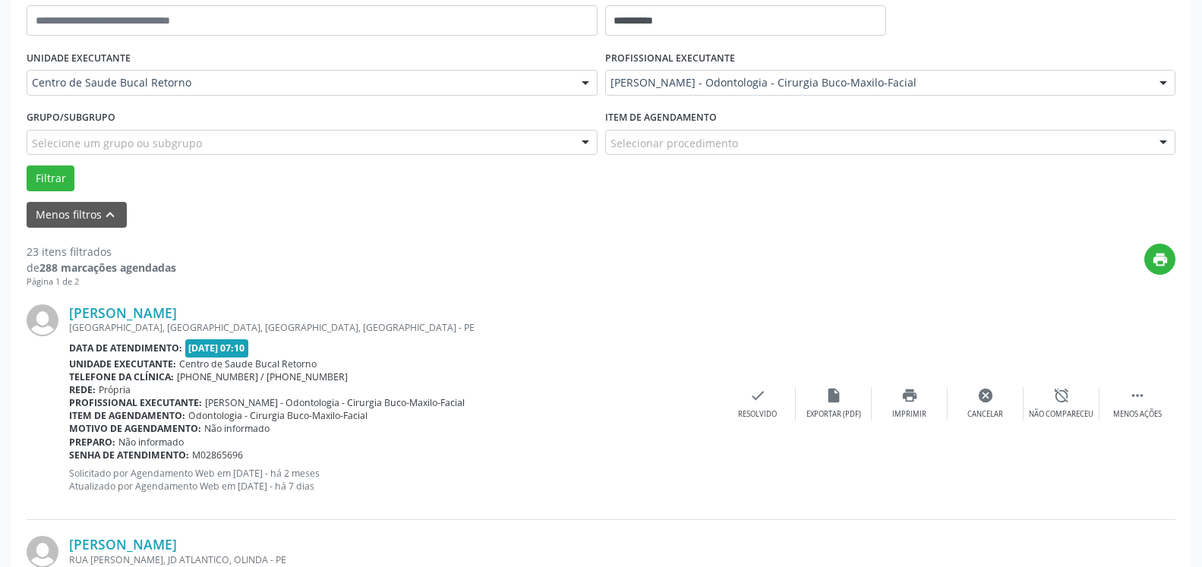
scroll to position [99, 0]
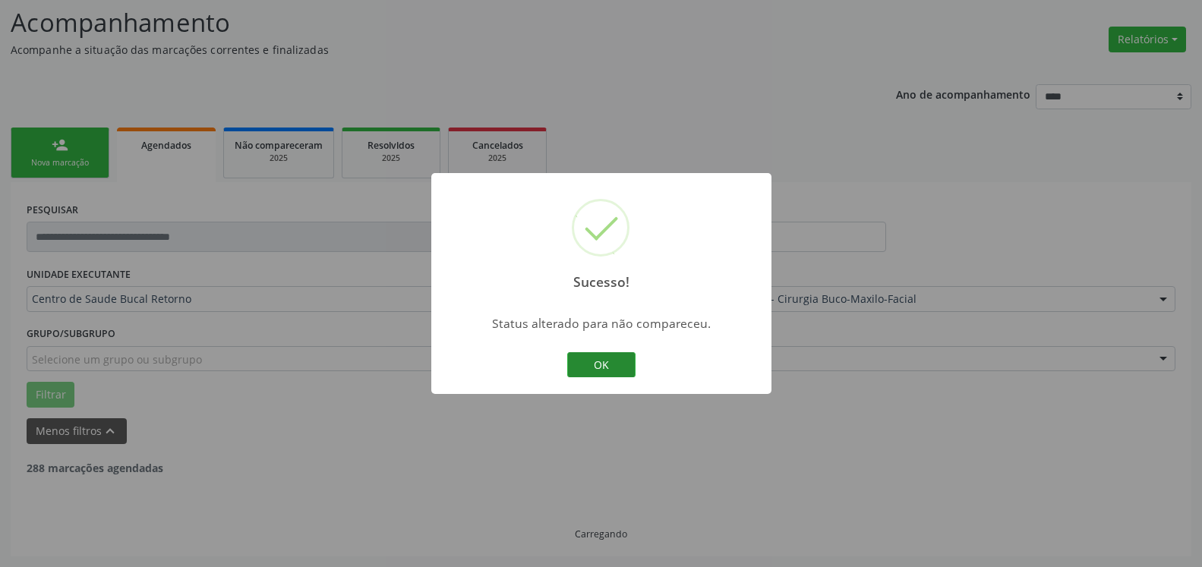
click at [589, 369] on button "OK" at bounding box center [601, 365] width 68 height 26
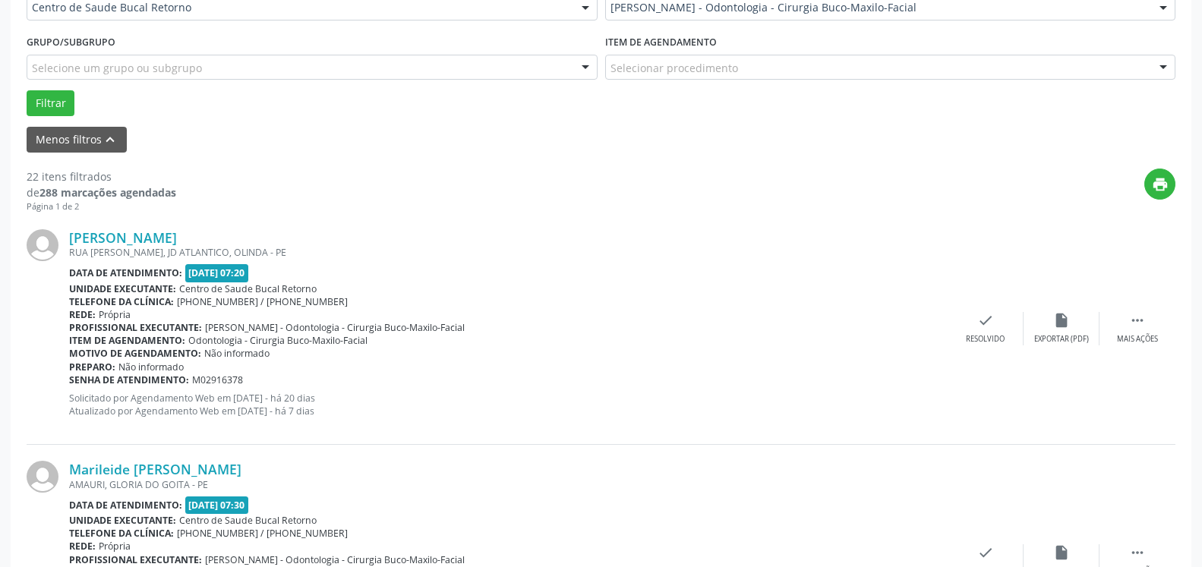
scroll to position [409, 0]
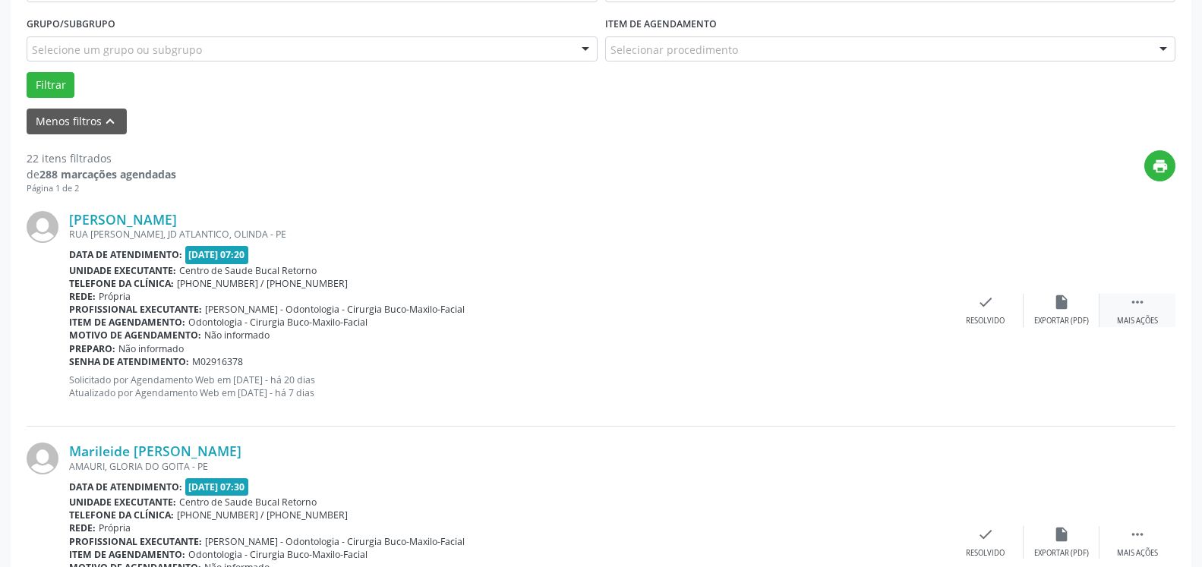
click at [1135, 308] on icon "" at bounding box center [1137, 302] width 17 height 17
click at [1087, 311] on div "alarm_off Não compareceu" at bounding box center [1062, 310] width 76 height 33
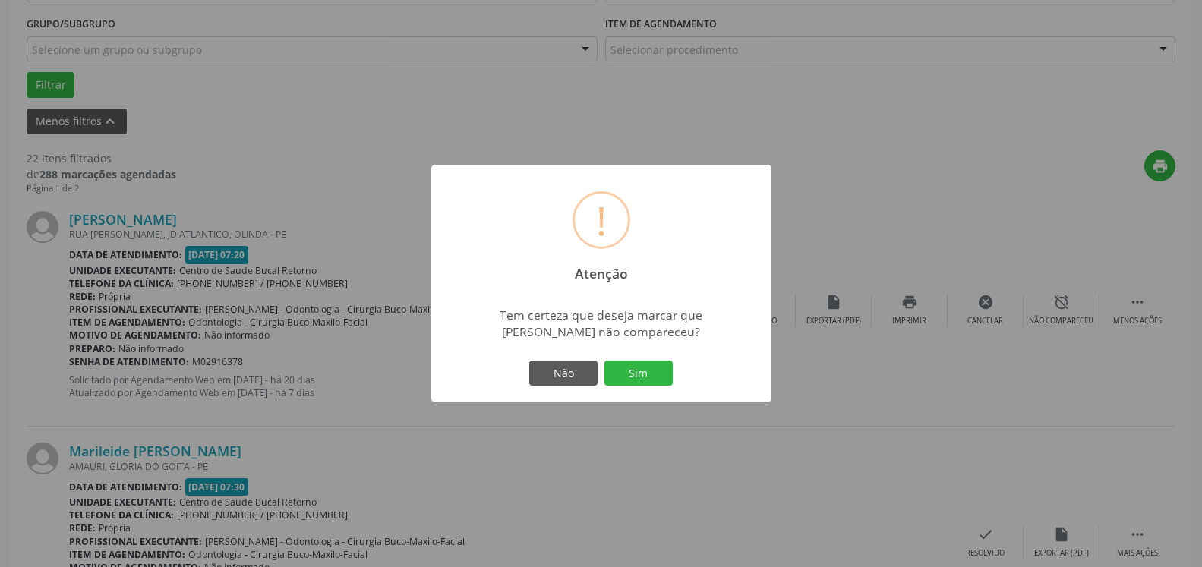
click at [676, 379] on div "Não Sim" at bounding box center [601, 374] width 150 height 32
click at [642, 378] on button "Sim" at bounding box center [639, 374] width 68 height 26
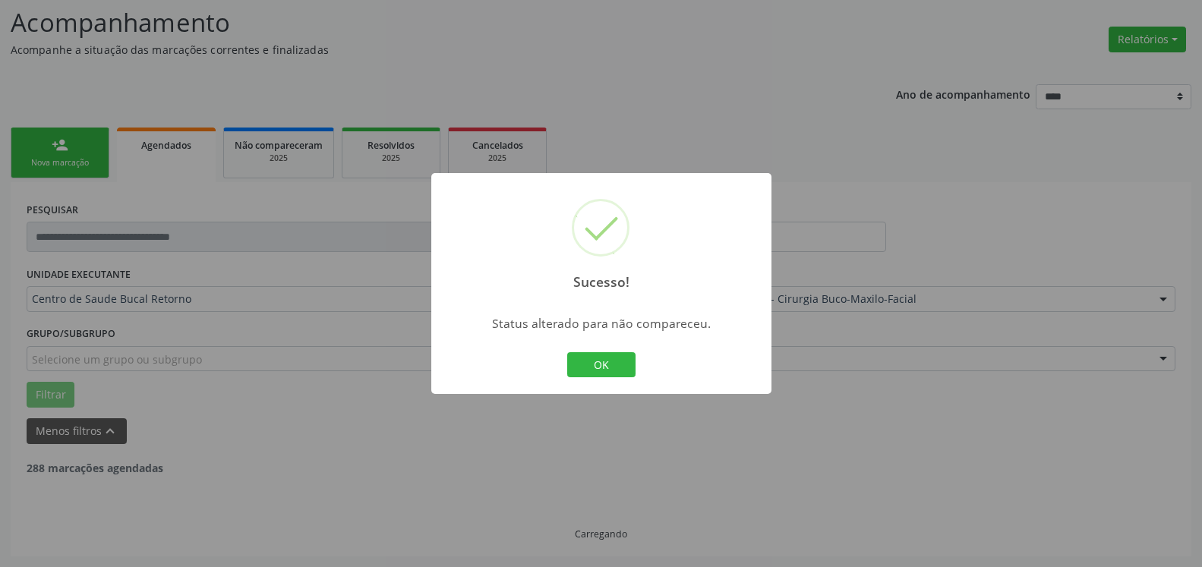
scroll to position [99, 0]
click at [592, 365] on button "OK" at bounding box center [601, 365] width 68 height 26
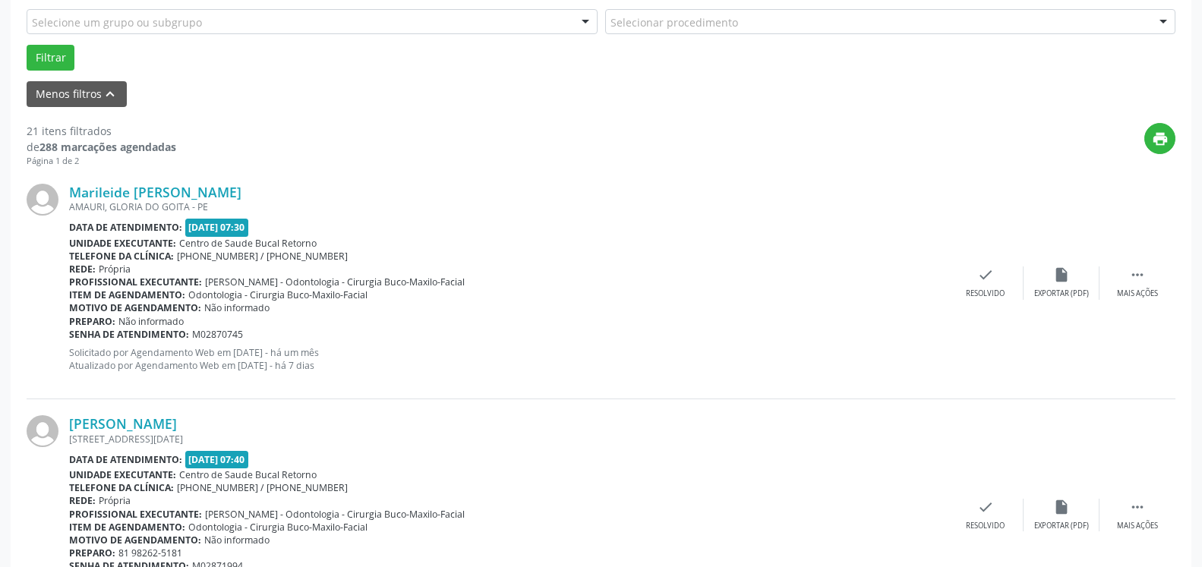
scroll to position [564, 0]
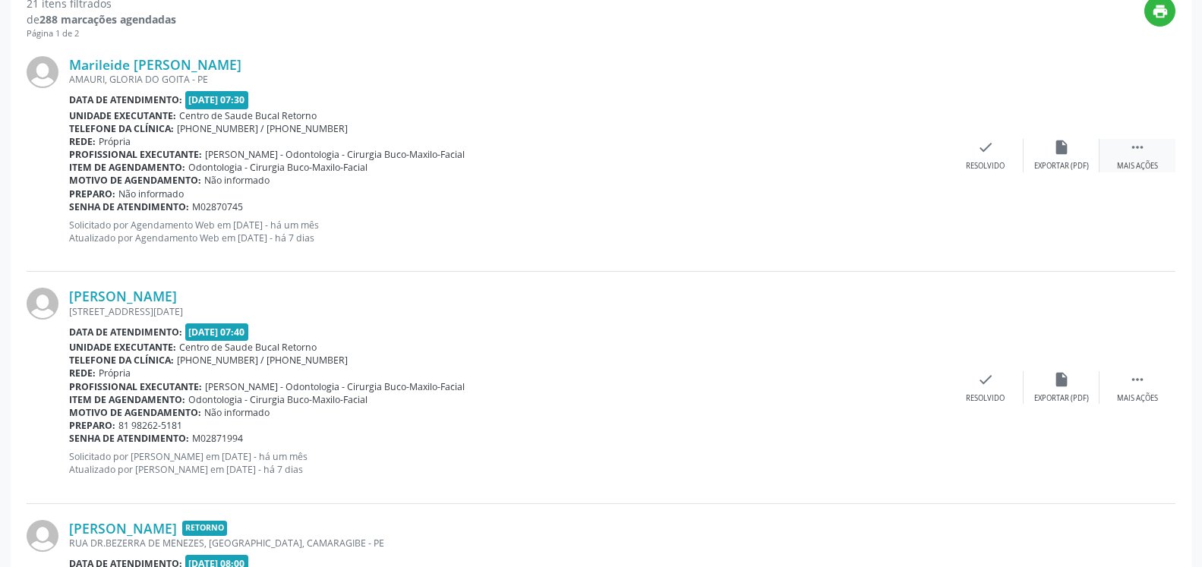
click at [1135, 153] on icon "" at bounding box center [1137, 147] width 17 height 17
click at [1078, 162] on div "Não compareceu" at bounding box center [1061, 166] width 65 height 11
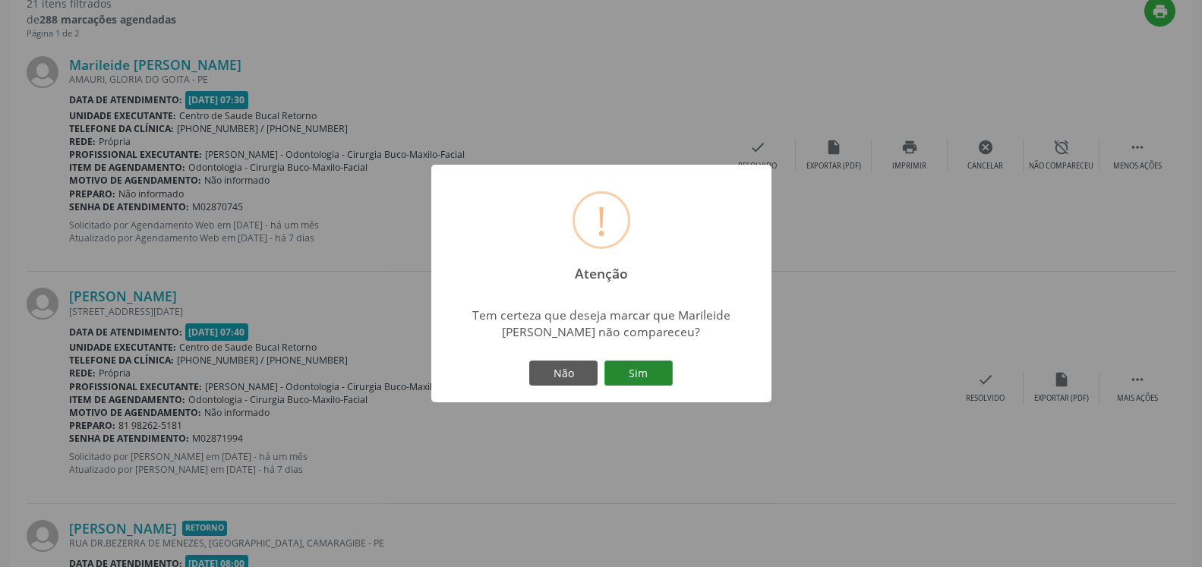
click at [633, 377] on button "Sim" at bounding box center [639, 374] width 68 height 26
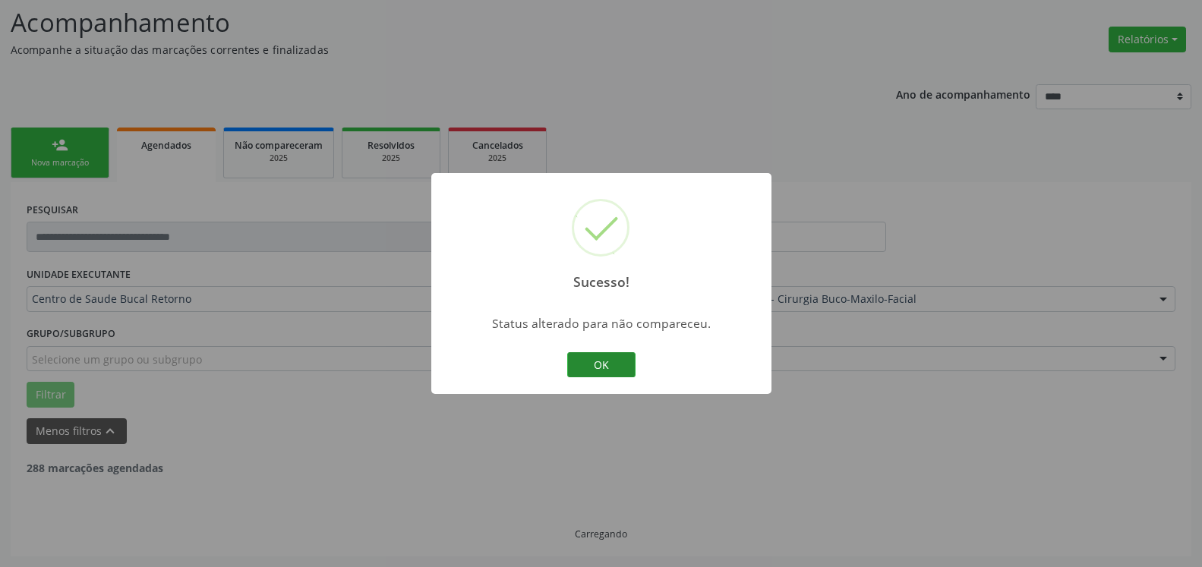
scroll to position [99, 0]
click at [617, 370] on button "OK" at bounding box center [601, 365] width 68 height 26
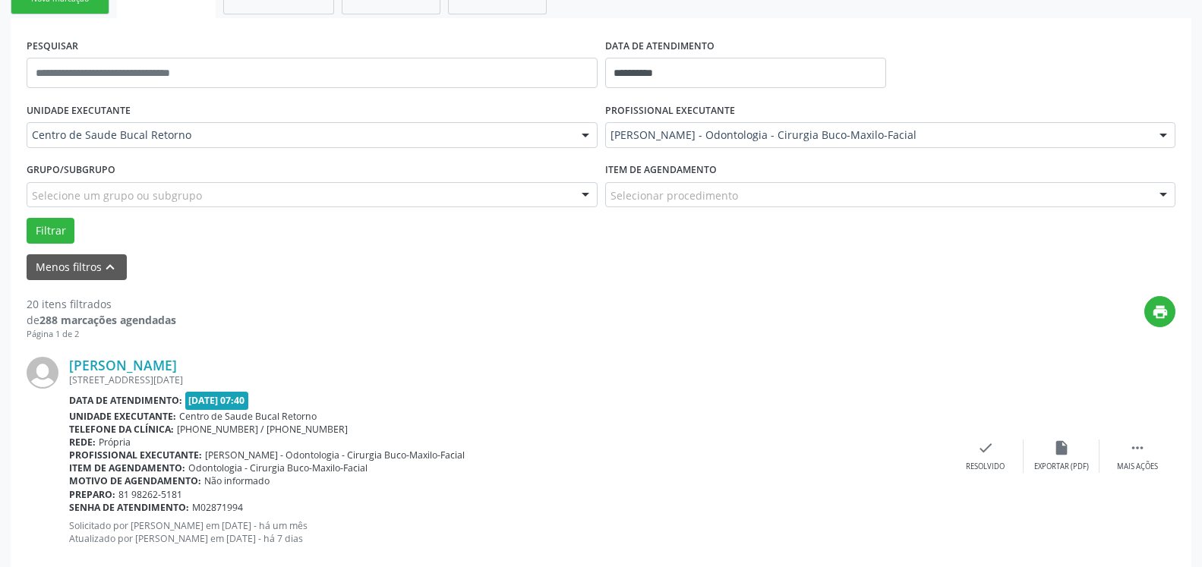
scroll to position [332, 0]
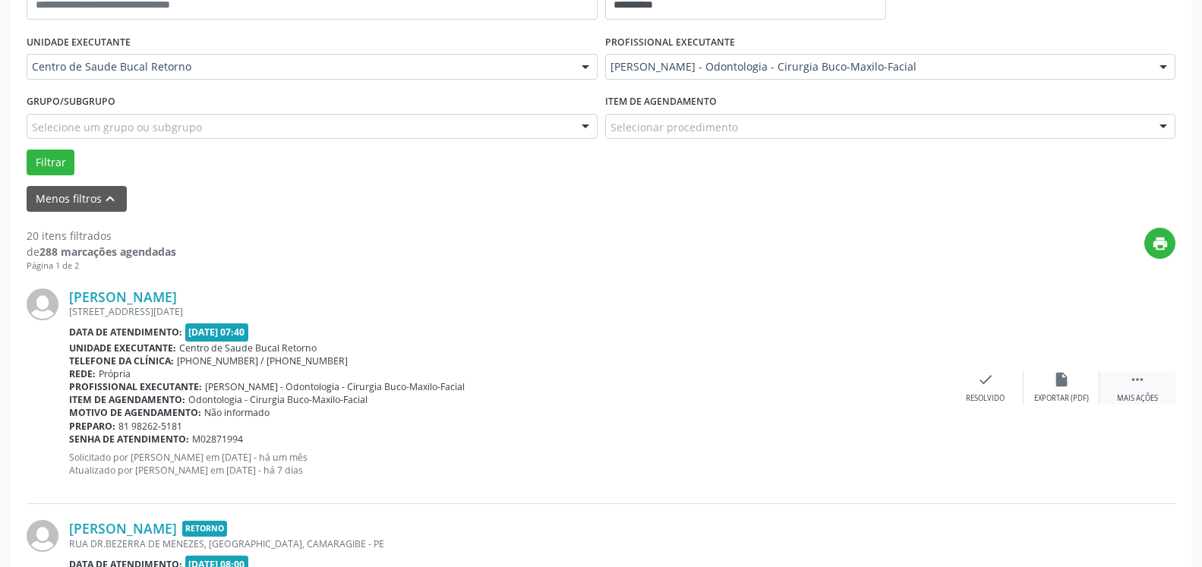
click at [1142, 374] on icon "" at bounding box center [1137, 379] width 17 height 17
click at [1073, 384] on div "alarm_off Não compareceu" at bounding box center [1062, 387] width 76 height 33
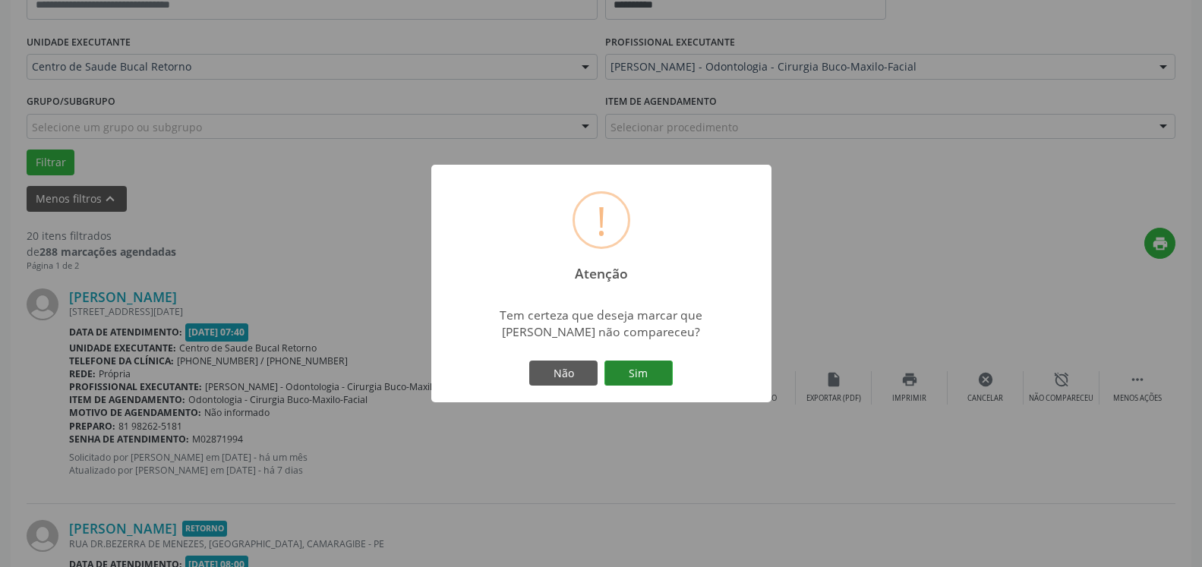
click at [631, 366] on button "Sim" at bounding box center [639, 374] width 68 height 26
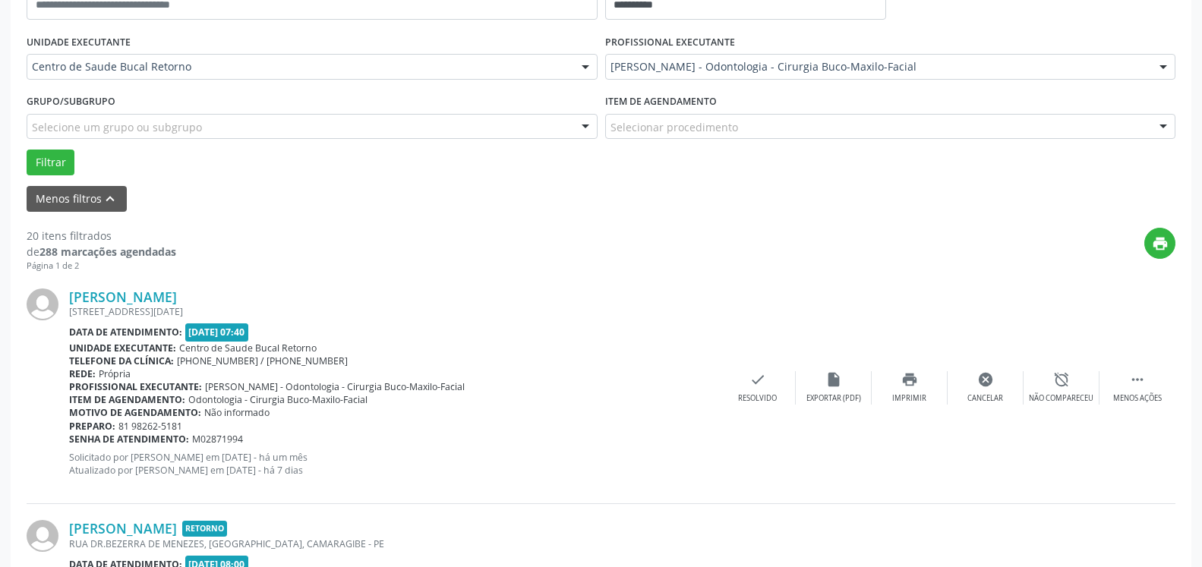
scroll to position [99, 0]
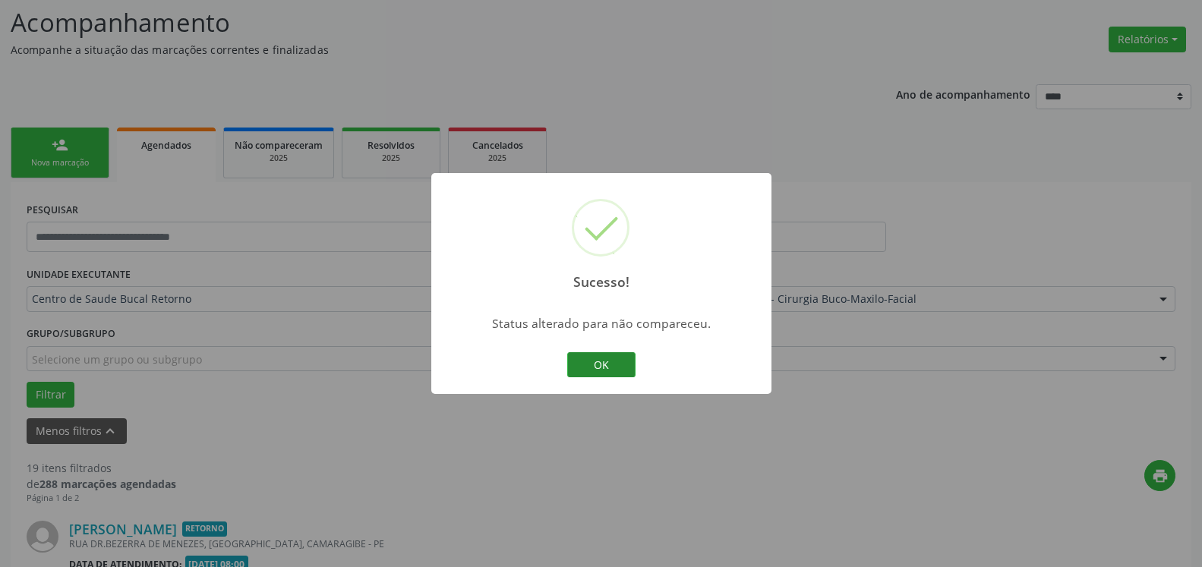
click at [598, 362] on button "OK" at bounding box center [601, 365] width 68 height 26
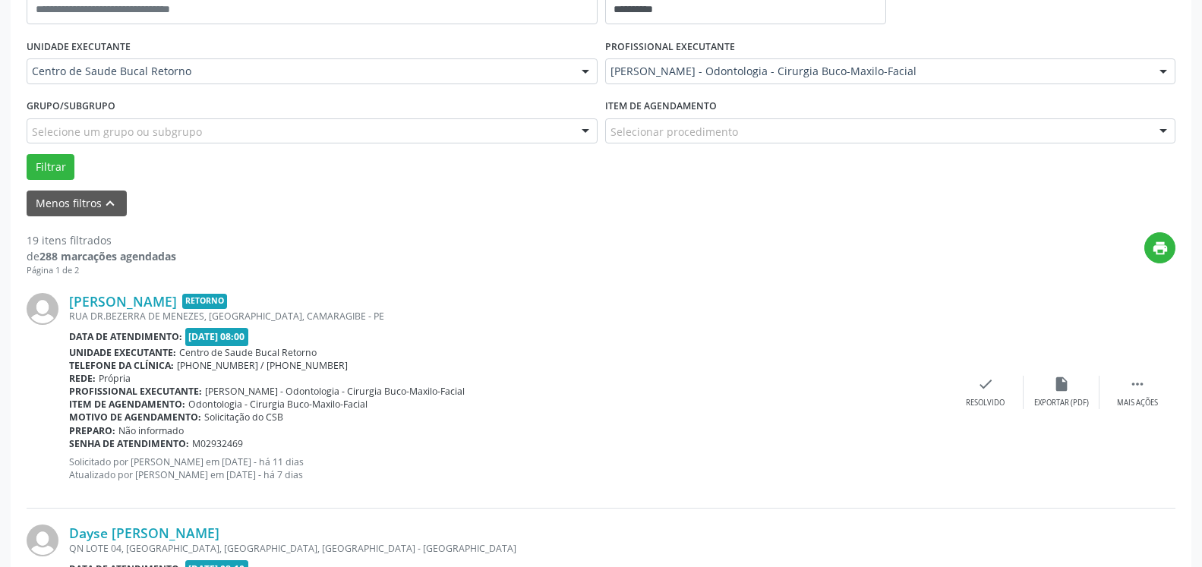
scroll to position [332, 0]
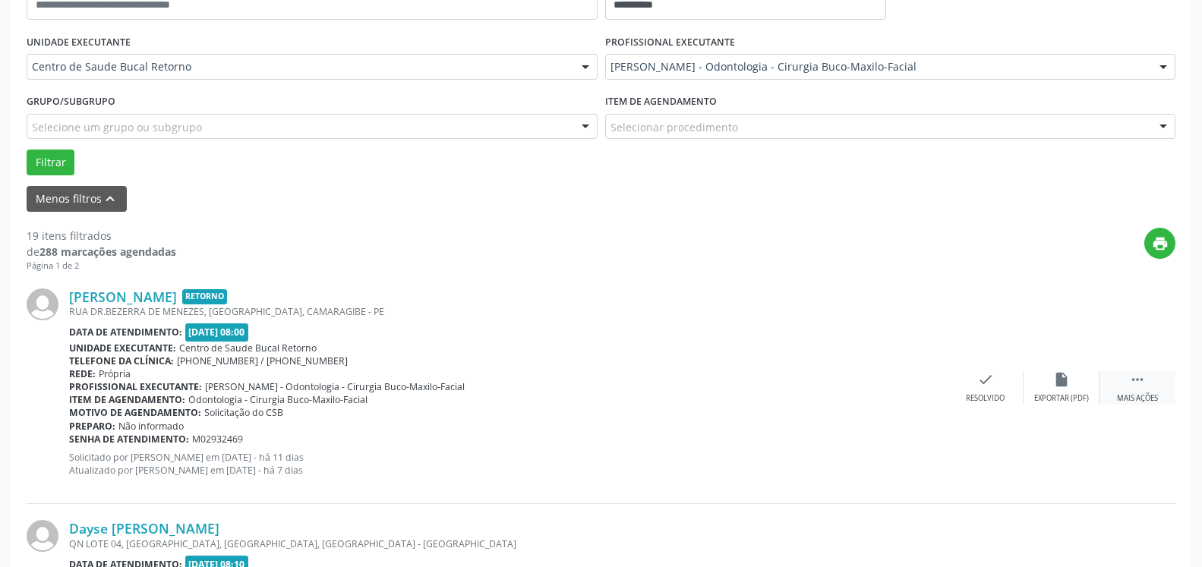
drag, startPoint x: 1143, startPoint y: 385, endPoint x: 1102, endPoint y: 390, distance: 41.4
click at [1142, 385] on icon "" at bounding box center [1137, 379] width 17 height 17
click at [1094, 390] on div "alarm_off Não compareceu" at bounding box center [1062, 387] width 76 height 33
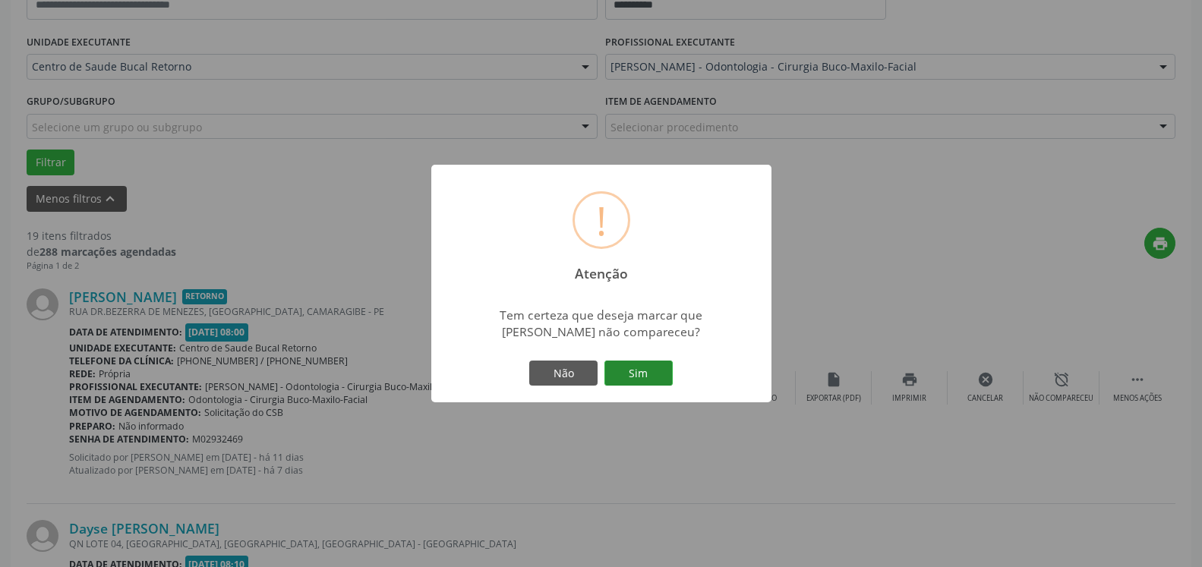
click at [642, 377] on button "Sim" at bounding box center [639, 374] width 68 height 26
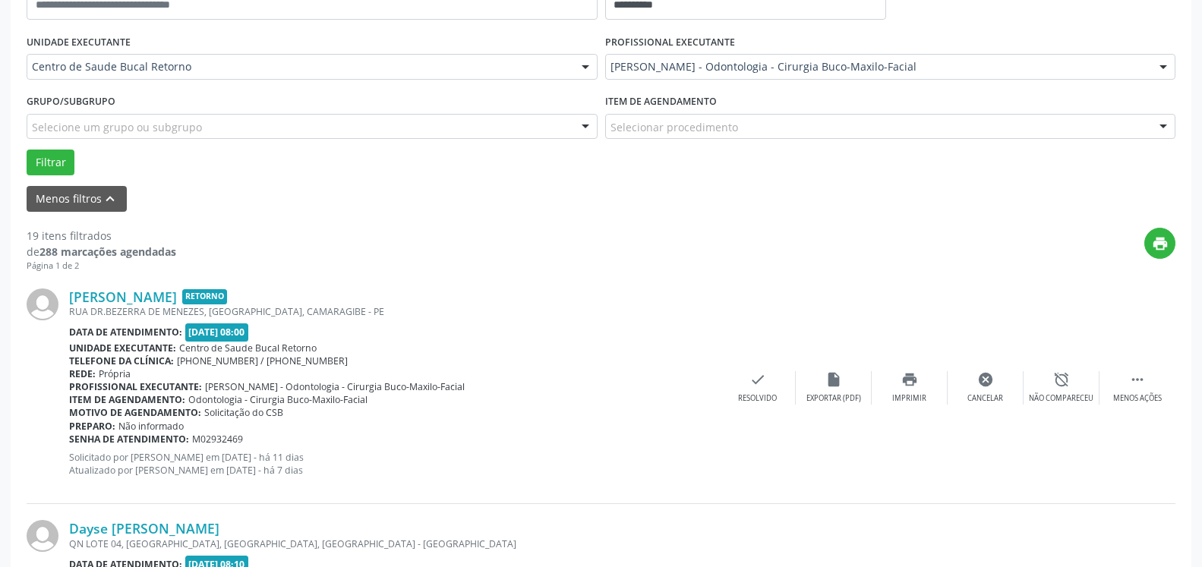
scroll to position [99, 0]
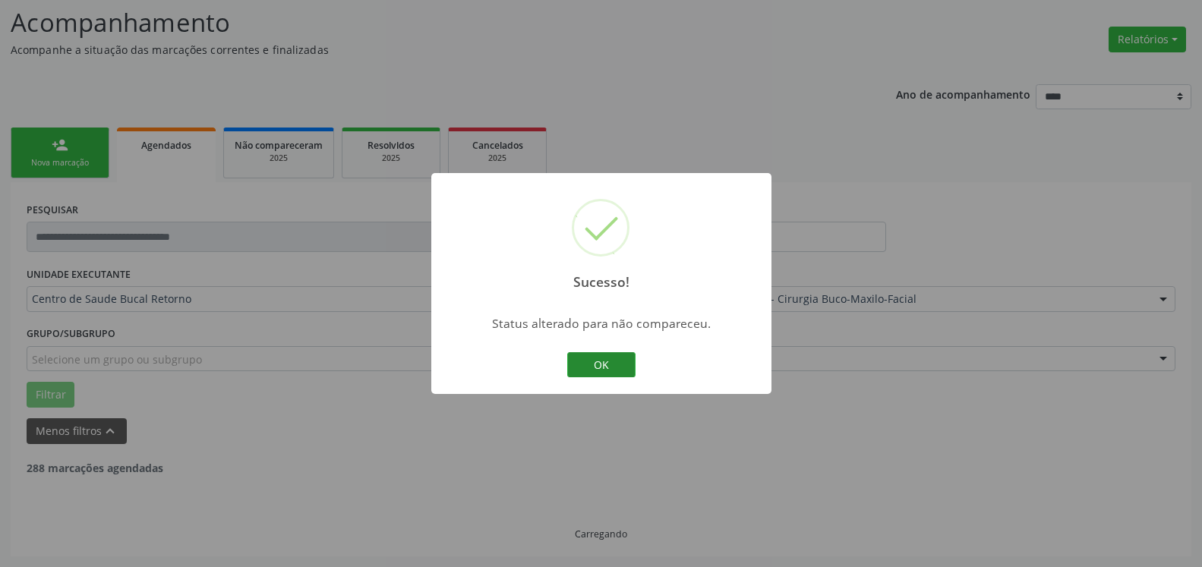
click at [598, 360] on button "OK" at bounding box center [601, 365] width 68 height 26
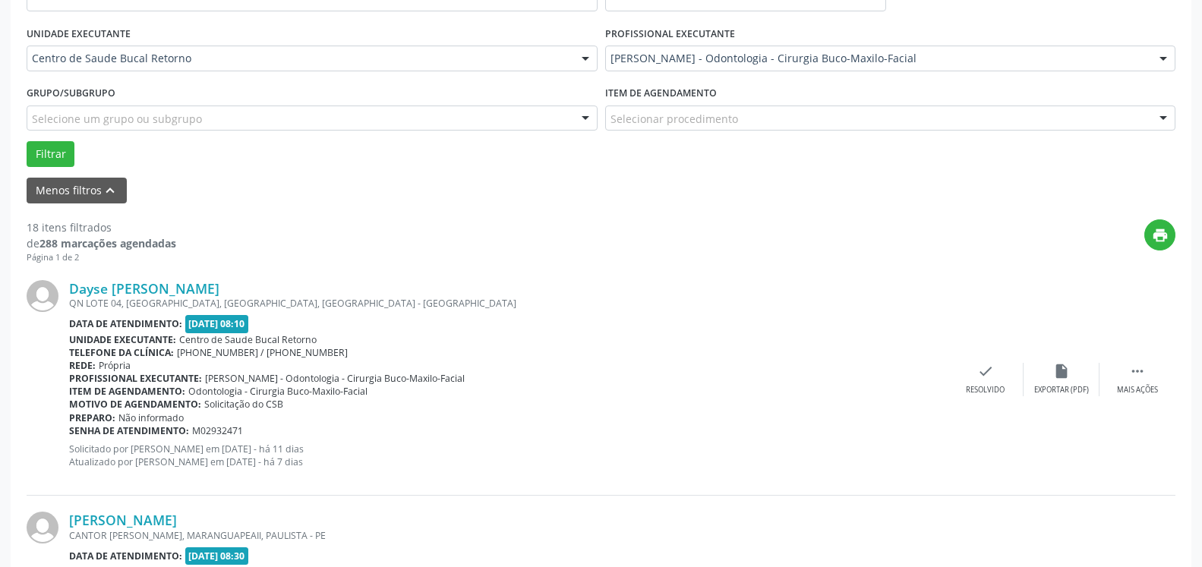
scroll to position [409, 0]
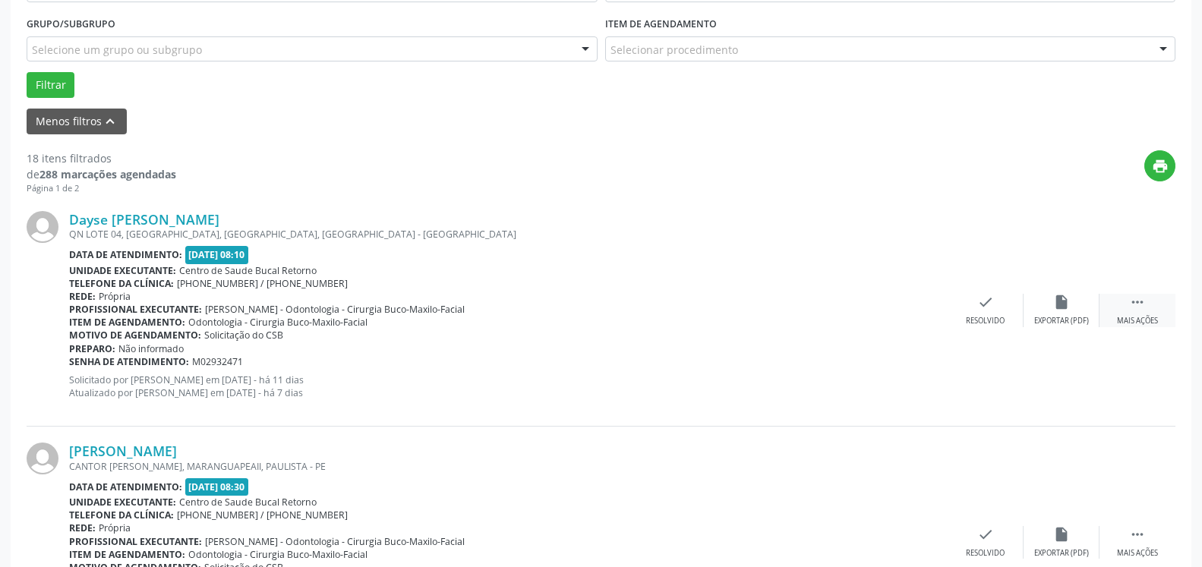
click at [1148, 307] on div " Mais ações" at bounding box center [1138, 310] width 76 height 33
click at [1048, 319] on div "Não compareceu" at bounding box center [1061, 321] width 65 height 11
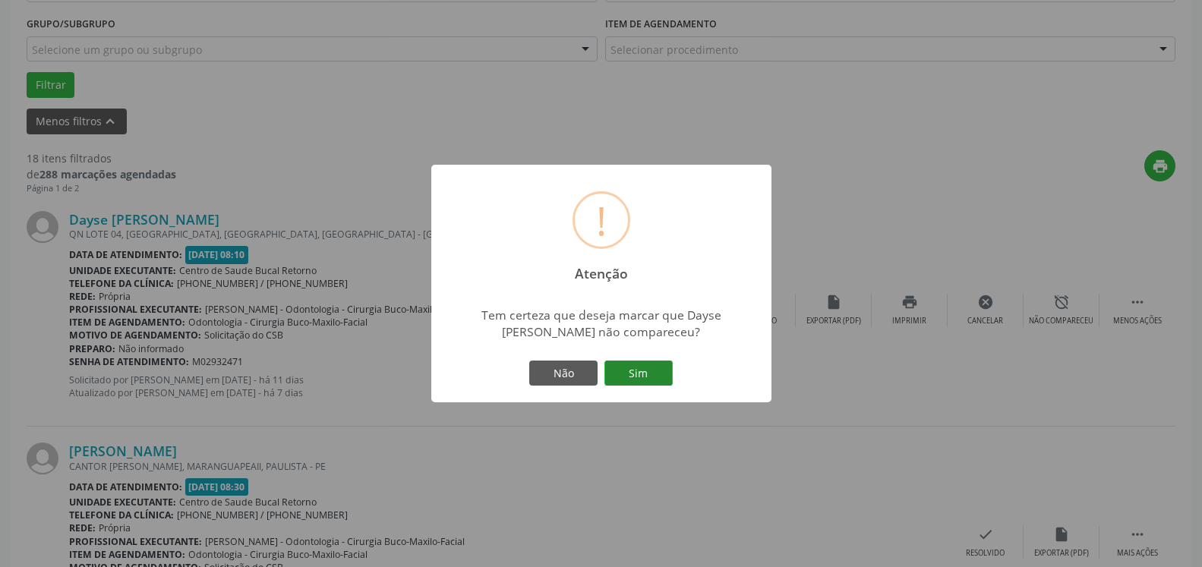
click at [652, 373] on button "Sim" at bounding box center [639, 374] width 68 height 26
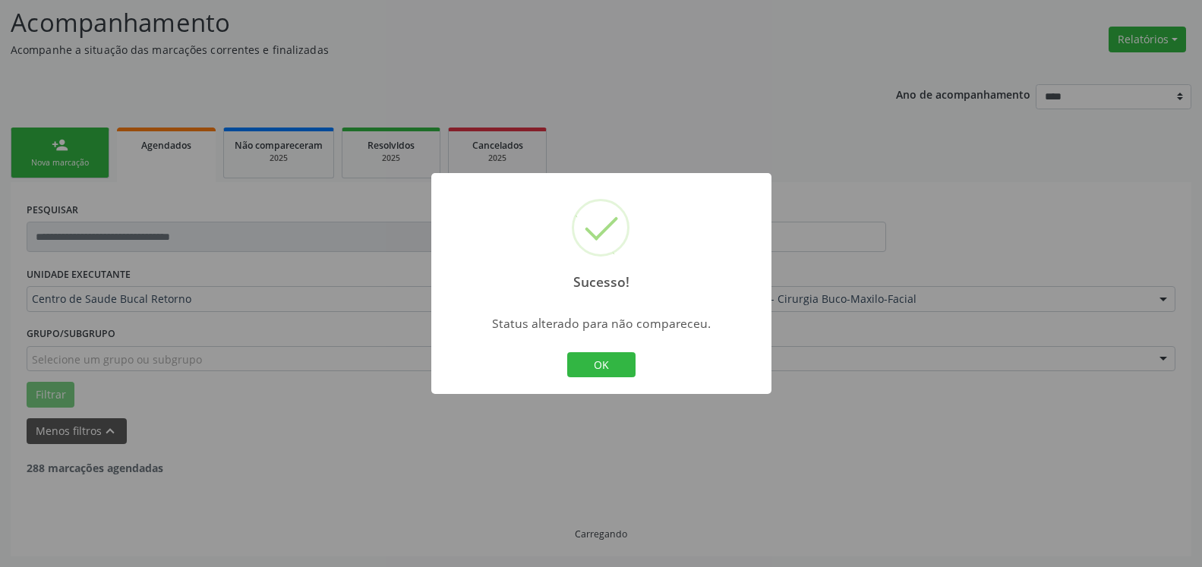
scroll to position [99, 0]
drag, startPoint x: 601, startPoint y: 362, endPoint x: 557, endPoint y: 353, distance: 44.8
click at [597, 361] on button "OK" at bounding box center [601, 365] width 68 height 26
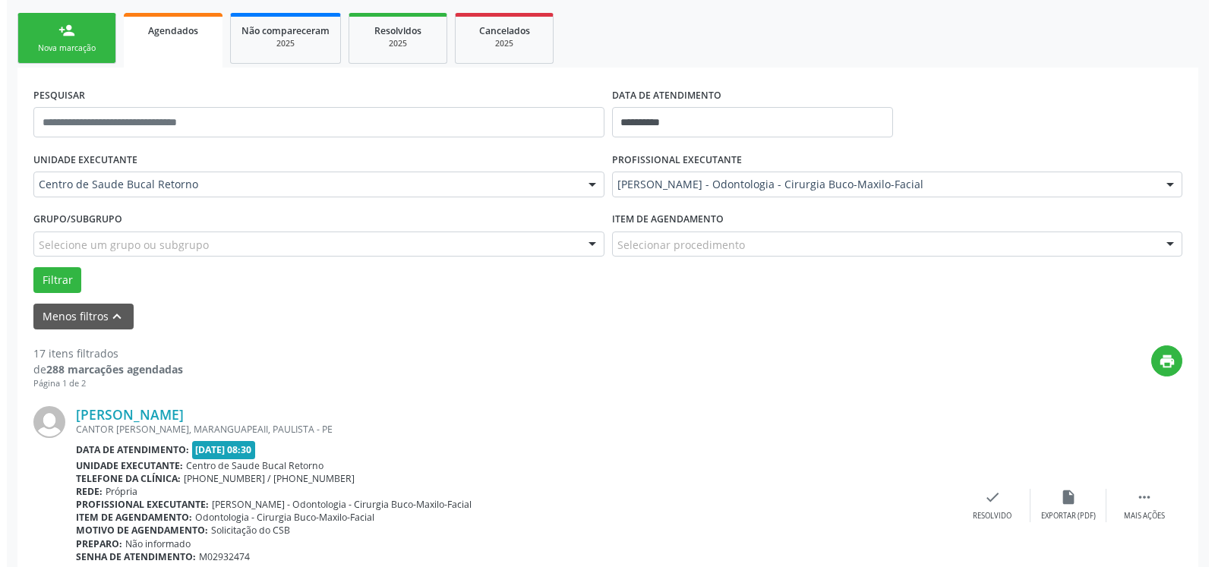
scroll to position [332, 0]
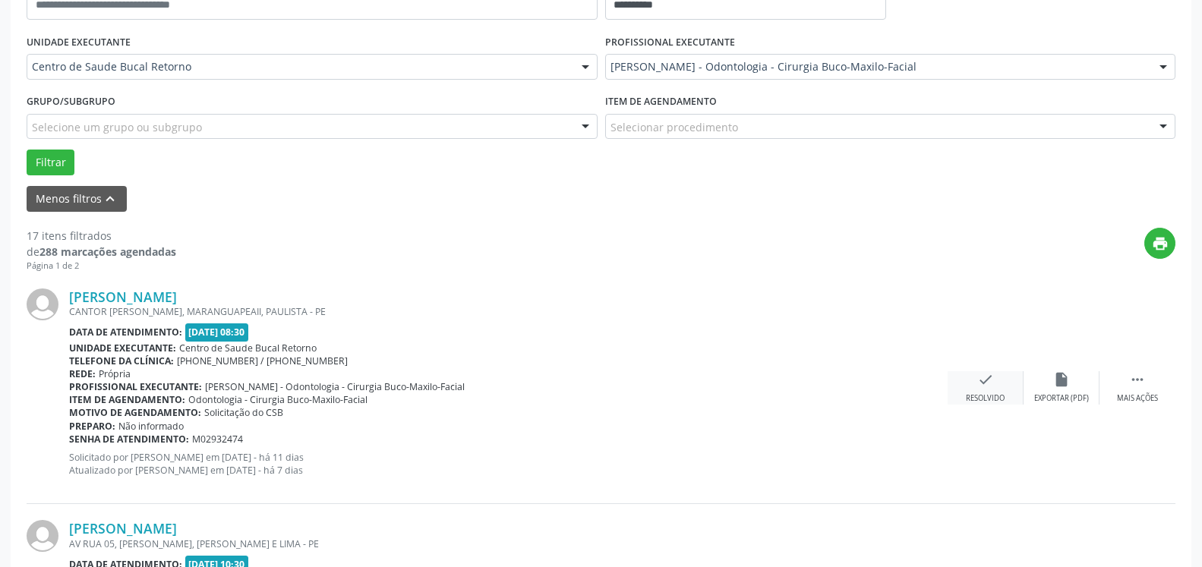
click at [990, 393] on div "check Resolvido" at bounding box center [986, 387] width 76 height 33
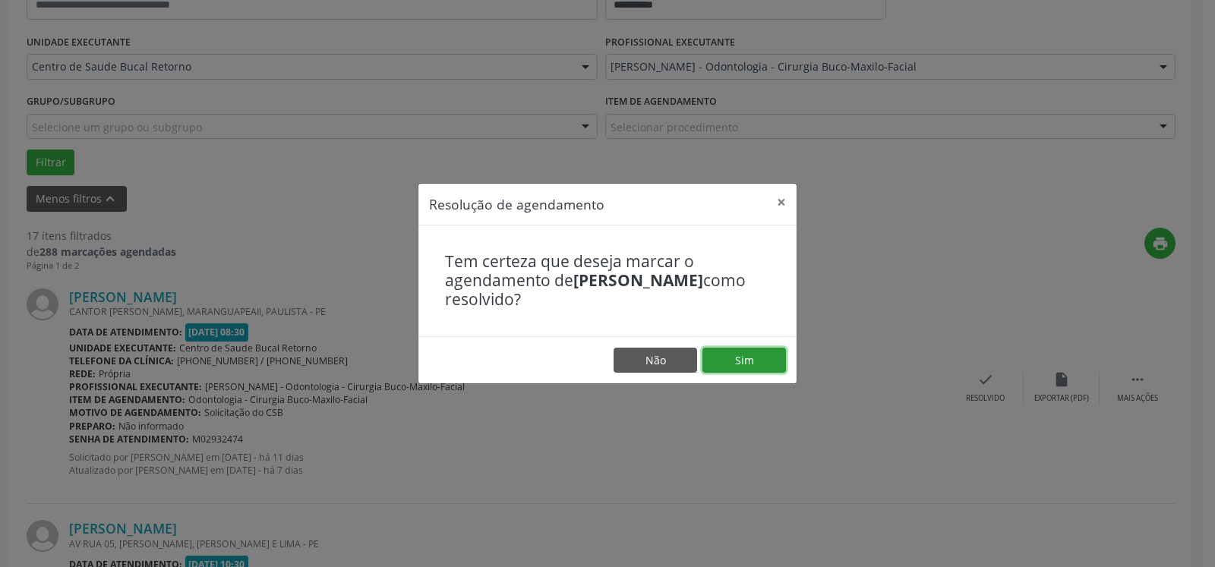
click at [735, 361] on button "Sim" at bounding box center [745, 361] width 84 height 26
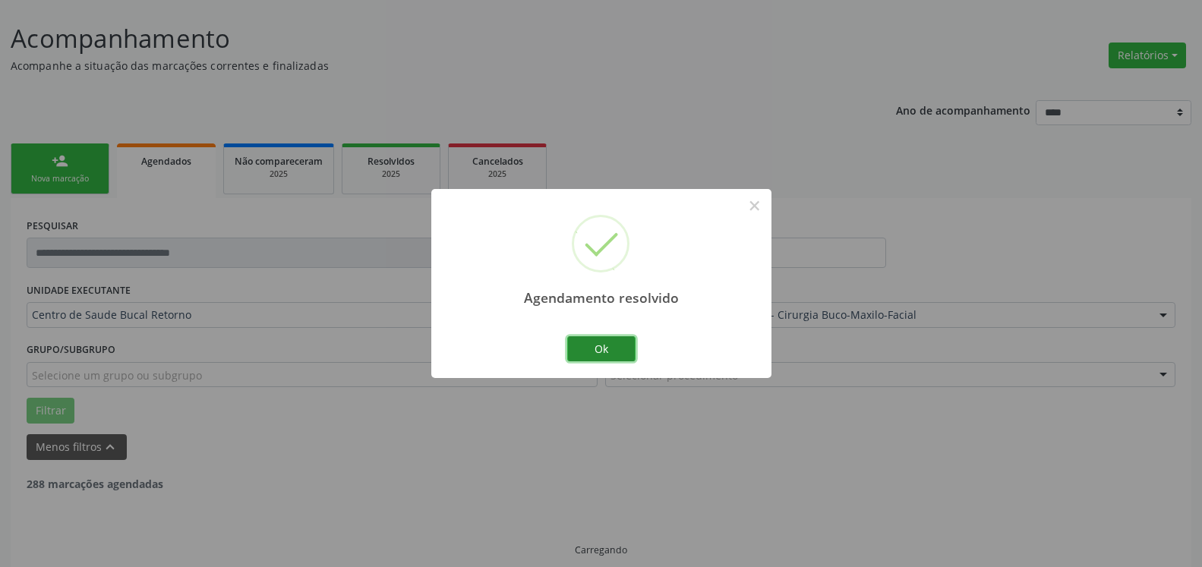
click at [619, 354] on button "Ok" at bounding box center [601, 349] width 68 height 26
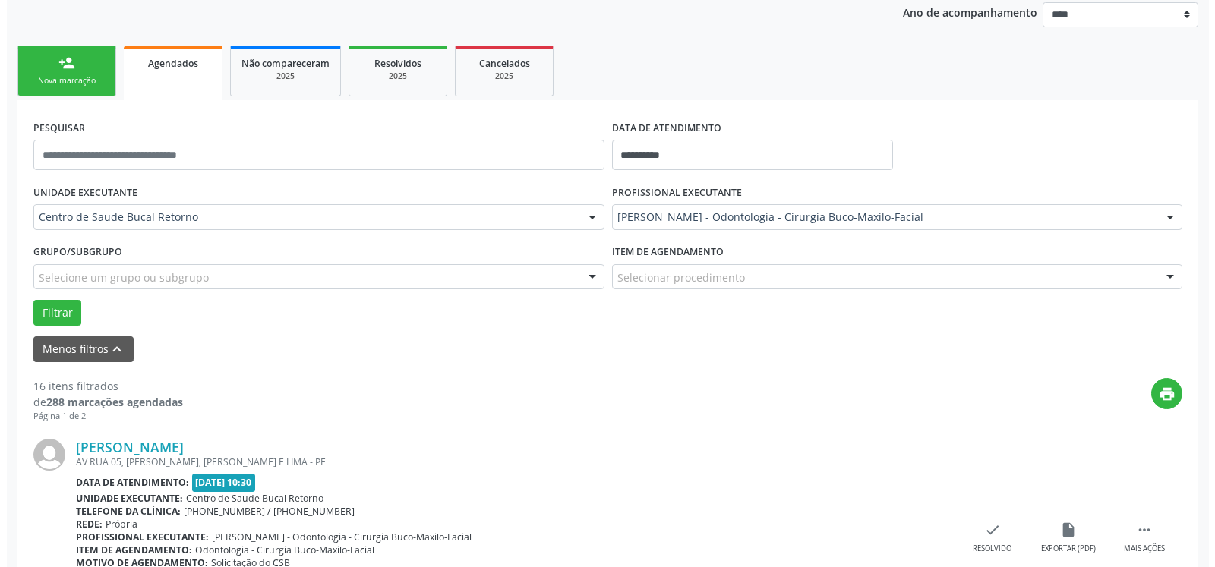
scroll to position [254, 0]
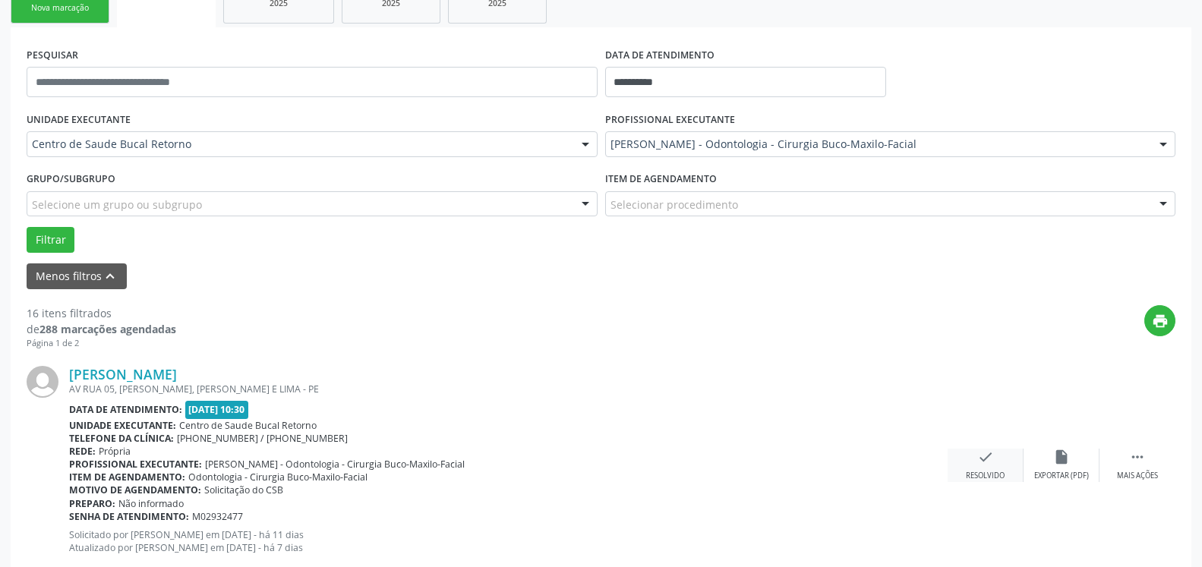
click at [987, 458] on icon "check" at bounding box center [985, 457] width 17 height 17
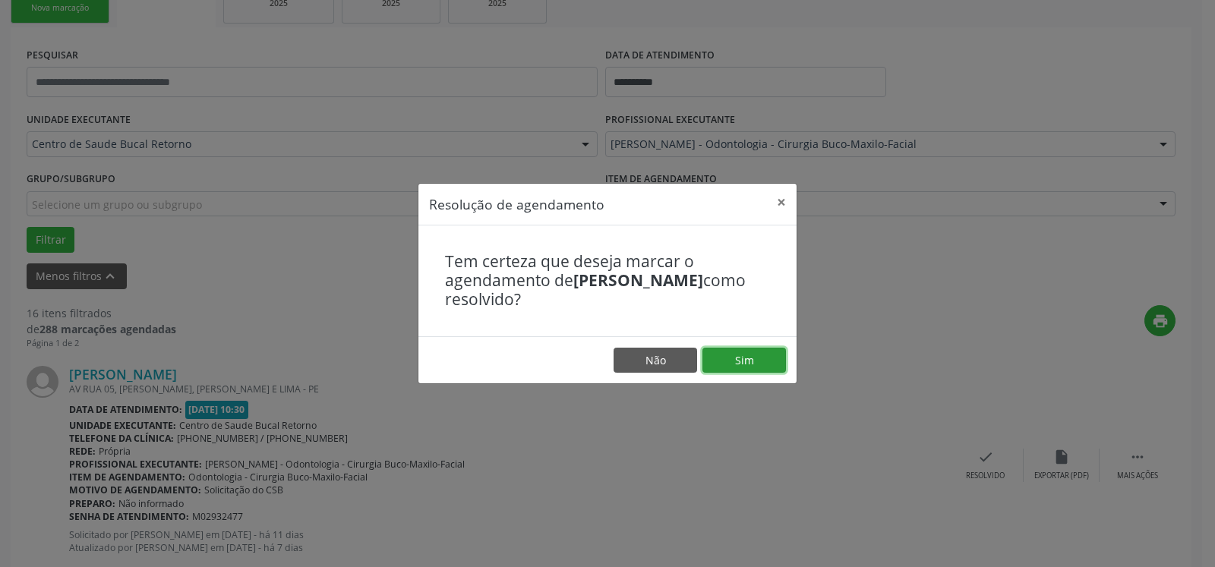
click at [762, 360] on button "Sim" at bounding box center [745, 361] width 84 height 26
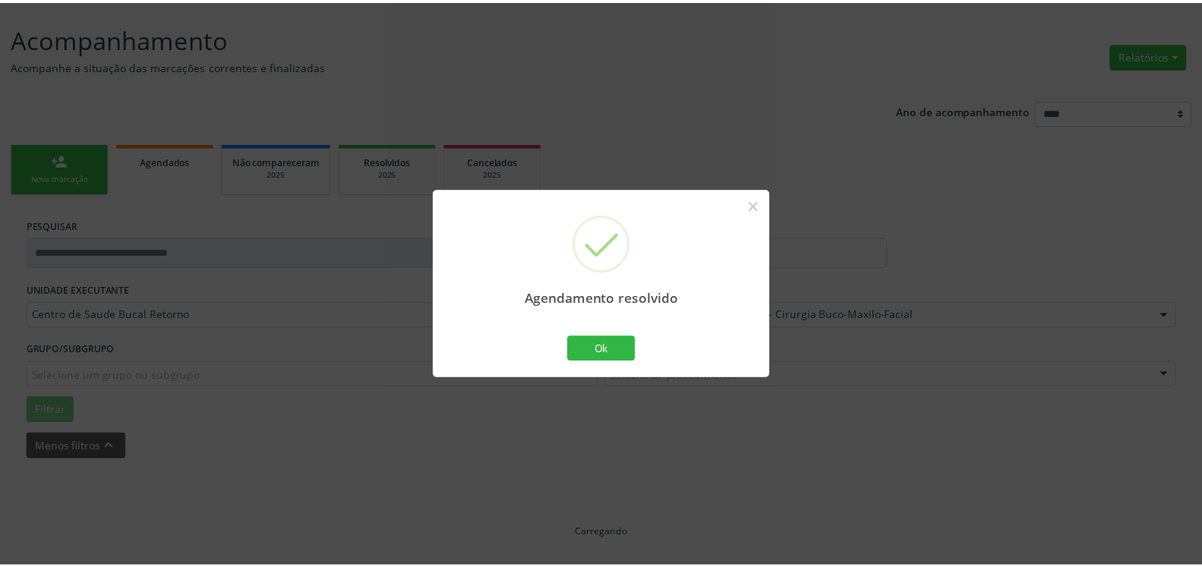
scroll to position [84, 0]
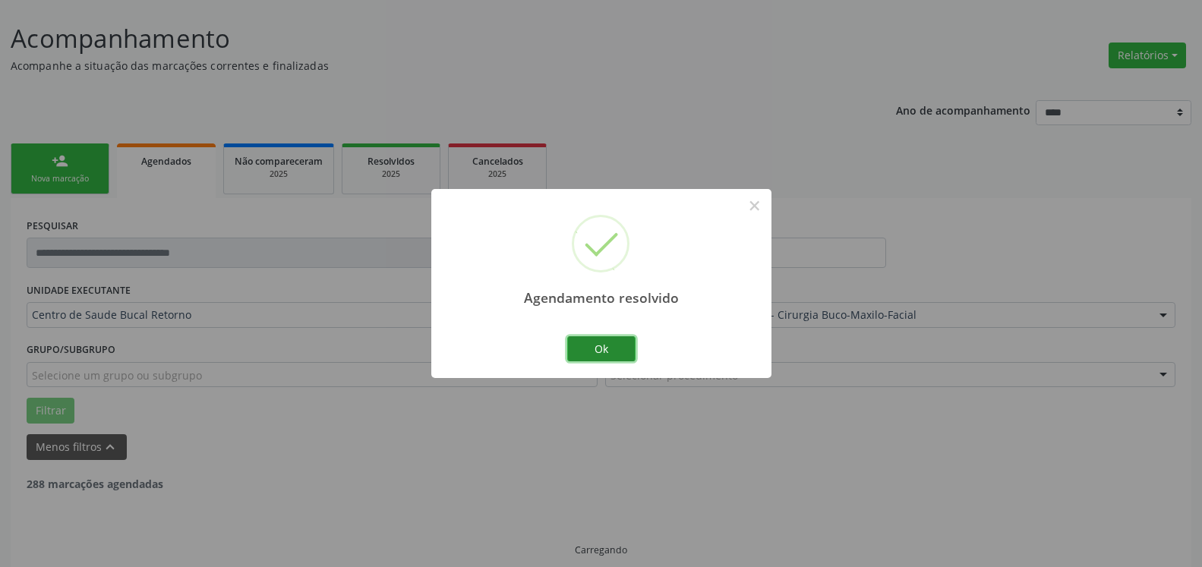
click at [622, 348] on button "Ok" at bounding box center [601, 349] width 68 height 26
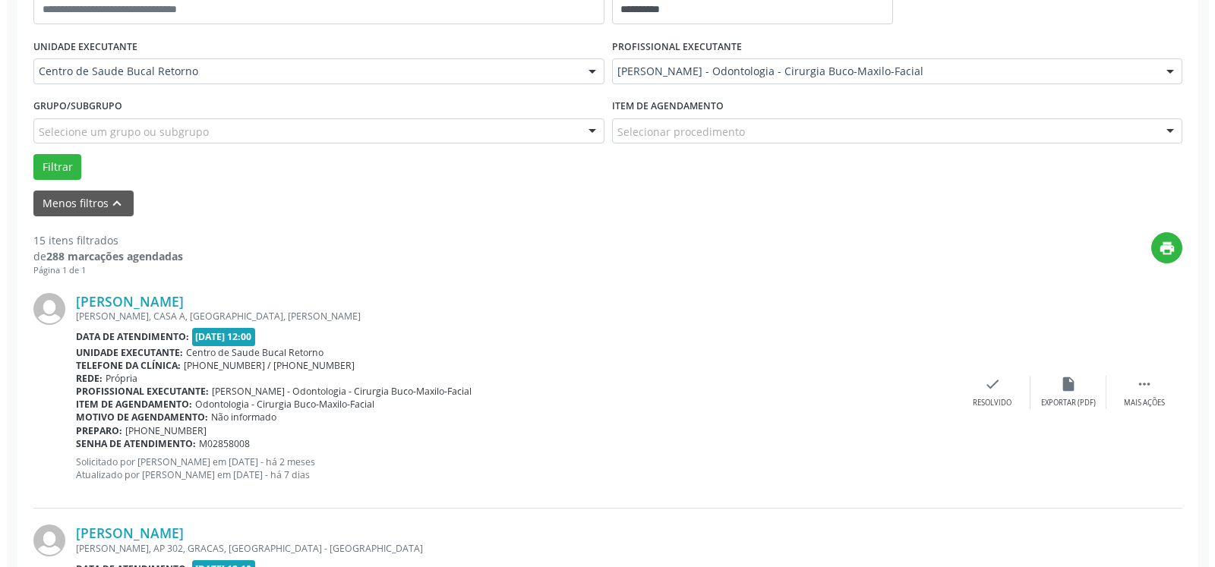
scroll to position [393, 0]
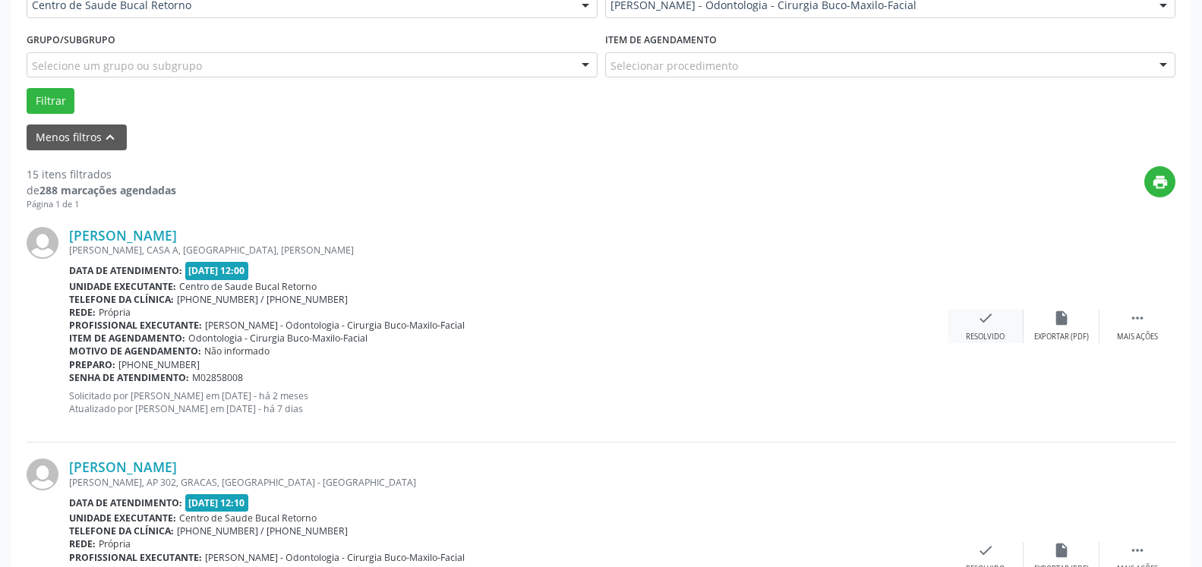
click at [981, 319] on icon "check" at bounding box center [985, 318] width 17 height 17
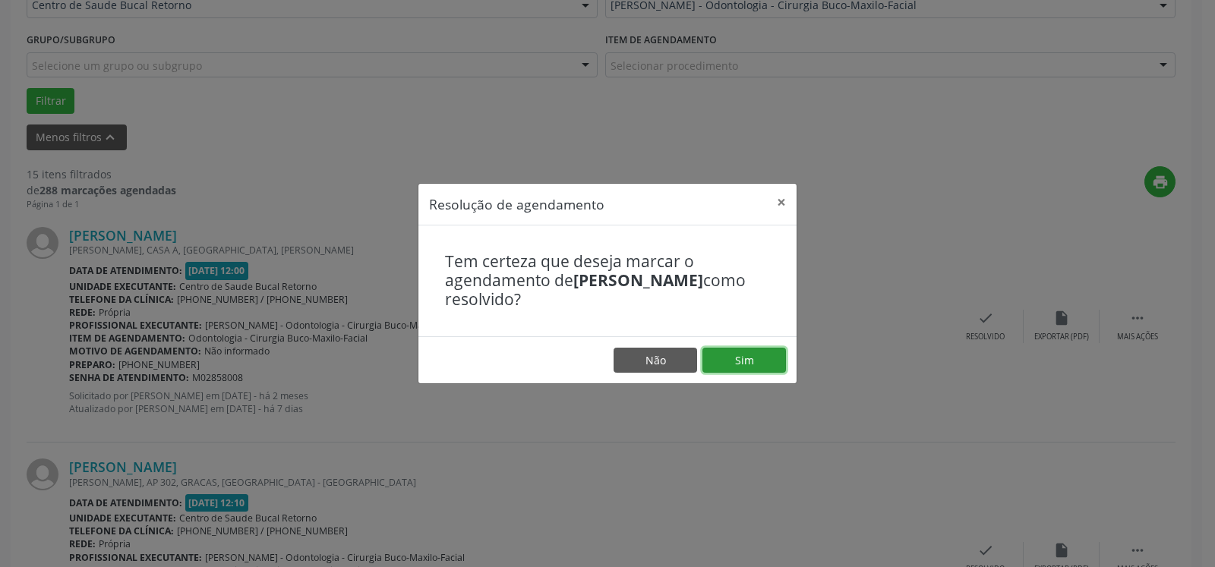
click at [761, 358] on button "Sim" at bounding box center [745, 361] width 84 height 26
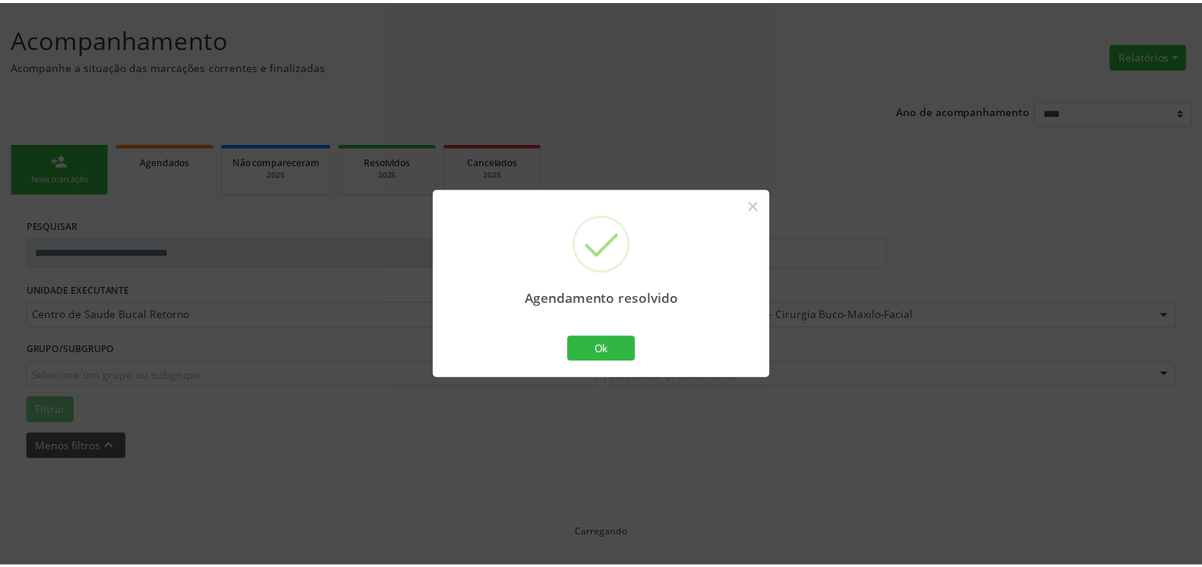
scroll to position [84, 0]
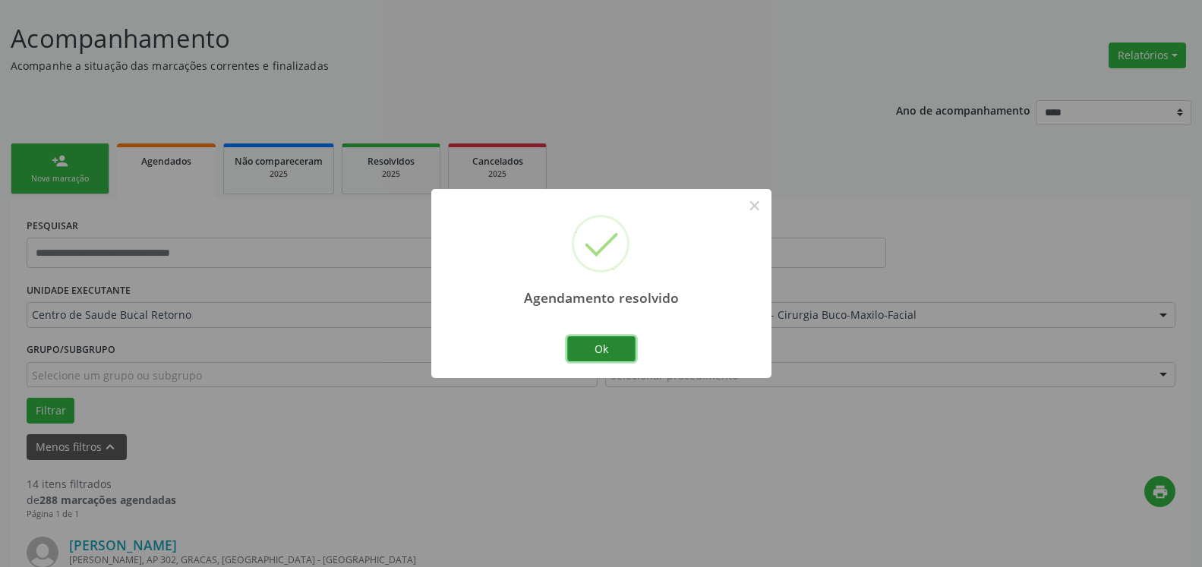
click at [626, 348] on button "Ok" at bounding box center [601, 349] width 68 height 26
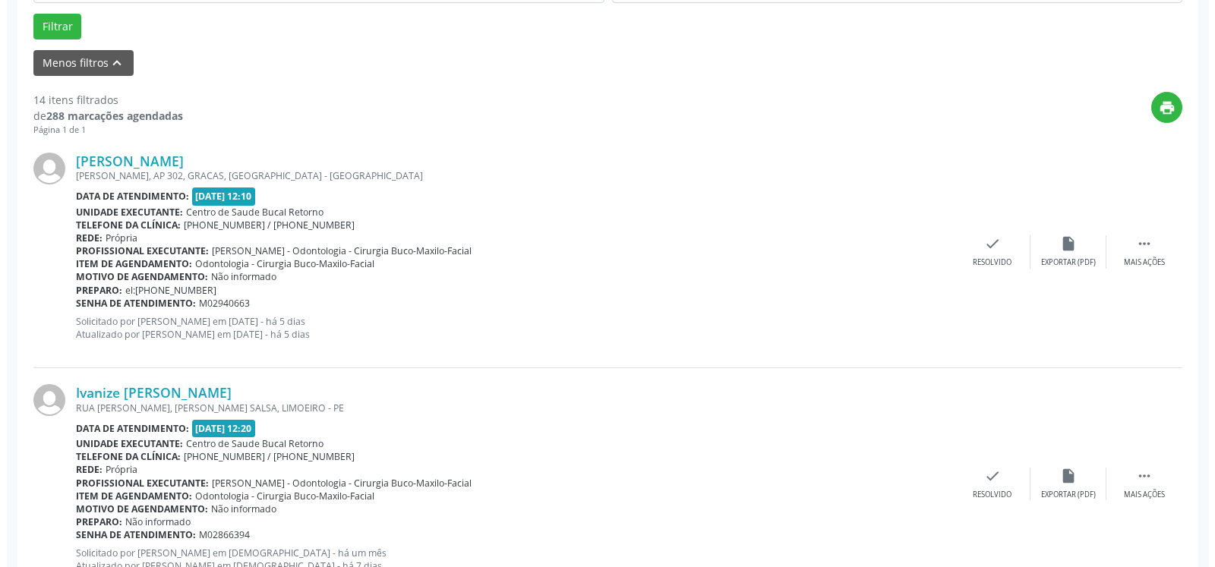
scroll to position [471, 0]
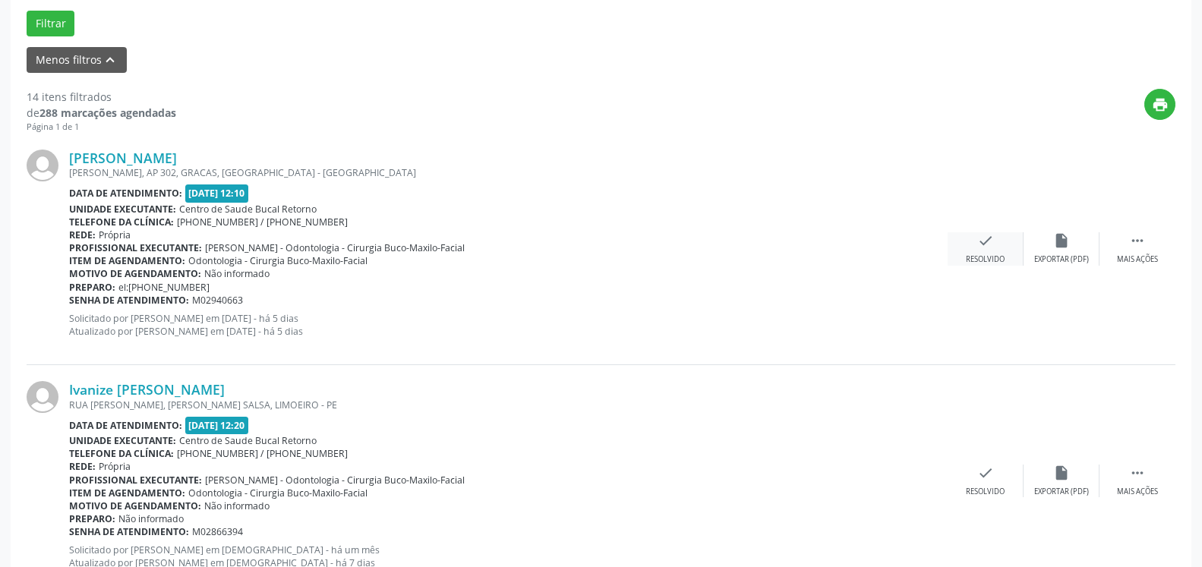
click at [969, 249] on div "check Resolvido" at bounding box center [986, 248] width 76 height 33
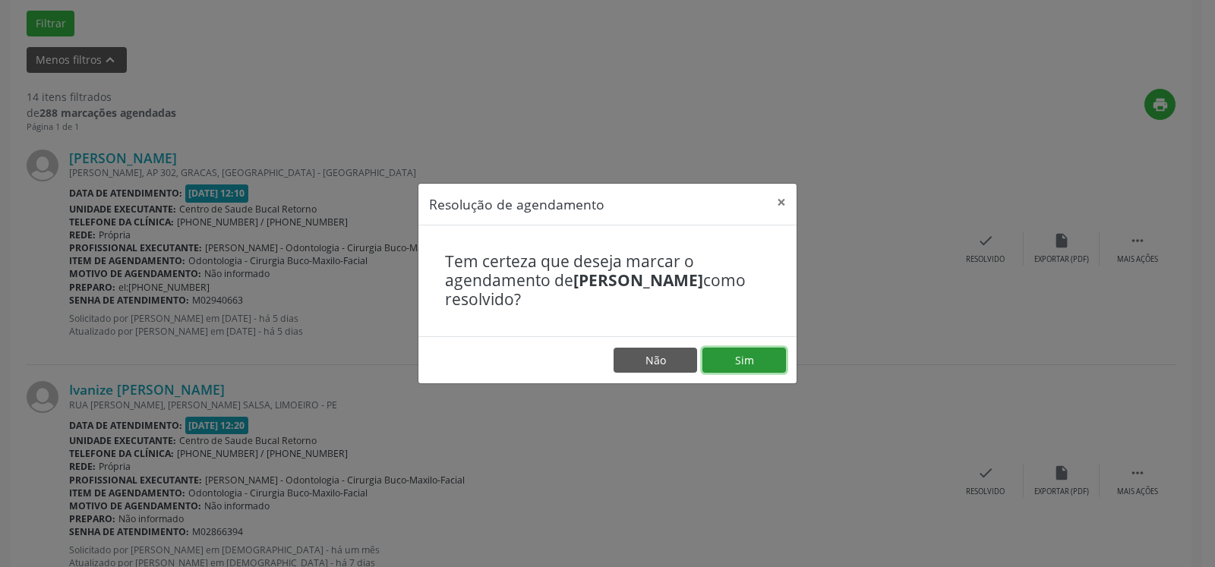
click at [755, 359] on button "Sim" at bounding box center [745, 361] width 84 height 26
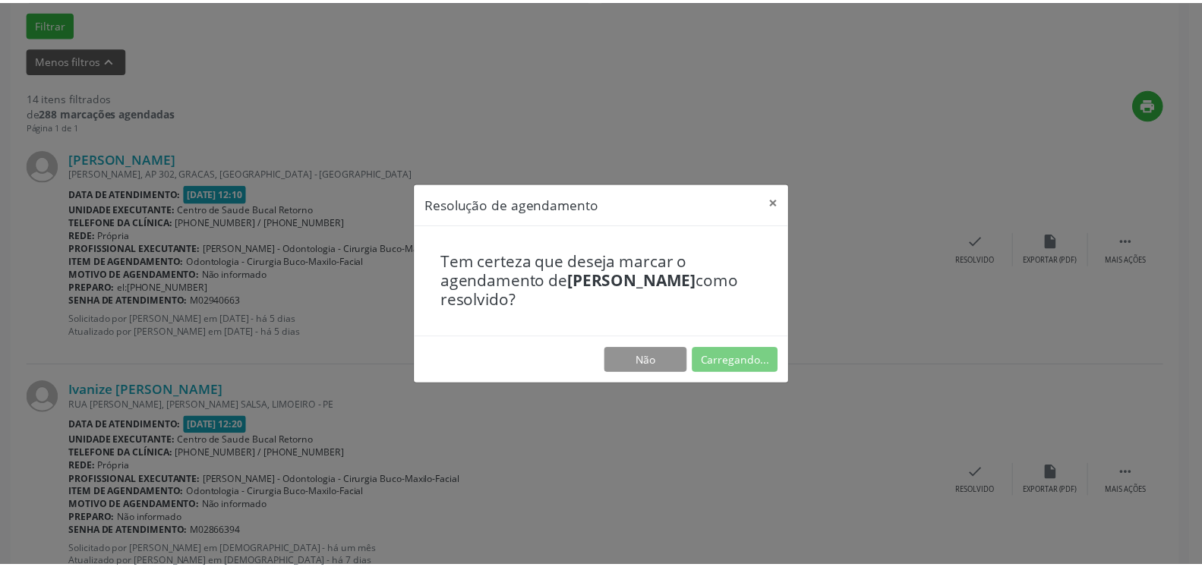
scroll to position [84, 0]
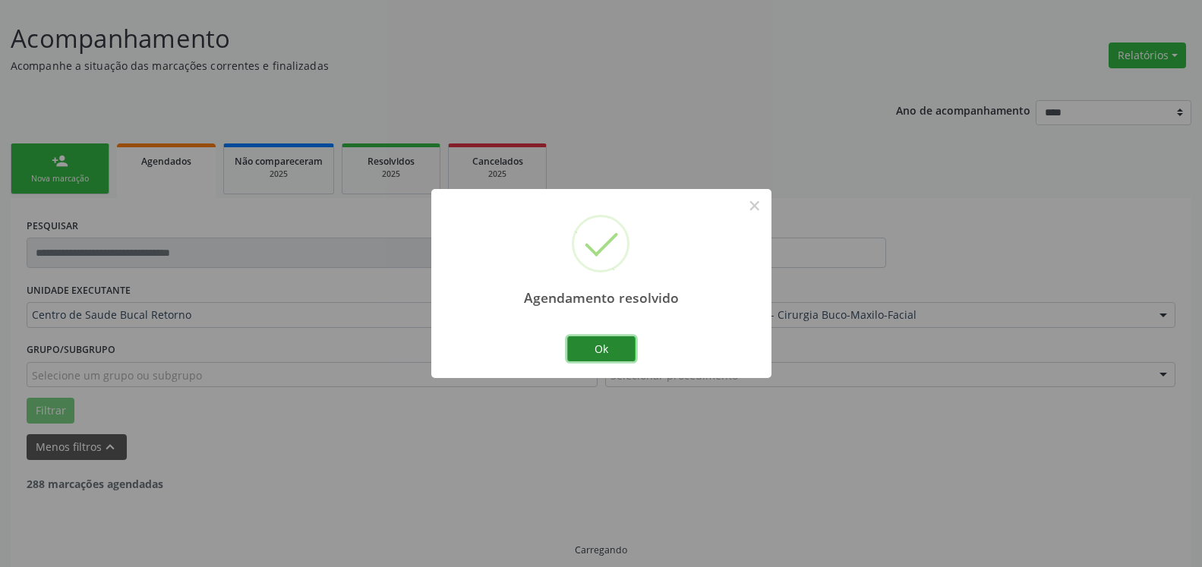
click at [609, 352] on button "Ok" at bounding box center [601, 349] width 68 height 26
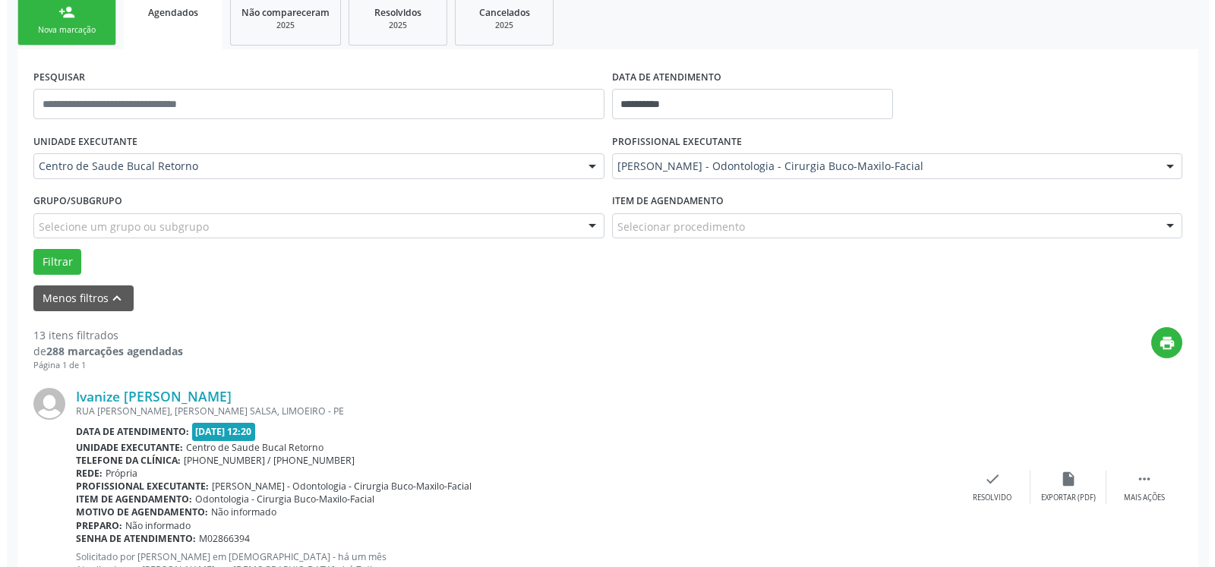
scroll to position [332, 0]
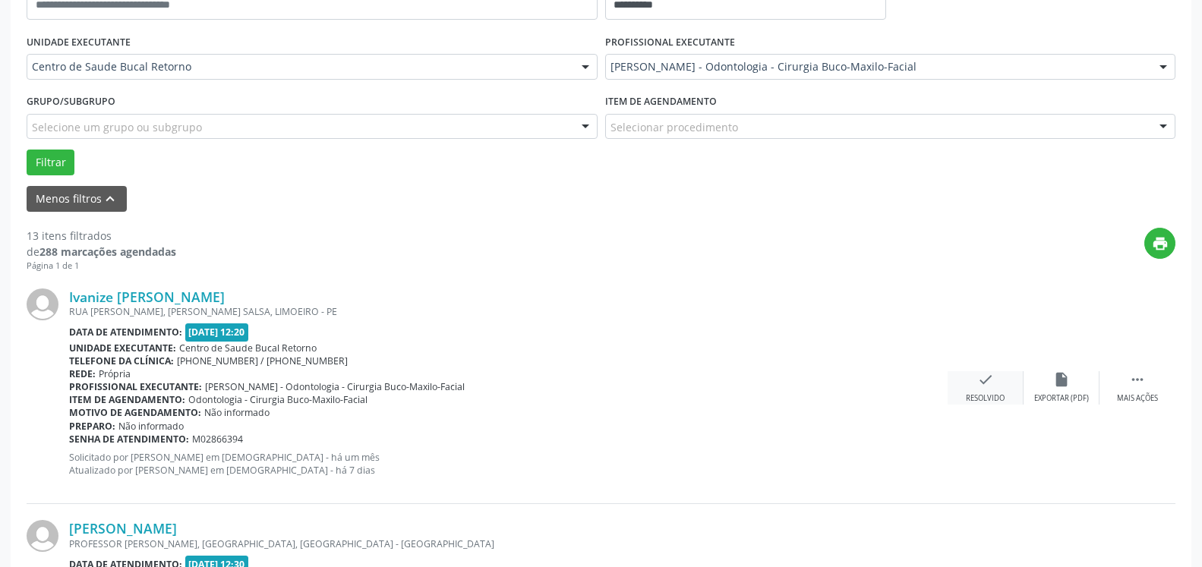
click at [993, 388] on icon "check" at bounding box center [985, 379] width 17 height 17
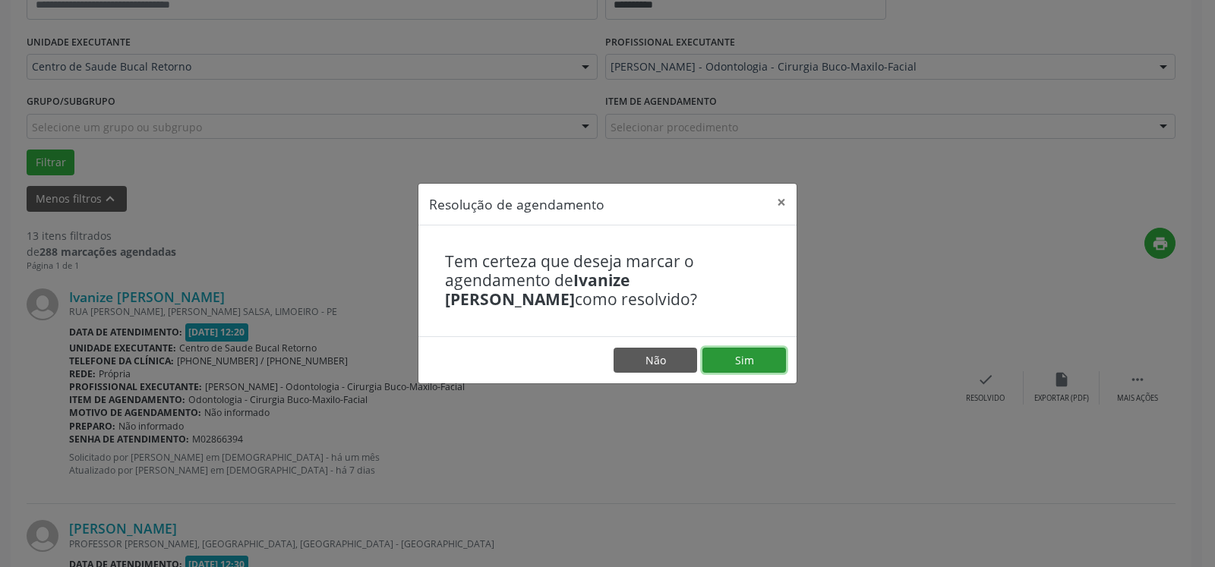
click at [726, 358] on button "Sim" at bounding box center [745, 361] width 84 height 26
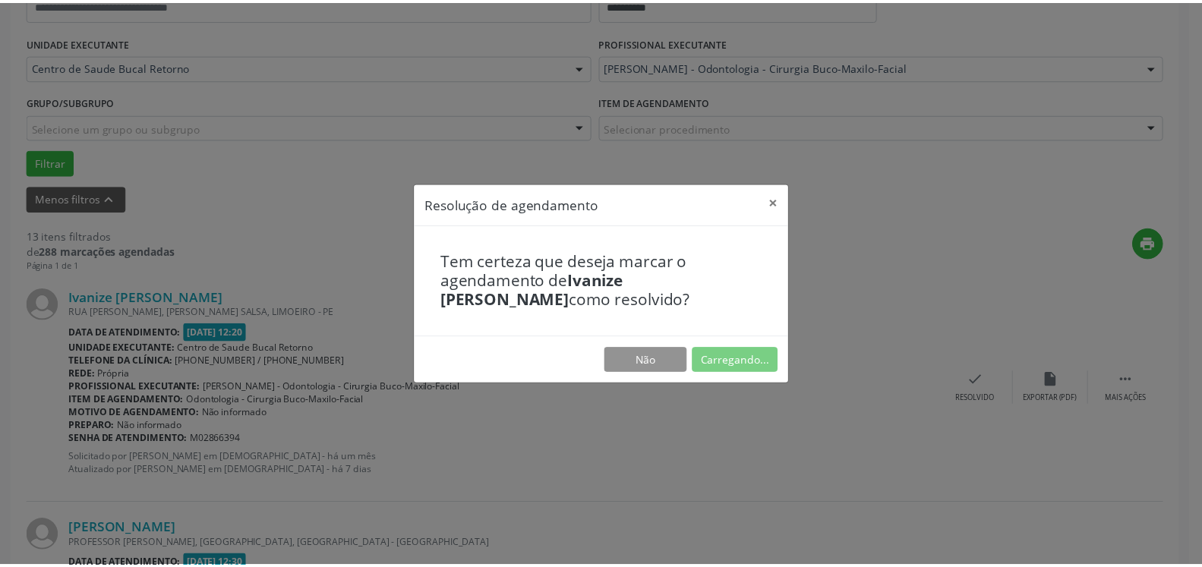
scroll to position [84, 0]
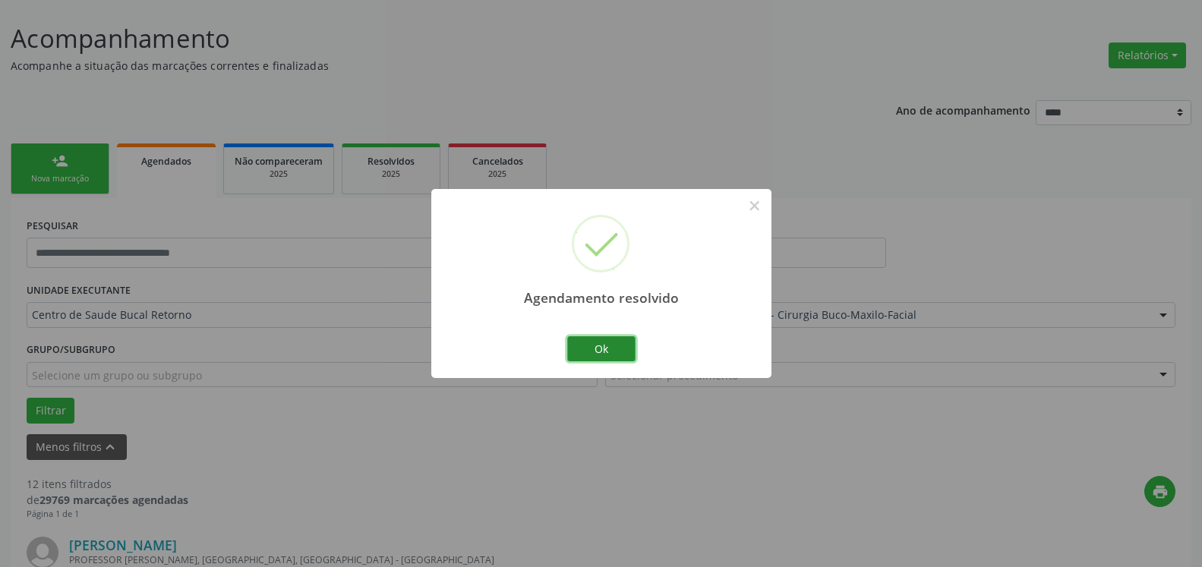
click at [623, 350] on button "Ok" at bounding box center [601, 349] width 68 height 26
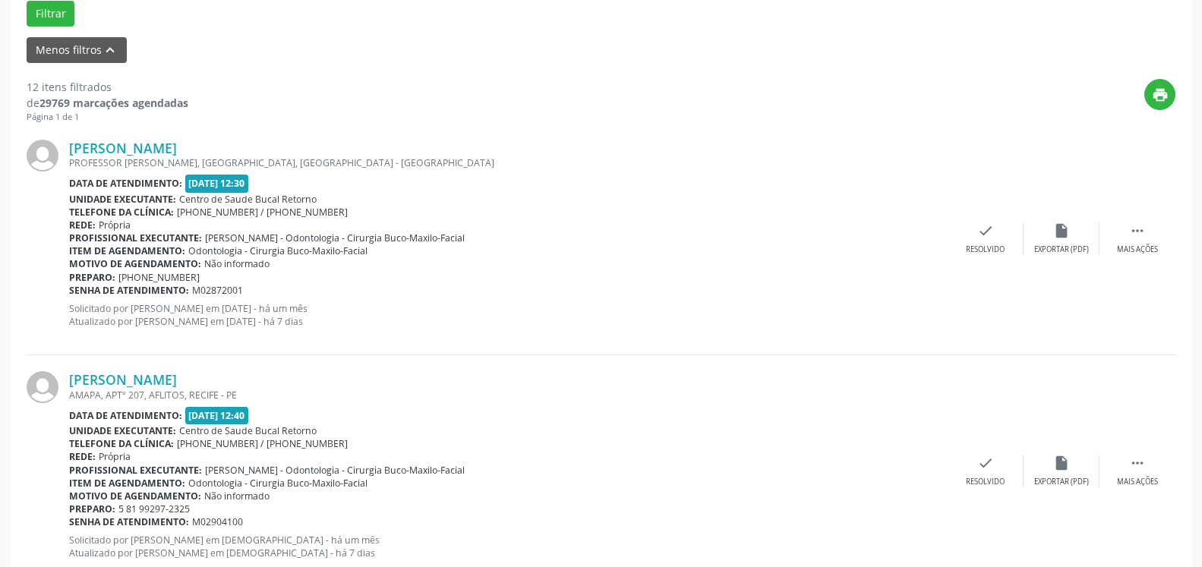
scroll to position [548, 0]
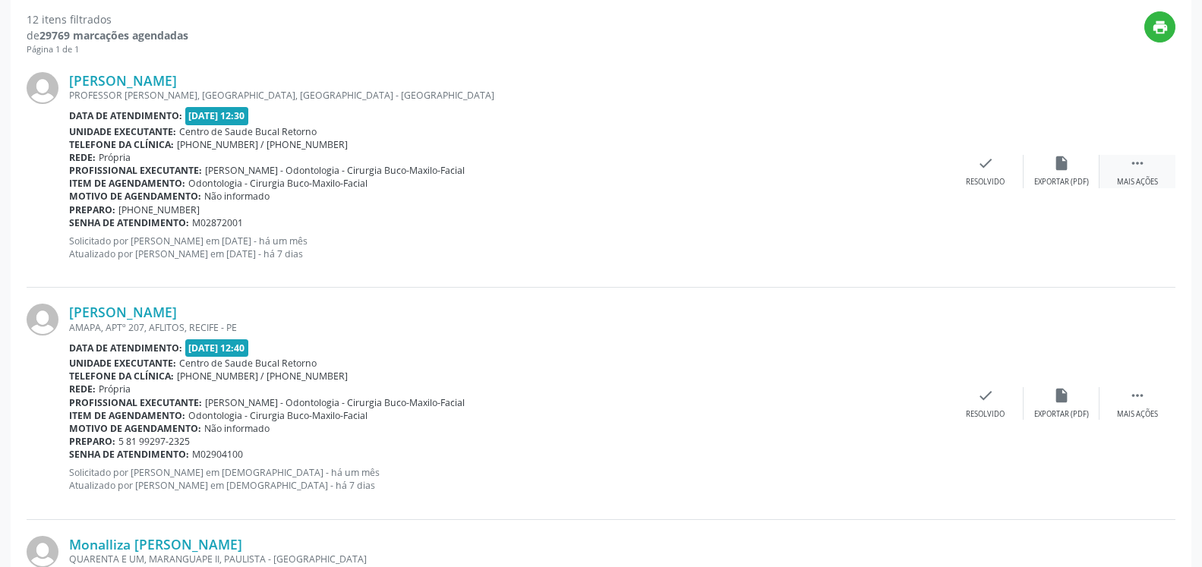
click at [1134, 165] on icon "" at bounding box center [1137, 163] width 17 height 17
click at [1072, 173] on div "alarm_off Não compareceu" at bounding box center [1062, 171] width 76 height 33
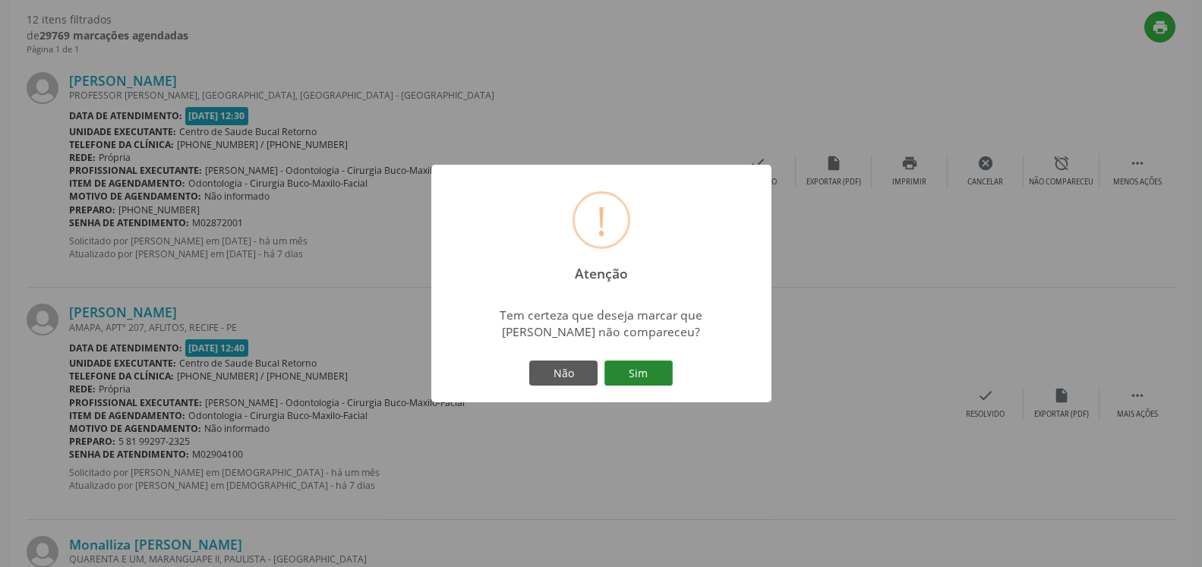
click at [632, 368] on button "Sim" at bounding box center [639, 374] width 68 height 26
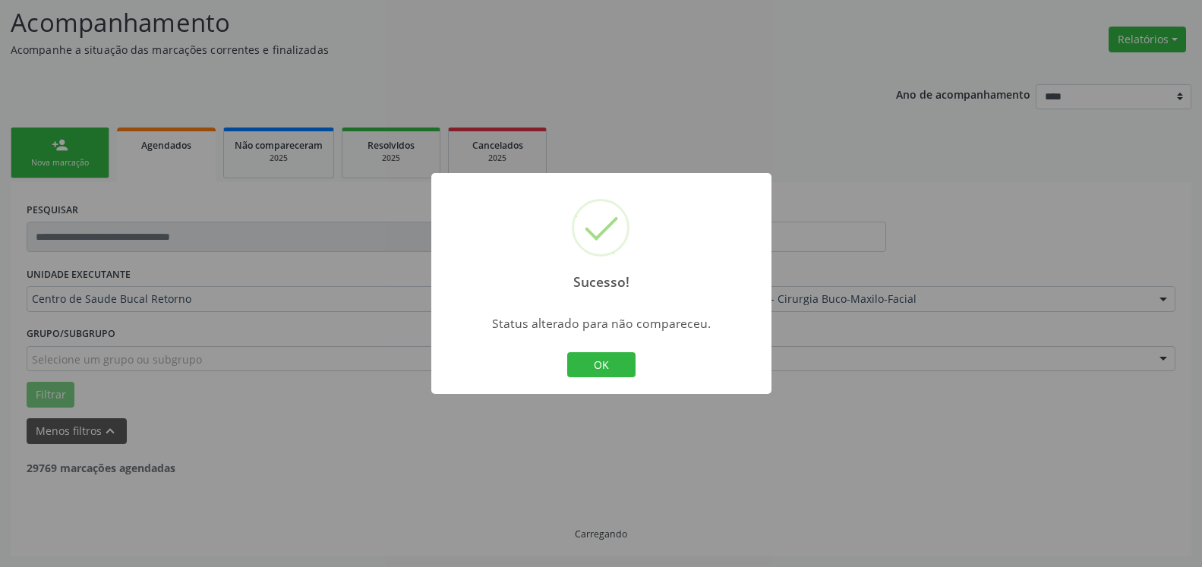
scroll to position [99, 0]
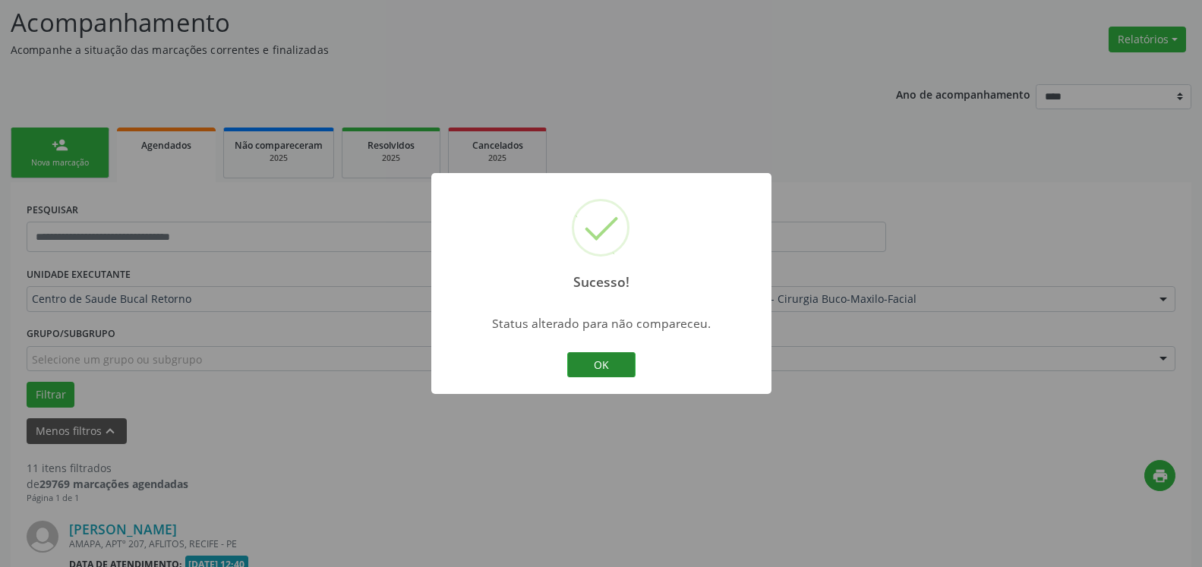
click at [595, 360] on button "OK" at bounding box center [601, 365] width 68 height 26
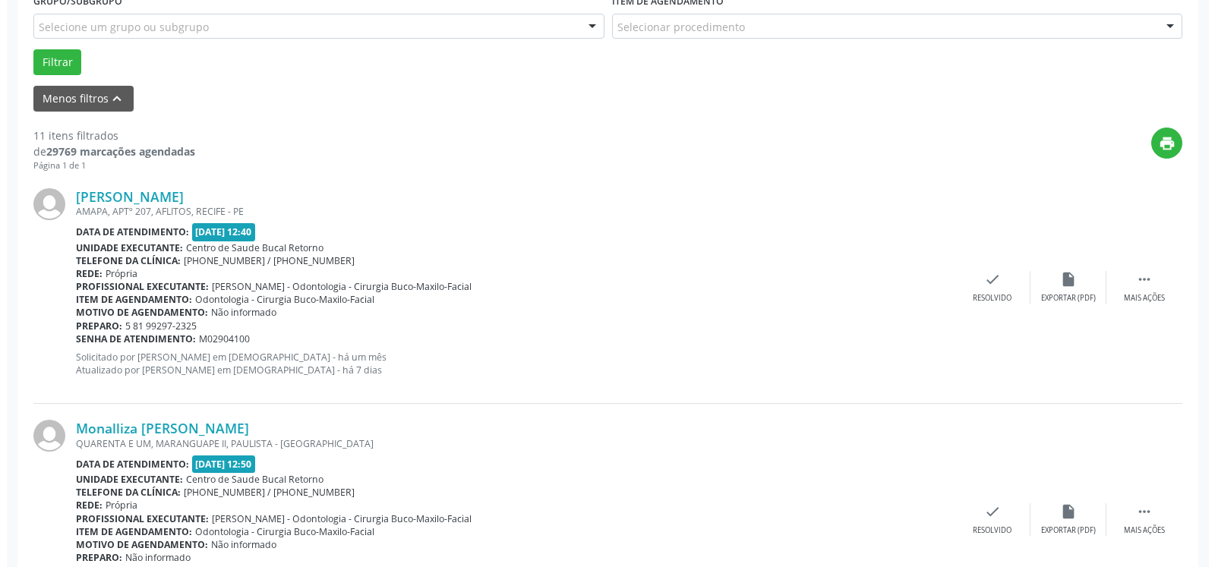
scroll to position [487, 0]
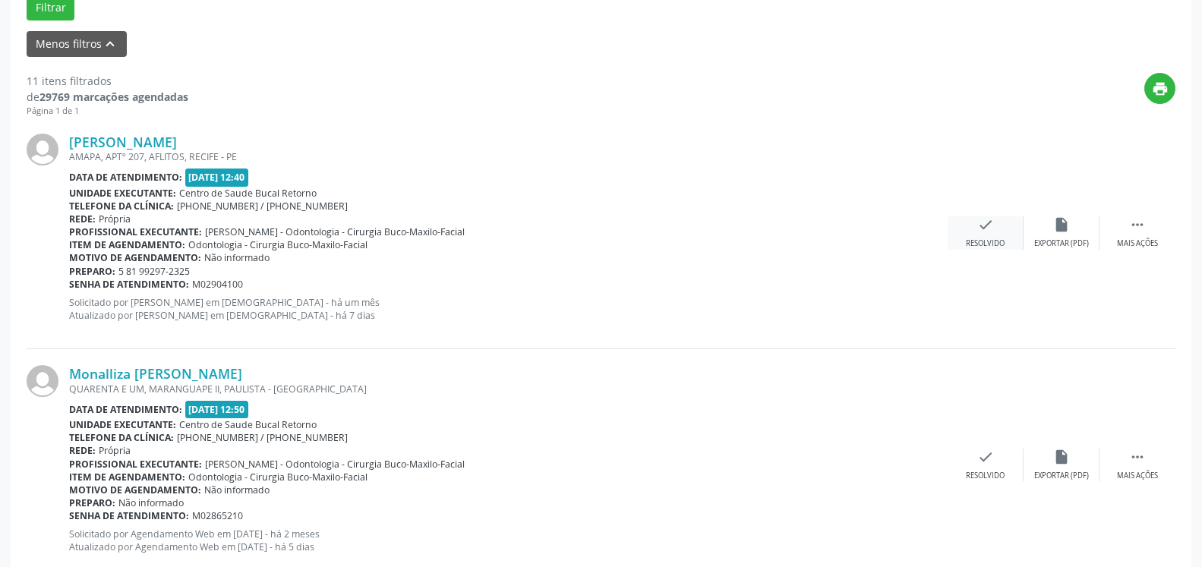
click at [990, 240] on div "Resolvido" at bounding box center [985, 243] width 39 height 11
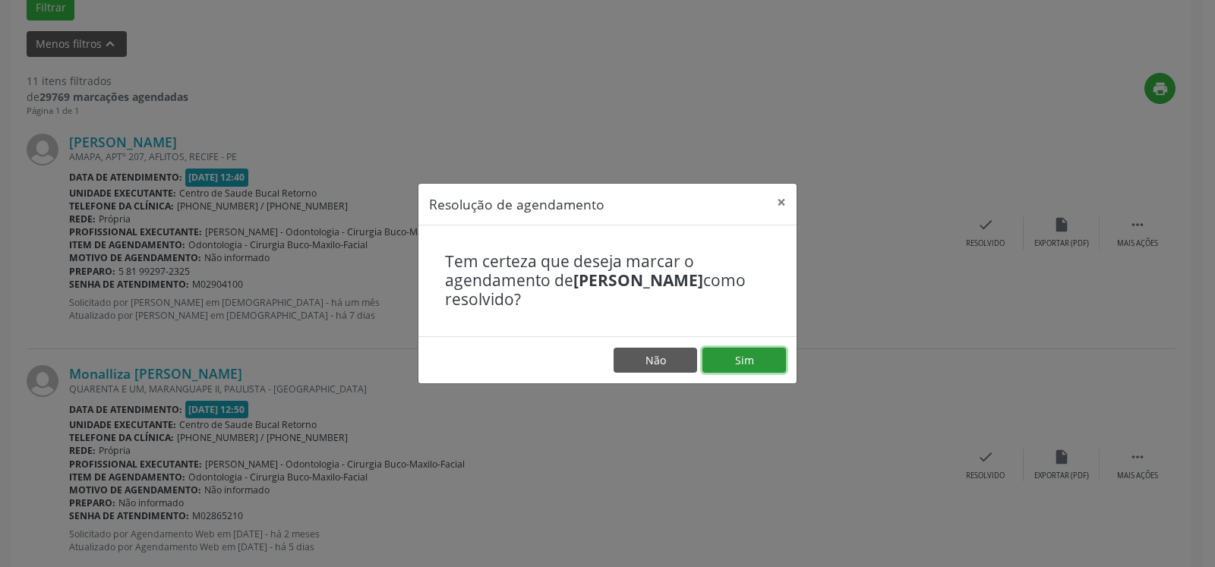
click at [746, 362] on button "Sim" at bounding box center [745, 361] width 84 height 26
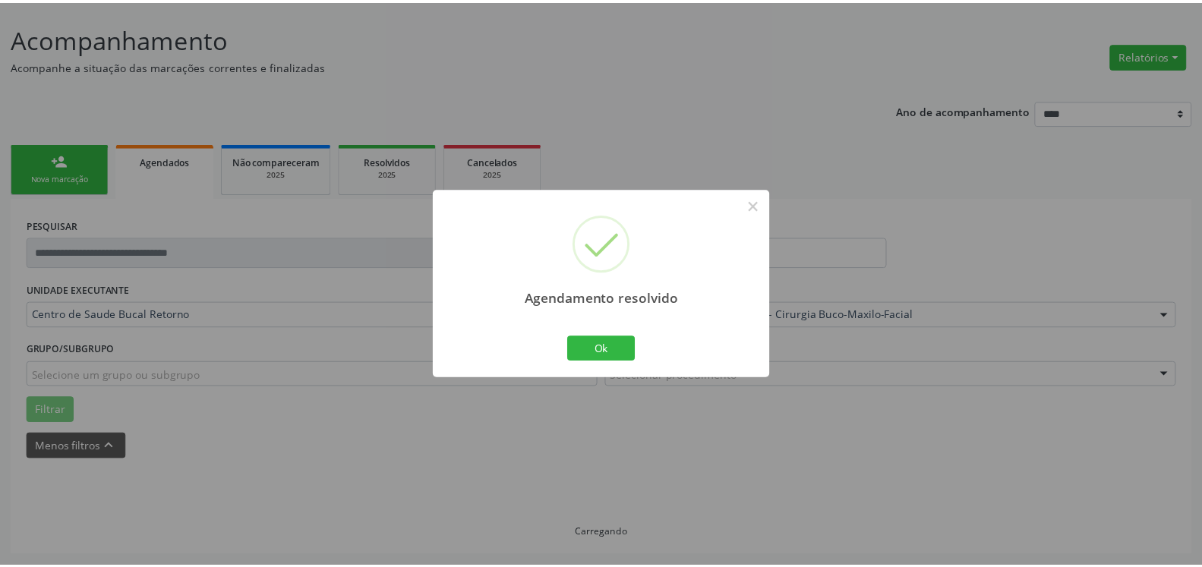
scroll to position [84, 0]
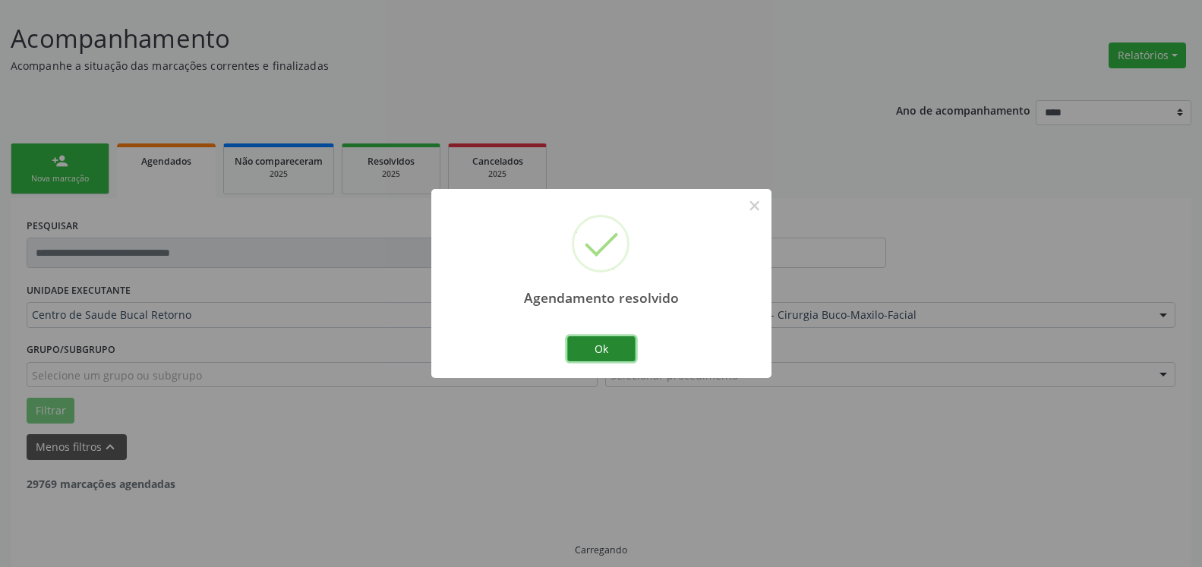
click at [592, 353] on button "Ok" at bounding box center [601, 349] width 68 height 26
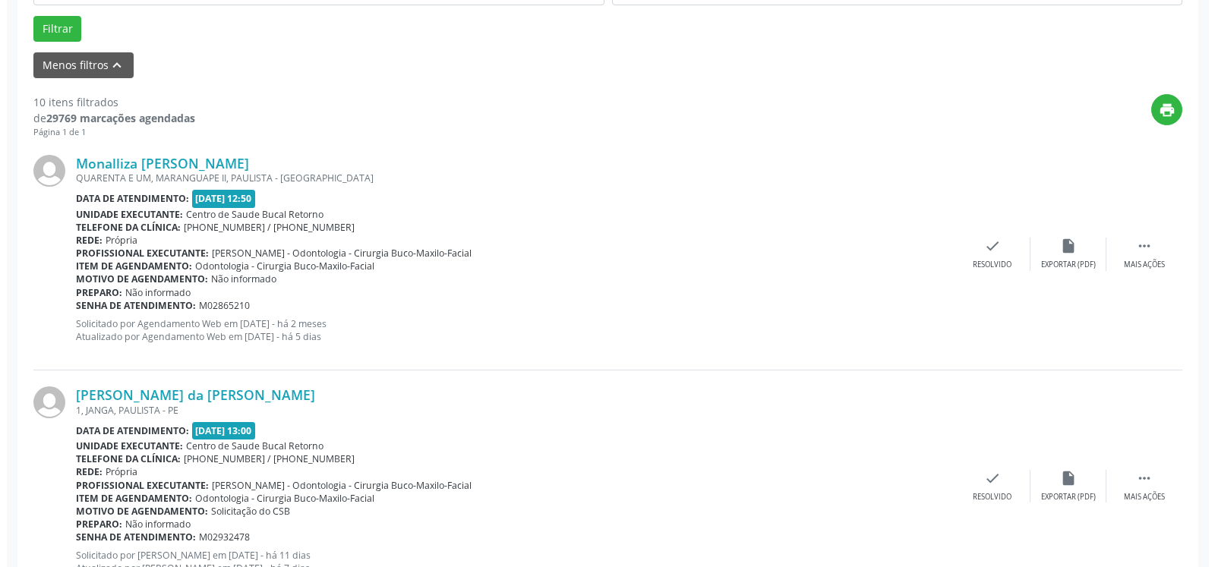
scroll to position [471, 0]
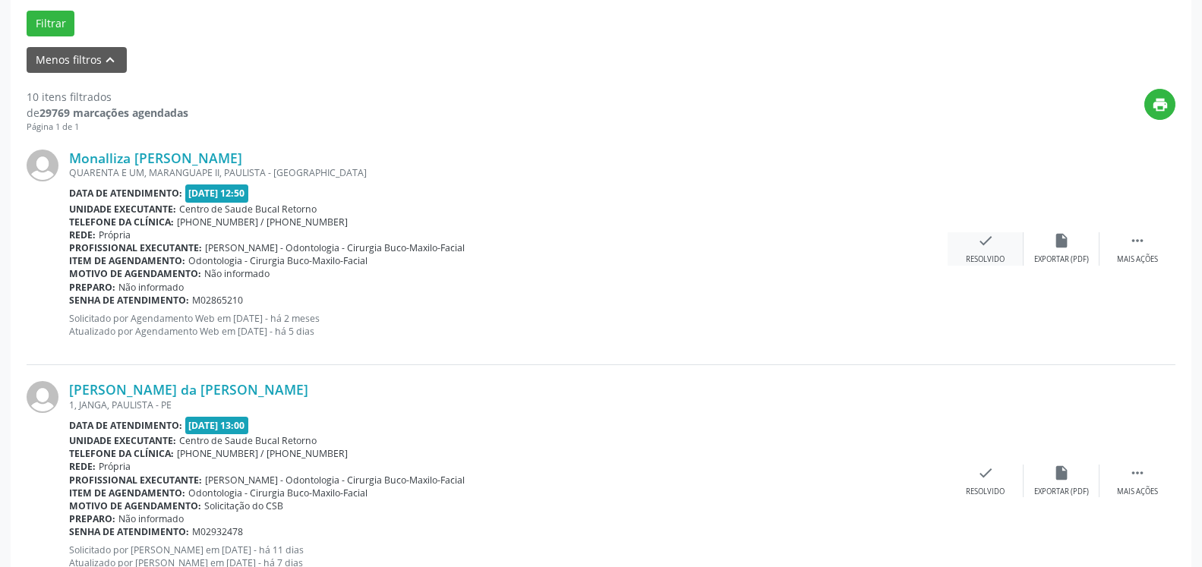
click at [990, 254] on div "check Resolvido" at bounding box center [986, 248] width 76 height 33
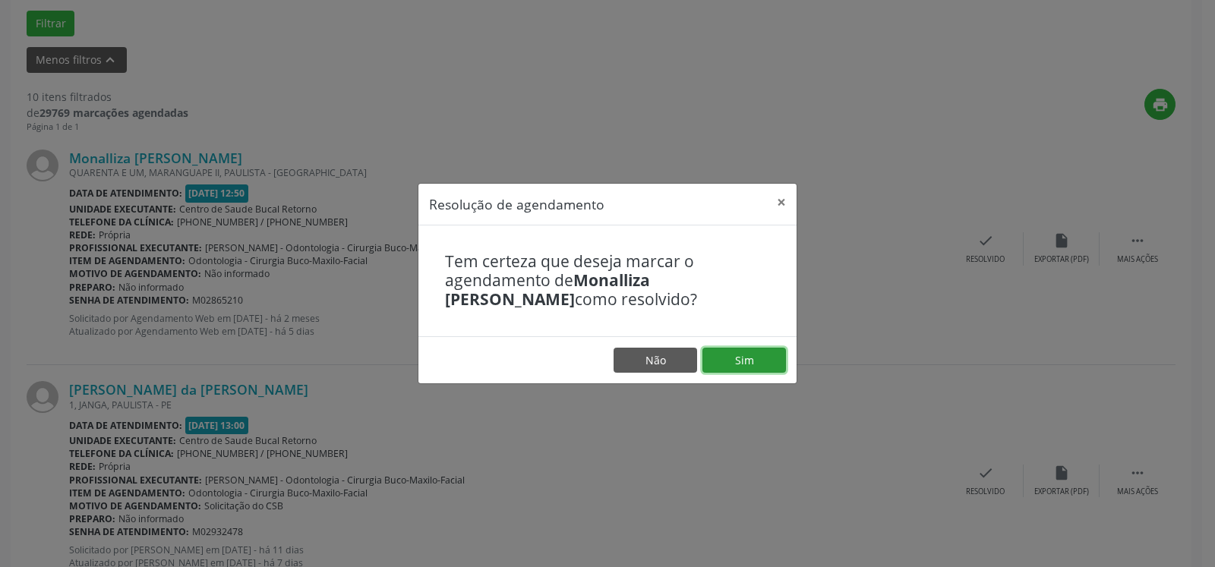
click at [746, 360] on button "Sim" at bounding box center [745, 361] width 84 height 26
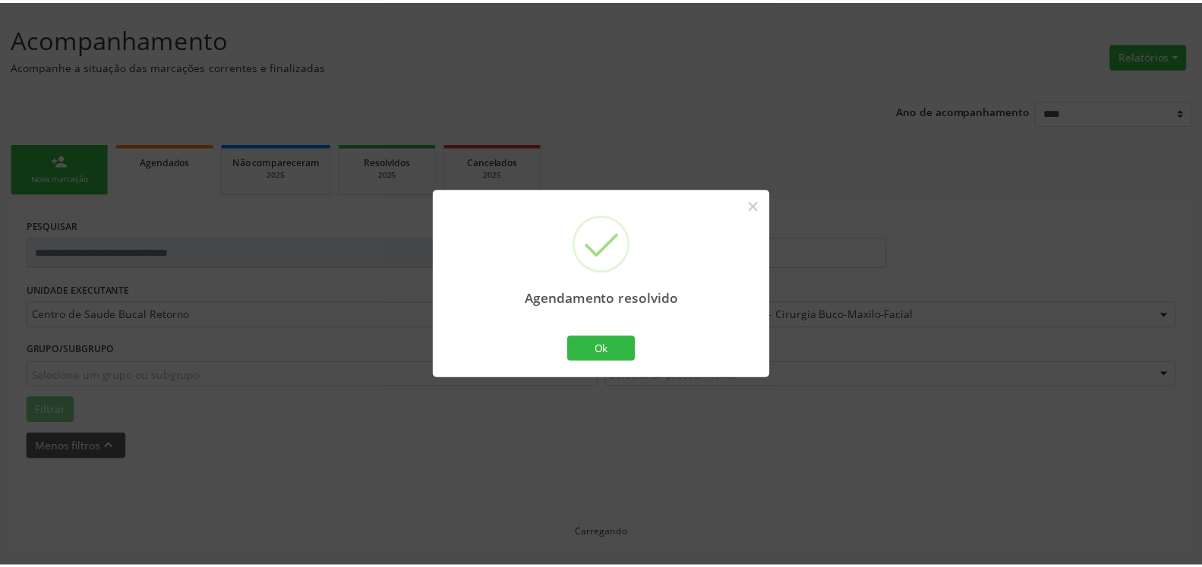
scroll to position [84, 0]
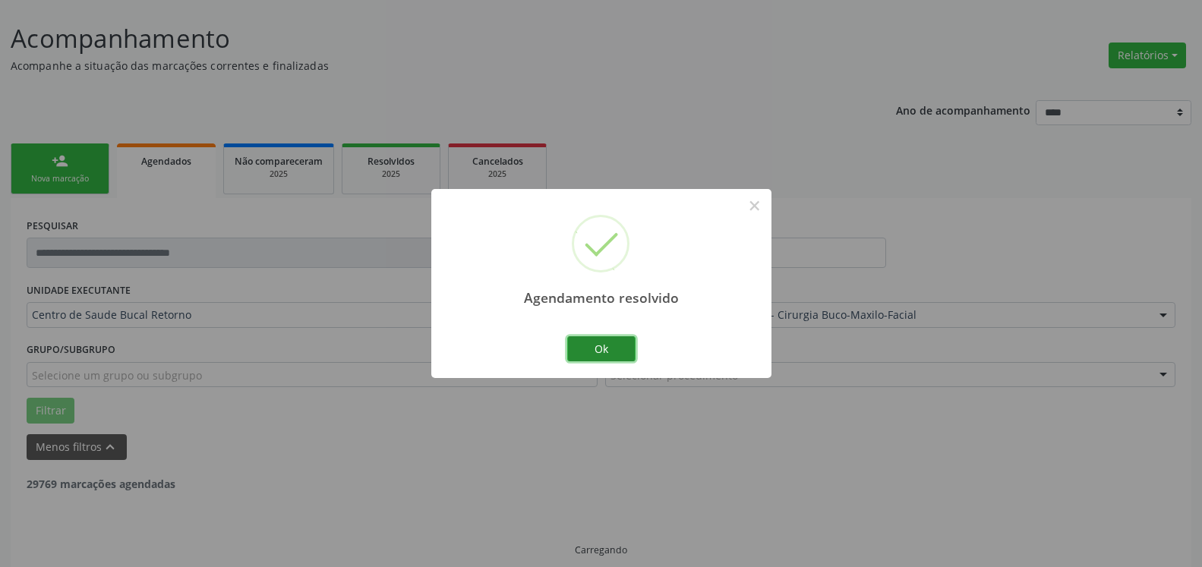
click at [612, 343] on button "Ok" at bounding box center [601, 349] width 68 height 26
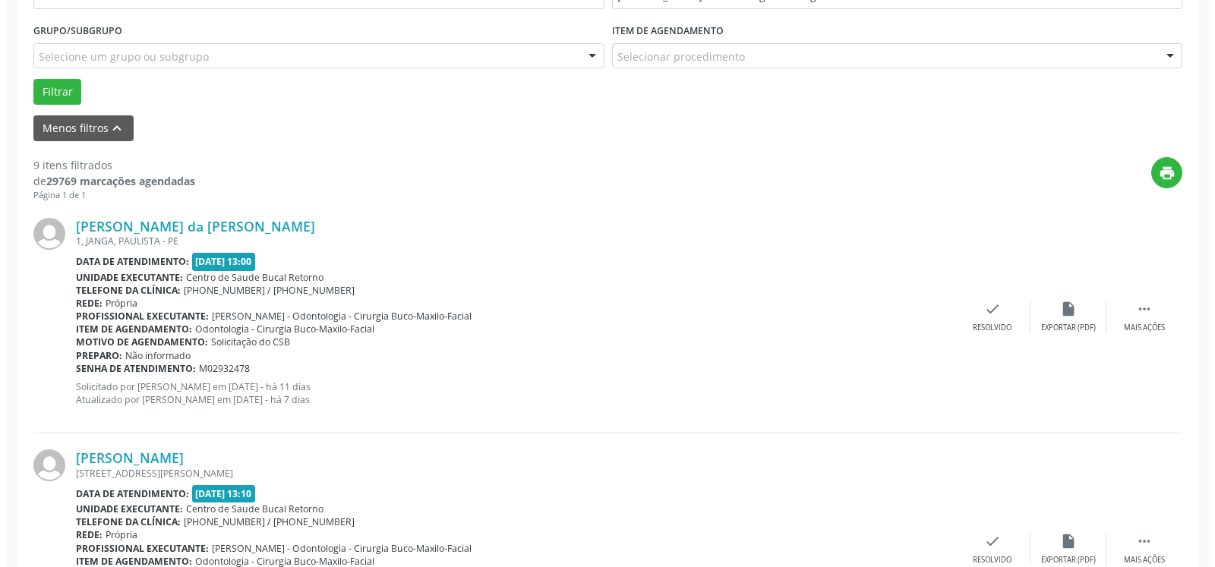
scroll to position [471, 0]
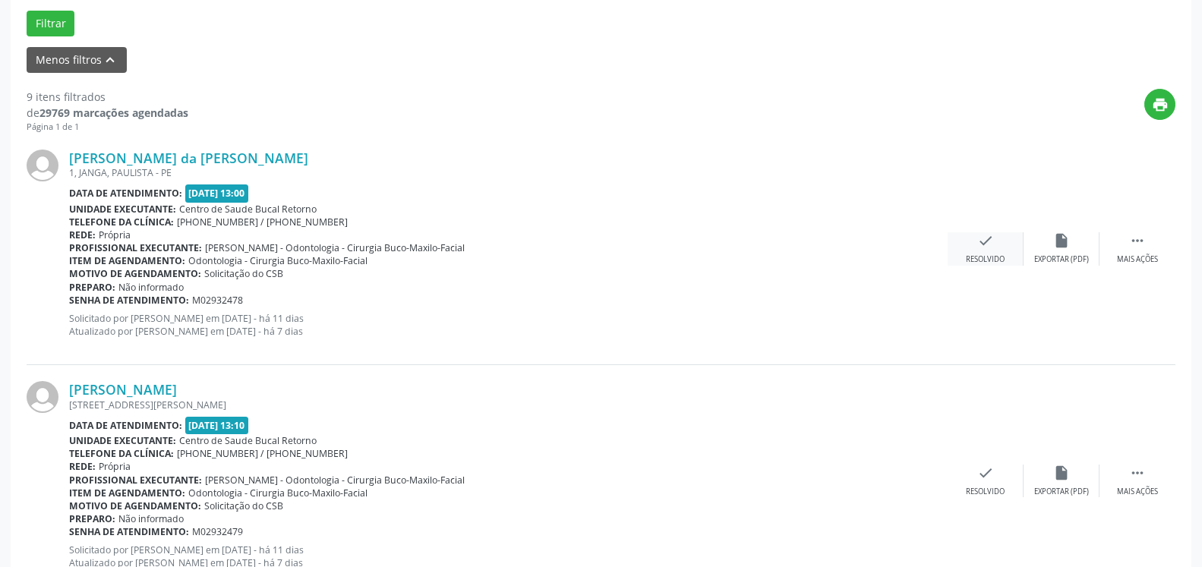
click at [991, 243] on icon "check" at bounding box center [985, 240] width 17 height 17
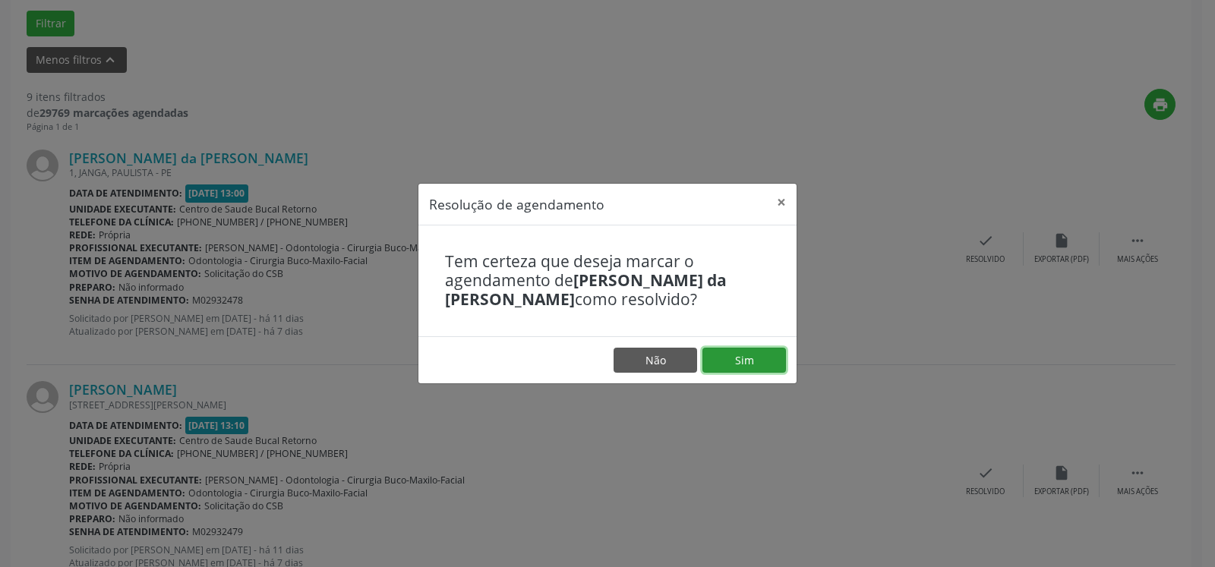
click at [764, 370] on button "Sim" at bounding box center [745, 361] width 84 height 26
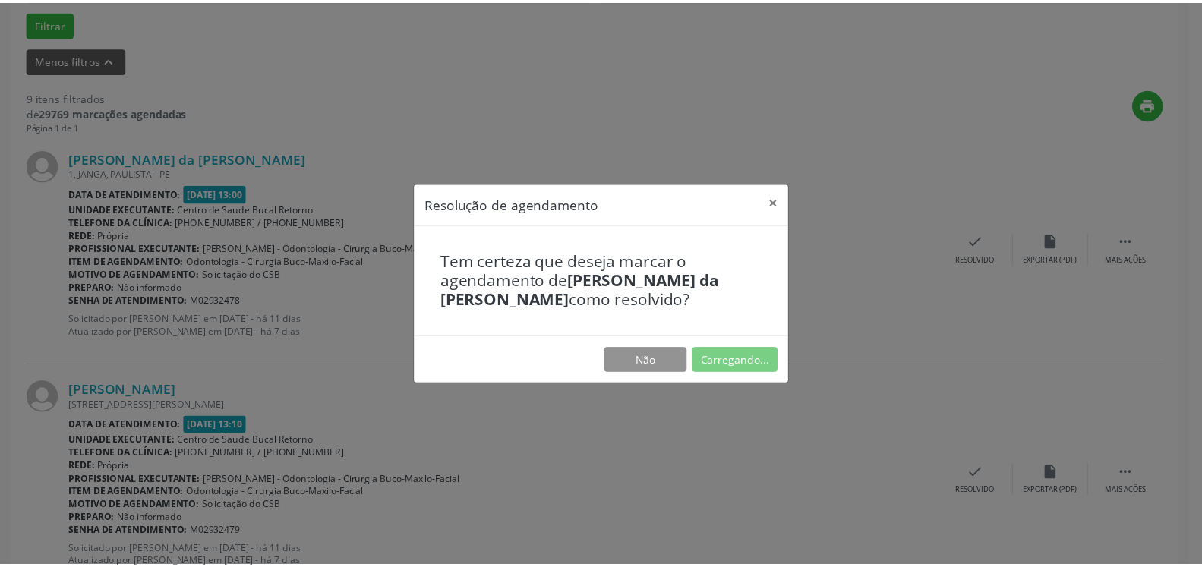
scroll to position [84, 0]
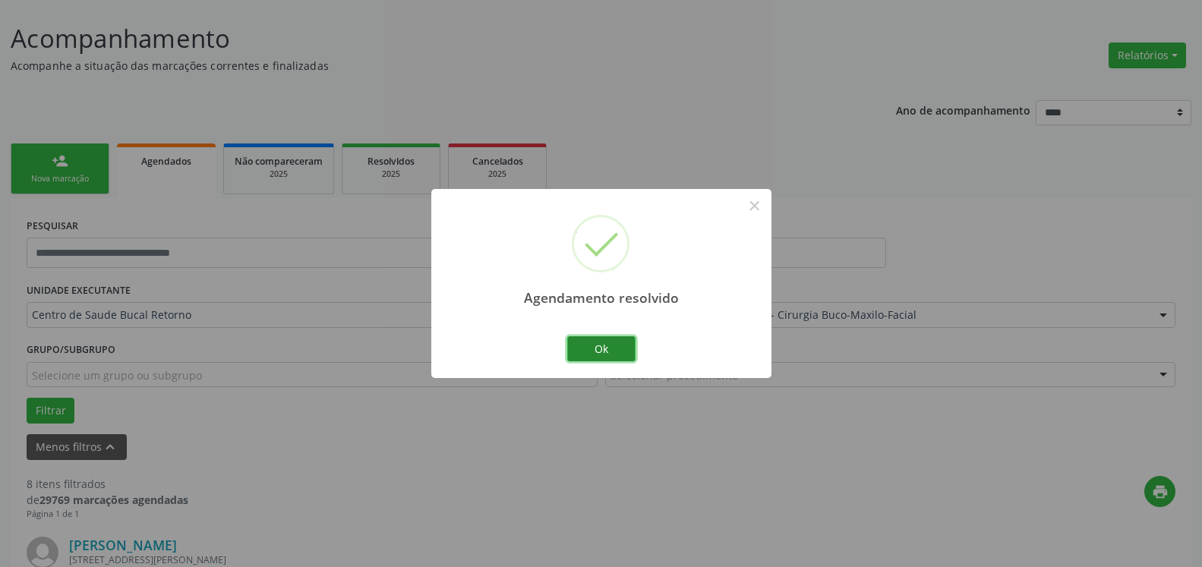
click at [616, 354] on button "Ok" at bounding box center [601, 349] width 68 height 26
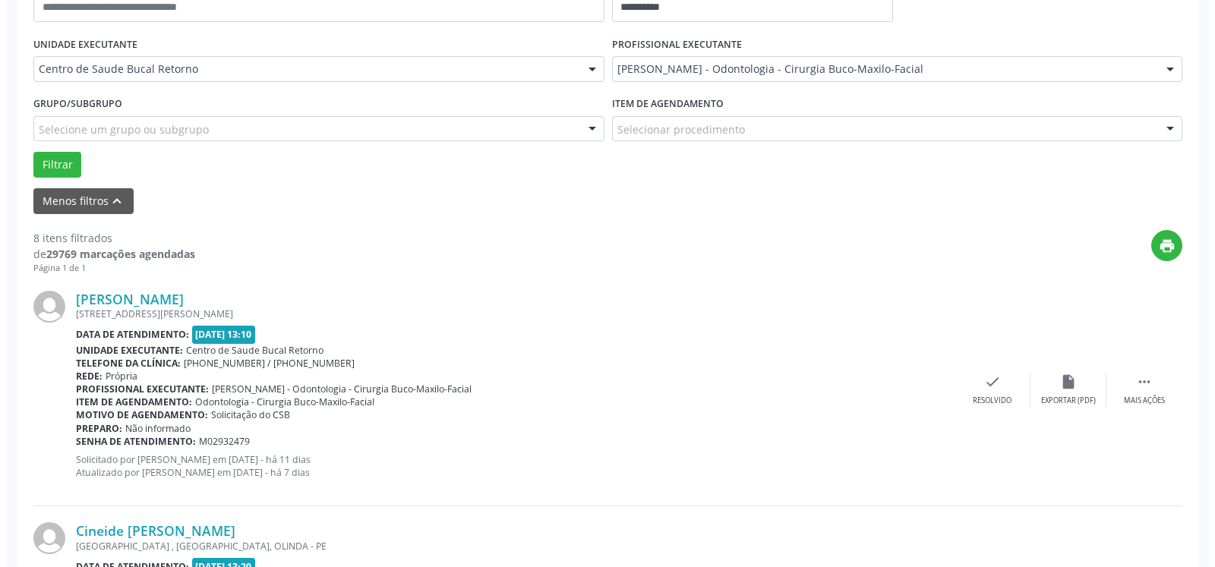
scroll to position [393, 0]
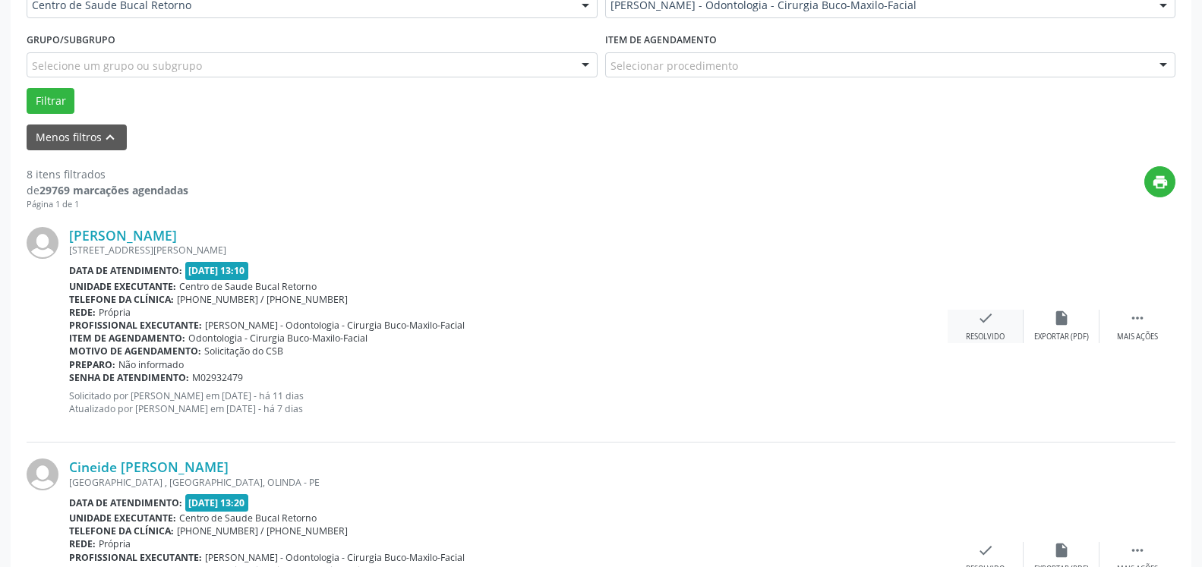
click at [992, 327] on icon "check" at bounding box center [985, 318] width 17 height 17
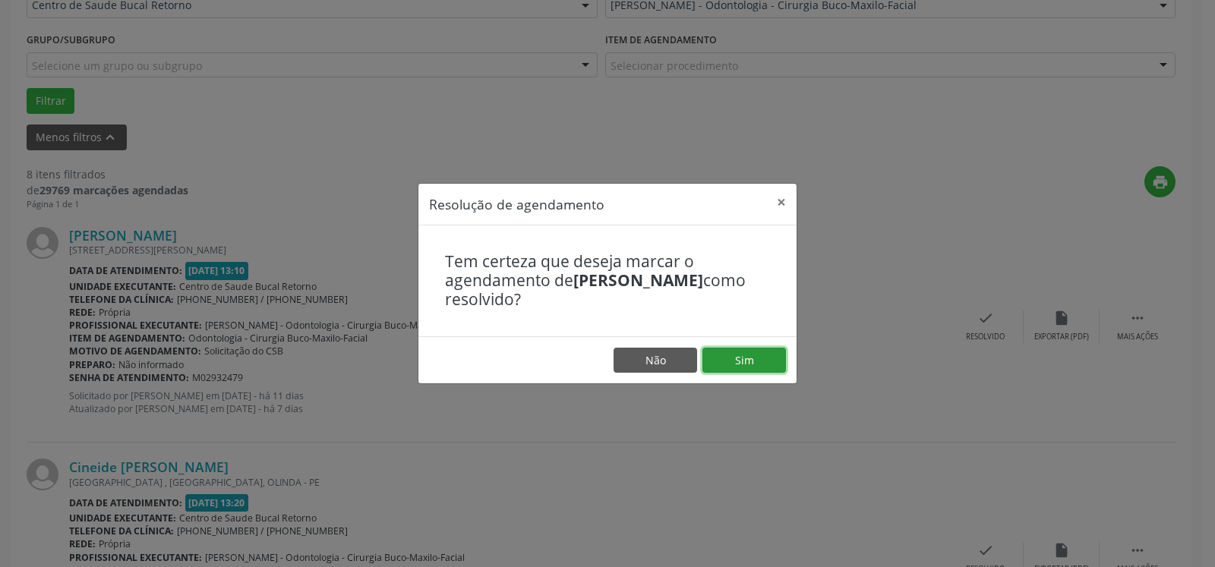
click at [760, 361] on button "Sim" at bounding box center [745, 361] width 84 height 26
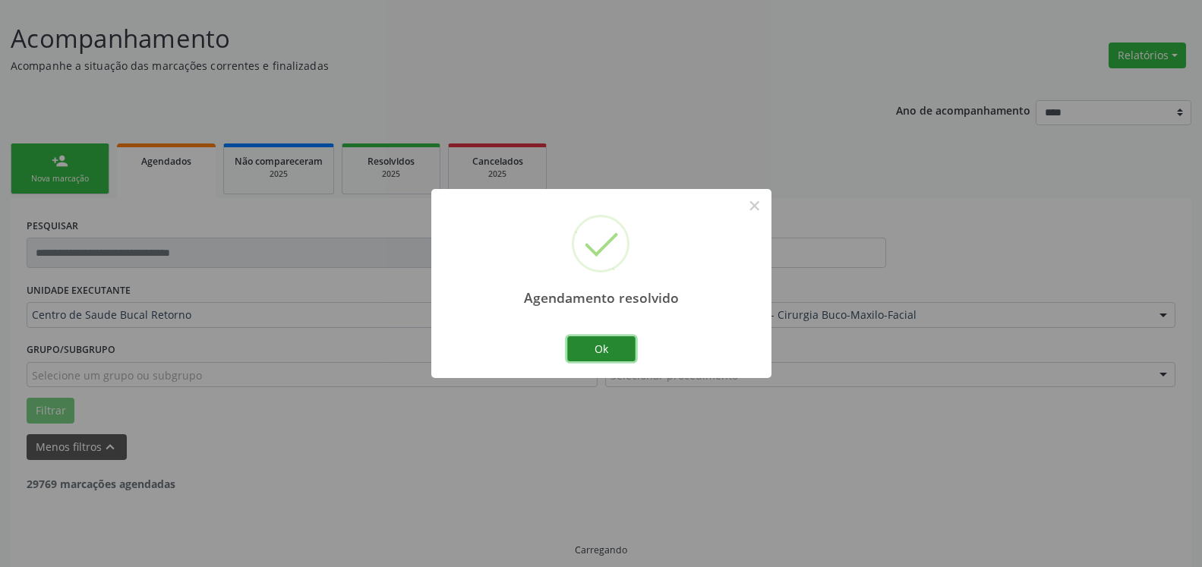
click at [588, 352] on button "Ok" at bounding box center [601, 349] width 68 height 26
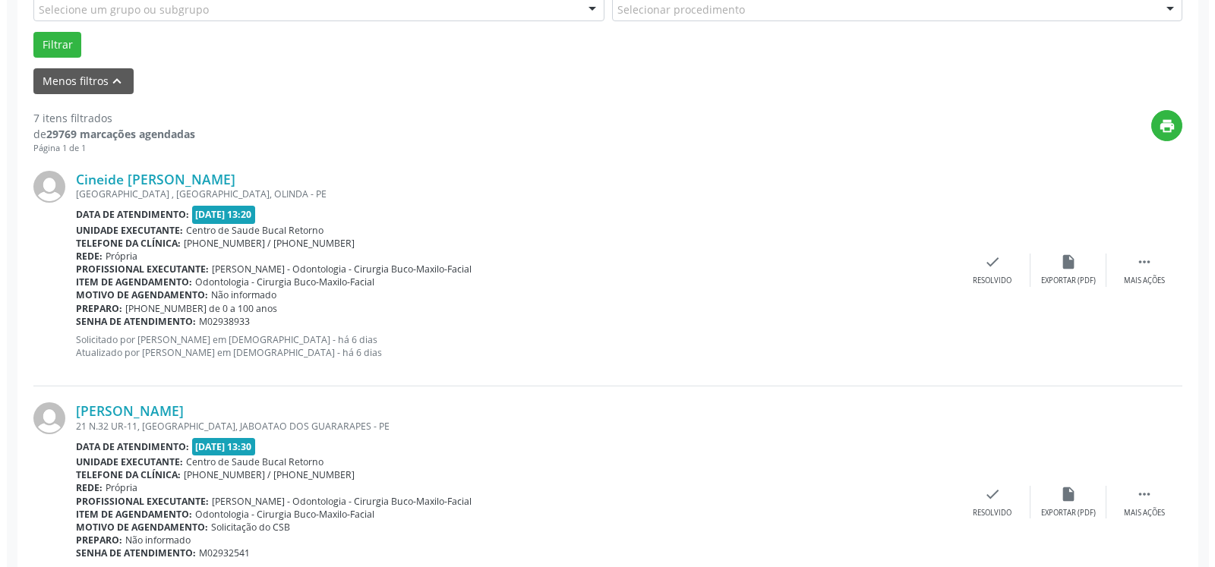
scroll to position [471, 0]
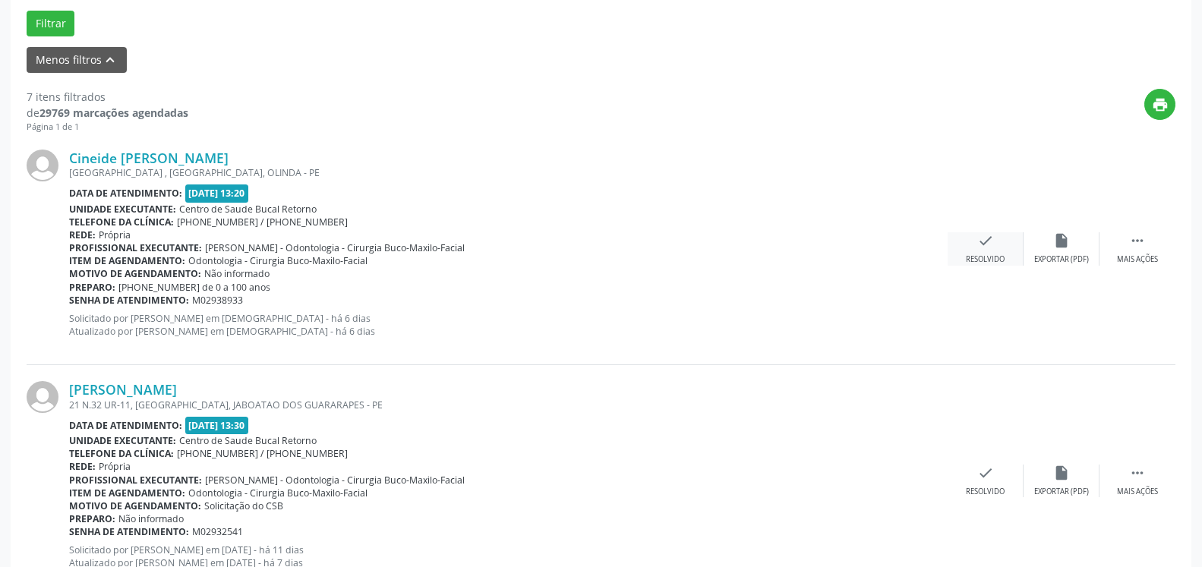
click at [977, 255] on div "Resolvido" at bounding box center [985, 259] width 39 height 11
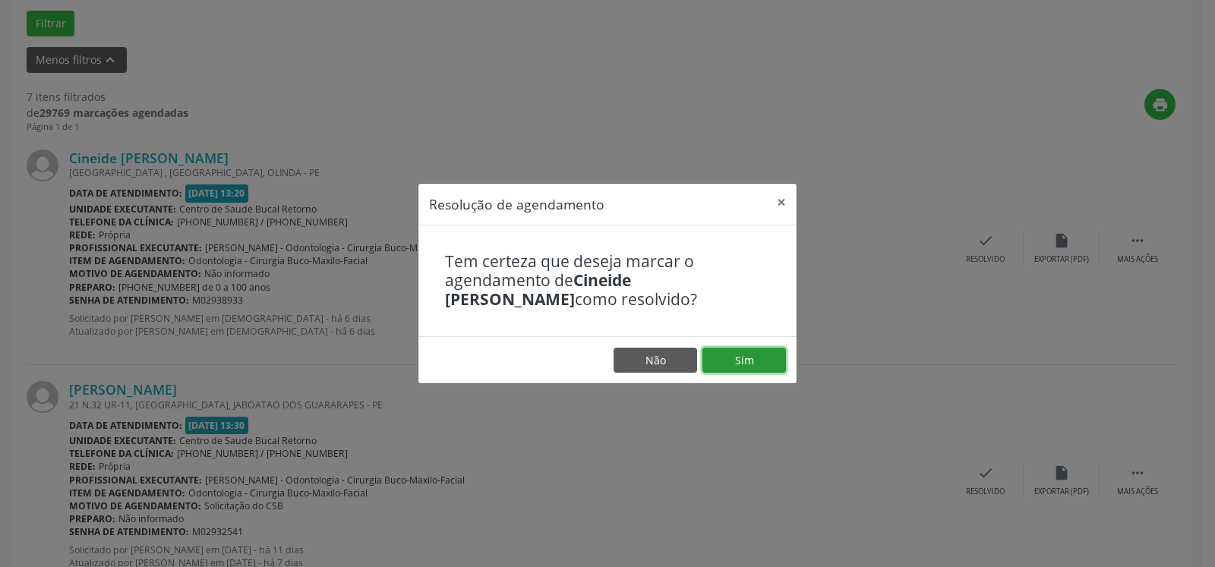
click at [732, 363] on button "Sim" at bounding box center [745, 361] width 84 height 26
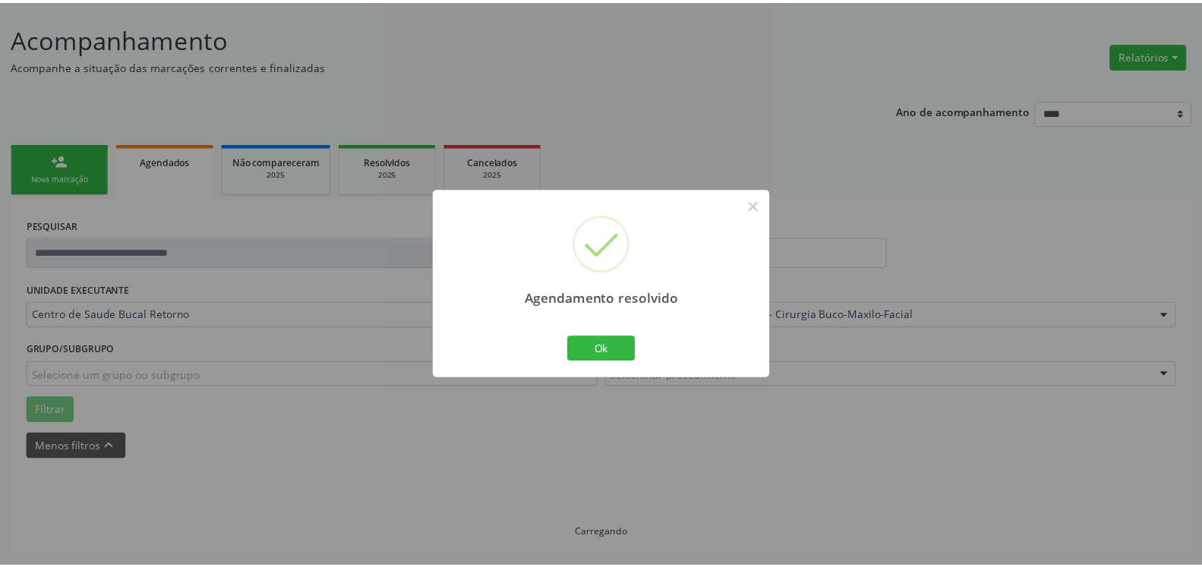
scroll to position [84, 0]
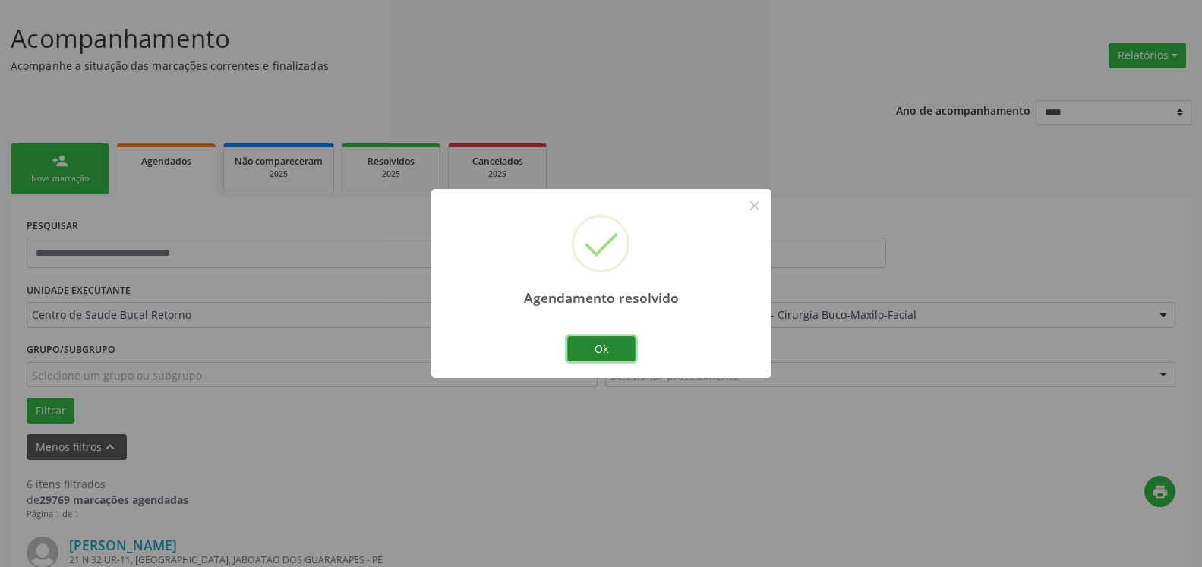
click at [595, 349] on button "Ok" at bounding box center [601, 349] width 68 height 26
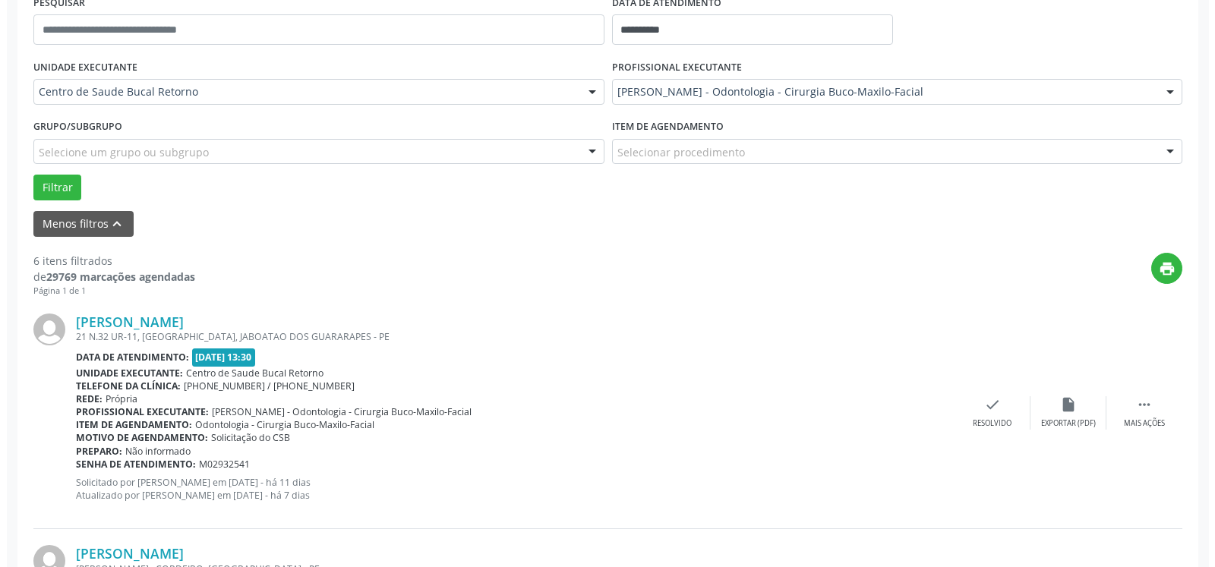
scroll to position [471, 0]
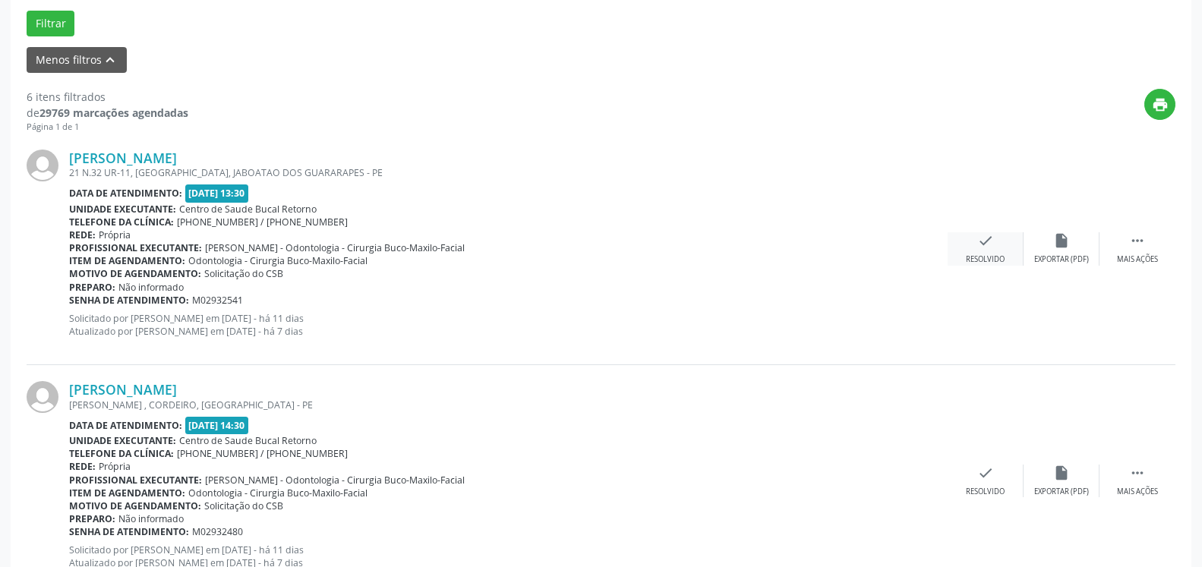
click at [990, 239] on icon "check" at bounding box center [985, 240] width 17 height 17
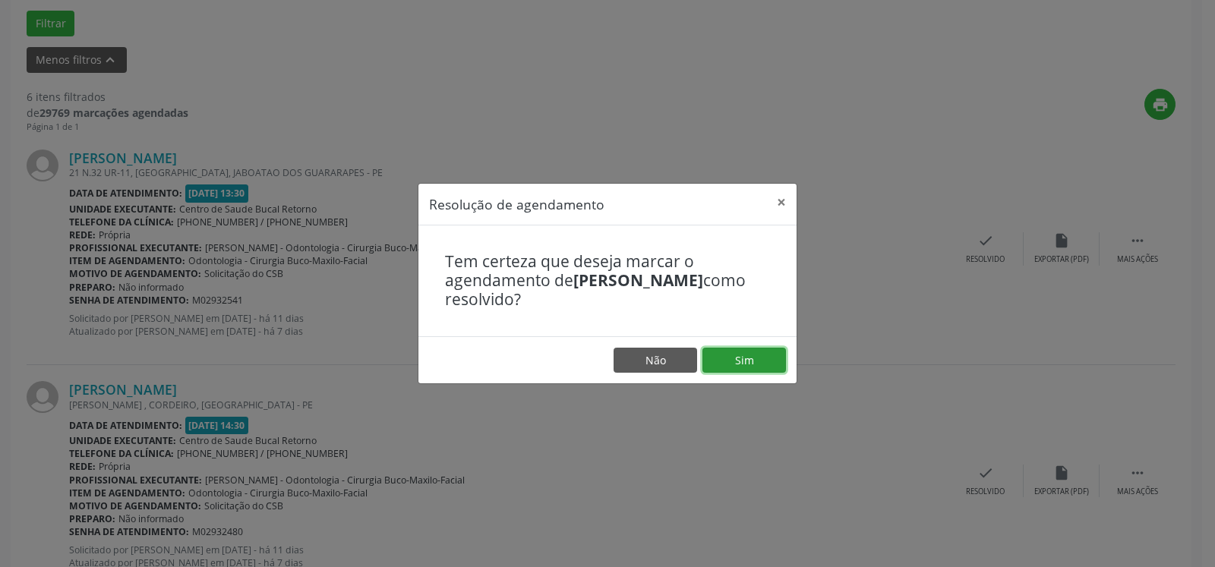
click at [729, 365] on button "Sim" at bounding box center [745, 361] width 84 height 26
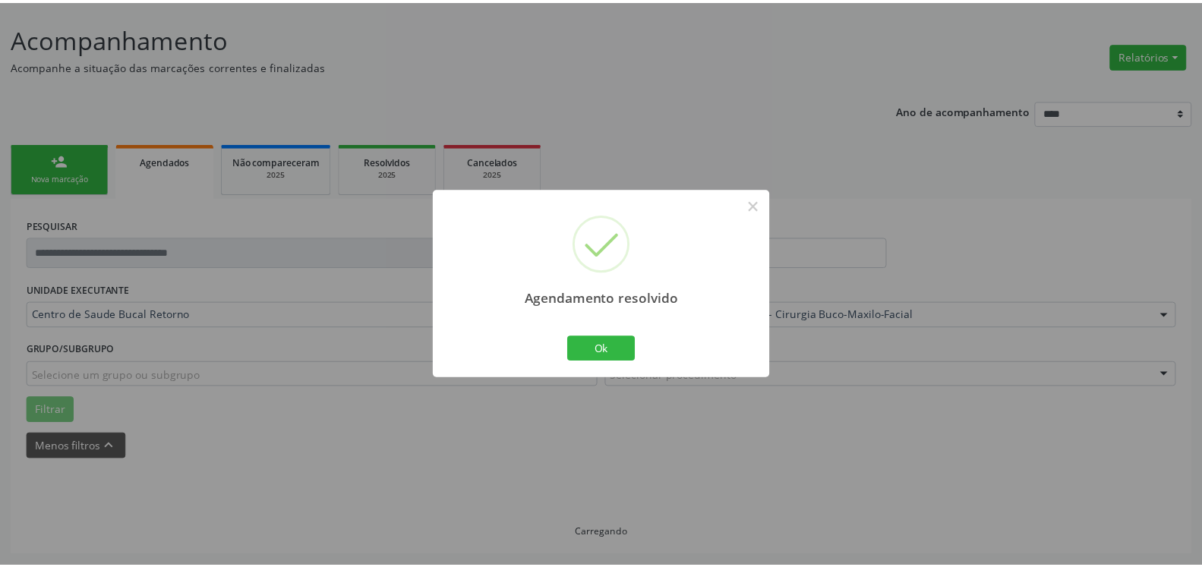
scroll to position [84, 0]
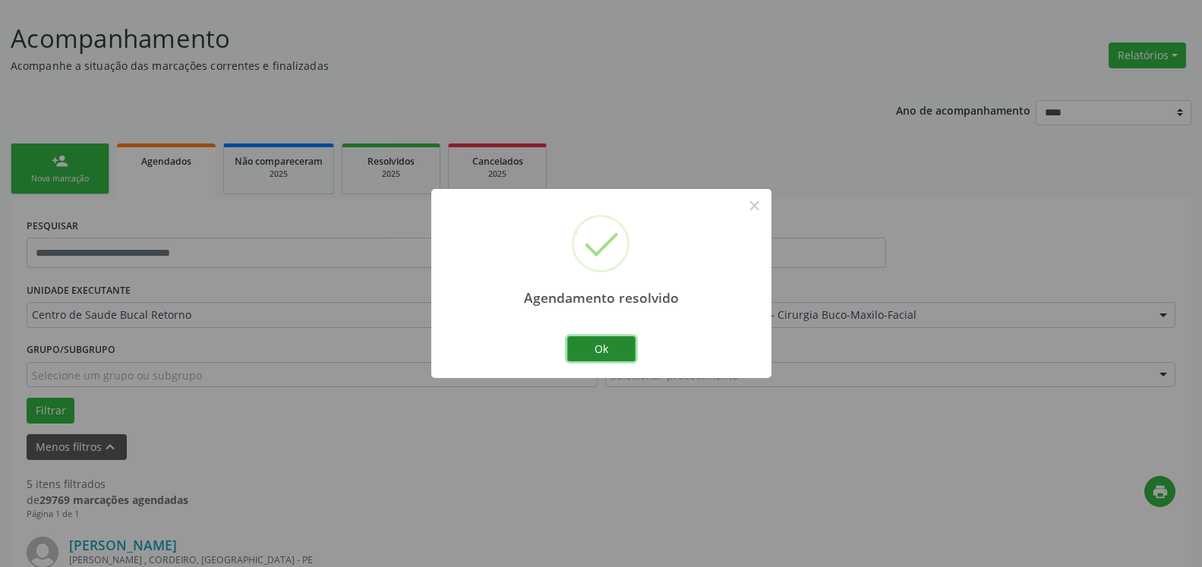
click at [586, 348] on button "Ok" at bounding box center [601, 349] width 68 height 26
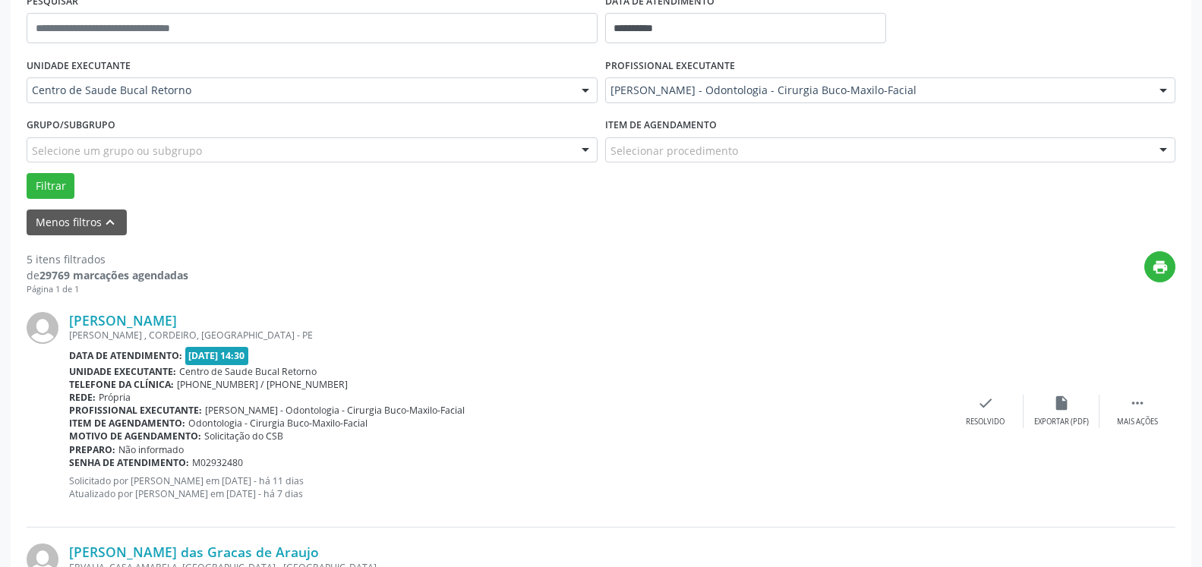
scroll to position [316, 0]
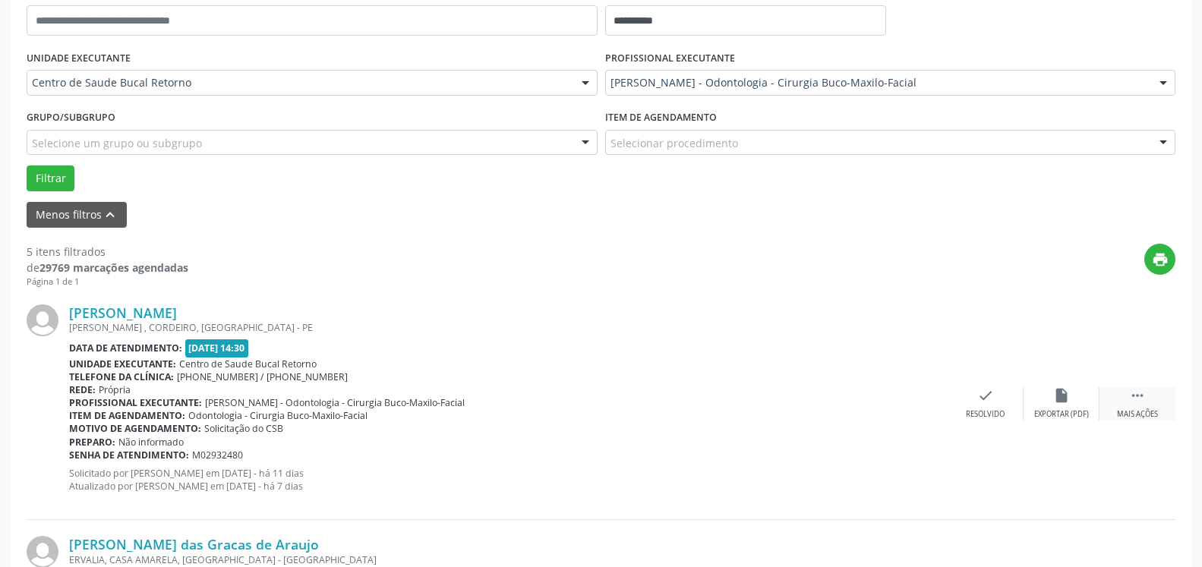
drag, startPoint x: 1137, startPoint y: 396, endPoint x: 1110, endPoint y: 399, distance: 26.7
click at [1131, 397] on icon "" at bounding box center [1137, 395] width 17 height 17
click at [1087, 399] on div "alarm_off Não compareceu" at bounding box center [1062, 403] width 76 height 33
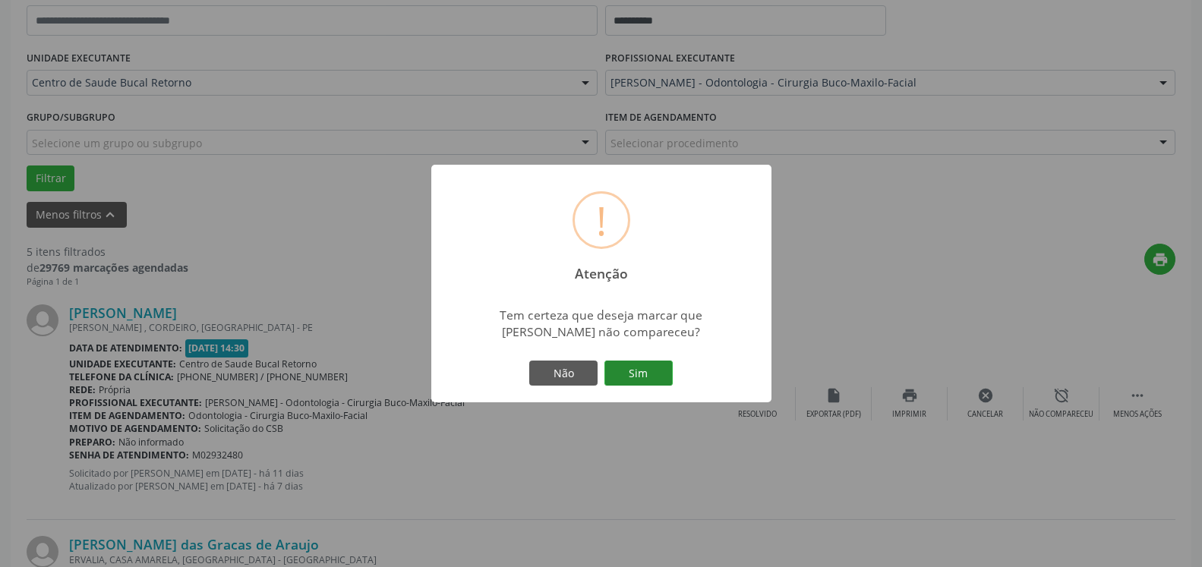
click at [665, 372] on button "Sim" at bounding box center [639, 374] width 68 height 26
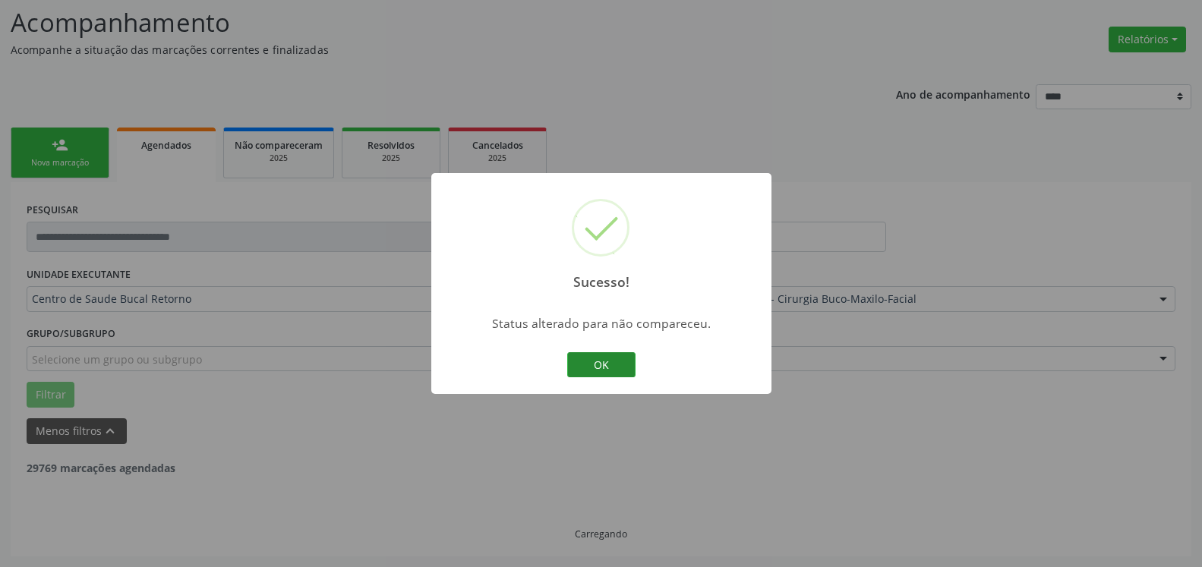
scroll to position [99, 0]
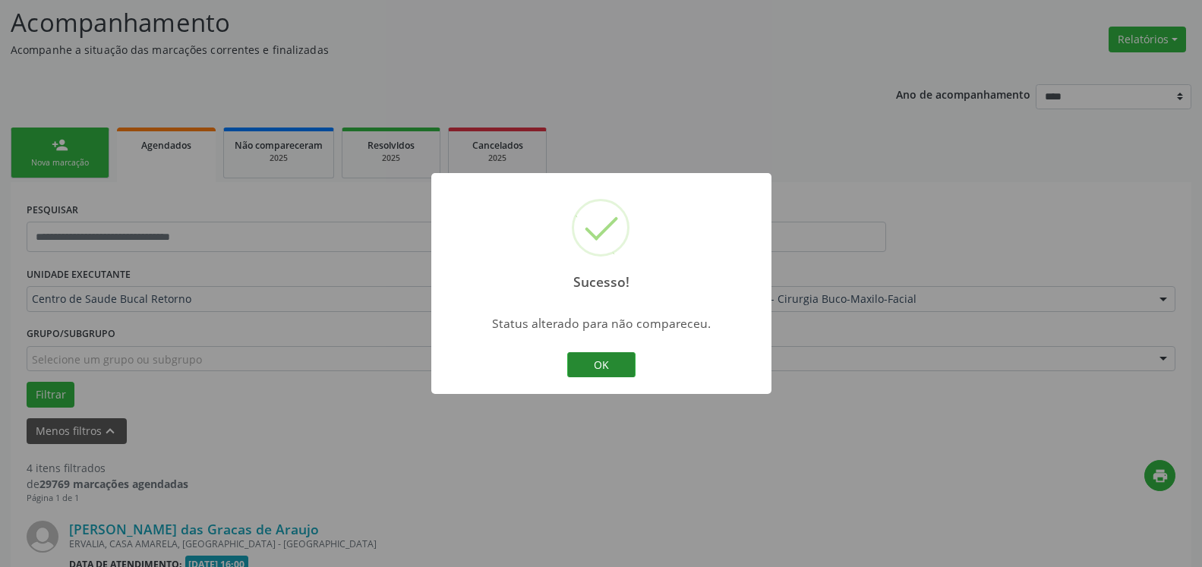
click at [591, 370] on button "OK" at bounding box center [601, 365] width 68 height 26
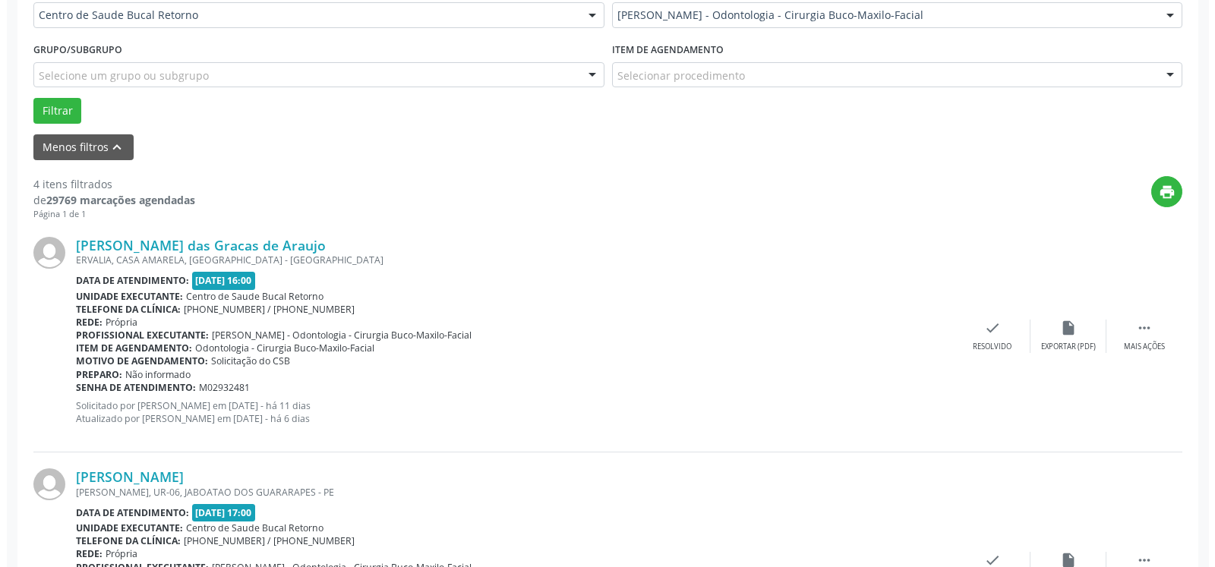
scroll to position [409, 0]
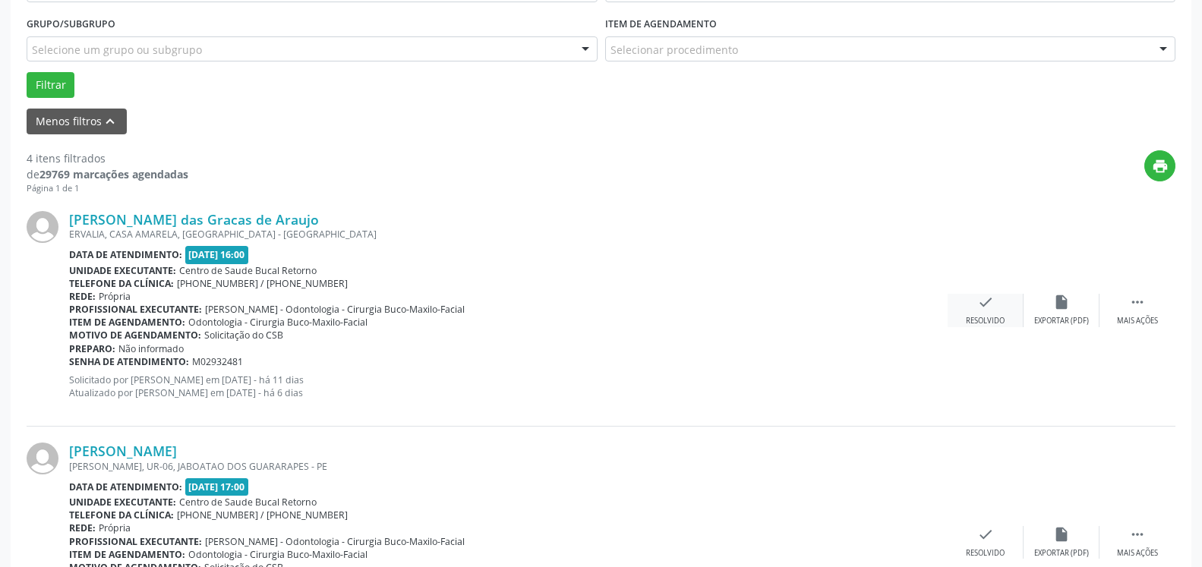
click at [984, 305] on icon "check" at bounding box center [985, 302] width 17 height 17
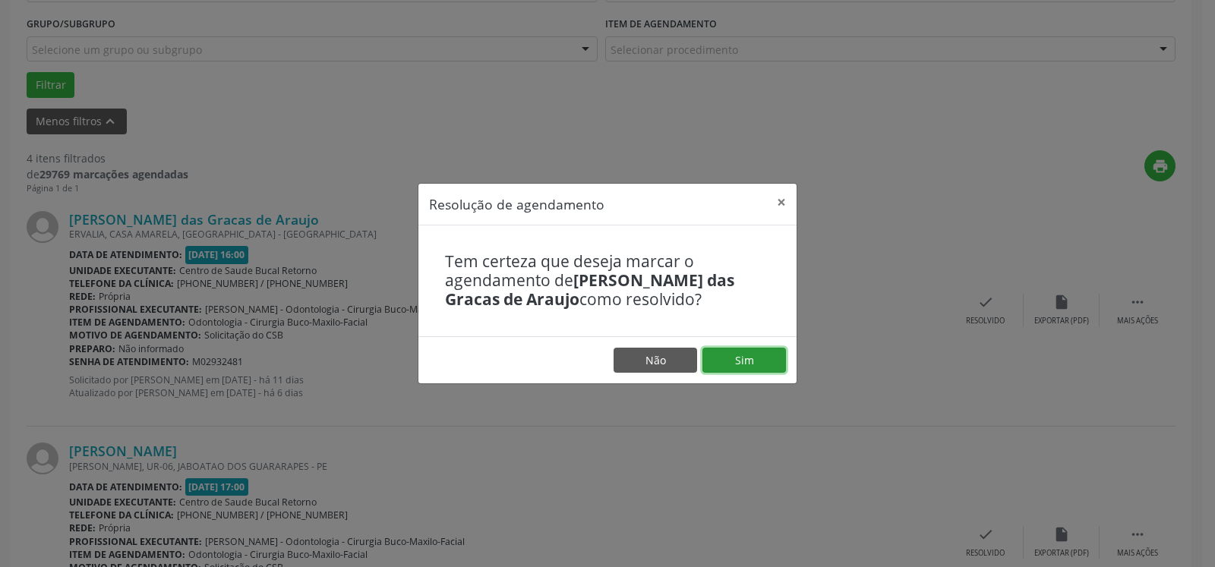
drag, startPoint x: 777, startPoint y: 357, endPoint x: 737, endPoint y: 352, distance: 40.5
click at [776, 357] on button "Sim" at bounding box center [745, 361] width 84 height 26
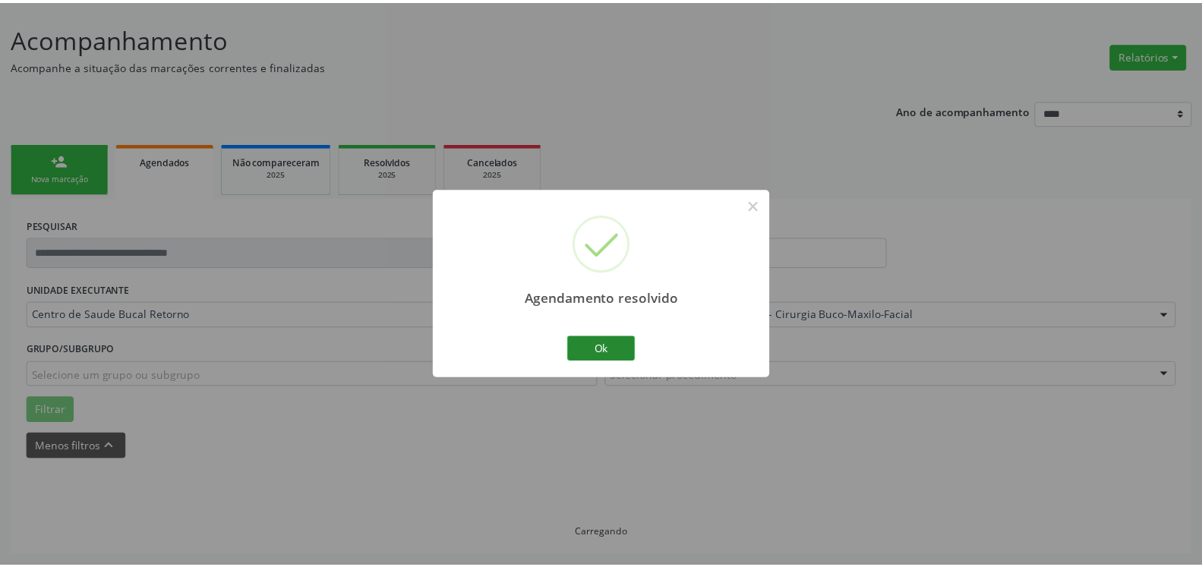
scroll to position [84, 0]
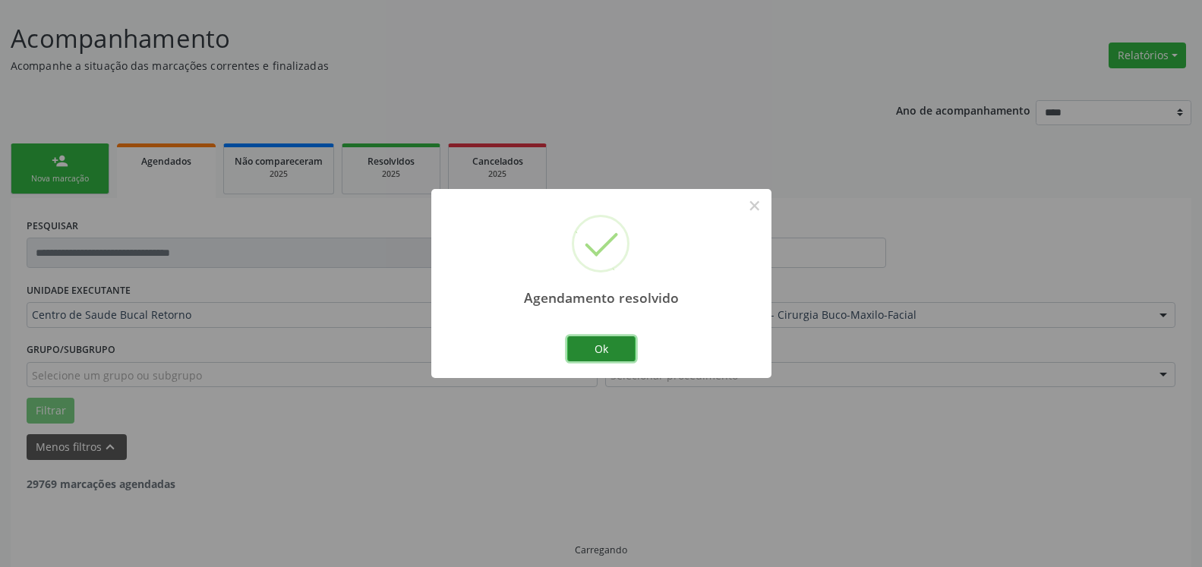
click at [609, 352] on button "Ok" at bounding box center [601, 349] width 68 height 26
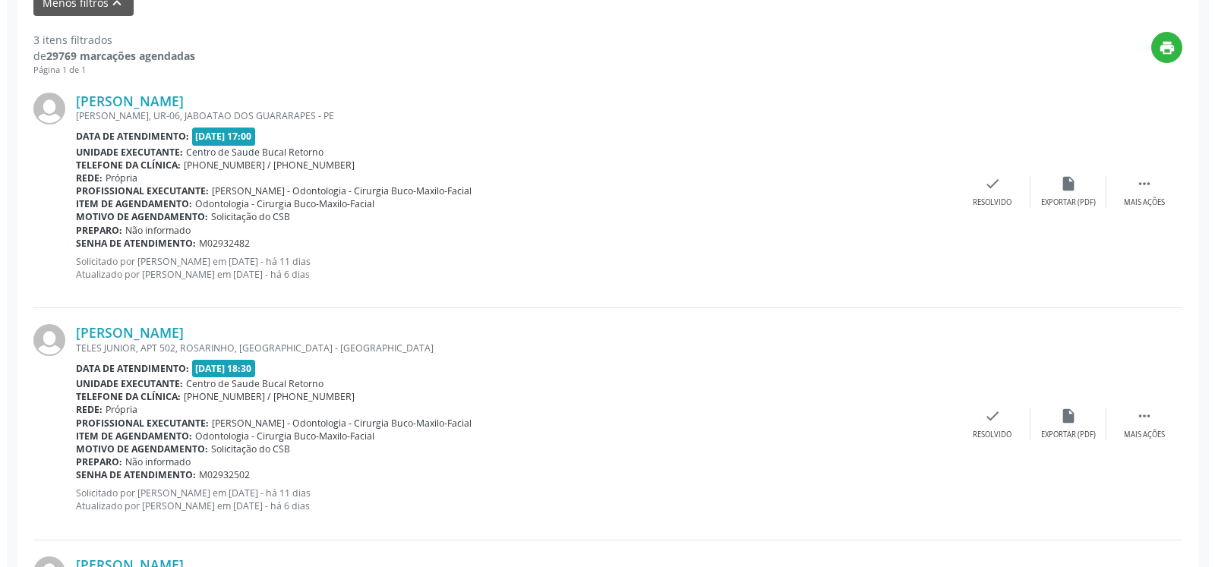
scroll to position [548, 0]
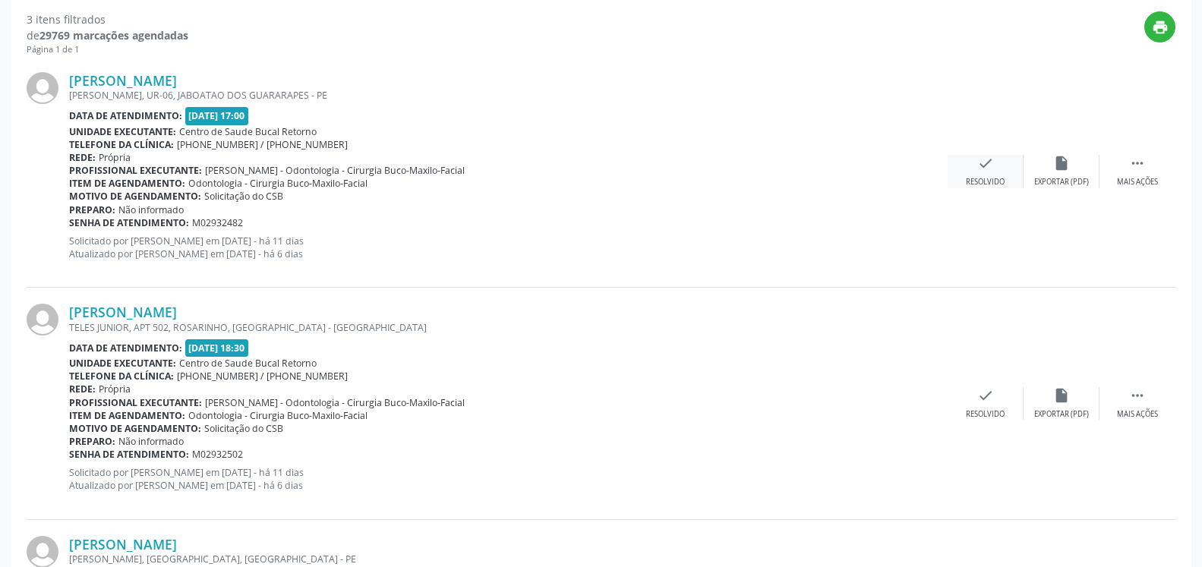
click at [988, 172] on icon "check" at bounding box center [985, 163] width 17 height 17
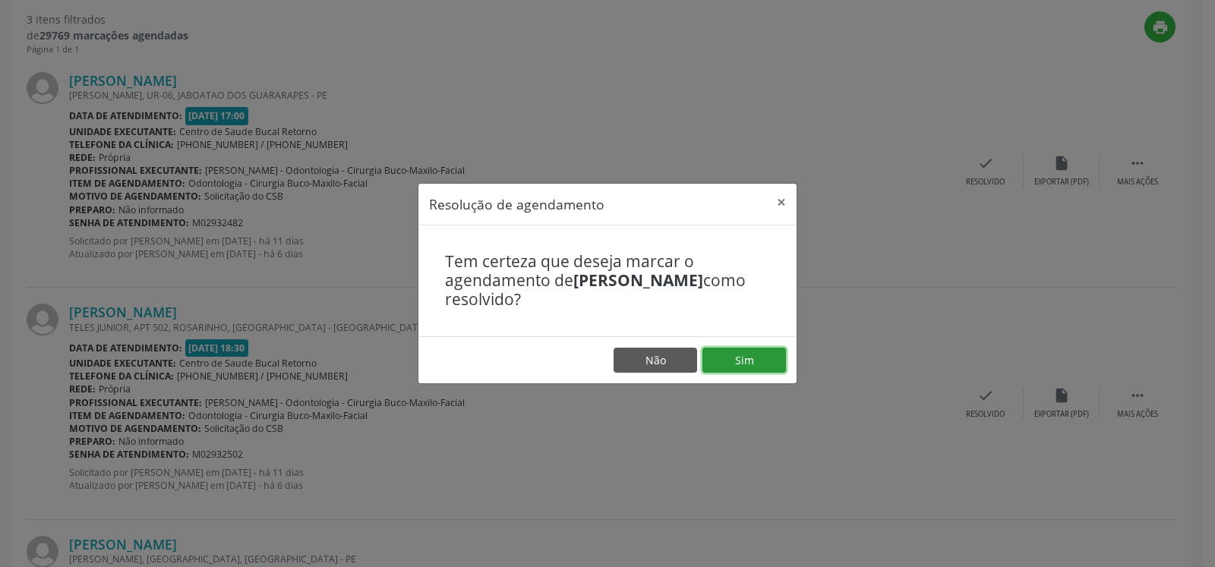
click at [760, 361] on button "Sim" at bounding box center [745, 361] width 84 height 26
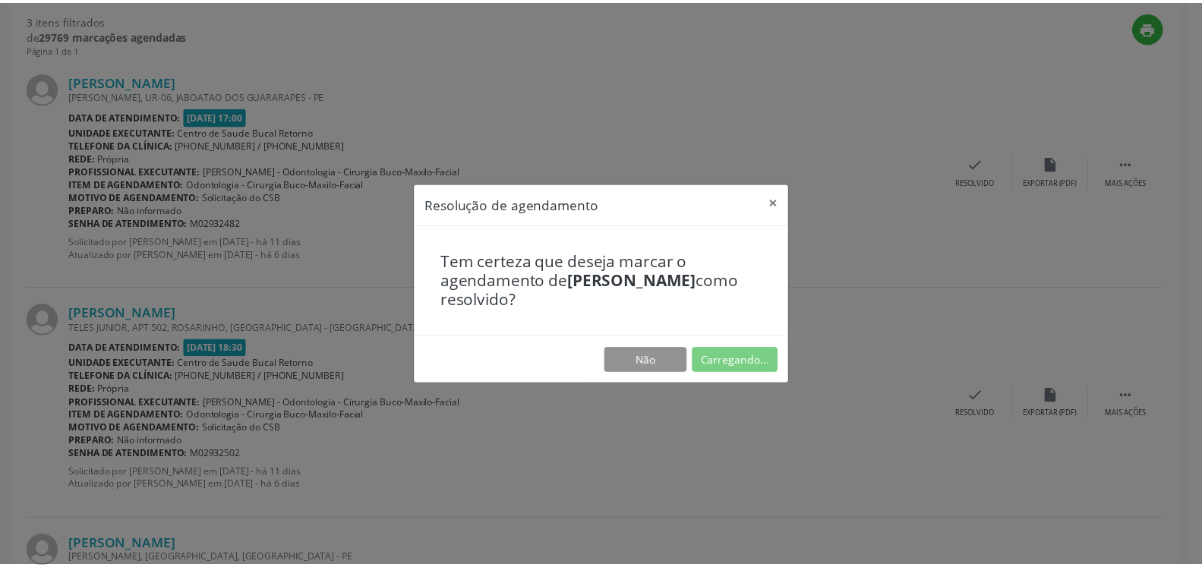
scroll to position [84, 0]
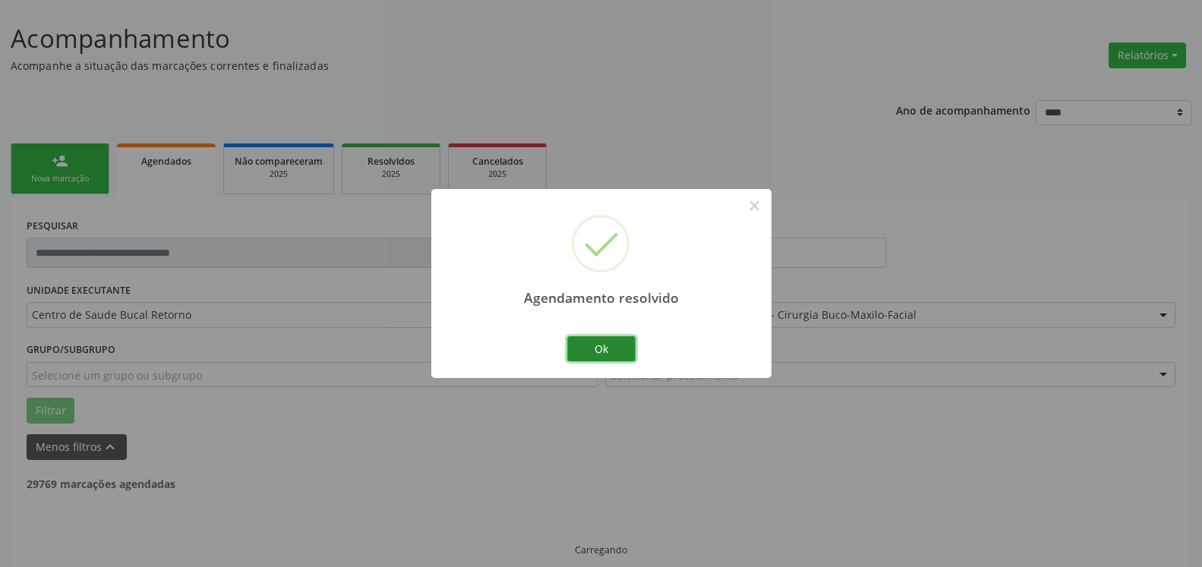
click at [617, 344] on button "Ok" at bounding box center [601, 349] width 68 height 26
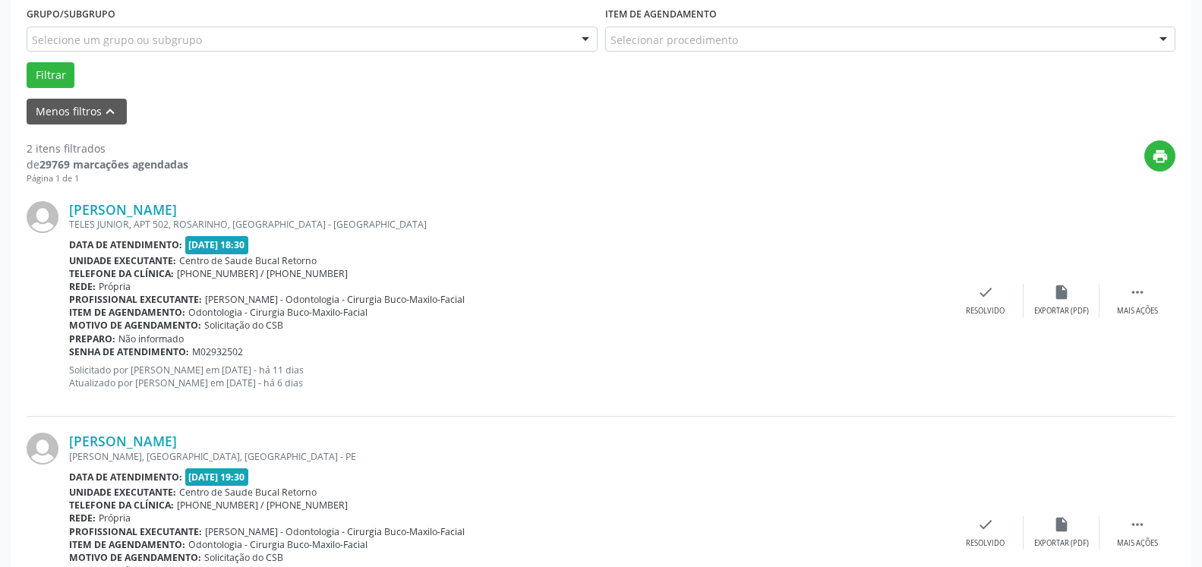
scroll to position [471, 0]
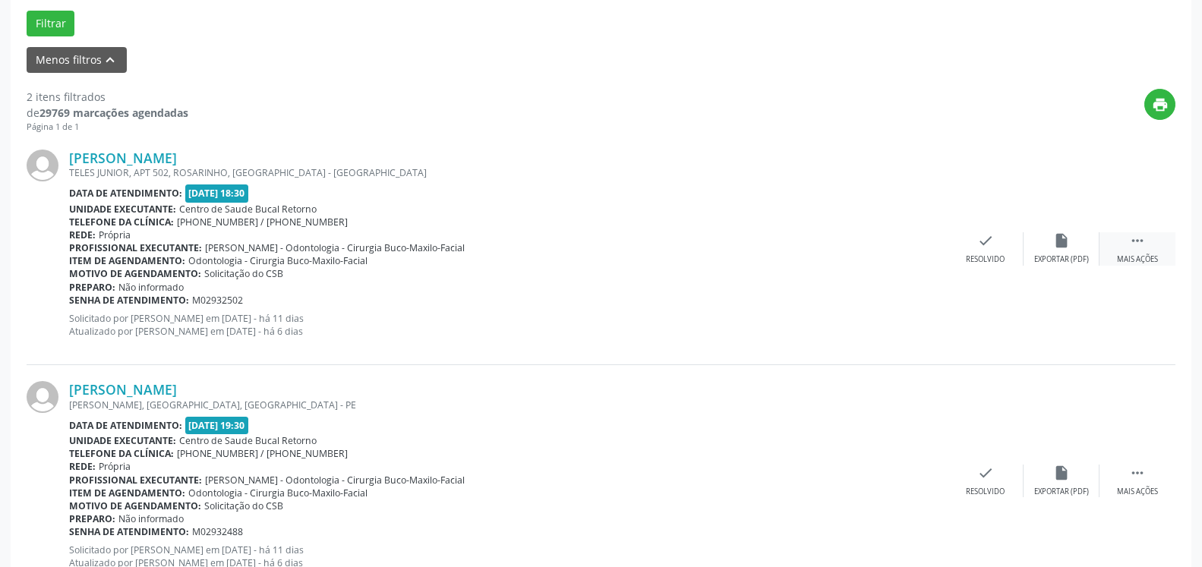
click at [1141, 249] on icon "" at bounding box center [1137, 240] width 17 height 17
click at [1092, 246] on div "alarm_off Não compareceu" at bounding box center [1062, 248] width 76 height 33
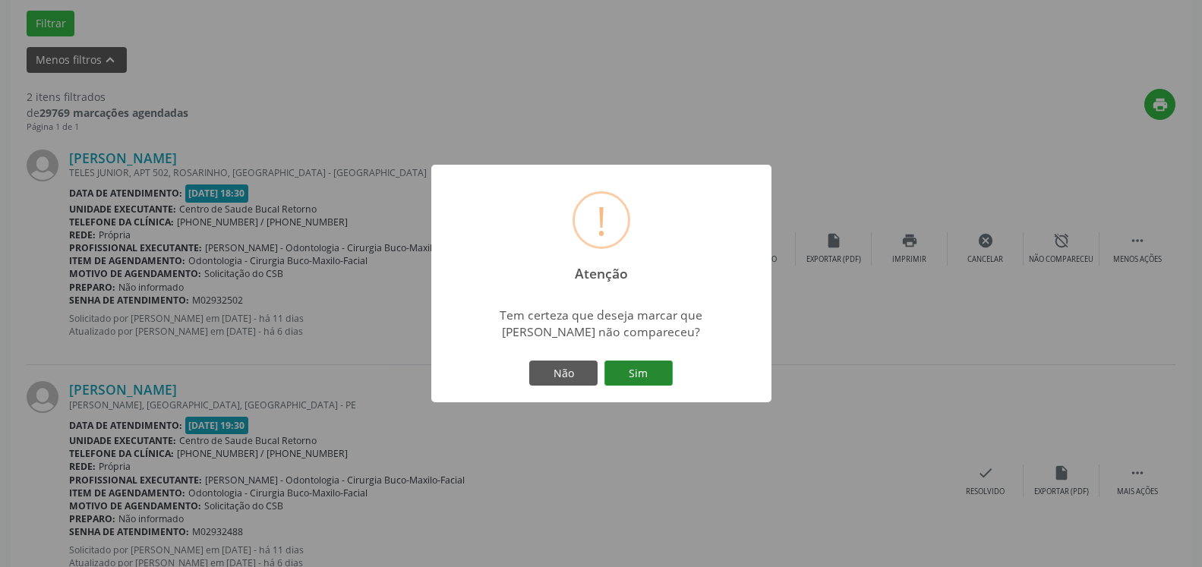
click at [661, 368] on button "Sim" at bounding box center [639, 374] width 68 height 26
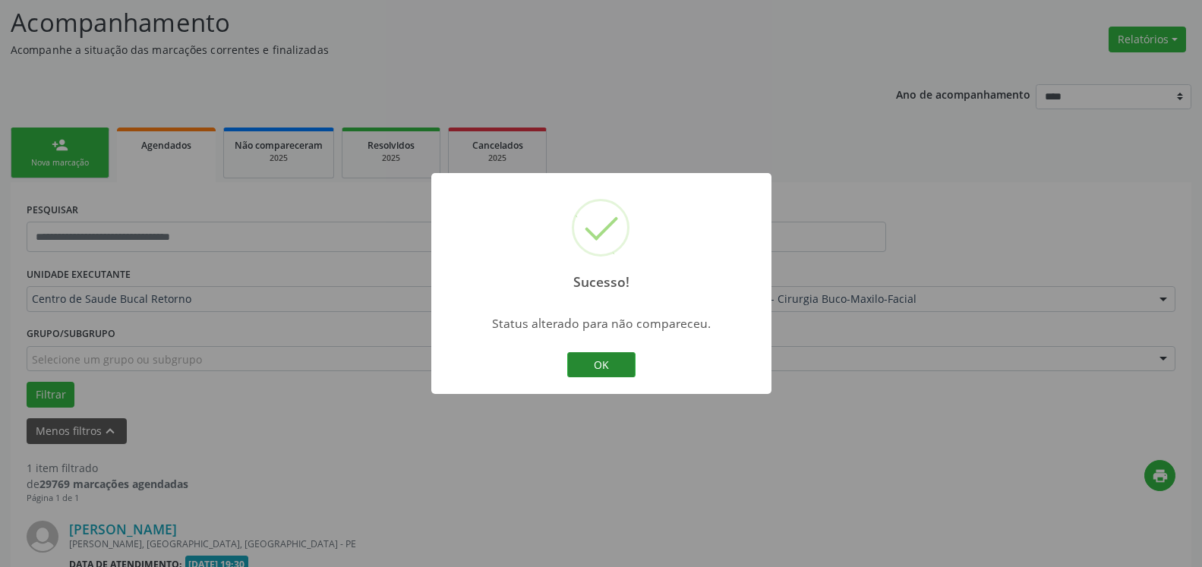
click at [617, 363] on button "OK" at bounding box center [601, 365] width 68 height 26
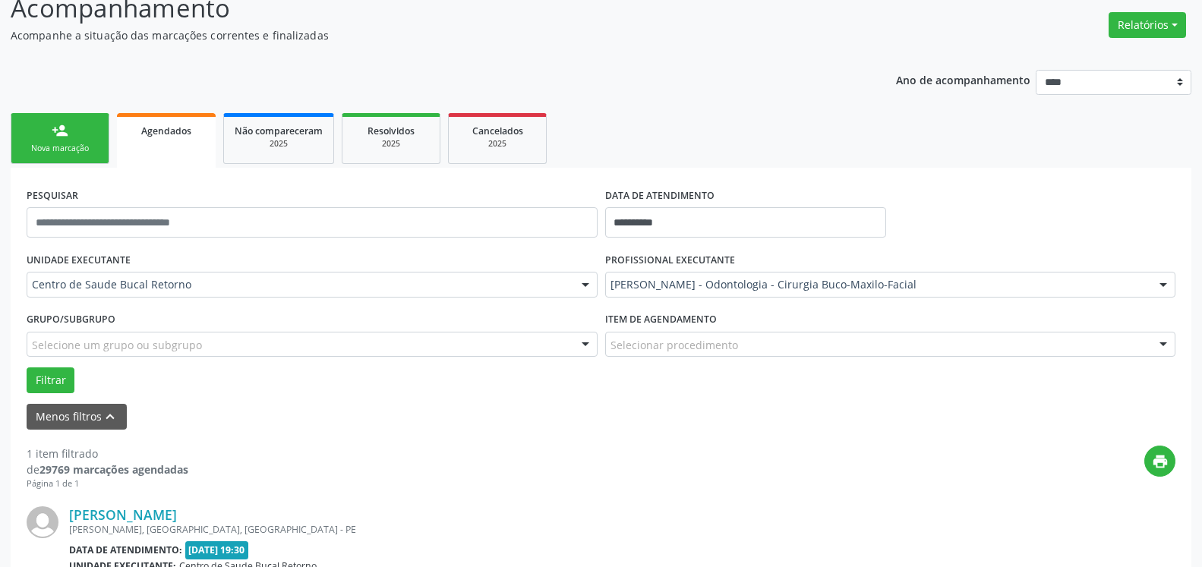
scroll to position [295, 0]
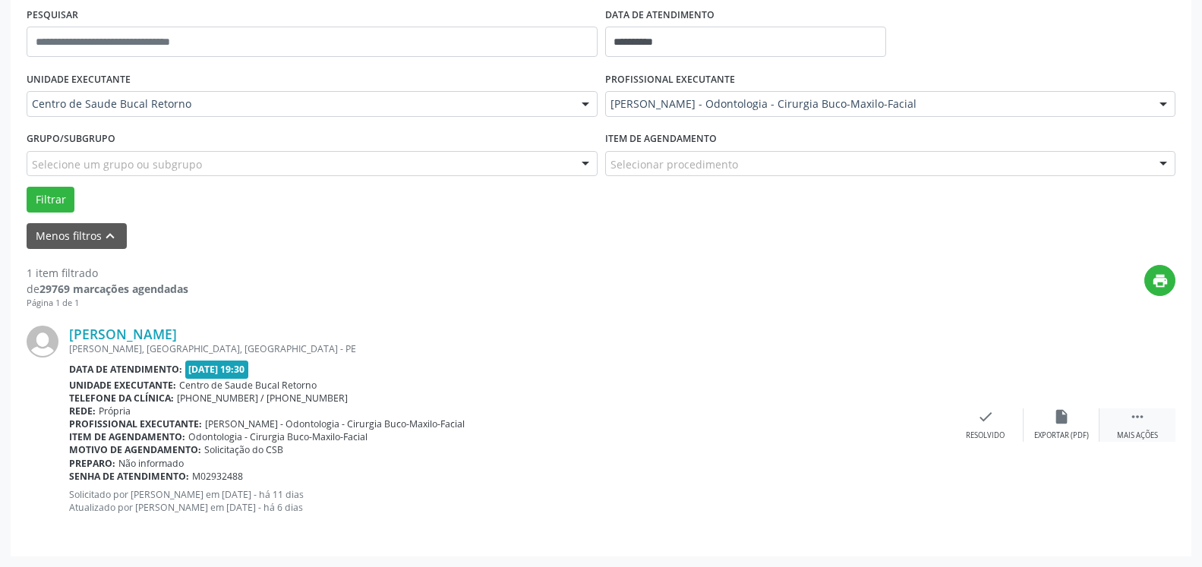
click at [1129, 431] on div " Mais ações" at bounding box center [1138, 425] width 76 height 33
click at [1046, 418] on div "alarm_off Não compareceu" at bounding box center [1062, 425] width 76 height 33
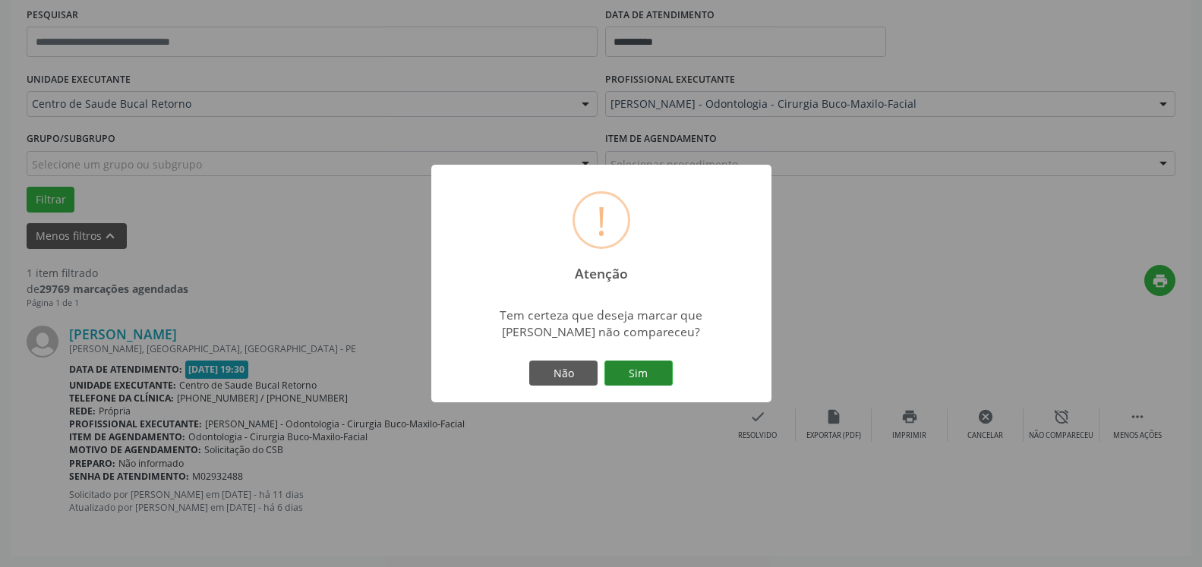
click at [660, 371] on button "Sim" at bounding box center [639, 374] width 68 height 26
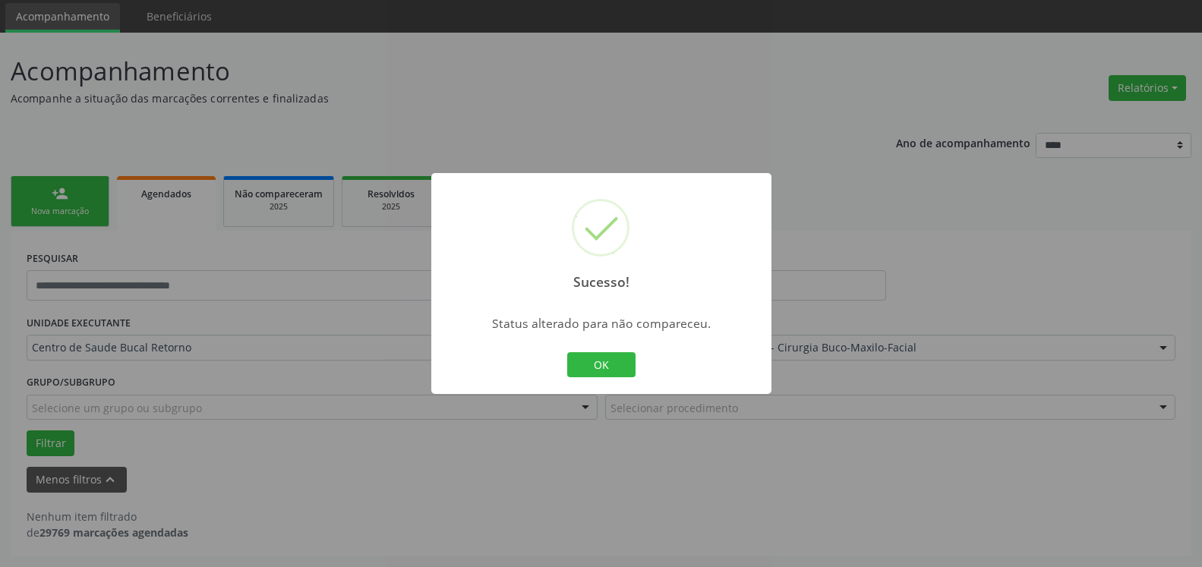
scroll to position [51, 0]
click at [603, 365] on button "OK" at bounding box center [601, 365] width 68 height 26
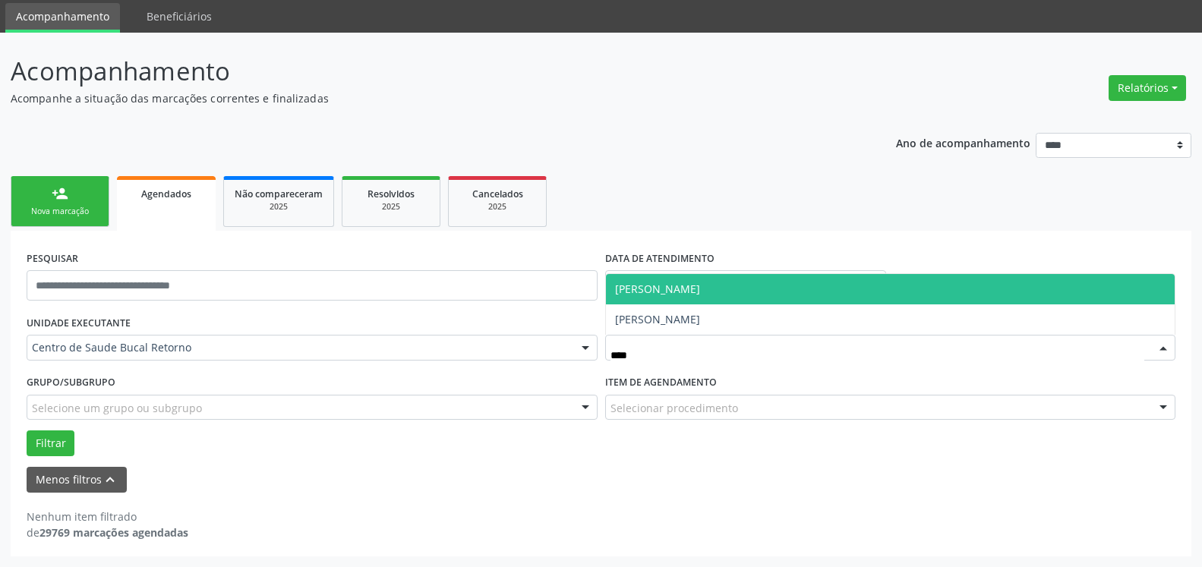
click at [806, 302] on span "[PERSON_NAME]" at bounding box center [891, 289] width 570 height 30
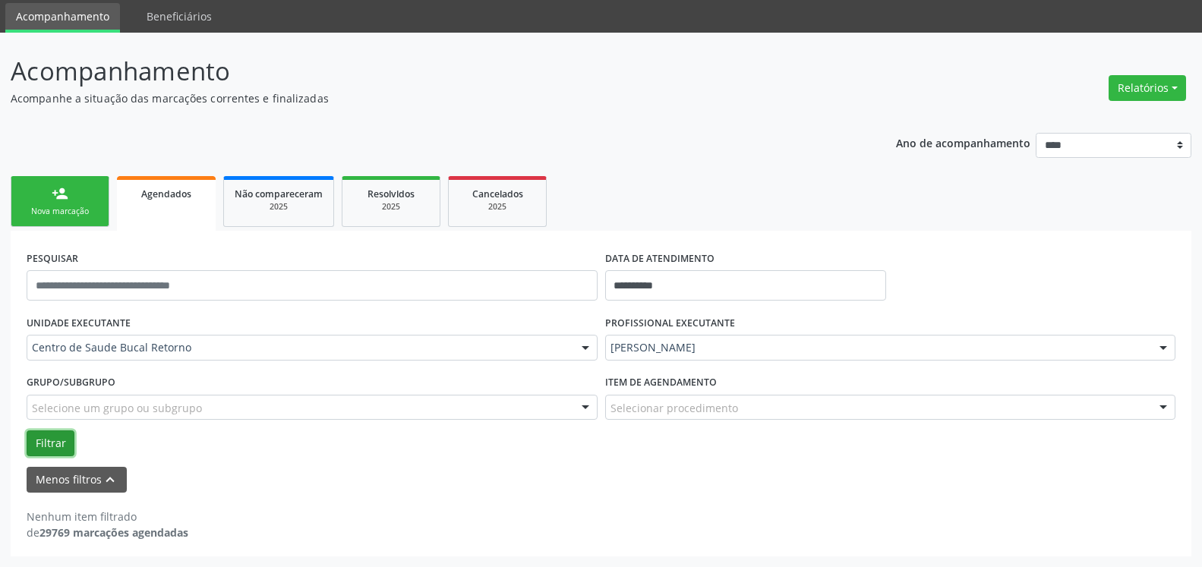
click at [55, 434] on button "Filtrar" at bounding box center [51, 444] width 48 height 26
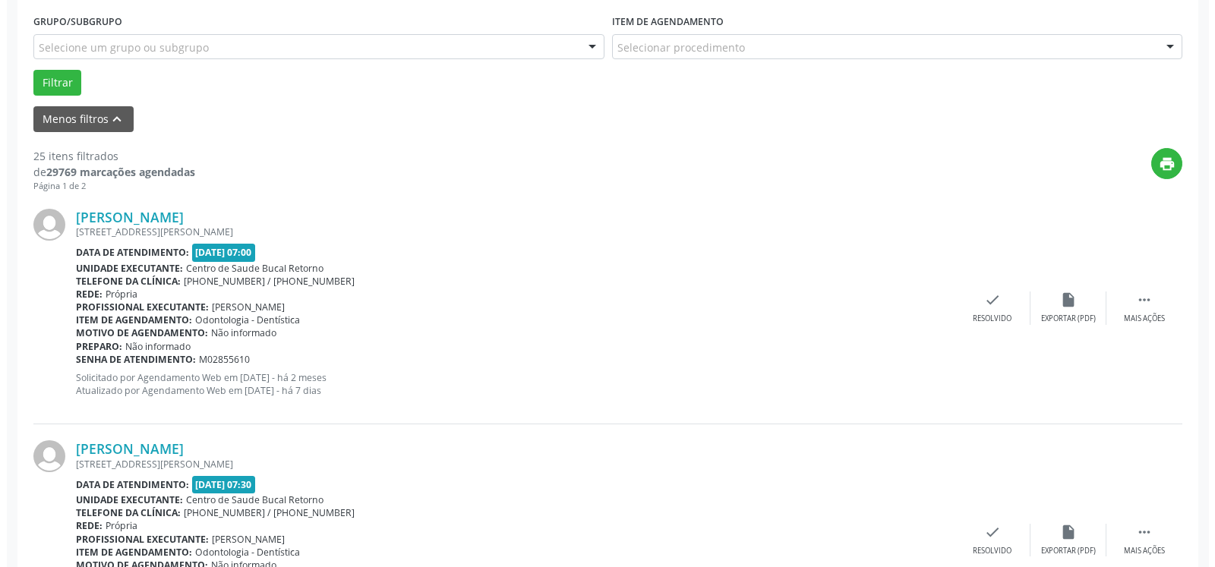
scroll to position [438, 0]
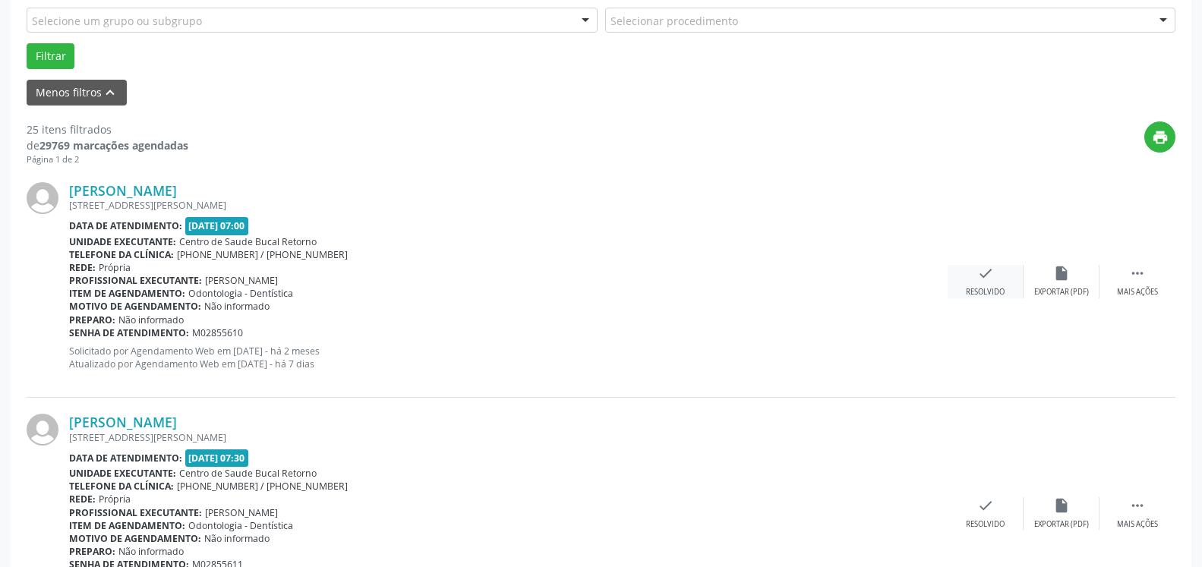
click at [986, 275] on icon "check" at bounding box center [985, 273] width 17 height 17
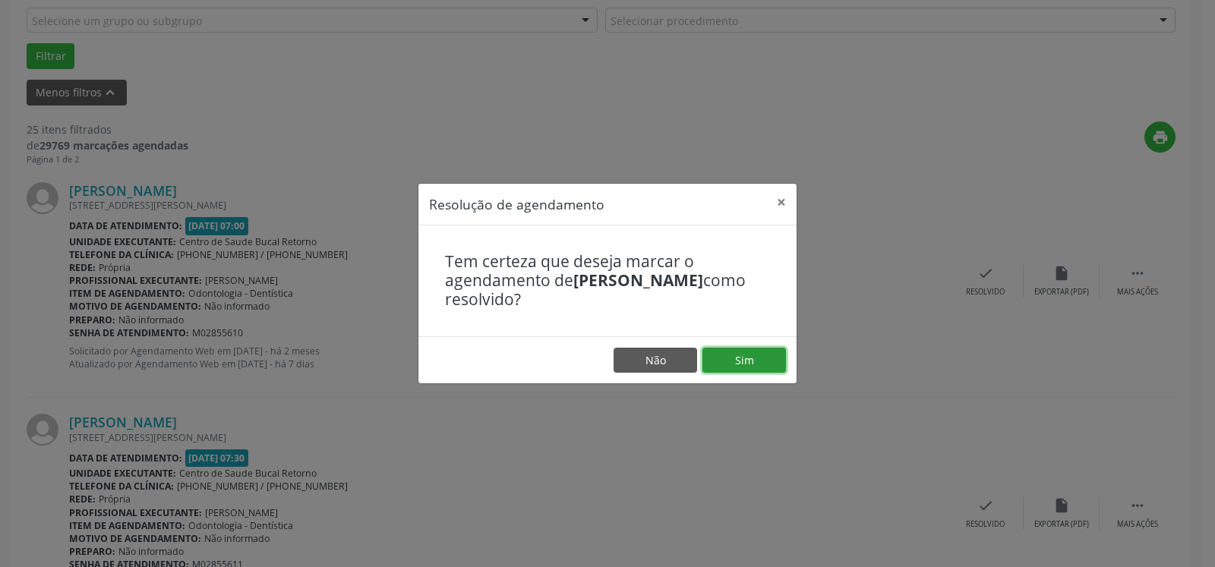
click at [737, 367] on button "Sim" at bounding box center [745, 361] width 84 height 26
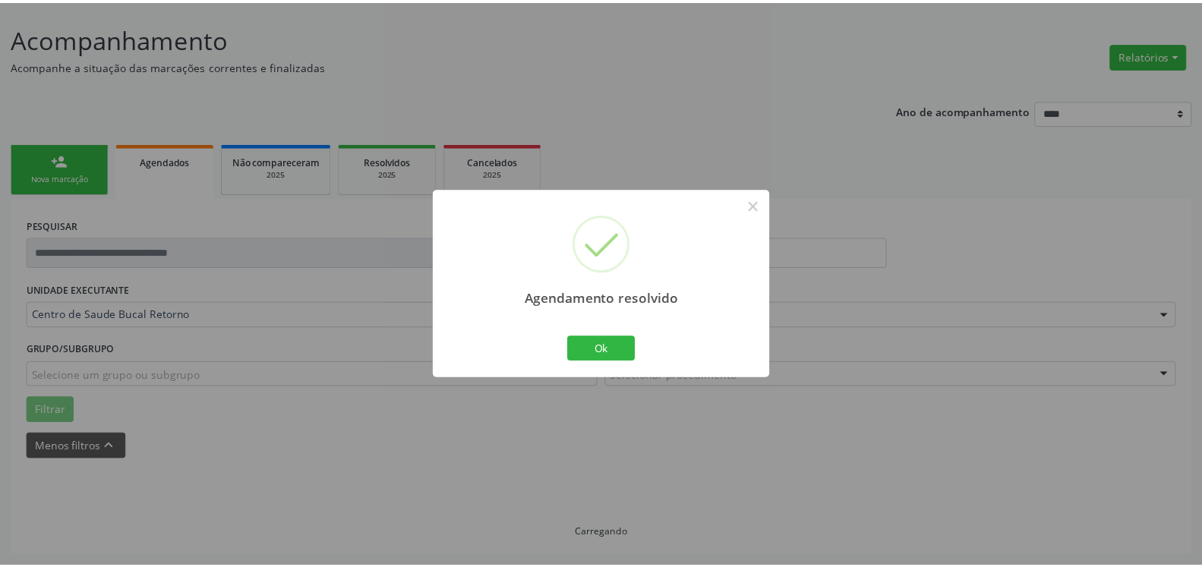
scroll to position [84, 0]
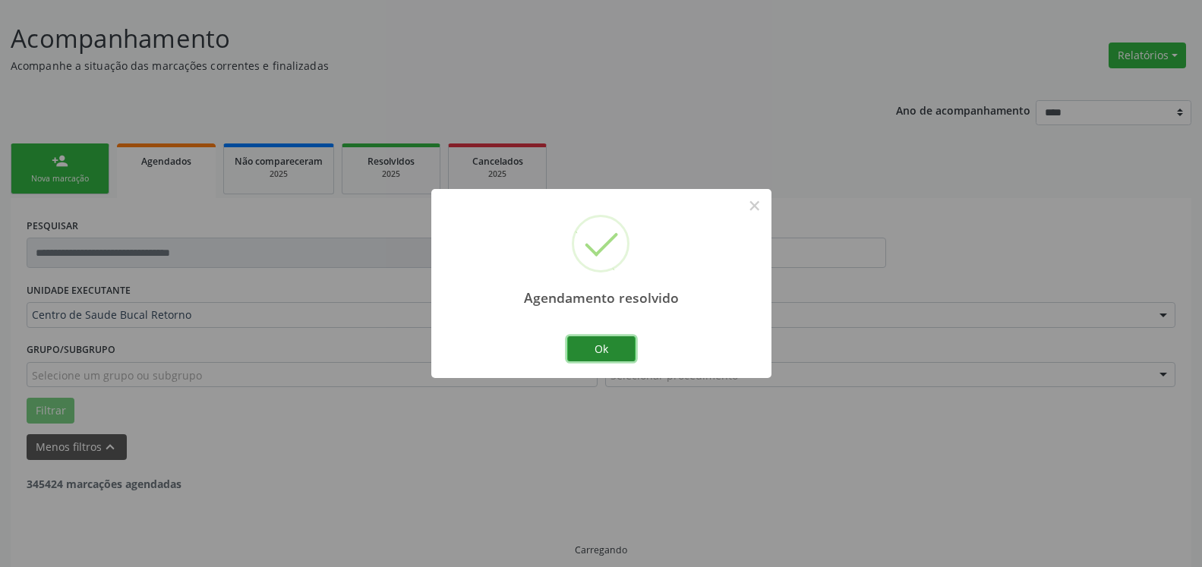
click at [616, 352] on button "Ok" at bounding box center [601, 349] width 68 height 26
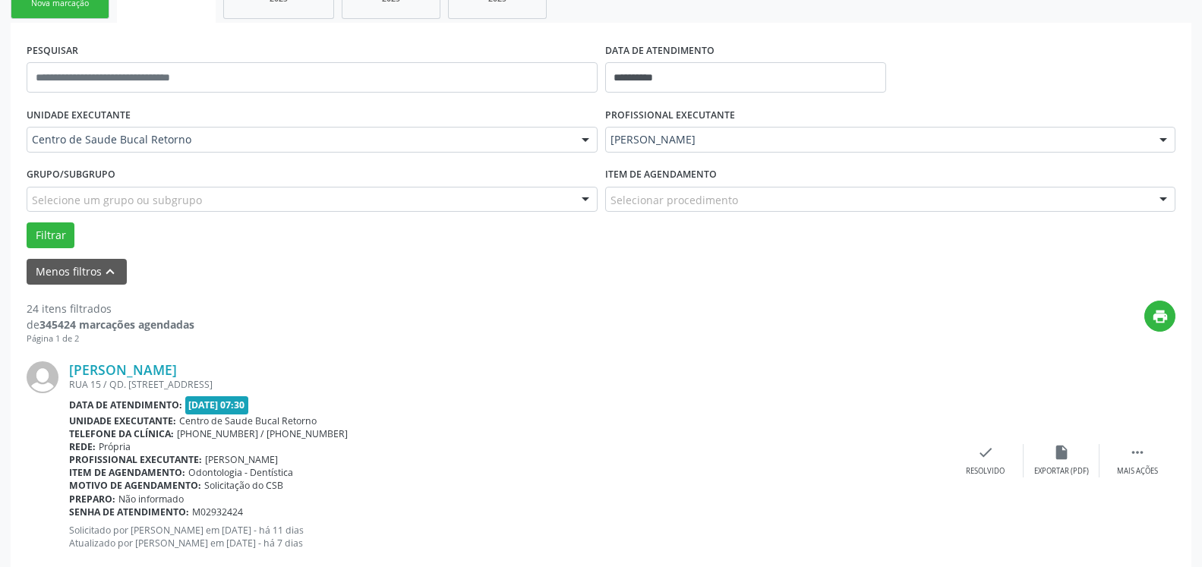
scroll to position [393, 0]
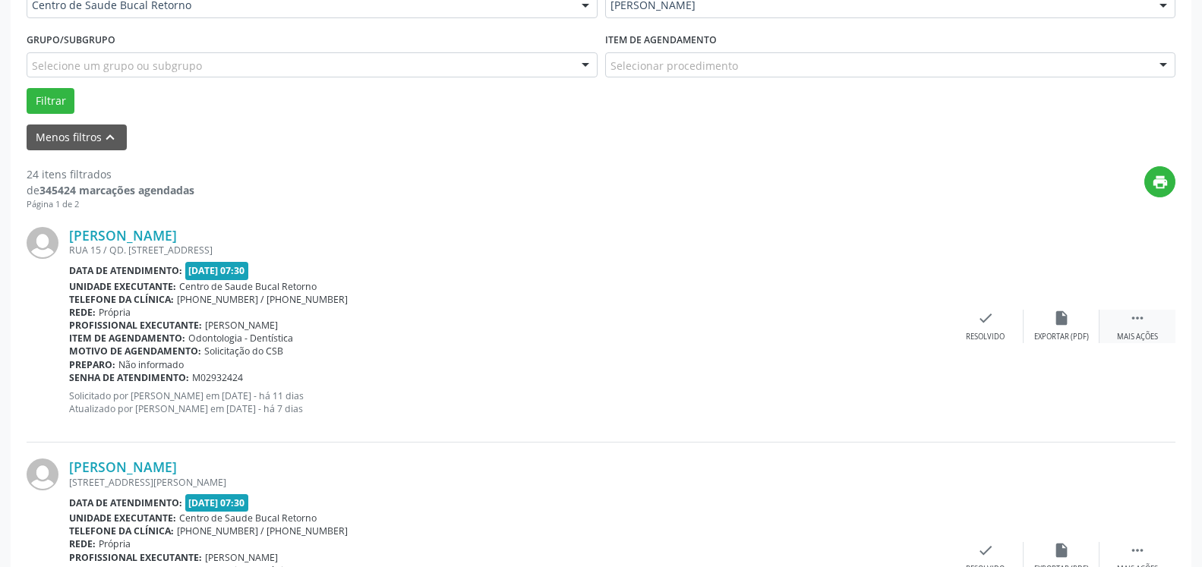
click at [1142, 319] on icon "" at bounding box center [1137, 318] width 17 height 17
click at [1070, 327] on div "alarm_off Não compareceu" at bounding box center [1062, 326] width 76 height 33
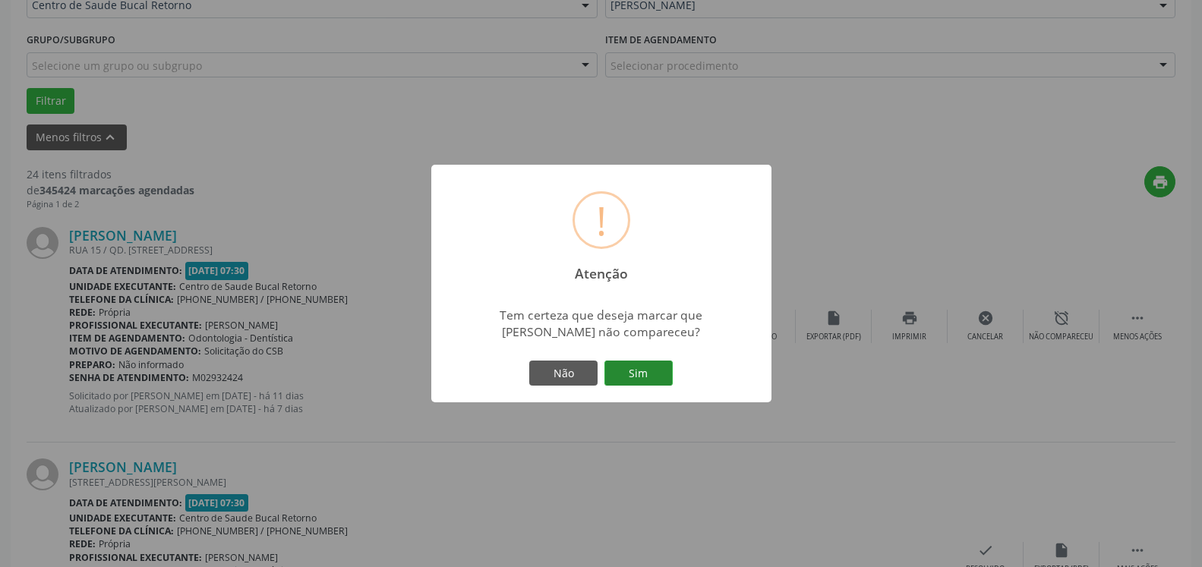
click at [640, 377] on button "Sim" at bounding box center [639, 374] width 68 height 26
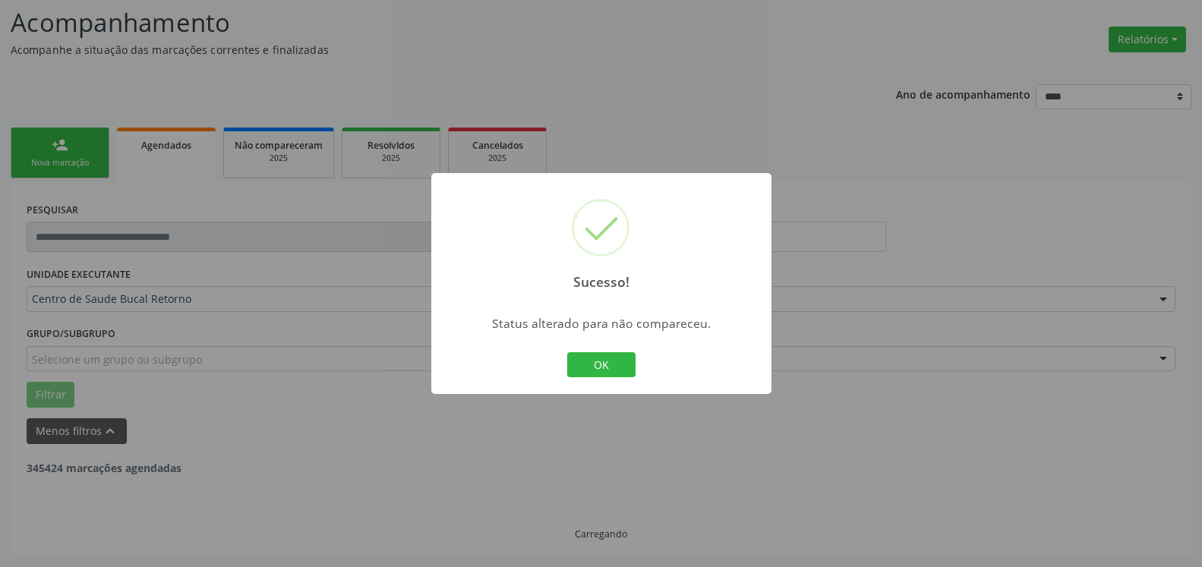
scroll to position [99, 0]
click at [587, 368] on button "OK" at bounding box center [601, 365] width 68 height 26
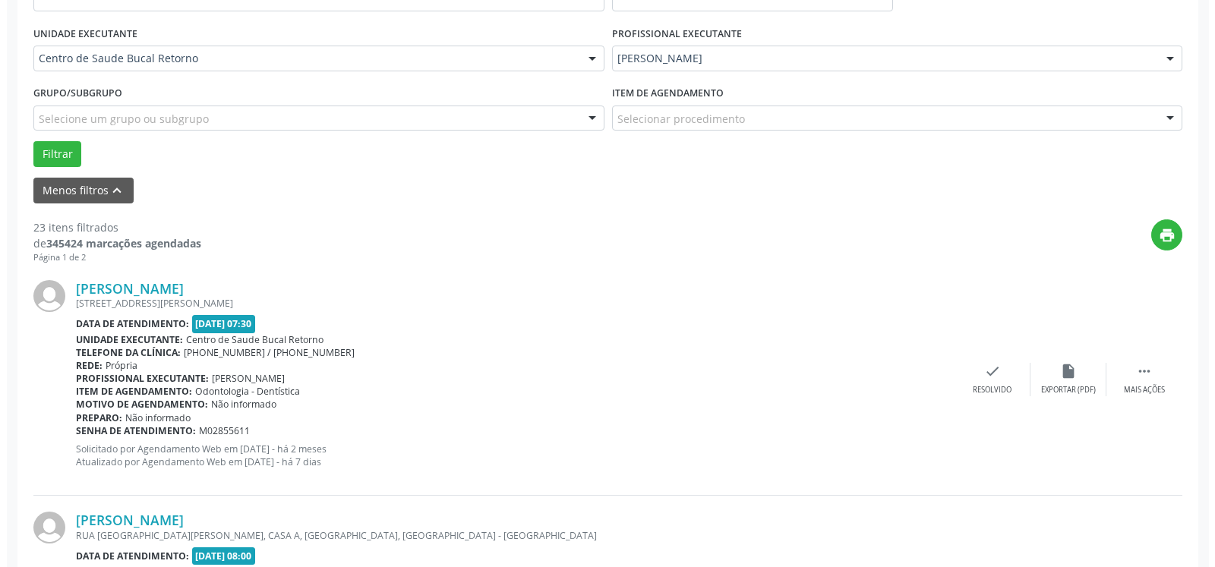
scroll to position [409, 0]
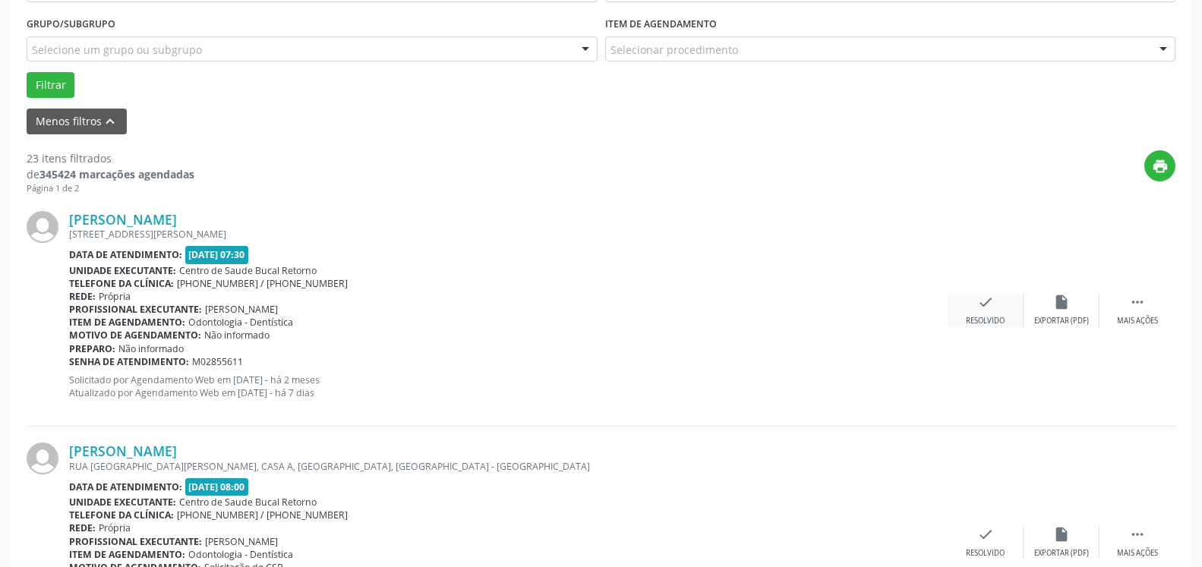
click at [990, 307] on icon "check" at bounding box center [985, 302] width 17 height 17
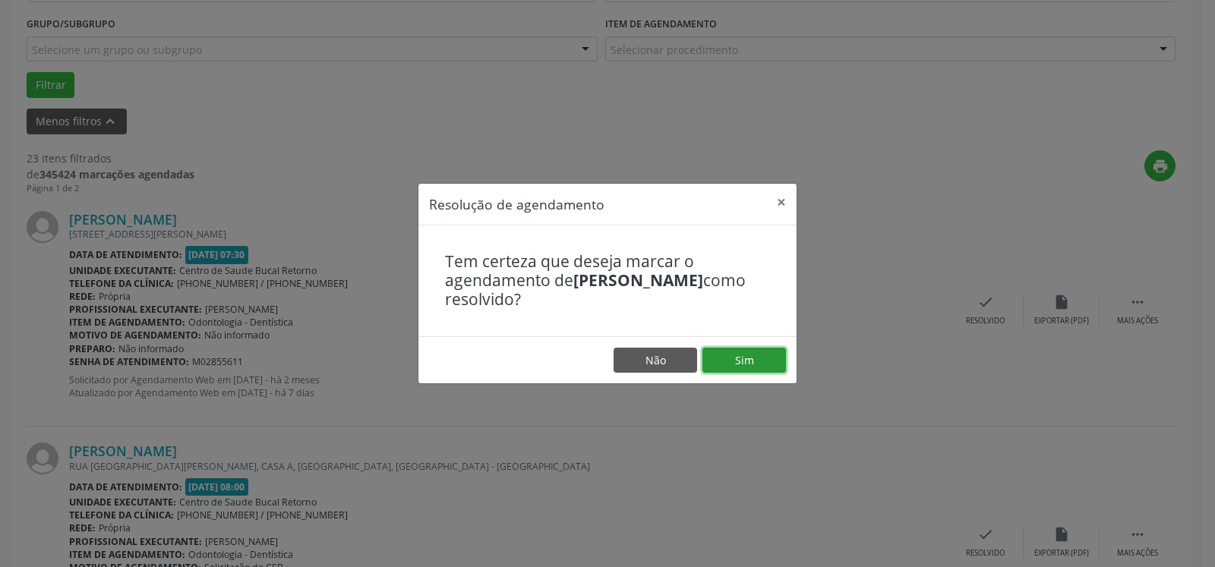
click at [763, 357] on button "Sim" at bounding box center [745, 361] width 84 height 26
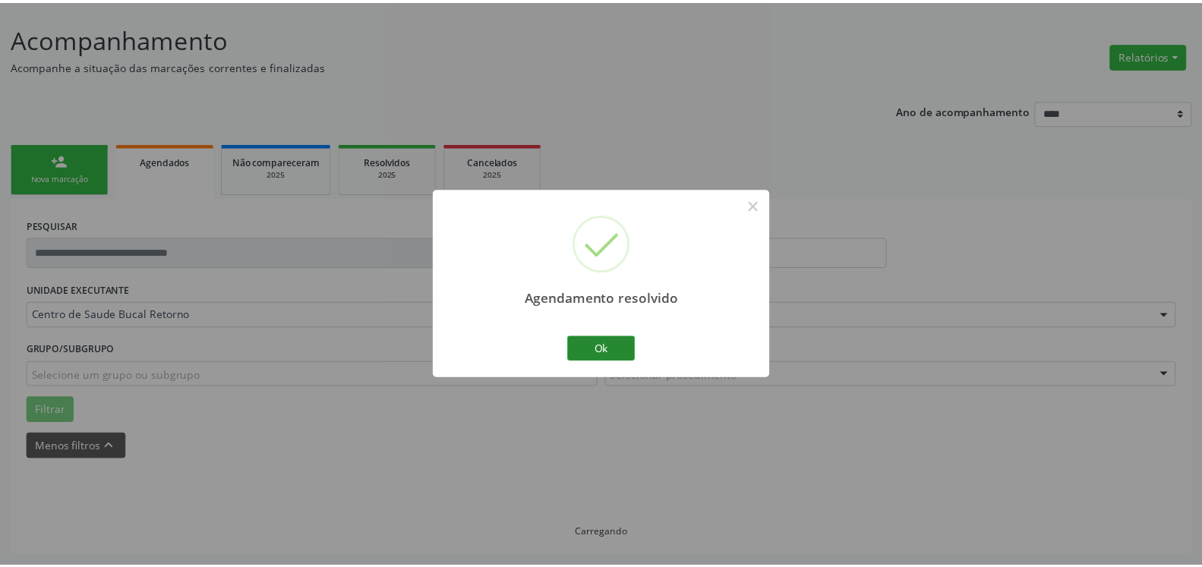
scroll to position [84, 0]
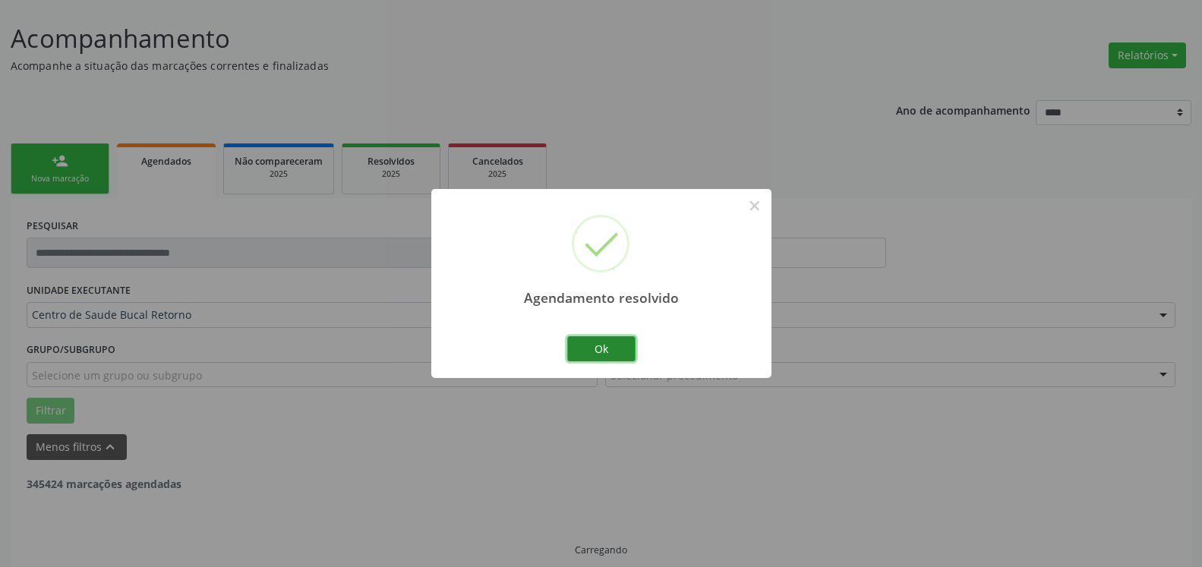
click at [605, 349] on button "Ok" at bounding box center [601, 349] width 68 height 26
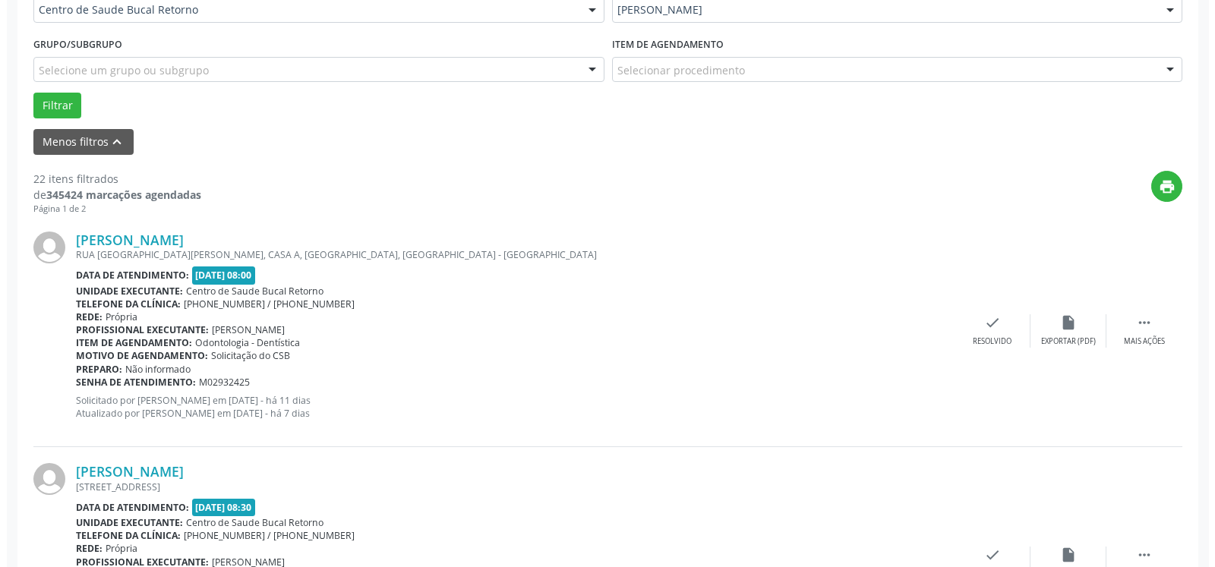
scroll to position [393, 0]
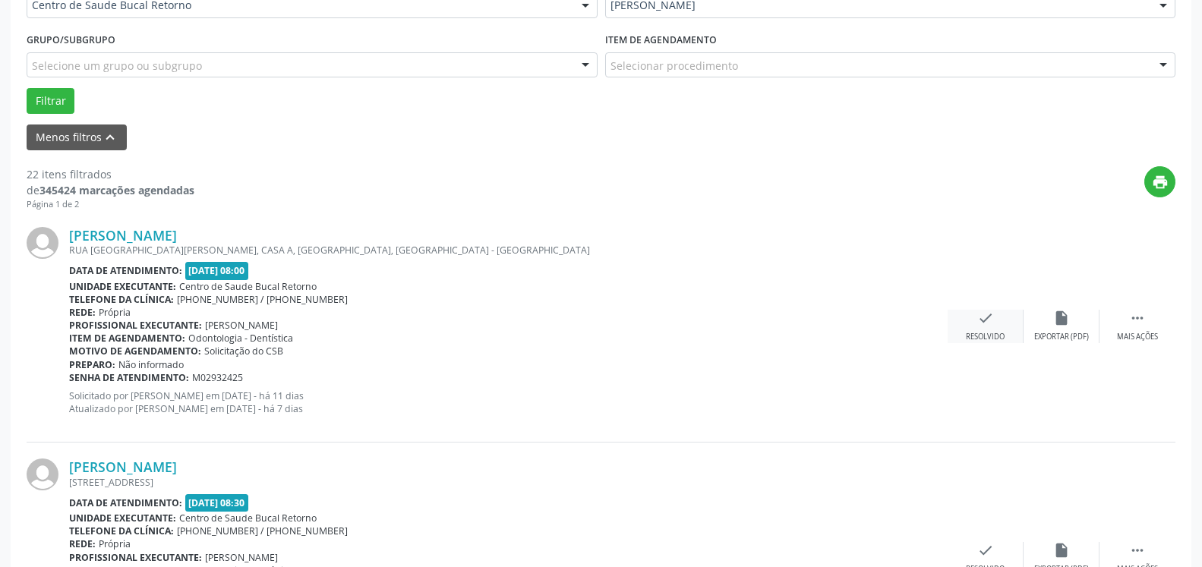
click at [984, 327] on icon "check" at bounding box center [985, 318] width 17 height 17
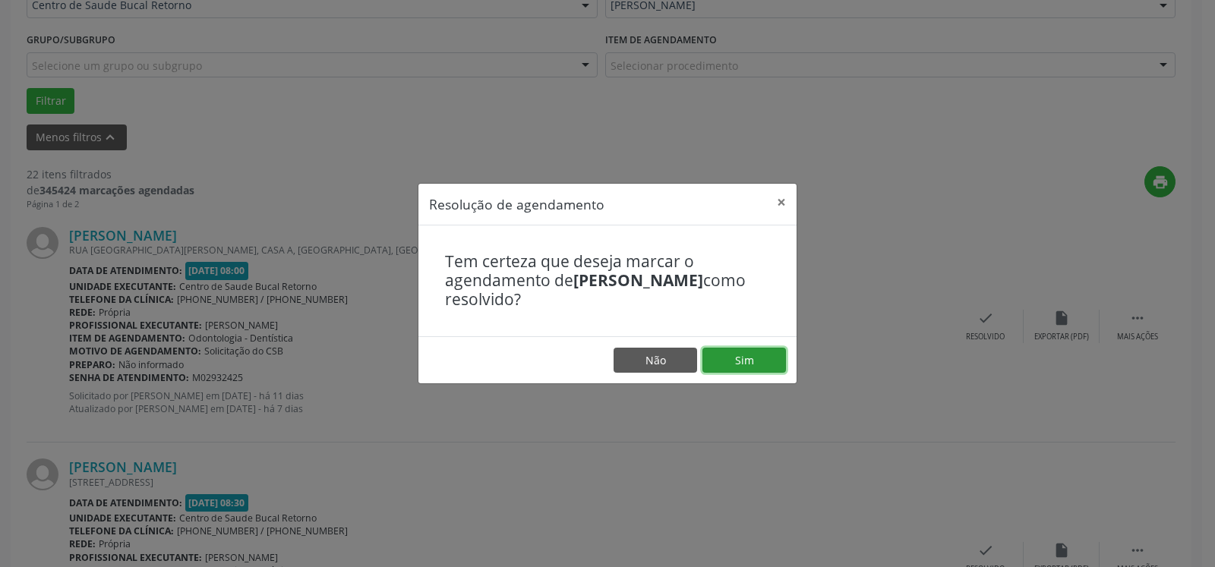
click at [745, 358] on button "Sim" at bounding box center [745, 361] width 84 height 26
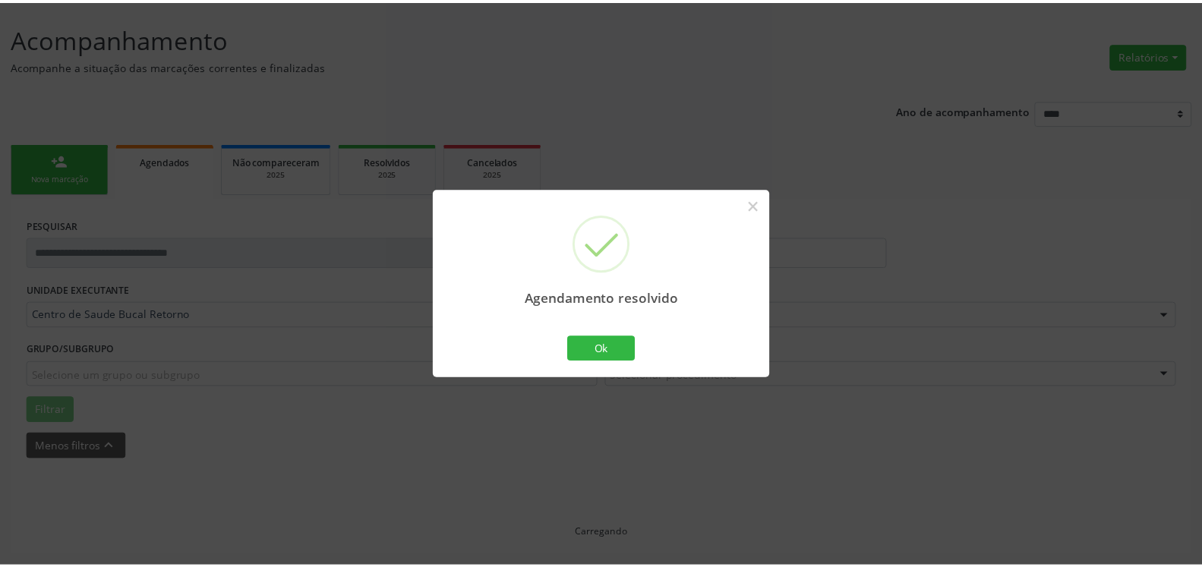
scroll to position [84, 0]
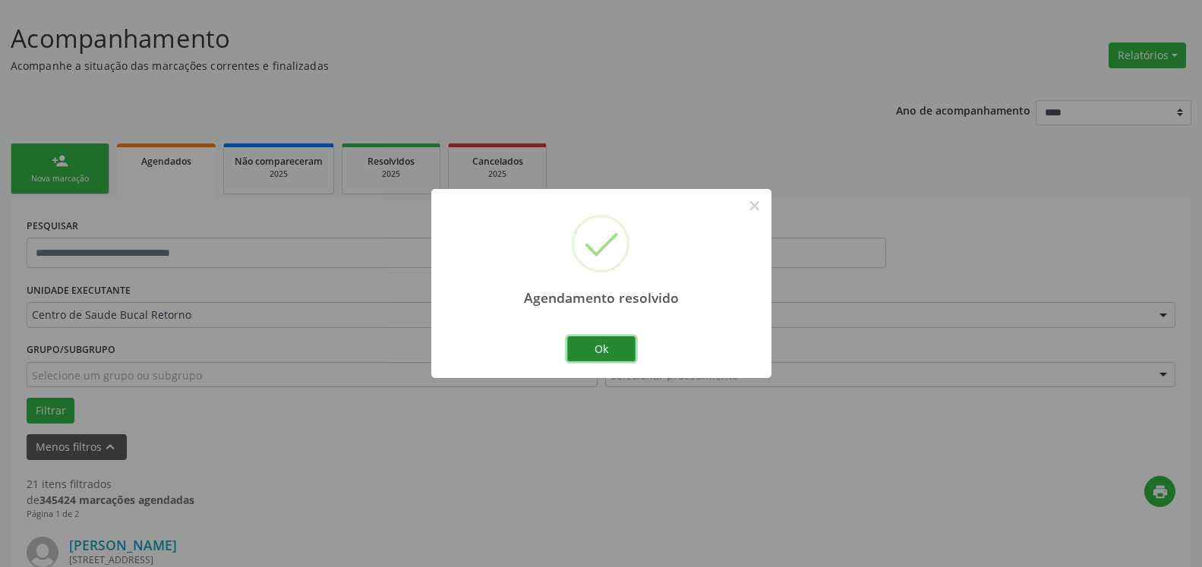
click at [601, 353] on button "Ok" at bounding box center [601, 349] width 68 height 26
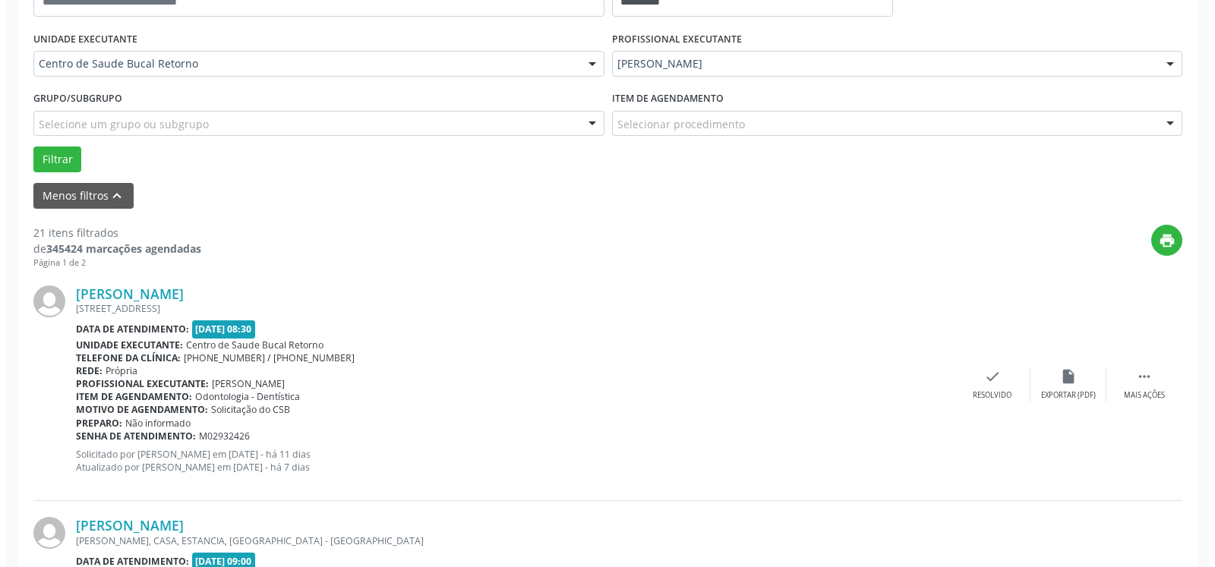
scroll to position [393, 0]
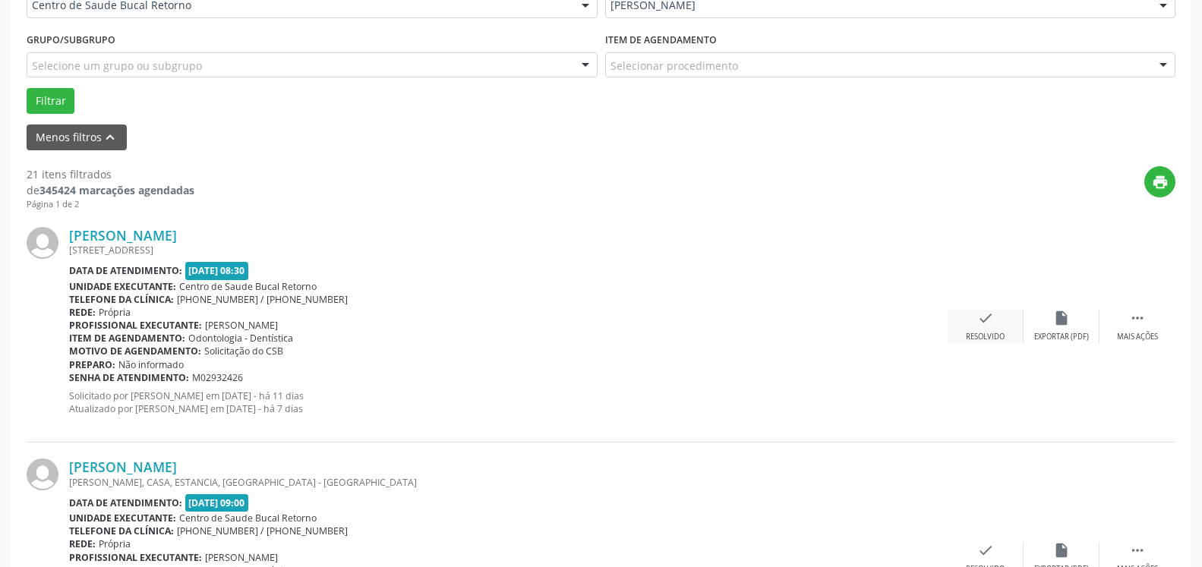
click at [974, 332] on div "check Resolvido" at bounding box center [986, 326] width 76 height 33
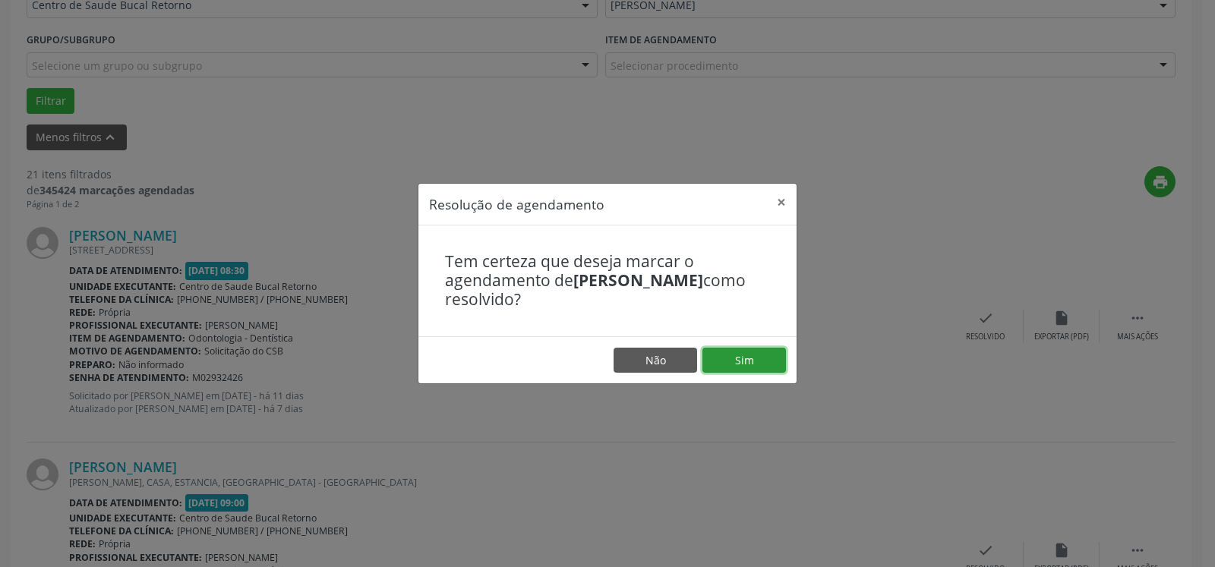
click at [772, 356] on button "Sim" at bounding box center [745, 361] width 84 height 26
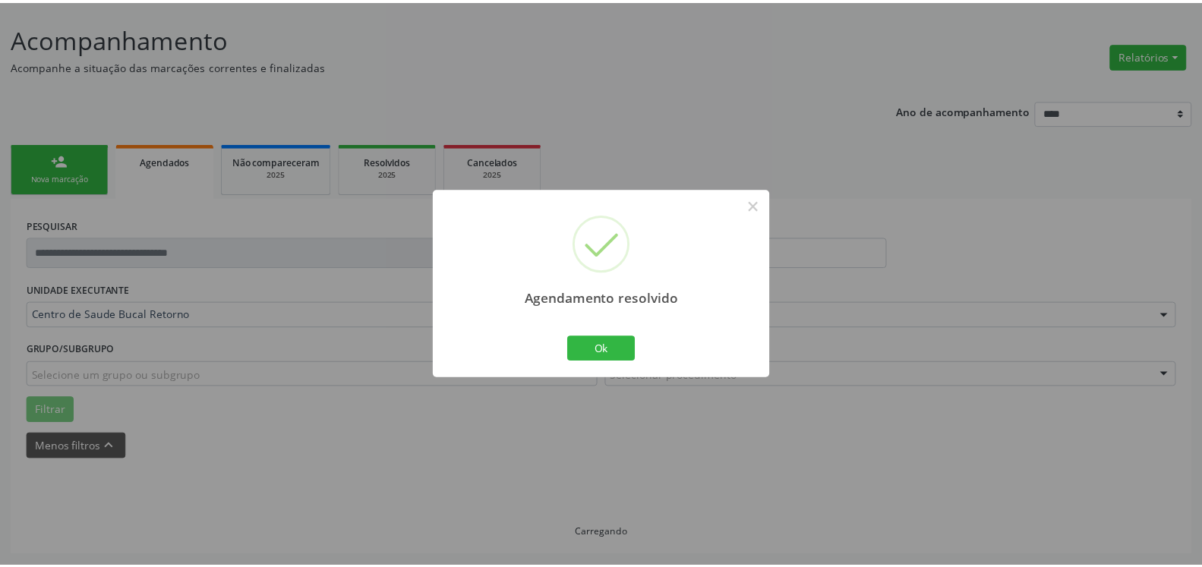
scroll to position [84, 0]
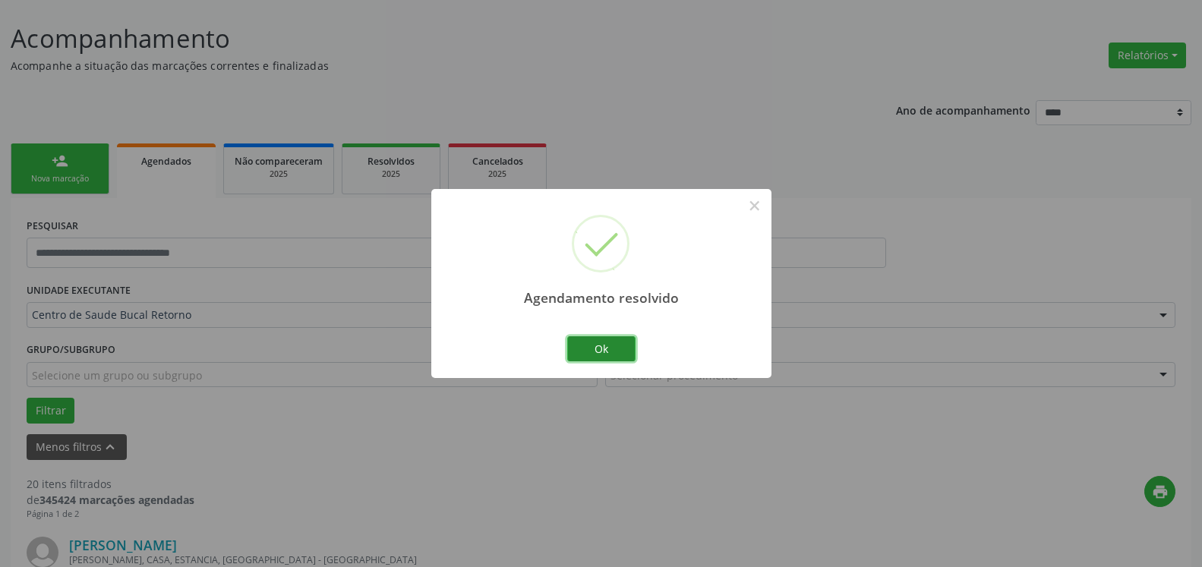
click at [616, 349] on button "Ok" at bounding box center [601, 349] width 68 height 26
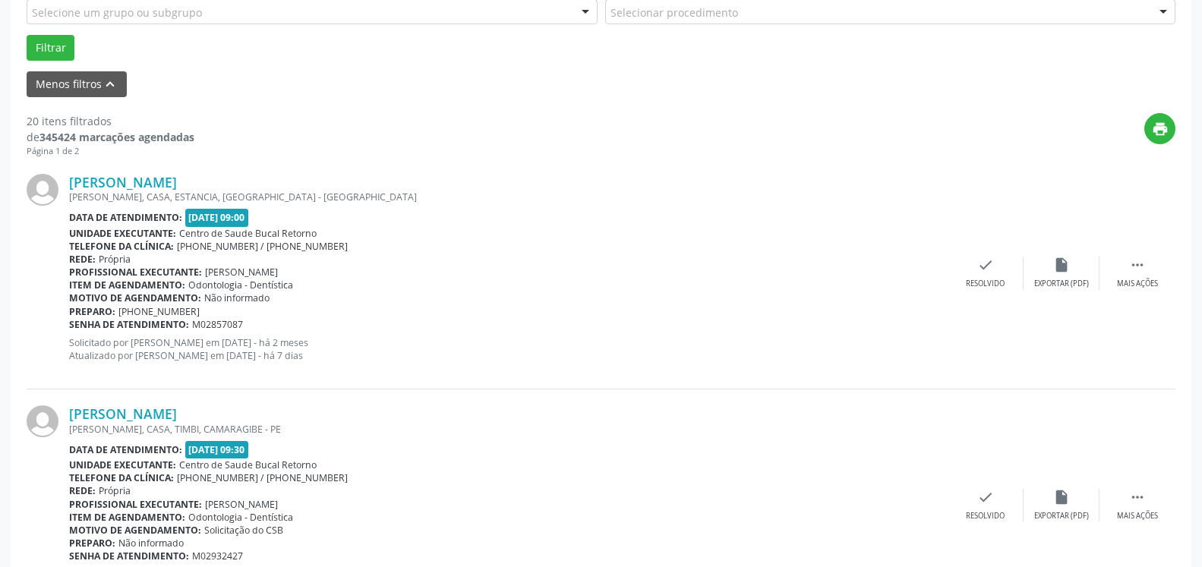
scroll to position [471, 0]
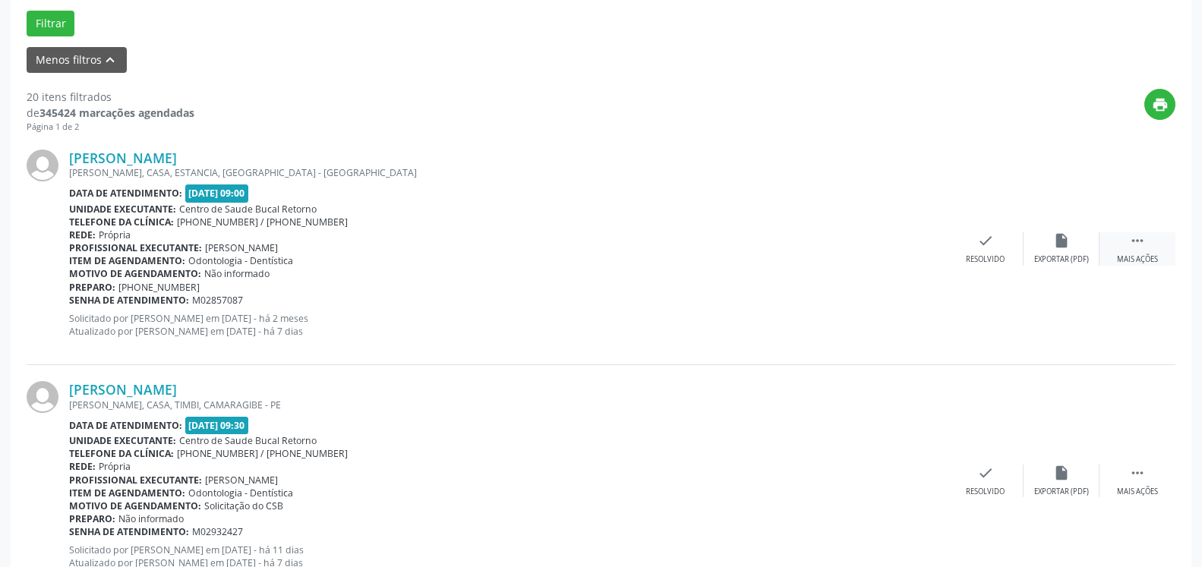
click at [1144, 247] on icon "" at bounding box center [1137, 240] width 17 height 17
click at [1063, 249] on icon "alarm_off" at bounding box center [1061, 240] width 17 height 17
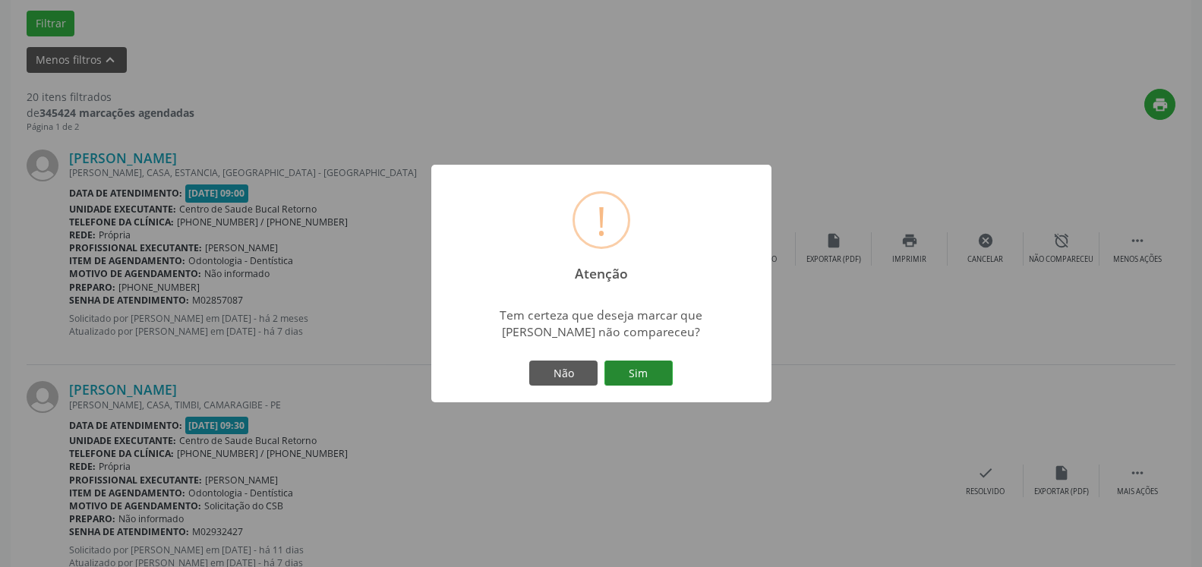
click at [659, 374] on button "Sim" at bounding box center [639, 374] width 68 height 26
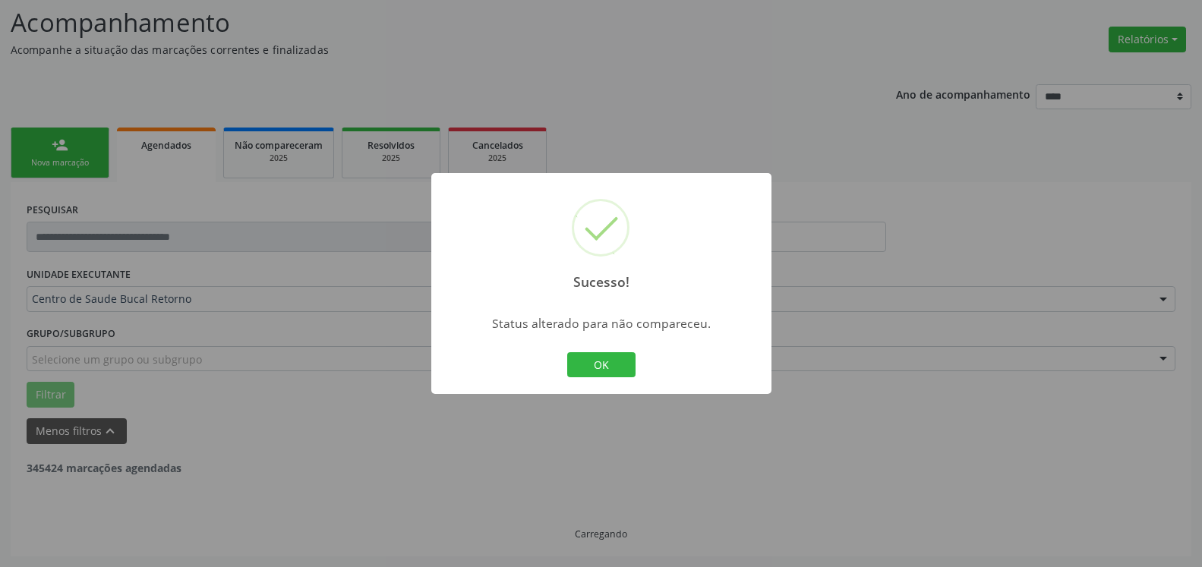
scroll to position [99, 0]
click at [585, 357] on button "OK" at bounding box center [601, 365] width 68 height 26
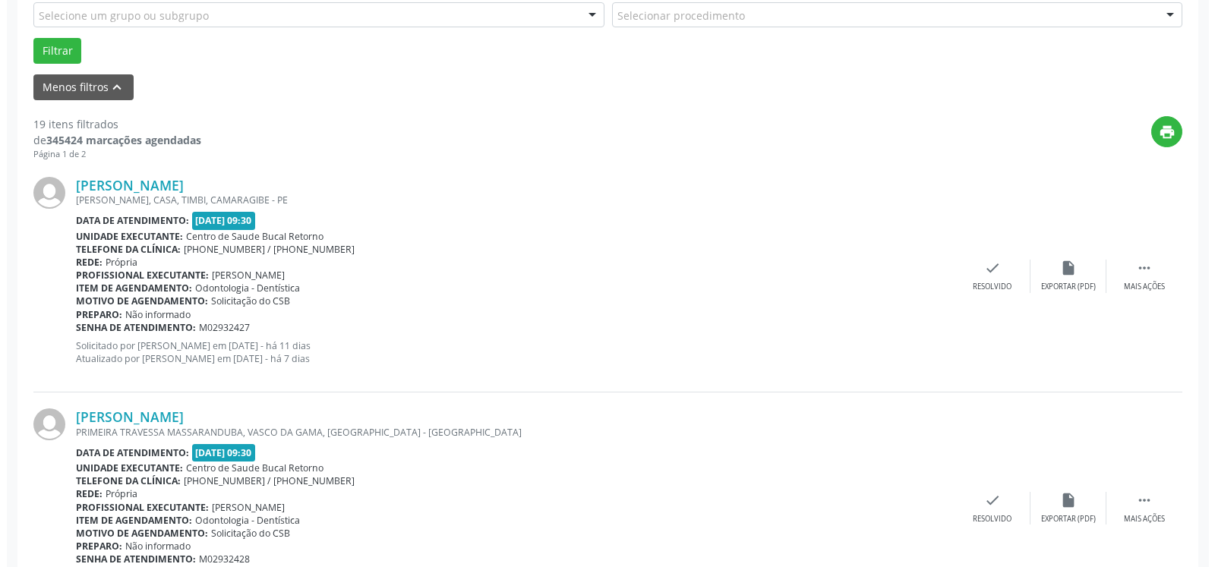
scroll to position [487, 0]
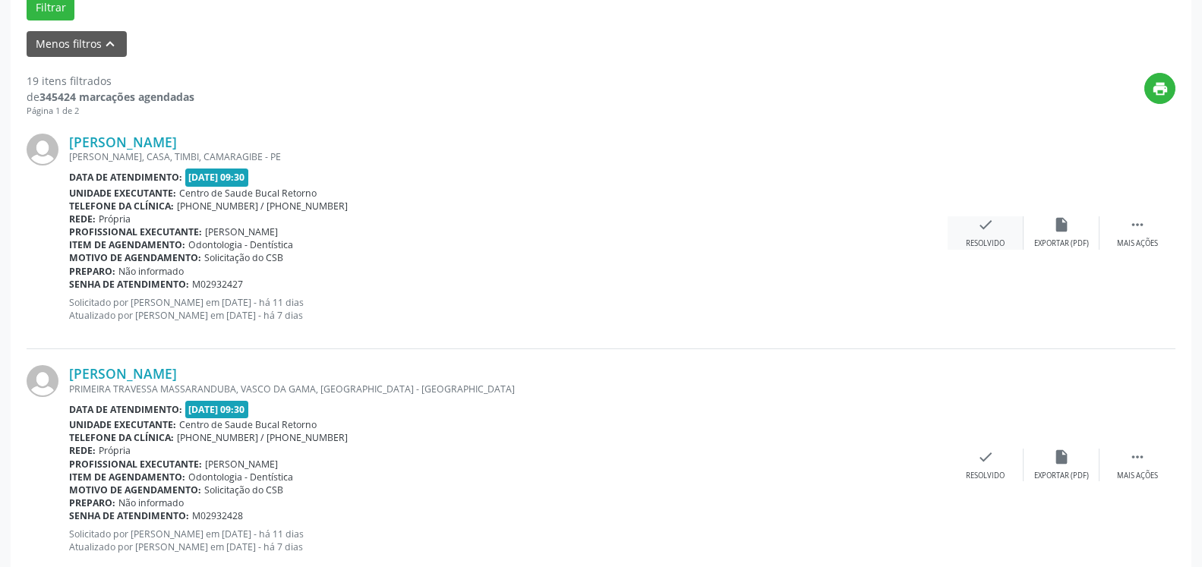
click at [992, 243] on div "Resolvido" at bounding box center [985, 243] width 39 height 11
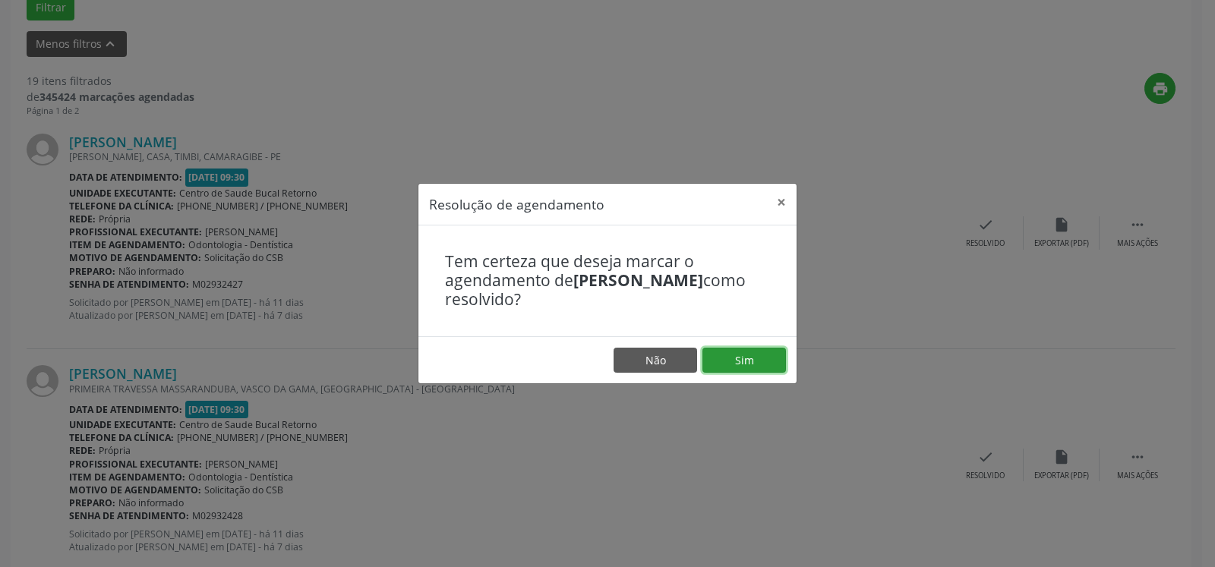
click at [740, 361] on button "Sim" at bounding box center [745, 361] width 84 height 26
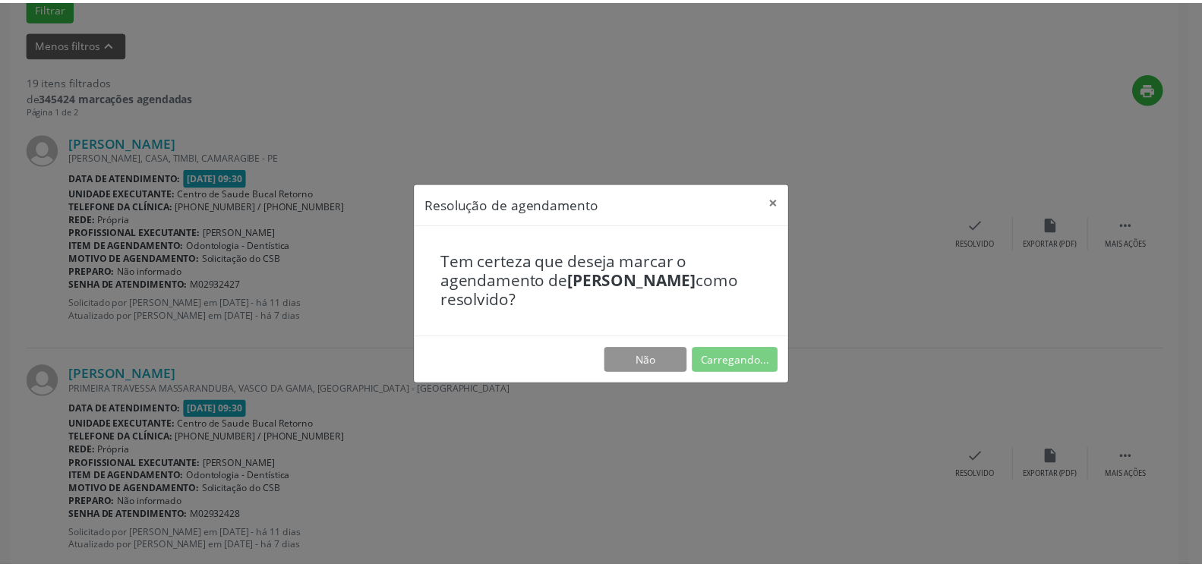
scroll to position [84, 0]
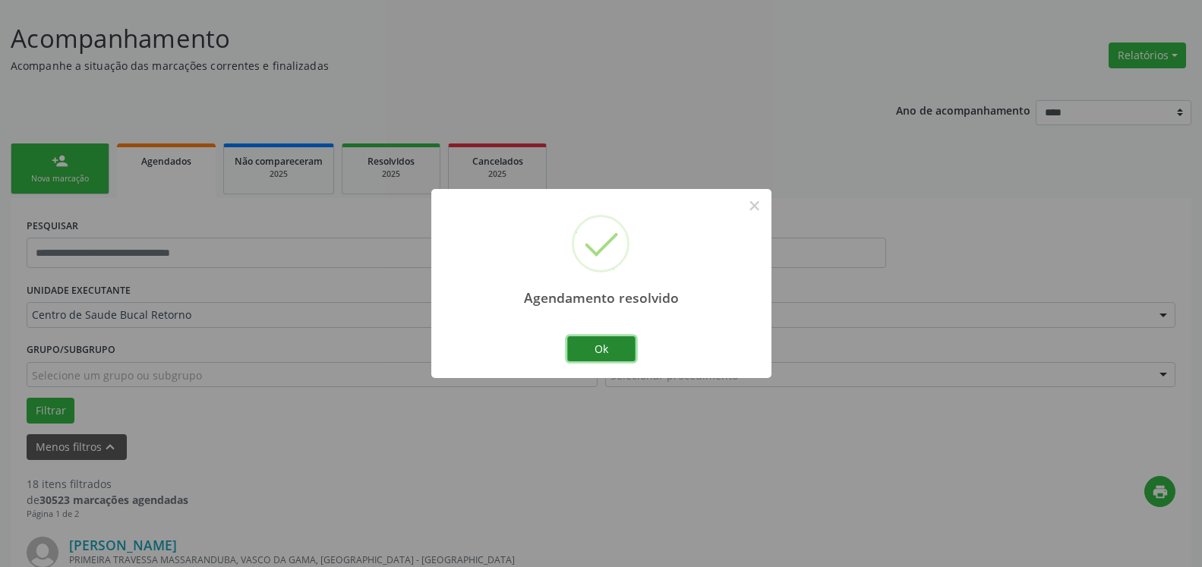
click at [605, 340] on button "Ok" at bounding box center [601, 349] width 68 height 26
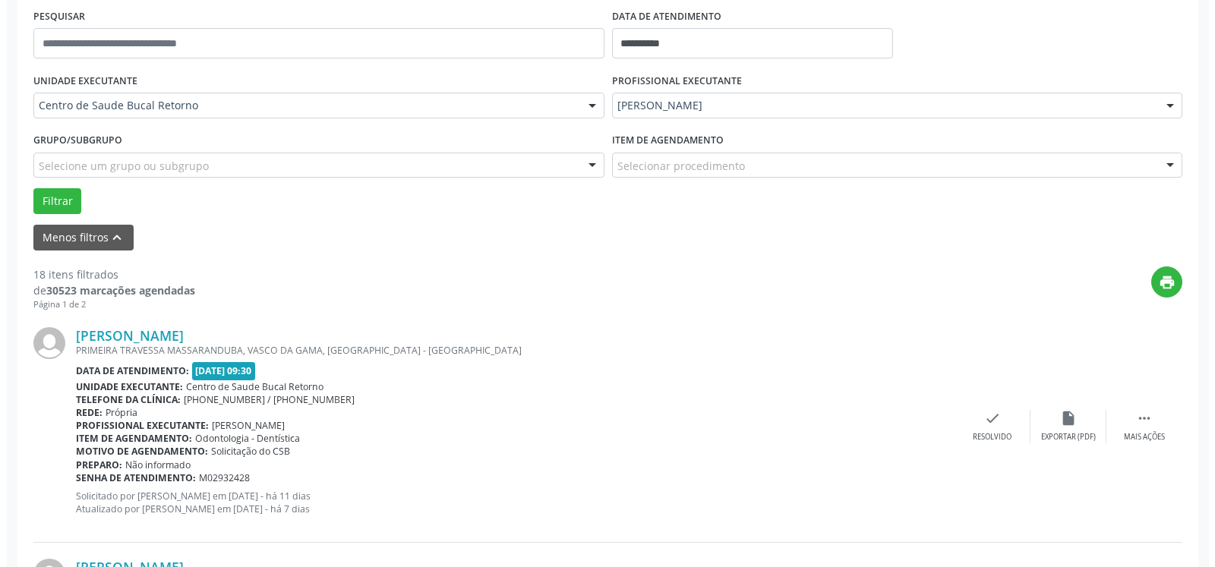
scroll to position [393, 0]
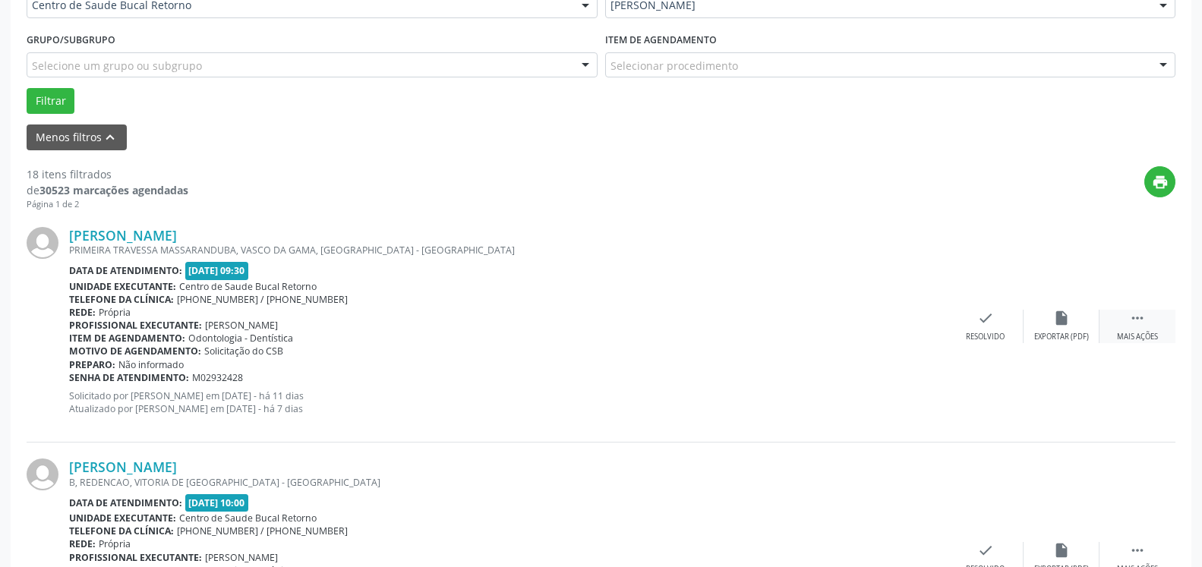
click at [1142, 315] on icon "" at bounding box center [1137, 318] width 17 height 17
click at [750, 318] on icon "check" at bounding box center [758, 318] width 17 height 17
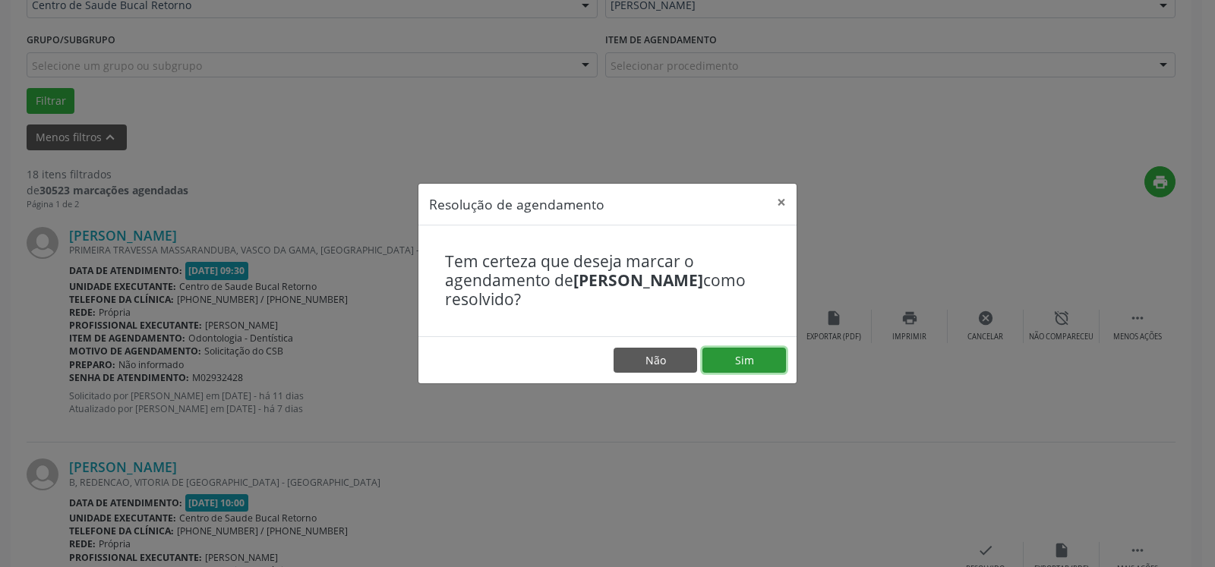
click at [740, 361] on button "Sim" at bounding box center [745, 361] width 84 height 26
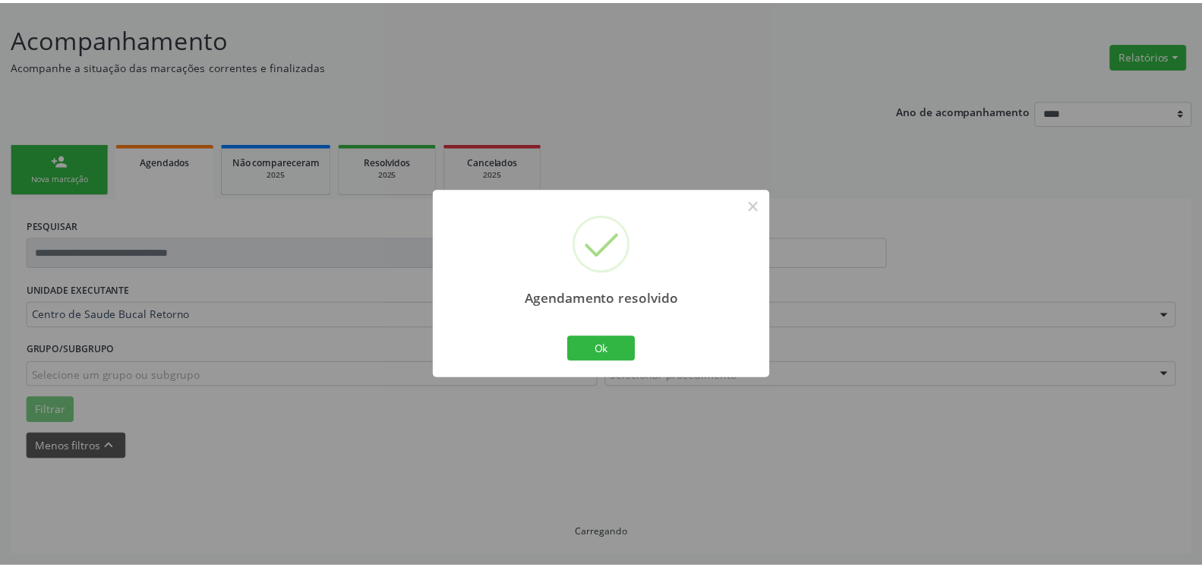
scroll to position [84, 0]
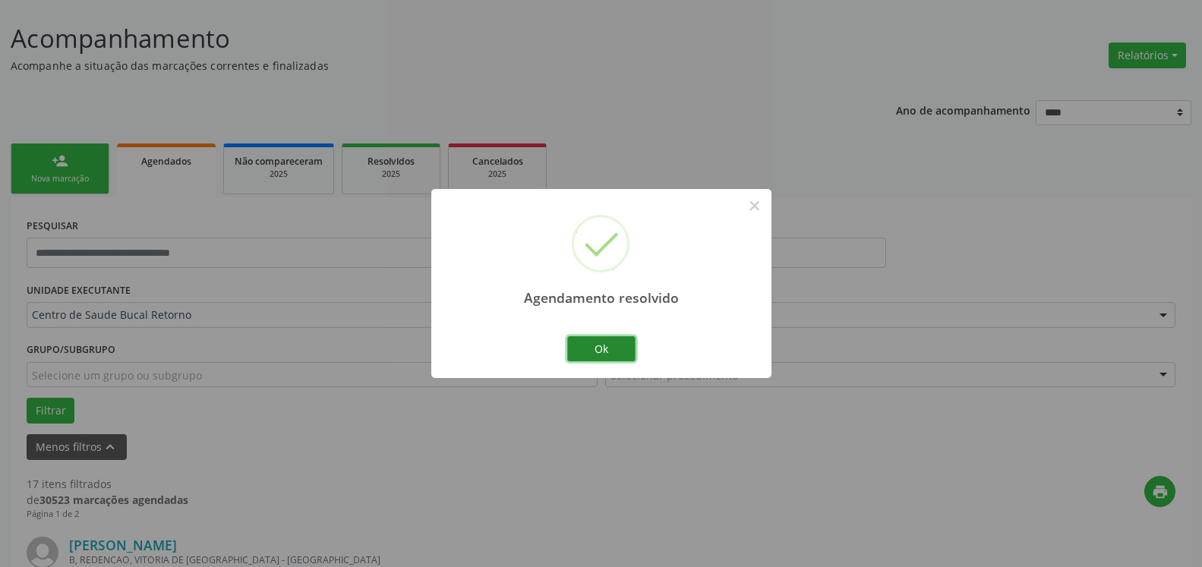
click at [611, 355] on button "Ok" at bounding box center [601, 349] width 68 height 26
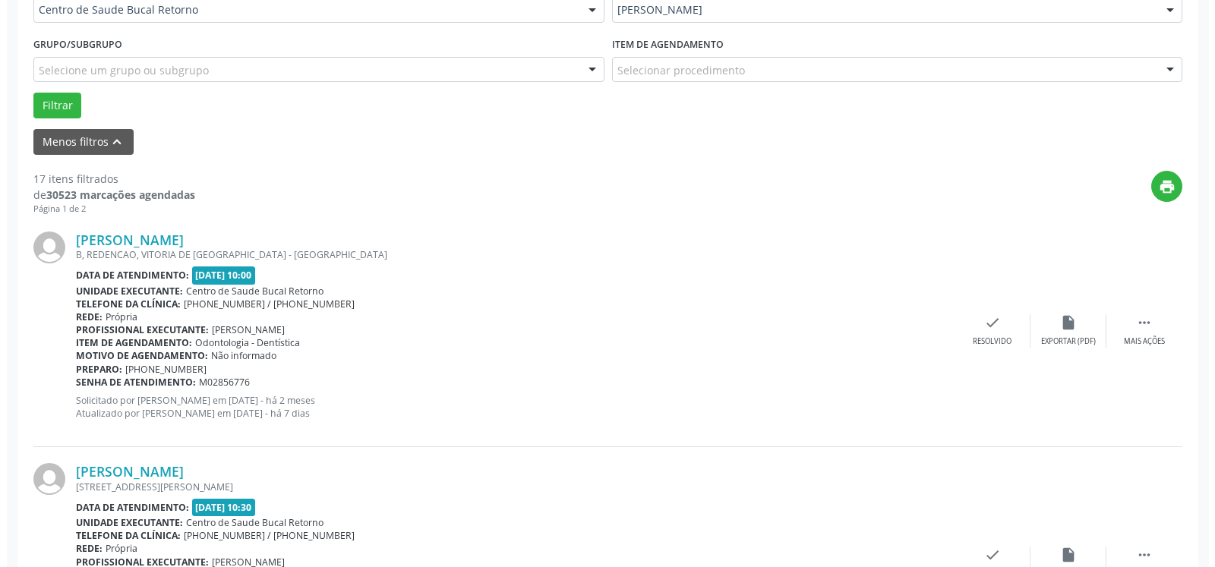
scroll to position [393, 0]
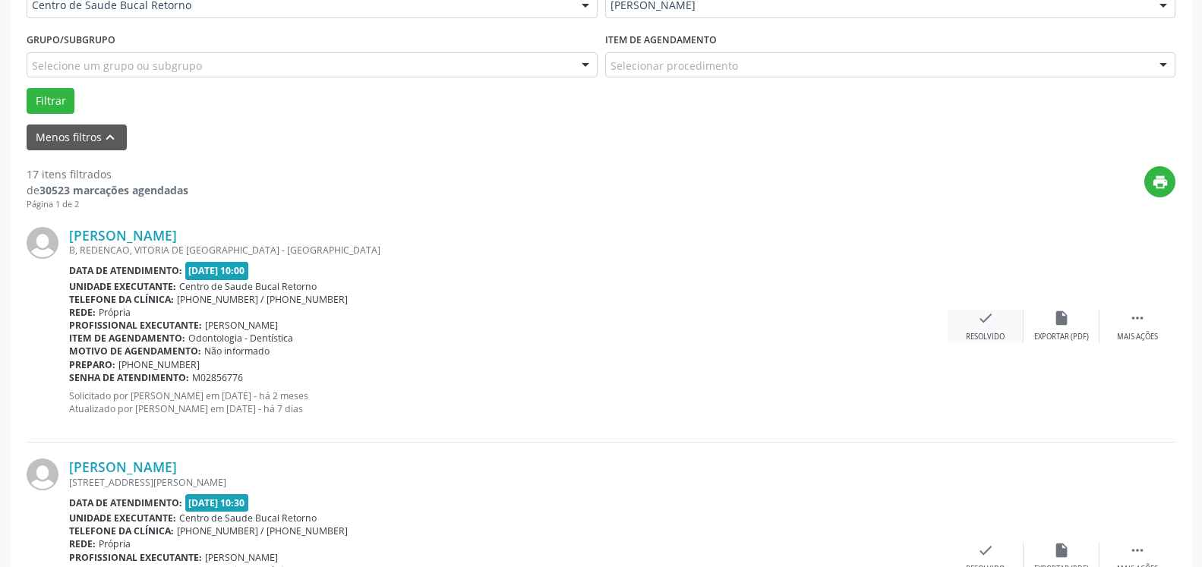
click at [981, 332] on div "check Resolvido" at bounding box center [986, 326] width 76 height 33
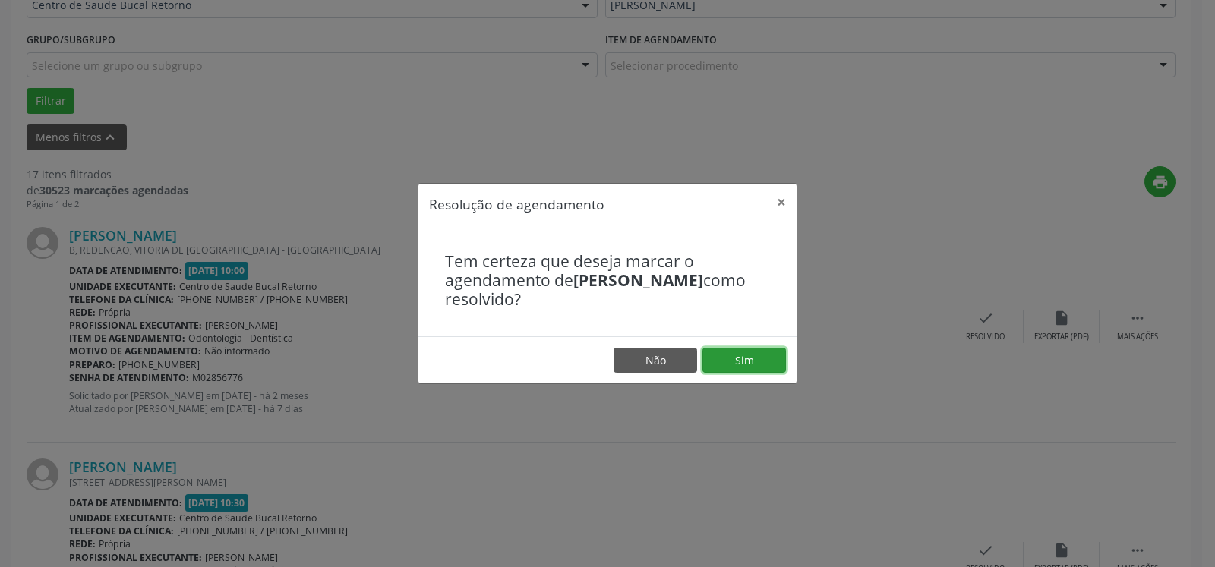
click at [731, 365] on button "Sim" at bounding box center [745, 361] width 84 height 26
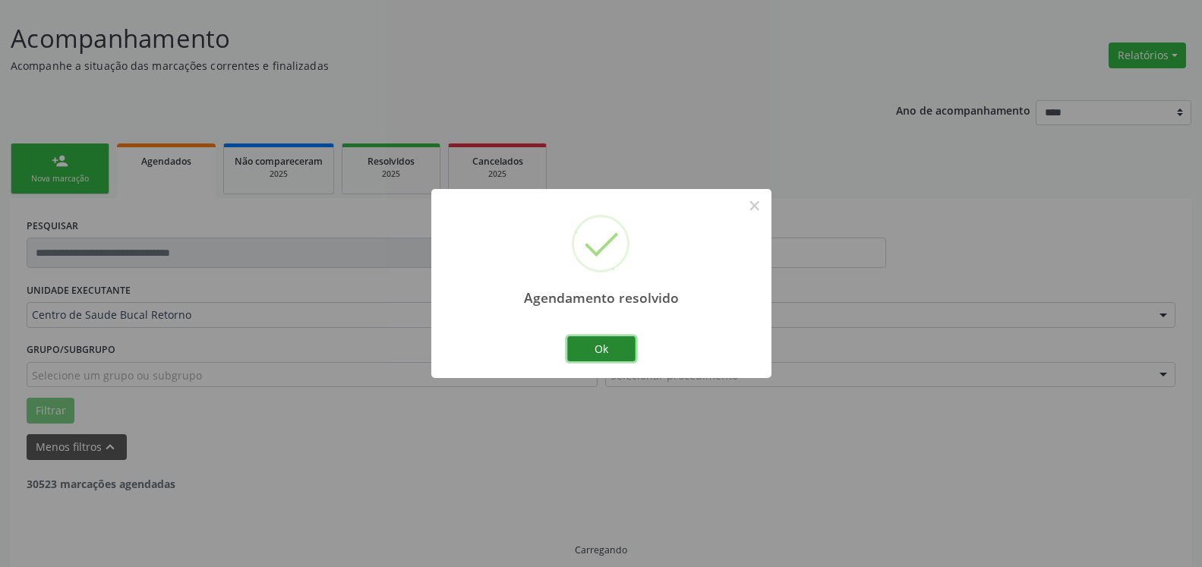
click at [605, 349] on button "Ok" at bounding box center [601, 349] width 68 height 26
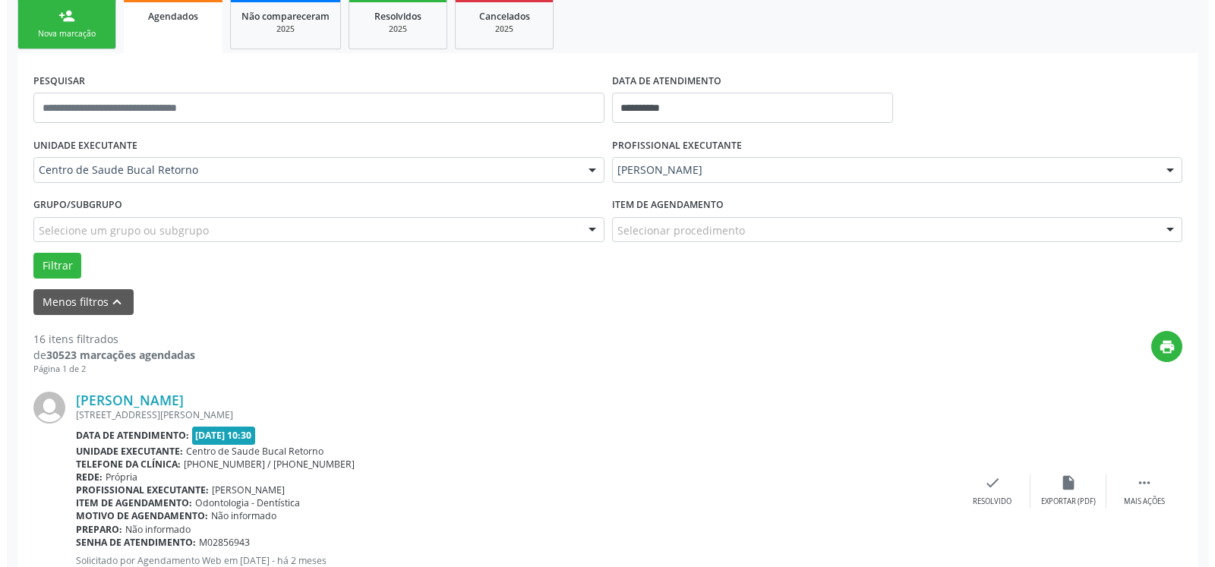
scroll to position [254, 0]
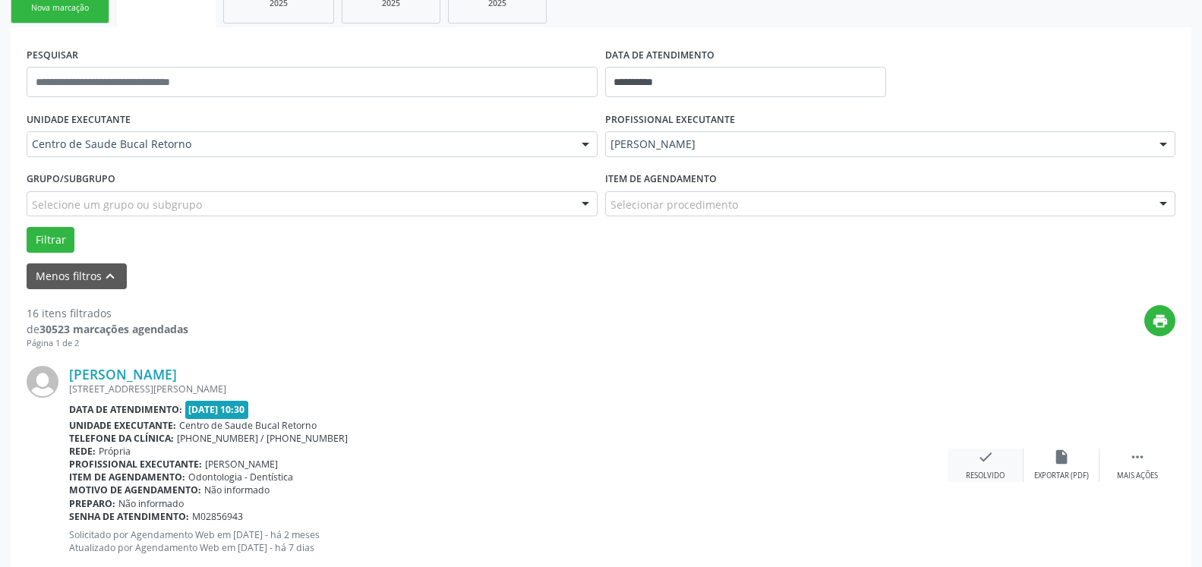
click at [981, 464] on icon "check" at bounding box center [985, 457] width 17 height 17
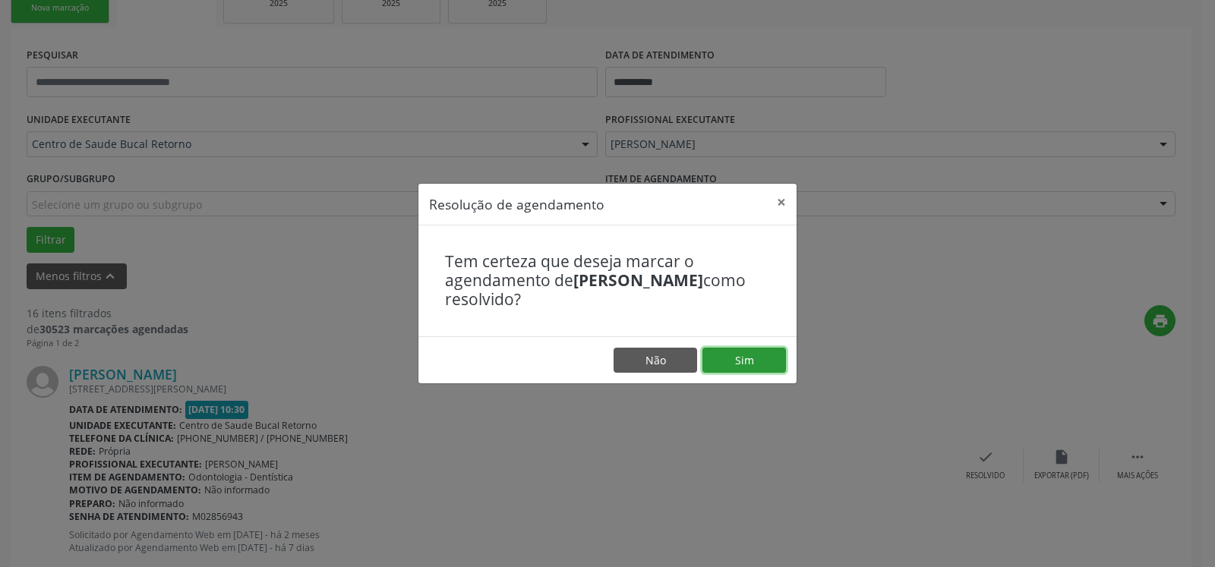
click at [760, 356] on button "Sim" at bounding box center [745, 361] width 84 height 26
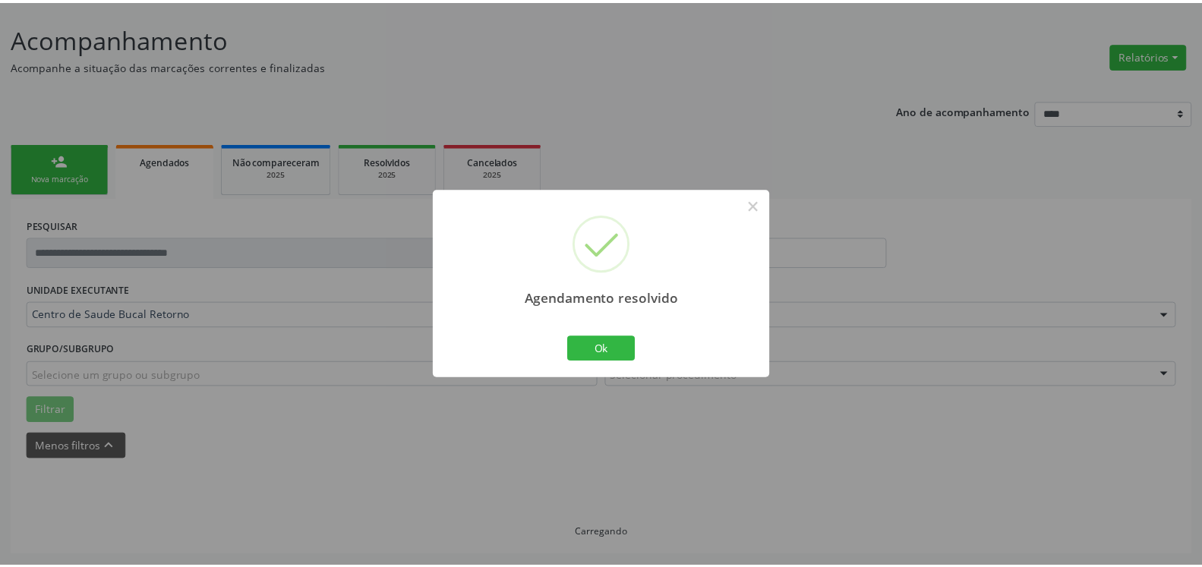
scroll to position [84, 0]
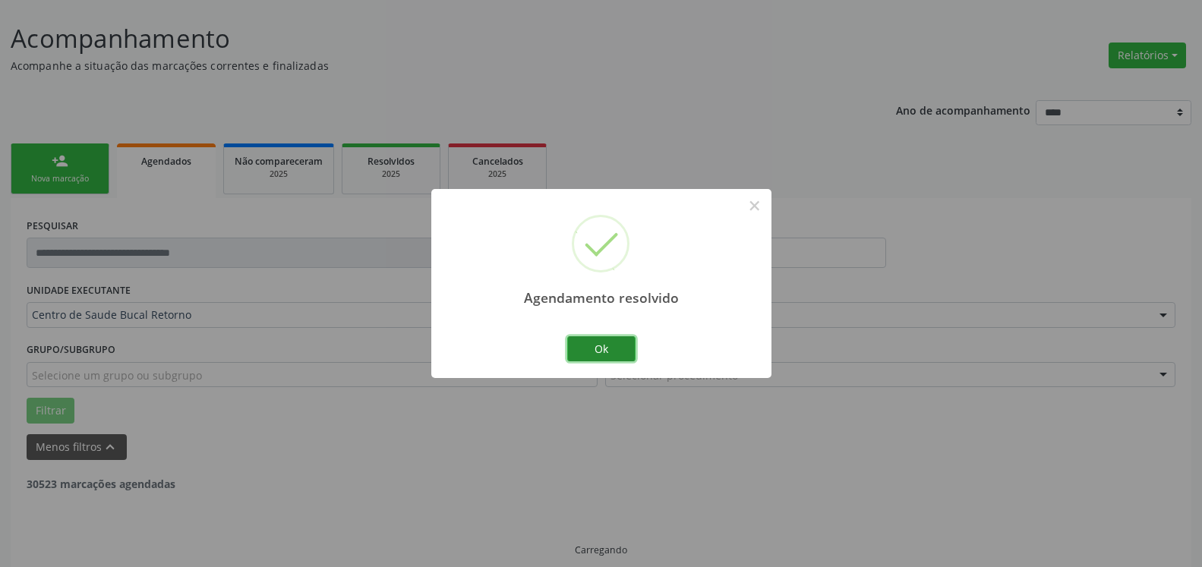
click at [623, 344] on button "Ok" at bounding box center [601, 349] width 68 height 26
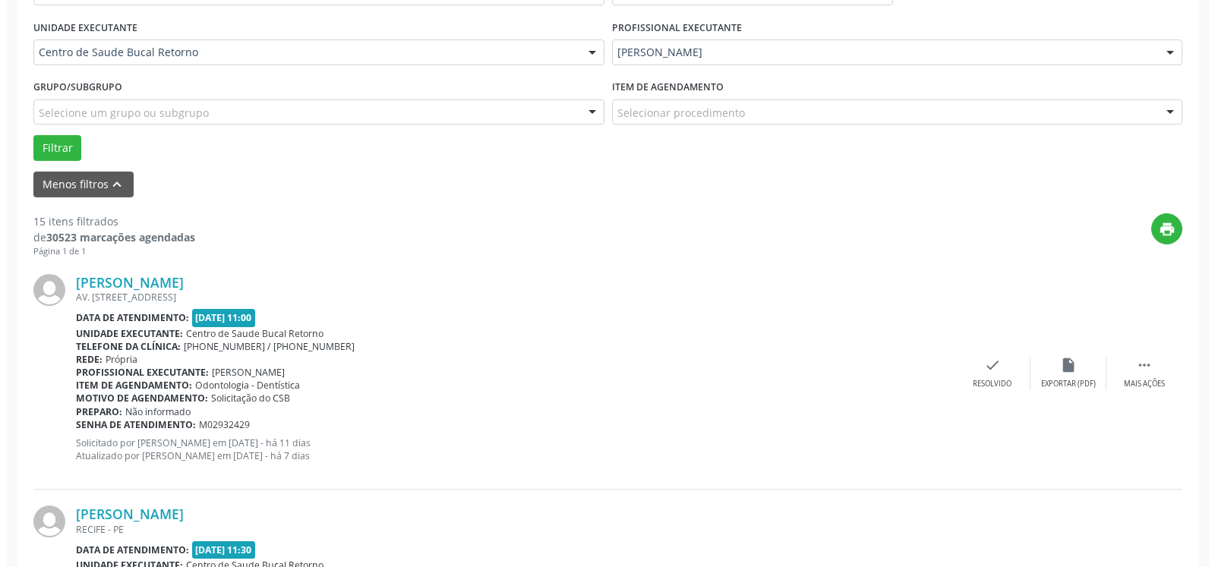
scroll to position [393, 0]
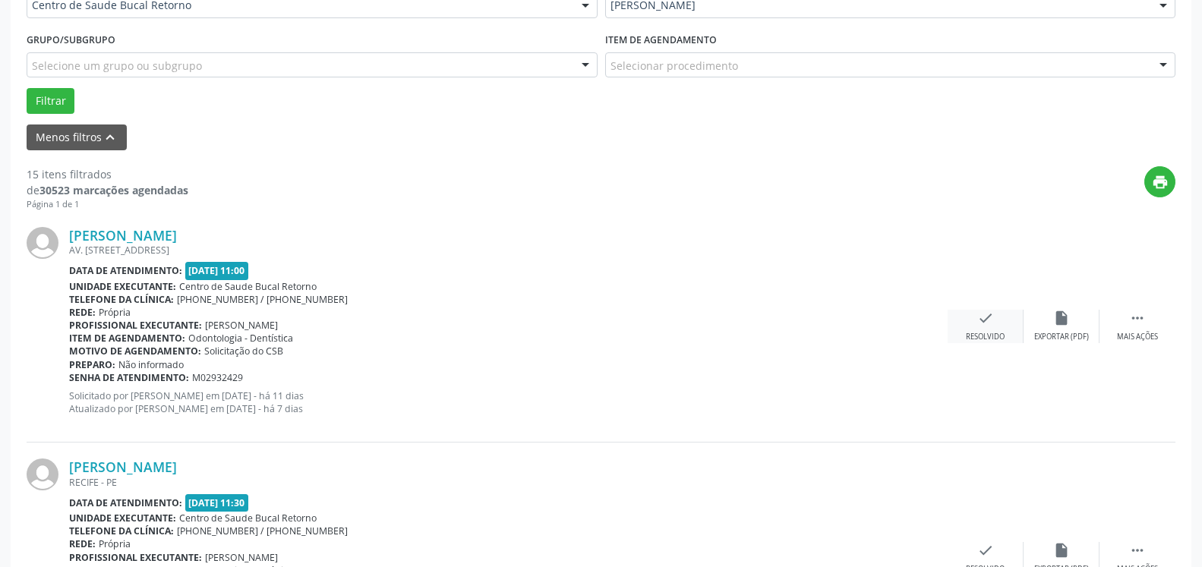
click at [973, 331] on div "check Resolvido" at bounding box center [986, 326] width 76 height 33
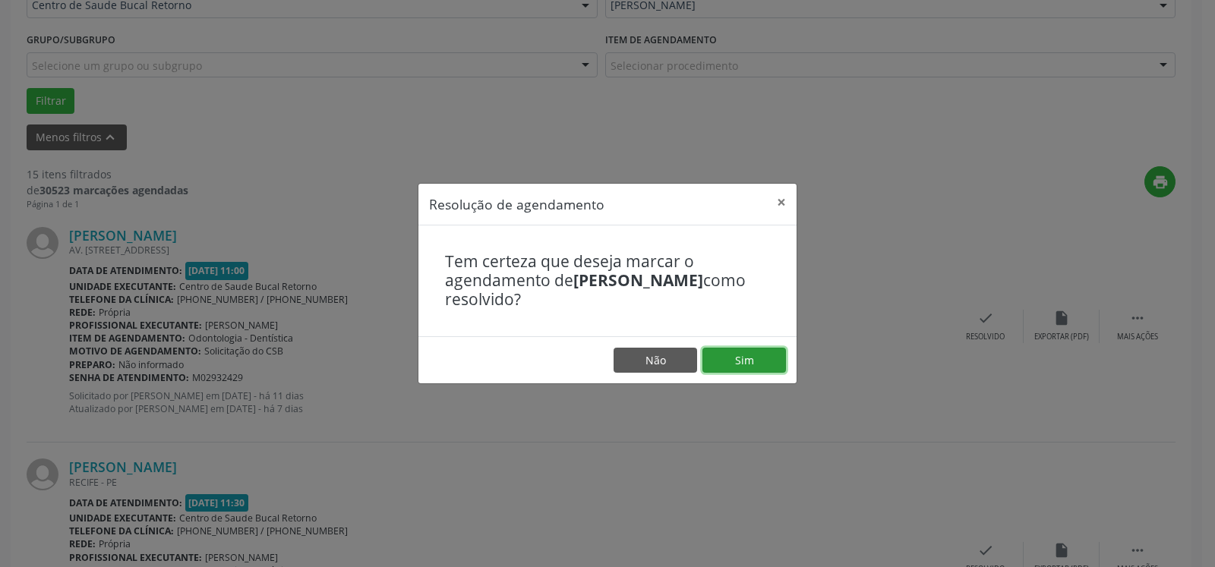
click at [777, 352] on button "Sim" at bounding box center [745, 361] width 84 height 26
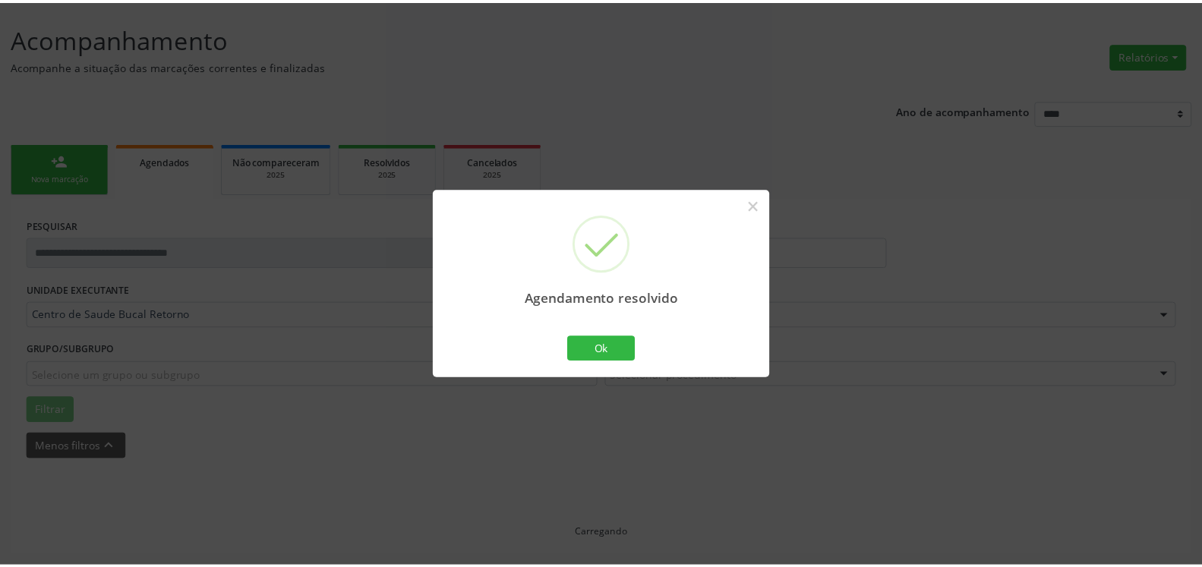
scroll to position [84, 0]
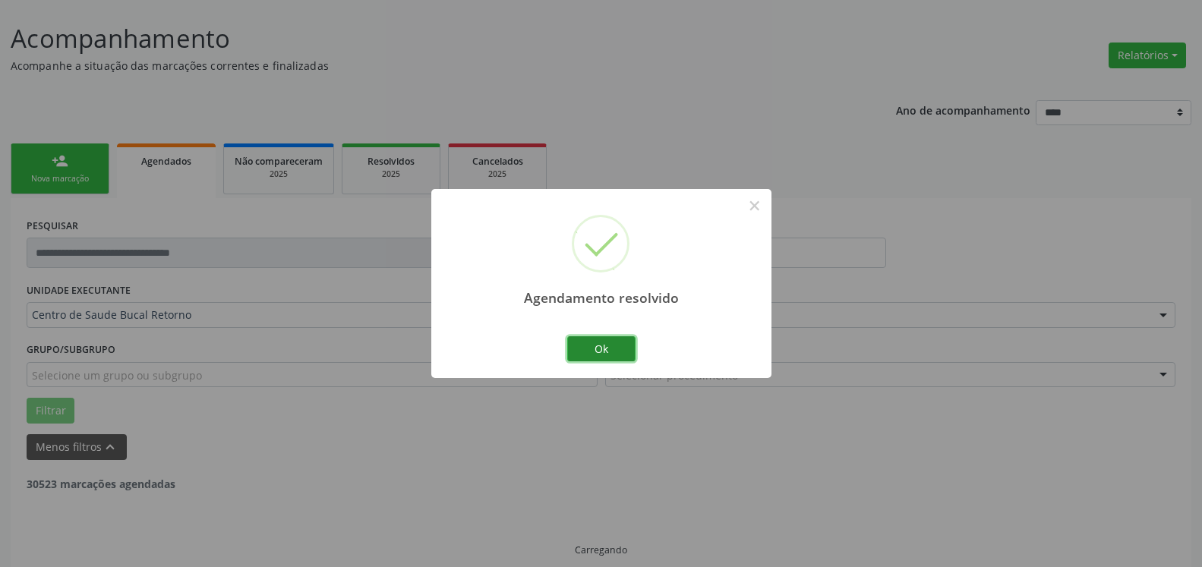
click at [617, 340] on button "Ok" at bounding box center [601, 349] width 68 height 26
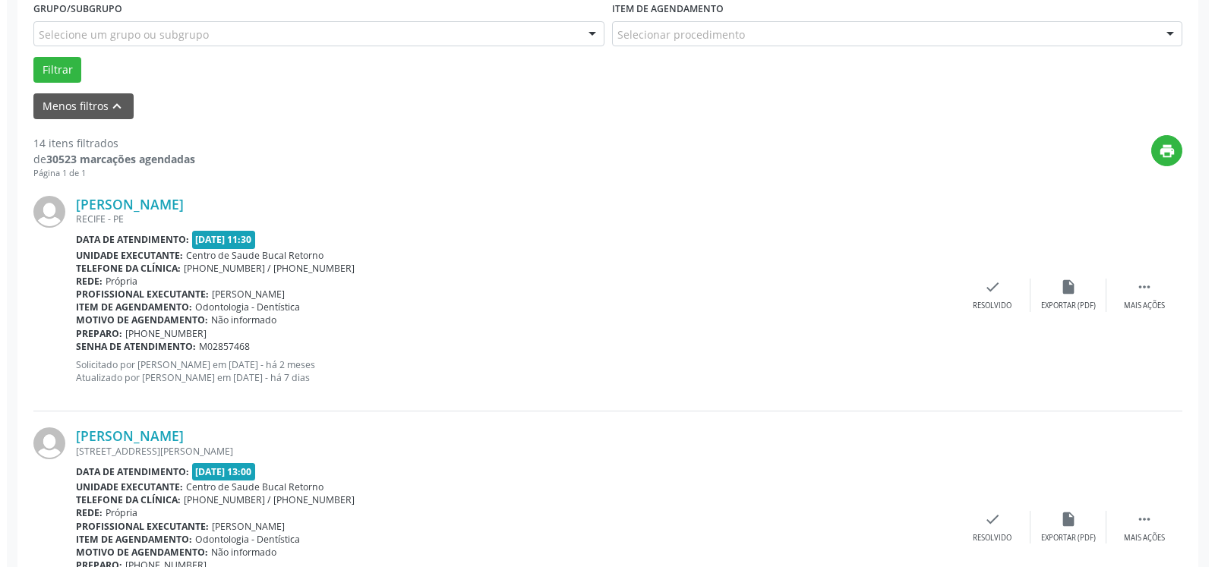
scroll to position [471, 0]
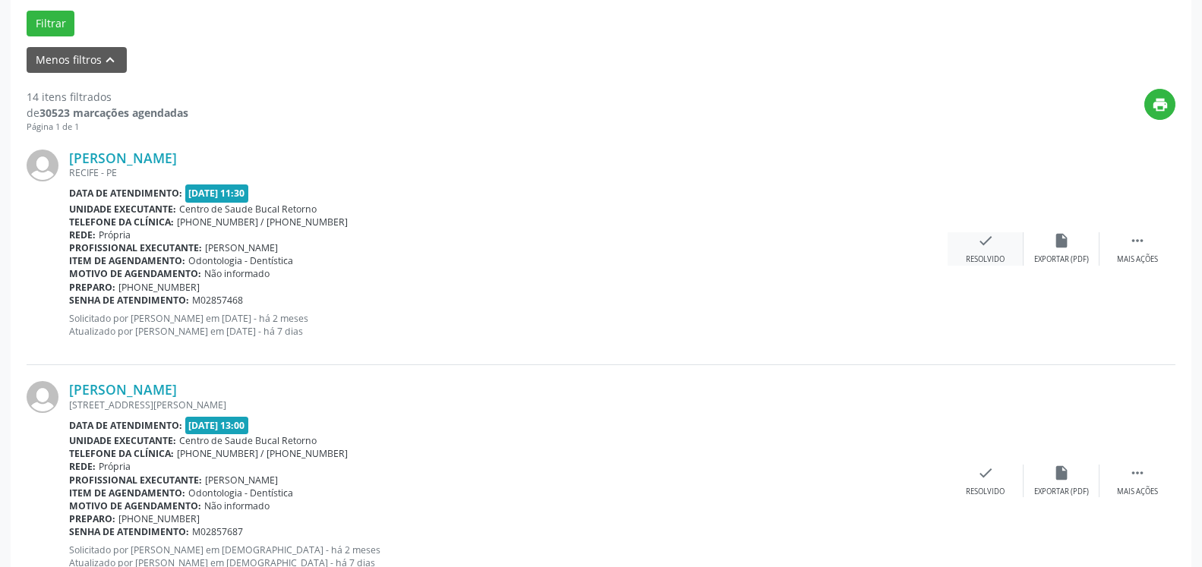
click at [989, 244] on icon "check" at bounding box center [985, 240] width 17 height 17
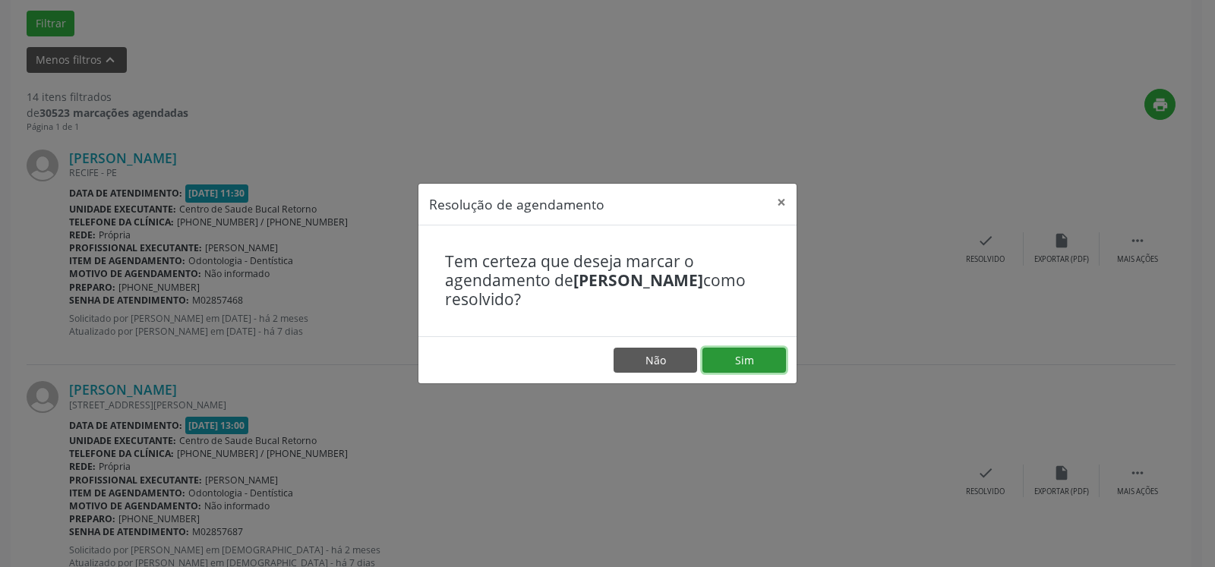
click at [761, 359] on button "Sim" at bounding box center [745, 361] width 84 height 26
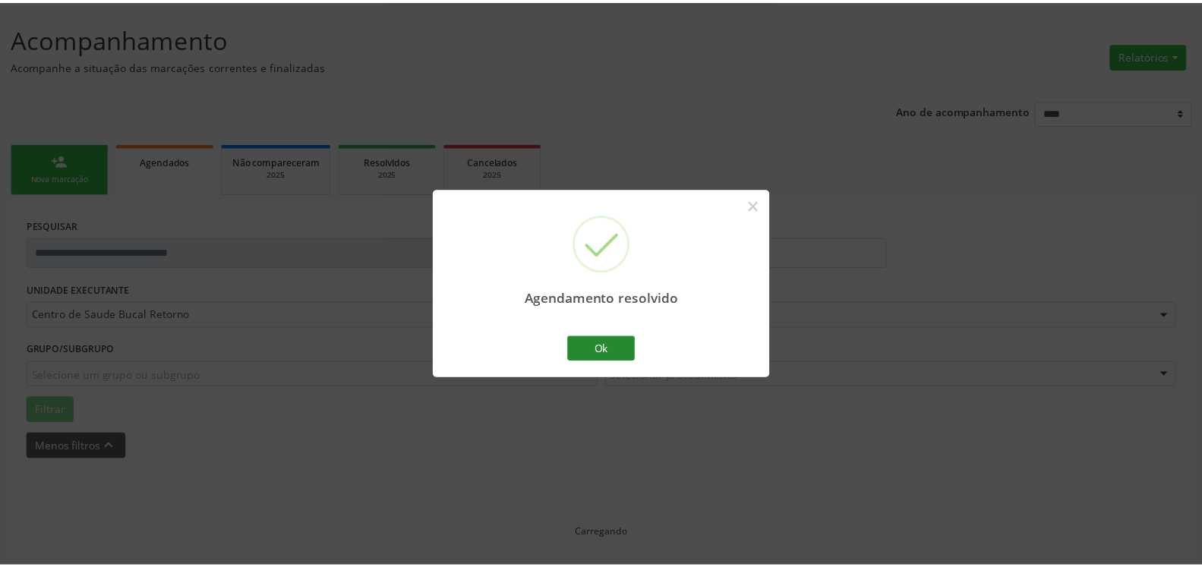
scroll to position [84, 0]
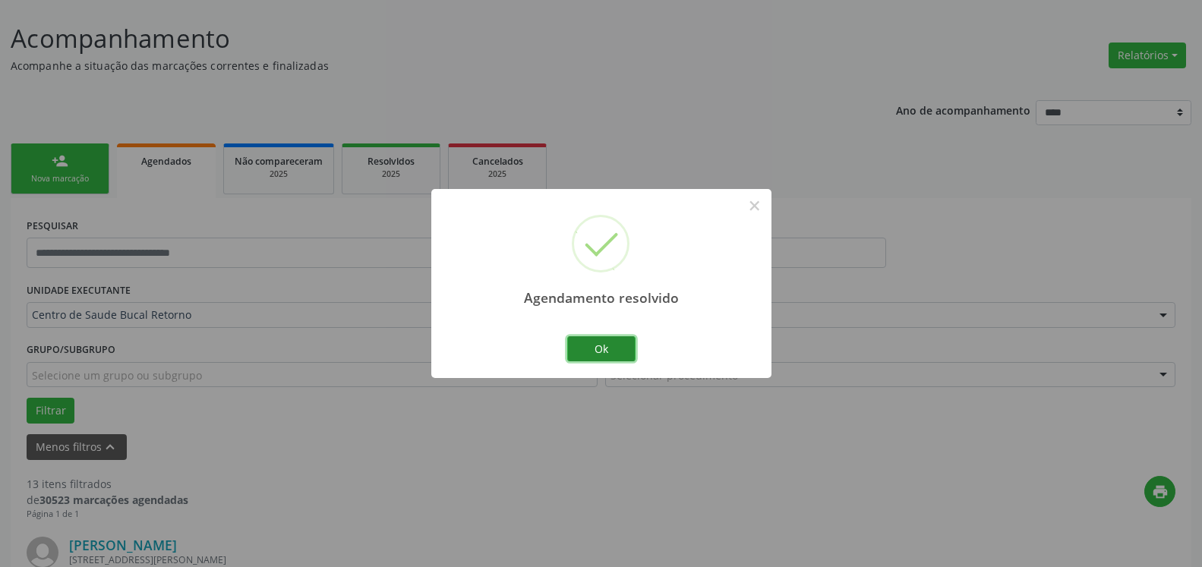
click at [612, 343] on button "Ok" at bounding box center [601, 349] width 68 height 26
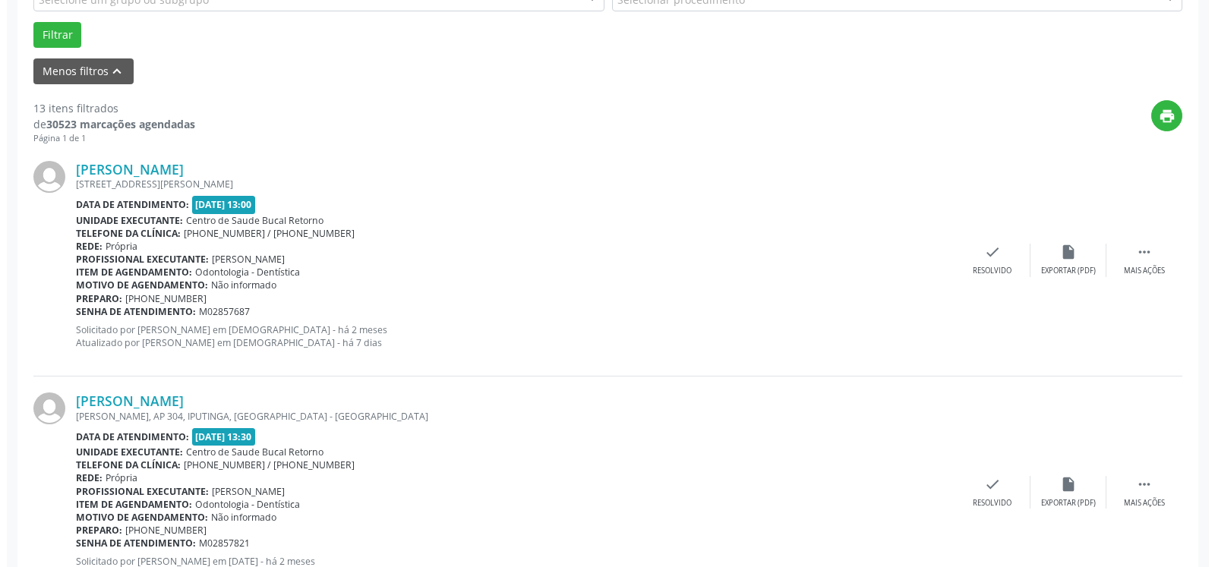
scroll to position [471, 0]
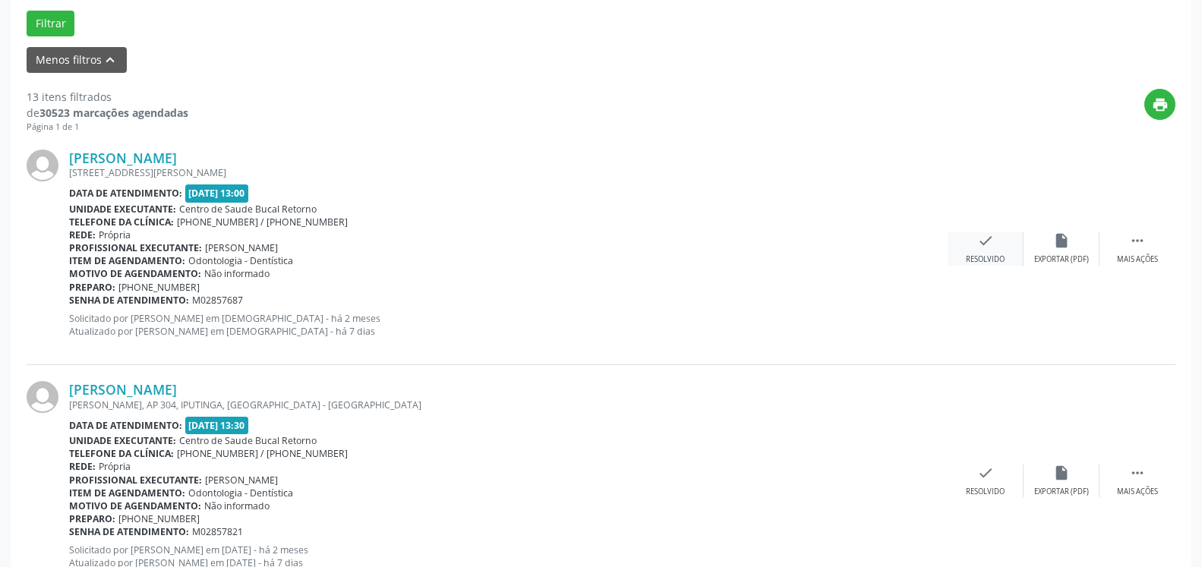
click at [983, 246] on icon "check" at bounding box center [985, 240] width 17 height 17
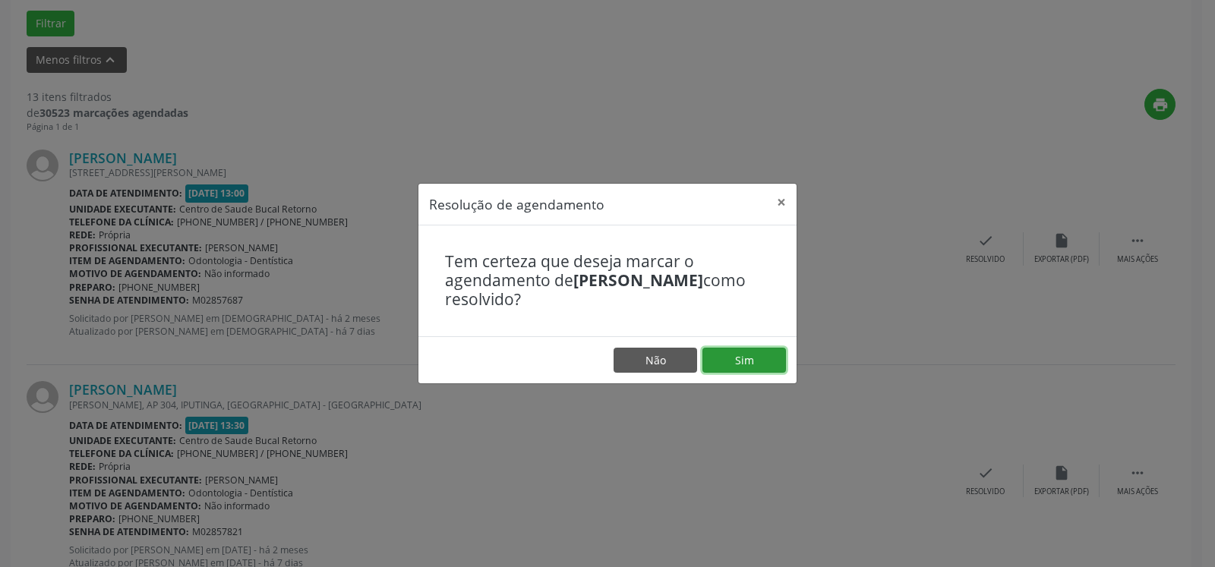
click at [750, 360] on button "Sim" at bounding box center [745, 361] width 84 height 26
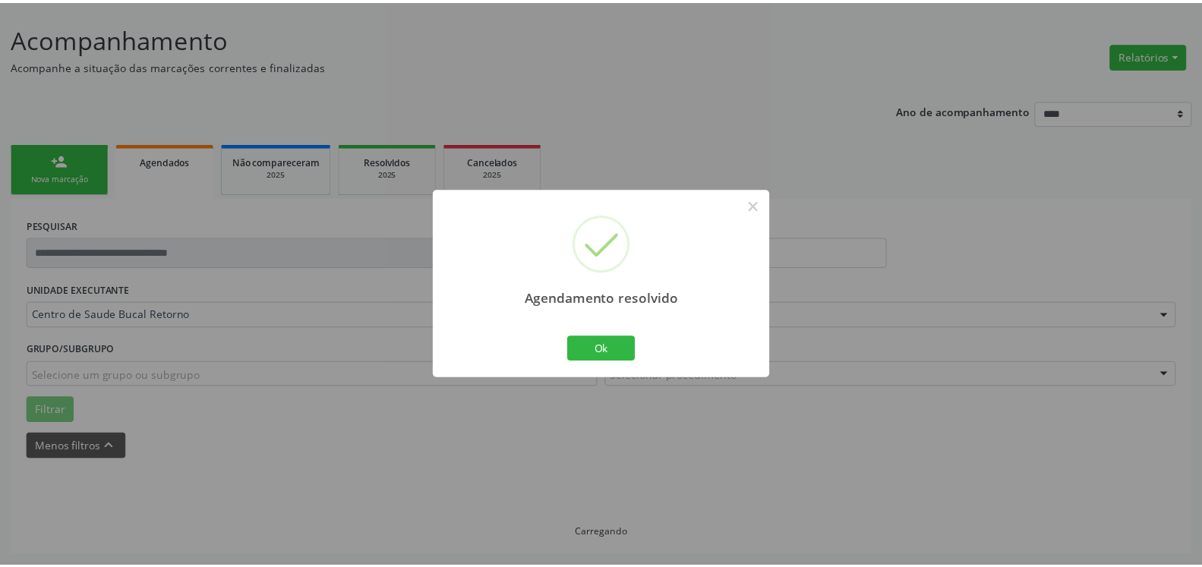
scroll to position [84, 0]
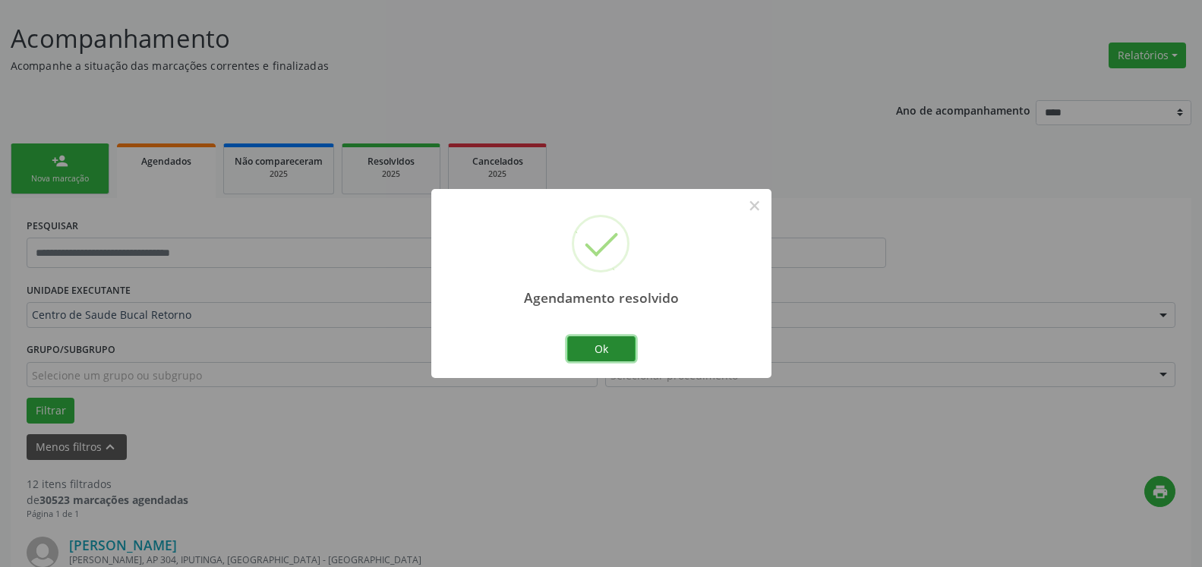
click at [627, 347] on button "Ok" at bounding box center [601, 349] width 68 height 26
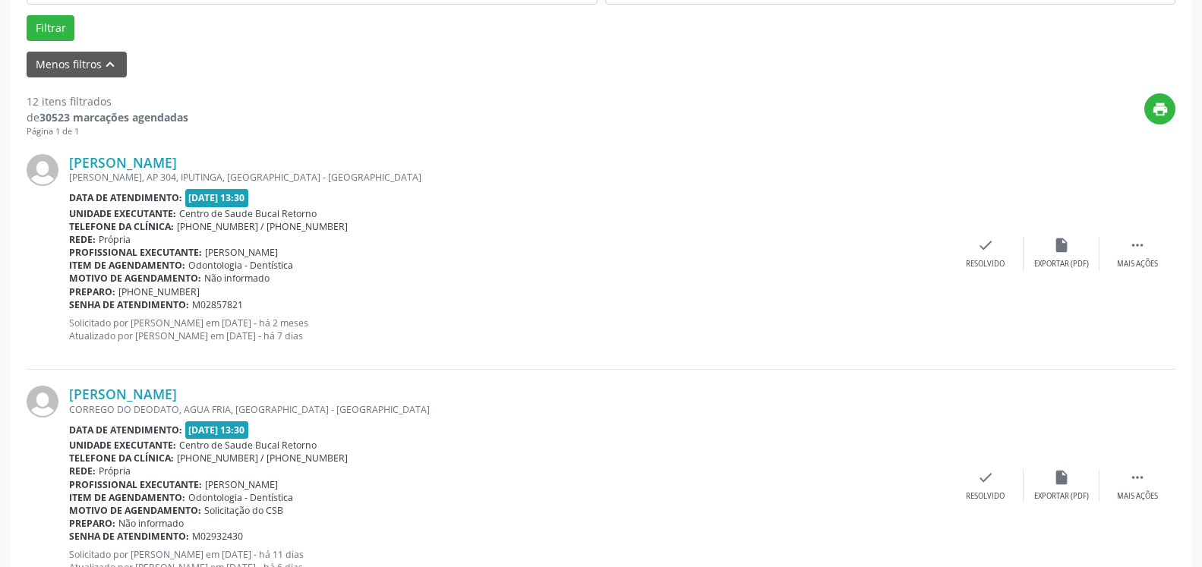
scroll to position [471, 0]
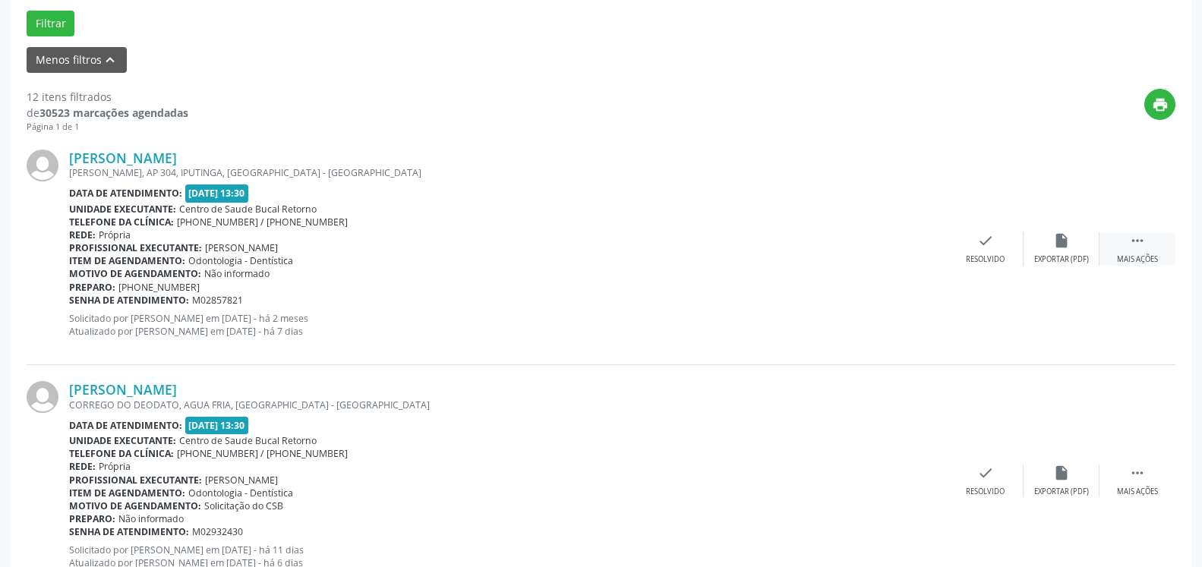
drag, startPoint x: 1138, startPoint y: 251, endPoint x: 1112, endPoint y: 246, distance: 26.4
click at [1135, 249] on icon "" at bounding box center [1137, 240] width 17 height 17
click at [1060, 249] on icon "alarm_off" at bounding box center [1061, 240] width 17 height 17
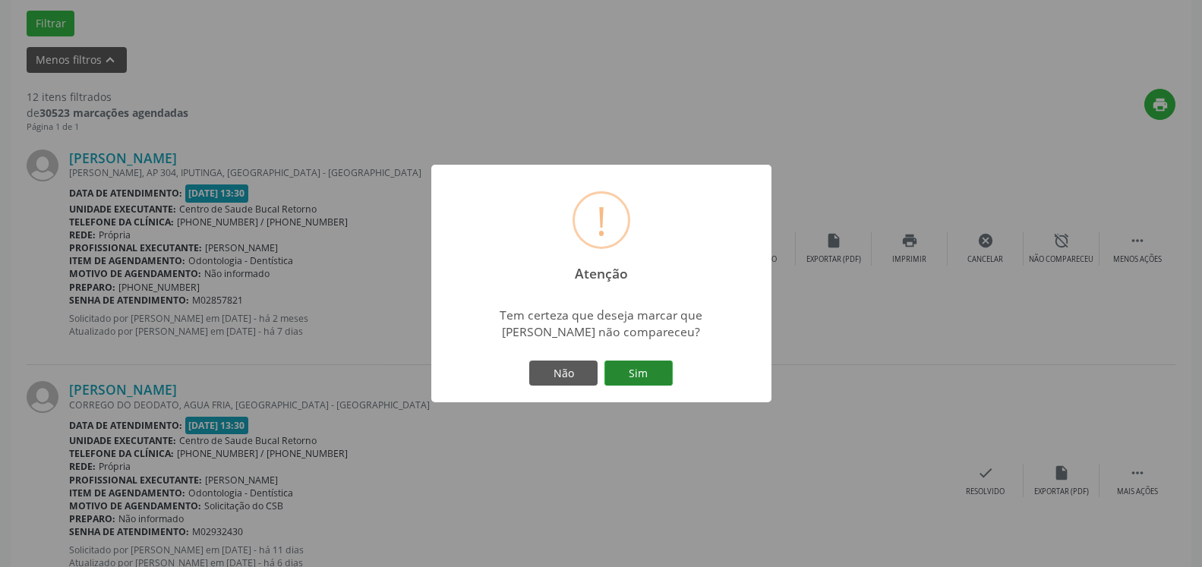
click at [636, 378] on button "Sim" at bounding box center [639, 374] width 68 height 26
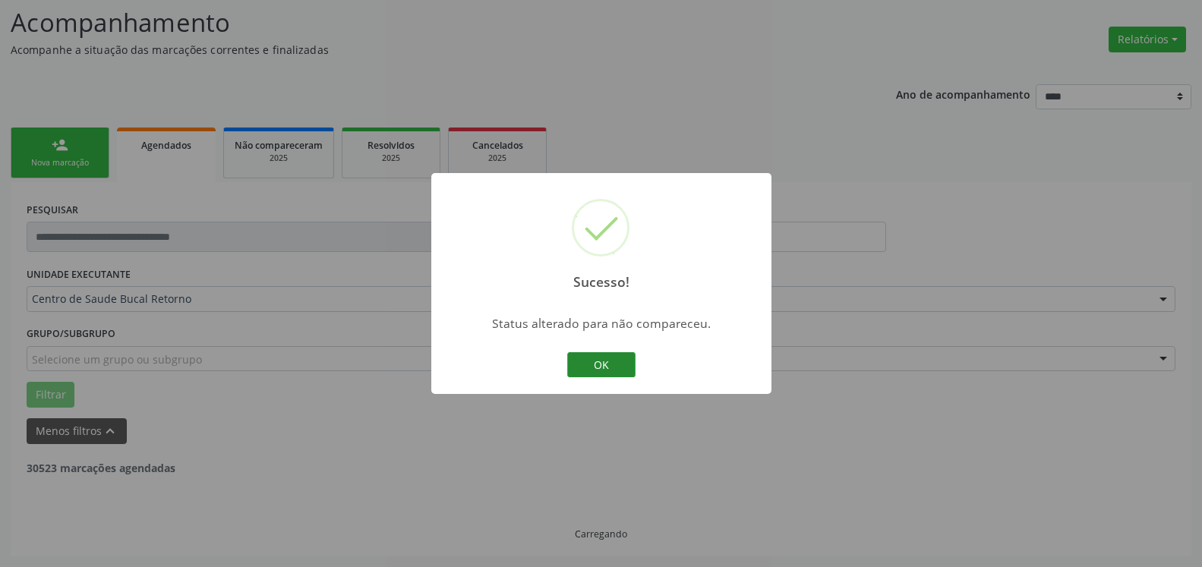
scroll to position [99, 0]
click at [607, 371] on button "OK" at bounding box center [601, 365] width 68 height 26
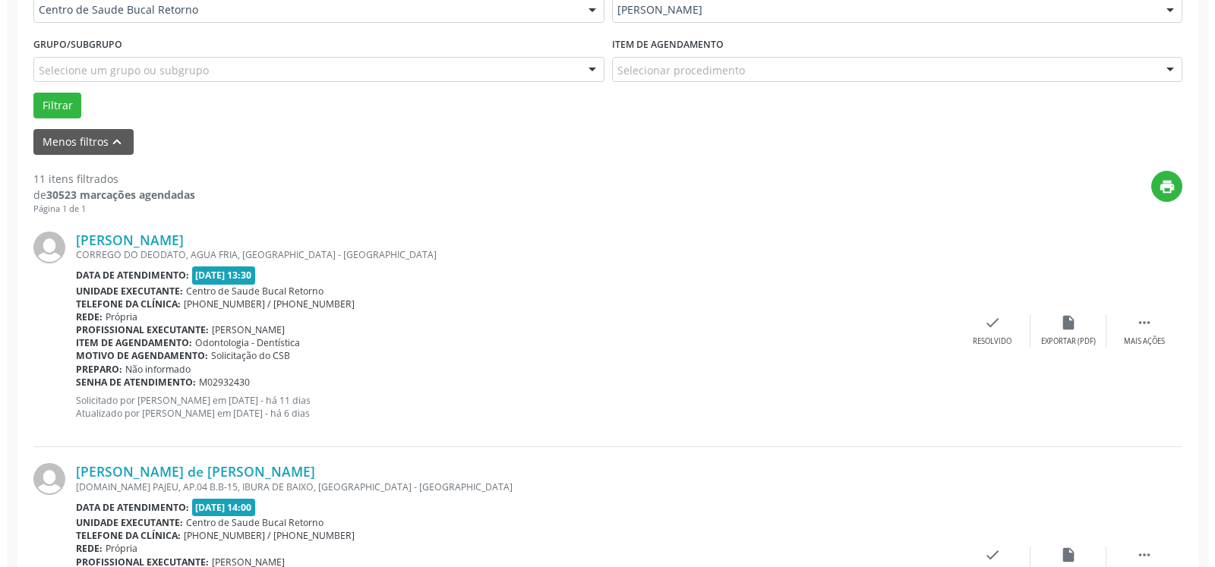
scroll to position [409, 0]
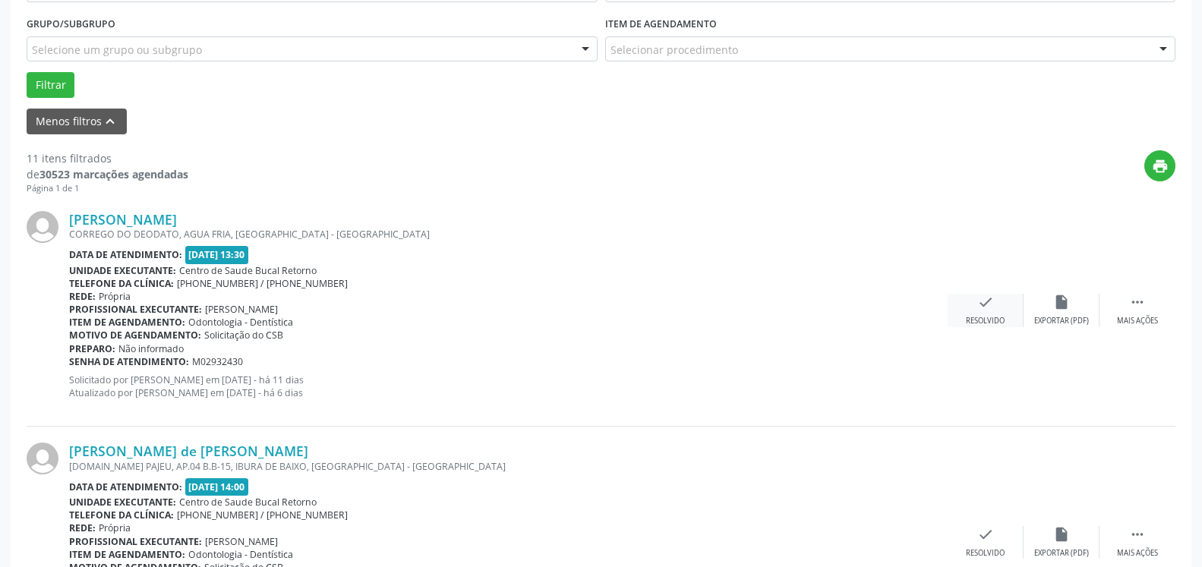
click at [977, 311] on icon "check" at bounding box center [985, 302] width 17 height 17
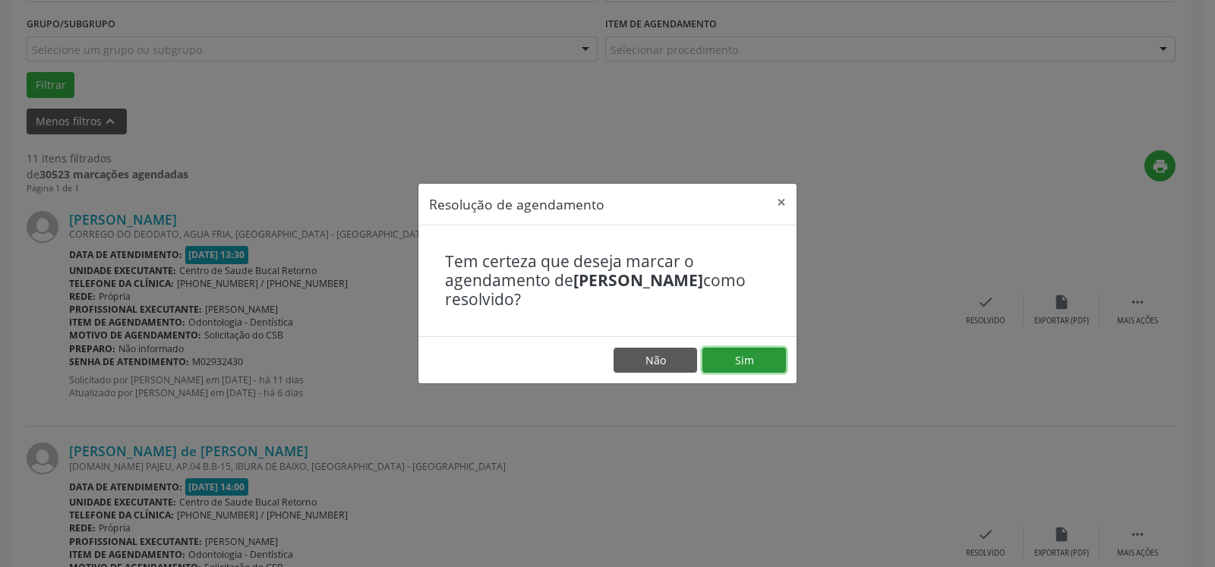
click at [747, 358] on button "Sim" at bounding box center [745, 361] width 84 height 26
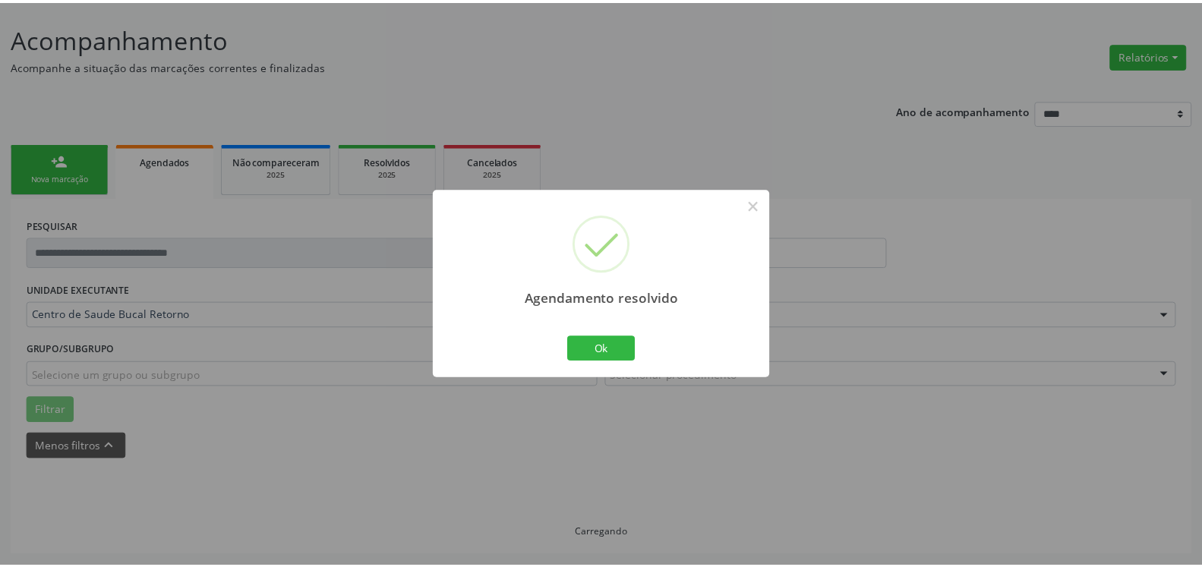
scroll to position [84, 0]
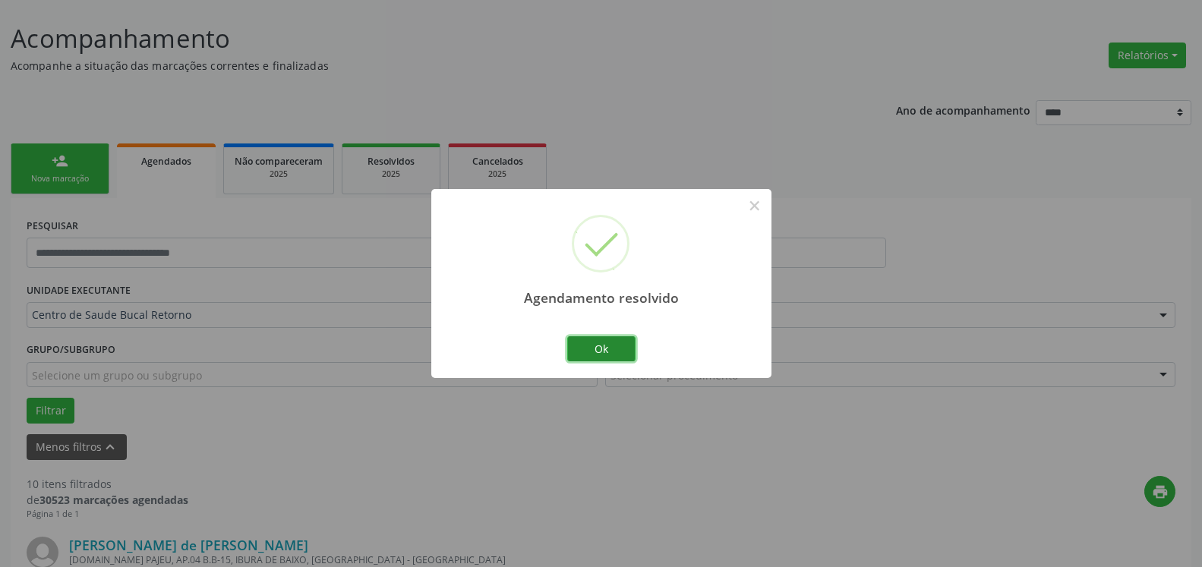
click at [614, 346] on button "Ok" at bounding box center [601, 349] width 68 height 26
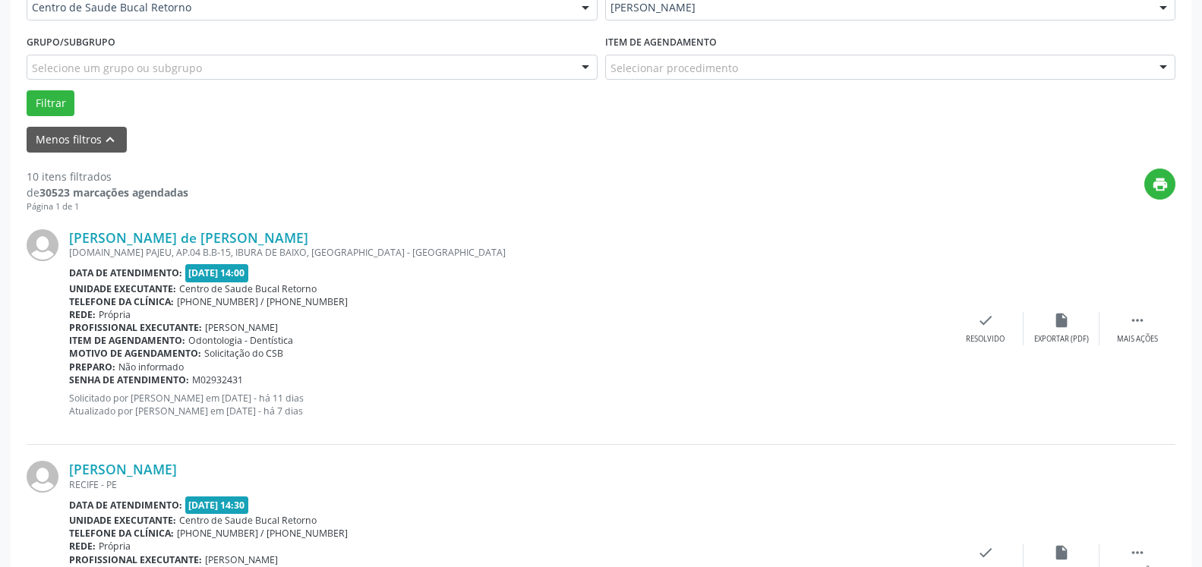
scroll to position [393, 0]
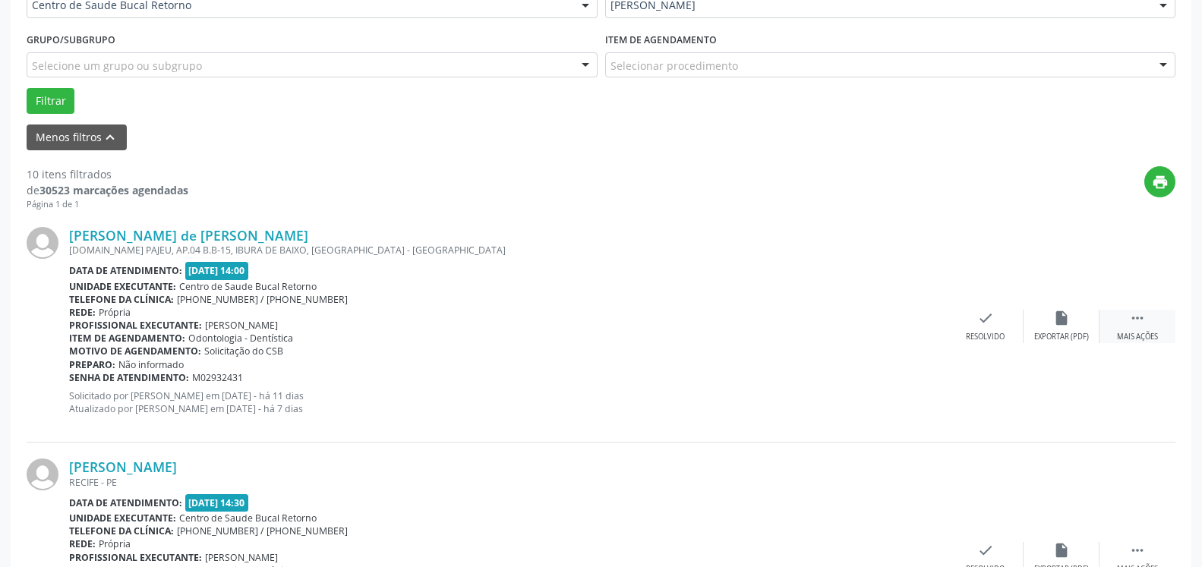
click at [1151, 322] on div " Mais ações" at bounding box center [1138, 326] width 76 height 33
click at [1074, 333] on div "Não compareceu" at bounding box center [1061, 337] width 65 height 11
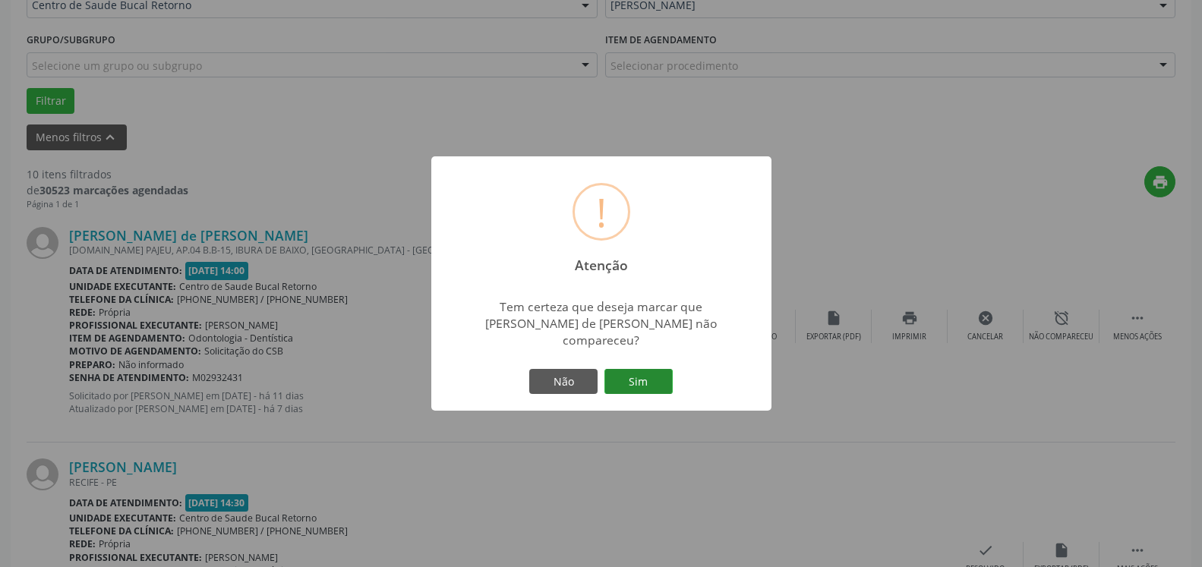
click at [640, 369] on button "Sim" at bounding box center [639, 382] width 68 height 26
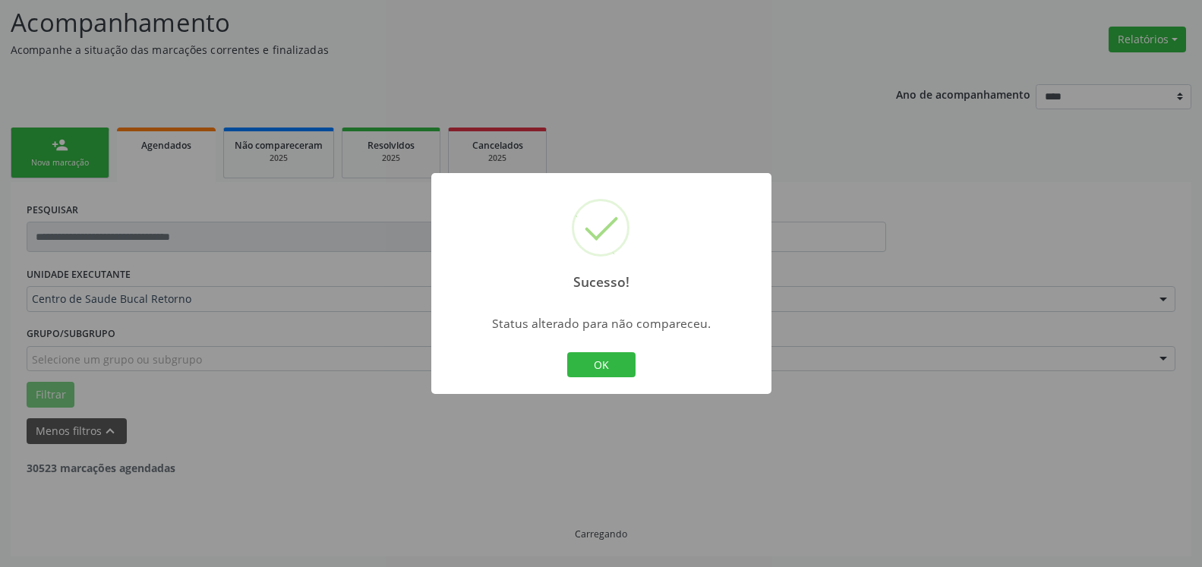
scroll to position [99, 0]
click at [592, 367] on button "OK" at bounding box center [601, 365] width 68 height 26
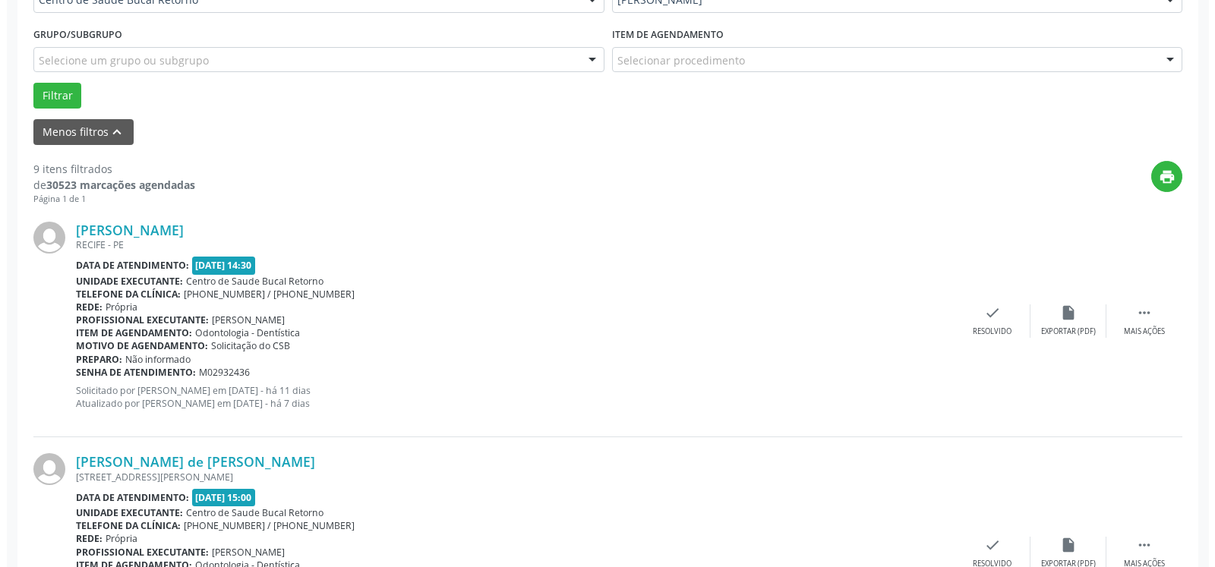
scroll to position [409, 0]
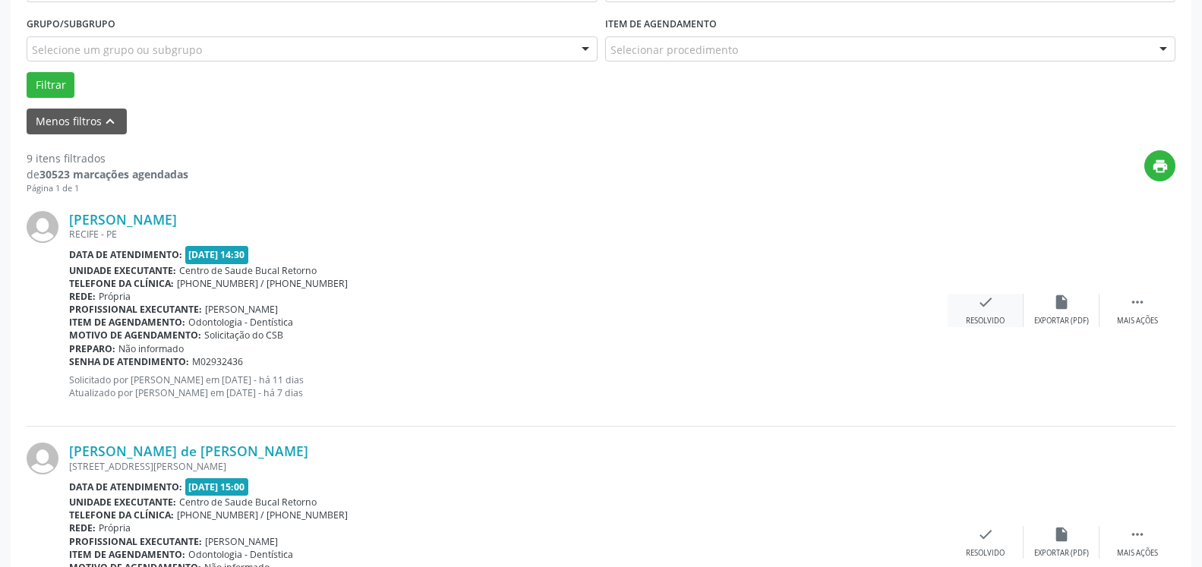
click at [976, 316] on div "check Resolvido" at bounding box center [986, 310] width 76 height 33
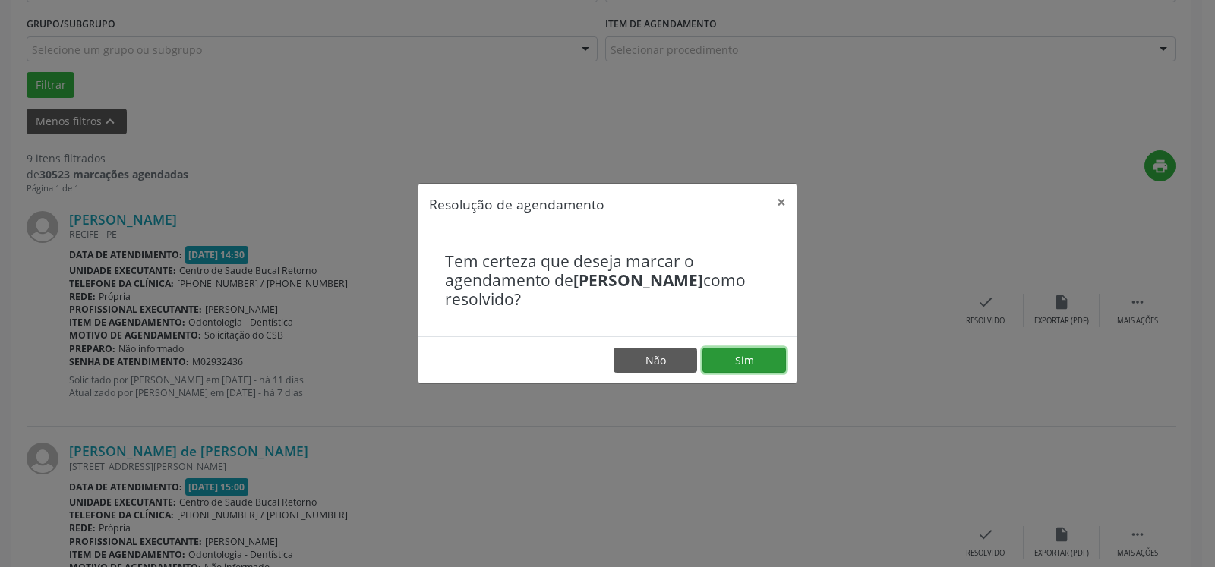
click at [778, 357] on button "Sim" at bounding box center [745, 361] width 84 height 26
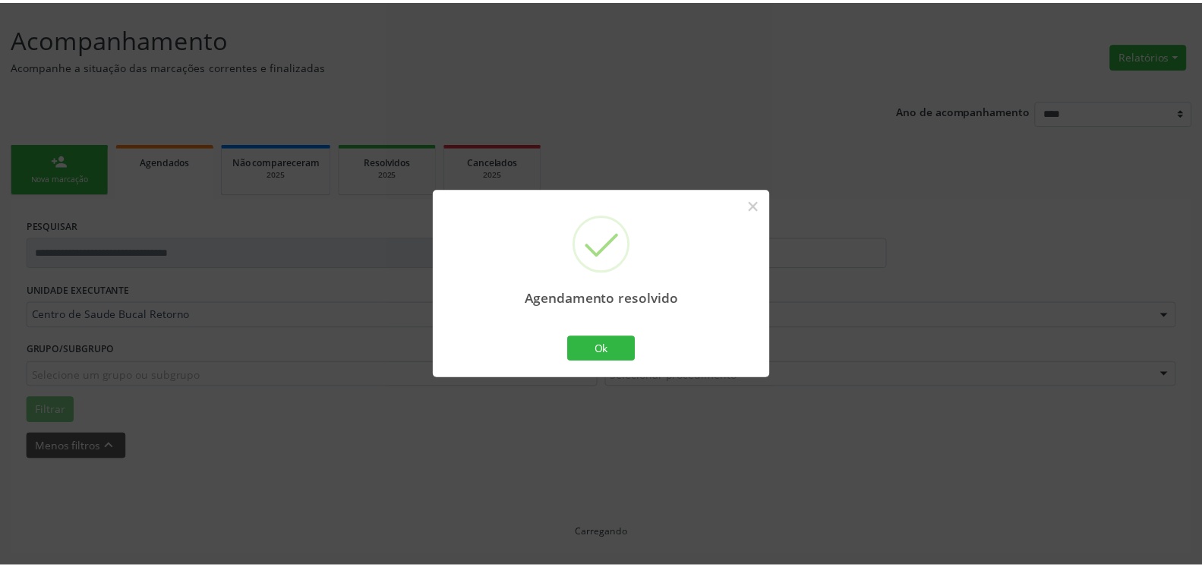
scroll to position [84, 0]
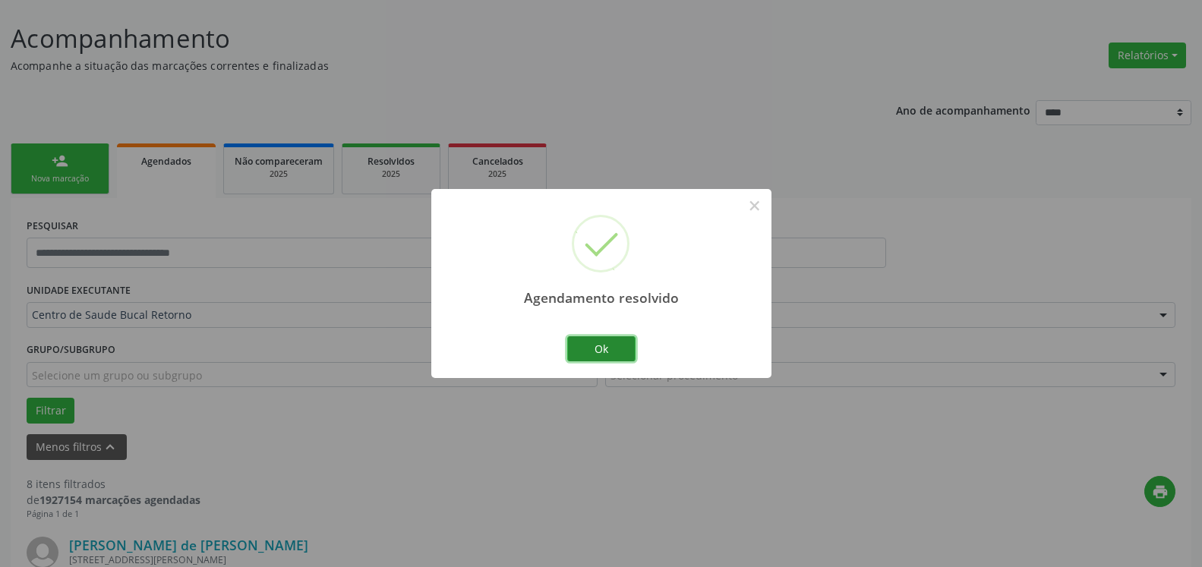
click at [607, 354] on button "Ok" at bounding box center [601, 349] width 68 height 26
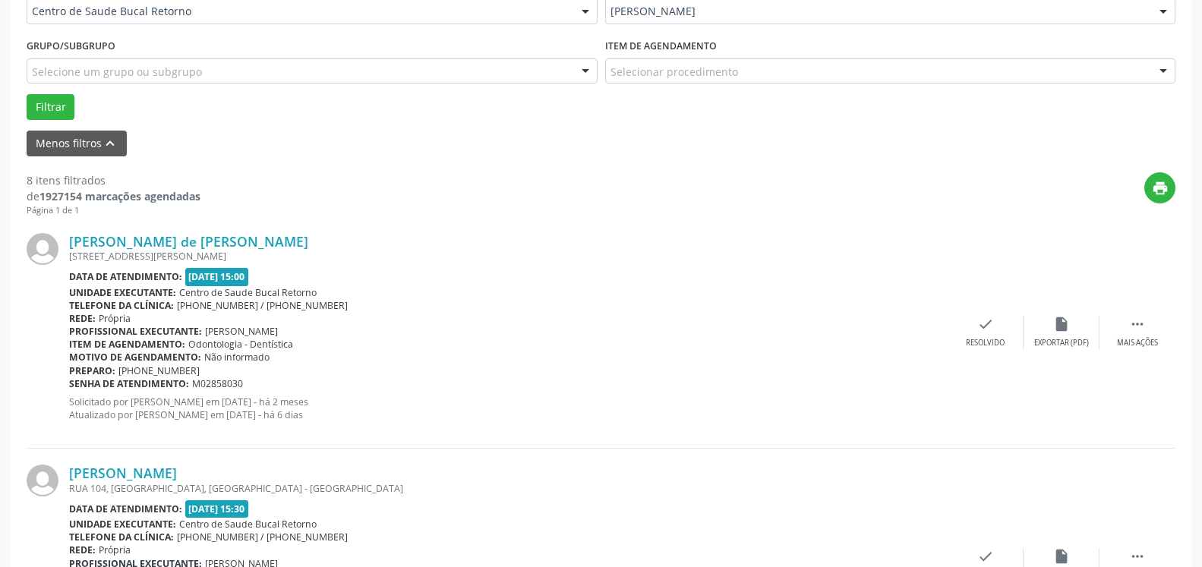
scroll to position [393, 0]
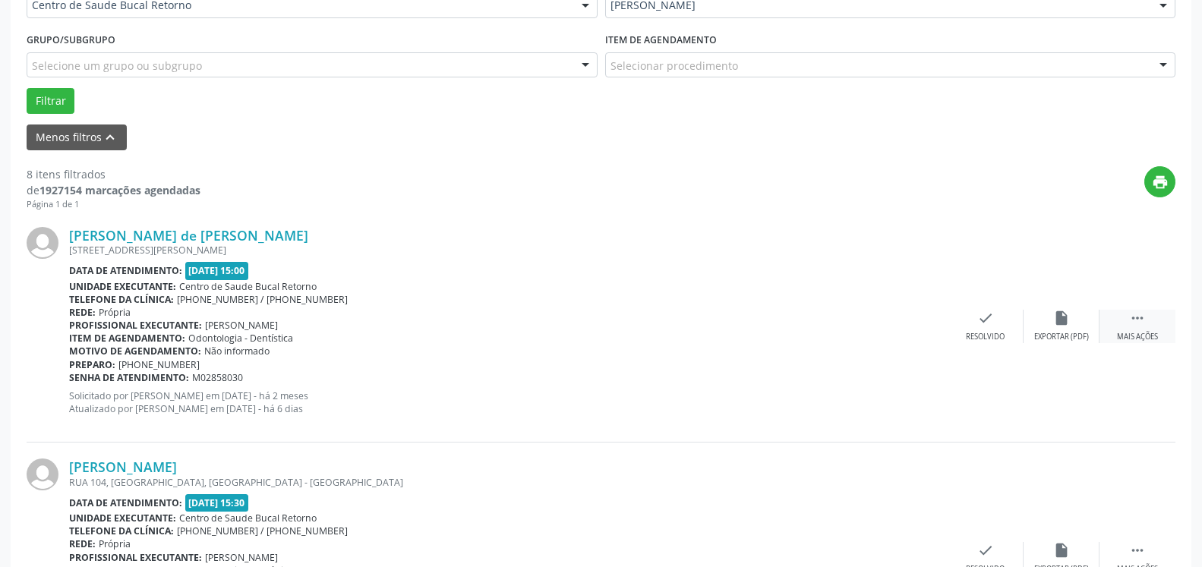
click at [1141, 315] on icon "" at bounding box center [1137, 318] width 17 height 17
click at [1069, 324] on icon "alarm_off" at bounding box center [1061, 318] width 17 height 17
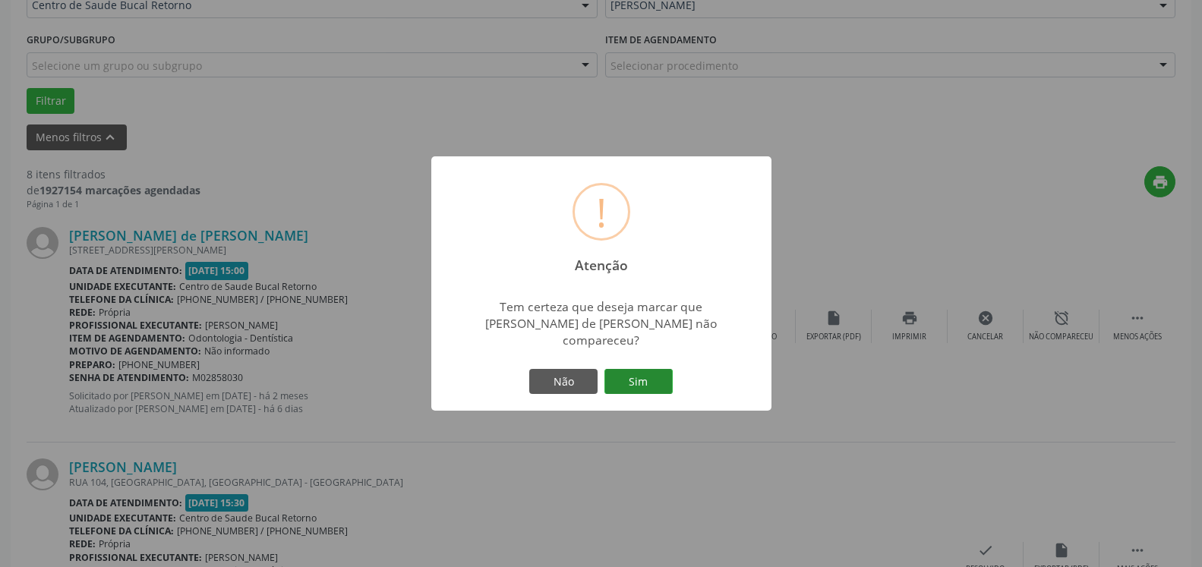
click at [639, 369] on button "Sim" at bounding box center [639, 382] width 68 height 26
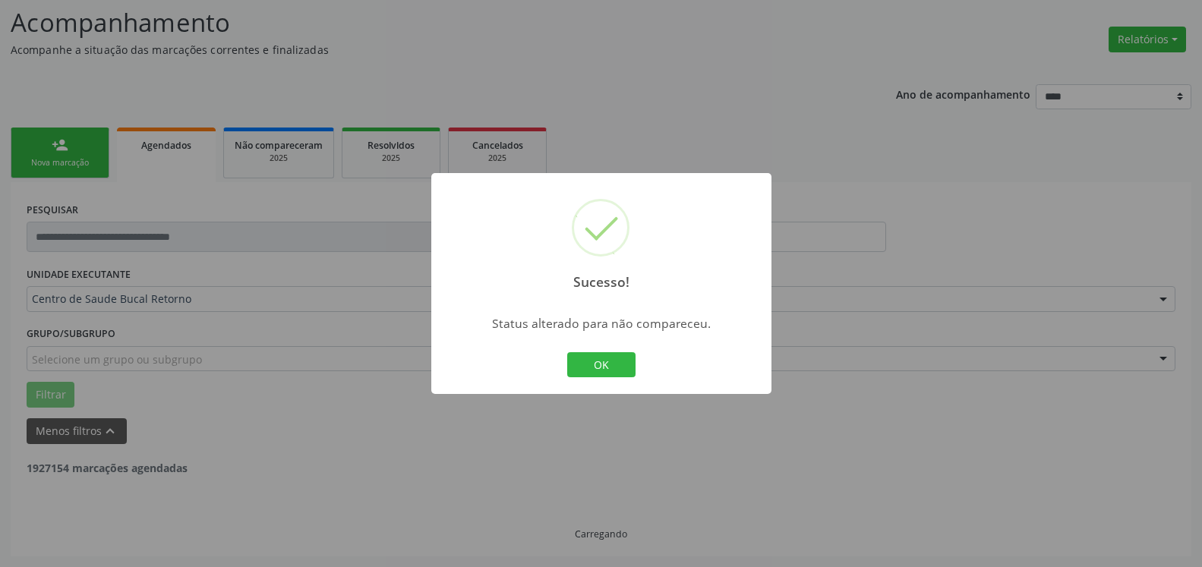
click at [598, 362] on button "OK" at bounding box center [601, 365] width 68 height 26
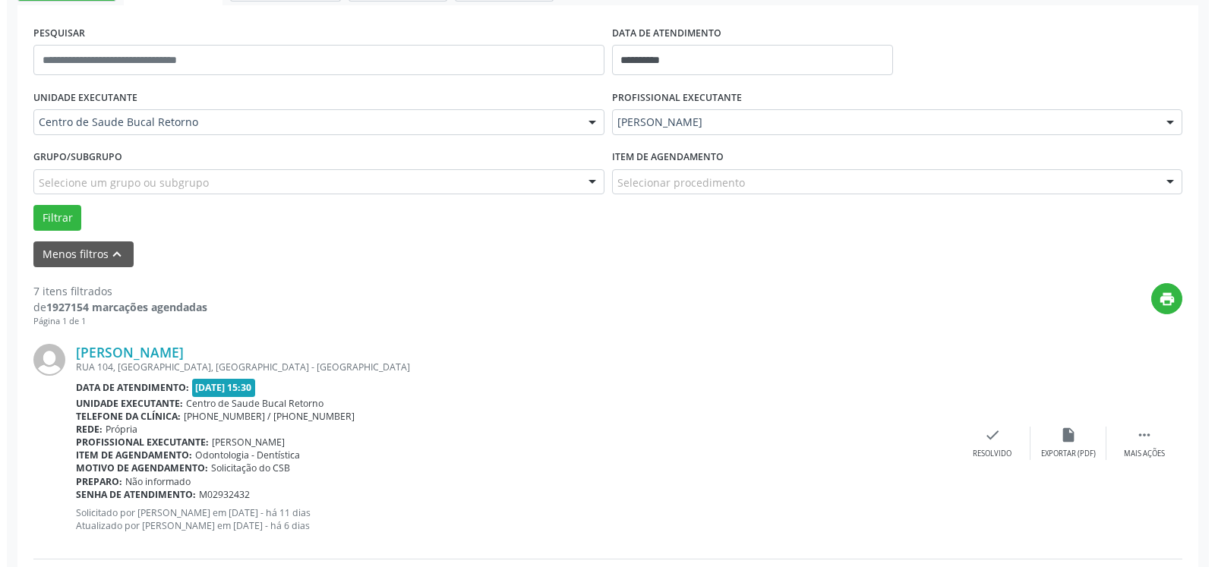
scroll to position [332, 0]
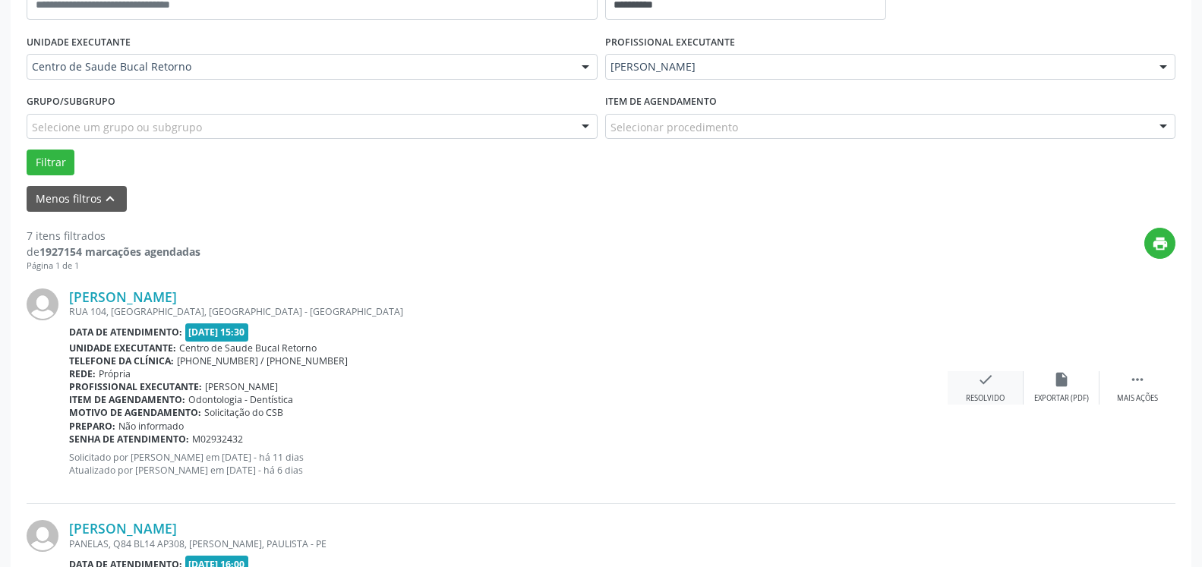
click at [985, 384] on icon "check" at bounding box center [985, 379] width 17 height 17
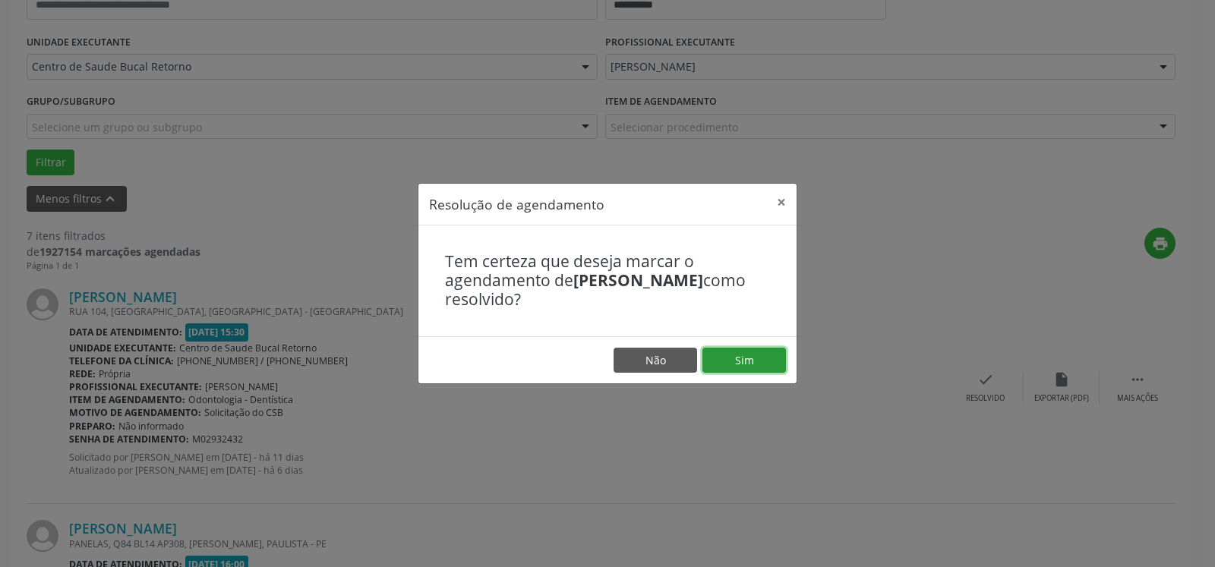
click at [776, 365] on button "Sim" at bounding box center [745, 361] width 84 height 26
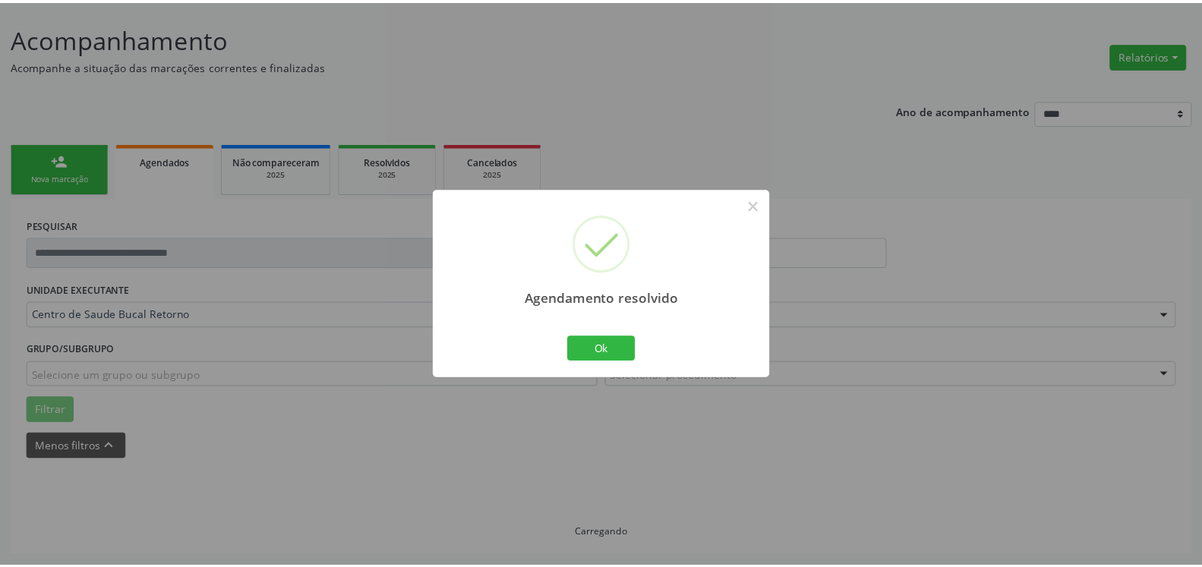
scroll to position [84, 0]
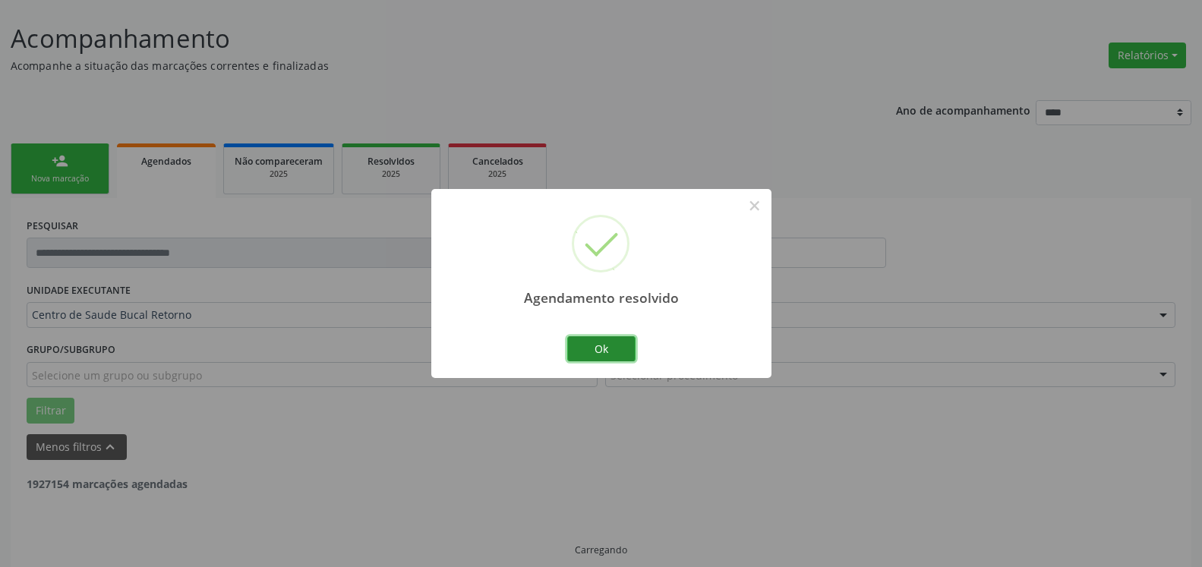
click at [602, 349] on button "Ok" at bounding box center [601, 349] width 68 height 26
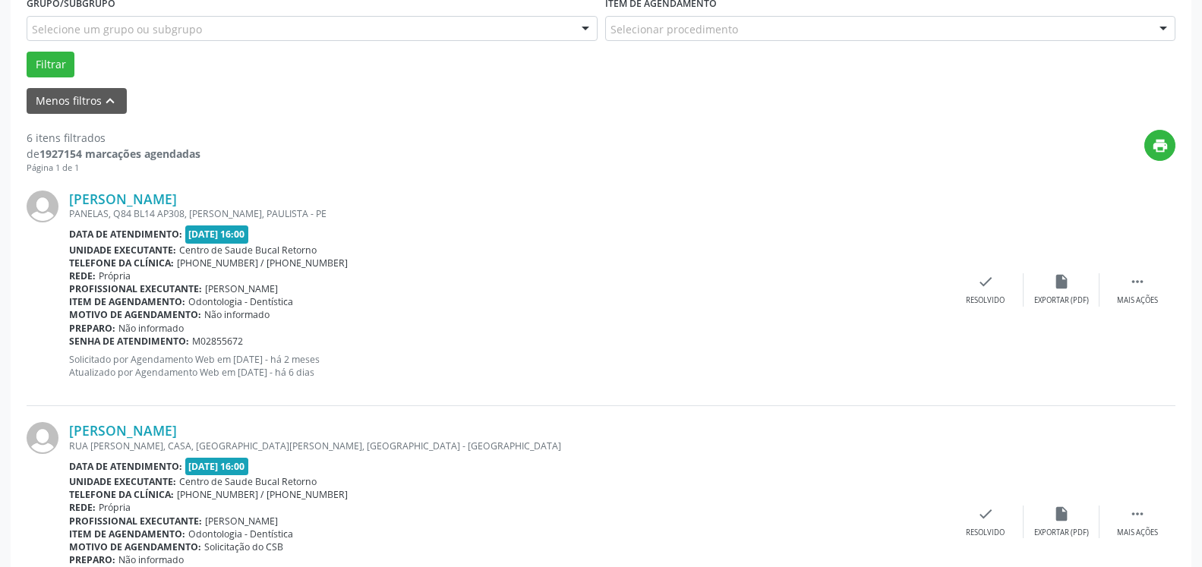
scroll to position [471, 0]
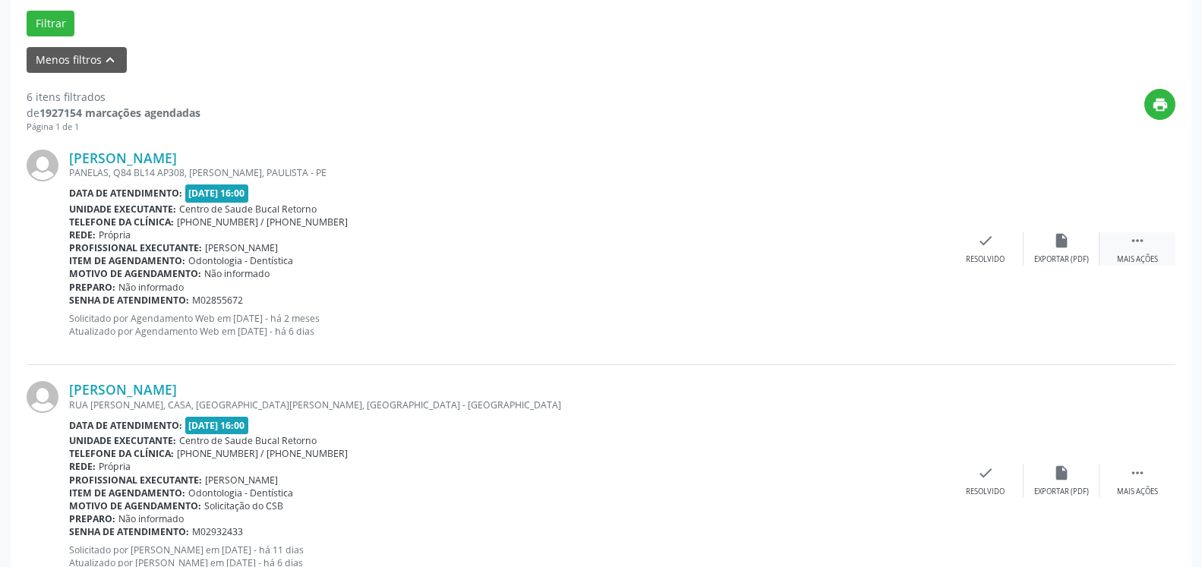
click at [1126, 248] on div " Mais ações" at bounding box center [1138, 248] width 76 height 33
click at [1069, 245] on icon "alarm_off" at bounding box center [1061, 240] width 17 height 17
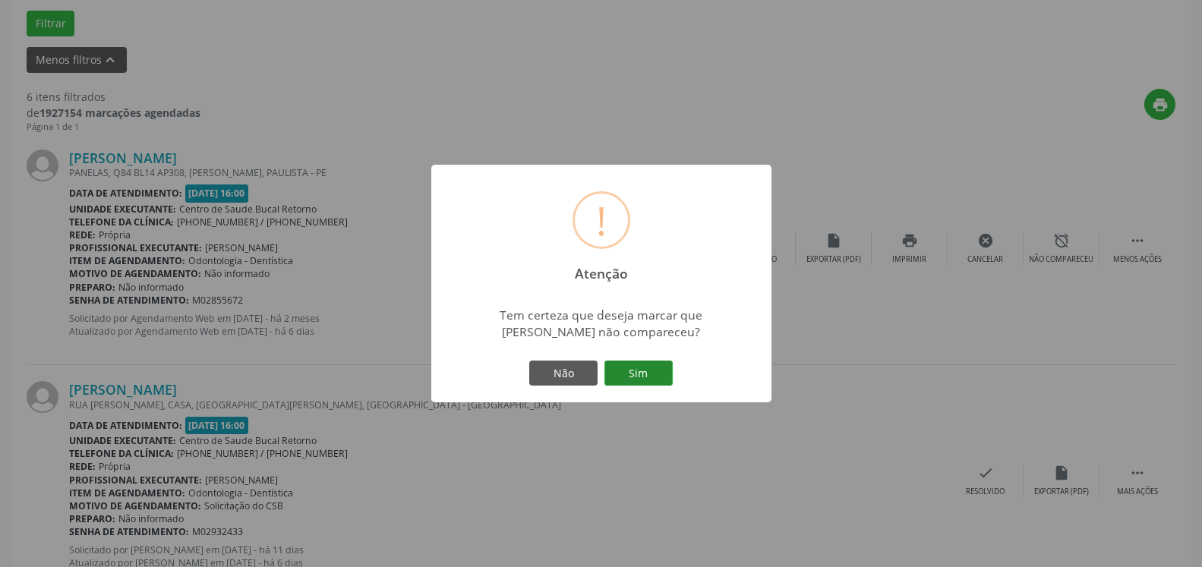
click at [645, 371] on button "Sim" at bounding box center [639, 374] width 68 height 26
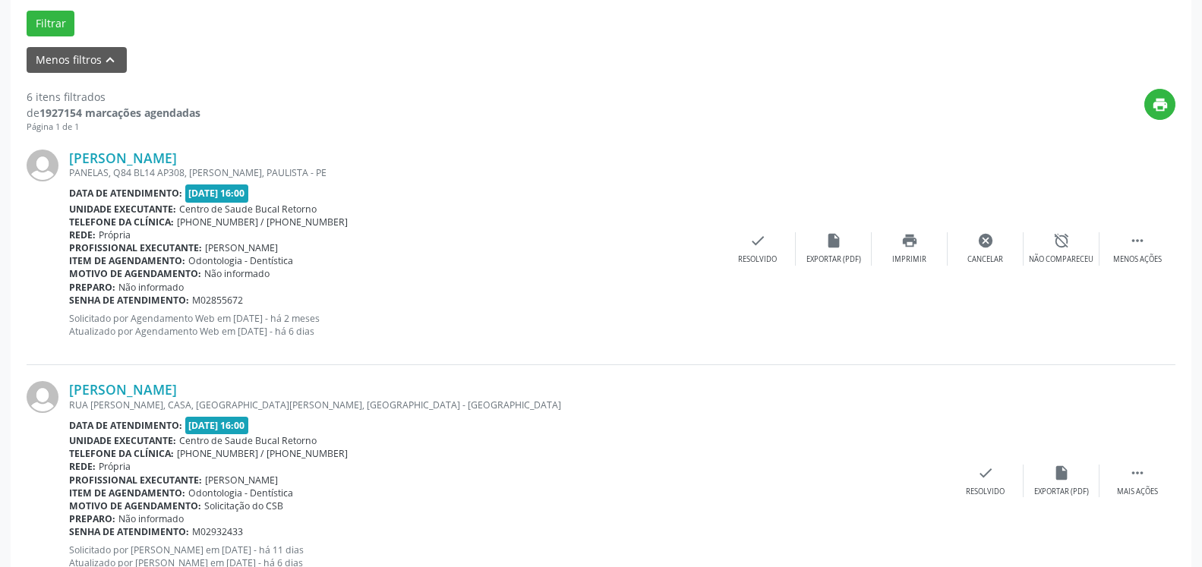
scroll to position [99, 0]
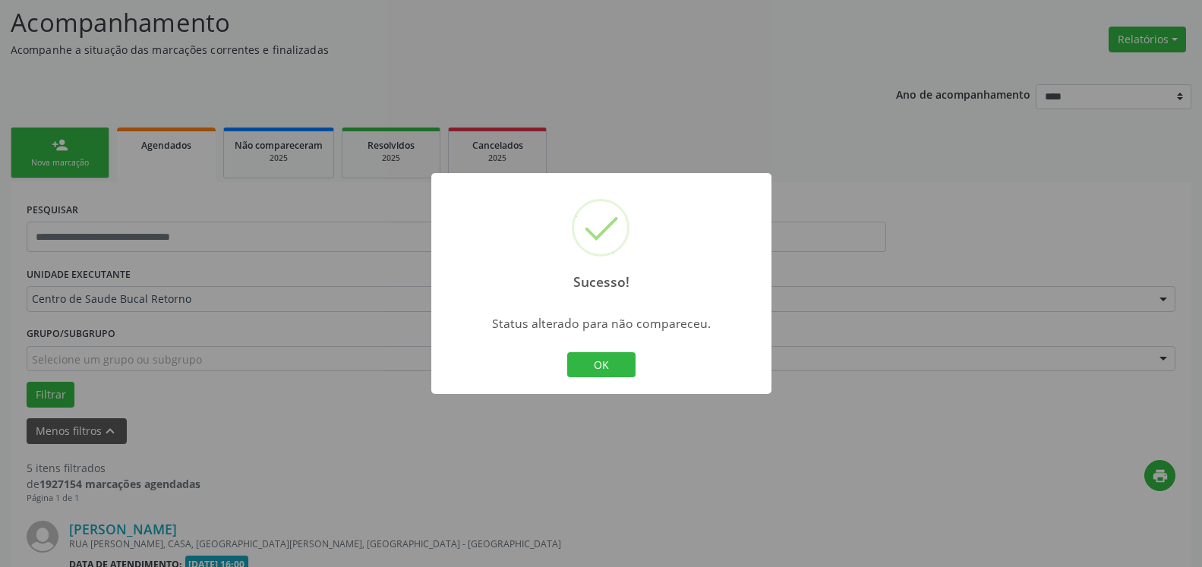
click at [563, 504] on div "Sucesso! × Status alterado para não compareceu. OK Cancel" at bounding box center [601, 283] width 1202 height 567
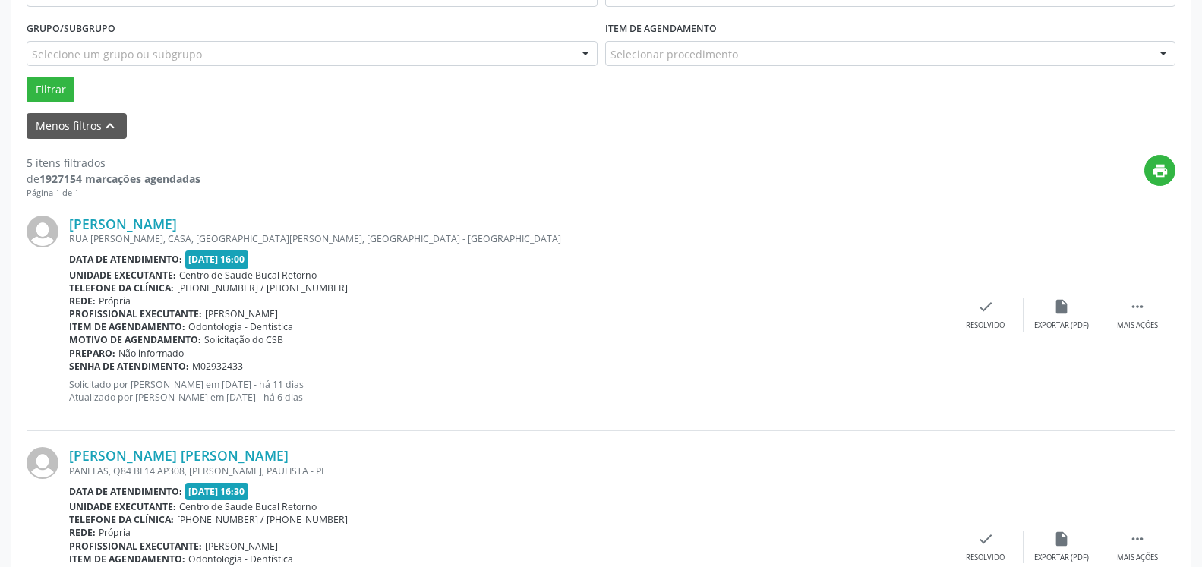
scroll to position [409, 0]
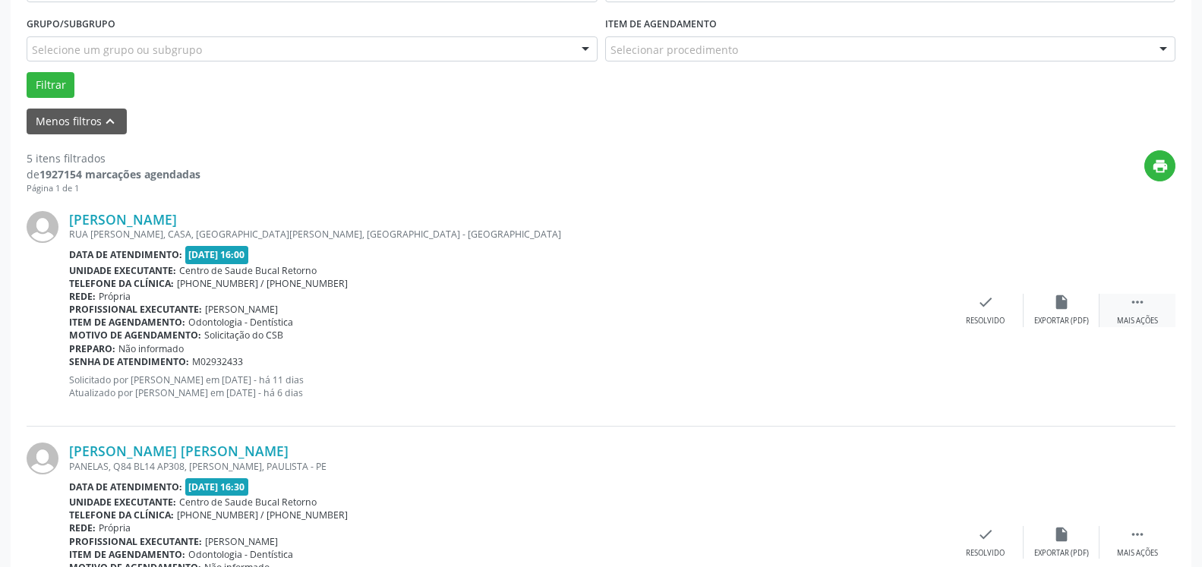
click at [1144, 305] on icon "" at bounding box center [1137, 302] width 17 height 17
click at [1078, 312] on div "alarm_off Não compareceu" at bounding box center [1062, 310] width 76 height 33
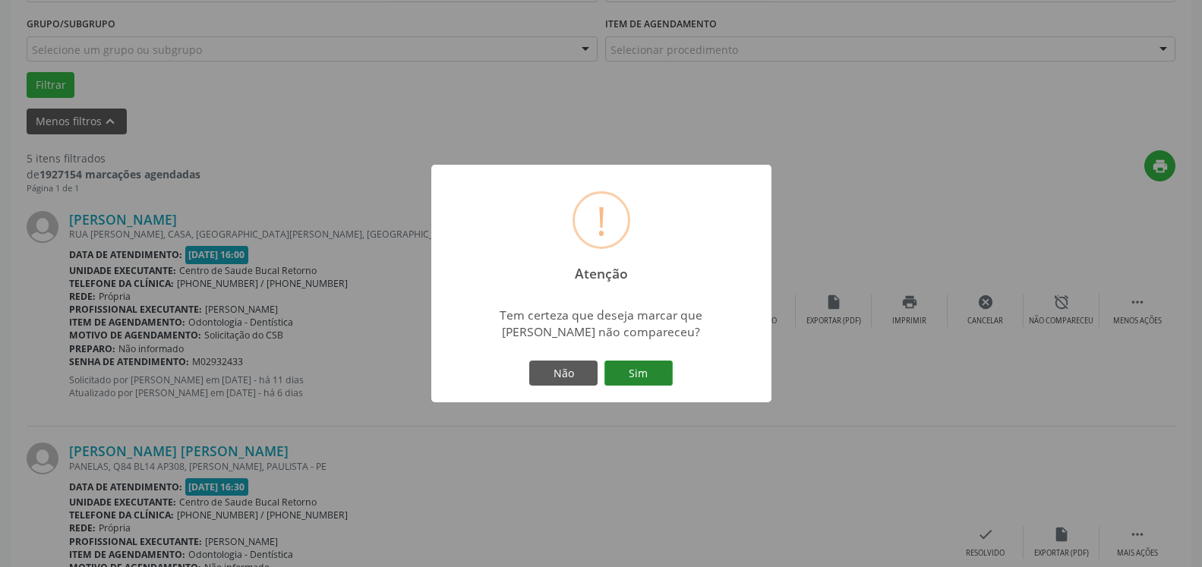
click at [642, 374] on button "Sim" at bounding box center [639, 374] width 68 height 26
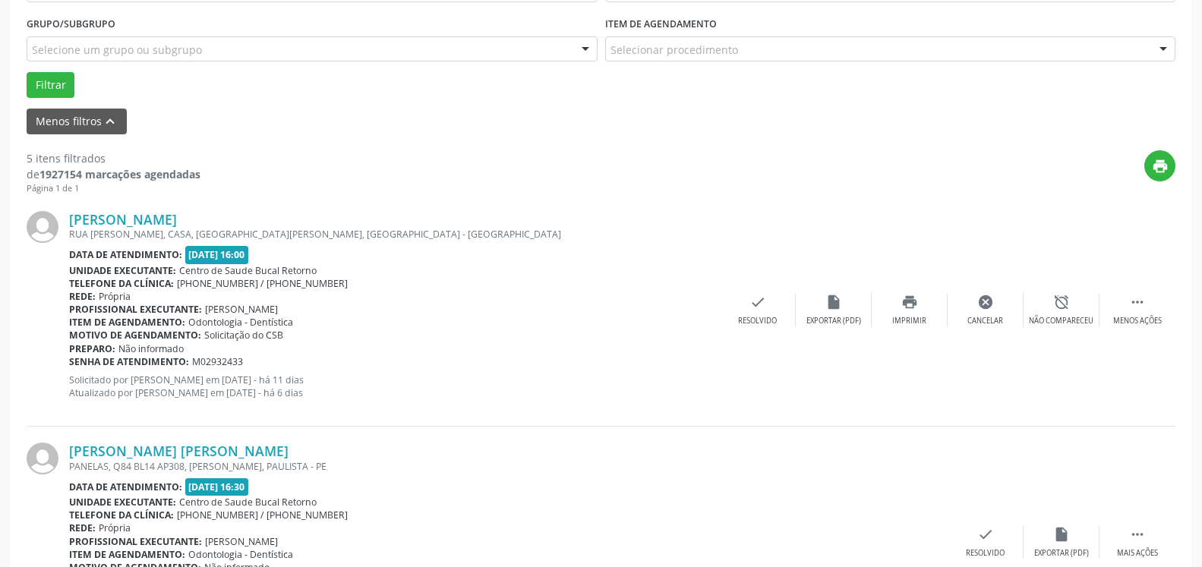
scroll to position [99, 0]
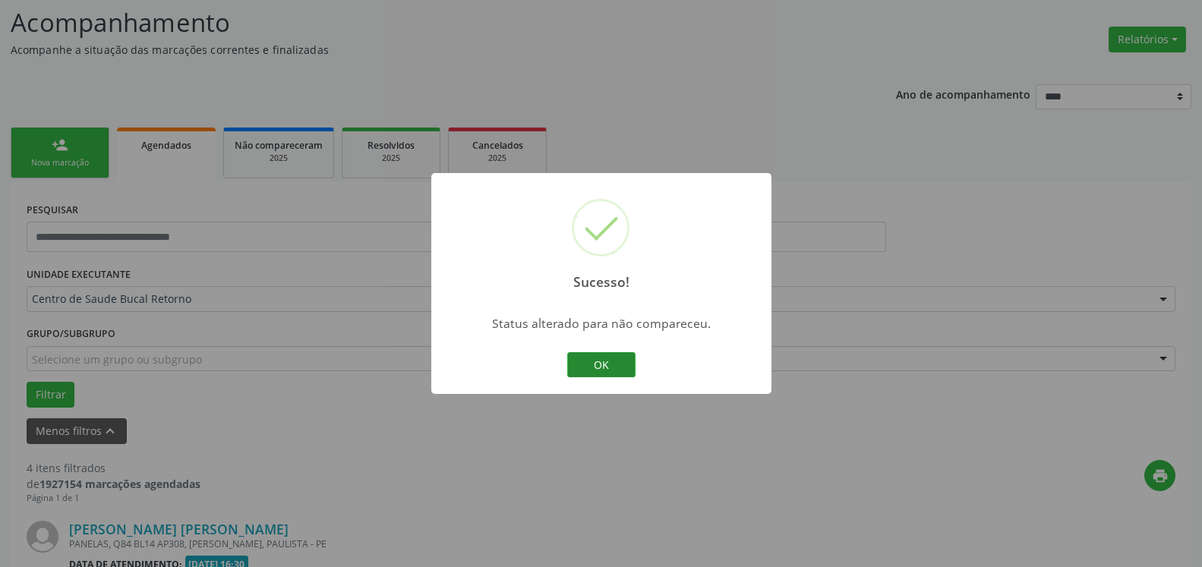
click at [608, 368] on button "OK" at bounding box center [601, 365] width 68 height 26
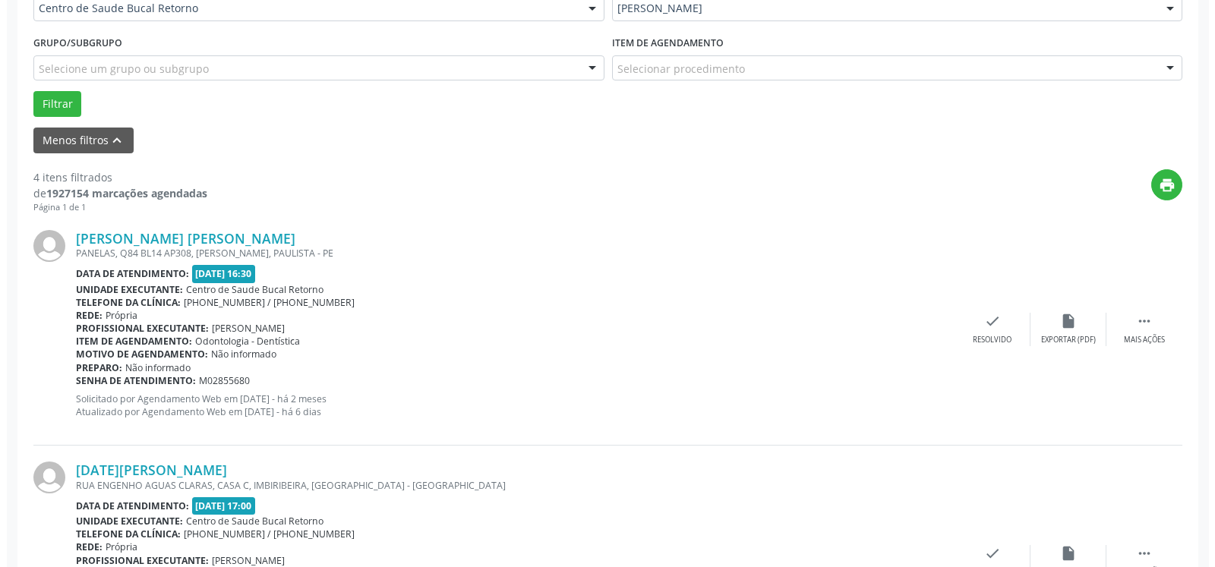
scroll to position [487, 0]
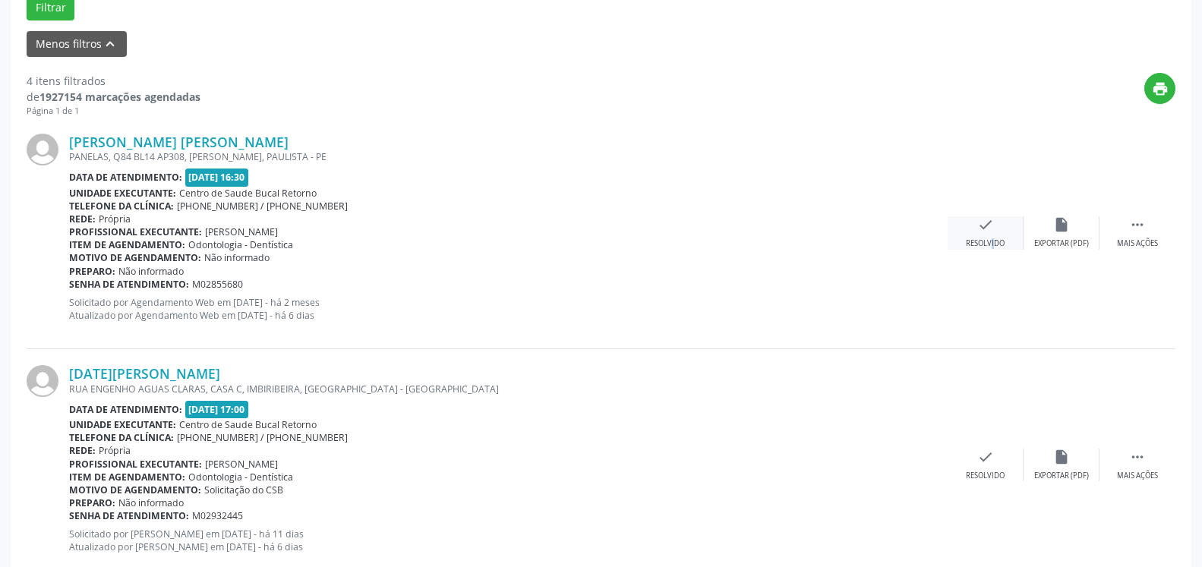
click at [982, 244] on div "Resolvido" at bounding box center [985, 243] width 39 height 11
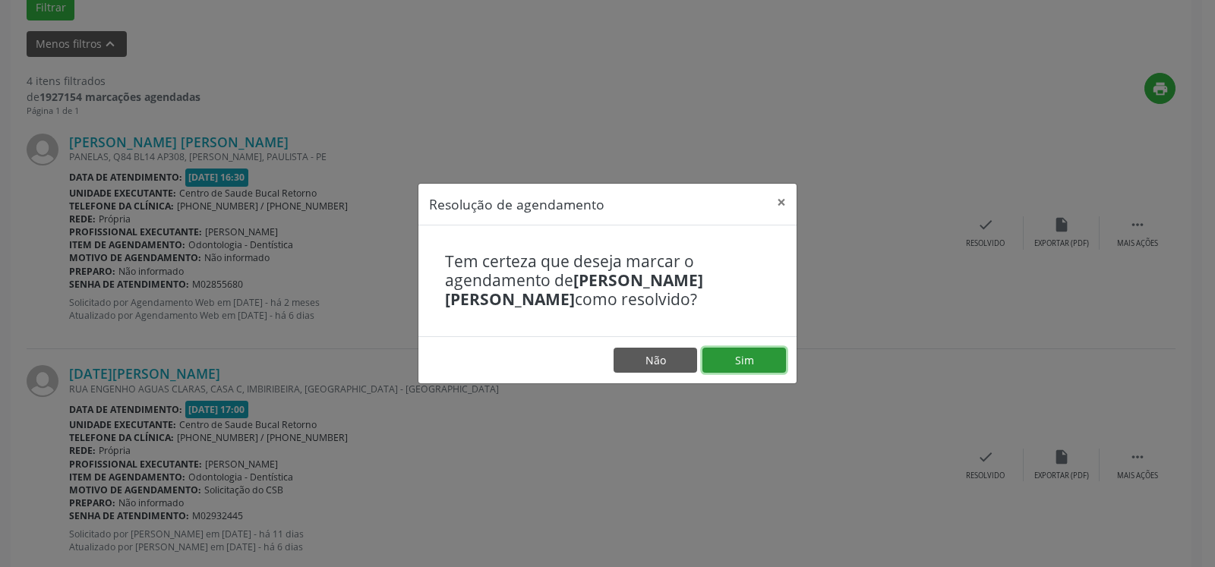
click at [770, 352] on button "Sim" at bounding box center [745, 361] width 84 height 26
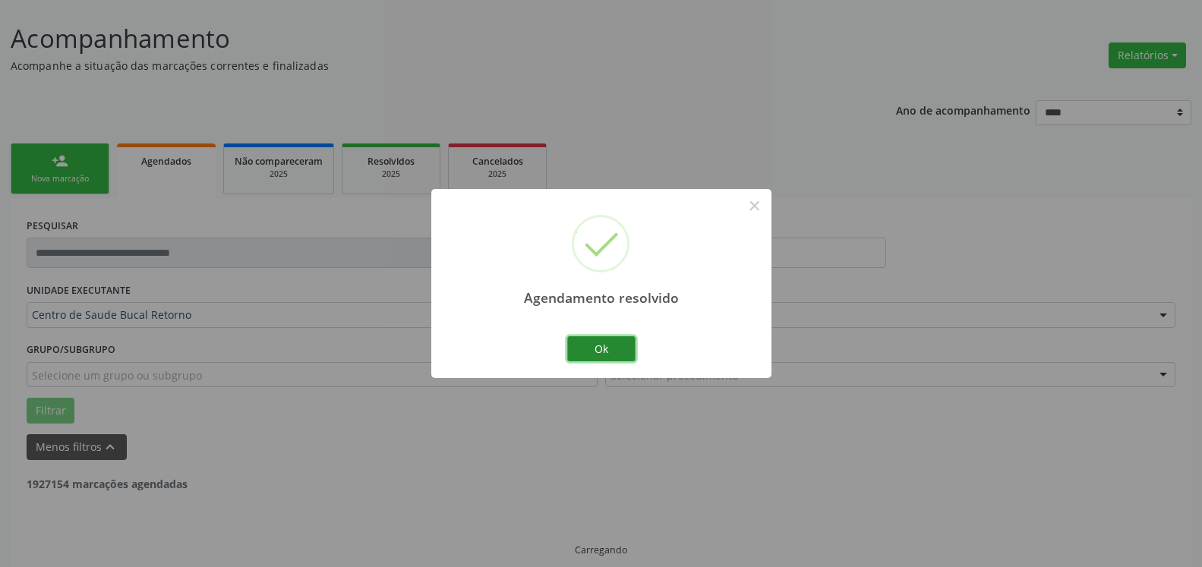
click at [610, 350] on button "Ok" at bounding box center [601, 349] width 68 height 26
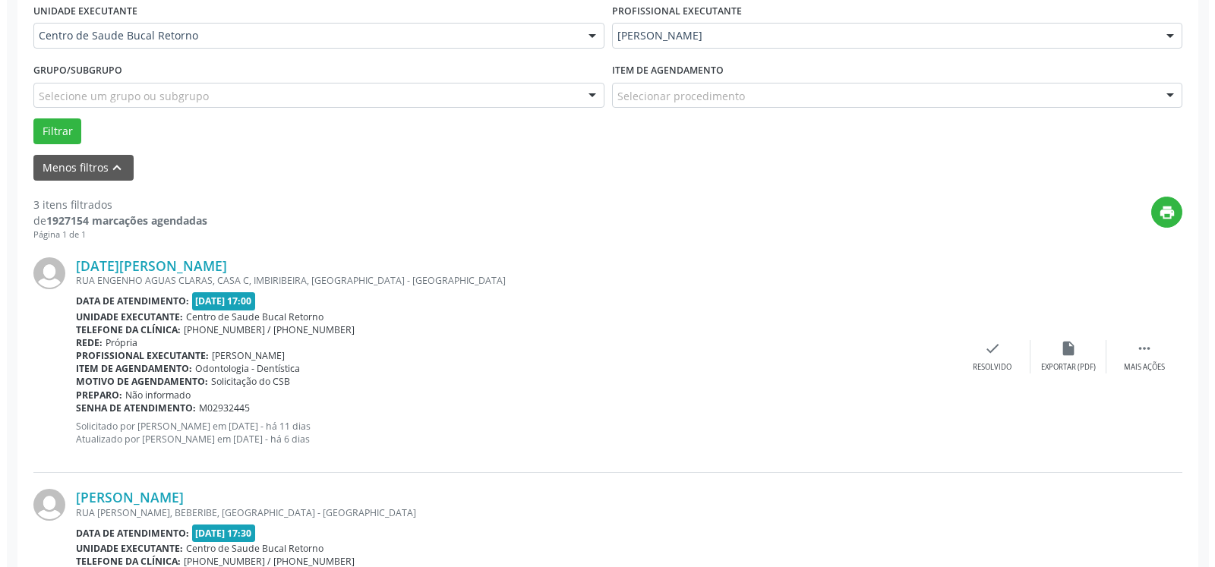
scroll to position [393, 0]
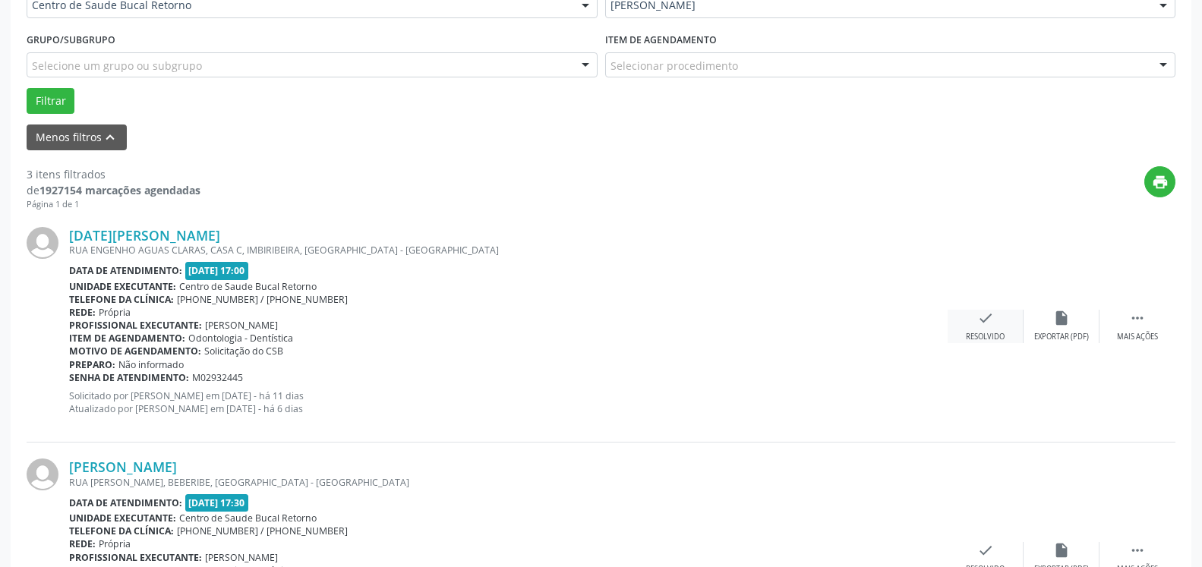
click at [990, 327] on icon "check" at bounding box center [985, 318] width 17 height 17
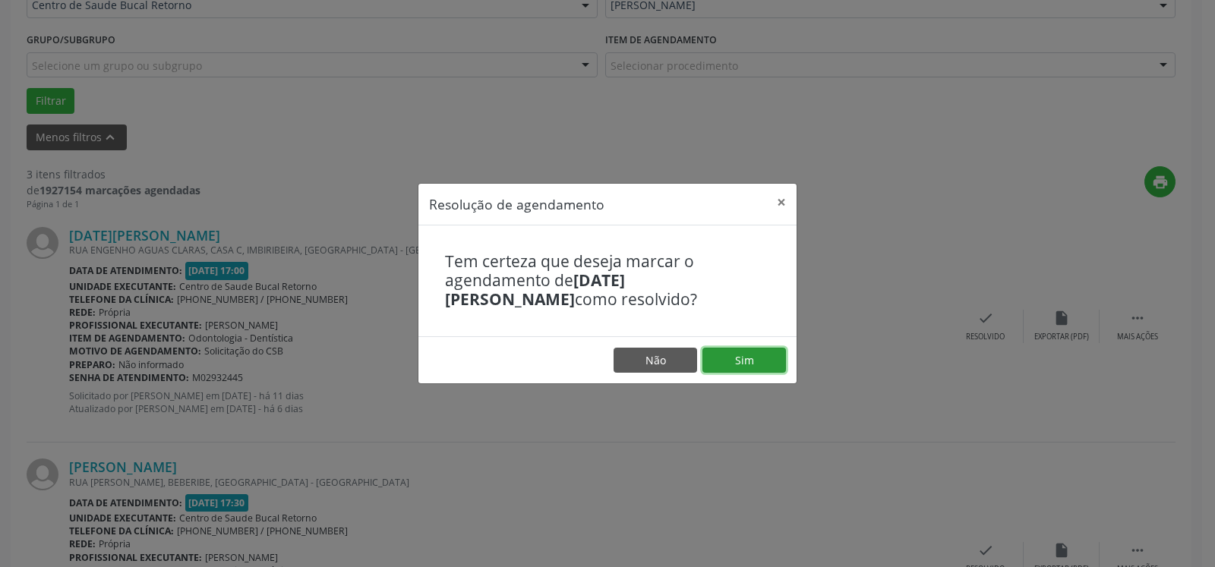
click at [785, 366] on button "Sim" at bounding box center [745, 361] width 84 height 26
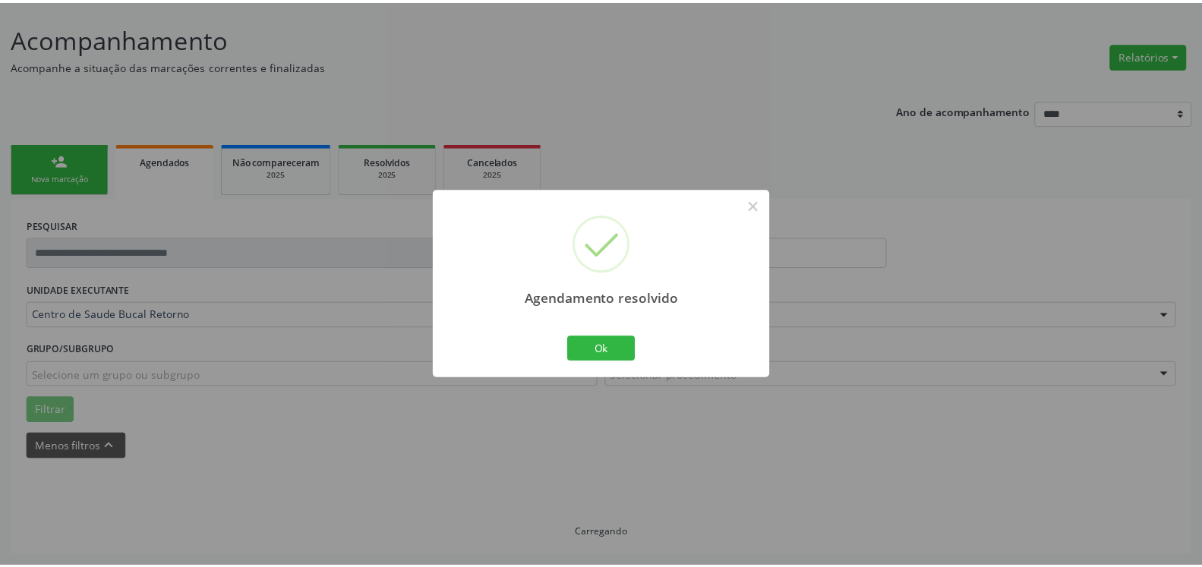
scroll to position [84, 0]
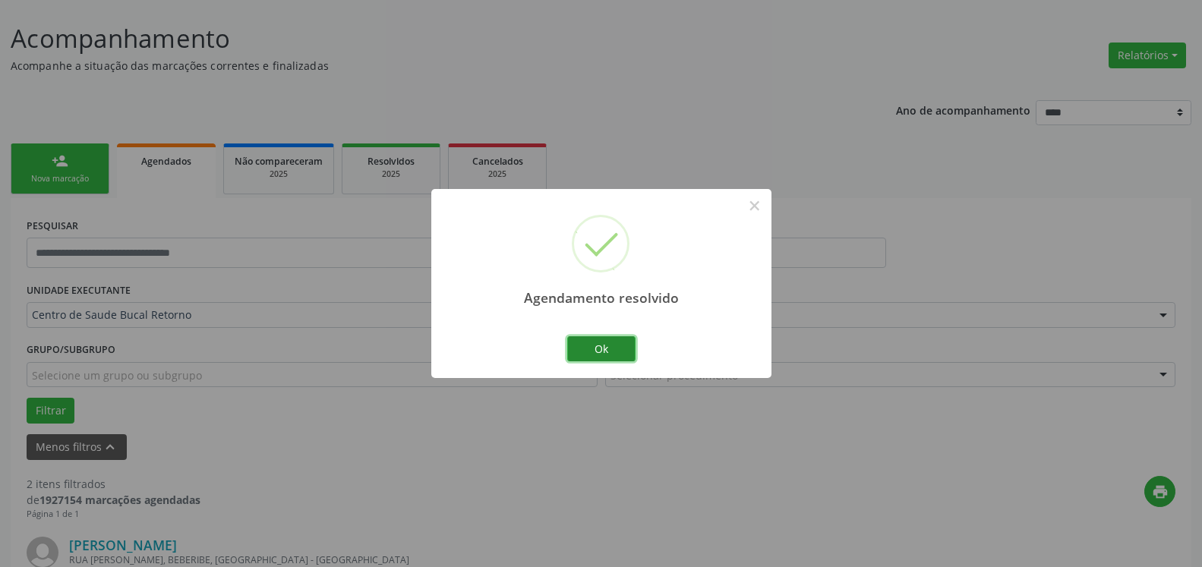
click at [608, 349] on button "Ok" at bounding box center [601, 349] width 68 height 26
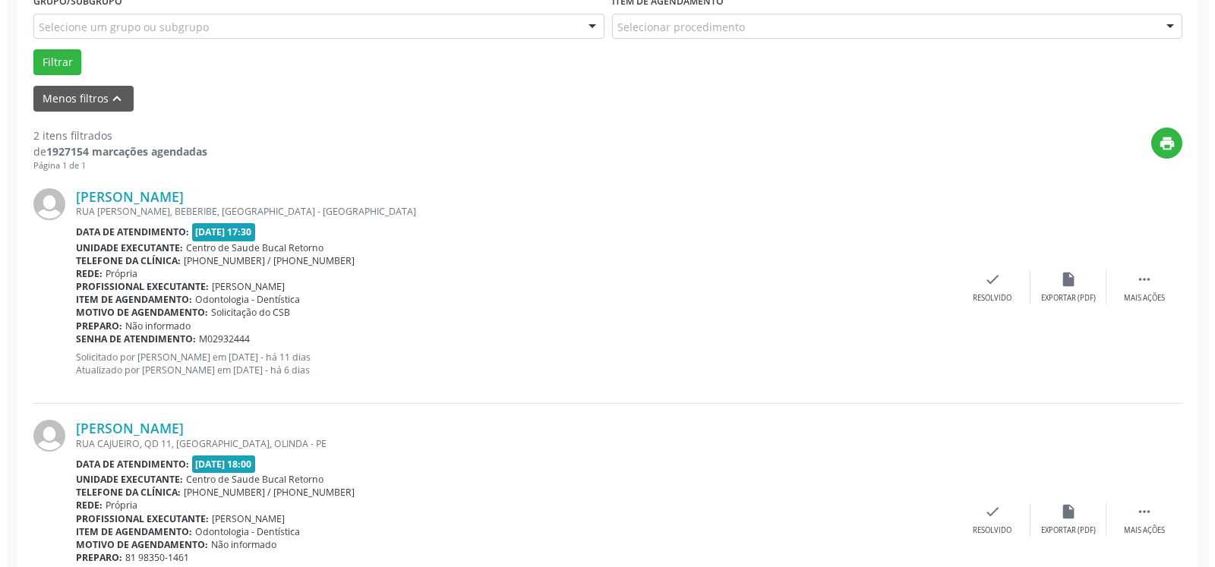
scroll to position [471, 0]
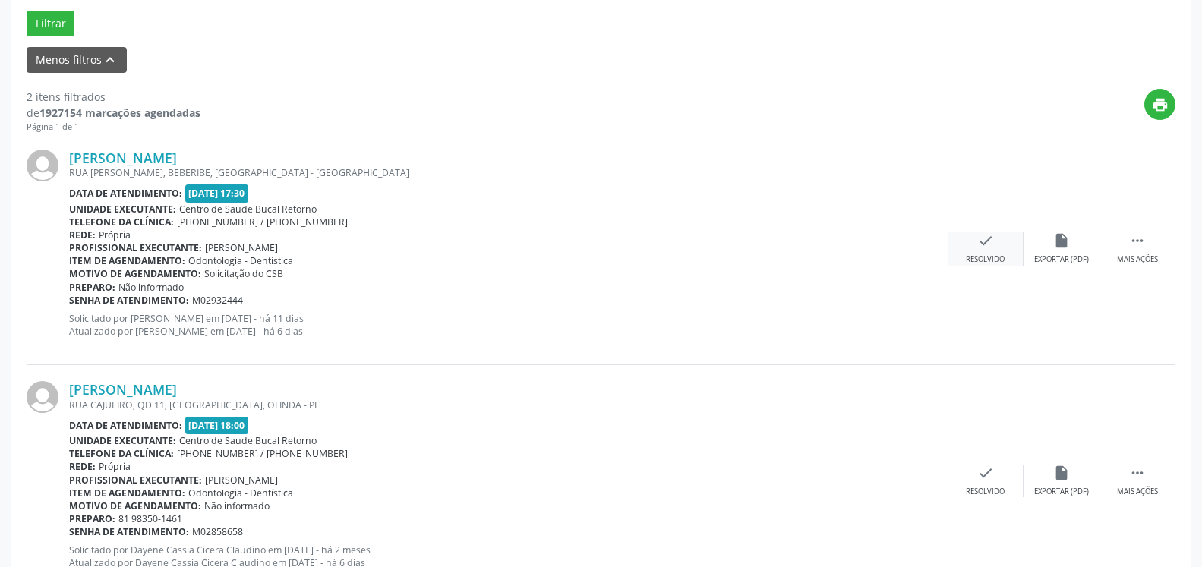
click at [991, 249] on icon "check" at bounding box center [985, 240] width 17 height 17
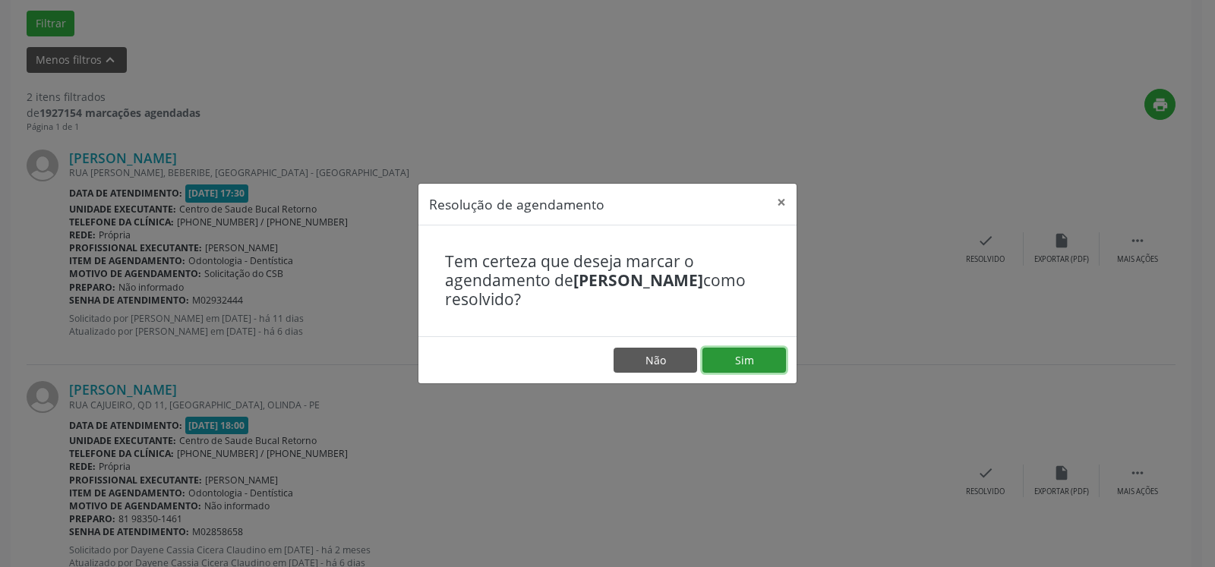
click at [723, 367] on button "Sim" at bounding box center [745, 361] width 84 height 26
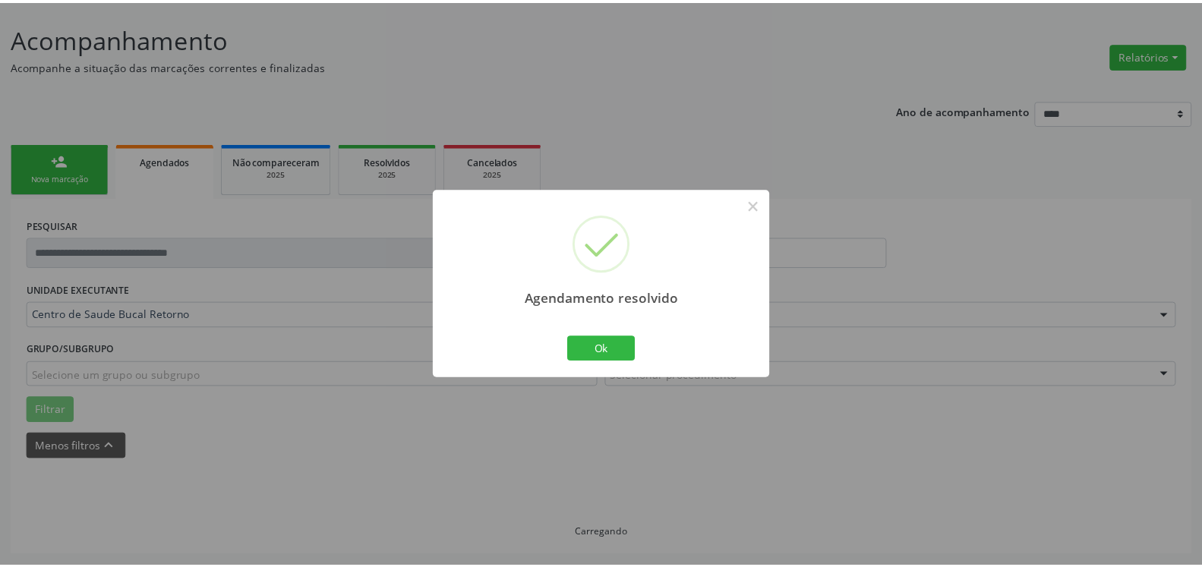
scroll to position [84, 0]
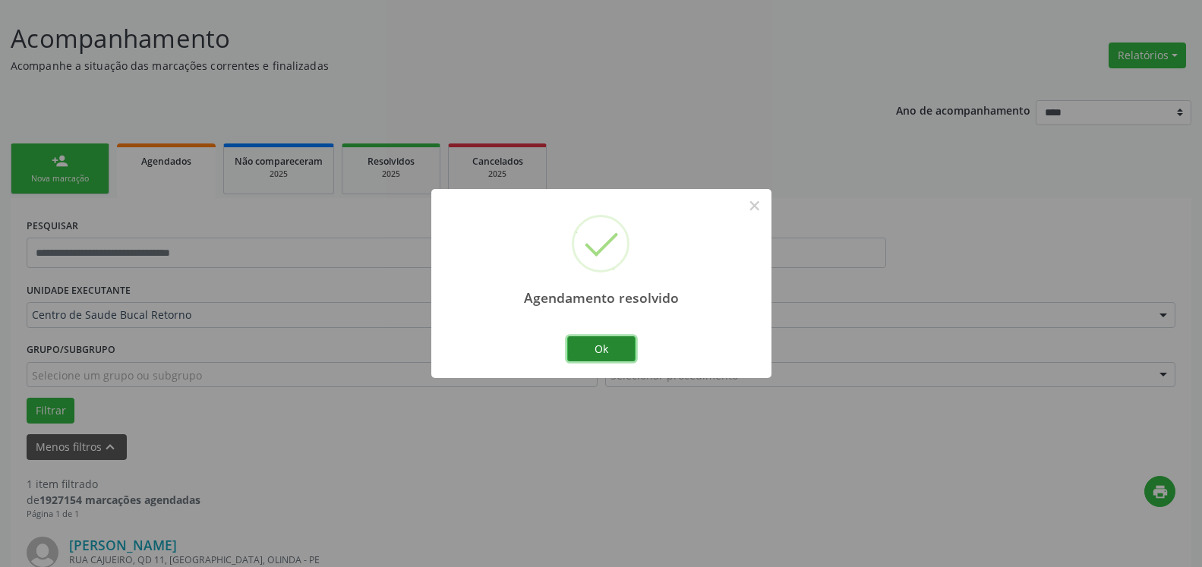
click at [610, 349] on button "Ok" at bounding box center [601, 349] width 68 height 26
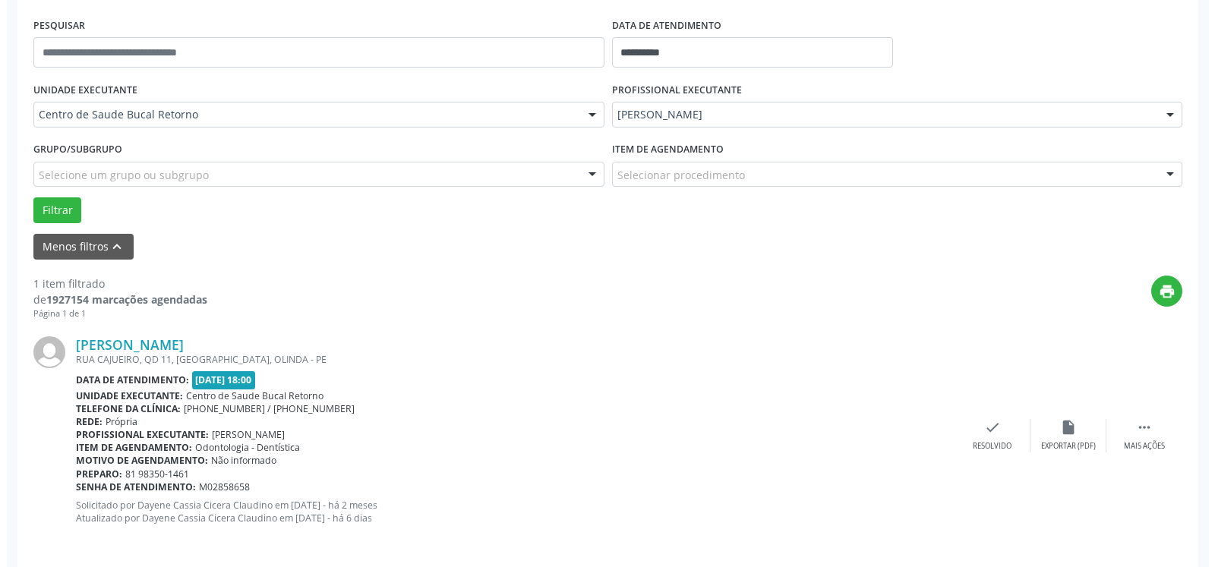
scroll to position [295, 0]
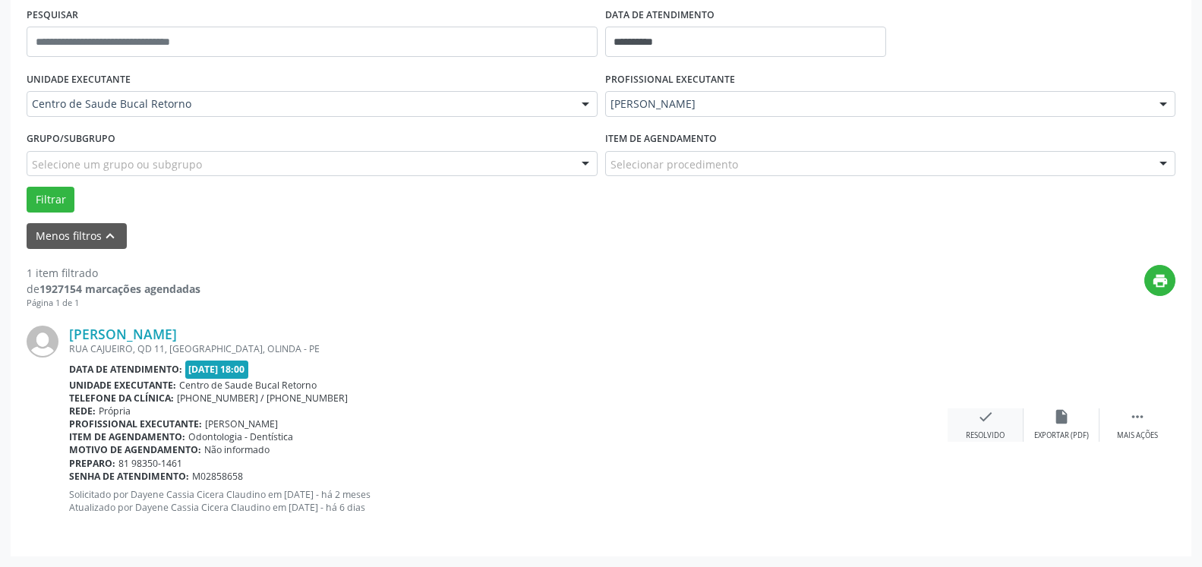
click at [991, 417] on icon "check" at bounding box center [985, 417] width 17 height 17
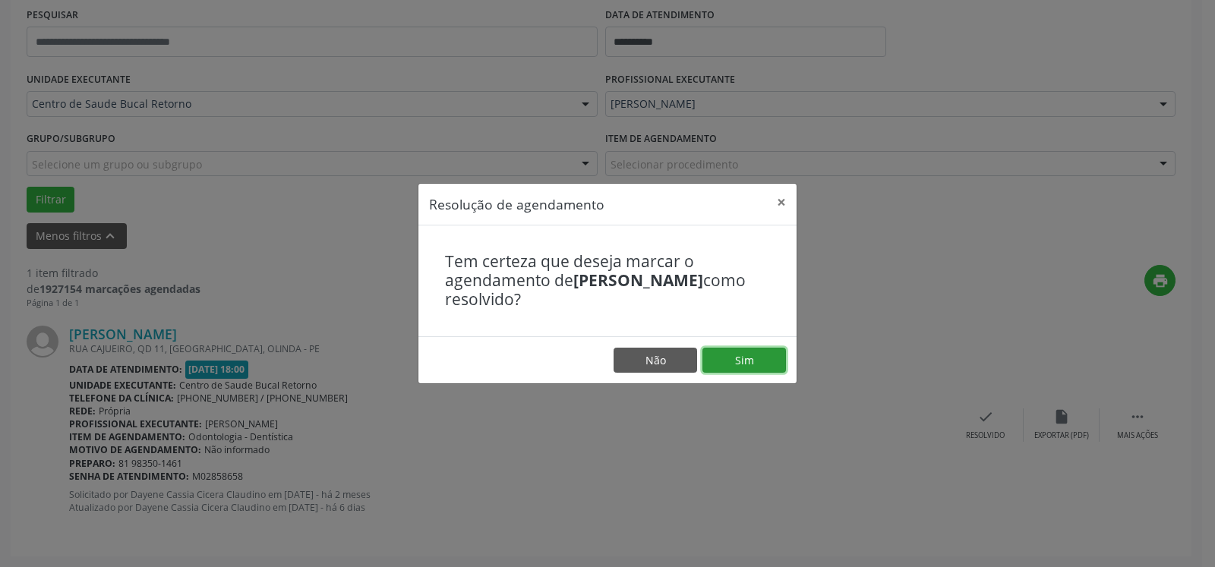
click at [752, 368] on button "Sim" at bounding box center [745, 361] width 84 height 26
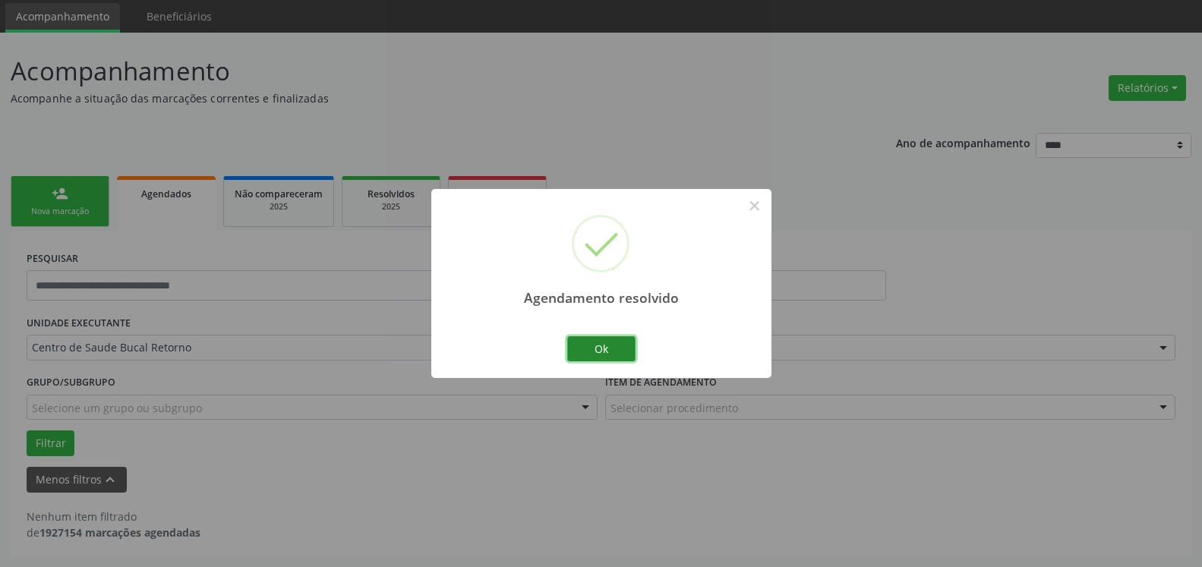
scroll to position [51, 0]
click at [621, 348] on button "Ok" at bounding box center [601, 349] width 68 height 26
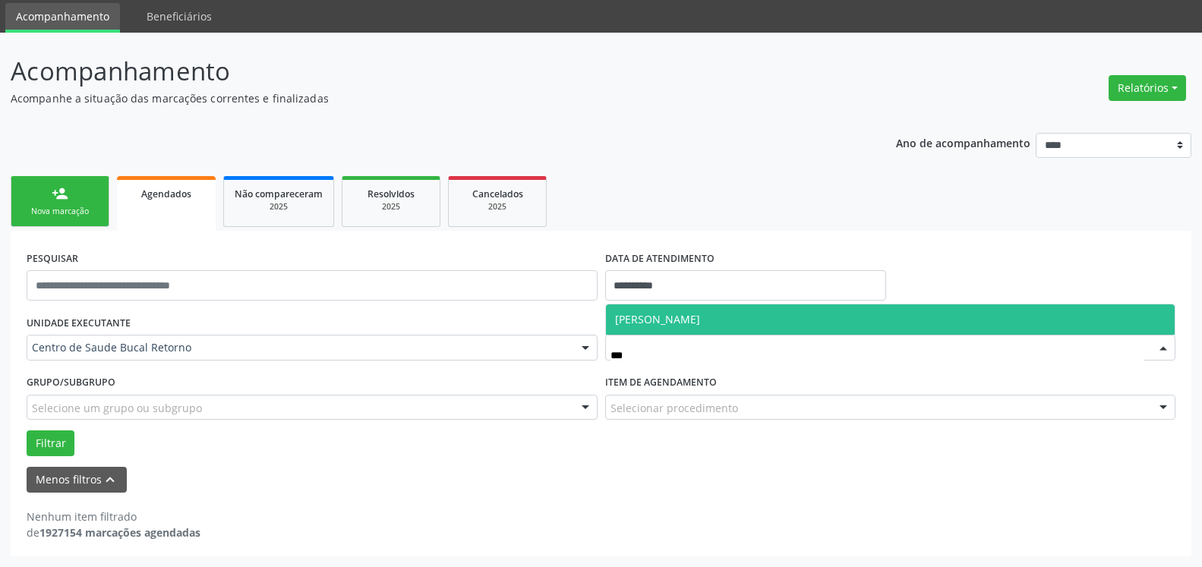
click at [652, 314] on span "[PERSON_NAME]" at bounding box center [657, 319] width 85 height 14
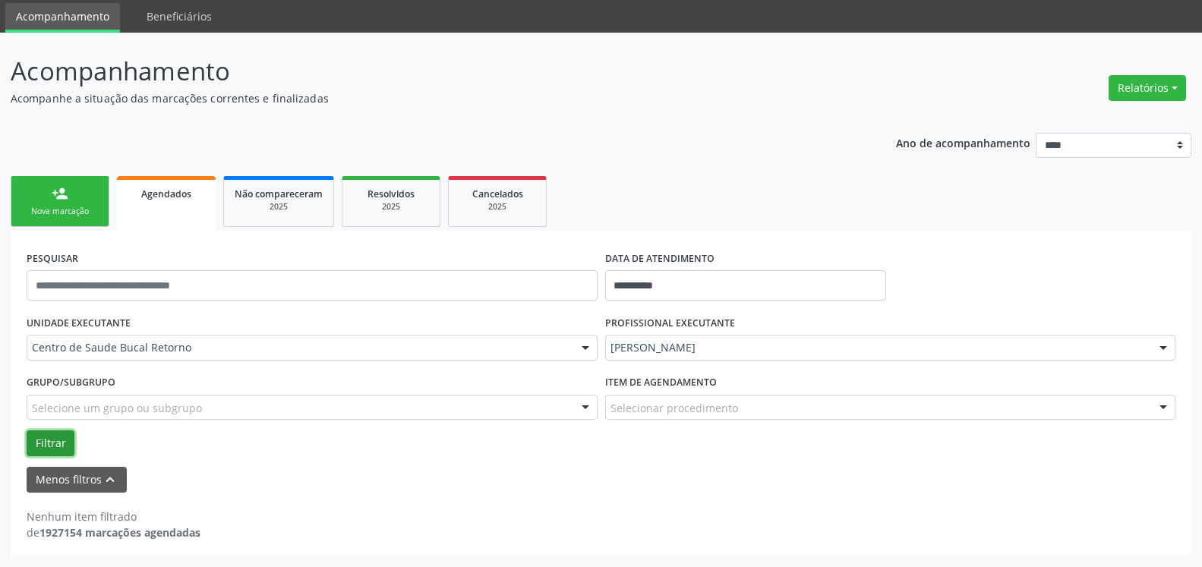
click at [52, 442] on button "Filtrar" at bounding box center [51, 444] width 48 height 26
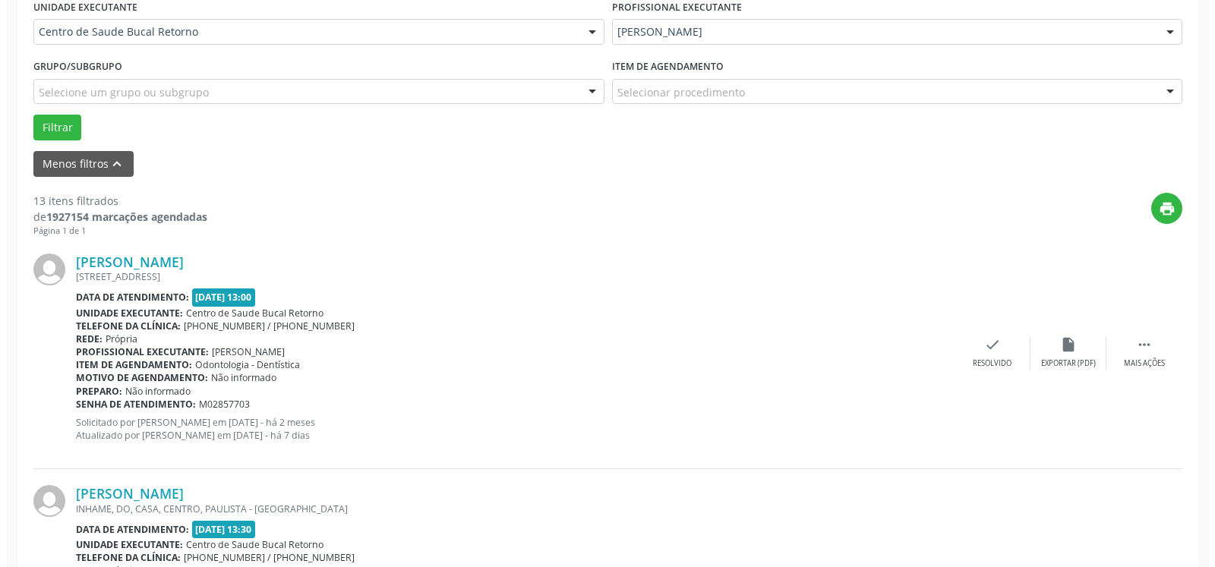
scroll to position [516, 0]
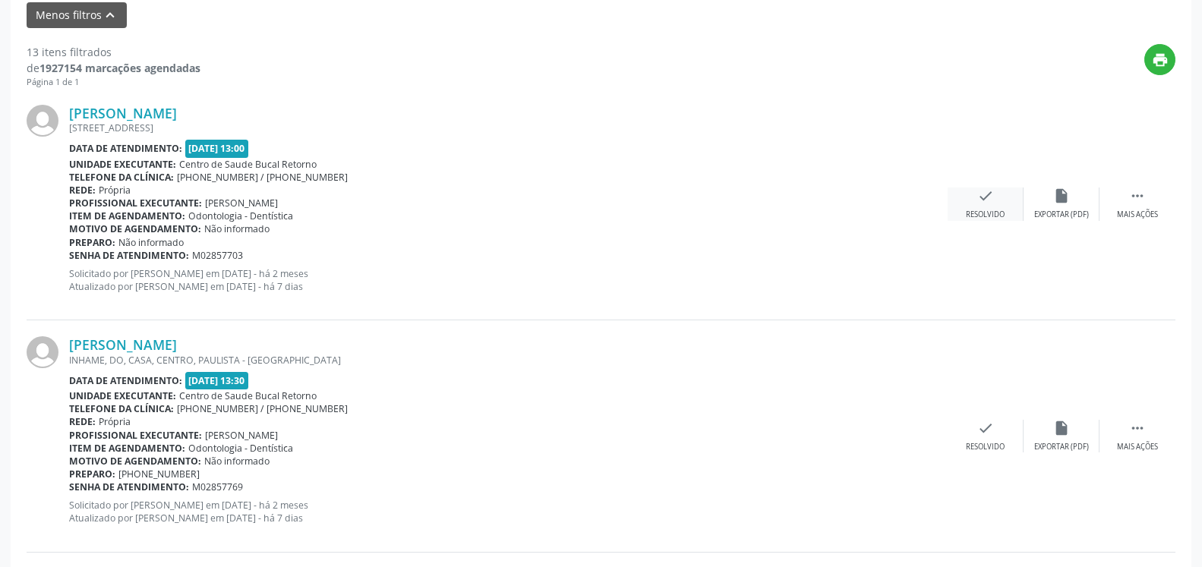
click at [991, 202] on icon "check" at bounding box center [985, 196] width 17 height 17
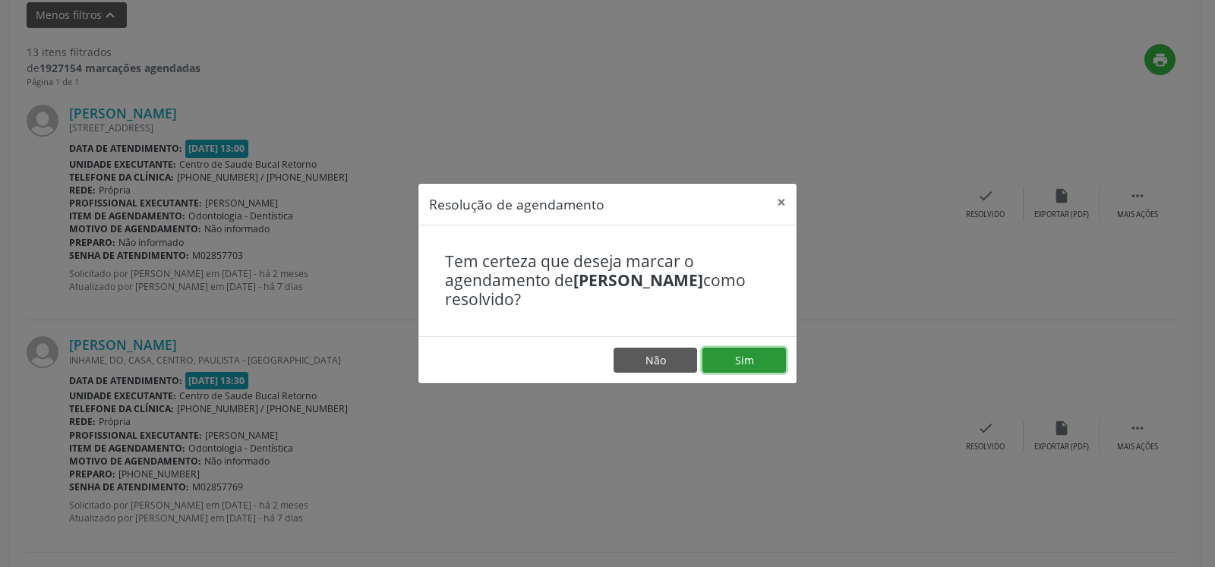
click at [733, 364] on button "Sim" at bounding box center [745, 361] width 84 height 26
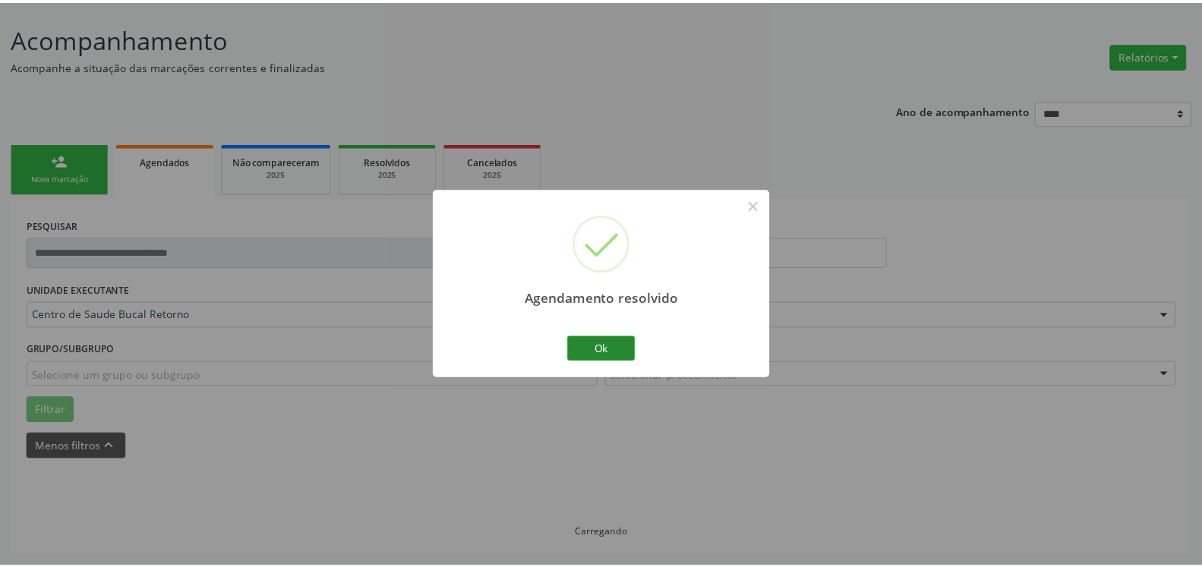
scroll to position [84, 0]
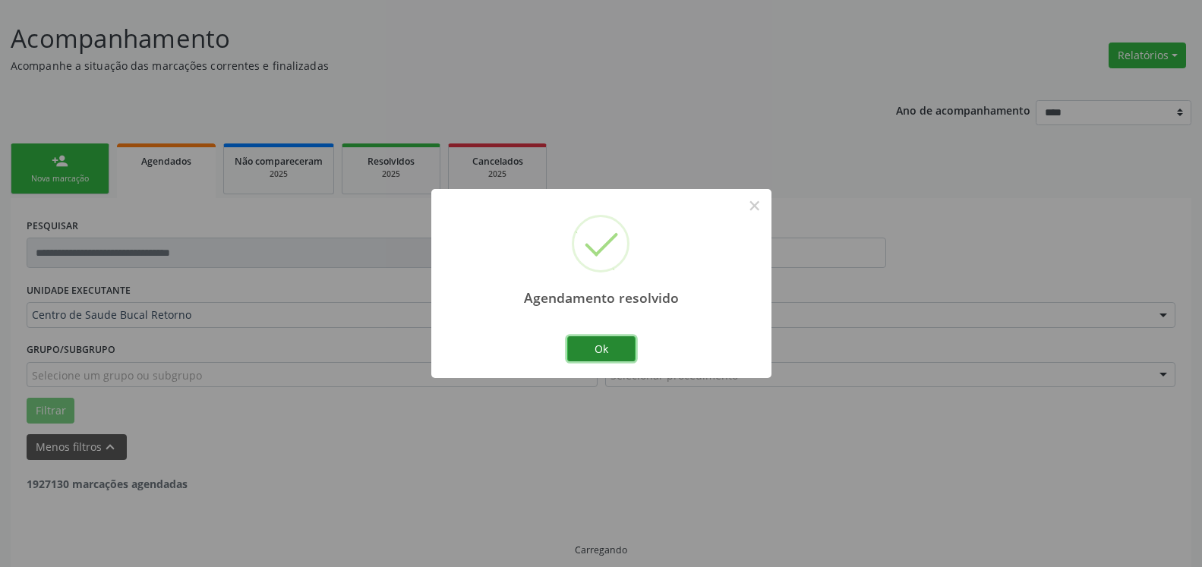
click at [598, 353] on button "Ok" at bounding box center [601, 349] width 68 height 26
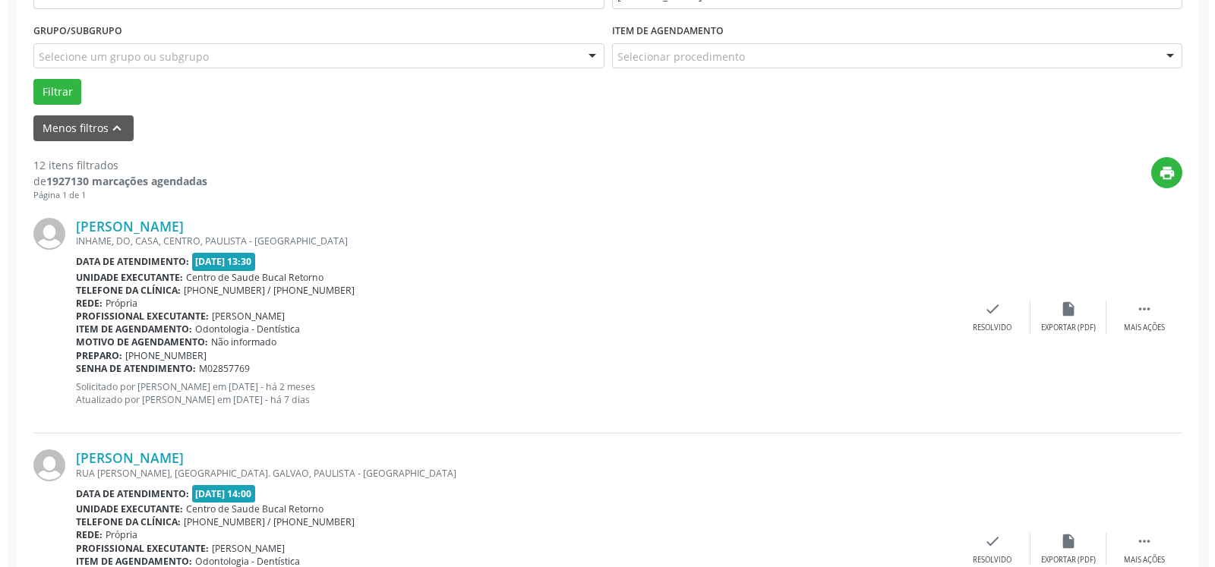
scroll to position [471, 0]
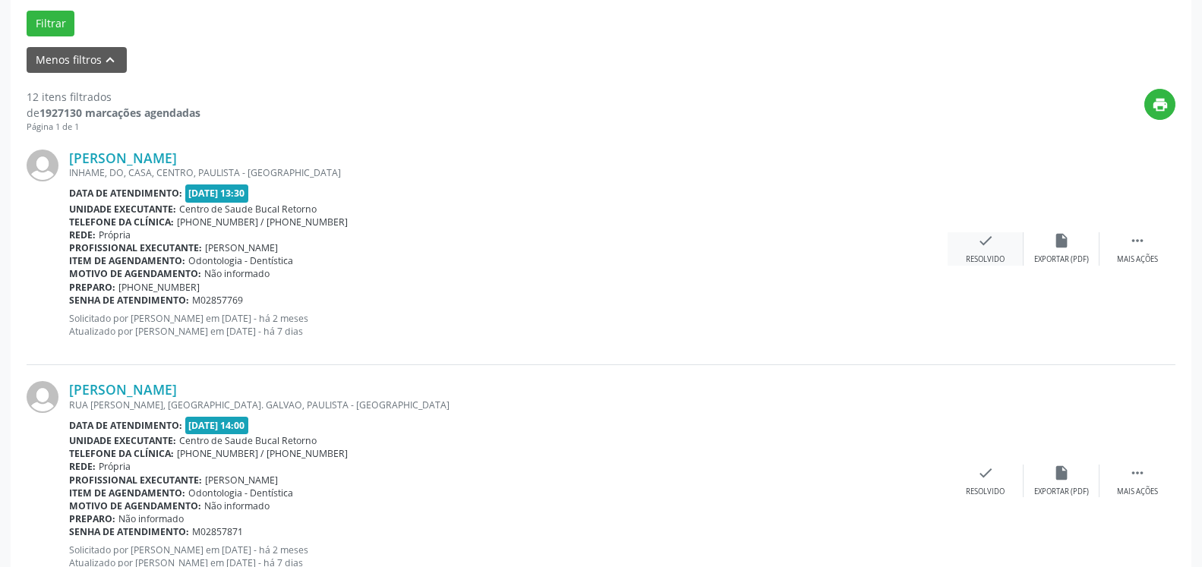
click at [994, 244] on div "check Resolvido" at bounding box center [986, 248] width 76 height 33
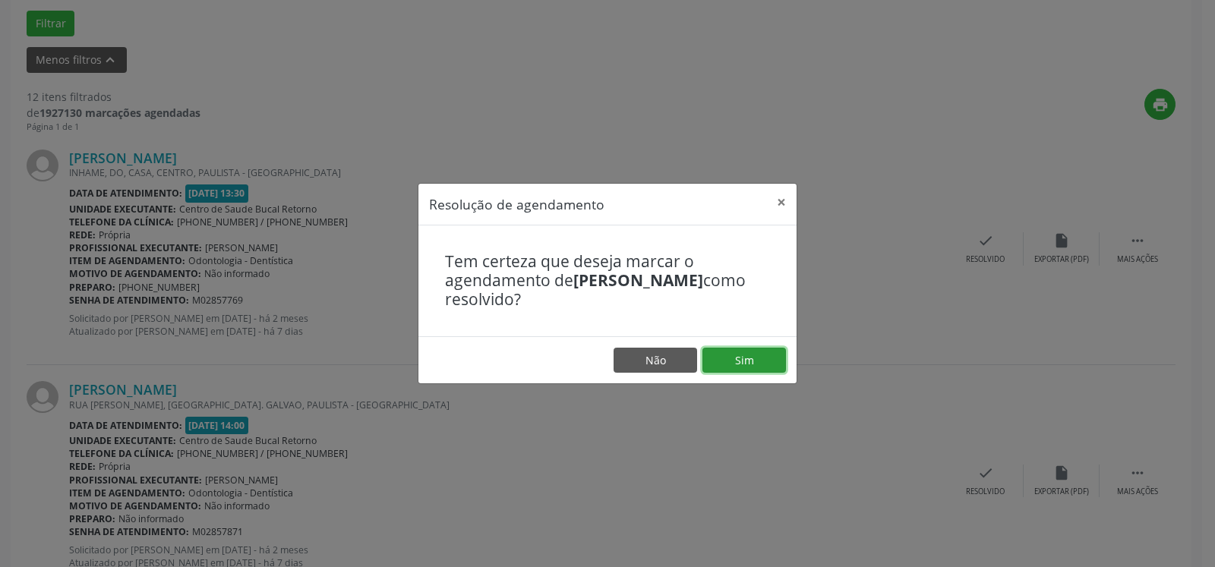
click at [760, 354] on button "Sim" at bounding box center [745, 361] width 84 height 26
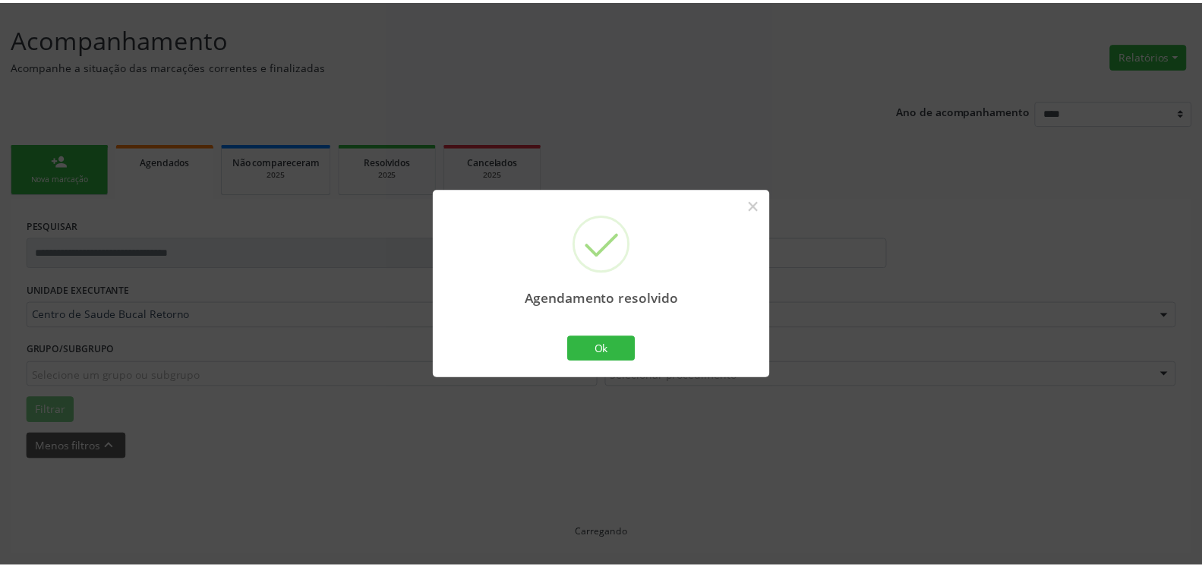
scroll to position [84, 0]
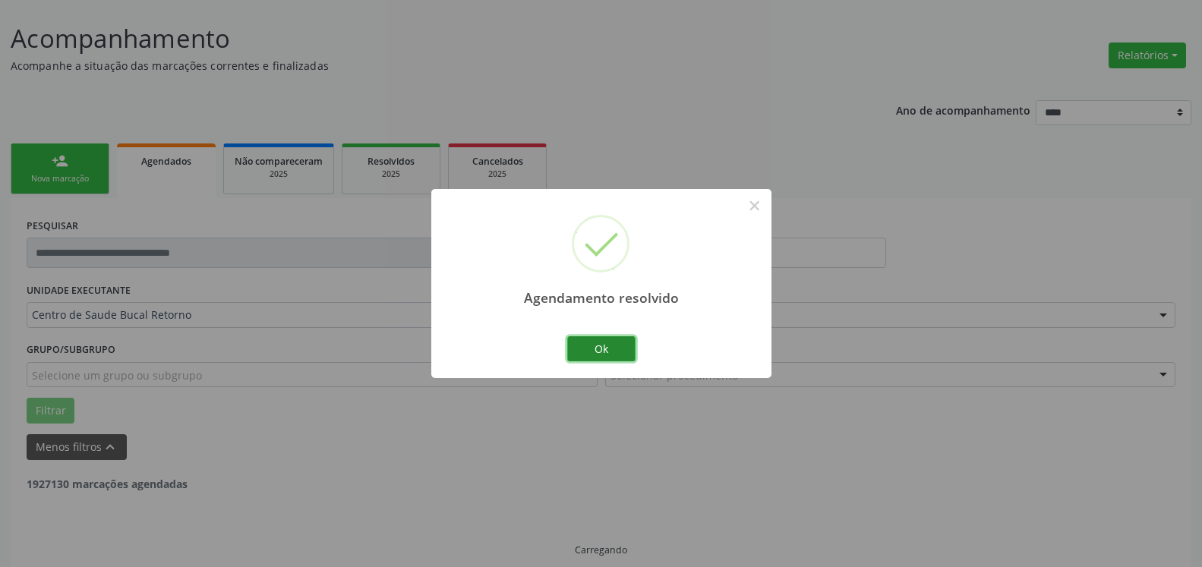
click at [613, 352] on button "Ok" at bounding box center [601, 349] width 68 height 26
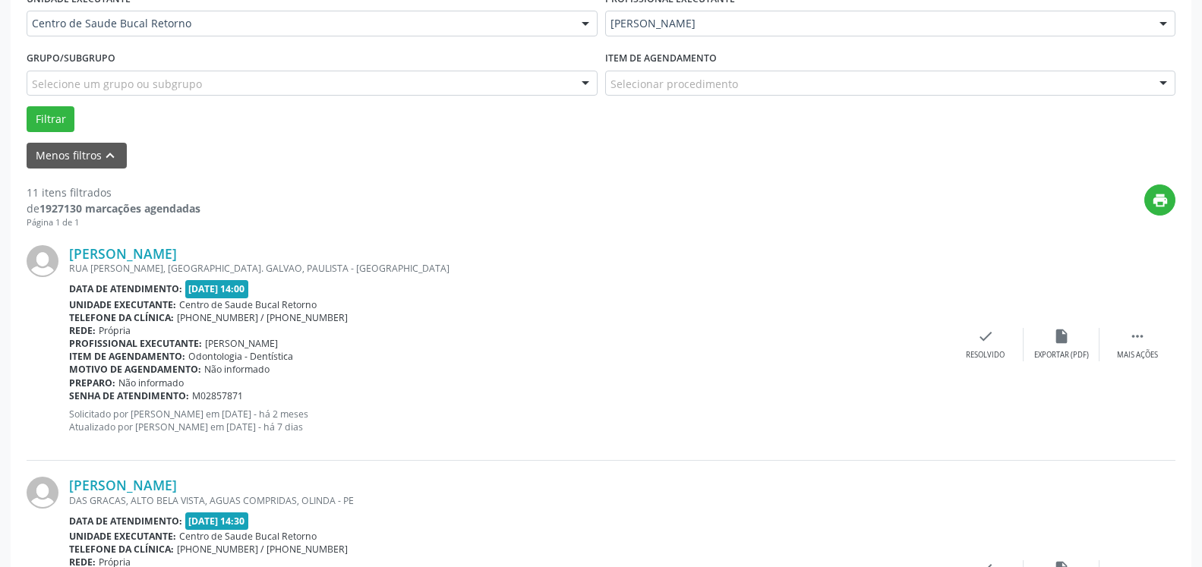
scroll to position [393, 0]
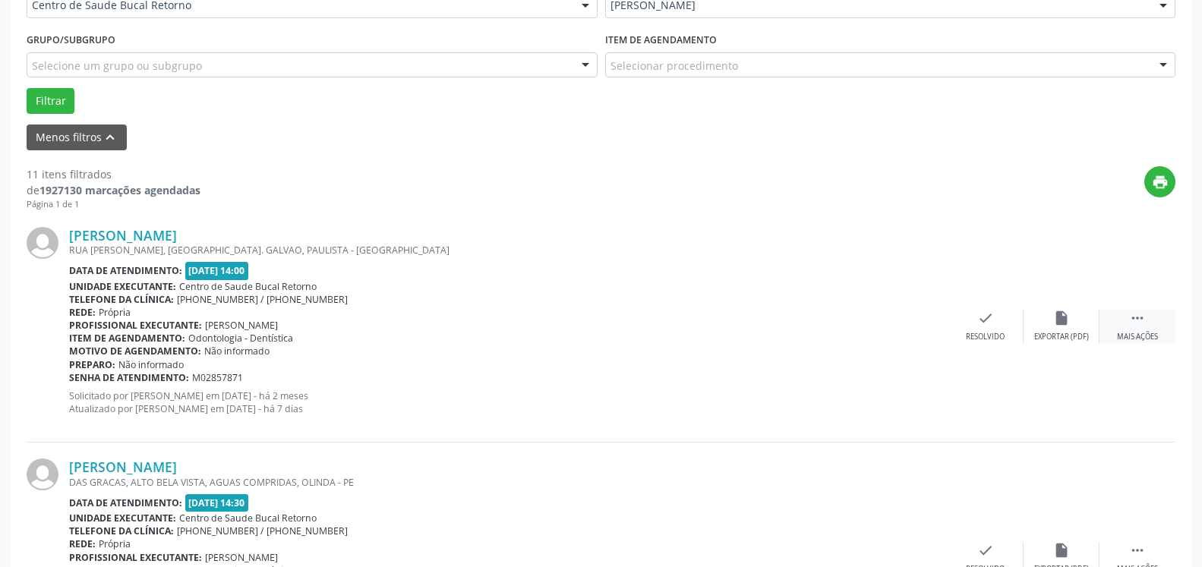
click at [1139, 317] on icon "" at bounding box center [1137, 318] width 17 height 17
click at [1055, 323] on icon "alarm_off" at bounding box center [1061, 318] width 17 height 17
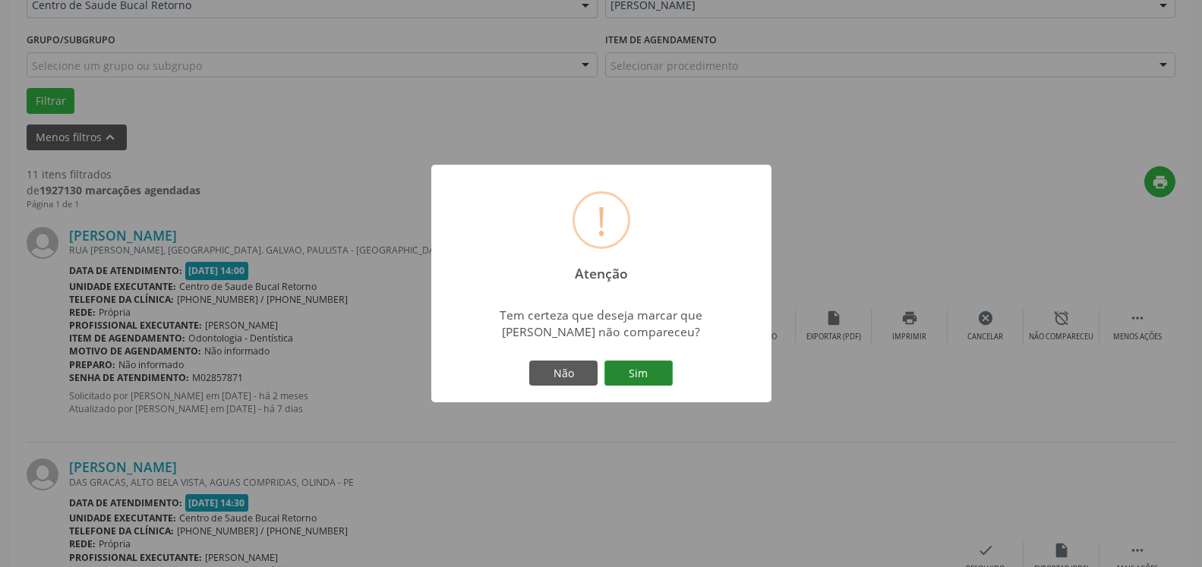
click at [629, 375] on button "Sim" at bounding box center [639, 374] width 68 height 26
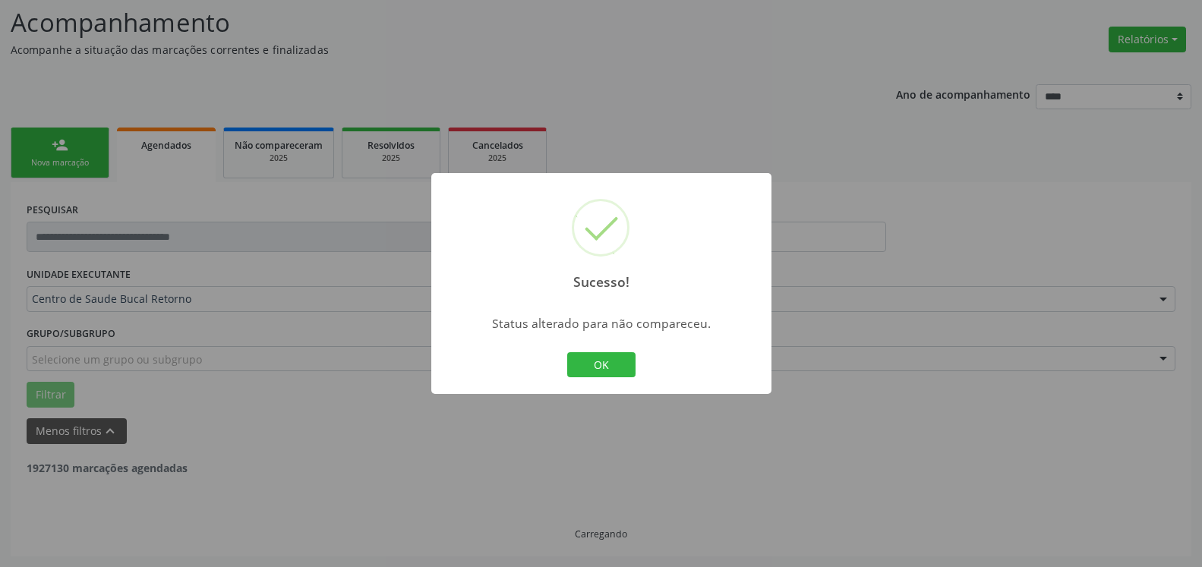
click at [589, 362] on button "OK" at bounding box center [601, 365] width 68 height 26
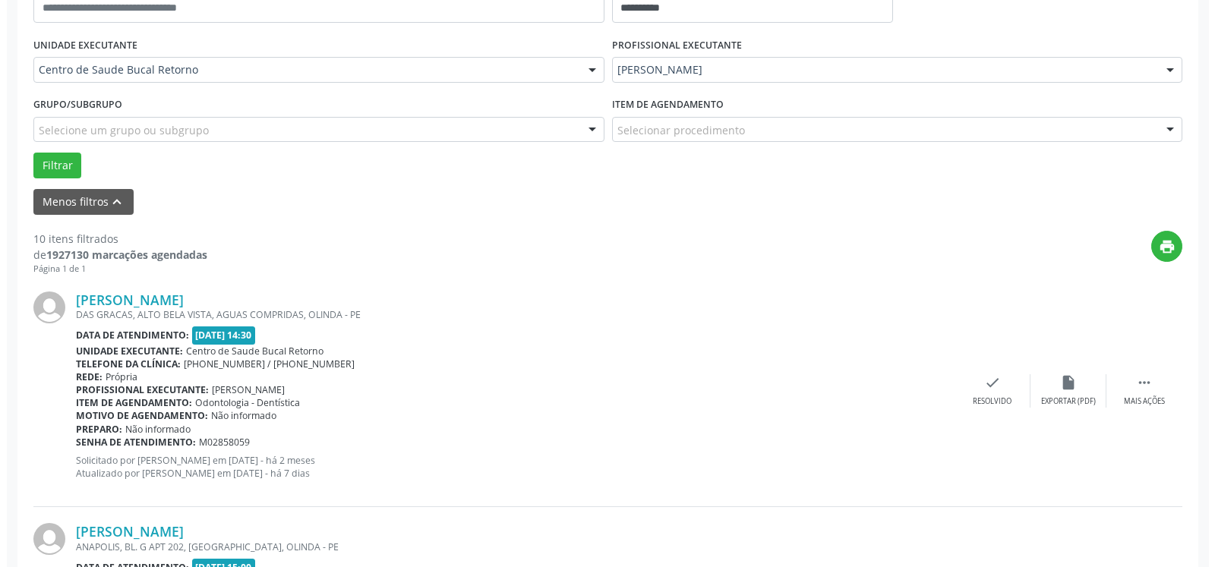
scroll to position [332, 0]
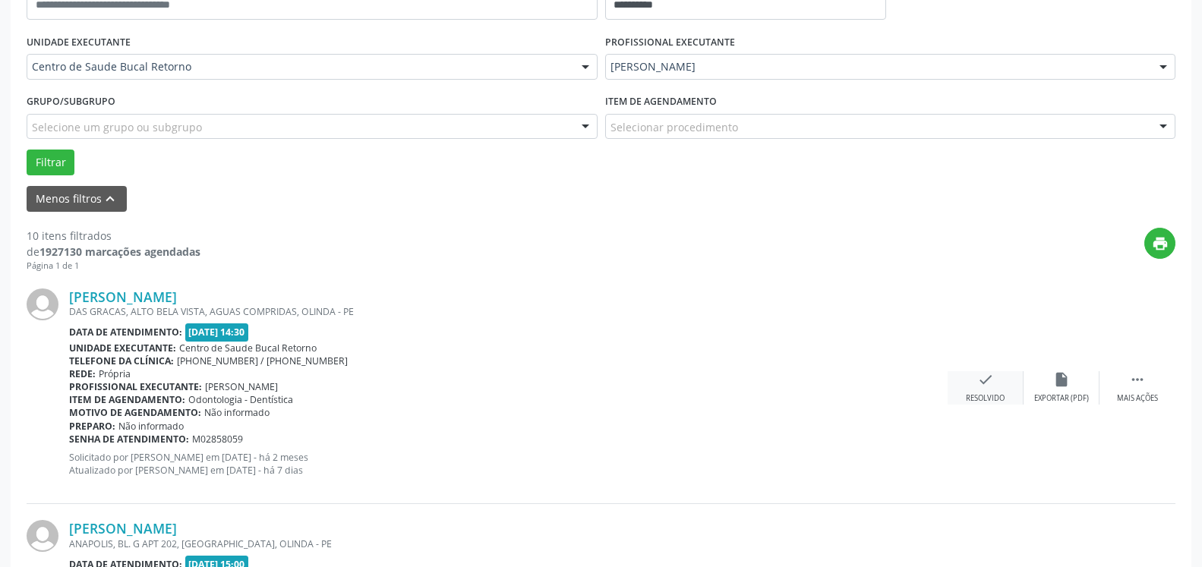
click at [980, 386] on icon "check" at bounding box center [985, 379] width 17 height 17
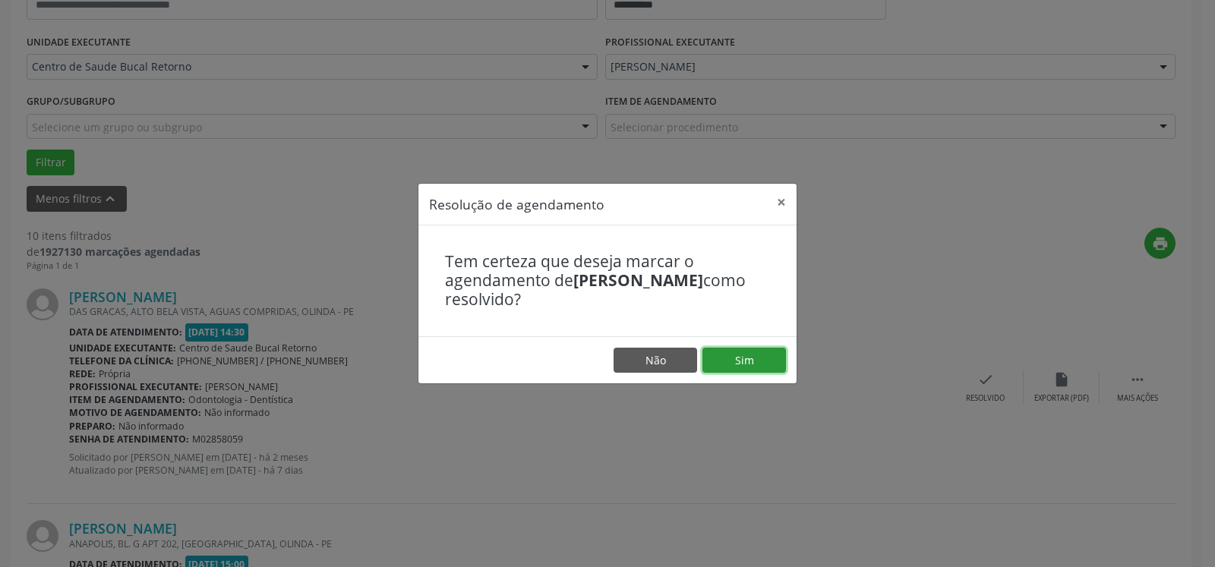
click at [775, 360] on button "Sim" at bounding box center [745, 361] width 84 height 26
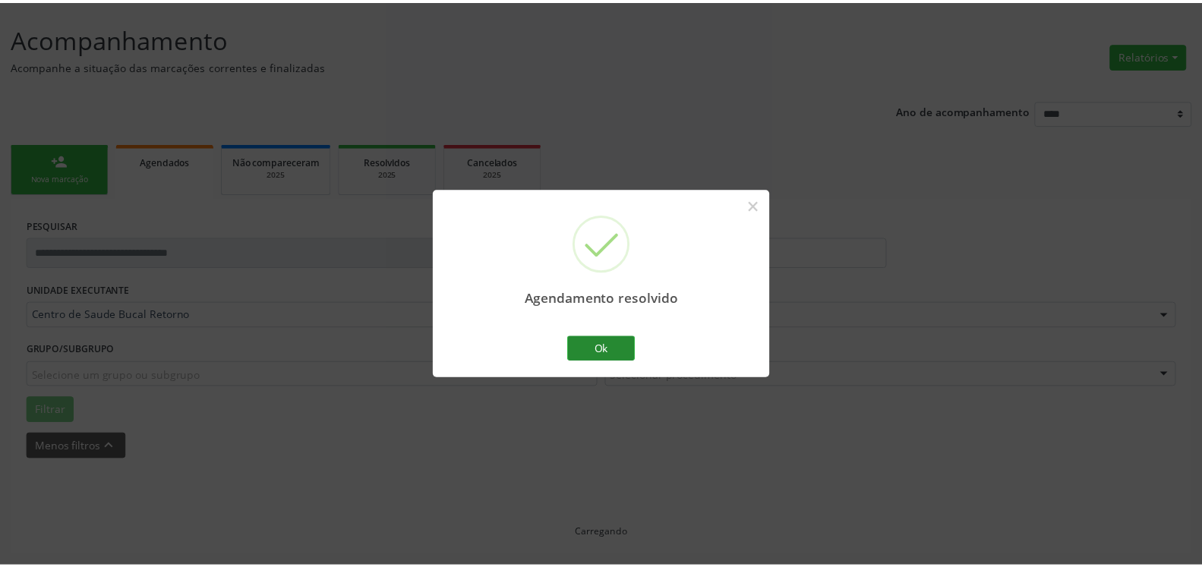
scroll to position [84, 0]
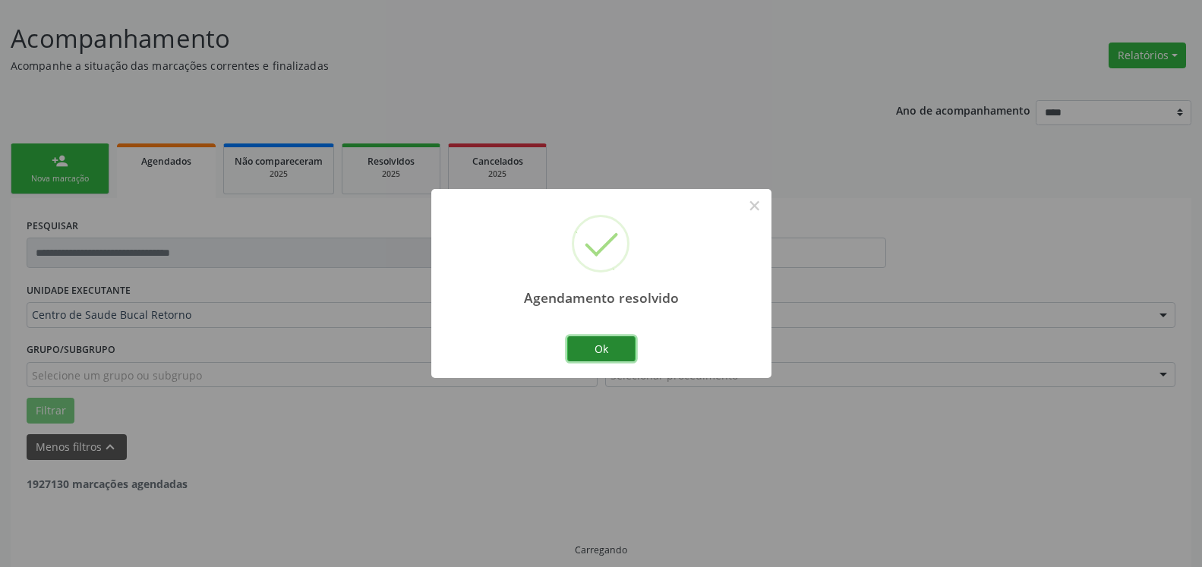
click at [589, 351] on button "Ok" at bounding box center [601, 349] width 68 height 26
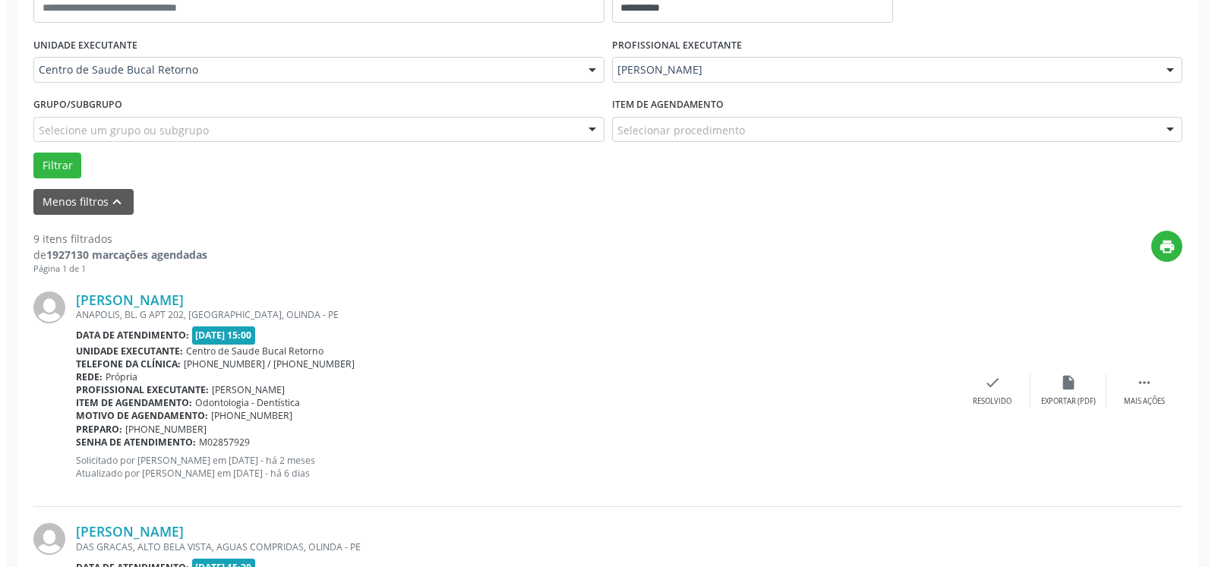
scroll to position [393, 0]
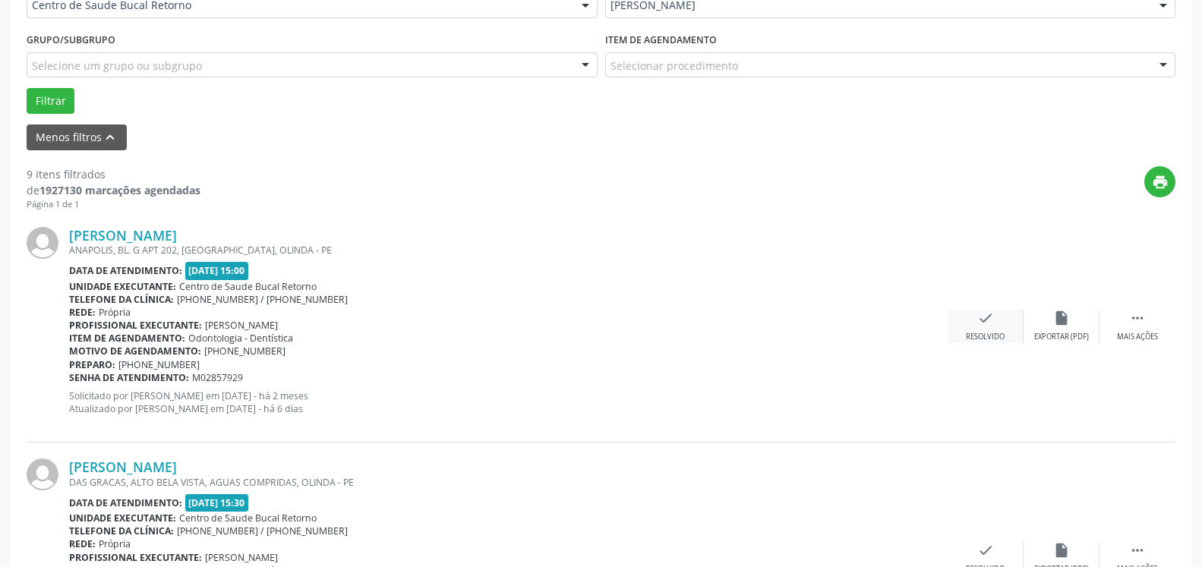
click at [987, 327] on icon "check" at bounding box center [985, 318] width 17 height 17
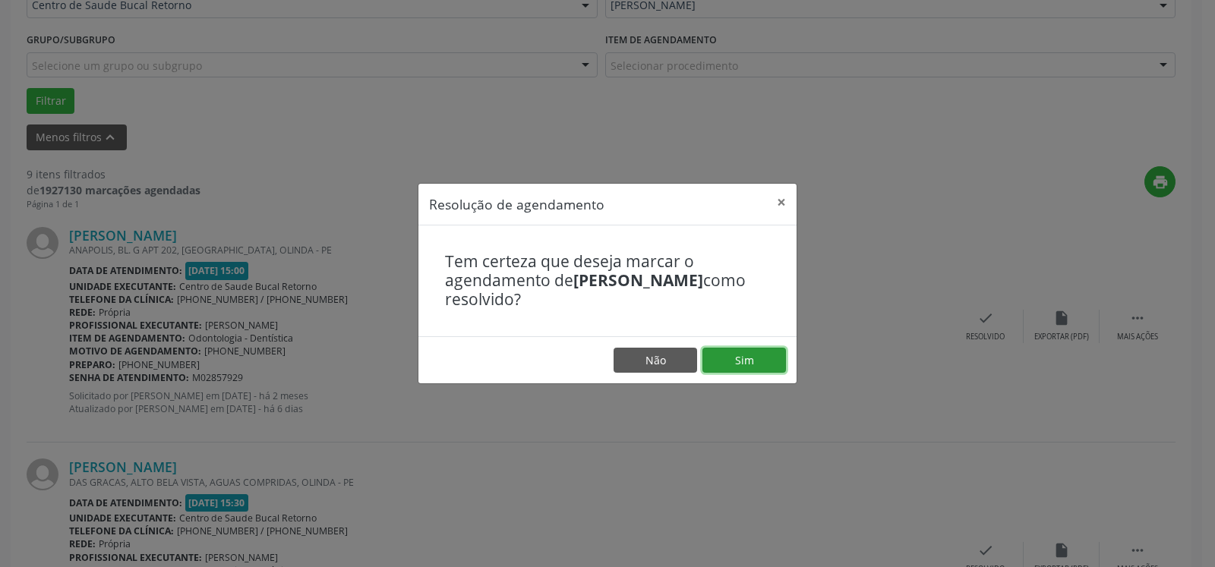
click at [758, 357] on button "Sim" at bounding box center [745, 361] width 84 height 26
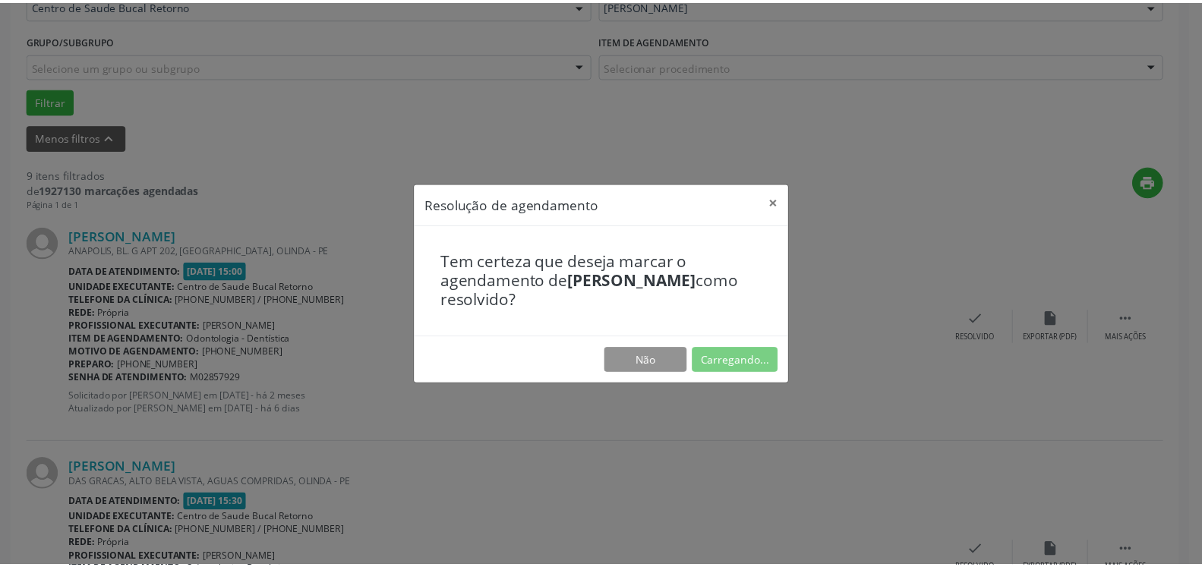
scroll to position [84, 0]
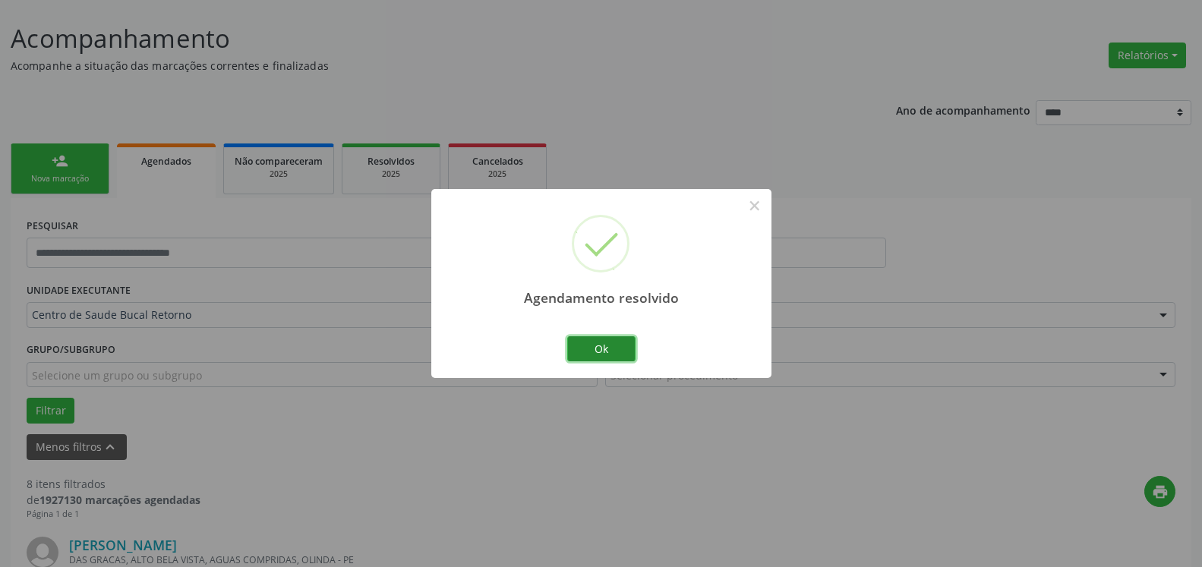
click at [605, 354] on button "Ok" at bounding box center [601, 349] width 68 height 26
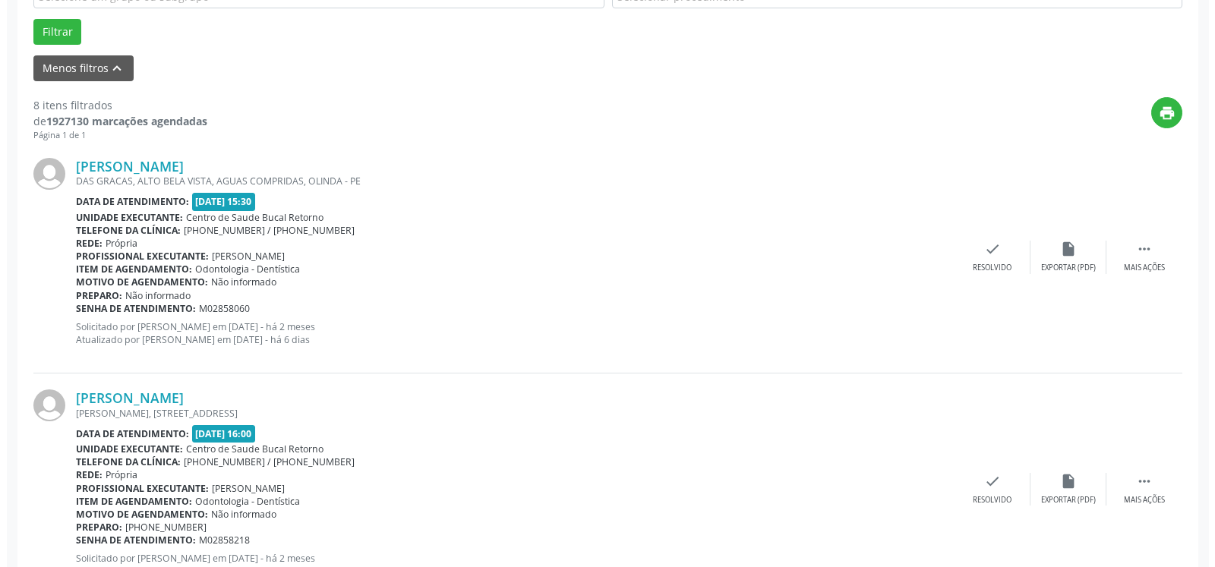
scroll to position [471, 0]
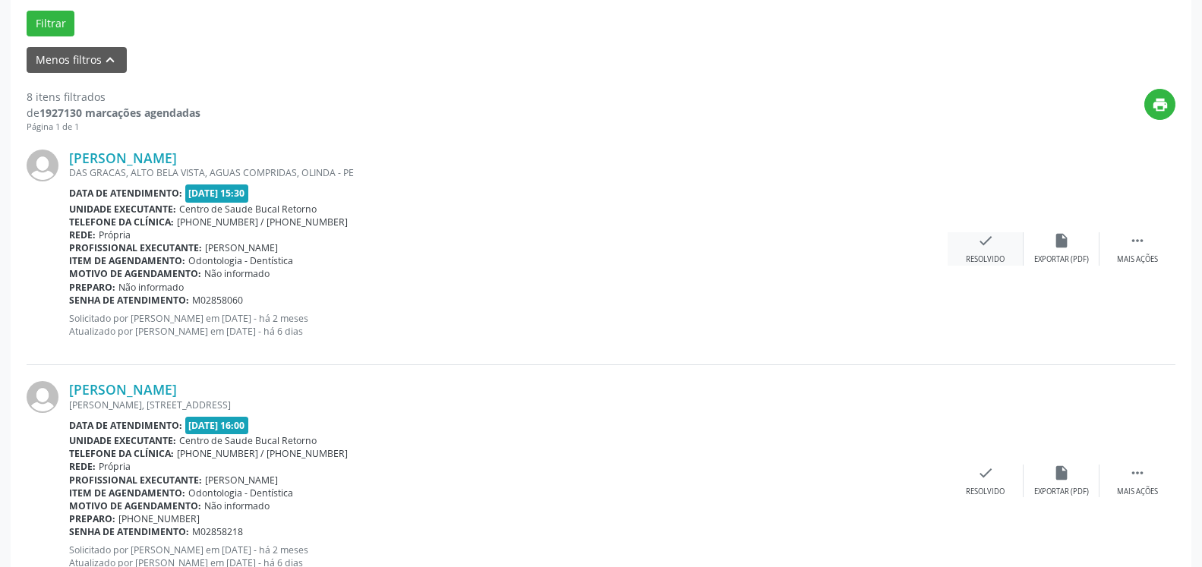
click at [984, 254] on div "check Resolvido" at bounding box center [986, 248] width 76 height 33
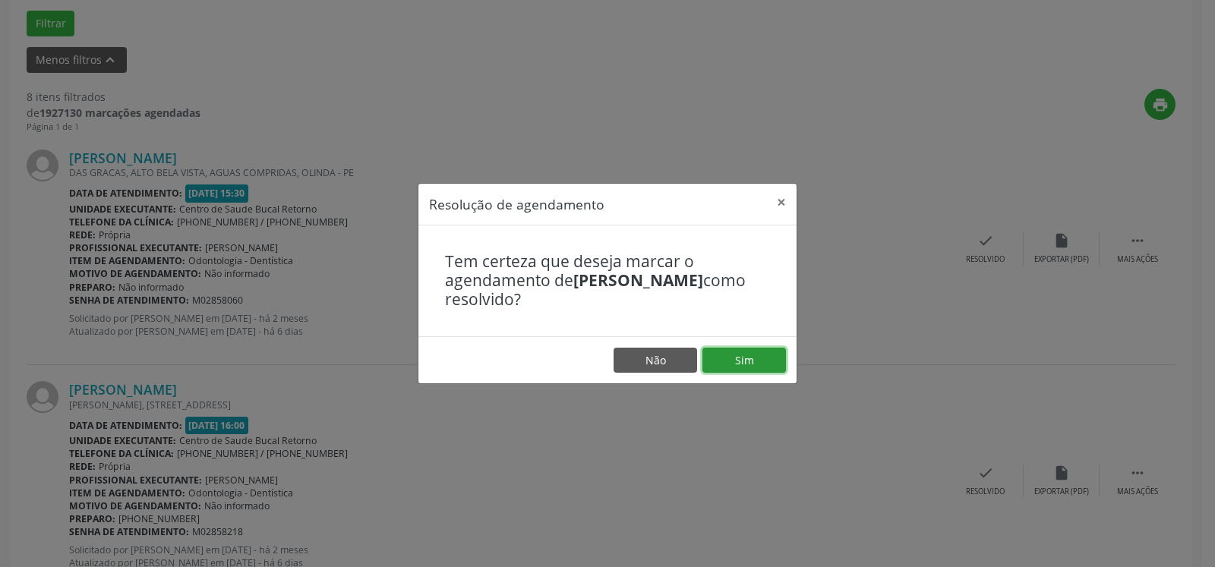
click at [755, 367] on button "Sim" at bounding box center [745, 361] width 84 height 26
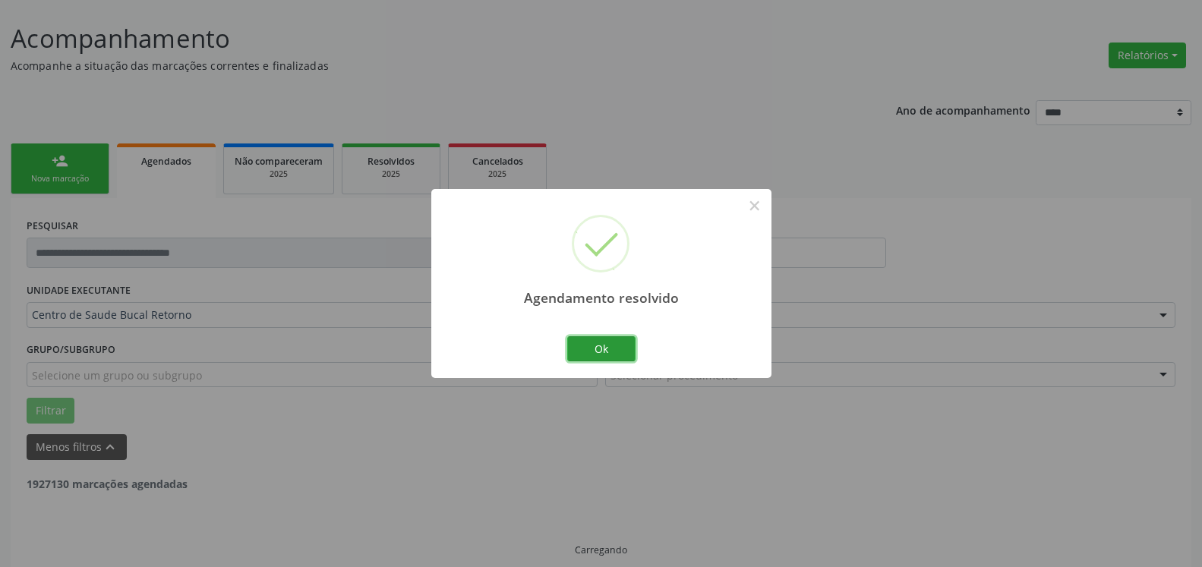
click at [617, 352] on button "Ok" at bounding box center [601, 349] width 68 height 26
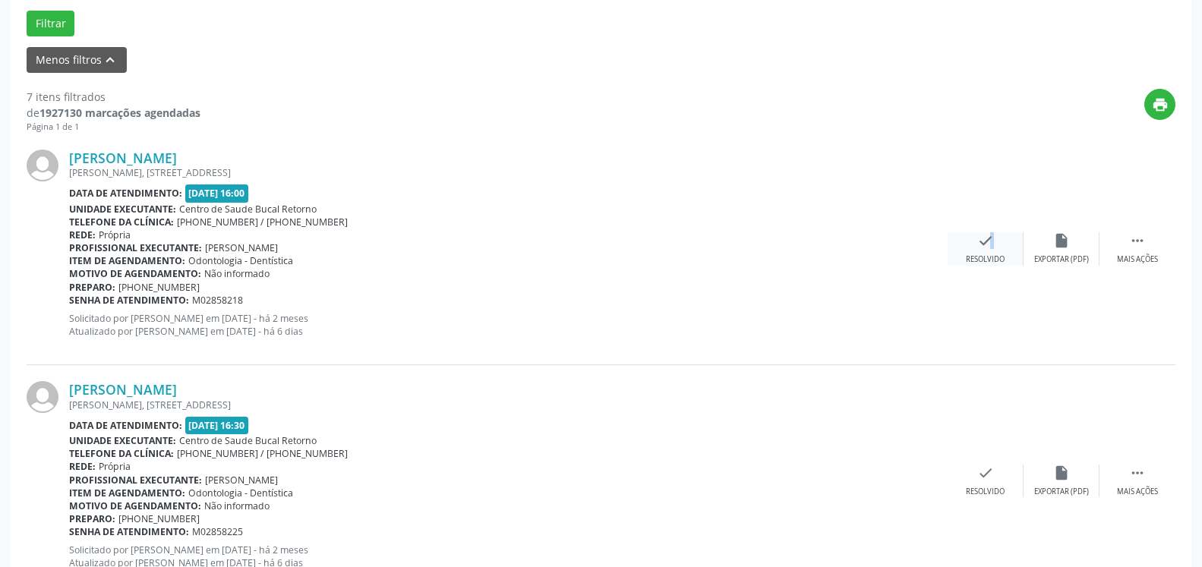
click at [983, 247] on icon "check" at bounding box center [985, 240] width 17 height 17
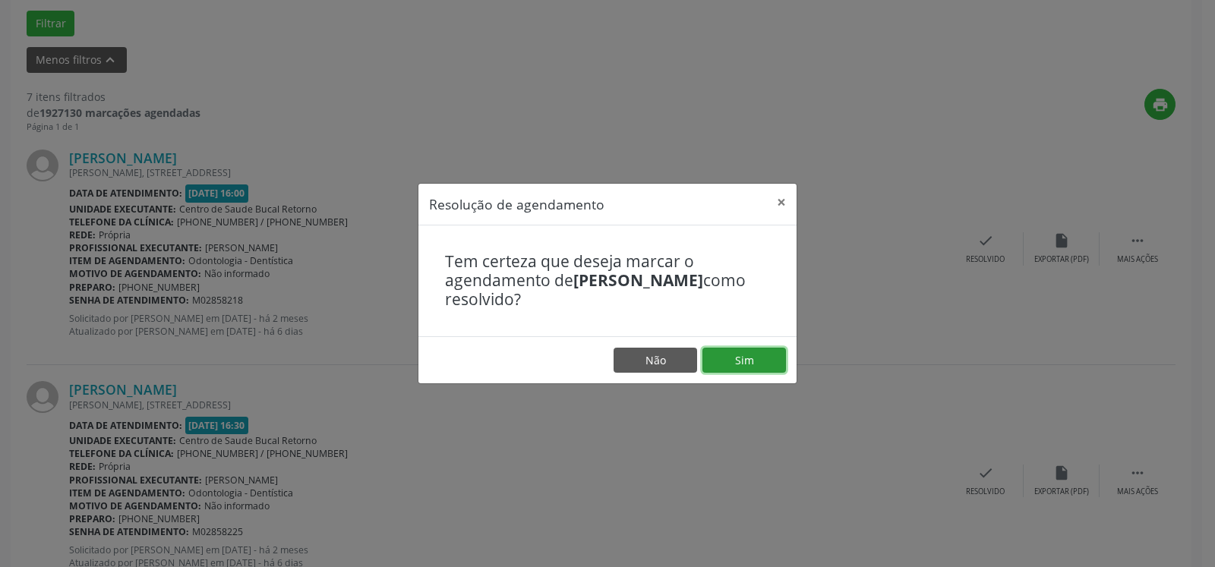
click at [747, 363] on button "Sim" at bounding box center [745, 361] width 84 height 26
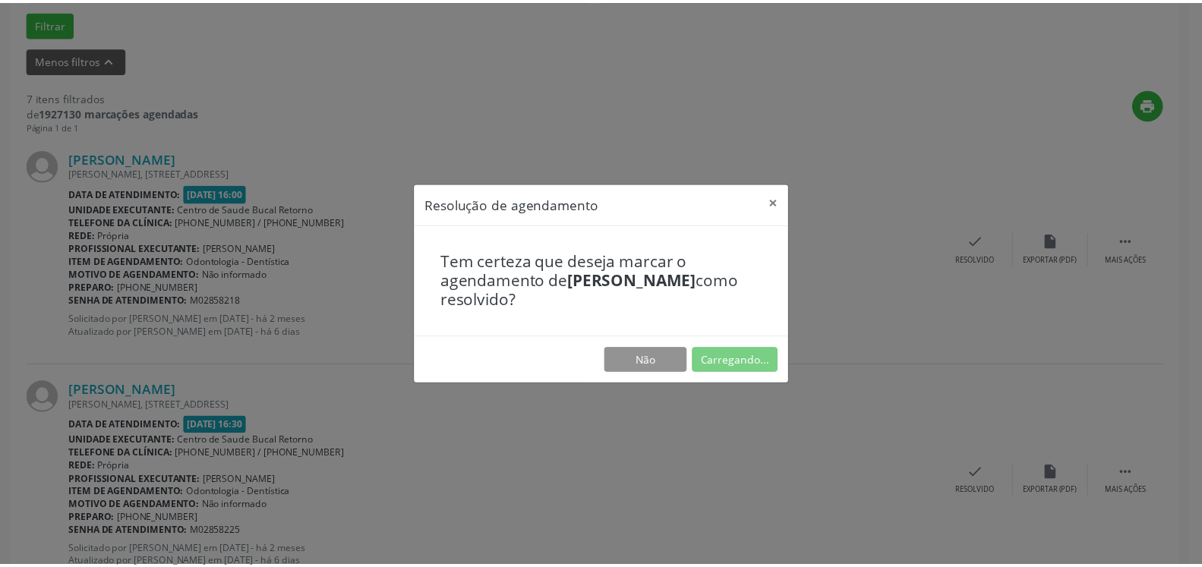
scroll to position [84, 0]
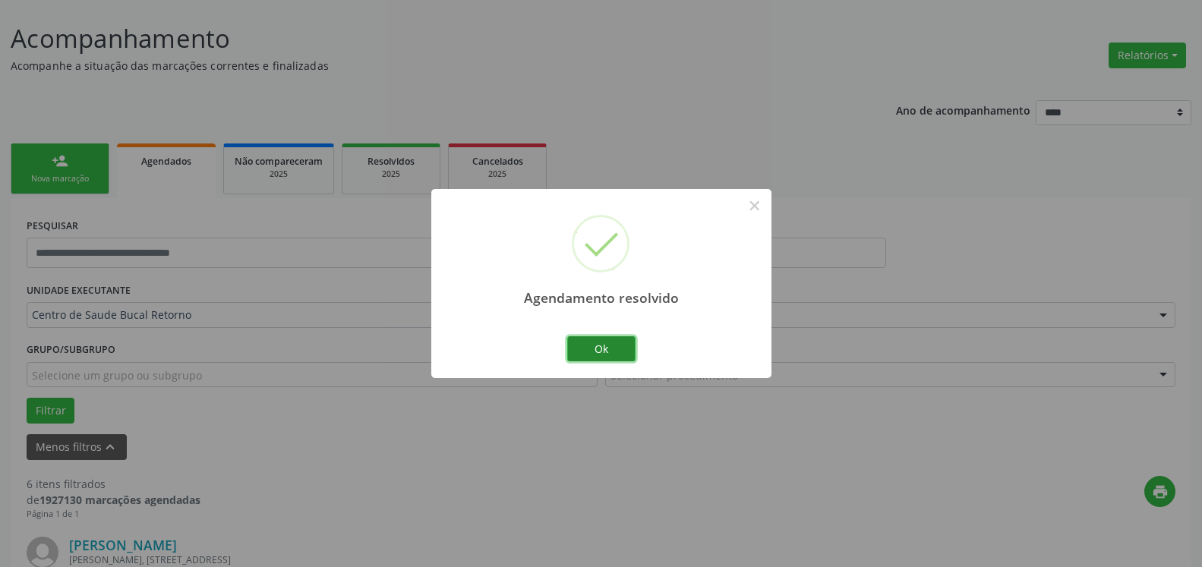
click at [598, 346] on button "Ok" at bounding box center [601, 349] width 68 height 26
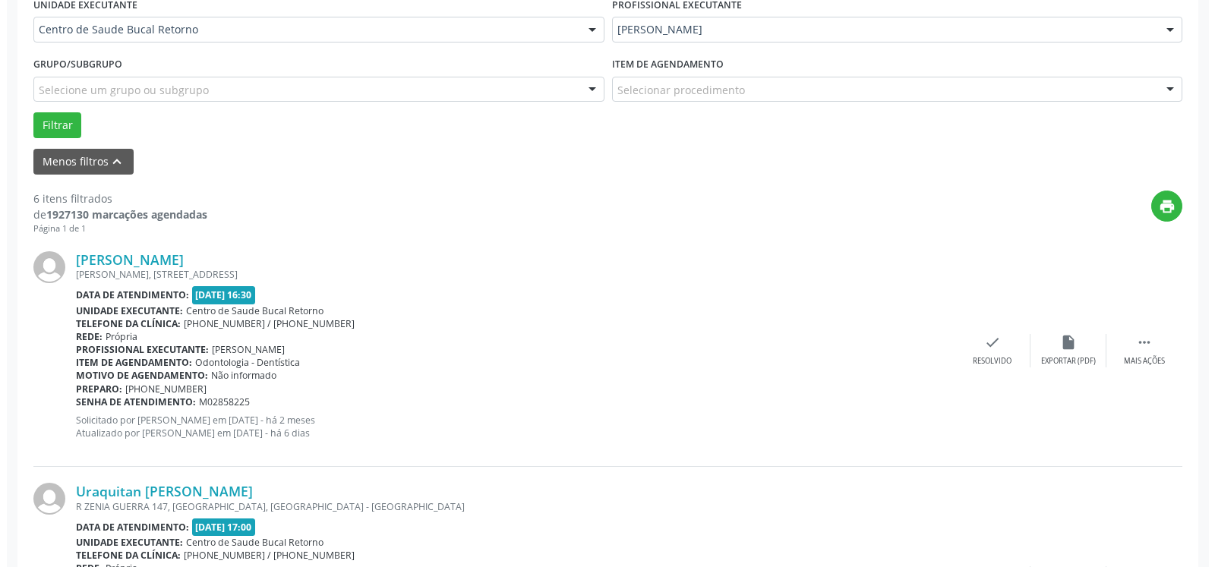
scroll to position [471, 0]
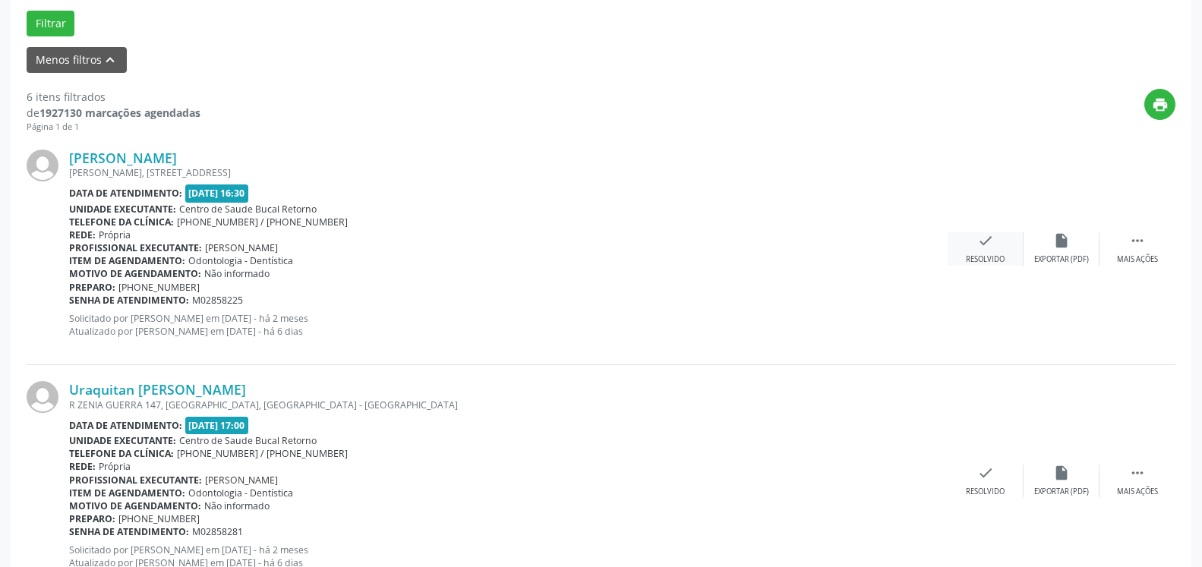
click at [987, 238] on icon "check" at bounding box center [985, 240] width 17 height 17
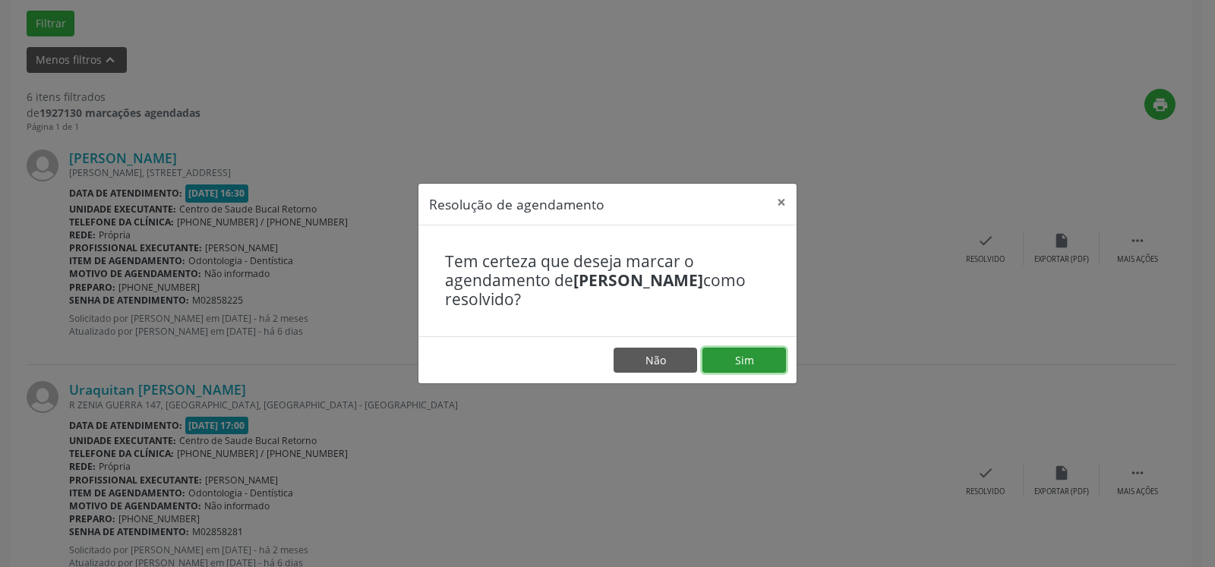
click at [748, 357] on button "Sim" at bounding box center [745, 361] width 84 height 26
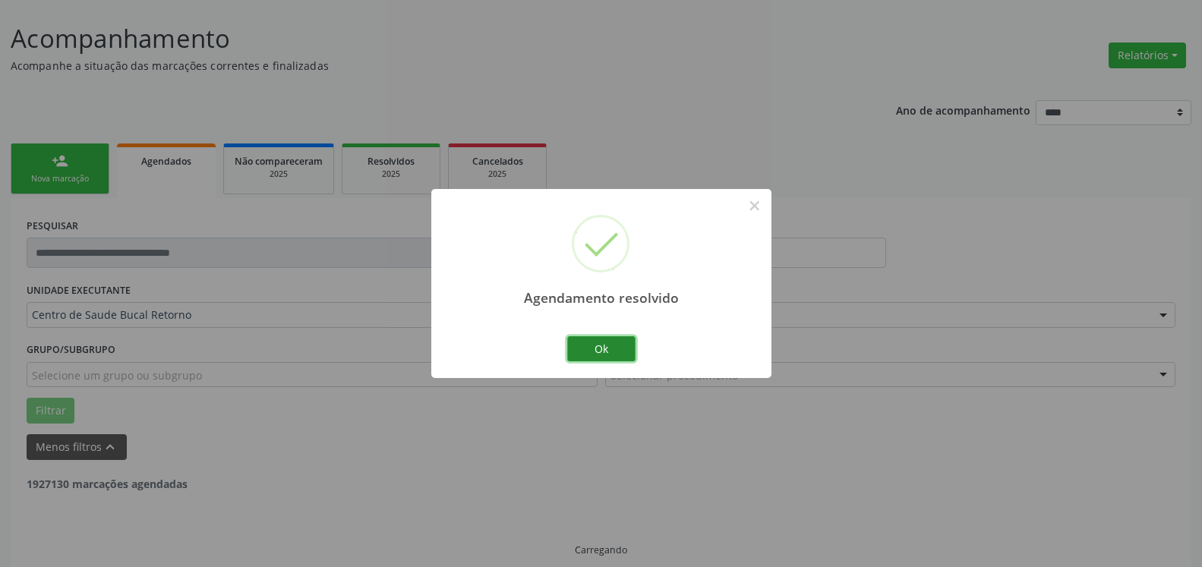
click at [601, 351] on button "Ok" at bounding box center [601, 349] width 68 height 26
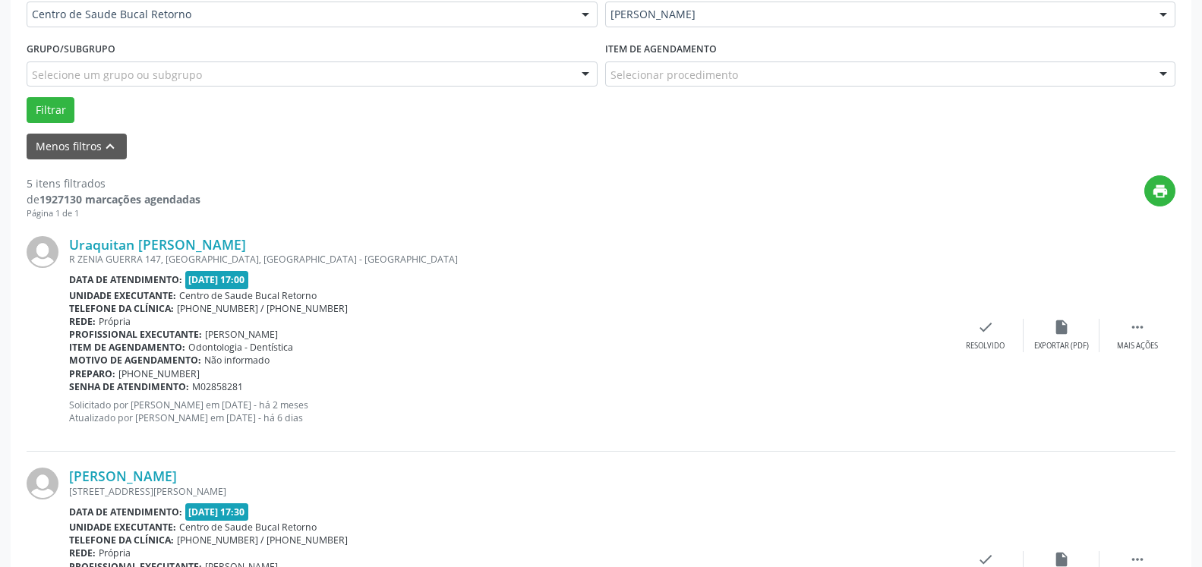
scroll to position [393, 0]
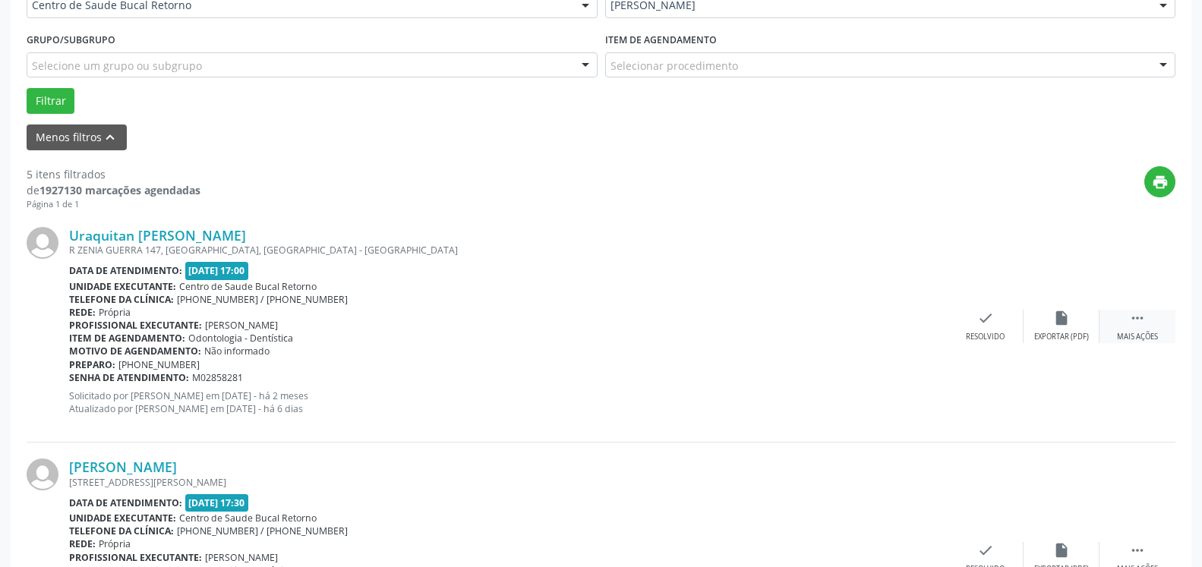
click at [1142, 322] on icon "" at bounding box center [1137, 318] width 17 height 17
click at [1072, 315] on div "alarm_off Não compareceu" at bounding box center [1062, 326] width 76 height 33
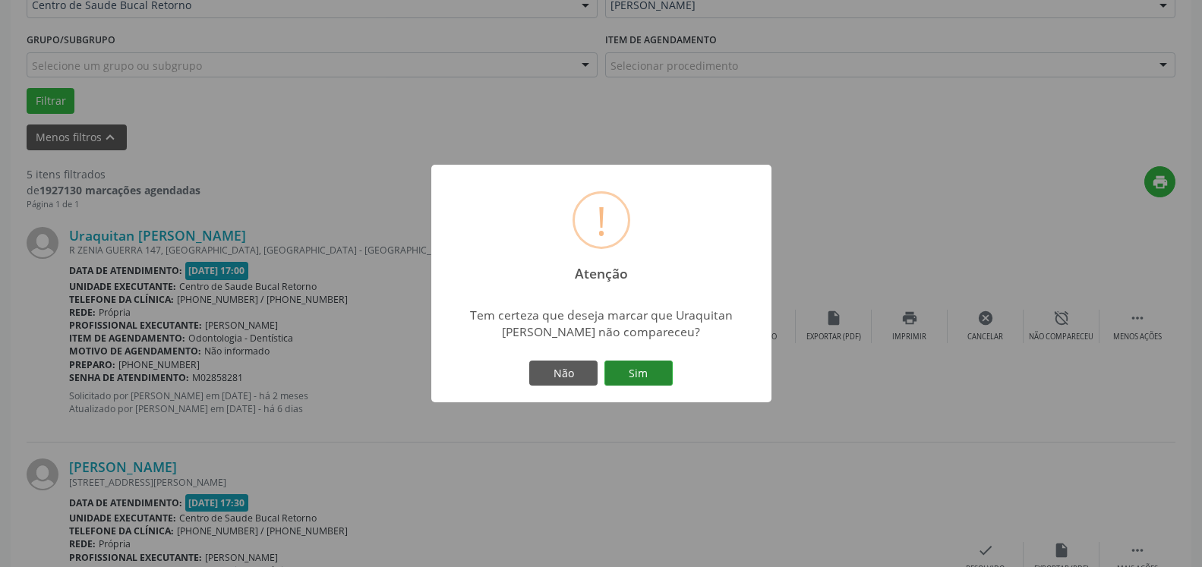
click at [641, 365] on button "Sim" at bounding box center [639, 374] width 68 height 26
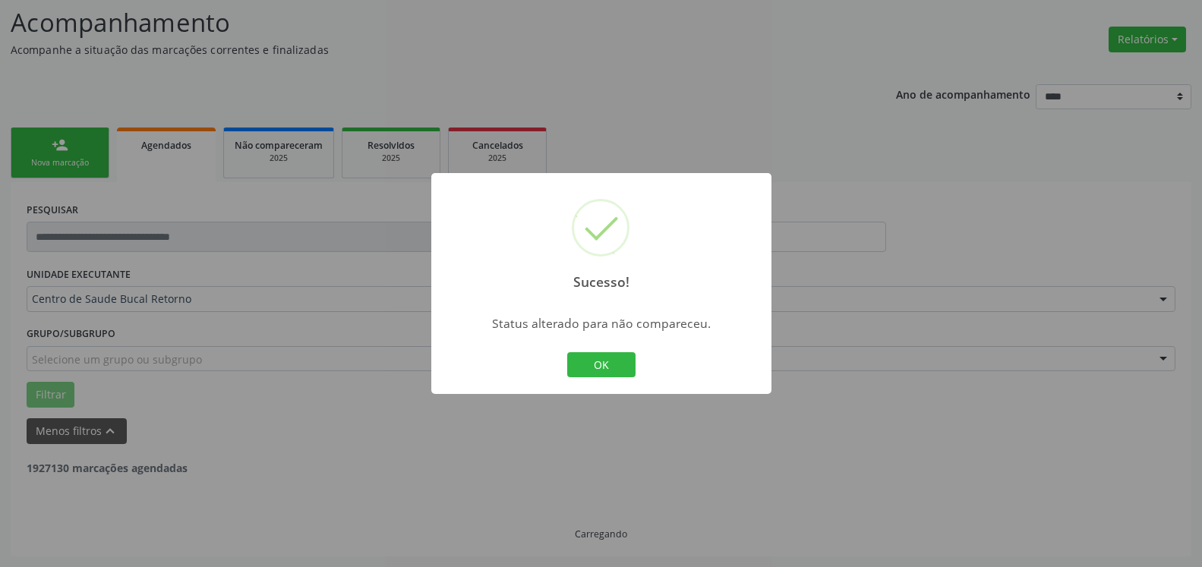
click at [611, 363] on button "OK" at bounding box center [601, 365] width 68 height 26
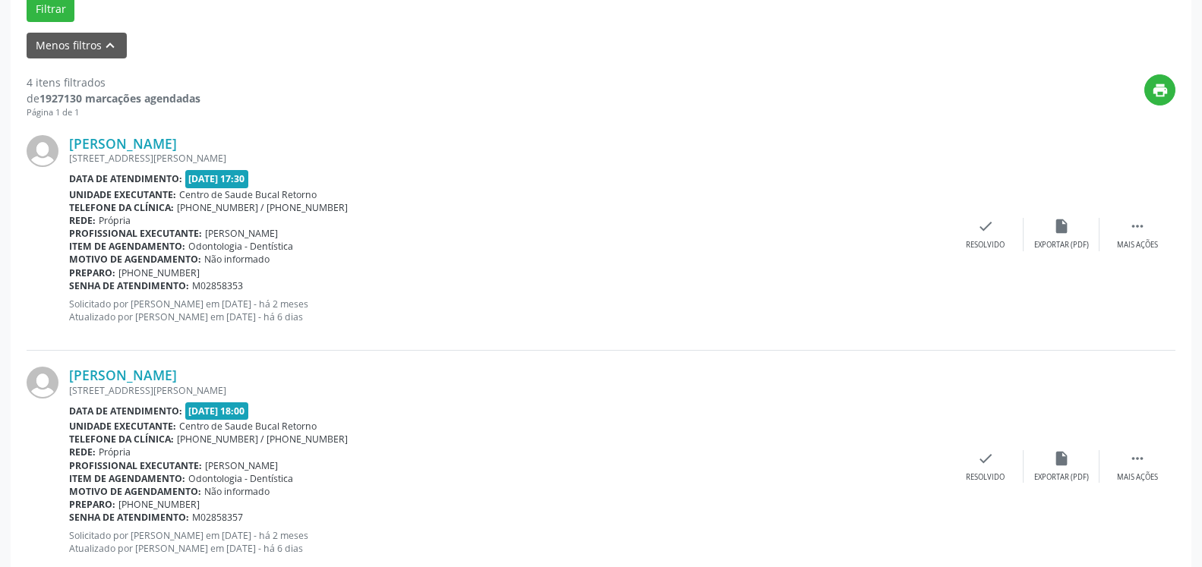
scroll to position [487, 0]
click at [1135, 225] on icon "" at bounding box center [1137, 224] width 17 height 17
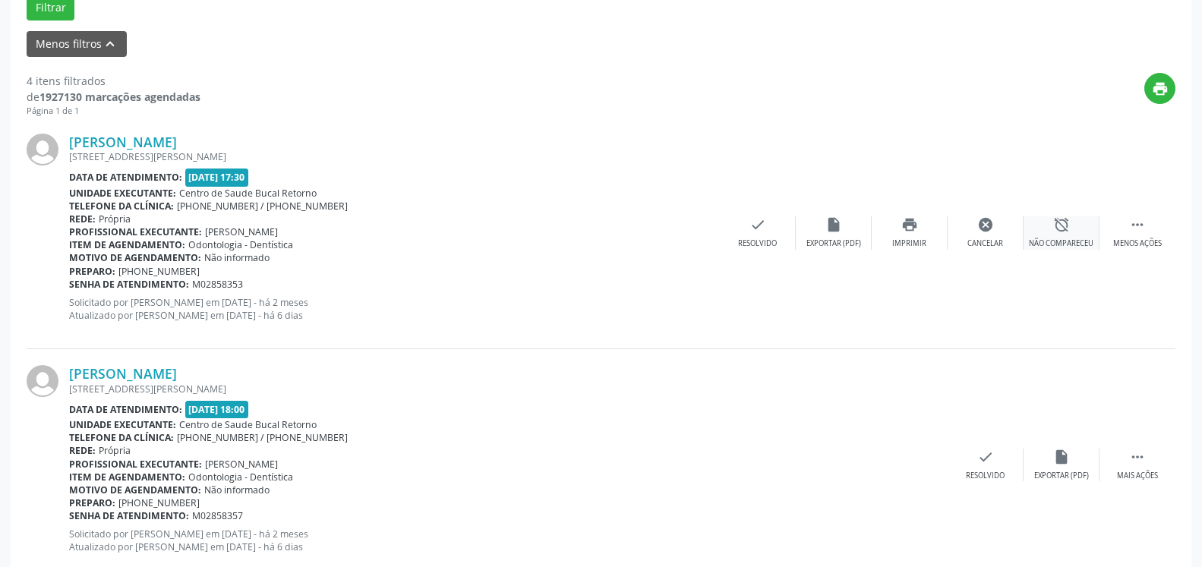
click at [1068, 233] on icon "alarm_off" at bounding box center [1061, 224] width 17 height 17
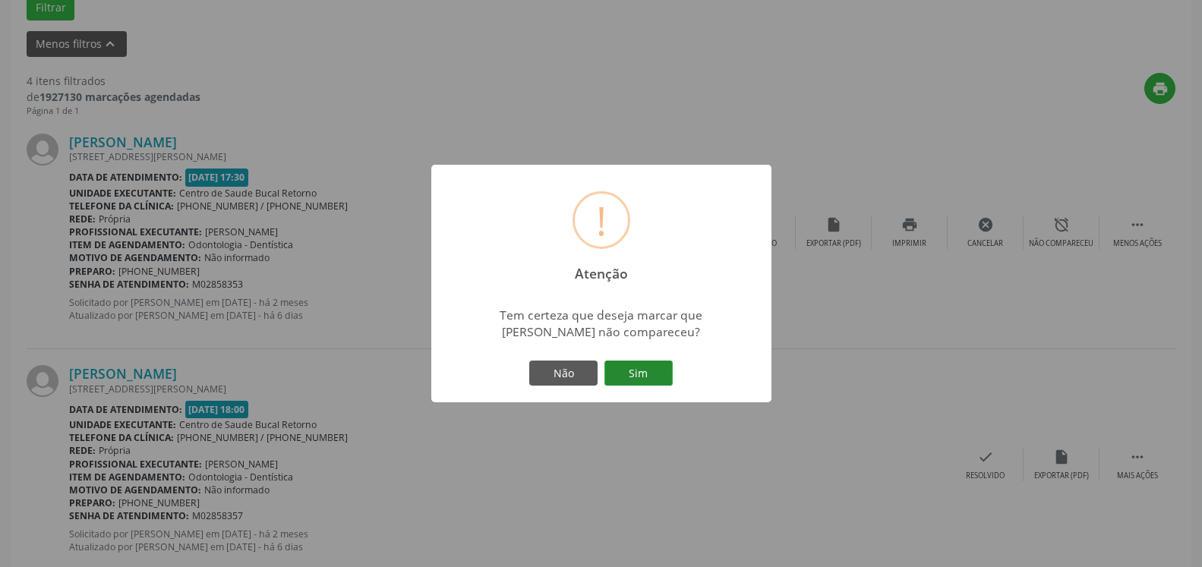
click at [653, 371] on button "Sim" at bounding box center [639, 374] width 68 height 26
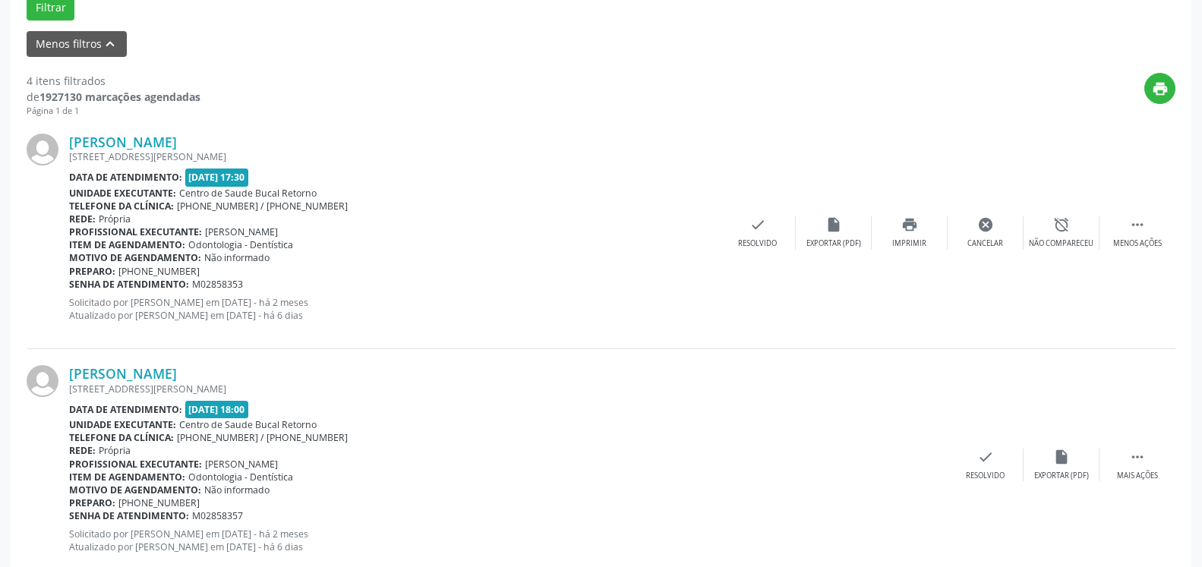
scroll to position [99, 0]
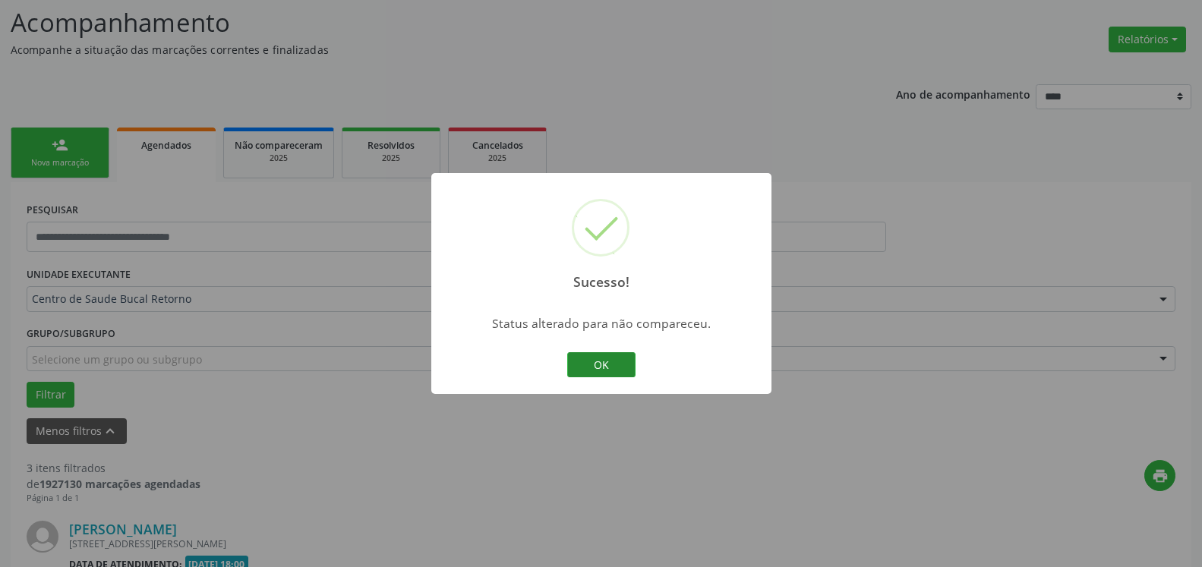
click at [608, 369] on button "OK" at bounding box center [601, 365] width 68 height 26
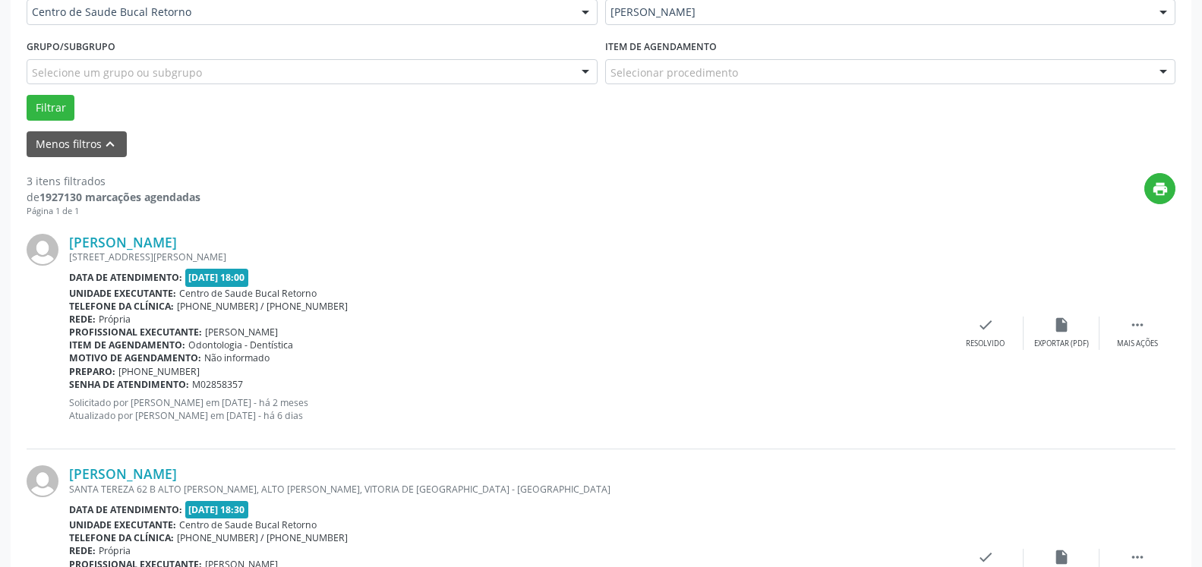
scroll to position [487, 0]
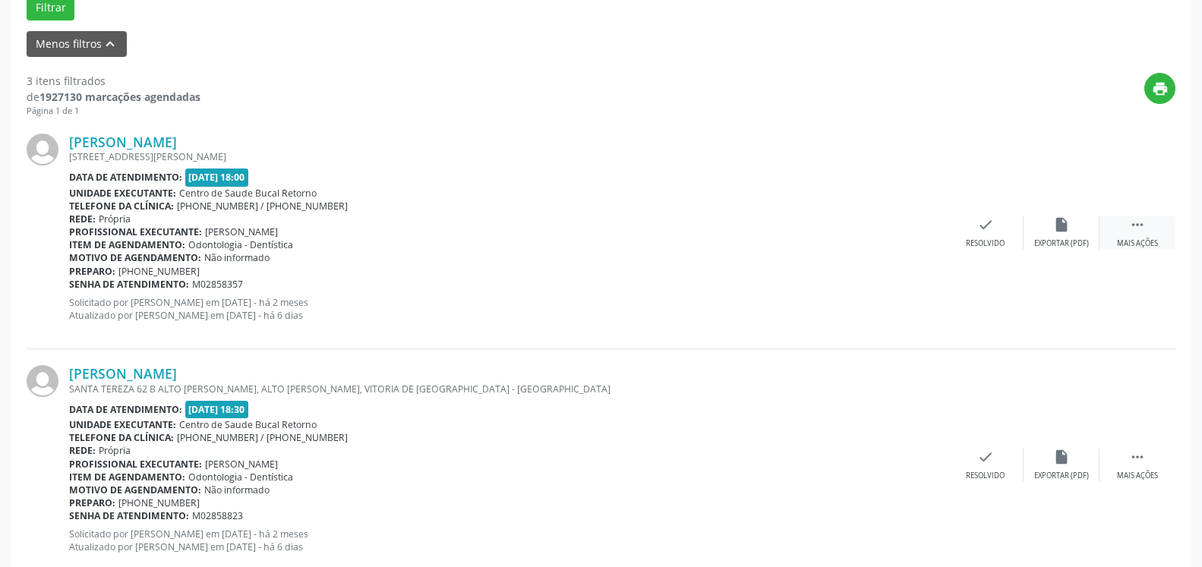
click at [1135, 229] on icon "" at bounding box center [1137, 224] width 17 height 17
click at [1076, 240] on div "Não compareceu" at bounding box center [1061, 243] width 65 height 11
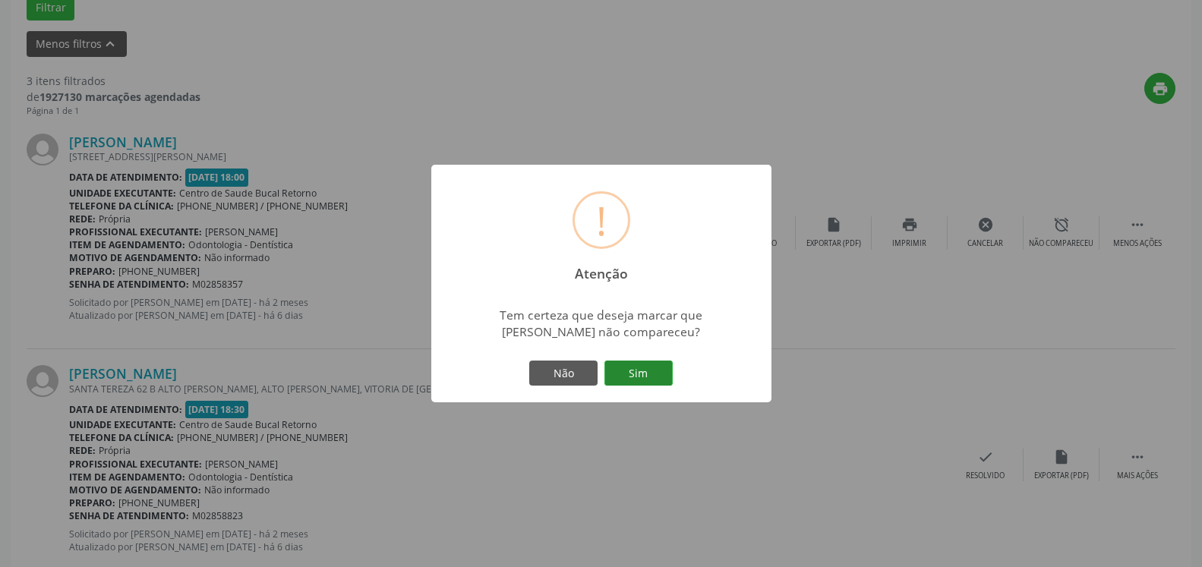
click at [646, 371] on button "Sim" at bounding box center [639, 374] width 68 height 26
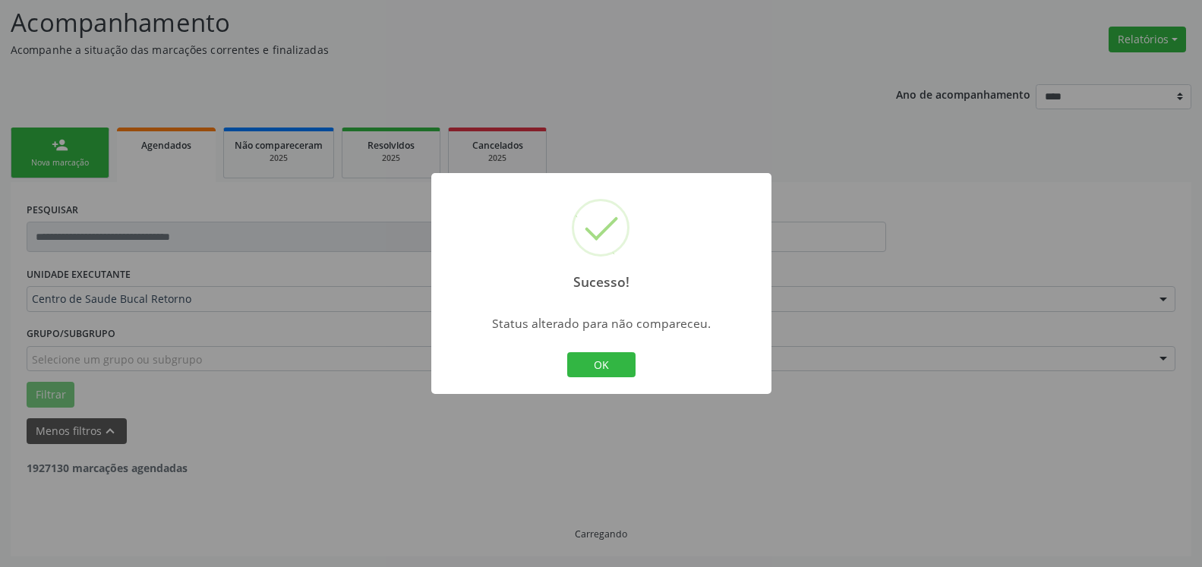
scroll to position [99, 0]
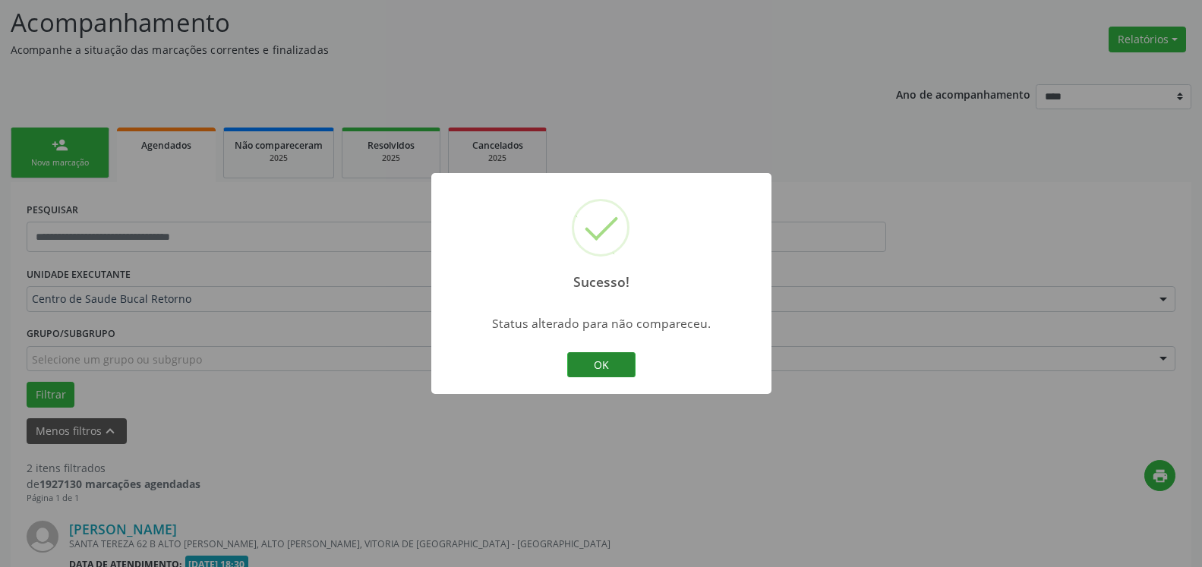
click at [589, 357] on button "OK" at bounding box center [601, 365] width 68 height 26
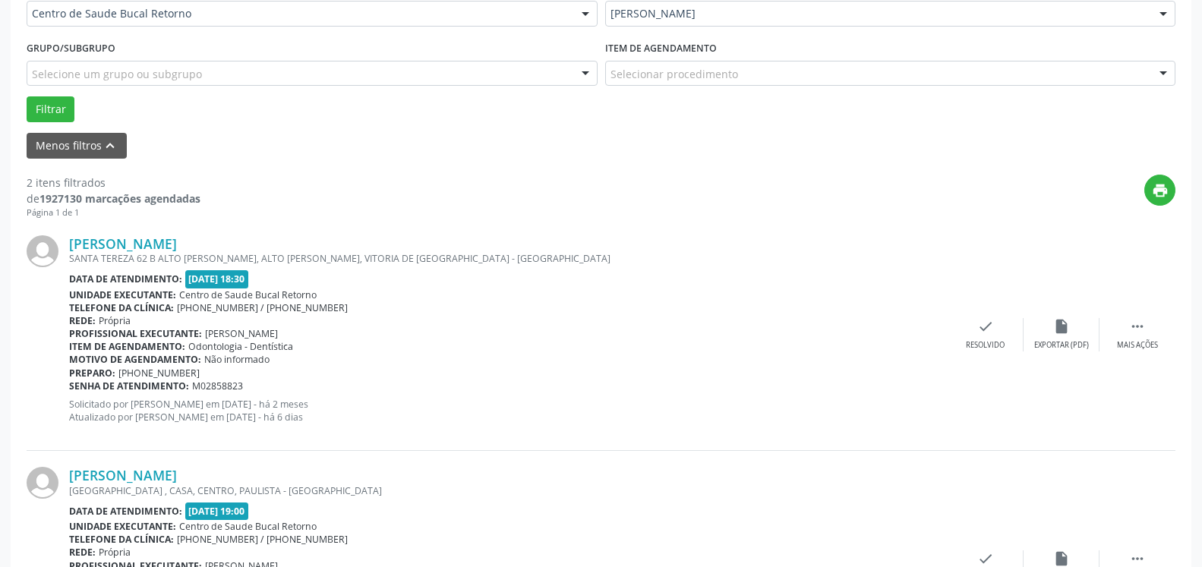
scroll to position [409, 0]
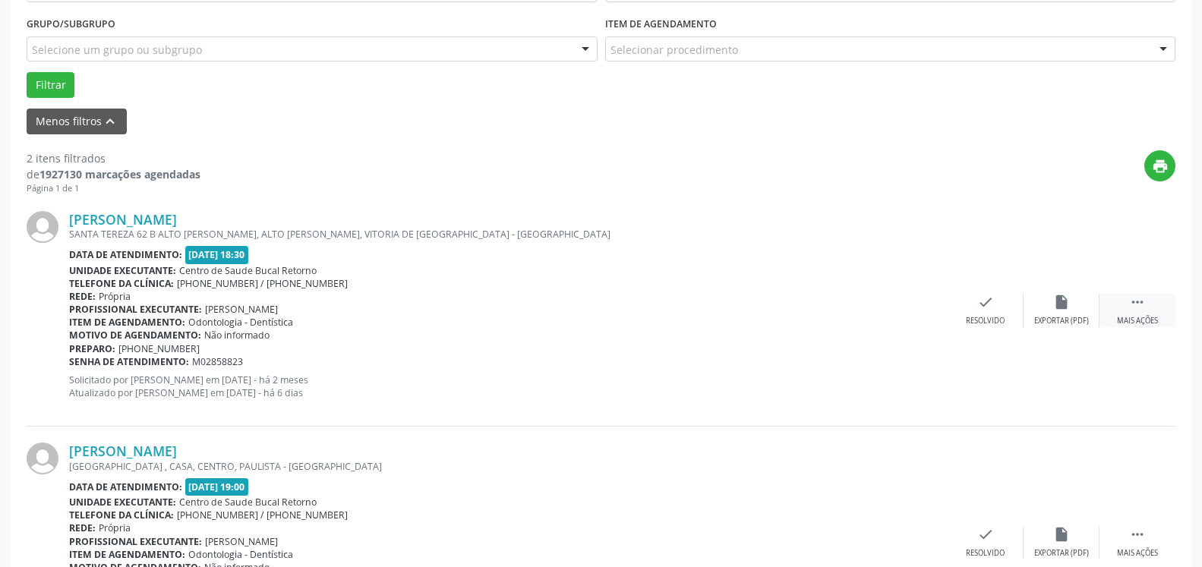
drag, startPoint x: 1139, startPoint y: 298, endPoint x: 1125, endPoint y: 305, distance: 16.0
click at [1139, 298] on icon "" at bounding box center [1137, 302] width 17 height 17
click at [1060, 306] on icon "alarm_off" at bounding box center [1061, 302] width 17 height 17
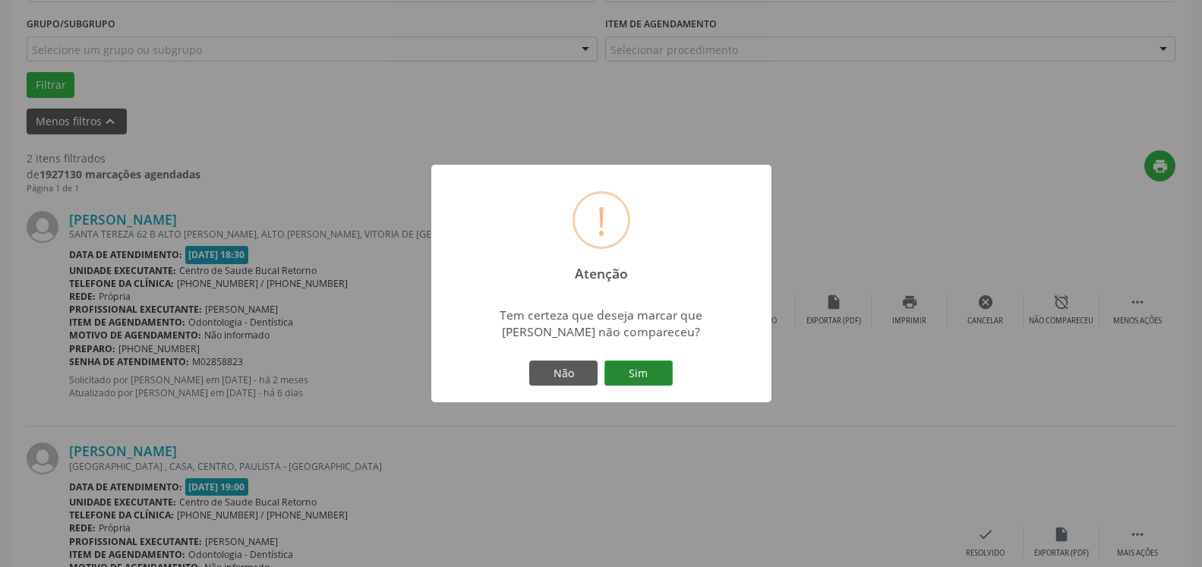
click at [650, 373] on button "Sim" at bounding box center [639, 374] width 68 height 26
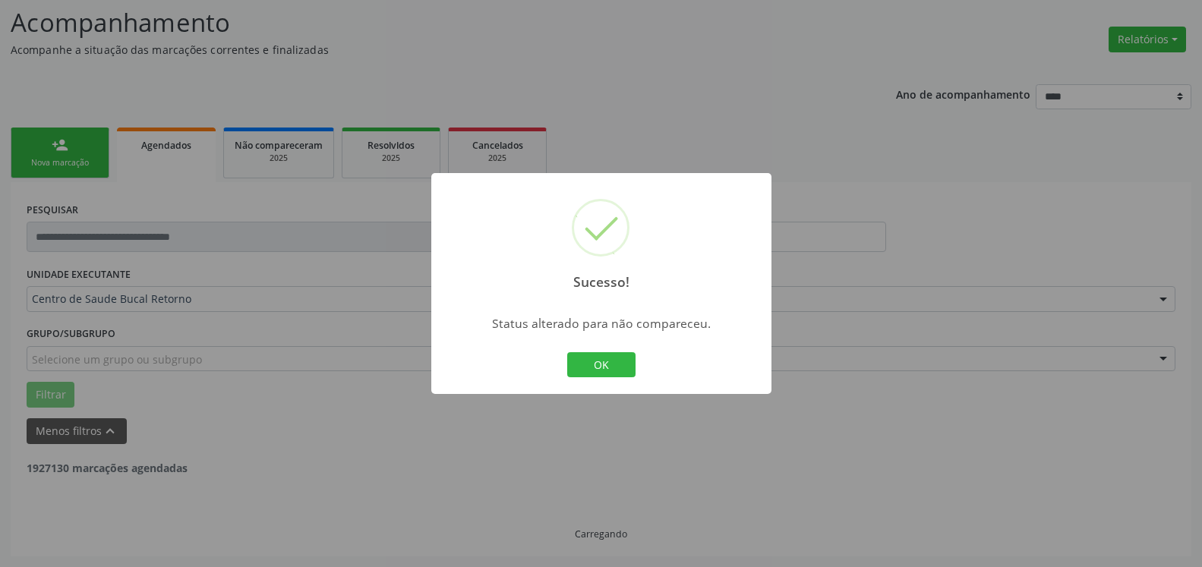
scroll to position [99, 0]
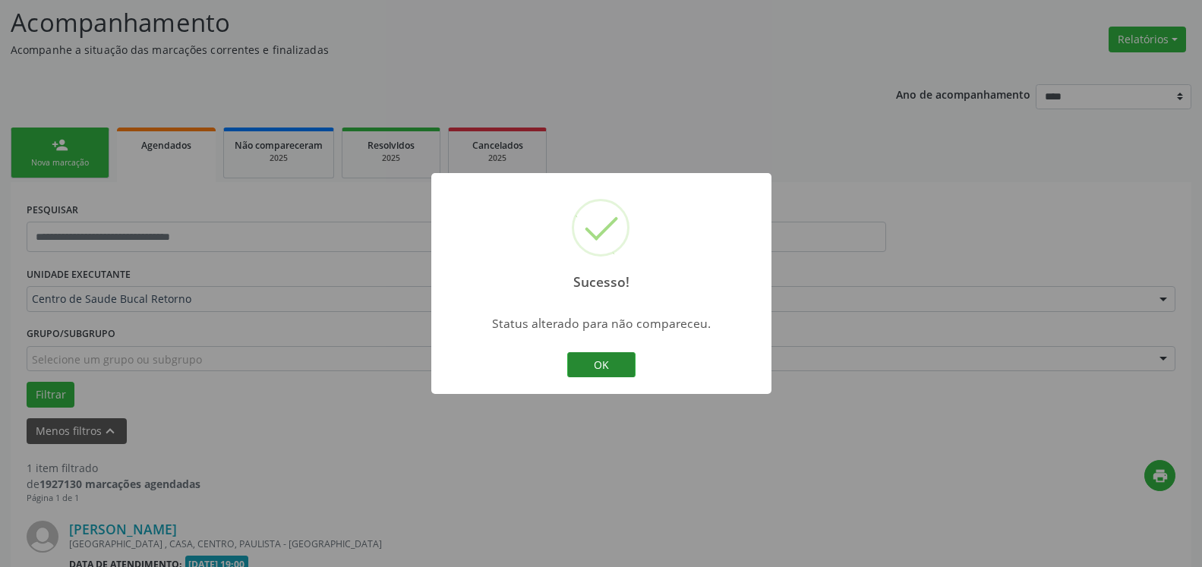
click at [624, 369] on button "OK" at bounding box center [601, 365] width 68 height 26
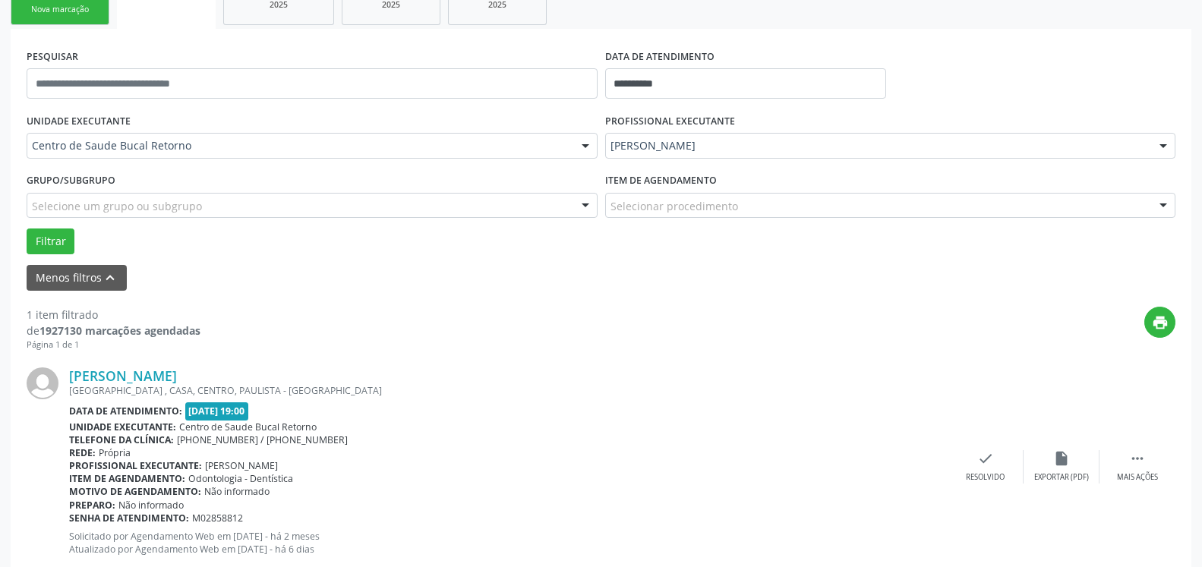
scroll to position [295, 0]
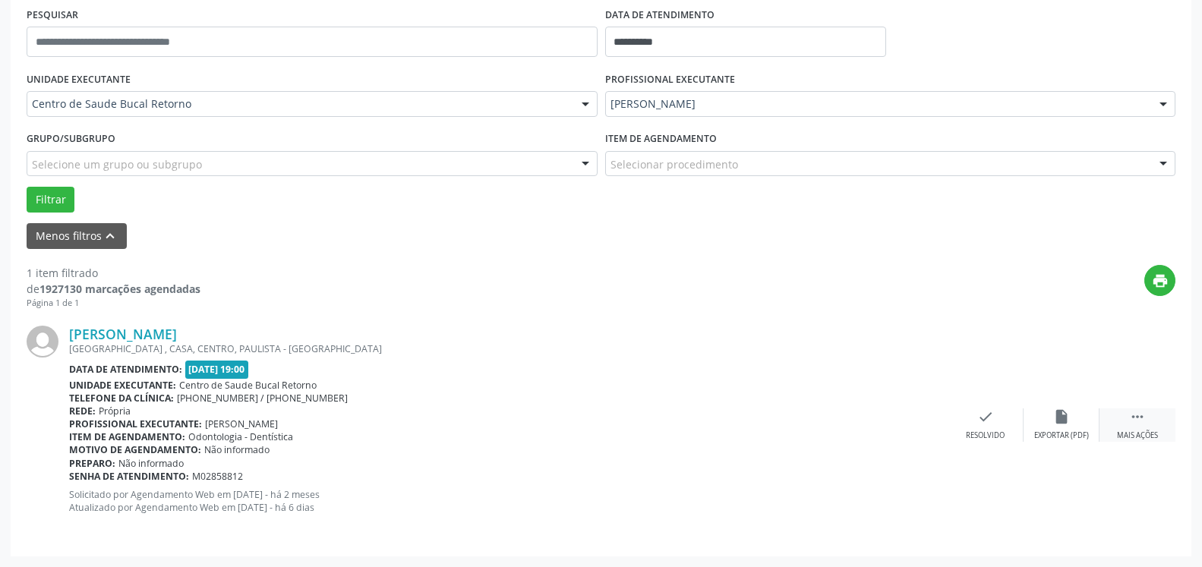
click at [1146, 415] on div " Mais ações" at bounding box center [1138, 425] width 76 height 33
click at [1064, 409] on icon "alarm_off" at bounding box center [1061, 417] width 17 height 17
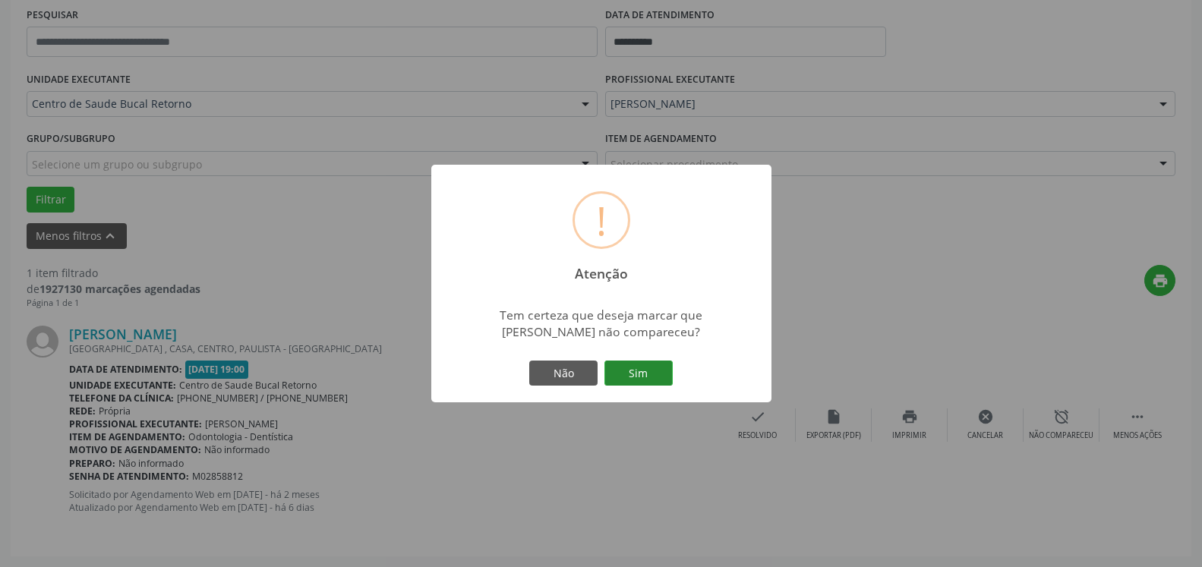
click at [638, 365] on button "Sim" at bounding box center [639, 374] width 68 height 26
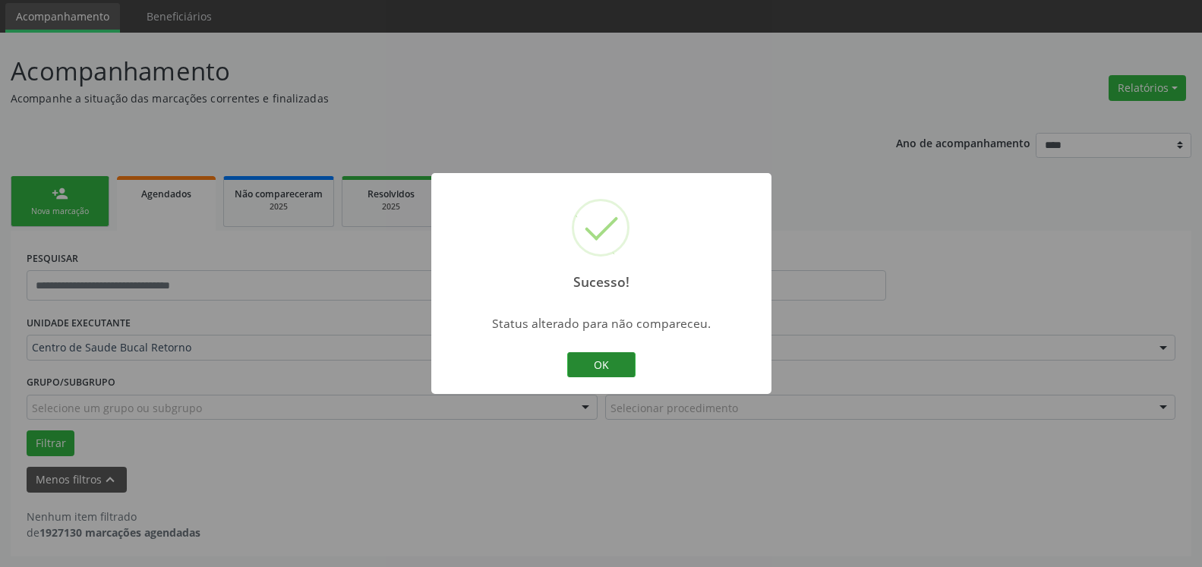
scroll to position [51, 0]
click at [589, 369] on button "OK" at bounding box center [601, 365] width 68 height 26
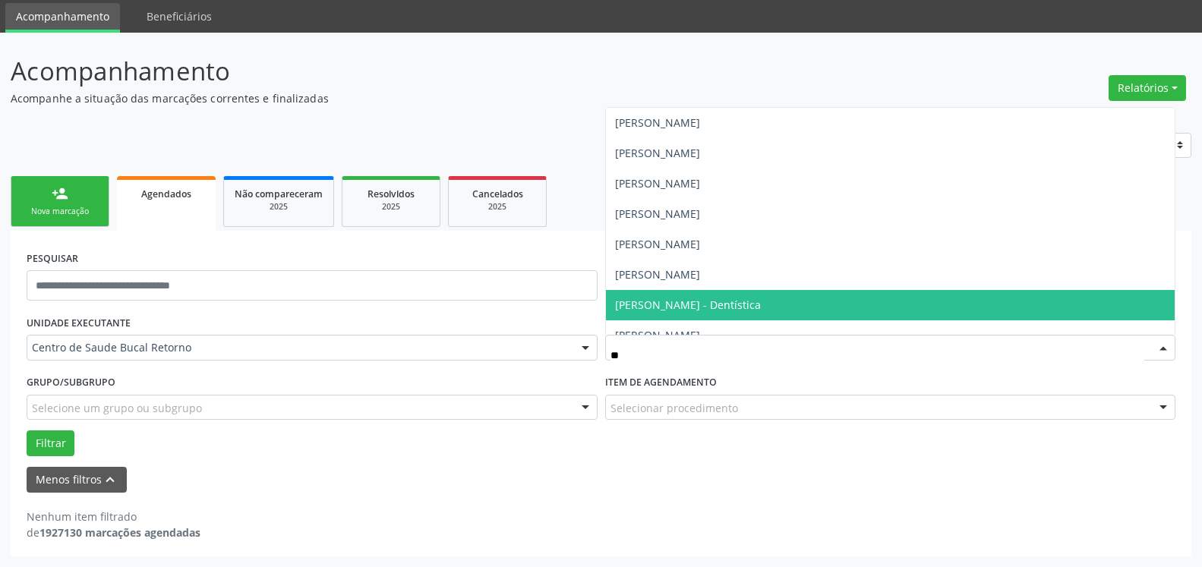
type input "***"
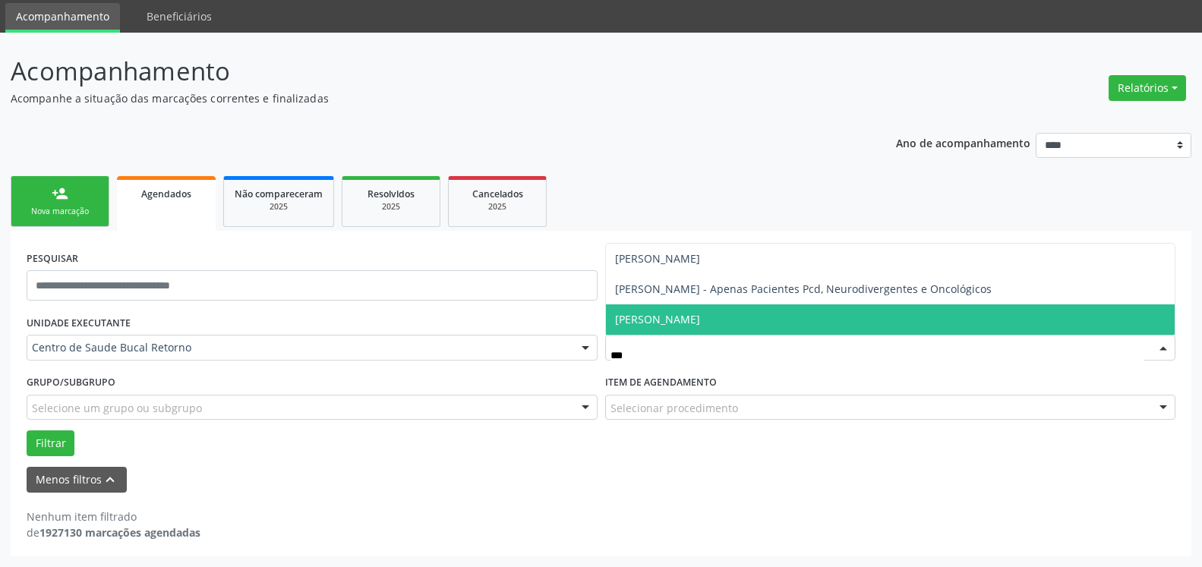
click at [700, 317] on span "[PERSON_NAME]" at bounding box center [657, 319] width 85 height 14
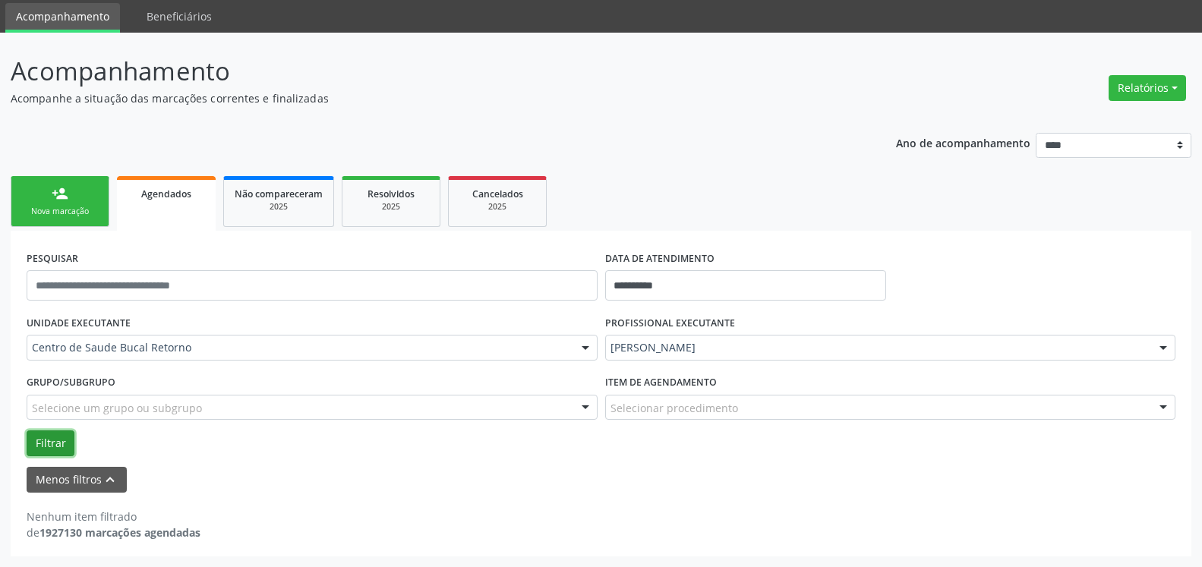
click at [36, 442] on button "Filtrar" at bounding box center [51, 444] width 48 height 26
